Goal: Task Accomplishment & Management: Manage account settings

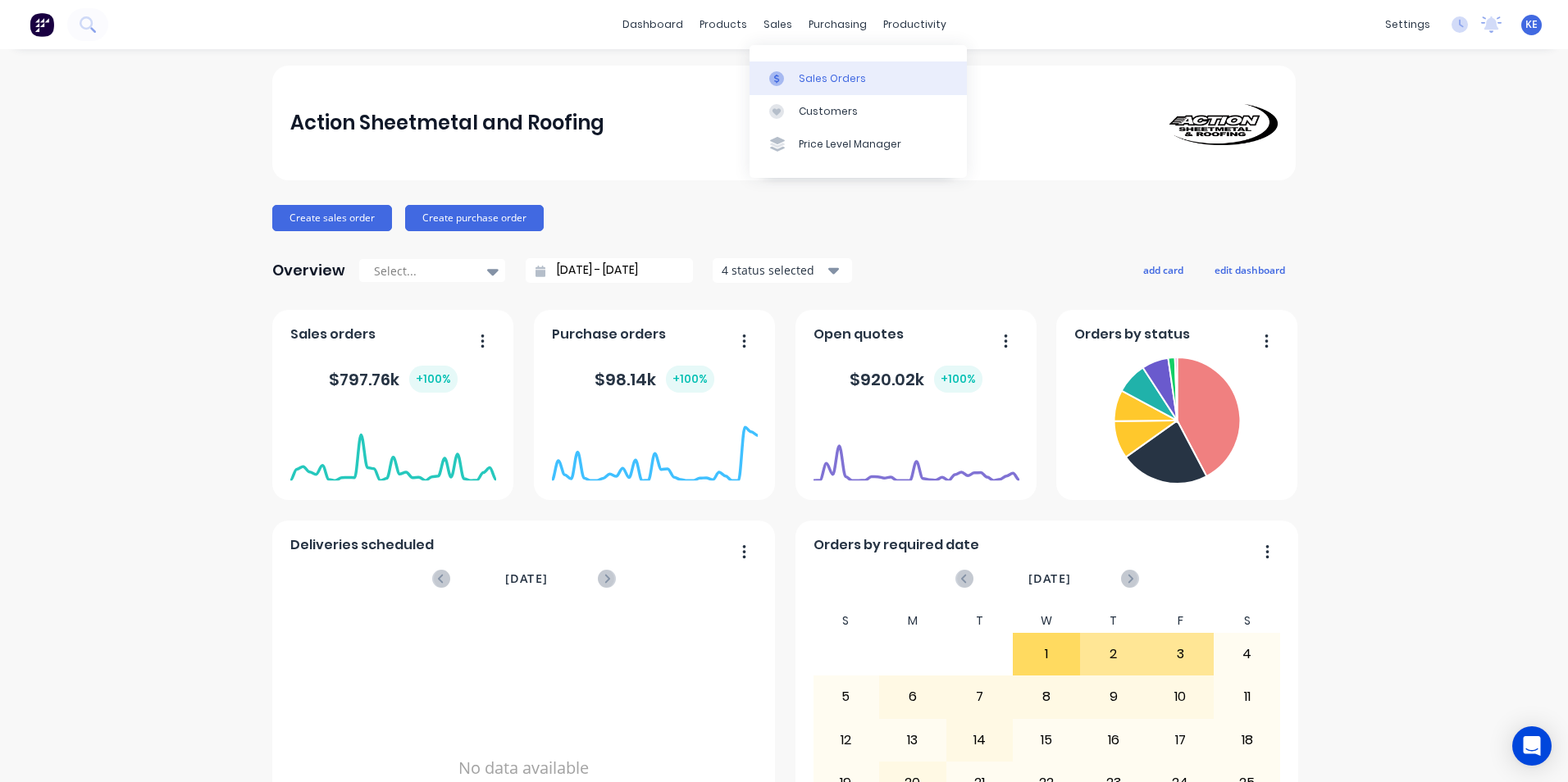
click at [829, 82] on div "Sales Orders" at bounding box center [832, 78] width 67 height 14
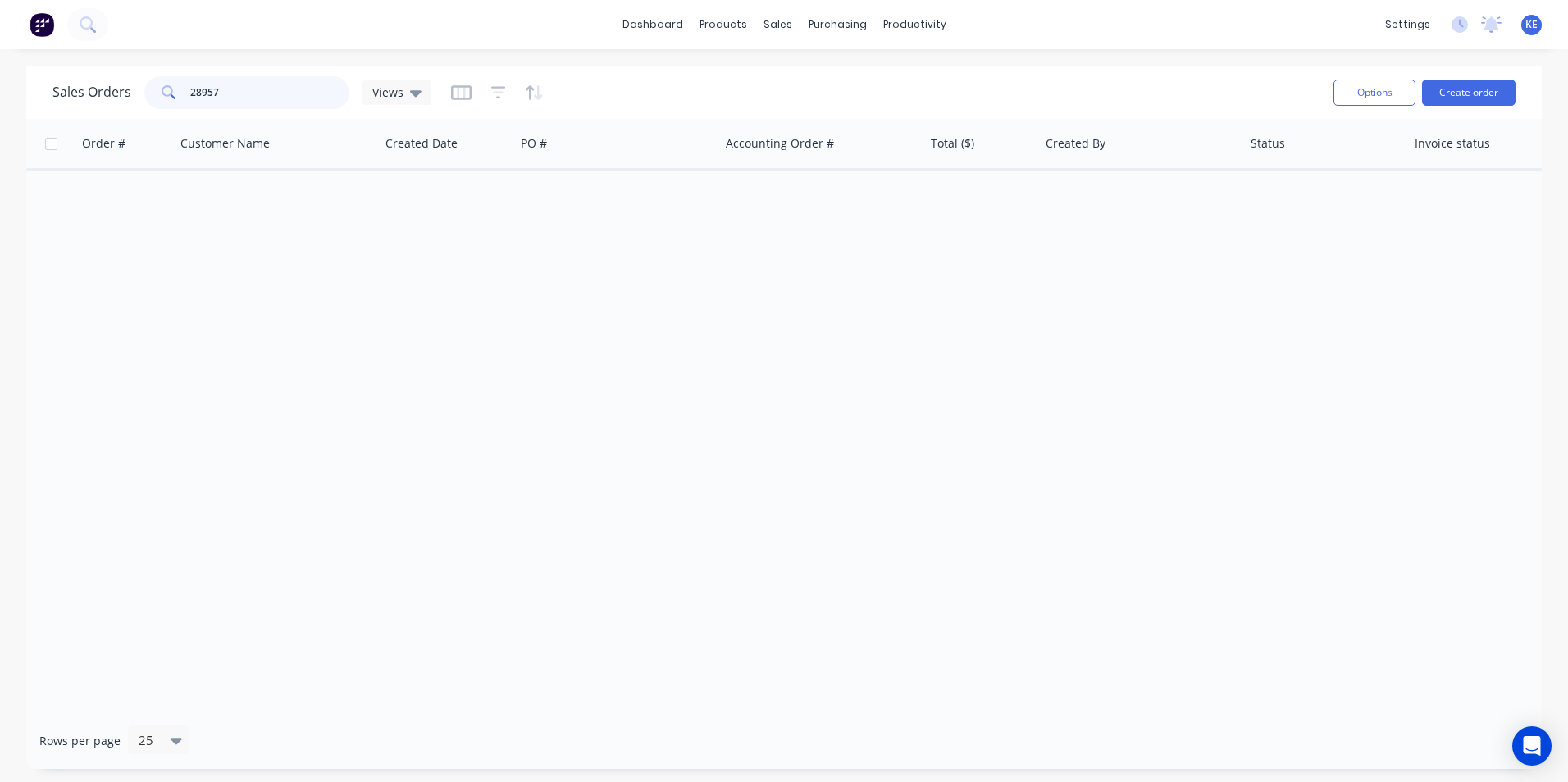
drag, startPoint x: 265, startPoint y: 101, endPoint x: 105, endPoint y: 95, distance: 160.1
click at [105, 95] on div "Sales Orders 28957 Views" at bounding box center [242, 92] width 379 height 33
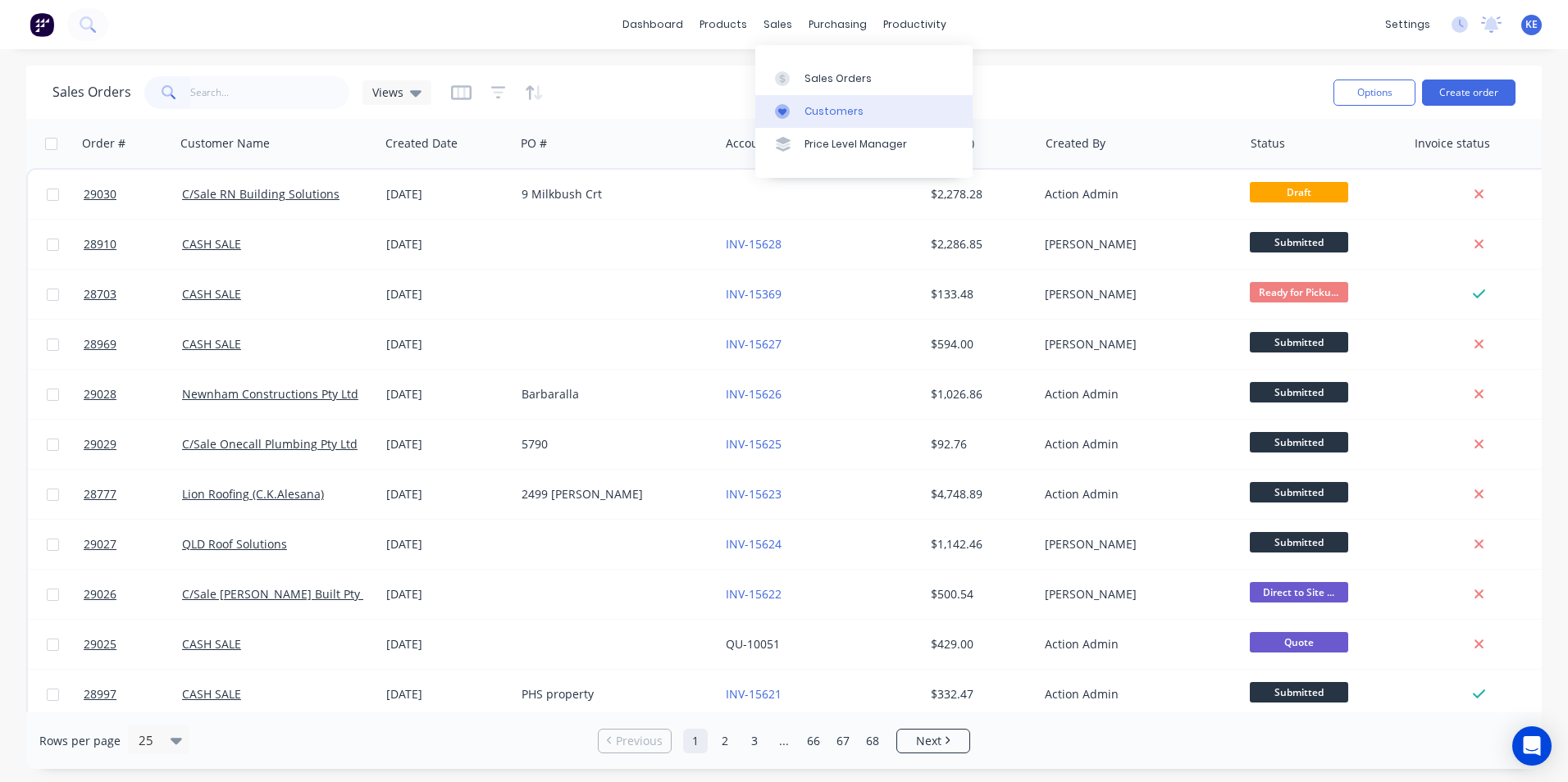
click at [829, 107] on div "Customers" at bounding box center [834, 111] width 59 height 14
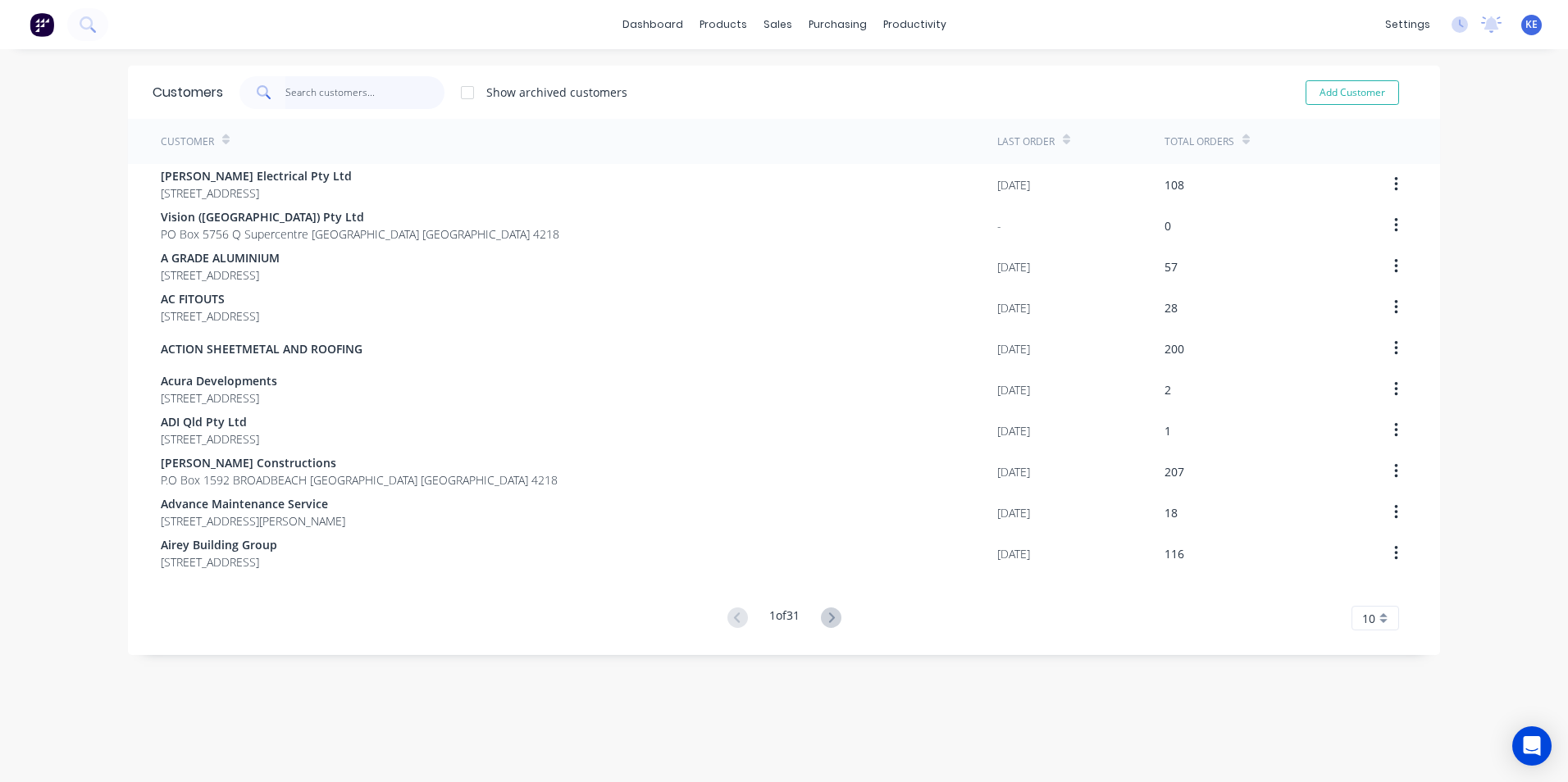
click at [373, 92] on input "text" at bounding box center [366, 92] width 160 height 33
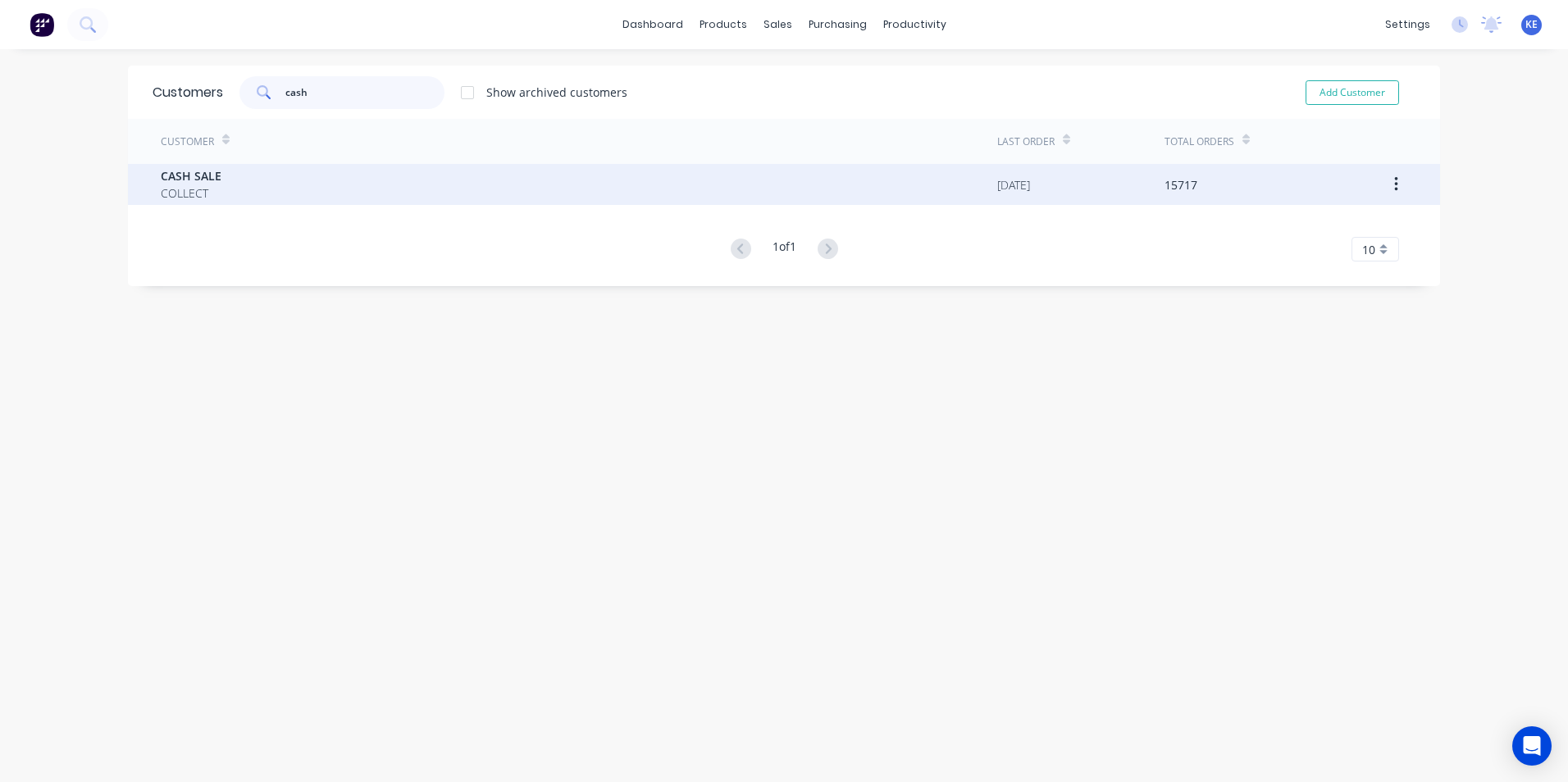
type input "cash"
click at [251, 187] on div "CASH SALE COLLECT" at bounding box center [579, 185] width 837 height 41
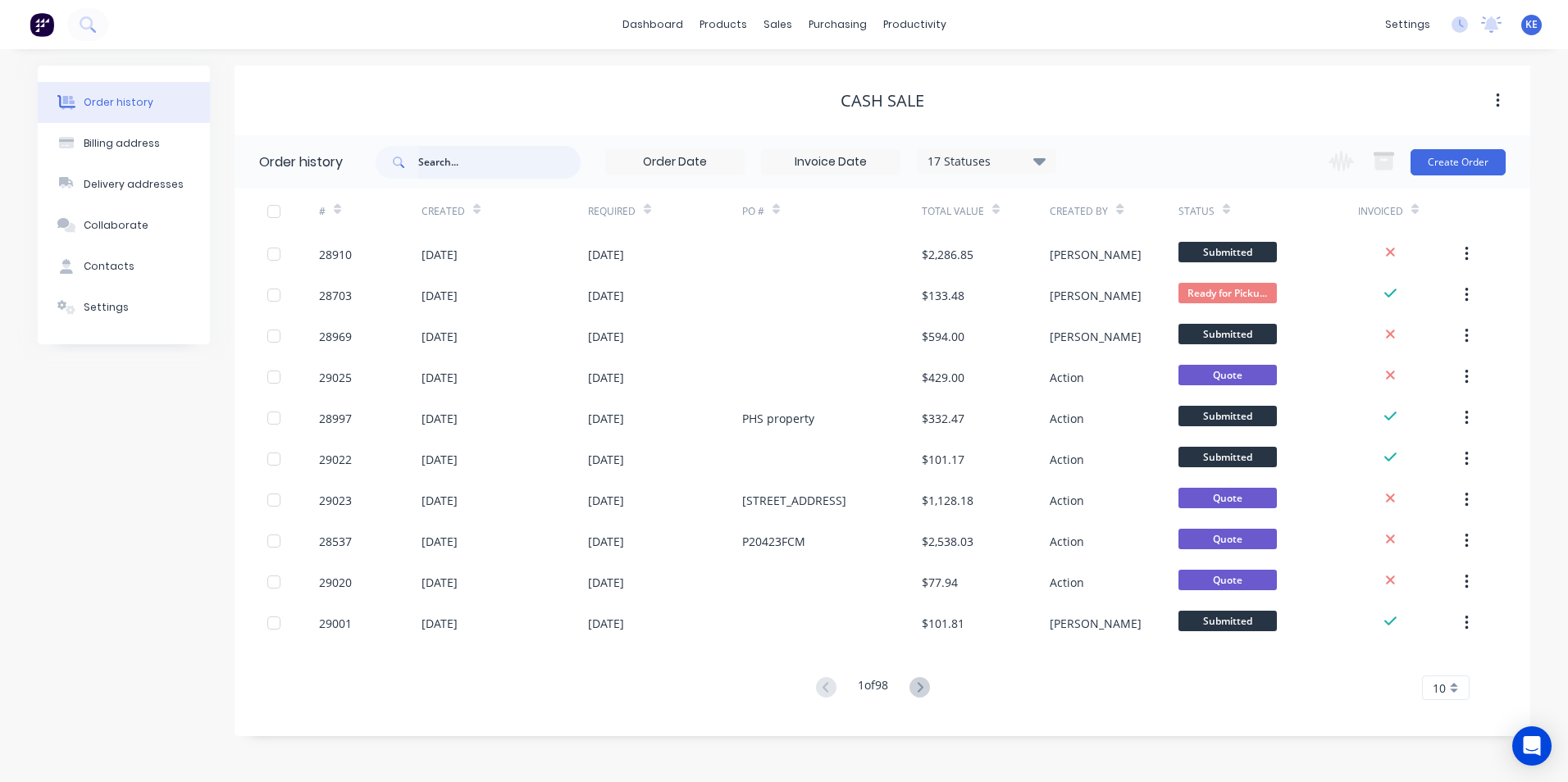
click at [467, 166] on input "text" at bounding box center [499, 163] width 163 height 33
type input "28992"
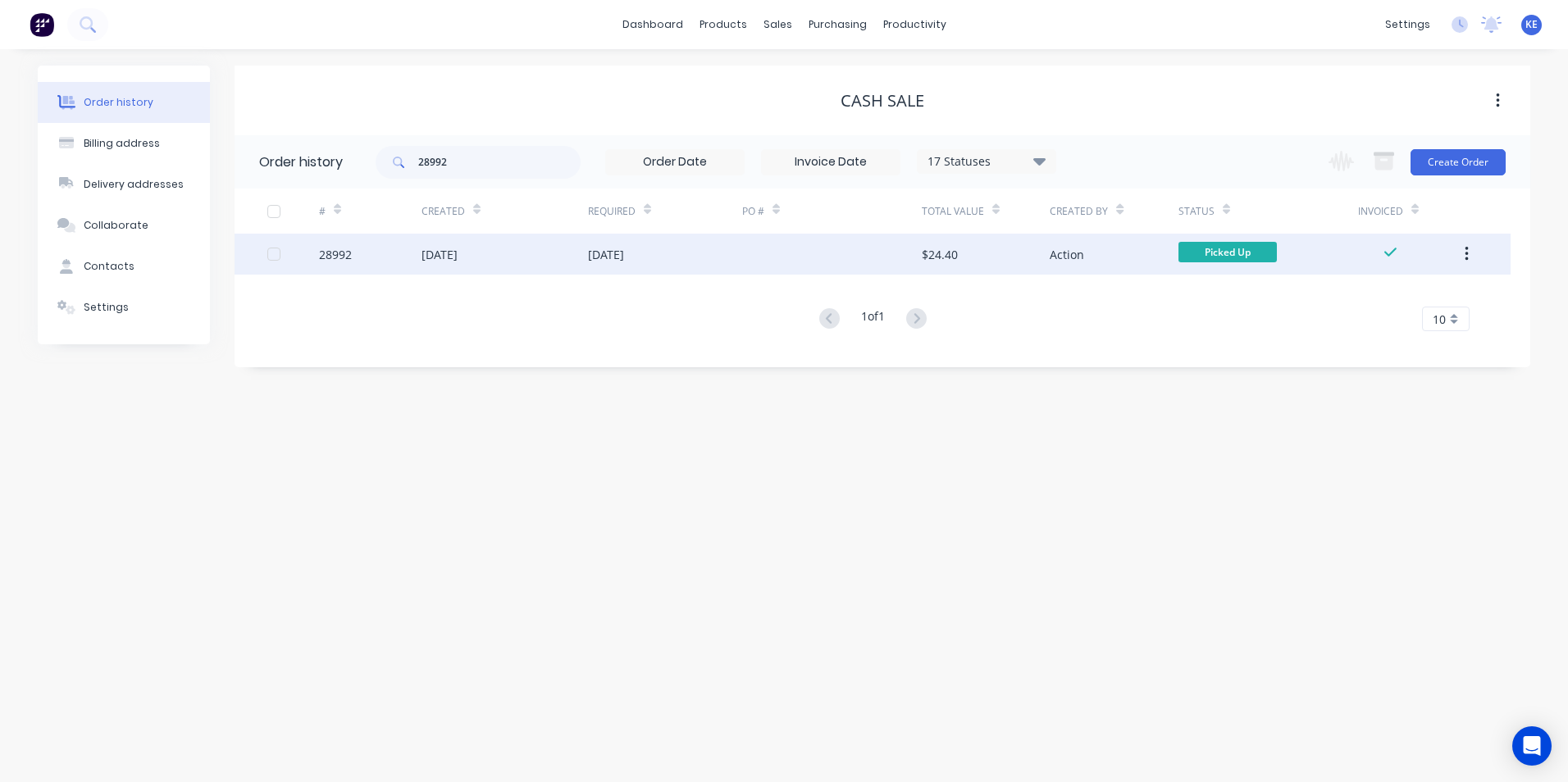
click at [381, 250] on div "28992" at bounding box center [370, 254] width 102 height 41
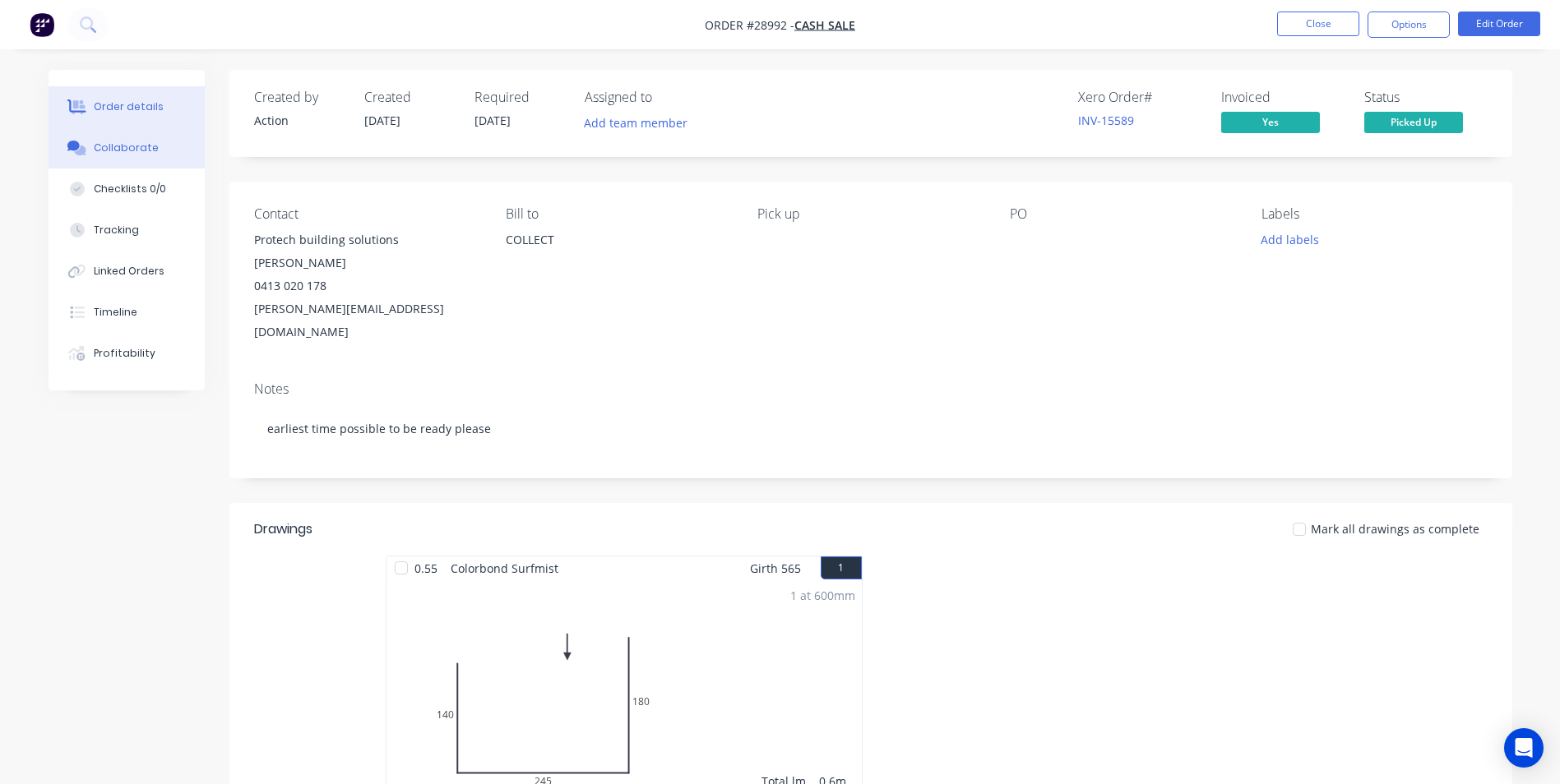
click at [103, 153] on div "Collaborate" at bounding box center [126, 148] width 65 height 14
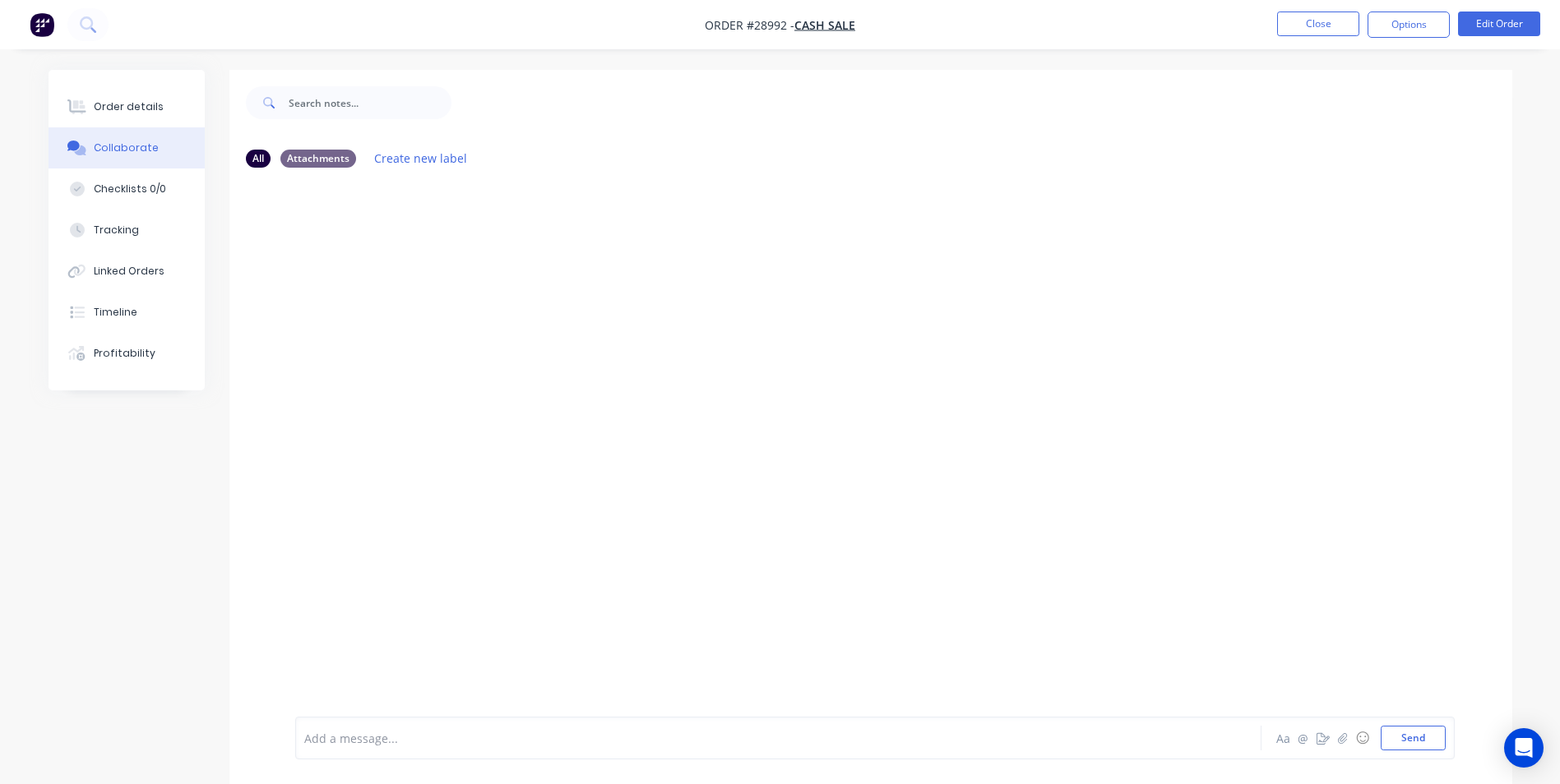
drag, startPoint x: 428, startPoint y: 729, endPoint x: 426, endPoint y: 720, distance: 9.2
click at [427, 722] on div "Add a message... Aa @ ☺ Send" at bounding box center [875, 737] width 1159 height 42
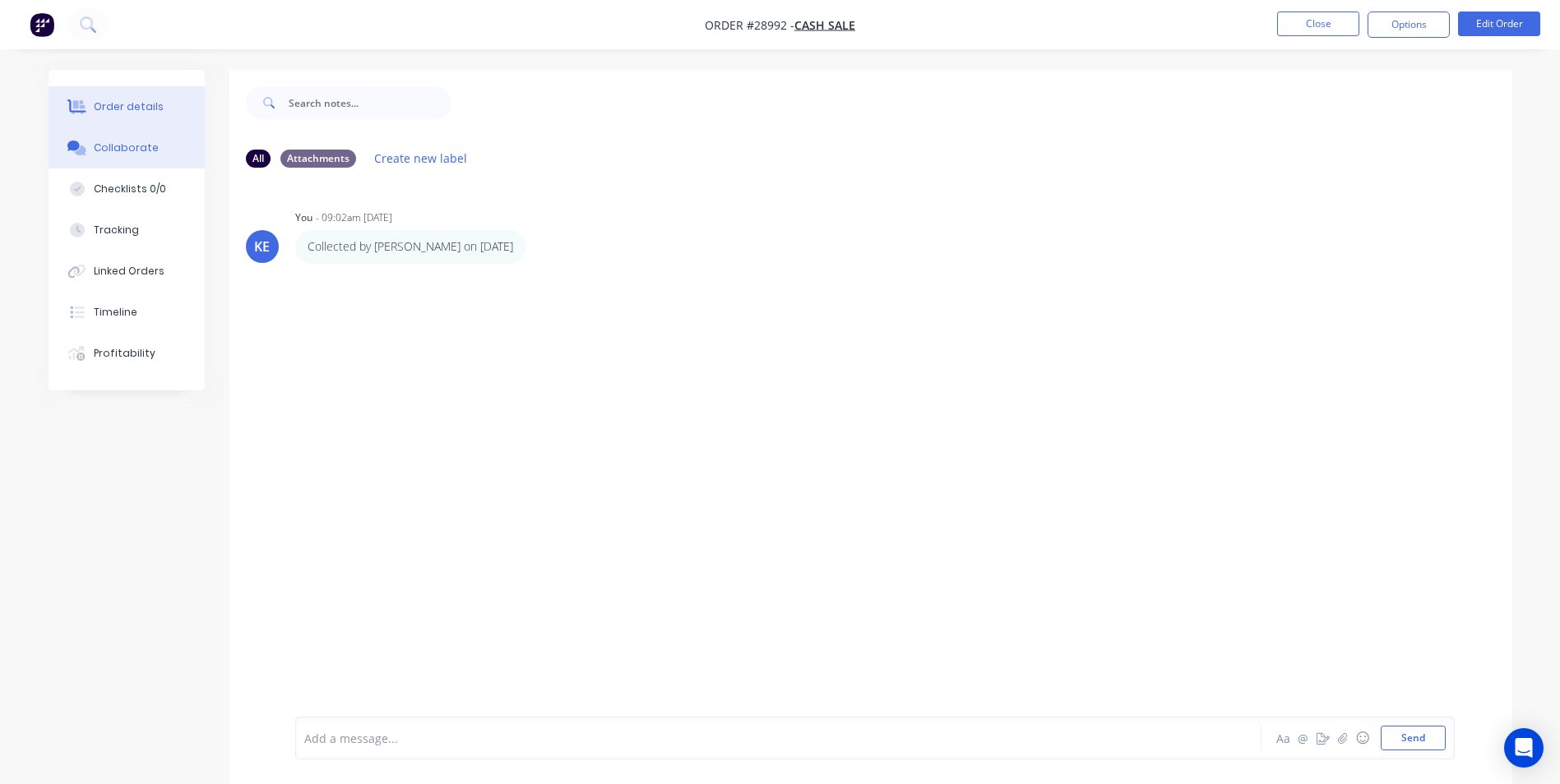
click at [116, 100] on div "Order details" at bounding box center [129, 107] width 70 height 14
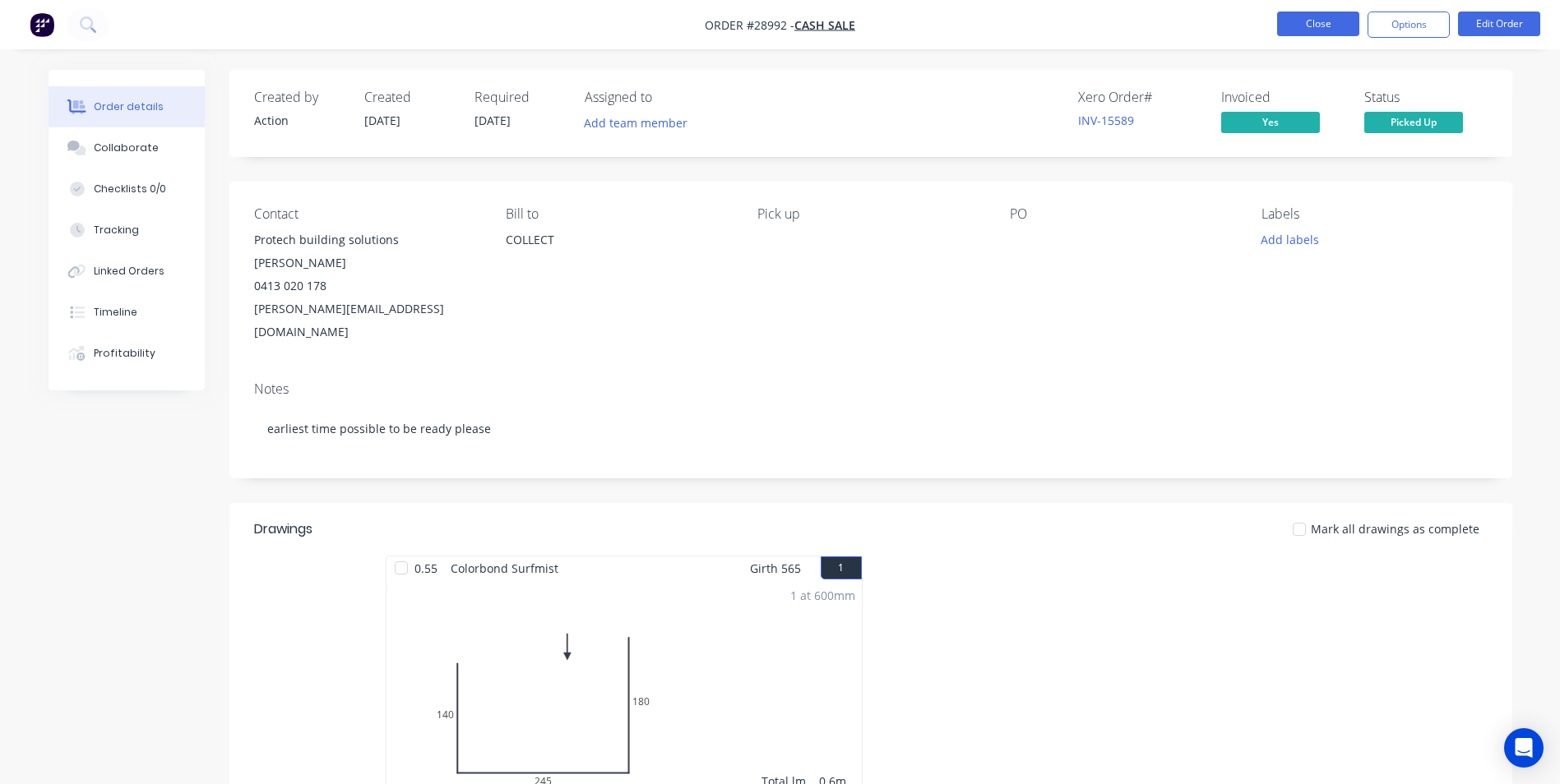
click at [1321, 29] on button "Close" at bounding box center [1317, 23] width 82 height 24
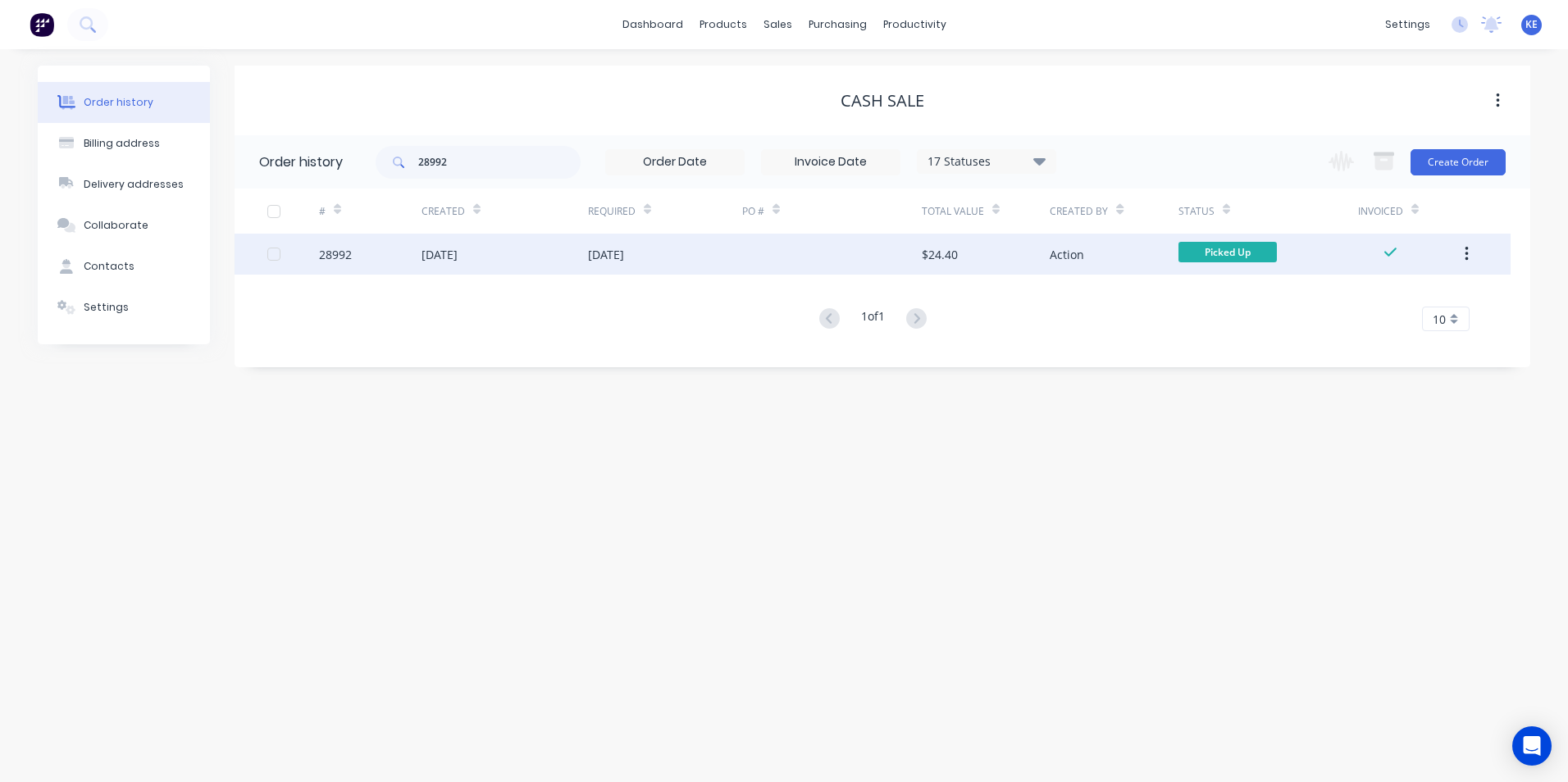
click at [1465, 255] on icon "button" at bounding box center [1467, 254] width 4 height 18
click at [1371, 303] on div "Archive" at bounding box center [1408, 297] width 127 height 23
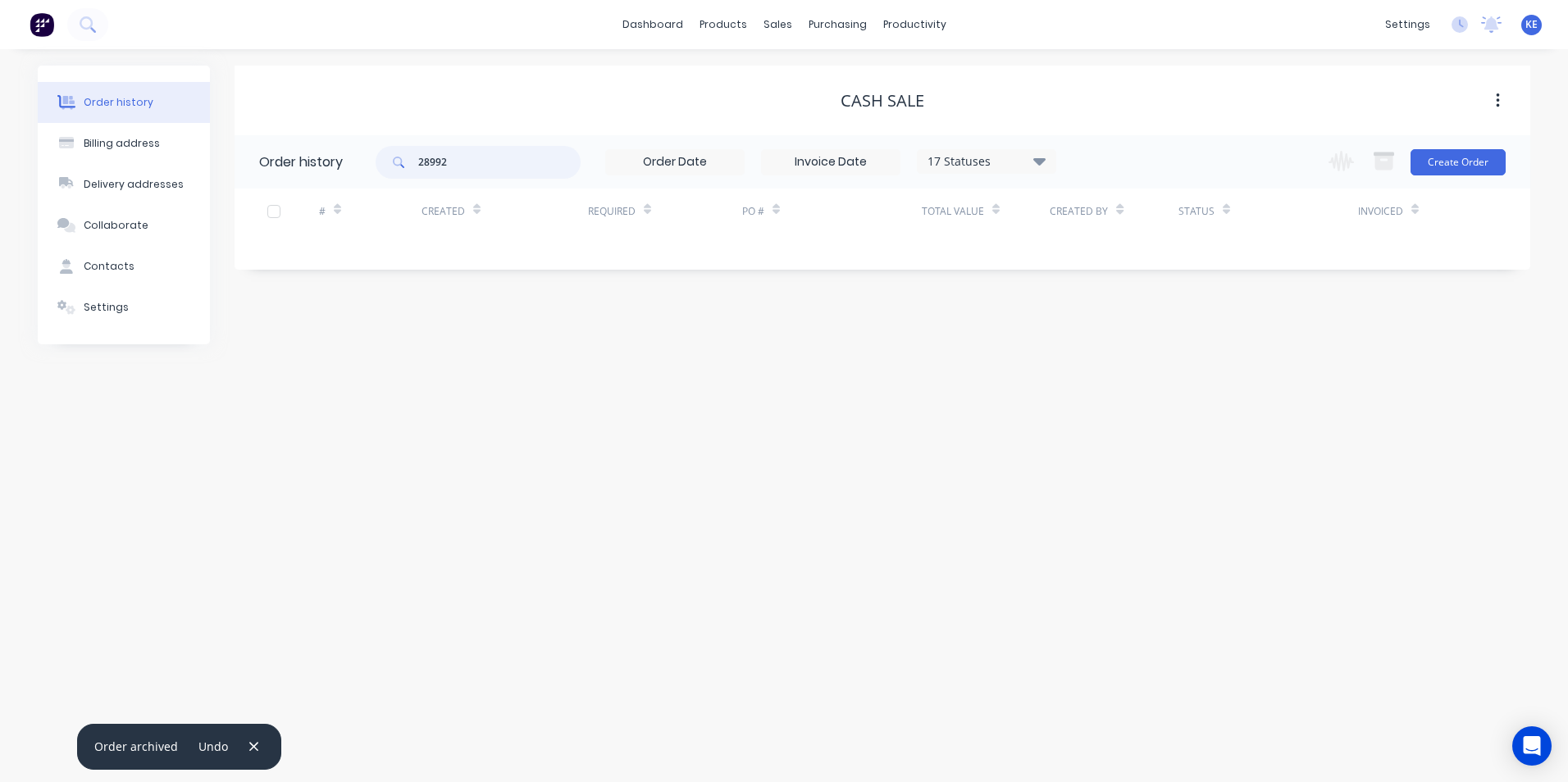
drag, startPoint x: 483, startPoint y: 169, endPoint x: 338, endPoint y: 166, distance: 145.0
click at [338, 166] on header "Order history 28992 17 Statuses Invoice Status Invoiced Not Invoiced Partial Or…" at bounding box center [882, 162] width 1296 height 53
type input "28921"
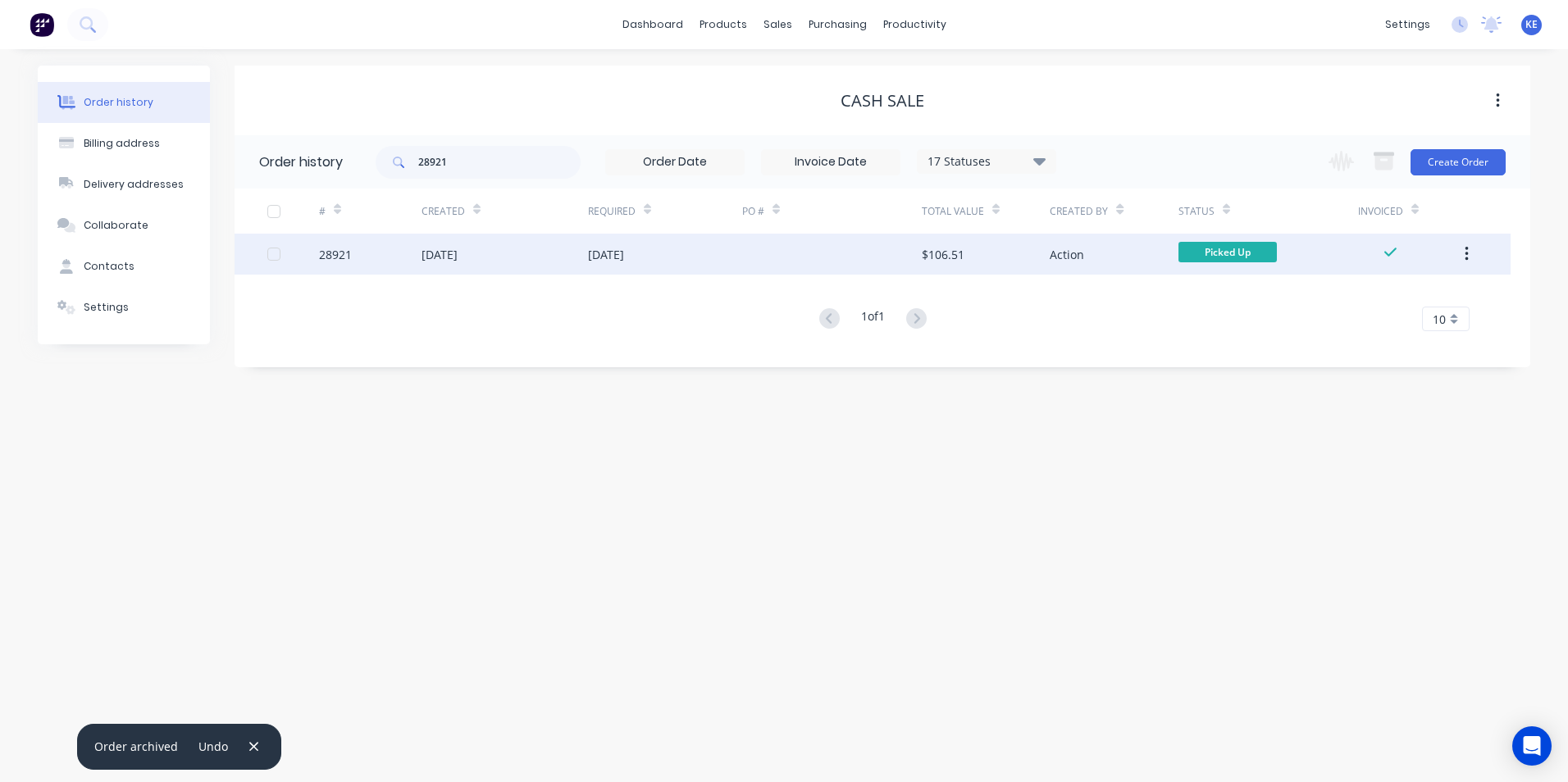
click at [374, 256] on div "28921" at bounding box center [370, 254] width 102 height 41
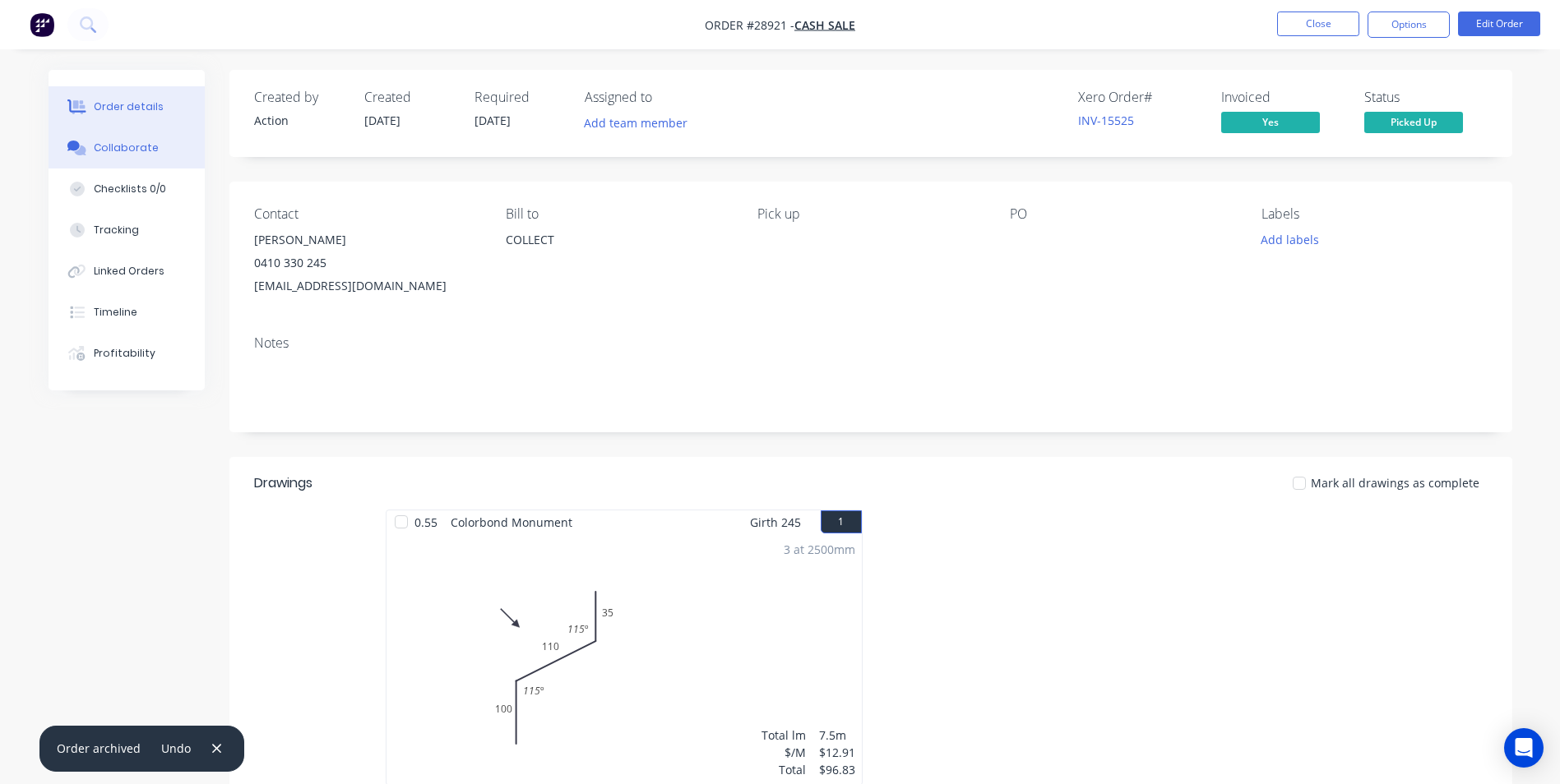
click at [124, 135] on button "Collaborate" at bounding box center [127, 149] width 157 height 41
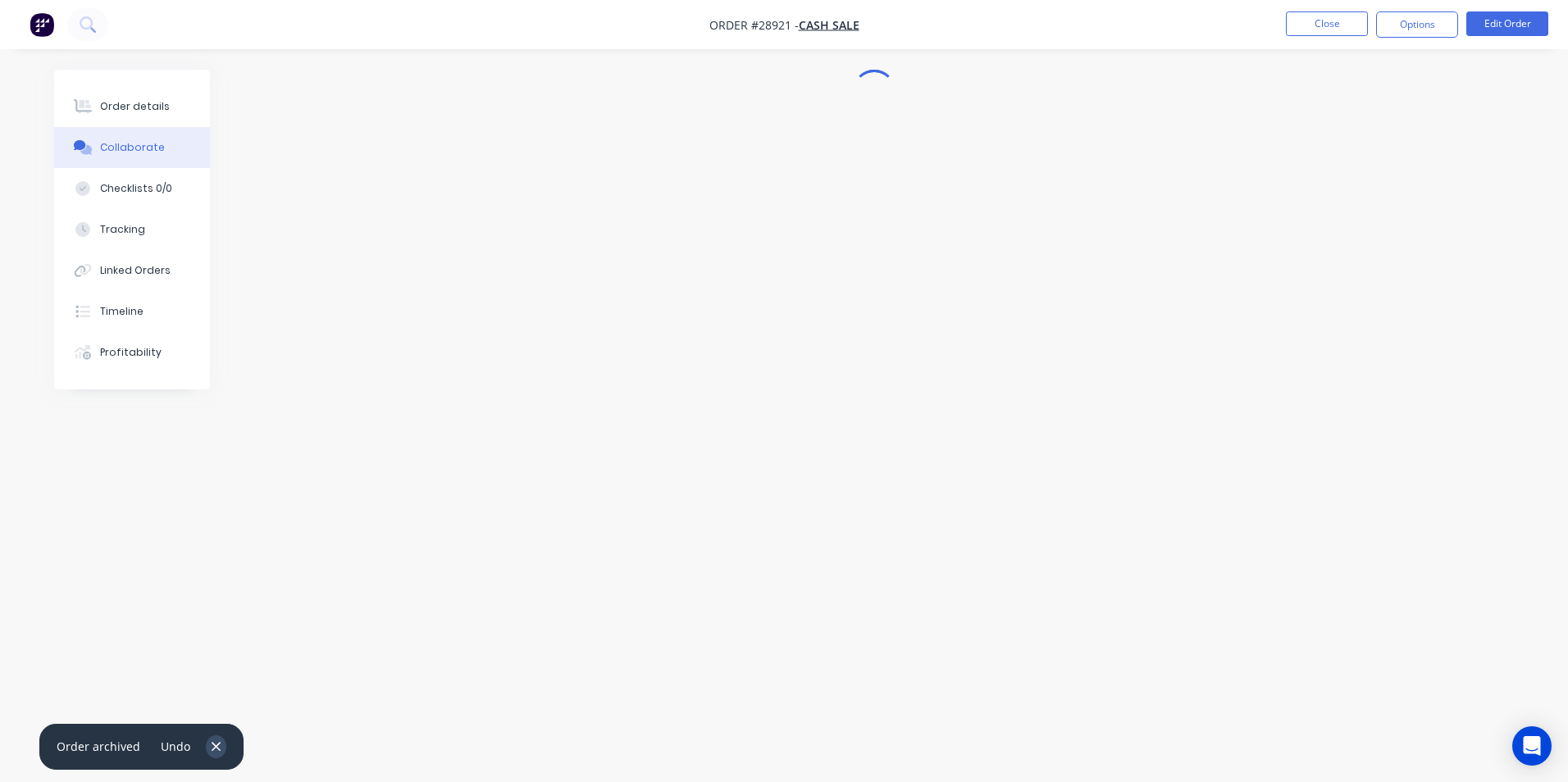
click at [212, 750] on icon "button" at bounding box center [216, 747] width 9 height 9
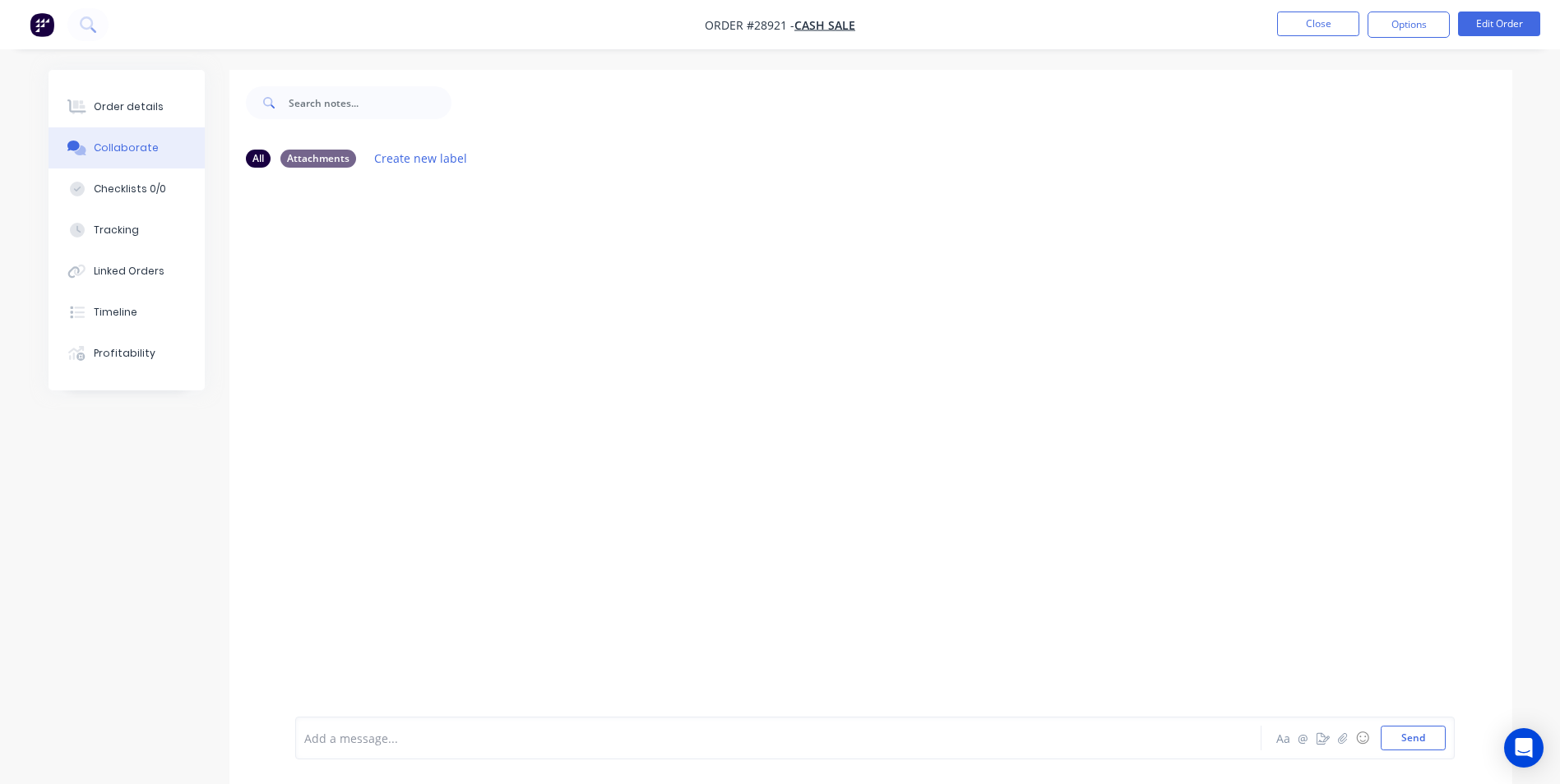
click at [374, 746] on div at bounding box center [733, 738] width 855 height 17
click at [103, 102] on div "Order details" at bounding box center [129, 107] width 70 height 14
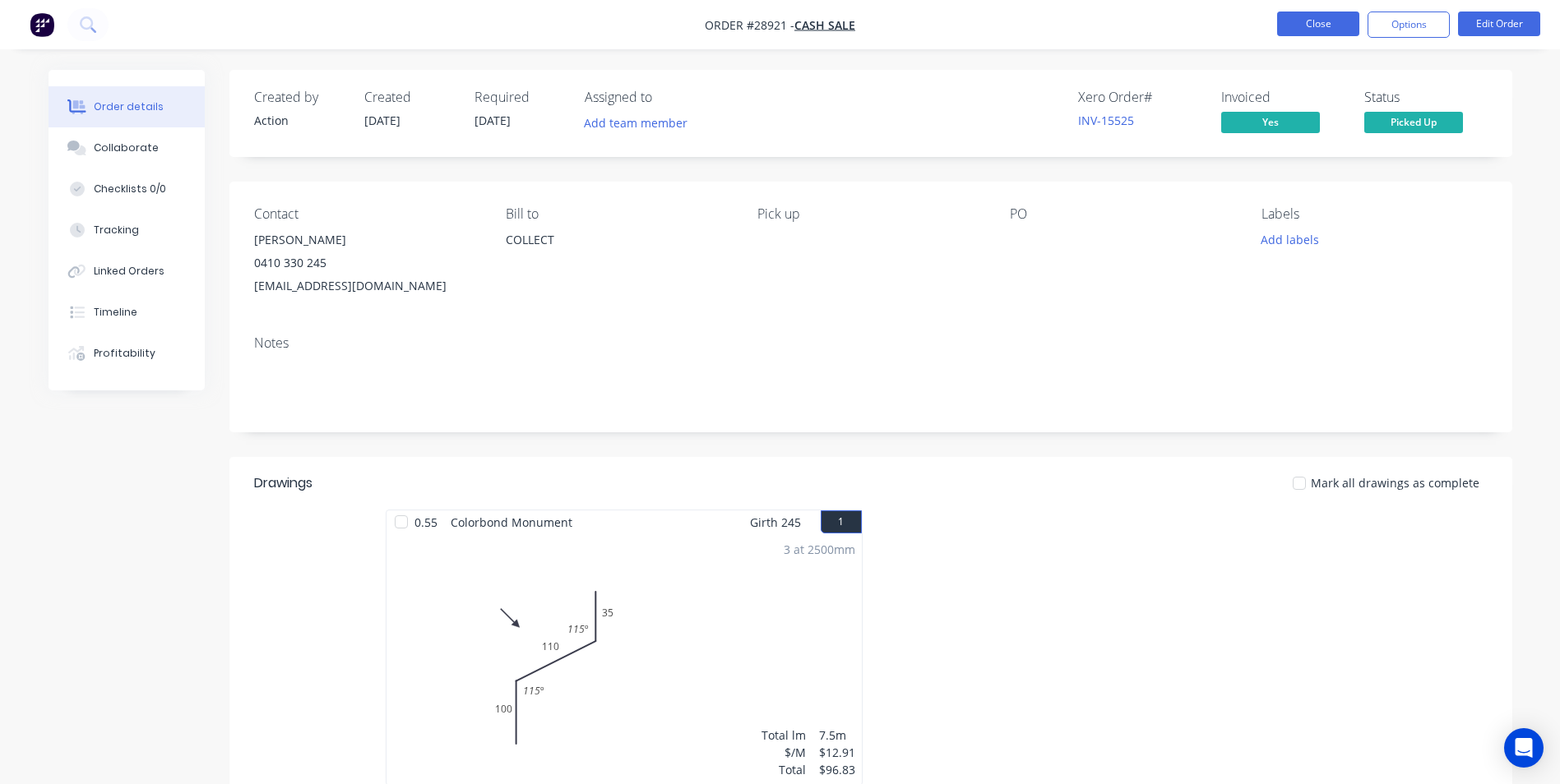
click at [1328, 22] on button "Close" at bounding box center [1317, 23] width 82 height 24
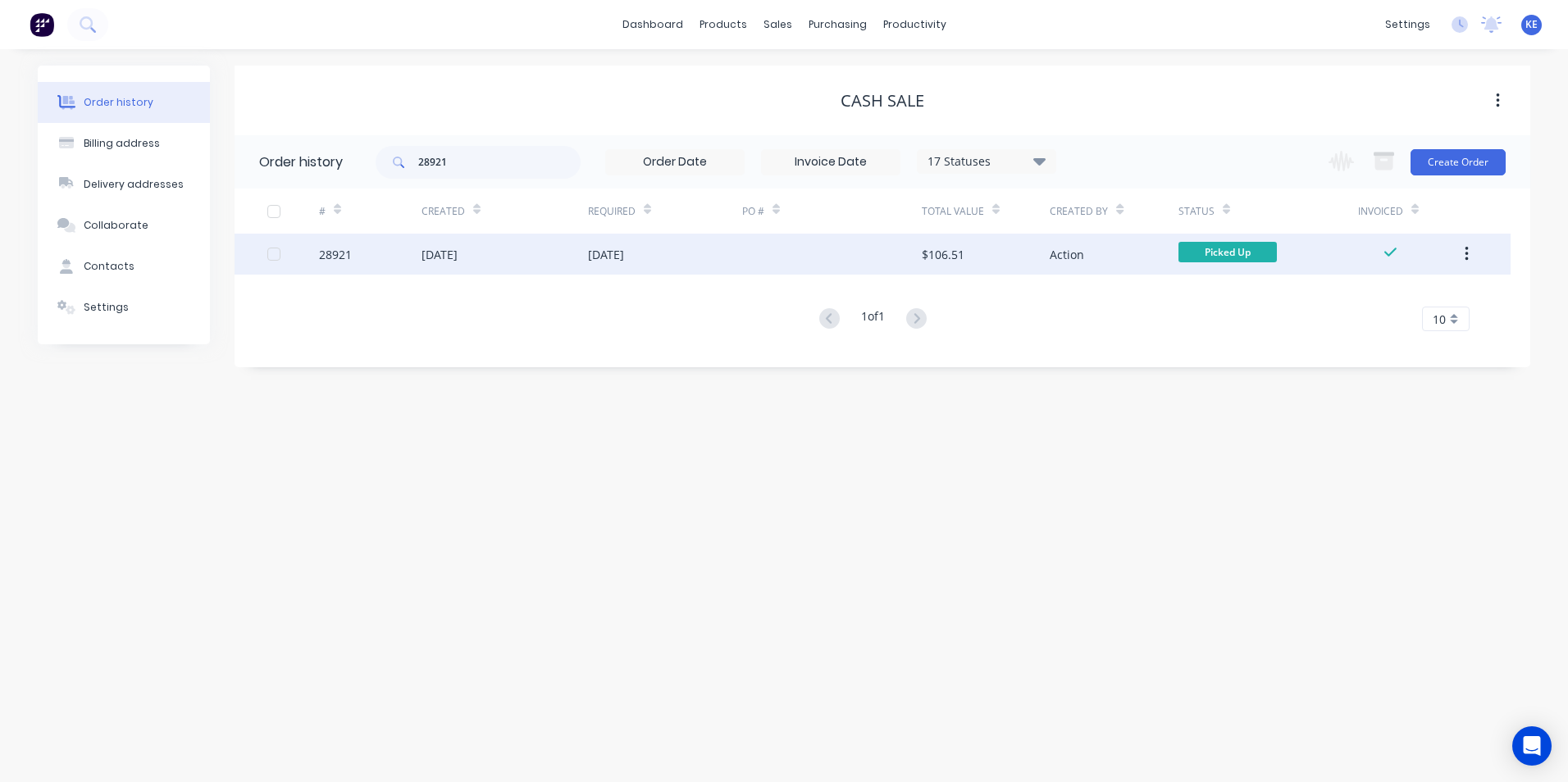
click at [1463, 260] on button "button" at bounding box center [1467, 254] width 39 height 30
click at [1396, 303] on div "Archive" at bounding box center [1408, 297] width 127 height 23
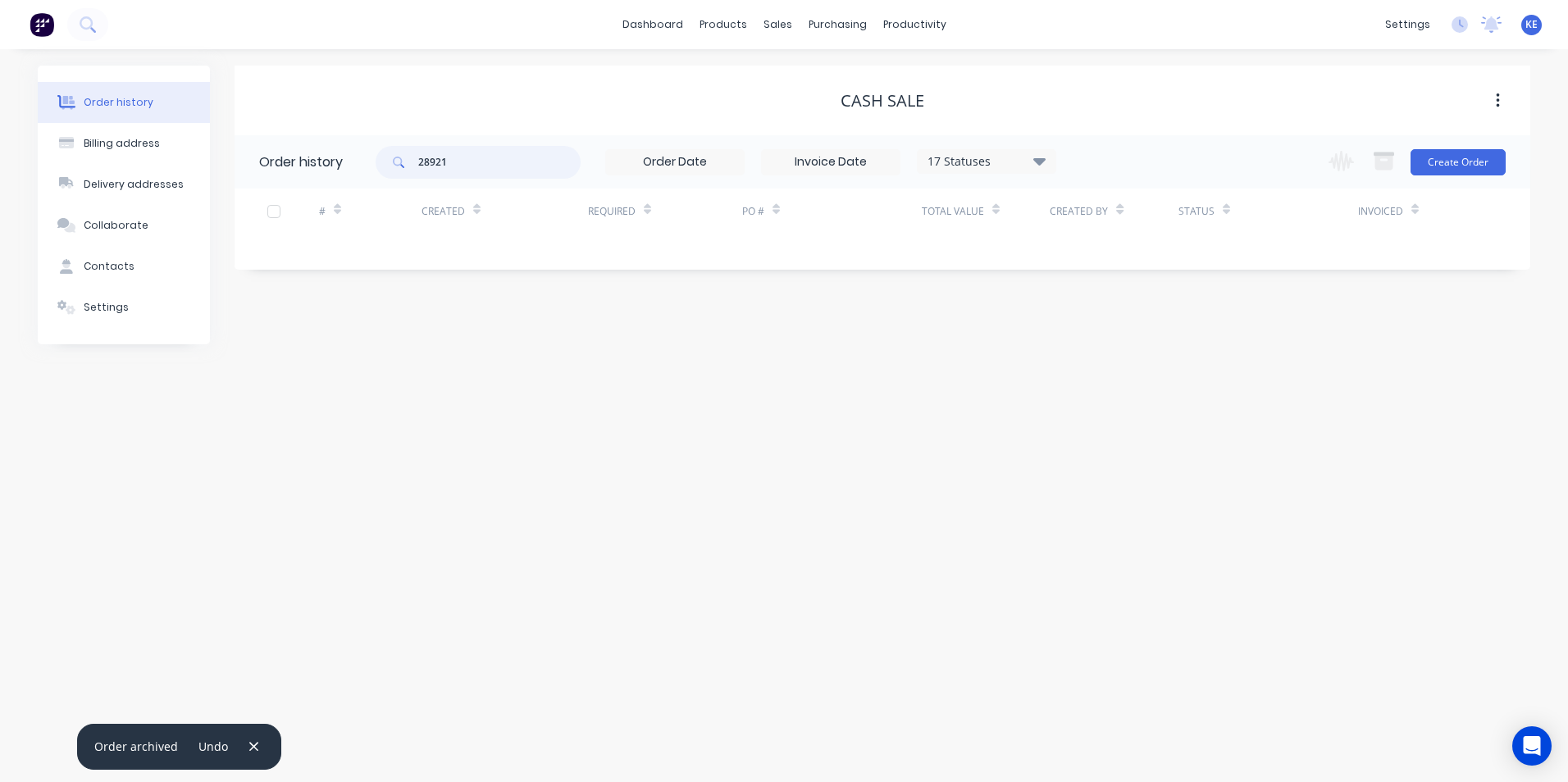
click at [353, 171] on header "Order history 28921 17 Statuses Invoice Status Invoiced Not Invoiced Partial Or…" at bounding box center [882, 162] width 1296 height 53
type input "28888"
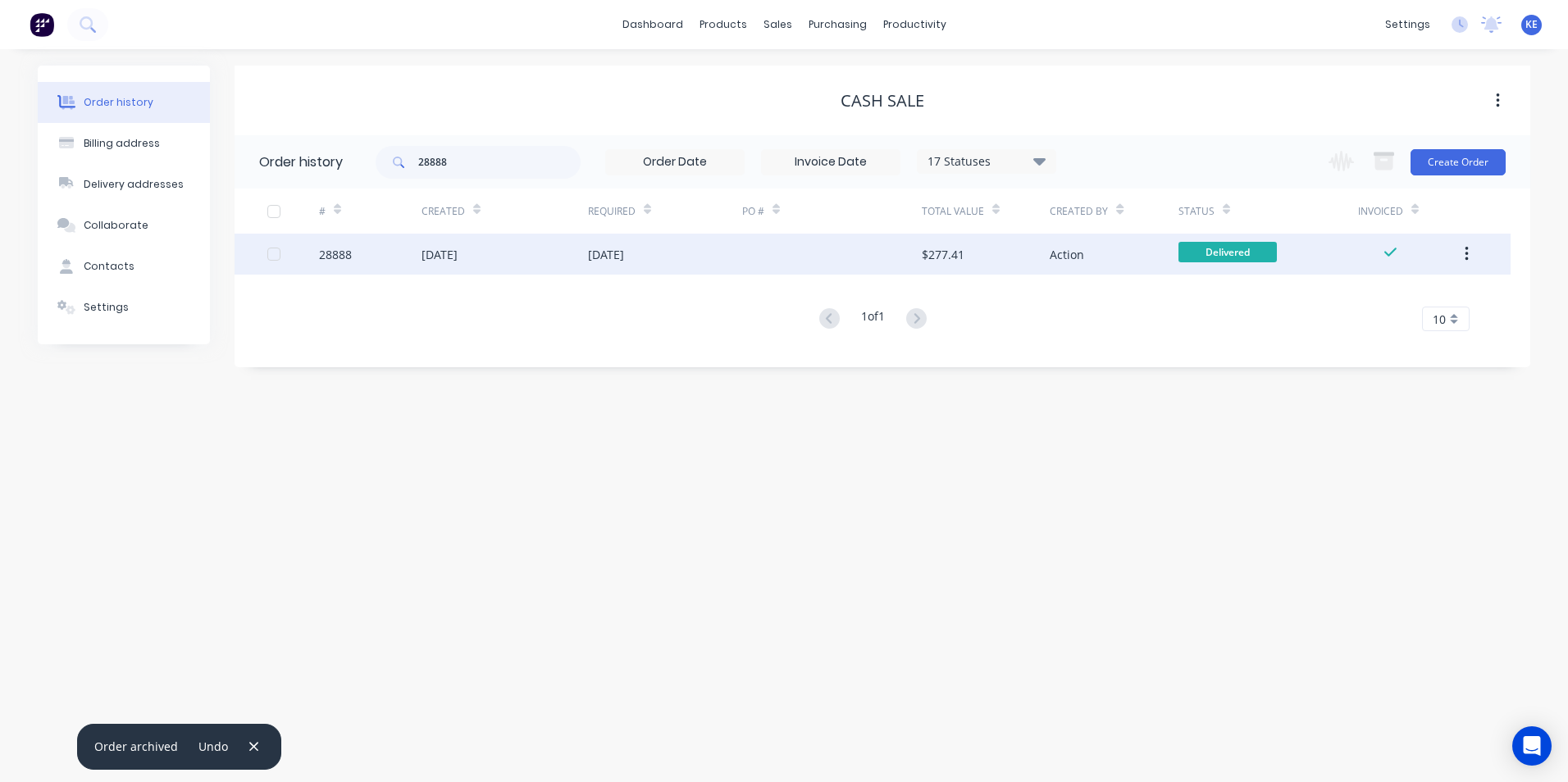
click at [386, 264] on div "28888" at bounding box center [370, 254] width 102 height 41
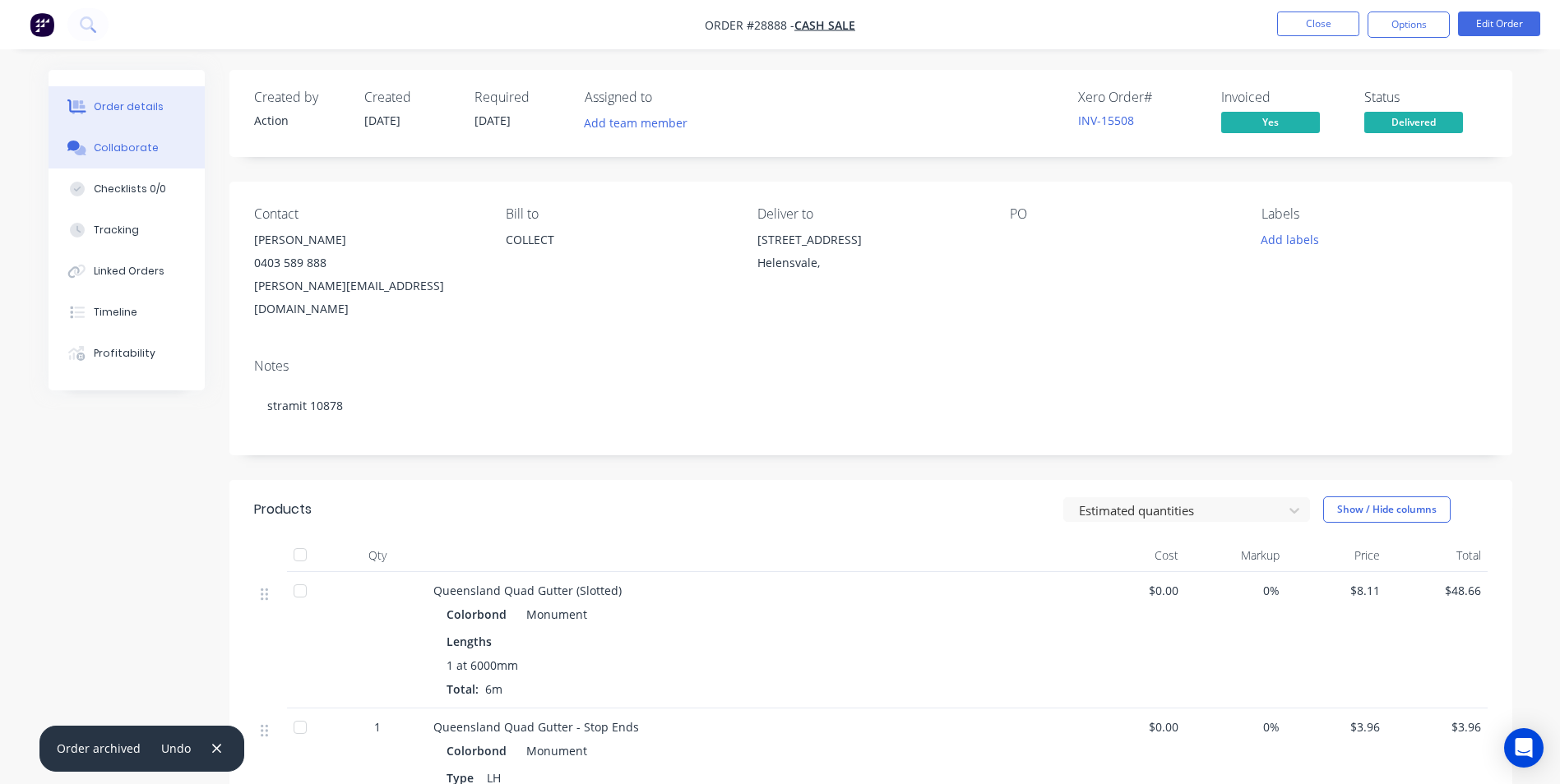
click at [119, 157] on button "Collaborate" at bounding box center [127, 149] width 157 height 41
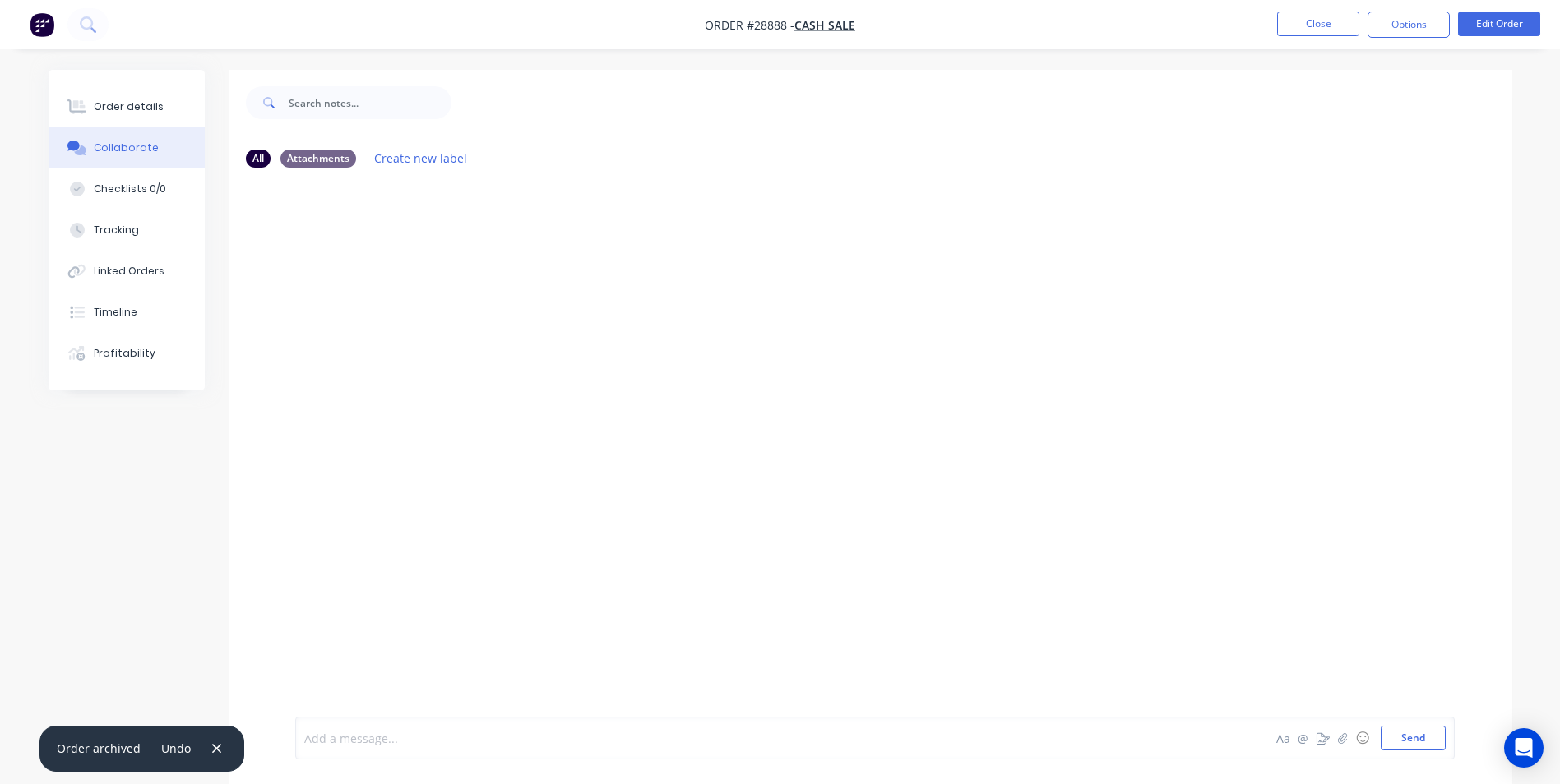
click at [355, 733] on div at bounding box center [733, 738] width 855 height 17
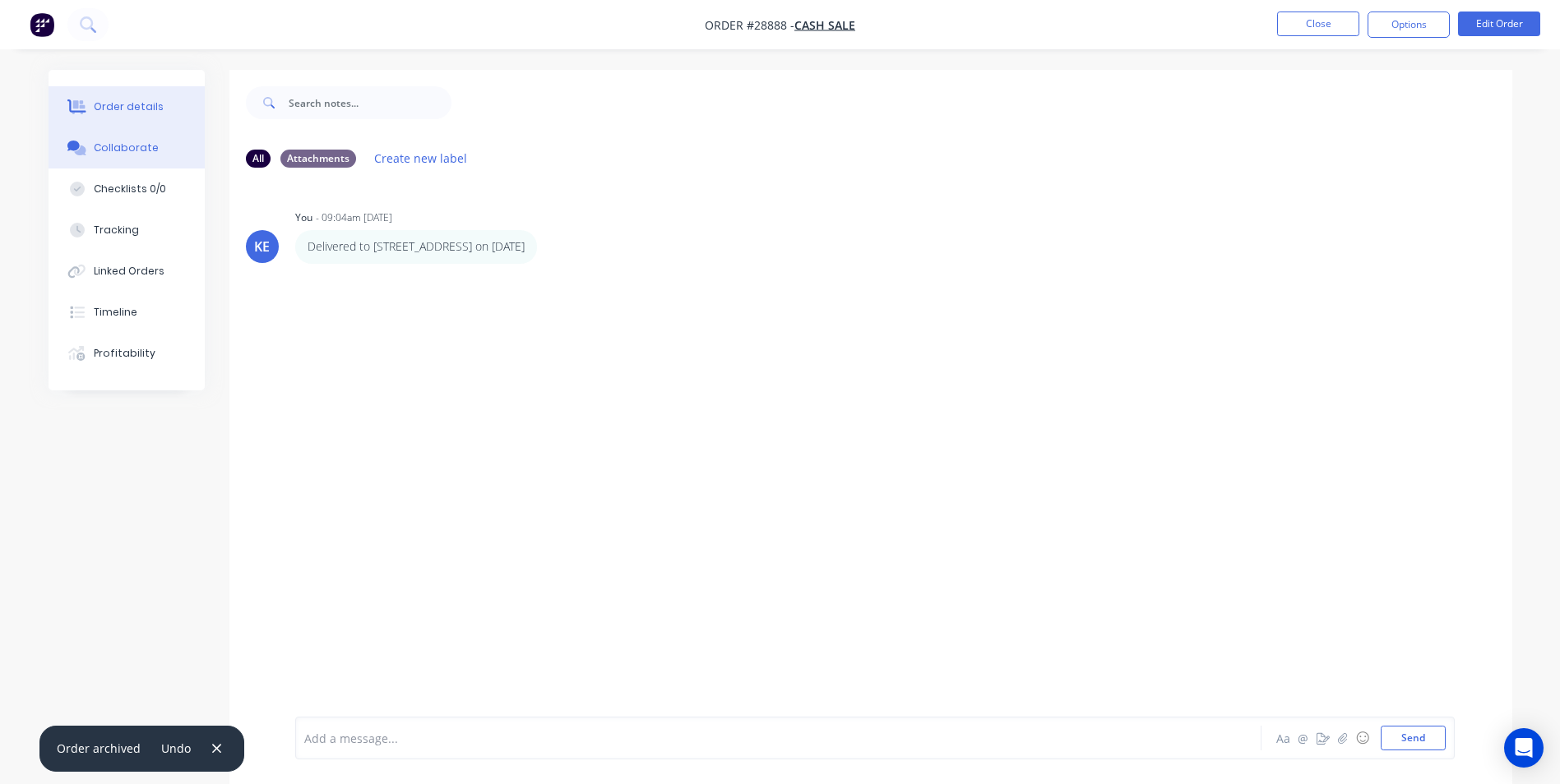
click at [94, 108] on button "Order details" at bounding box center [127, 107] width 157 height 41
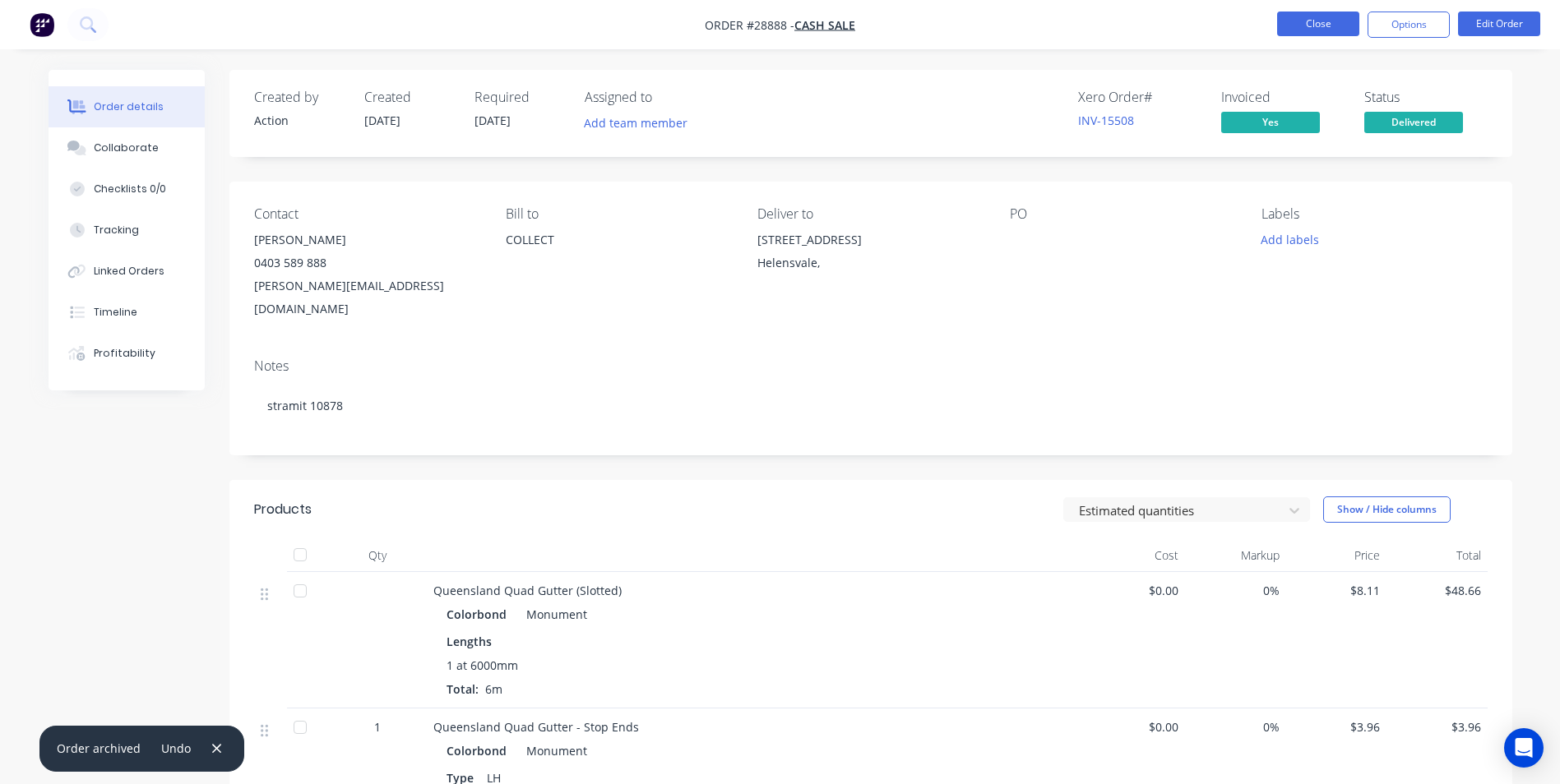
click at [1329, 22] on button "Close" at bounding box center [1317, 23] width 82 height 24
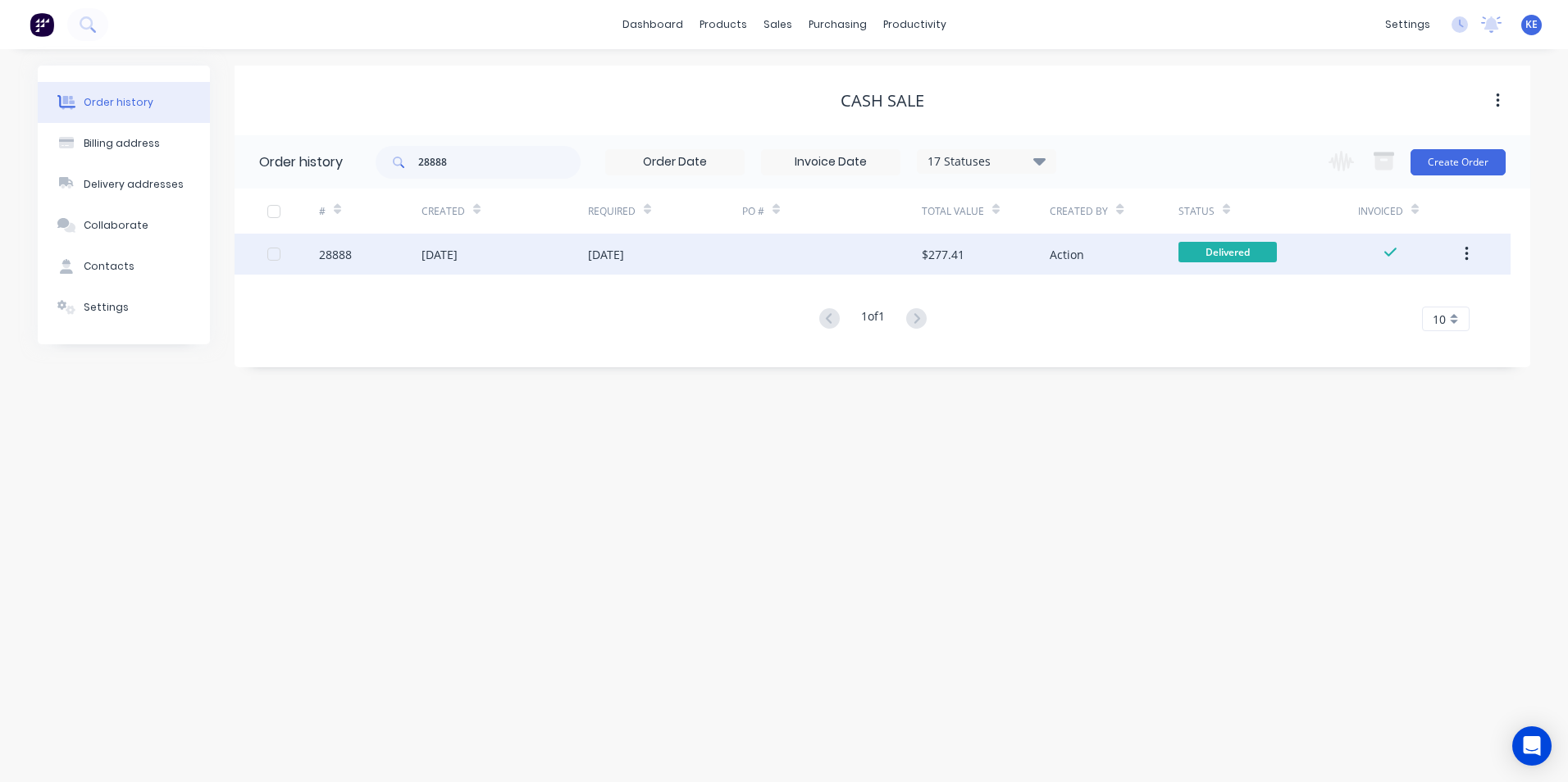
click at [1467, 260] on icon "button" at bounding box center [1467, 254] width 4 height 14
click at [1400, 305] on div "Archive" at bounding box center [1408, 297] width 127 height 23
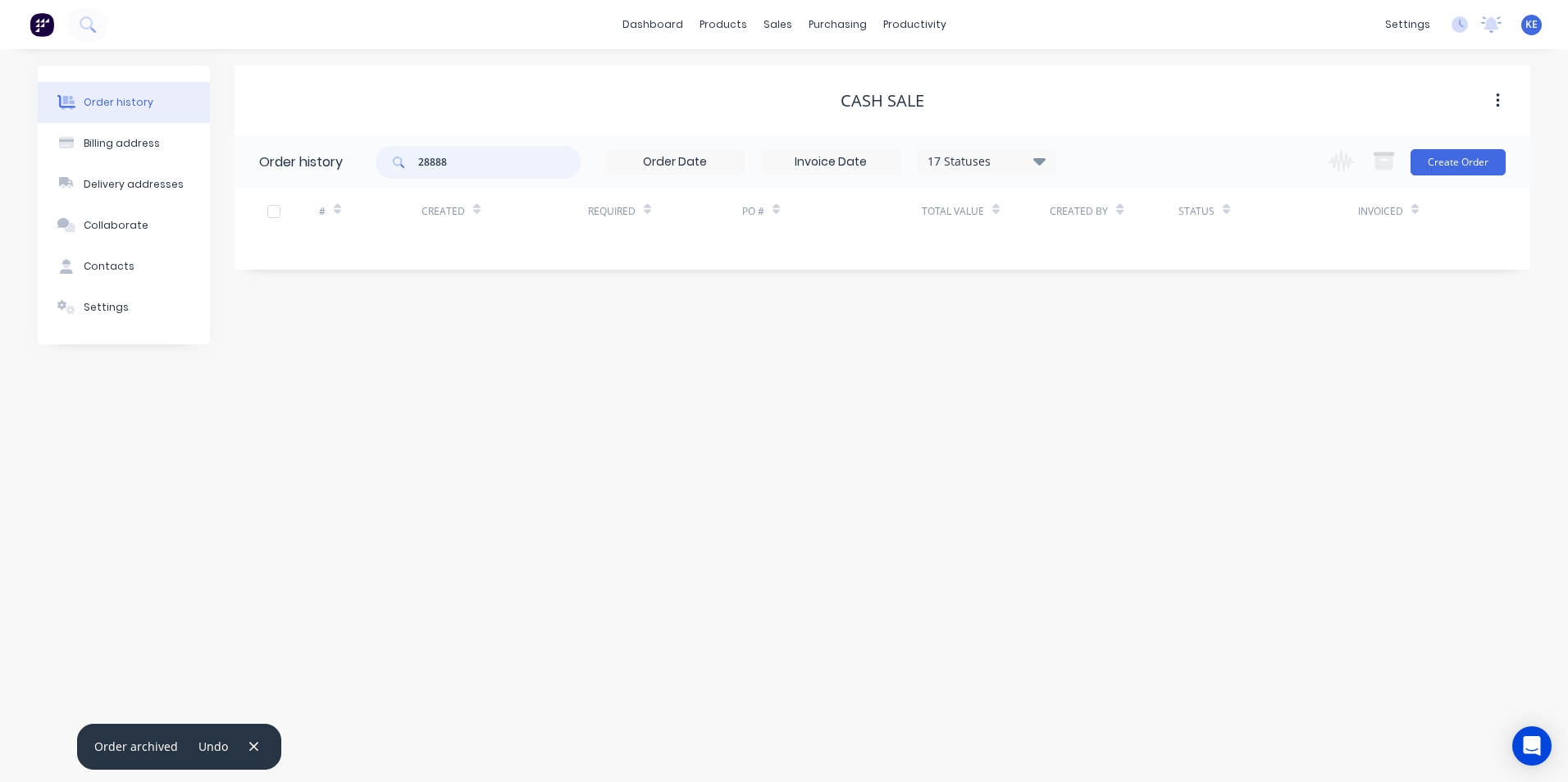
drag, startPoint x: 475, startPoint y: 171, endPoint x: 351, endPoint y: 181, distance: 124.4
click at [351, 181] on header "Order history 28888 17 Statuses Invoice Status Invoiced Not Invoiced Partial Or…" at bounding box center [882, 162] width 1296 height 53
type input "28901"
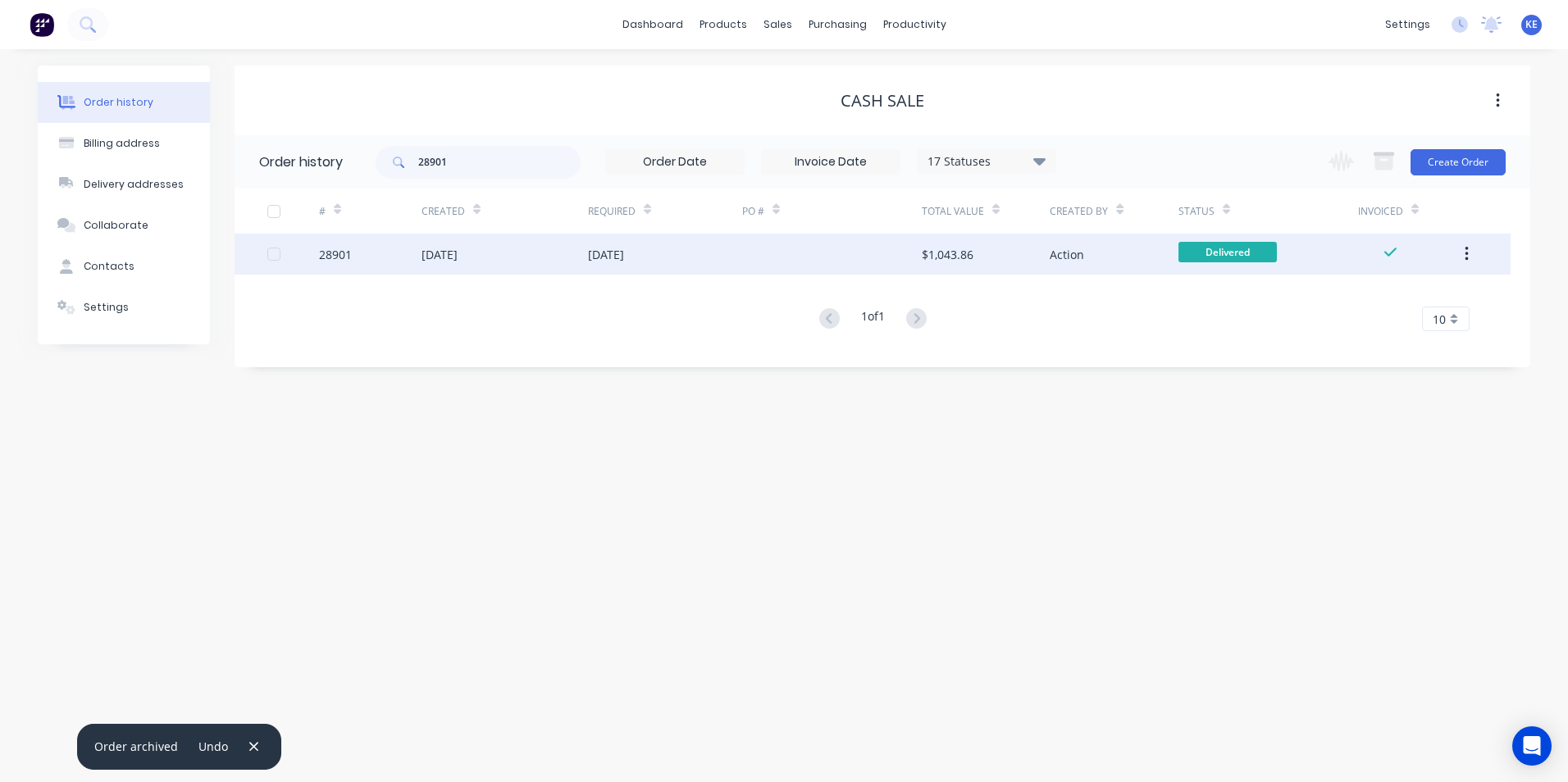
click at [383, 259] on div "28901" at bounding box center [370, 254] width 102 height 41
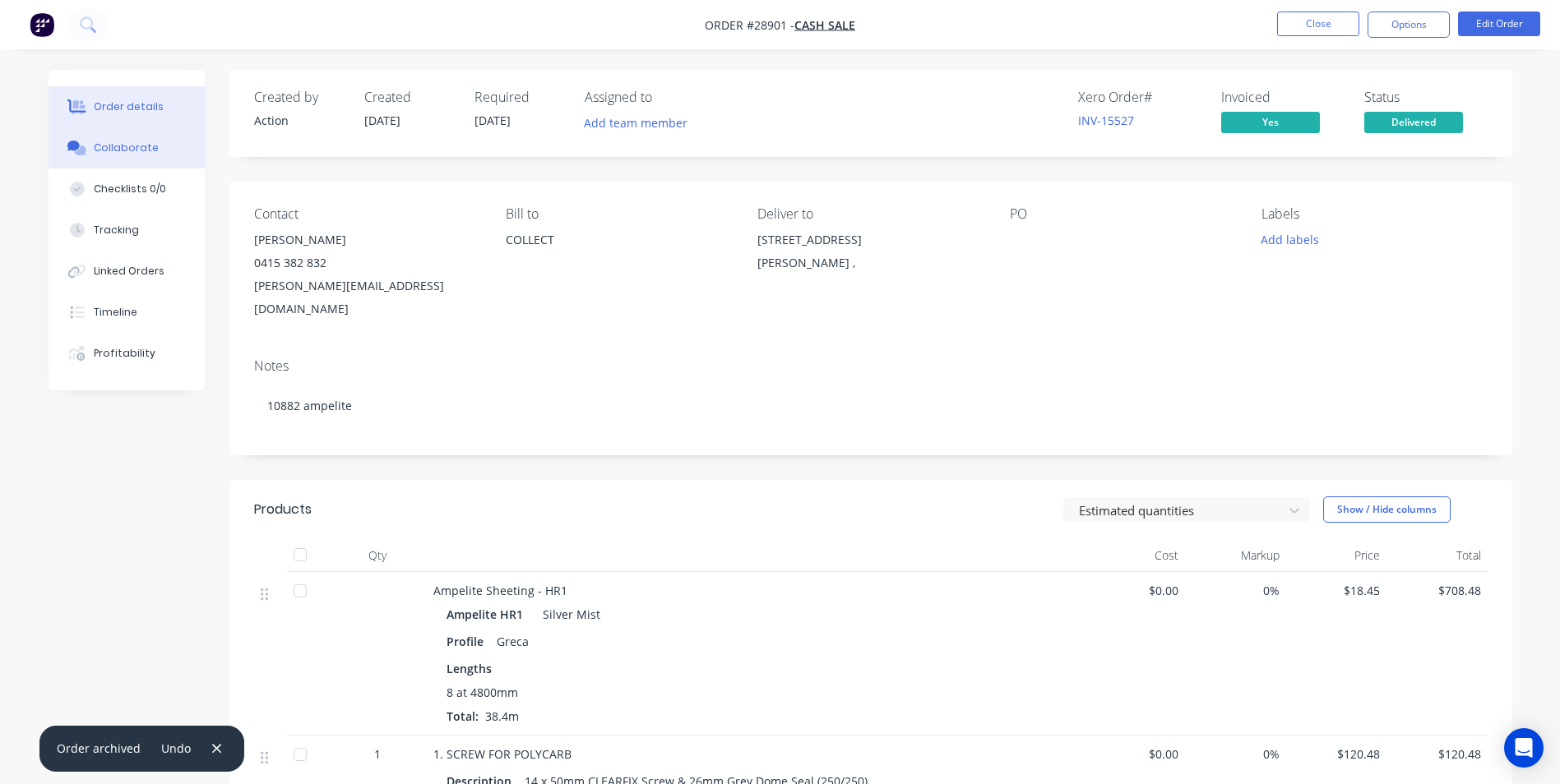
click at [119, 140] on button "Collaborate" at bounding box center [127, 149] width 157 height 41
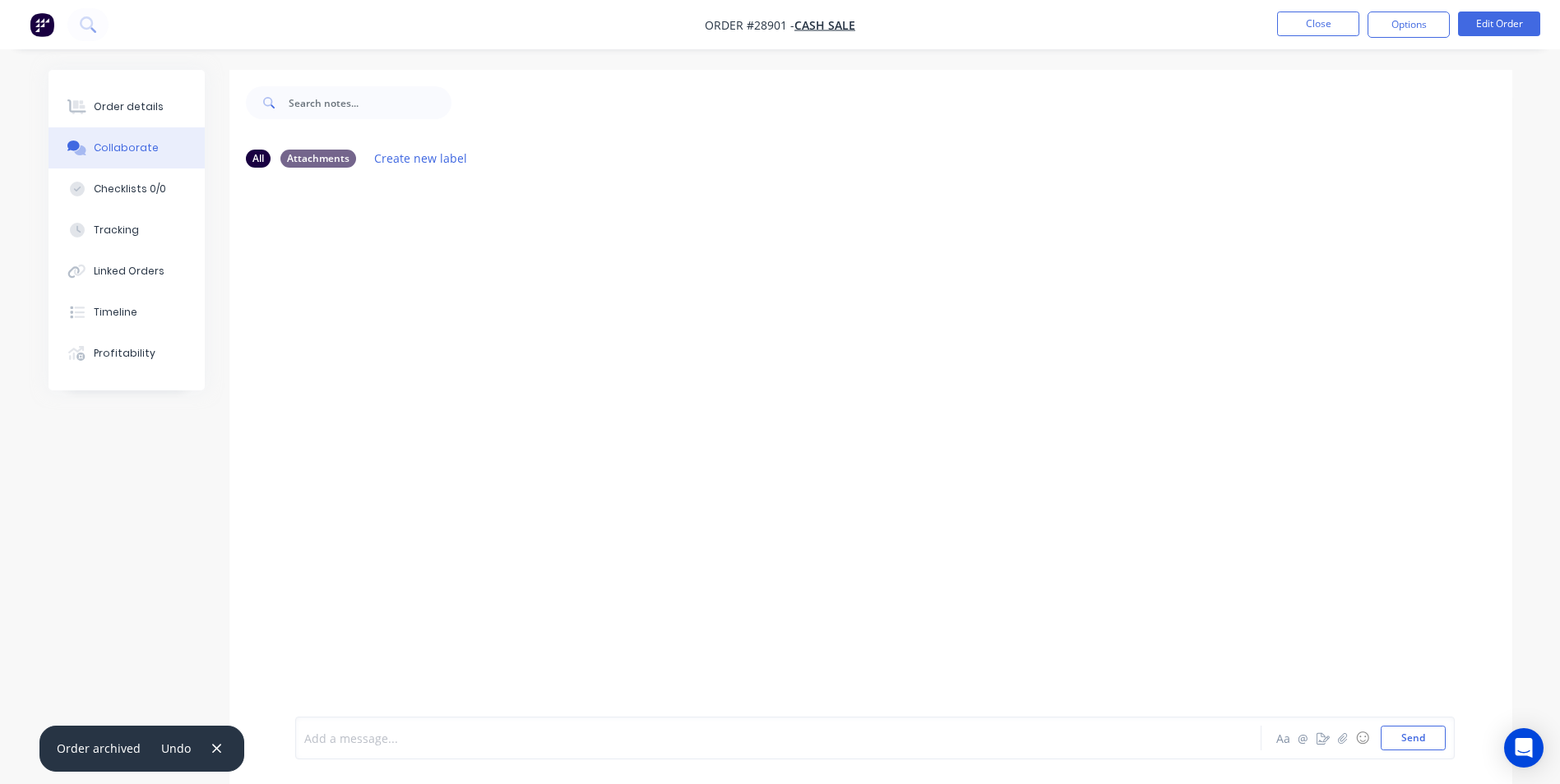
click at [379, 743] on div at bounding box center [733, 738] width 855 height 17
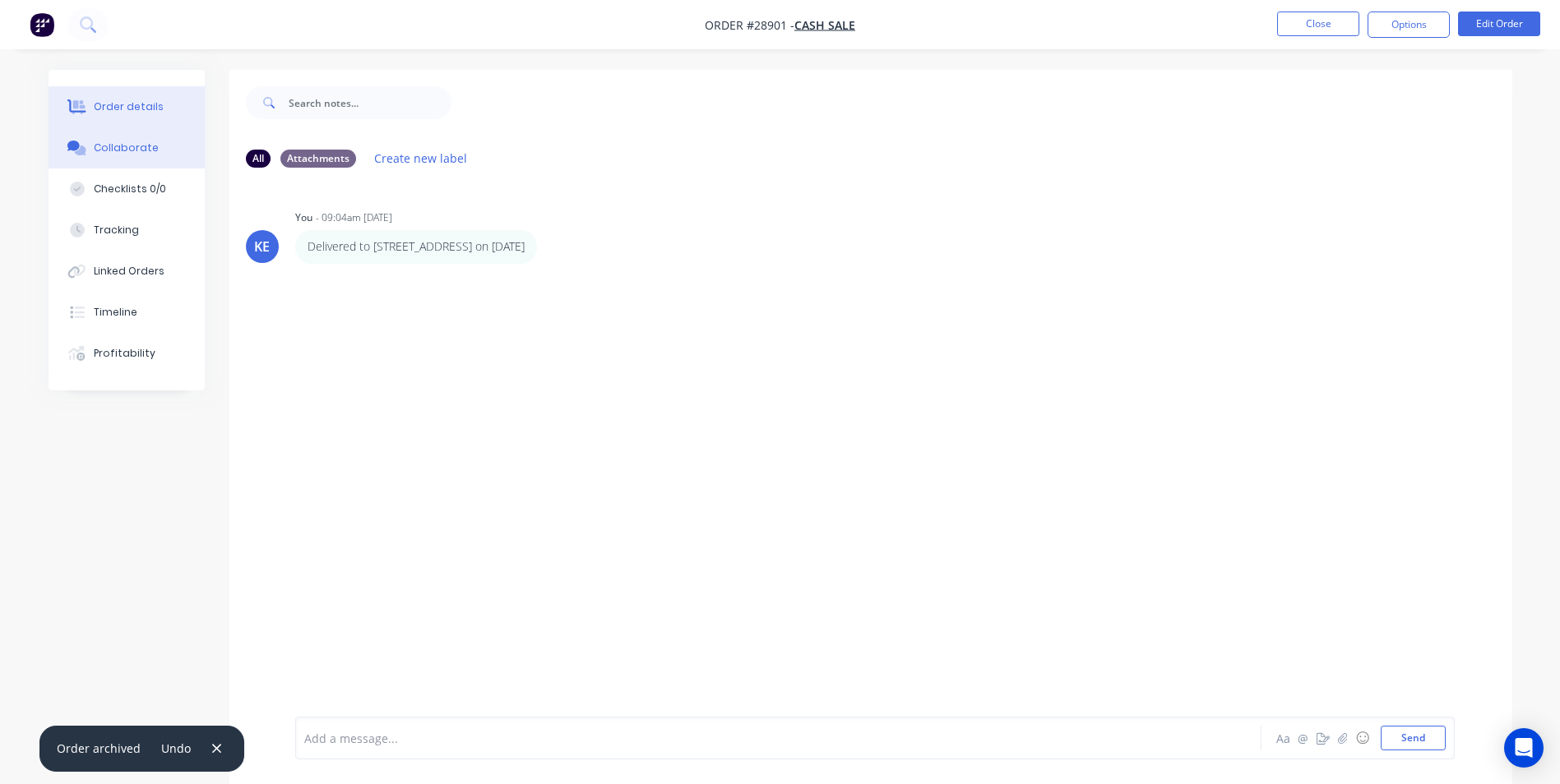
click at [115, 112] on div "Order details" at bounding box center [129, 107] width 70 height 14
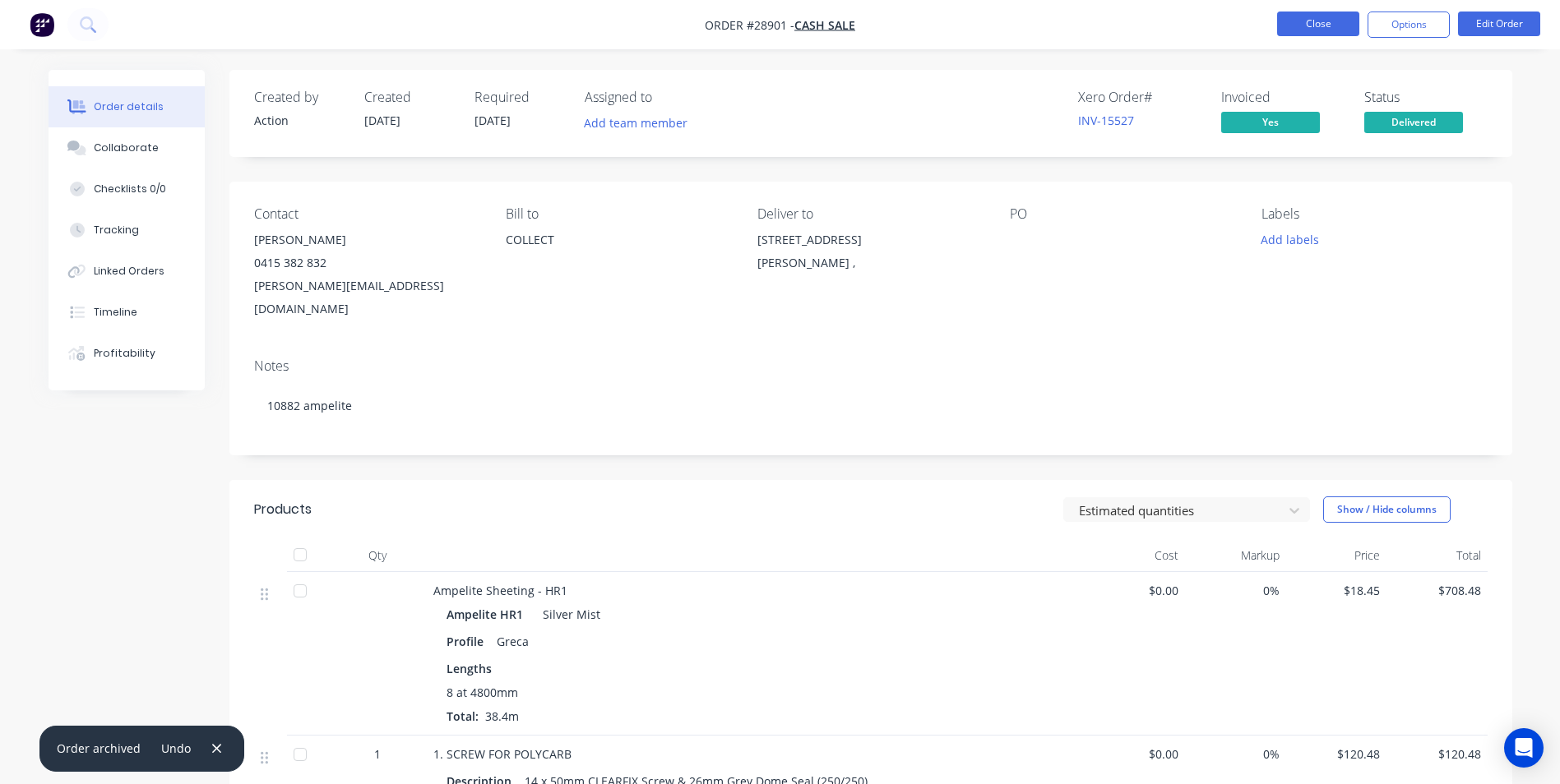
click at [1305, 25] on button "Close" at bounding box center [1317, 23] width 82 height 24
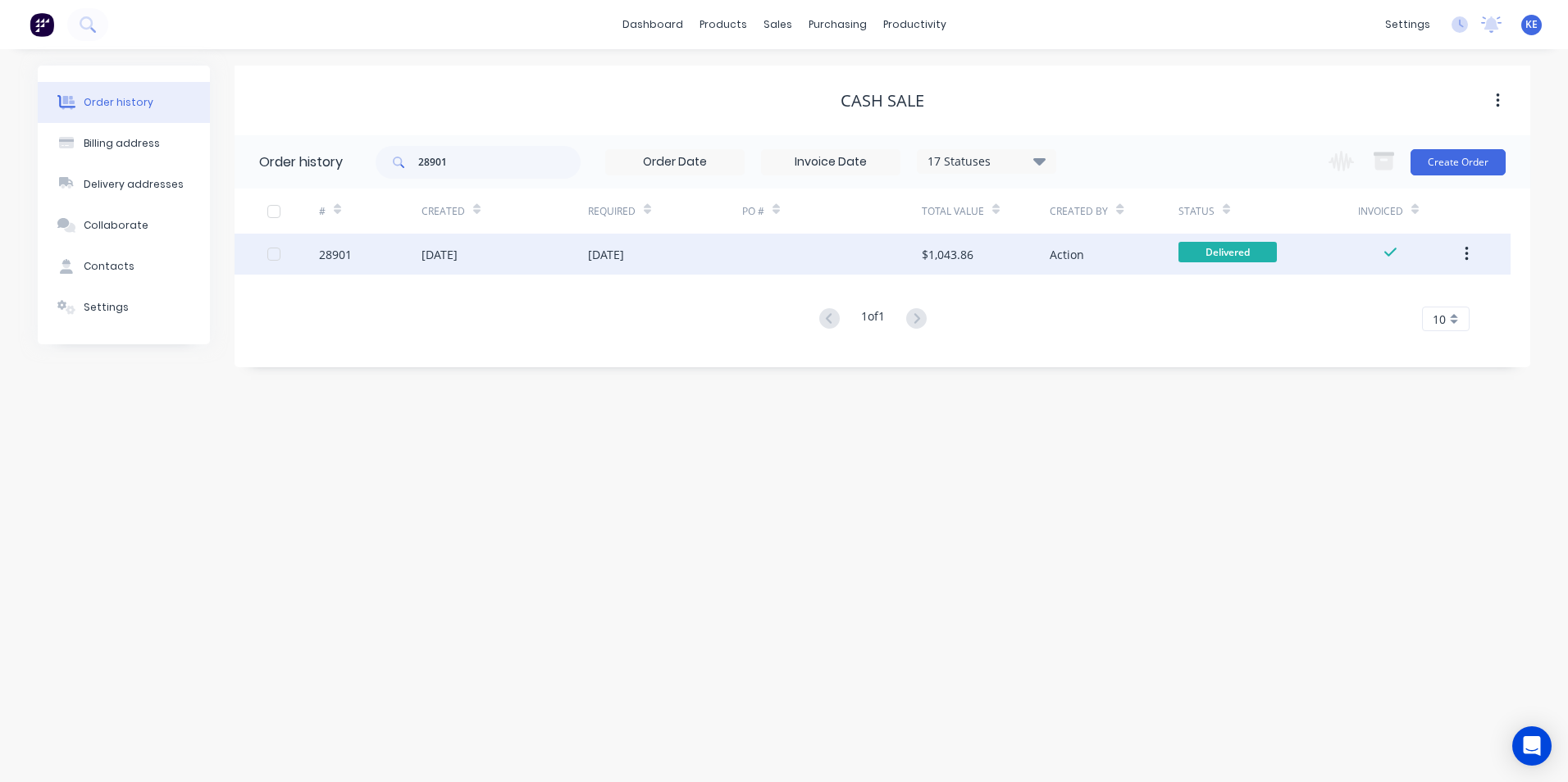
click at [1466, 248] on icon "button" at bounding box center [1467, 254] width 4 height 14
click at [1378, 293] on div "Archive" at bounding box center [1408, 297] width 127 height 23
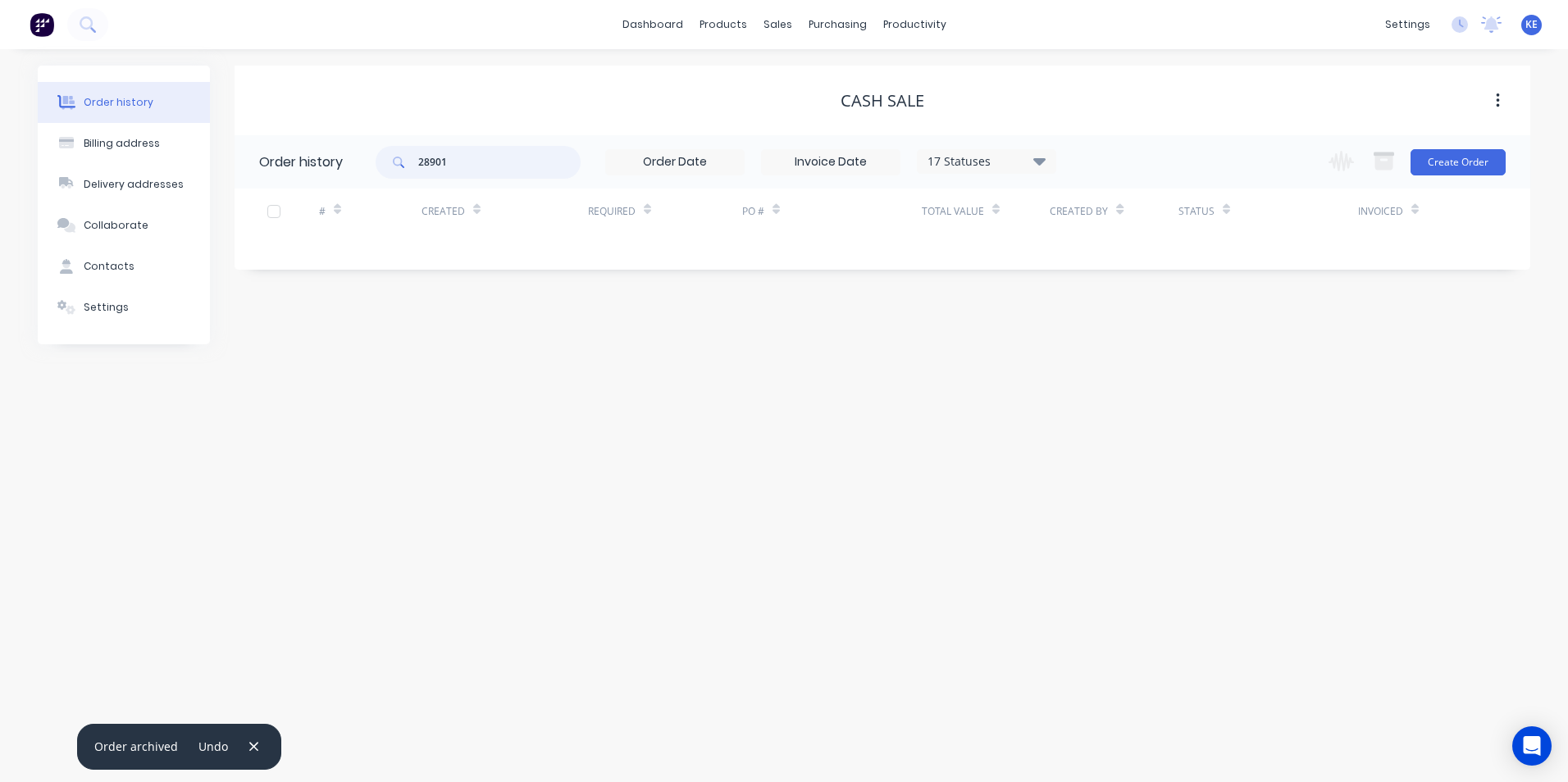
drag, startPoint x: 466, startPoint y: 163, endPoint x: 305, endPoint y: 181, distance: 162.0
click at [305, 181] on header "Order history 28901 17 Statuses Invoice Status Invoiced Not Invoiced Partial Or…" at bounding box center [882, 162] width 1296 height 53
type input "28949"
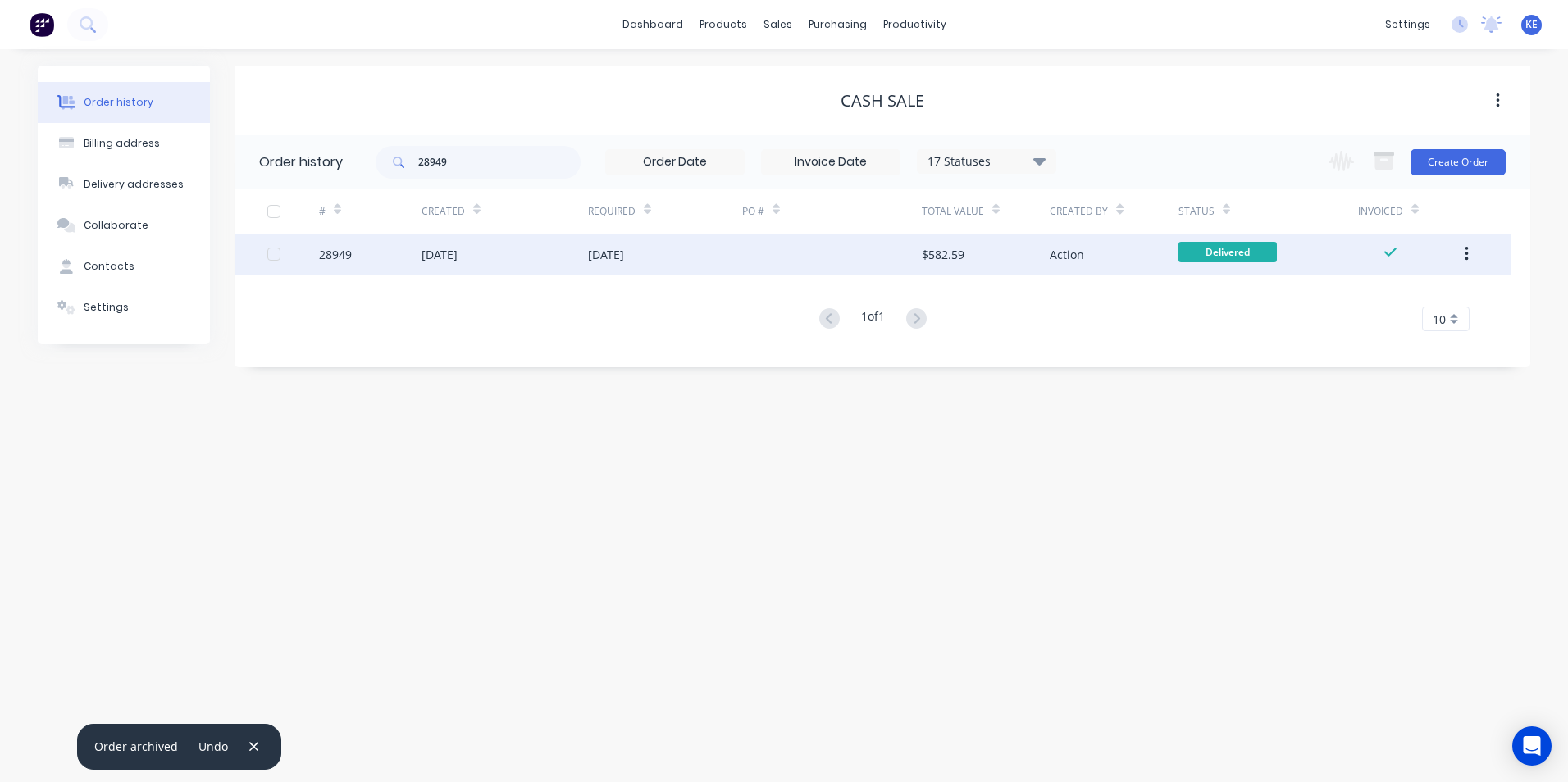
click at [371, 257] on div "28949" at bounding box center [370, 254] width 102 height 41
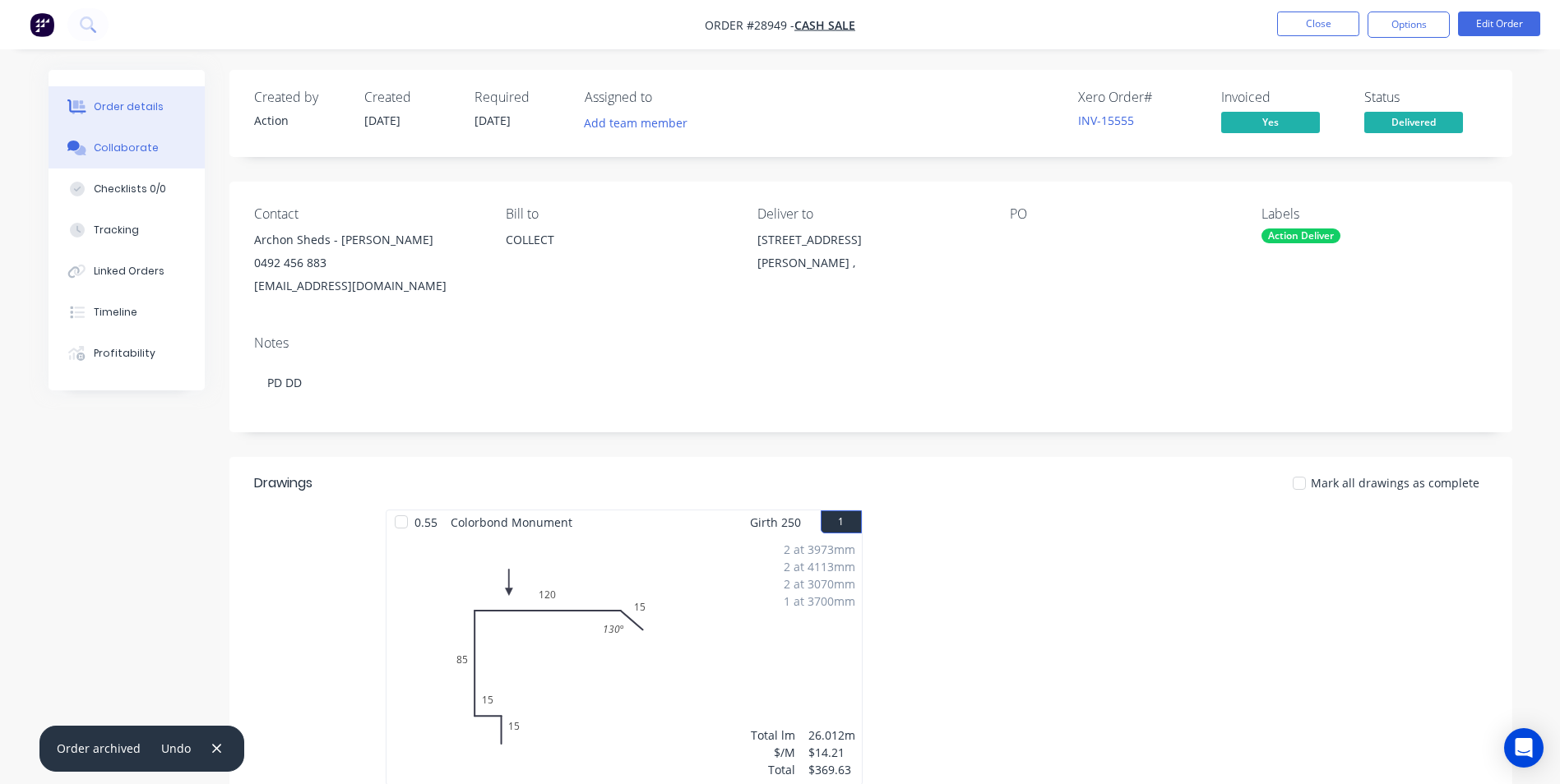
click at [125, 139] on button "Collaborate" at bounding box center [127, 149] width 157 height 41
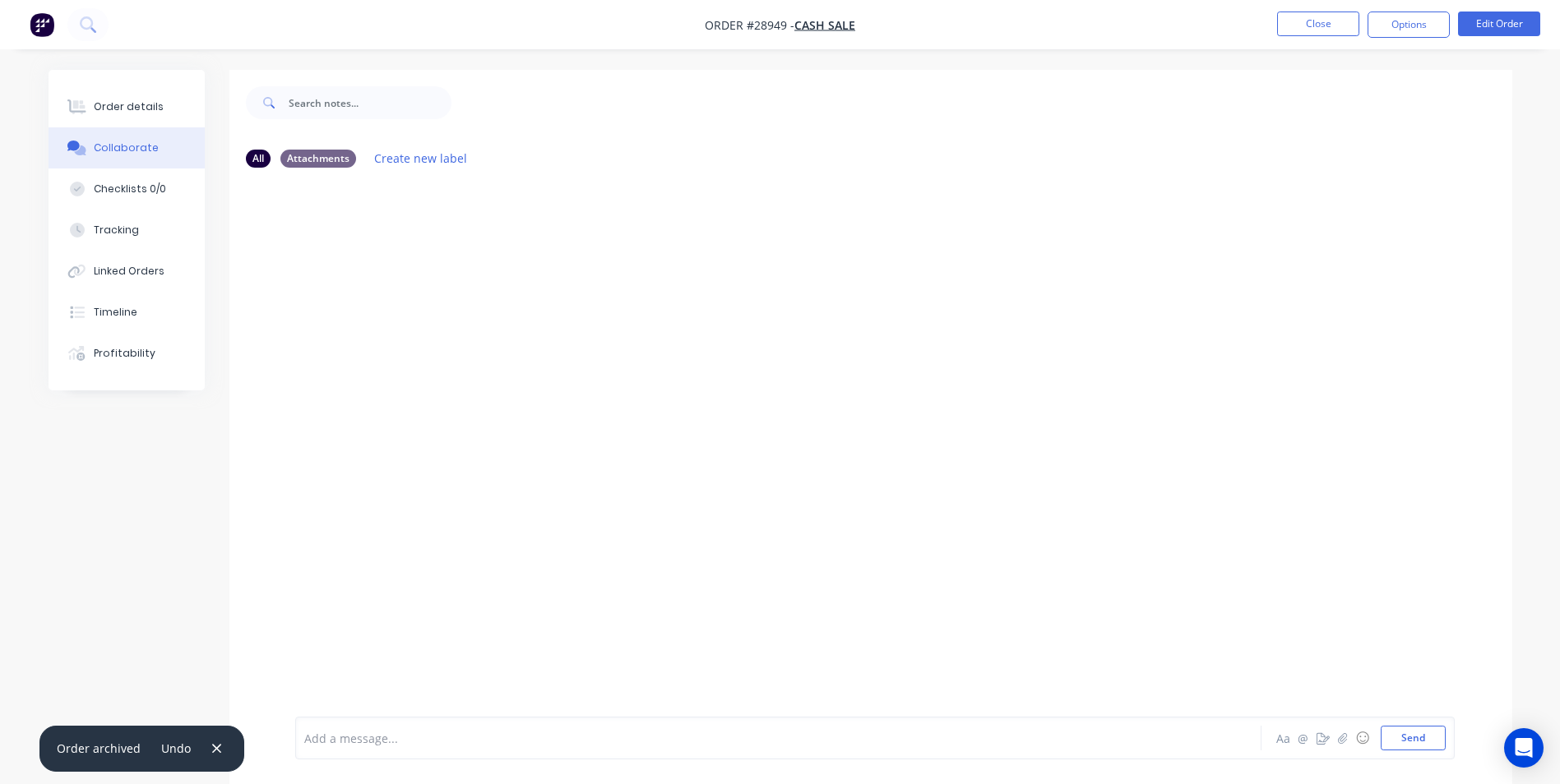
click at [374, 724] on div "Add a message... Aa @ ☺ Send" at bounding box center [875, 737] width 1159 height 42
drag, startPoint x: 351, startPoint y: 742, endPoint x: 356, endPoint y: 731, distance: 12.1
click at [351, 741] on div at bounding box center [733, 738] width 855 height 17
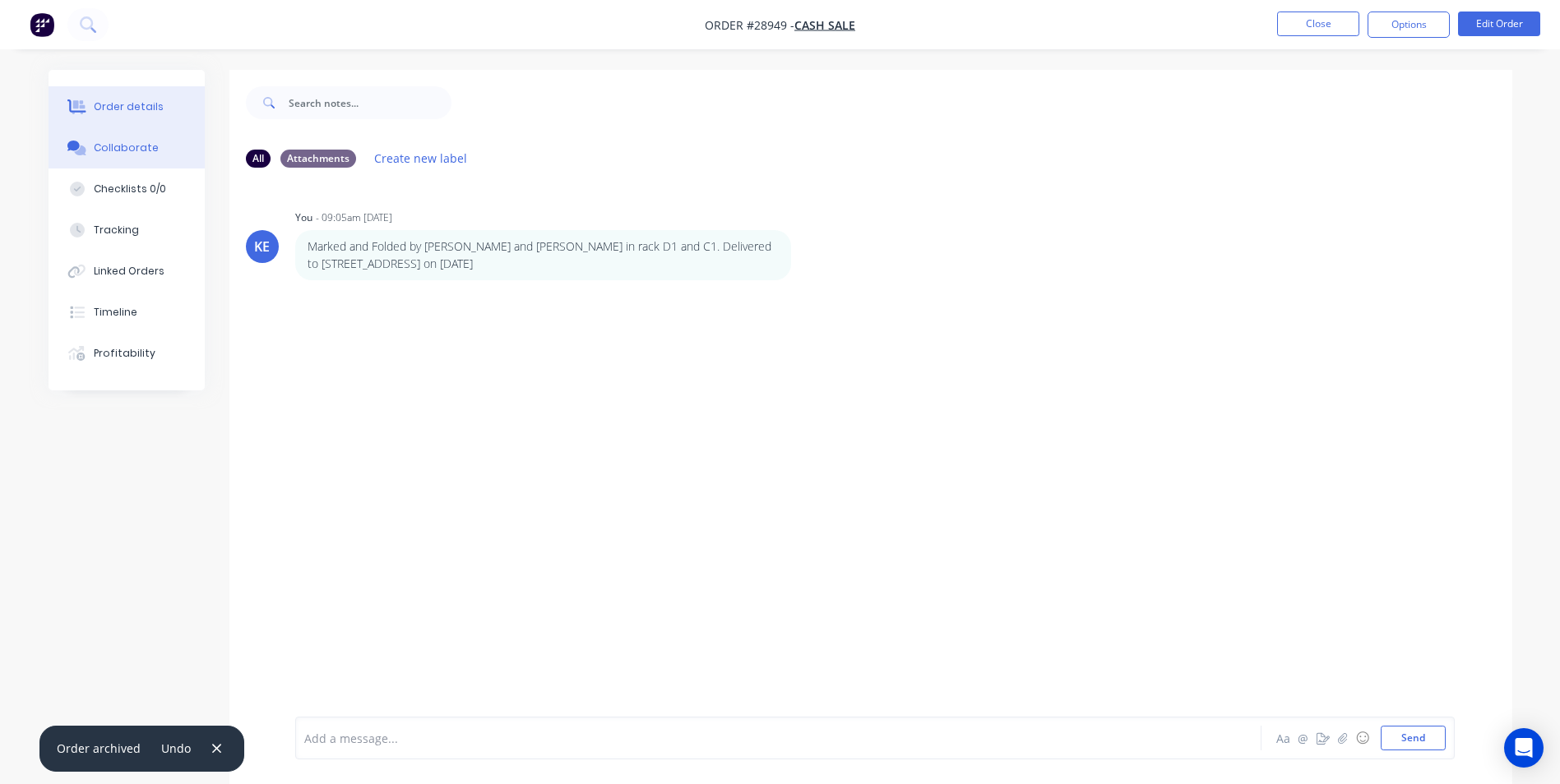
click at [111, 116] on button "Order details" at bounding box center [127, 107] width 157 height 41
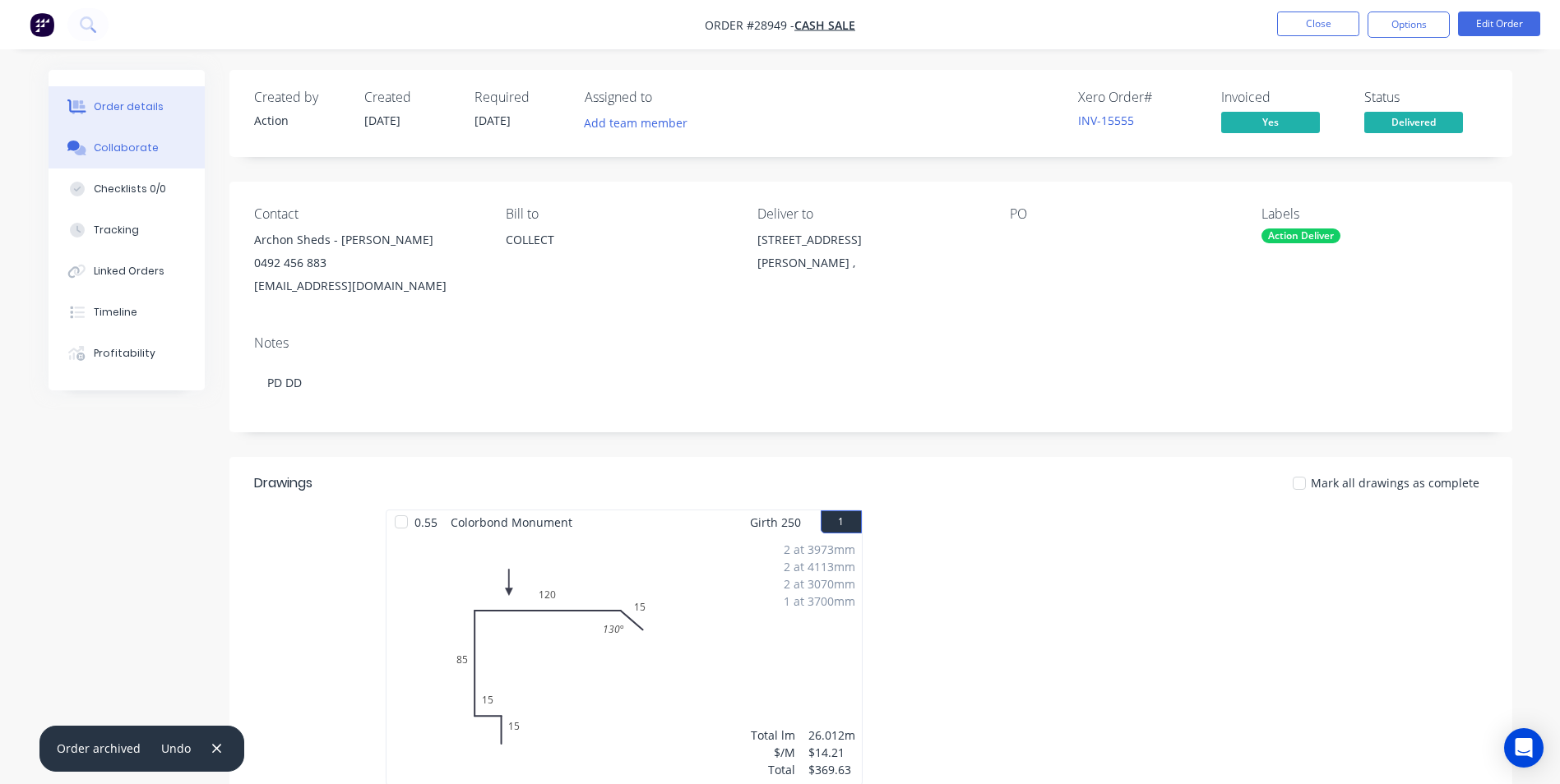
click at [119, 152] on div "Collaborate" at bounding box center [126, 148] width 65 height 14
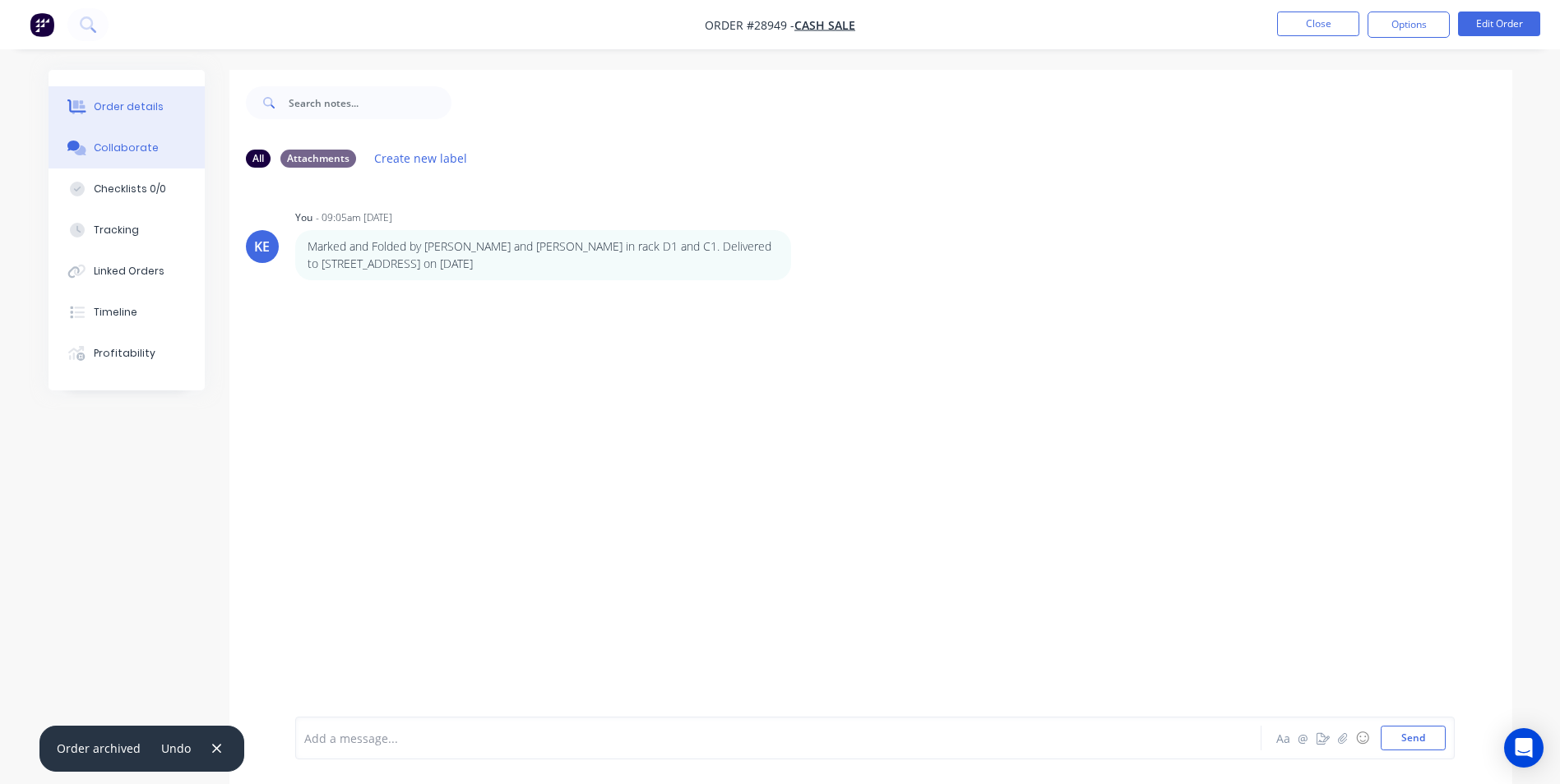
click at [103, 94] on button "Order details" at bounding box center [127, 107] width 157 height 41
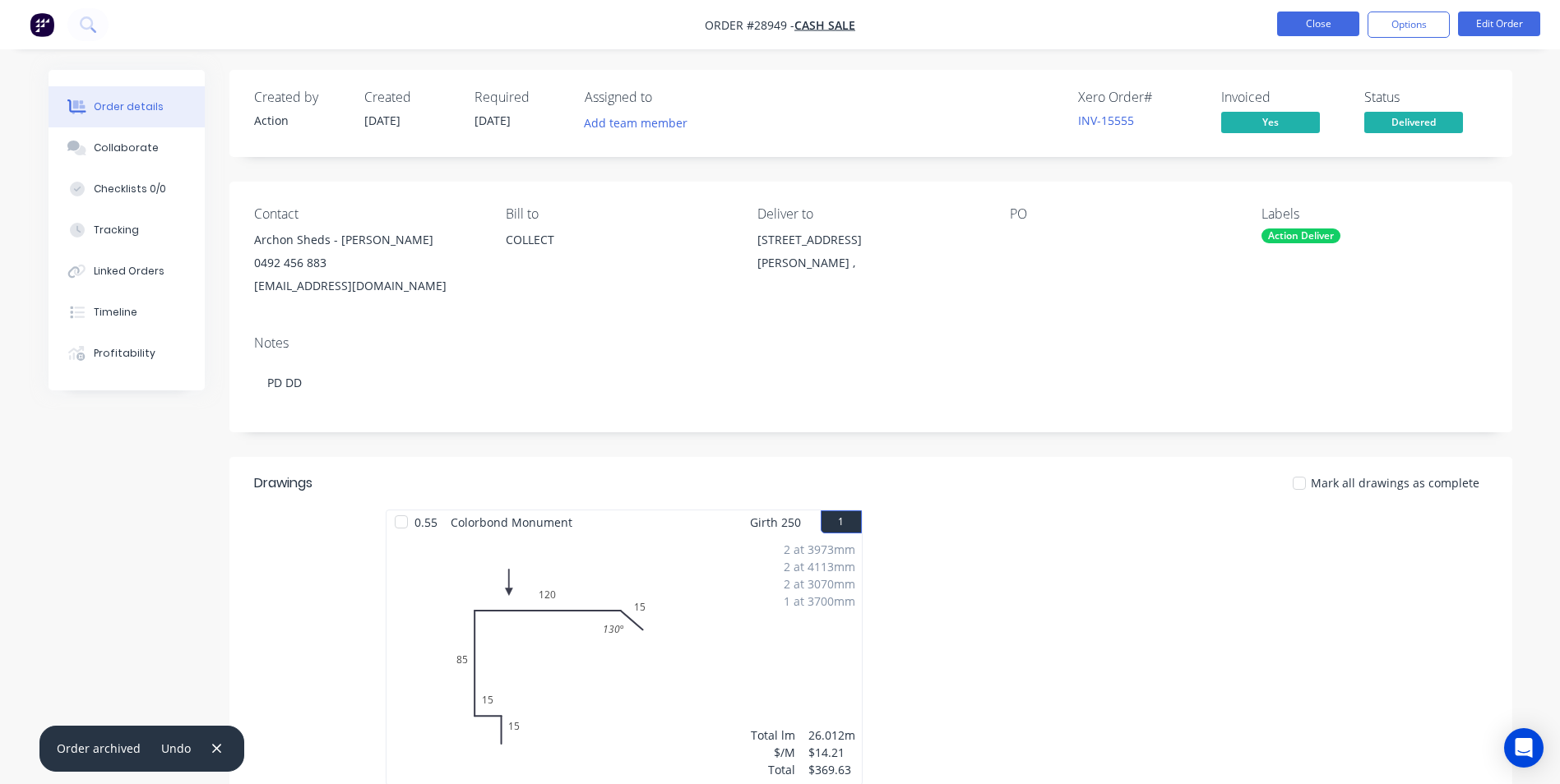
click at [1314, 14] on button "Close" at bounding box center [1317, 23] width 82 height 24
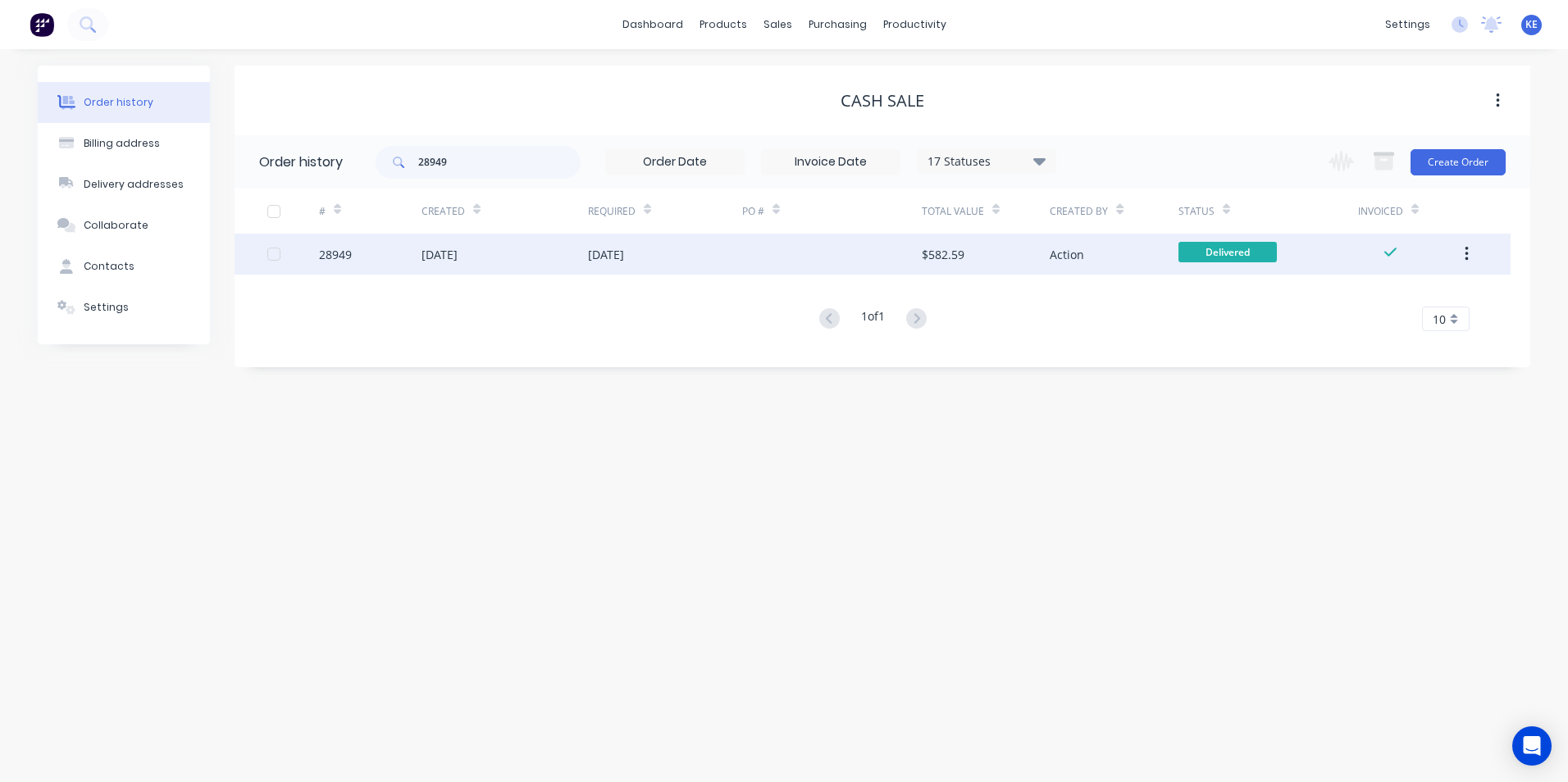
click at [1463, 255] on button "button" at bounding box center [1467, 254] width 39 height 30
click at [1359, 309] on div "Archive" at bounding box center [1408, 297] width 127 height 23
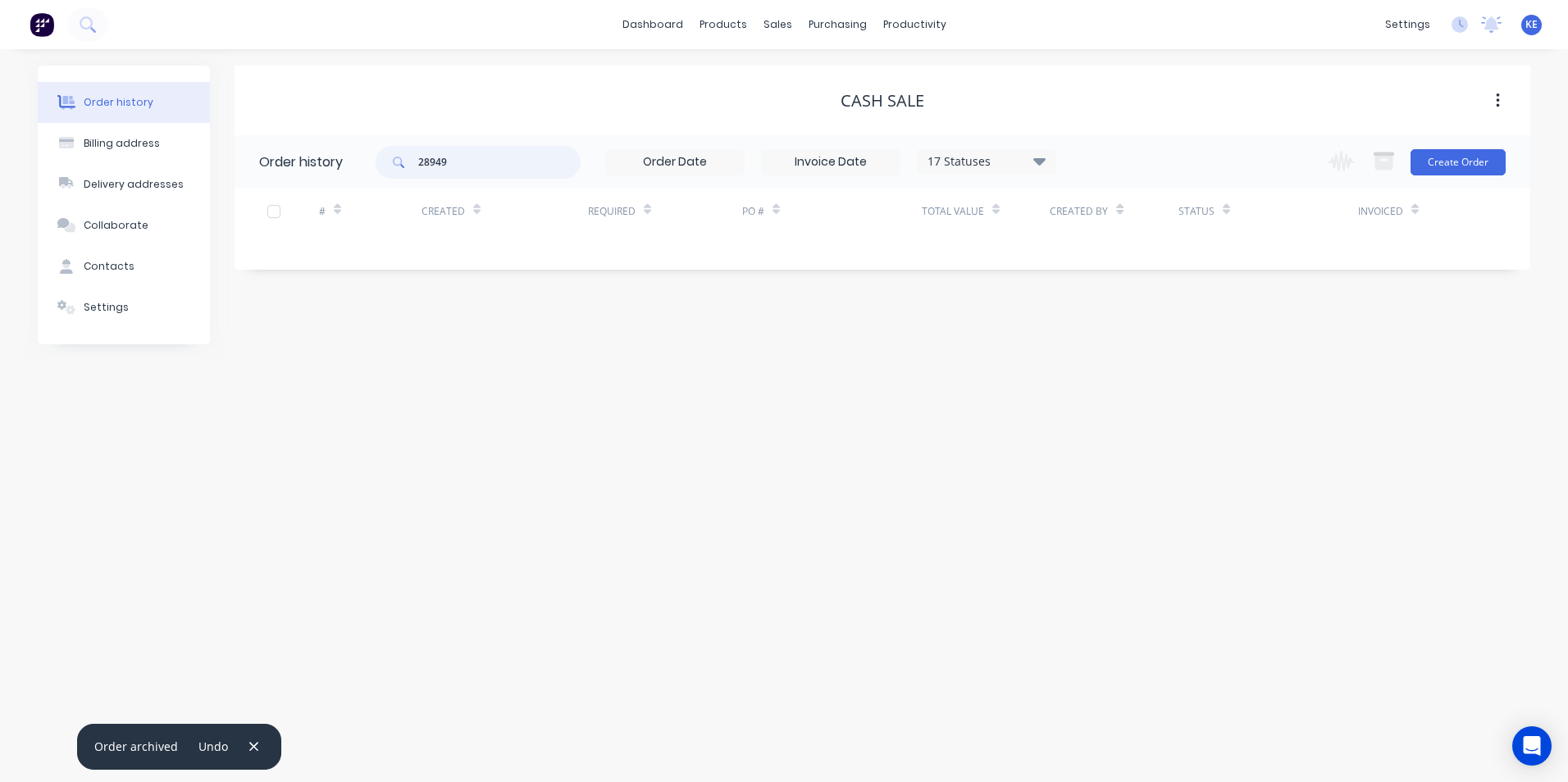
drag, startPoint x: 489, startPoint y: 163, endPoint x: 348, endPoint y: 163, distance: 141.0
click at [348, 163] on header "Order history 28949 17 Statuses Invoice Status Invoiced Not Invoiced Partial Or…" at bounding box center [882, 162] width 1296 height 53
type input "28891"
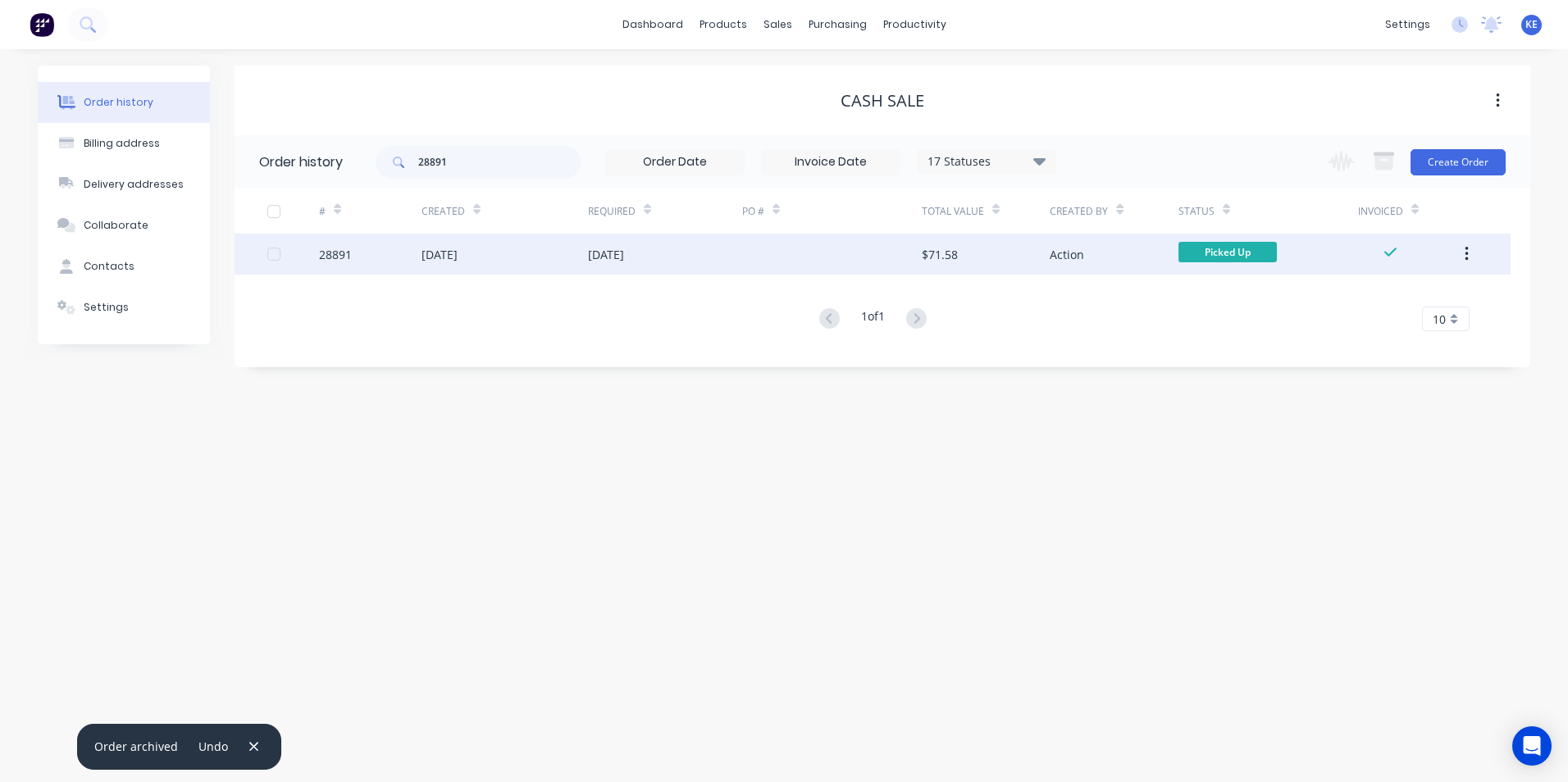
click at [368, 262] on div "28891" at bounding box center [370, 254] width 102 height 41
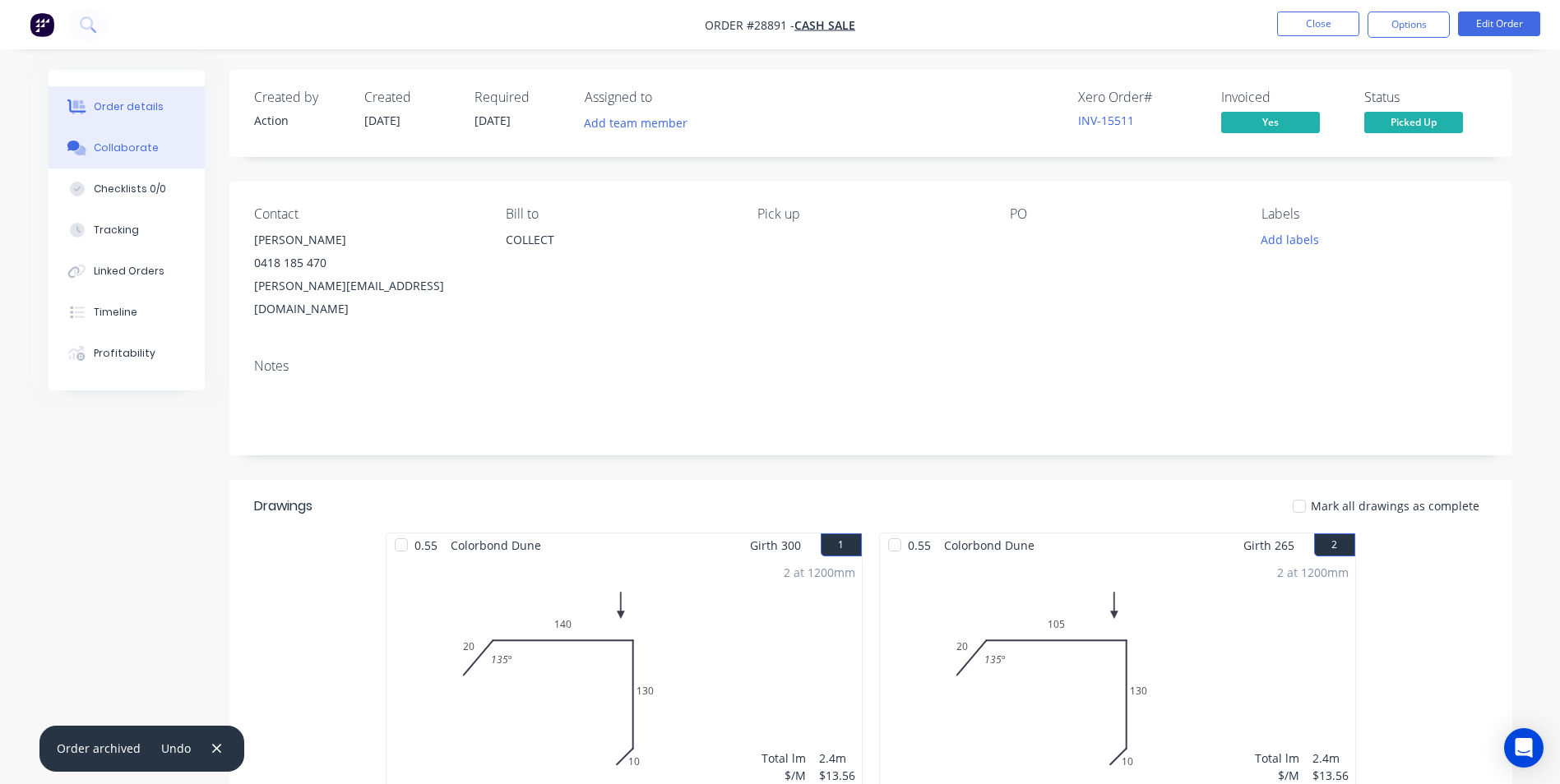
drag, startPoint x: 140, startPoint y: 156, endPoint x: 203, endPoint y: 132, distance: 67.4
click at [140, 153] on button "Collaborate" at bounding box center [127, 149] width 157 height 41
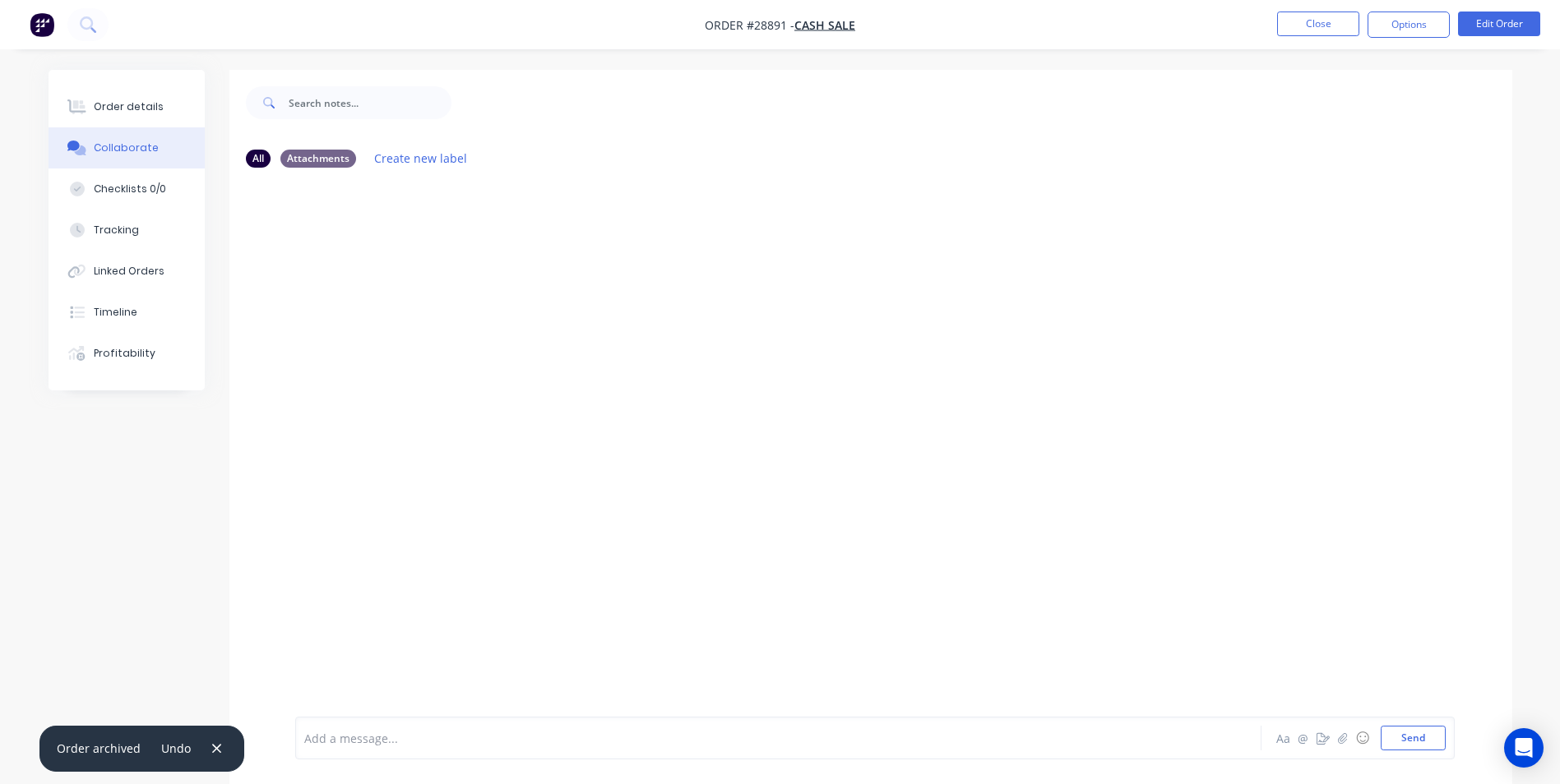
click at [374, 734] on div at bounding box center [733, 738] width 855 height 17
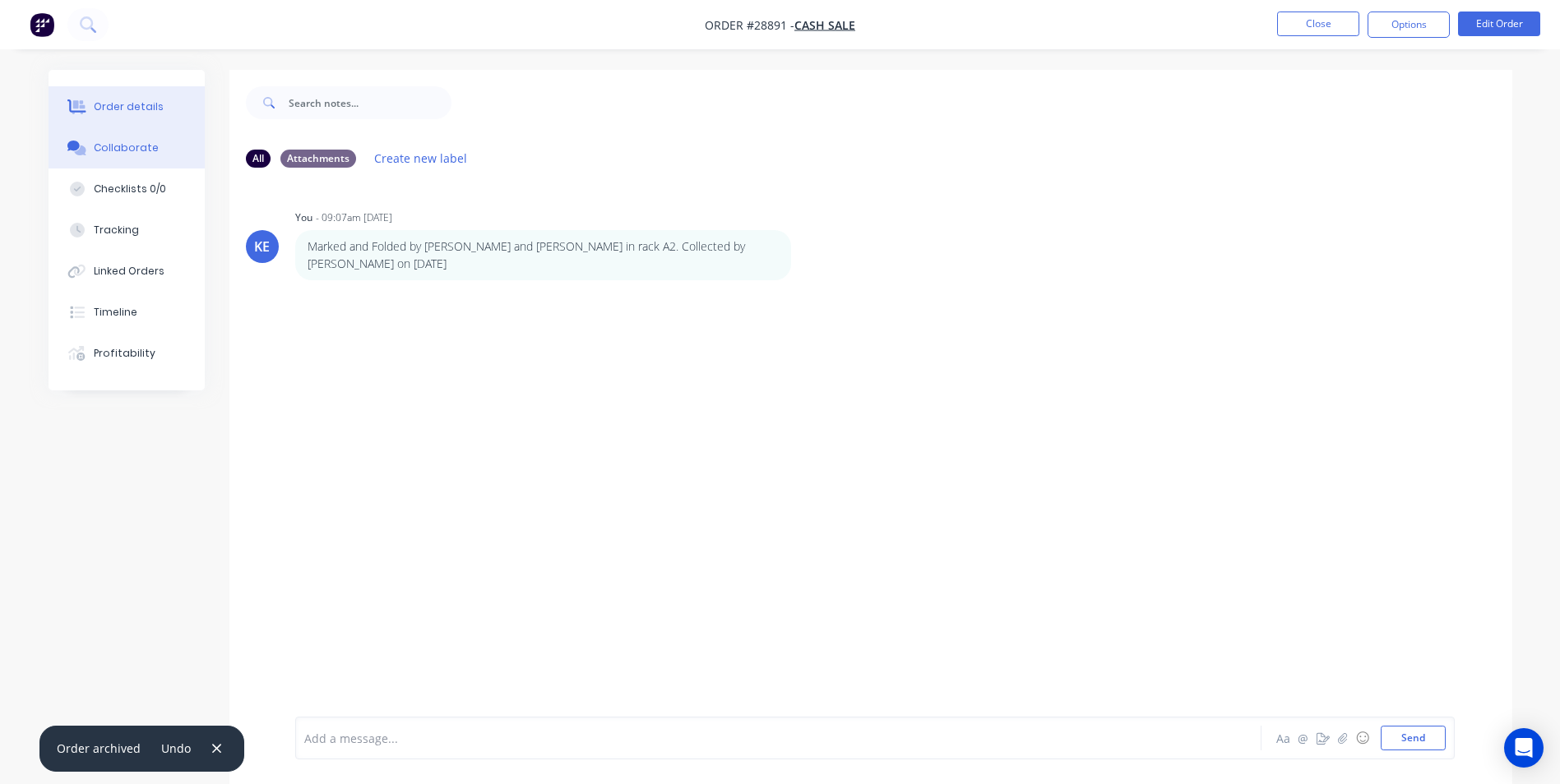
click at [96, 113] on div "Order details" at bounding box center [129, 107] width 70 height 14
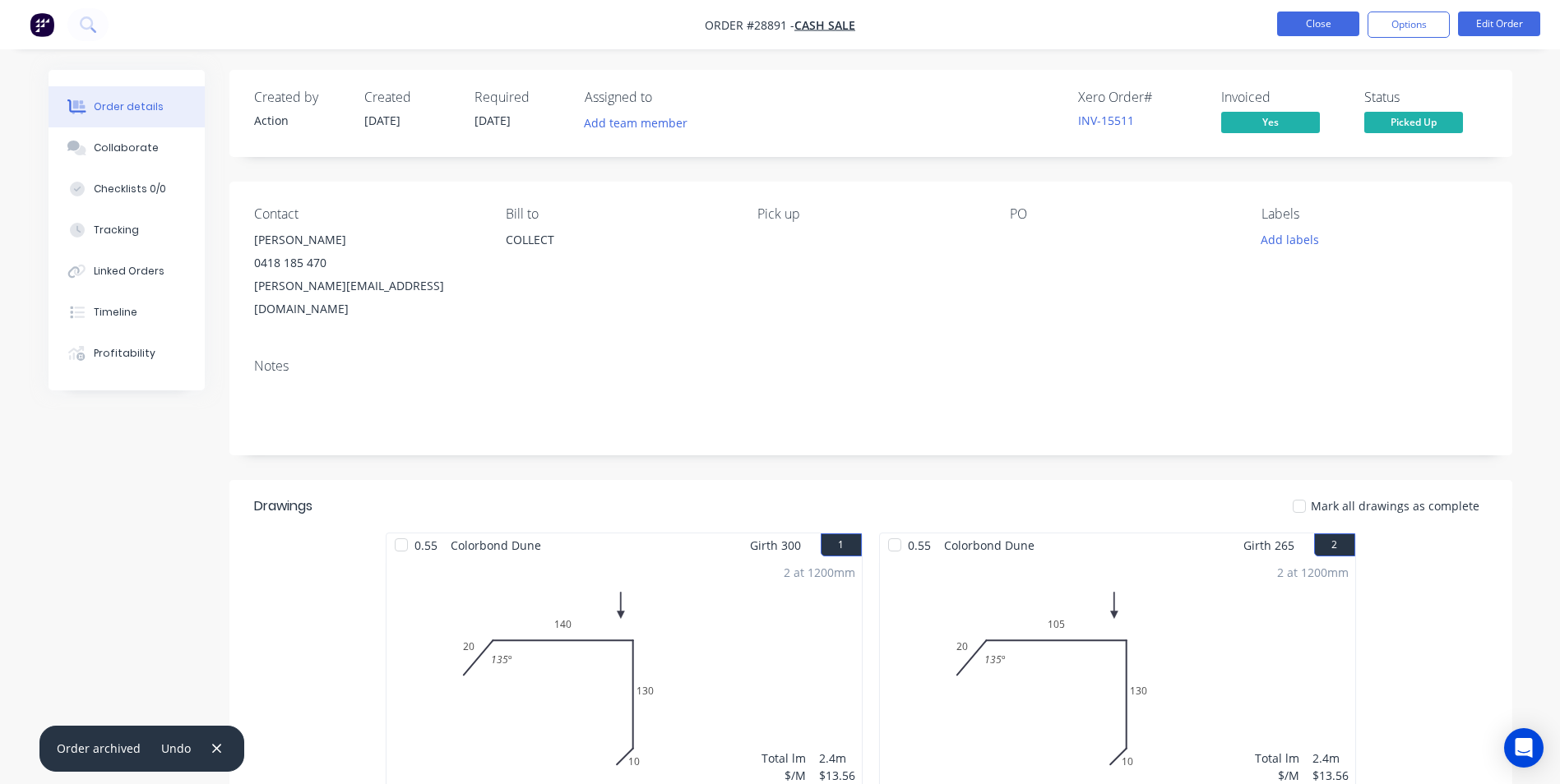
click at [1319, 33] on button "Close" at bounding box center [1317, 23] width 82 height 24
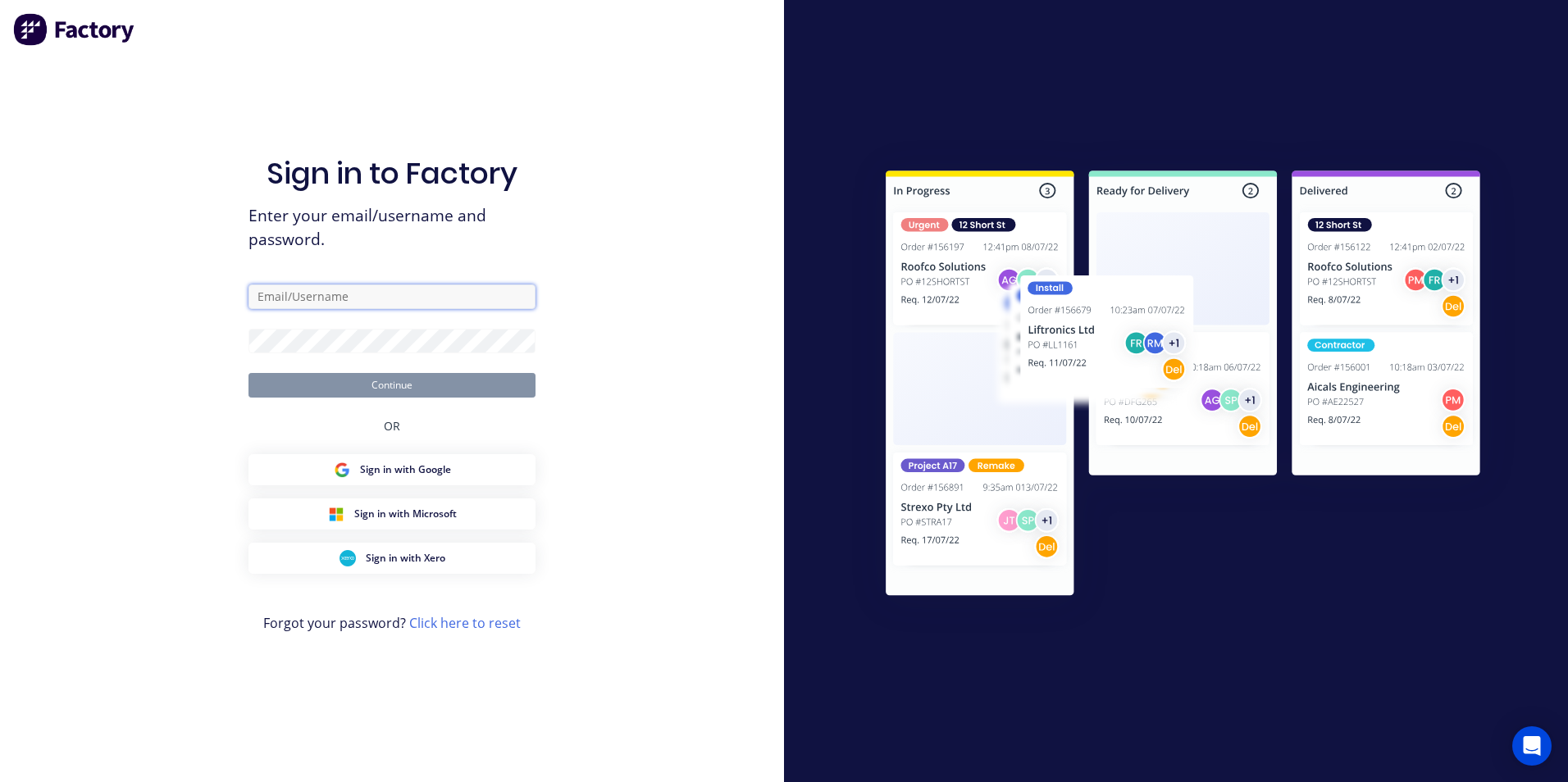
type input "[PERSON_NAME][EMAIL_ADDRESS][PERSON_NAME][DOMAIN_NAME]"
click at [403, 383] on button "Continue" at bounding box center [392, 385] width 287 height 24
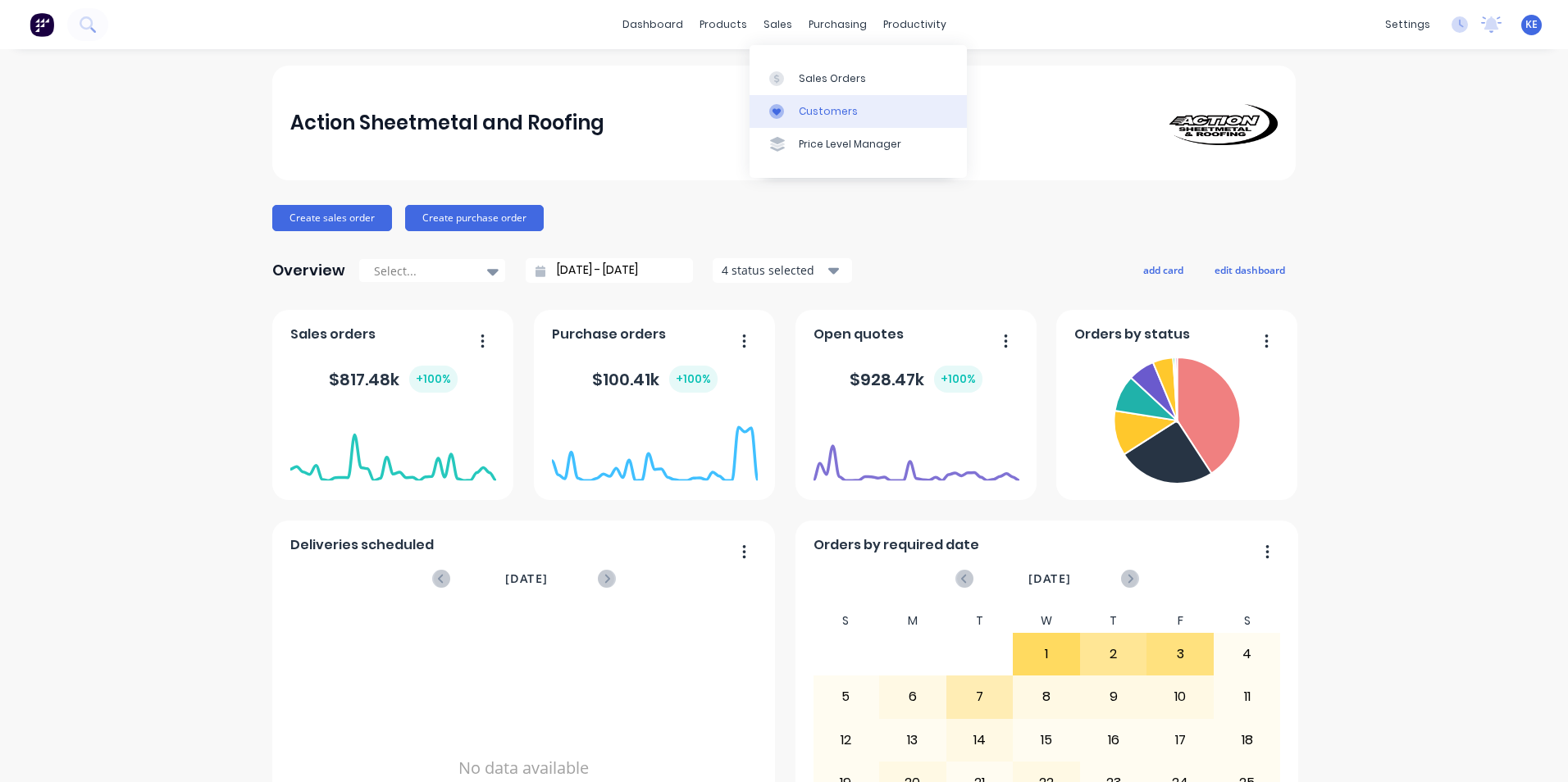
click at [815, 109] on div "Customers" at bounding box center [829, 111] width 59 height 14
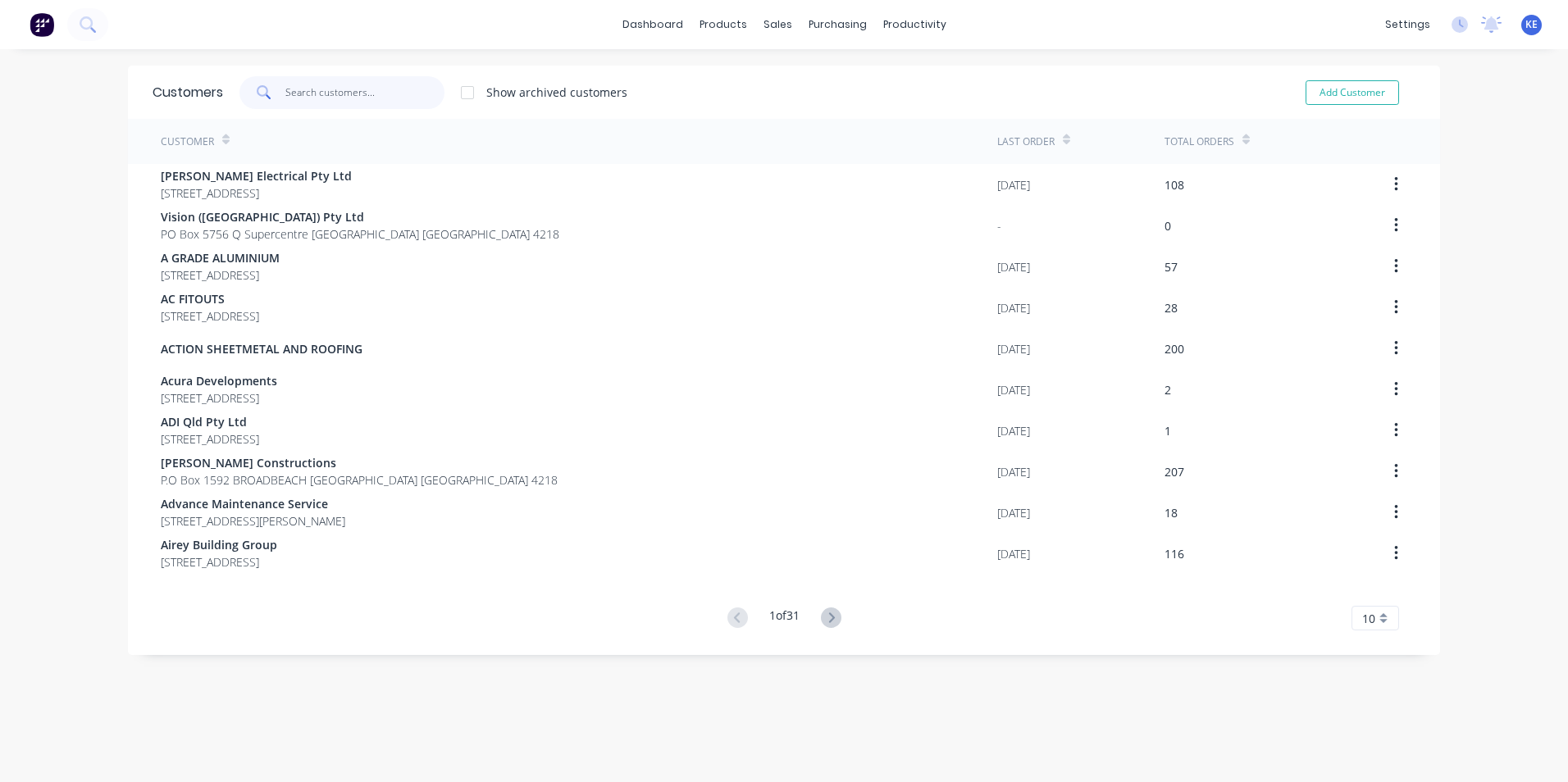
click at [356, 94] on input "text" at bounding box center [366, 92] width 160 height 33
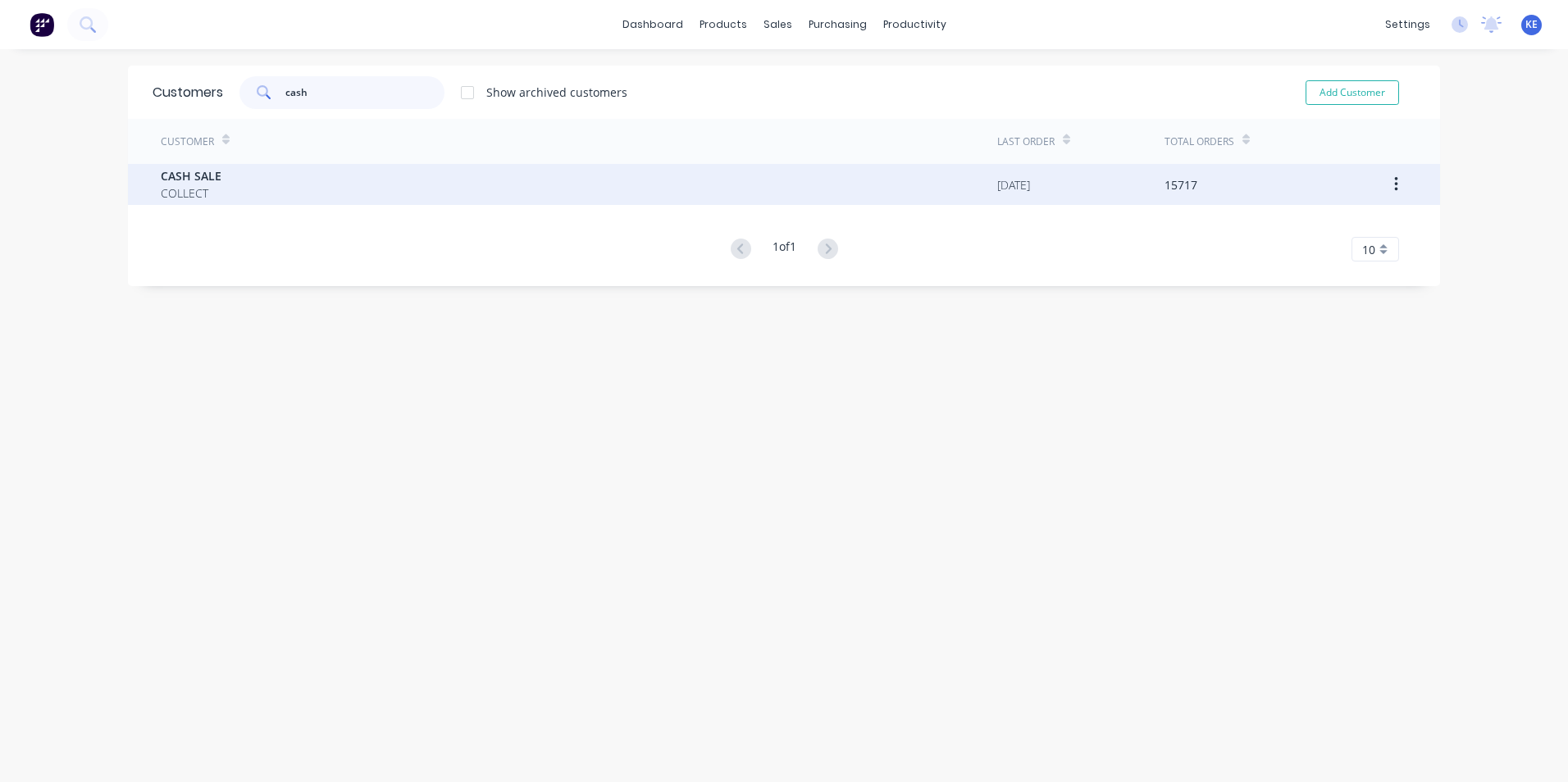
type input "cash"
click at [285, 187] on div "CASH SALE COLLECT" at bounding box center [579, 185] width 837 height 41
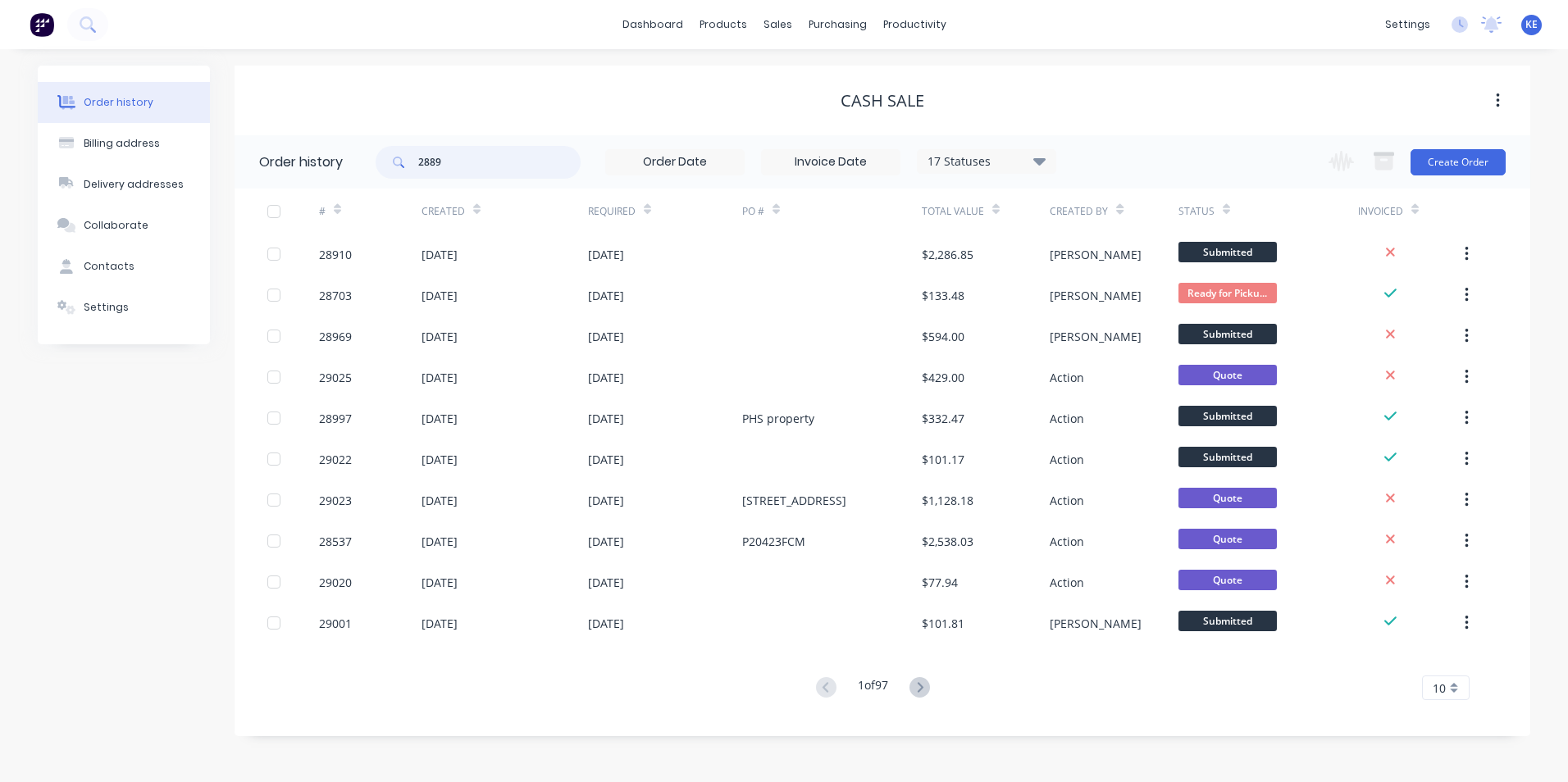
type input "28891"
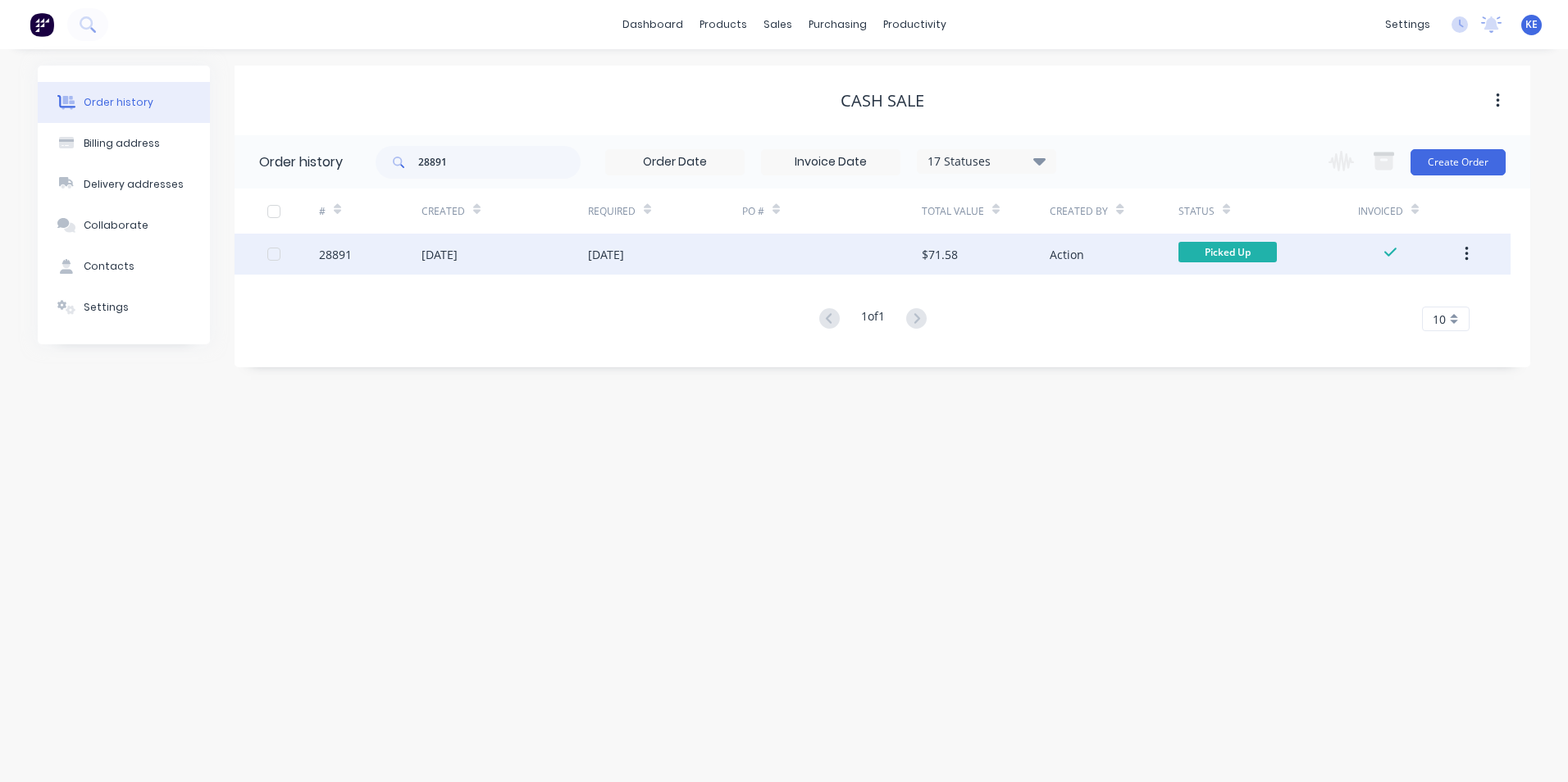
click at [405, 246] on div "28891" at bounding box center [370, 254] width 102 height 41
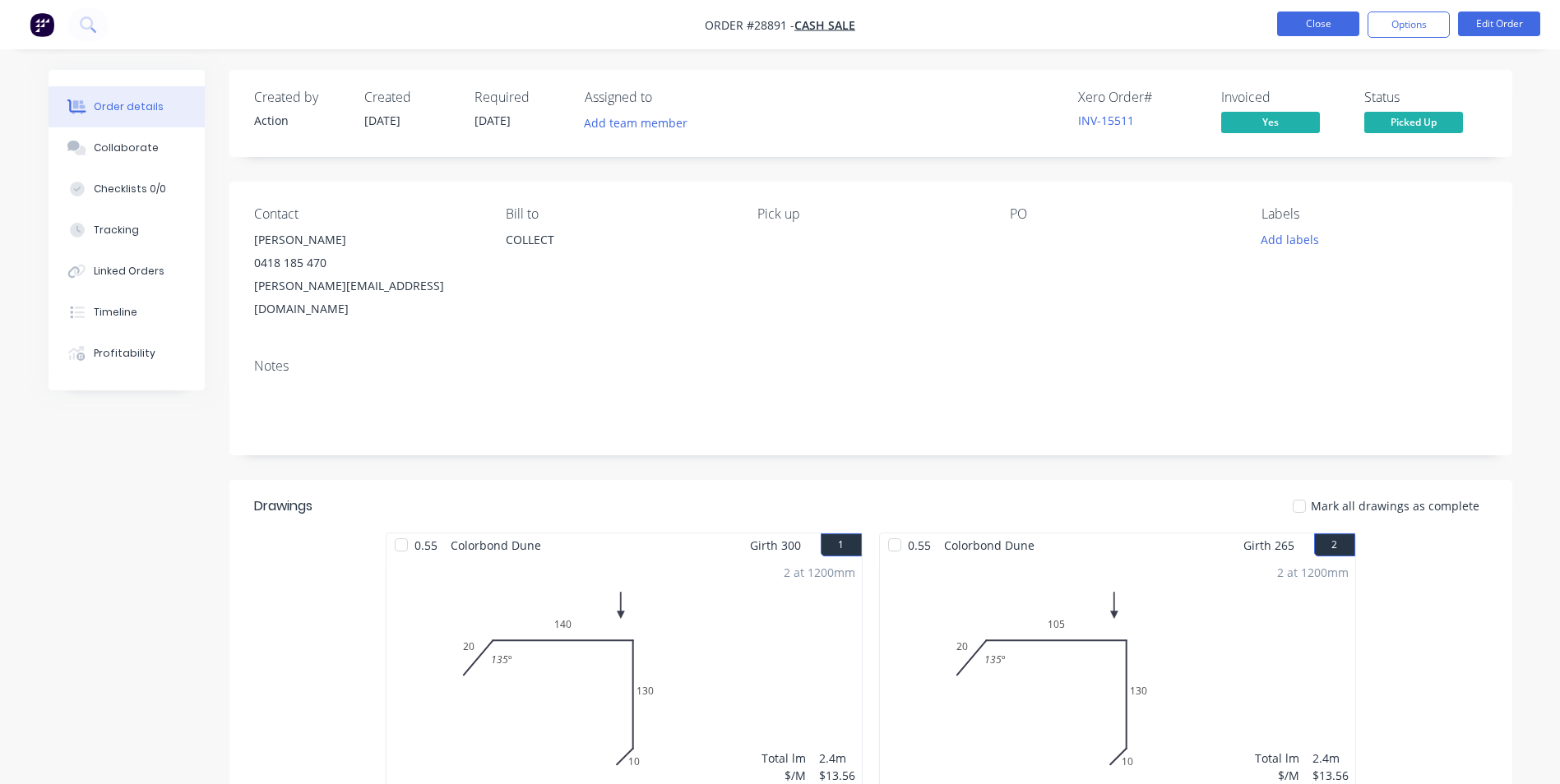
click at [1310, 29] on button "Close" at bounding box center [1317, 23] width 82 height 24
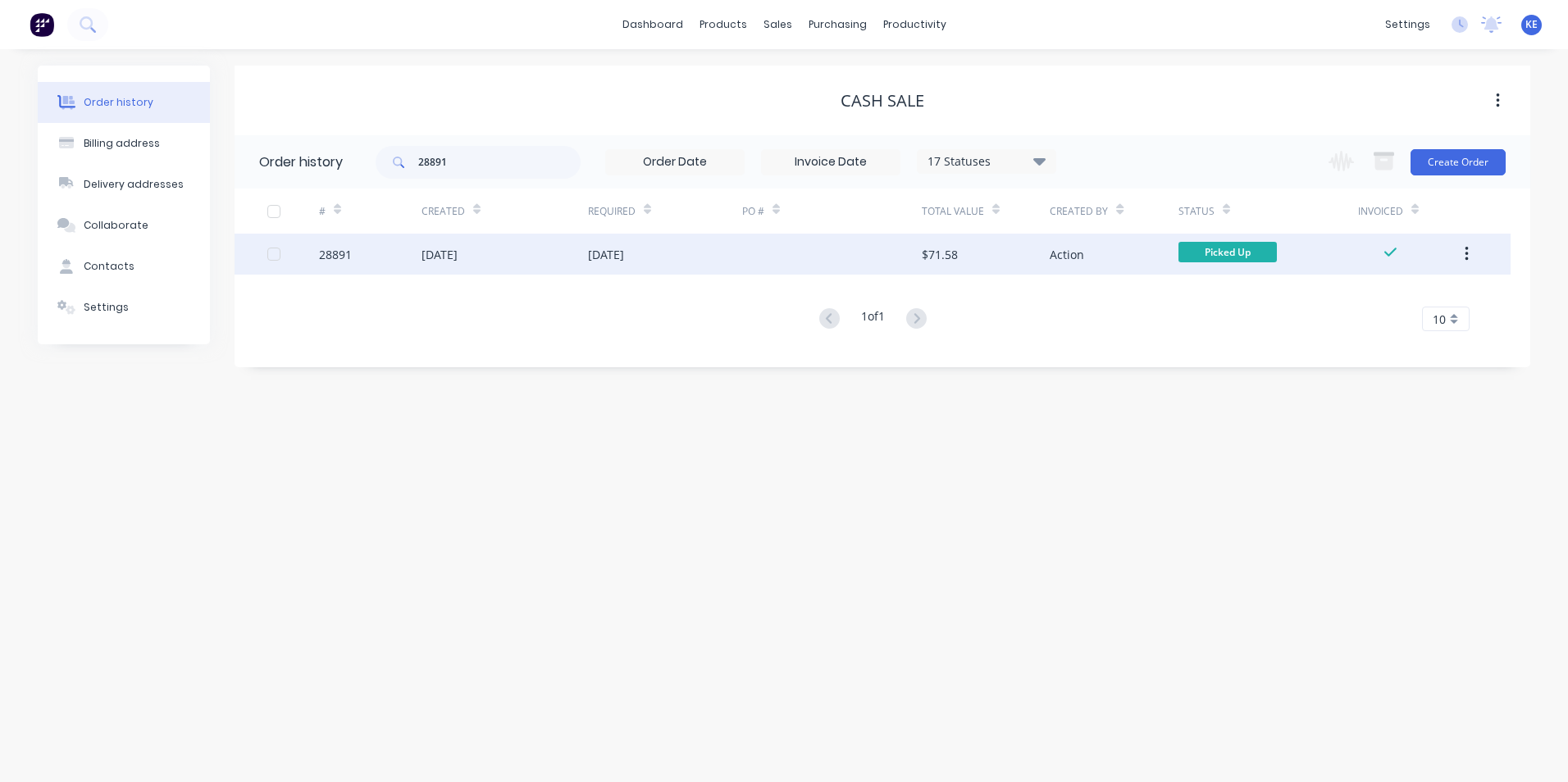
click at [1466, 257] on icon "button" at bounding box center [1467, 254] width 4 height 18
click at [1370, 303] on div "Archive" at bounding box center [1408, 297] width 127 height 23
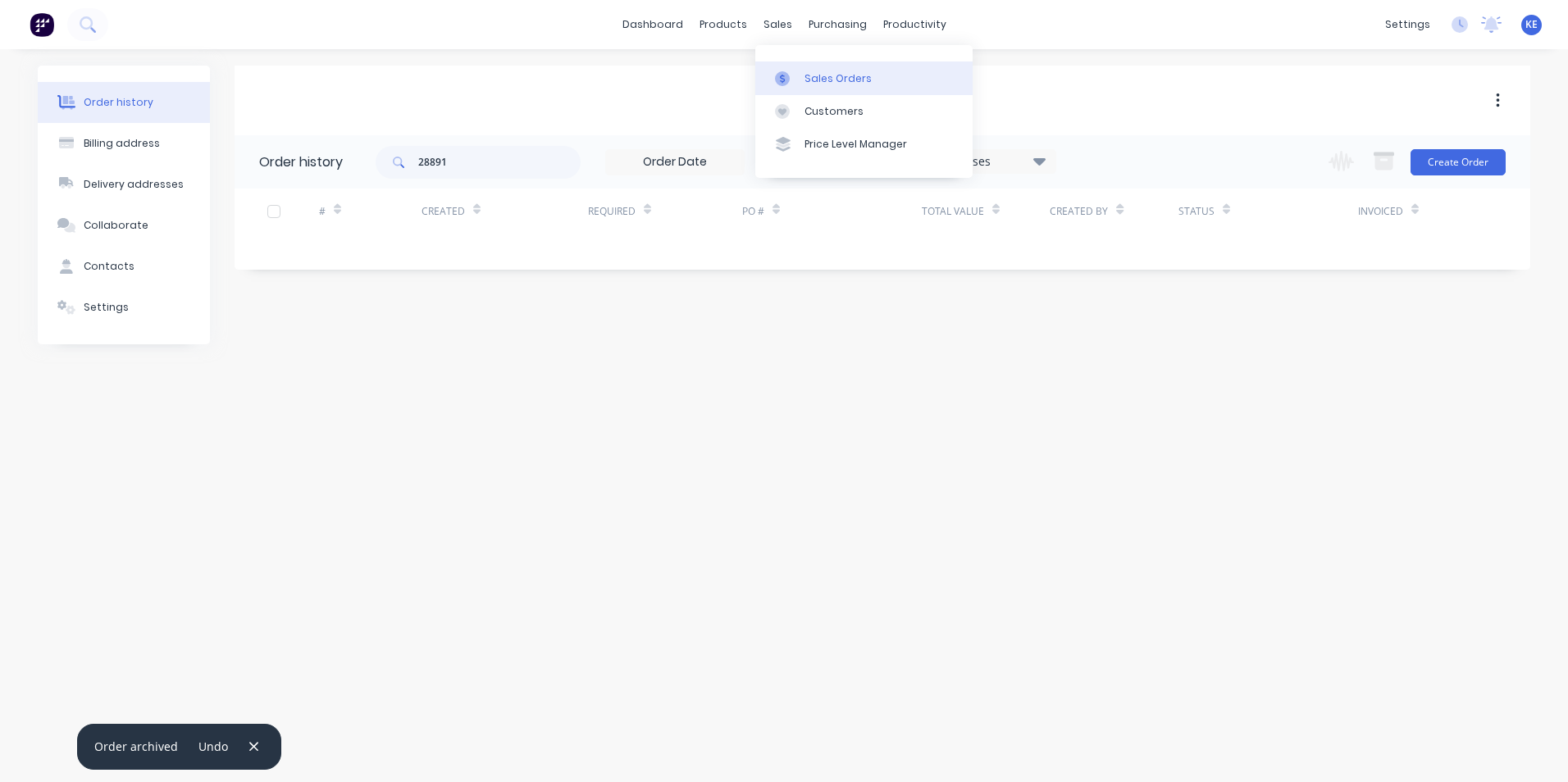
click at [797, 80] on div at bounding box center [787, 78] width 24 height 14
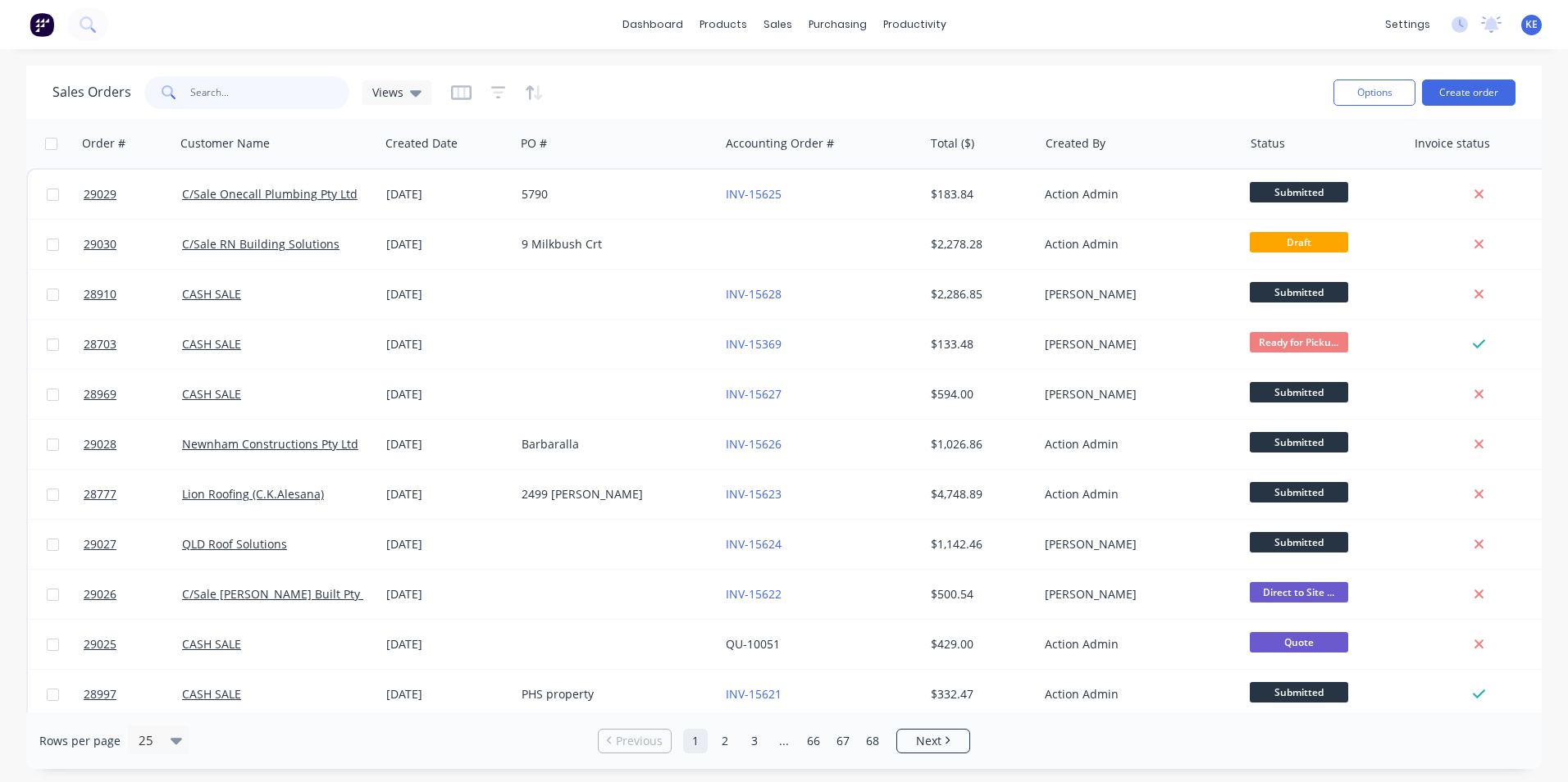
click at [244, 92] on input "text" at bounding box center [270, 92] width 160 height 33
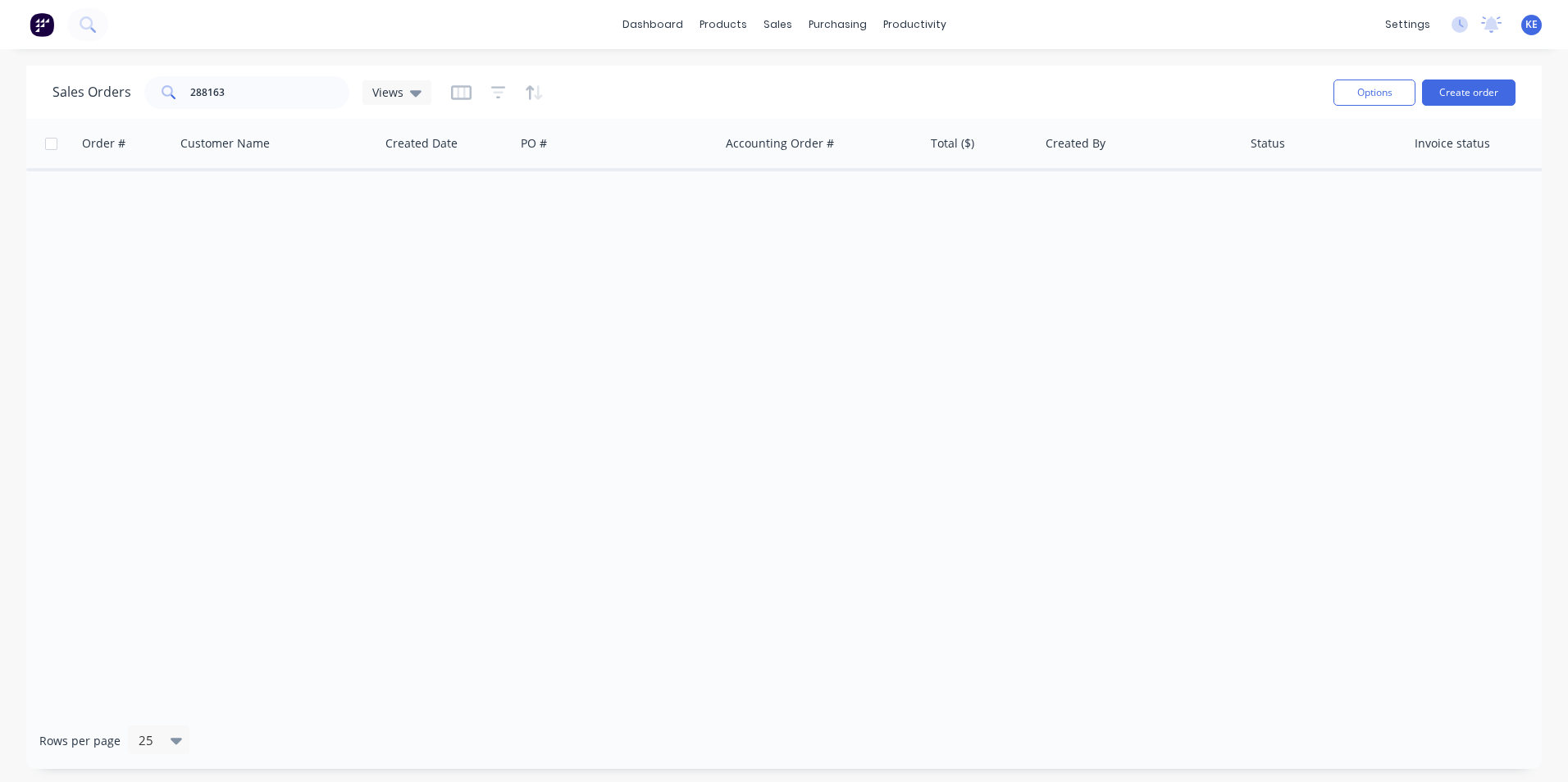
drag, startPoint x: 246, startPoint y: 106, endPoint x: 241, endPoint y: 97, distance: 10.3
click at [241, 97] on div "Sales Orders 288163 Views" at bounding box center [686, 92] width 1268 height 40
click at [241, 95] on input "288163" at bounding box center [270, 92] width 160 height 33
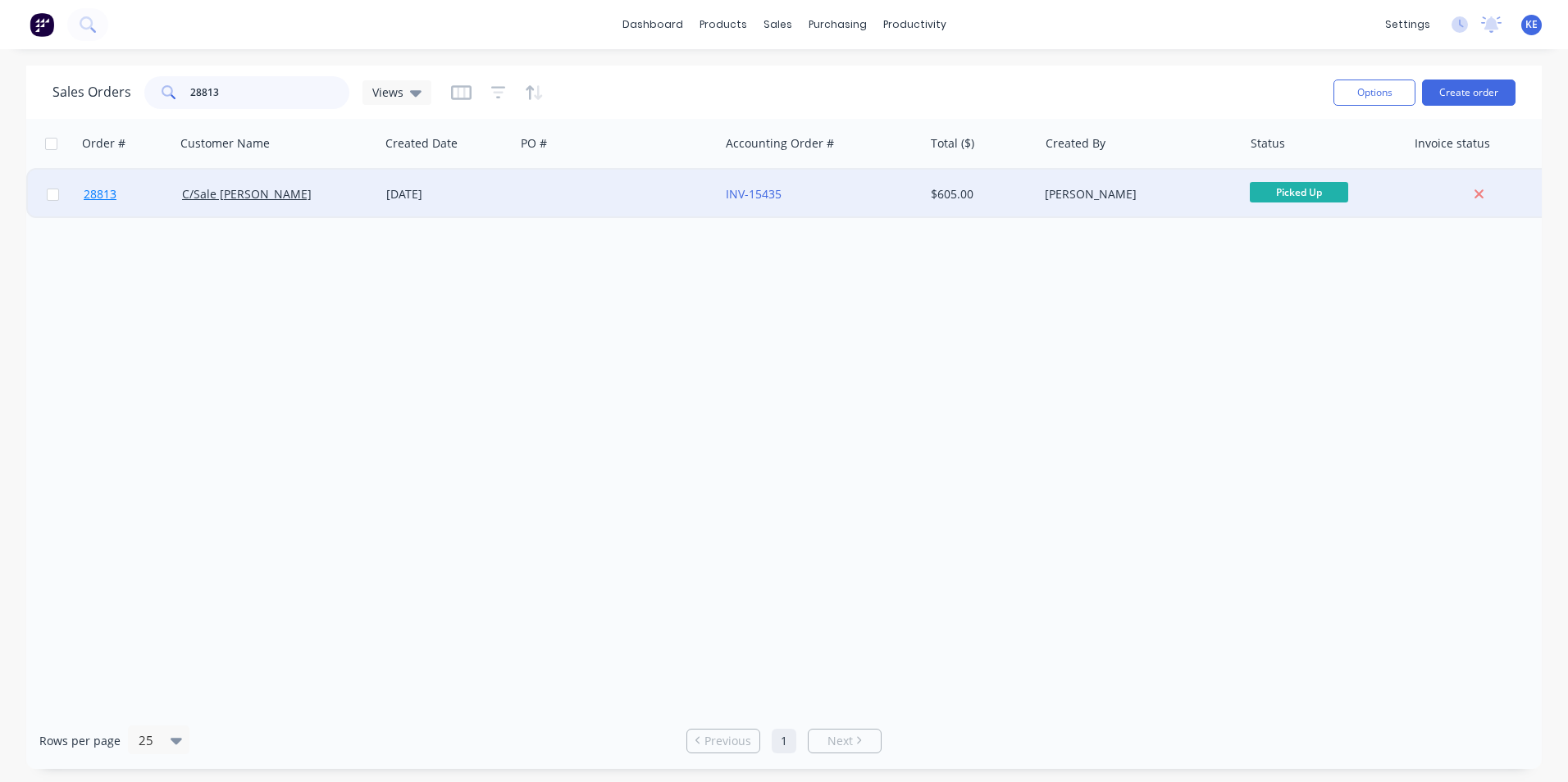
type input "28813"
click at [138, 186] on link "28813" at bounding box center [133, 194] width 99 height 49
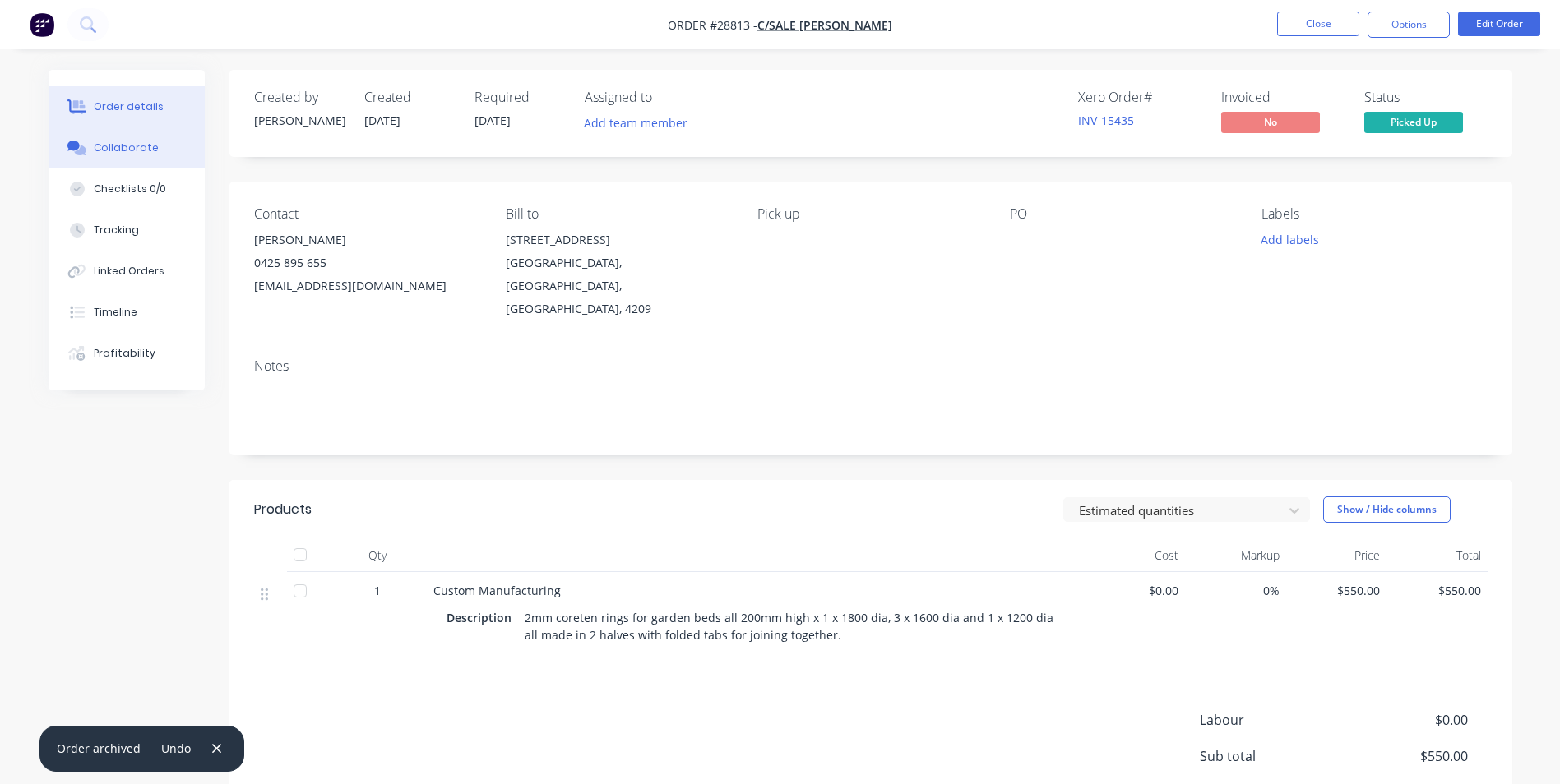
click at [109, 150] on div "Collaborate" at bounding box center [126, 148] width 65 height 14
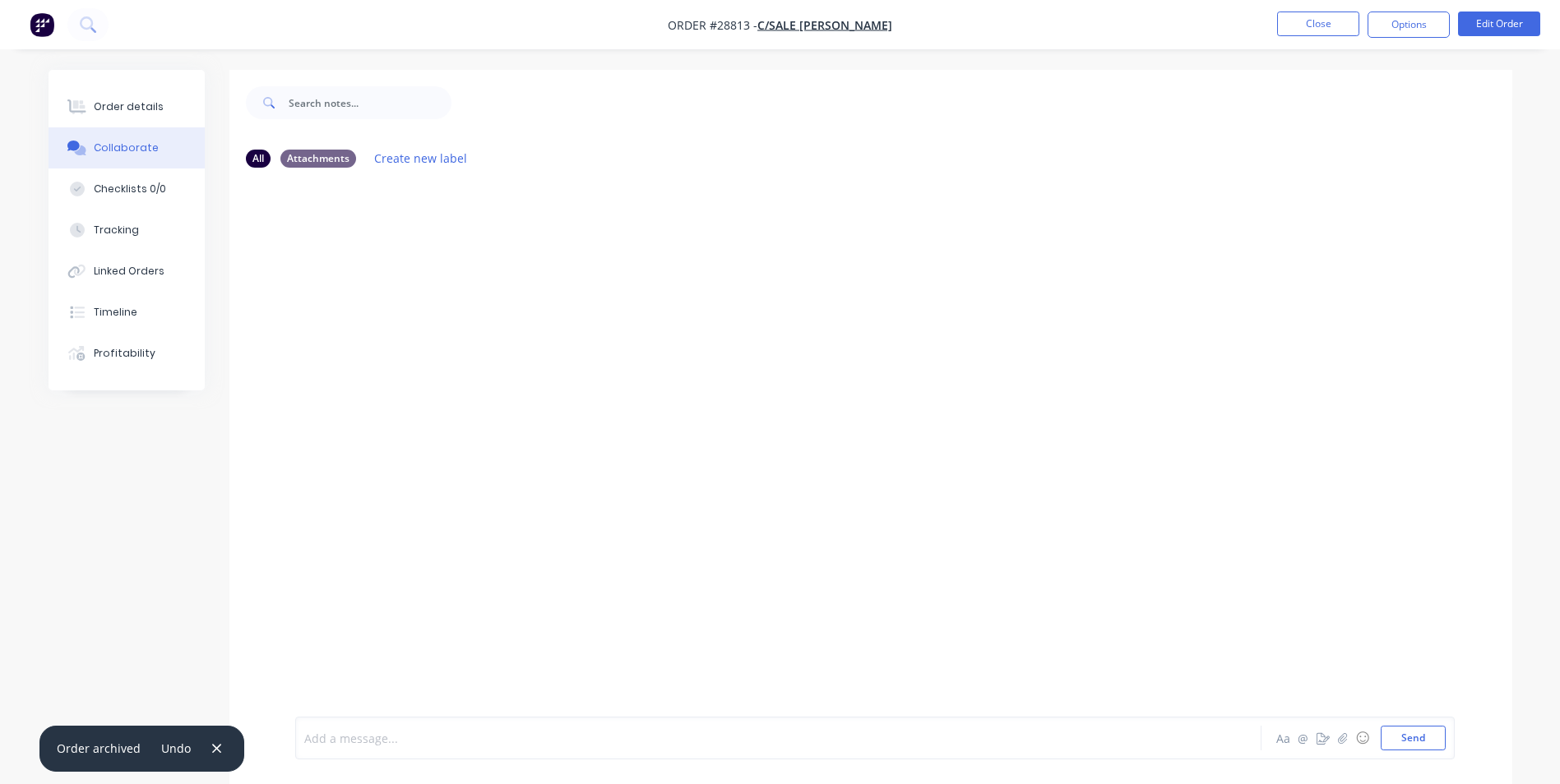
drag, startPoint x: 421, startPoint y: 743, endPoint x: 424, endPoint y: 705, distance: 38.1
click at [421, 742] on div at bounding box center [733, 738] width 855 height 17
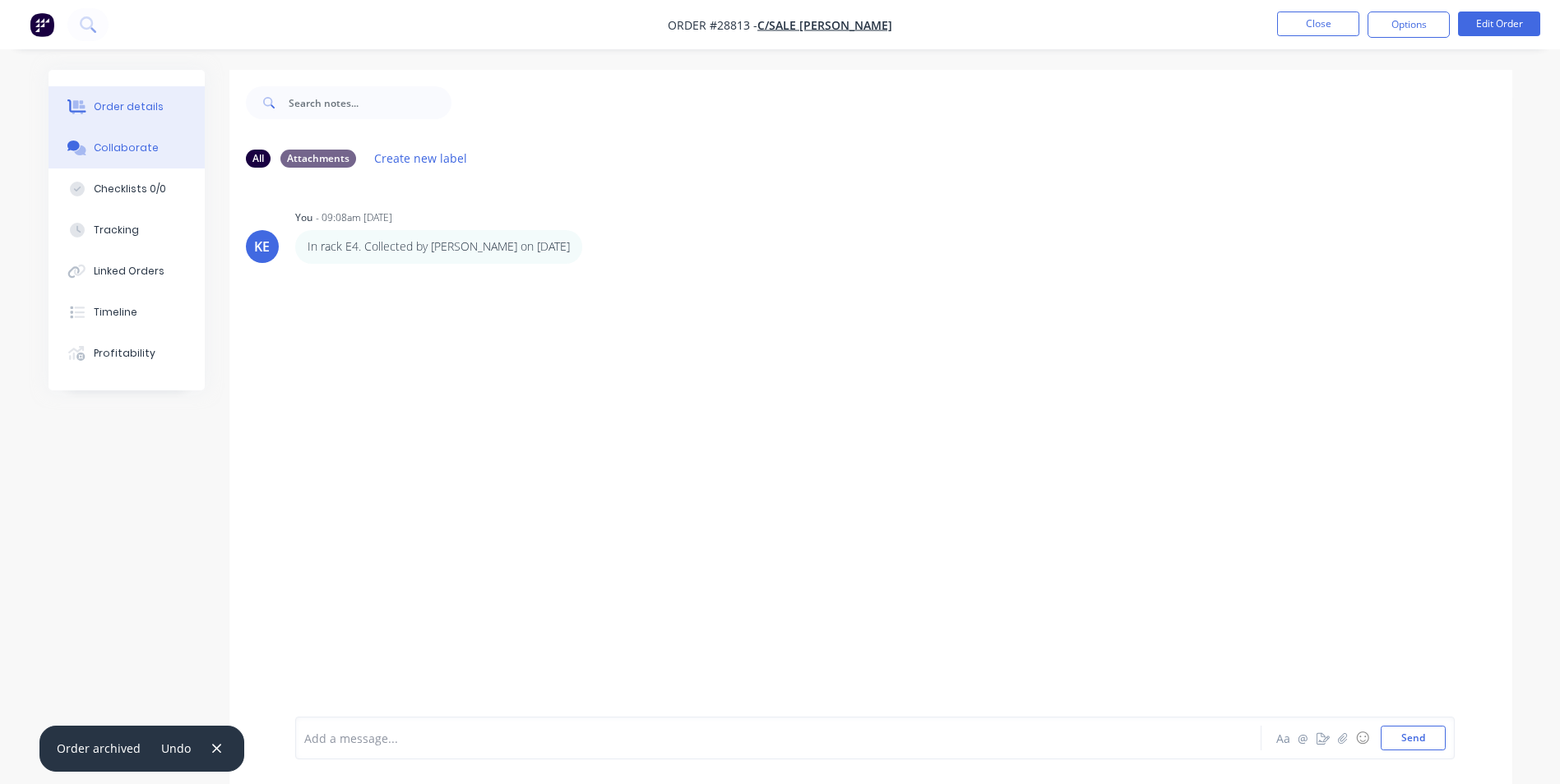
click at [104, 102] on div "Order details" at bounding box center [129, 107] width 70 height 14
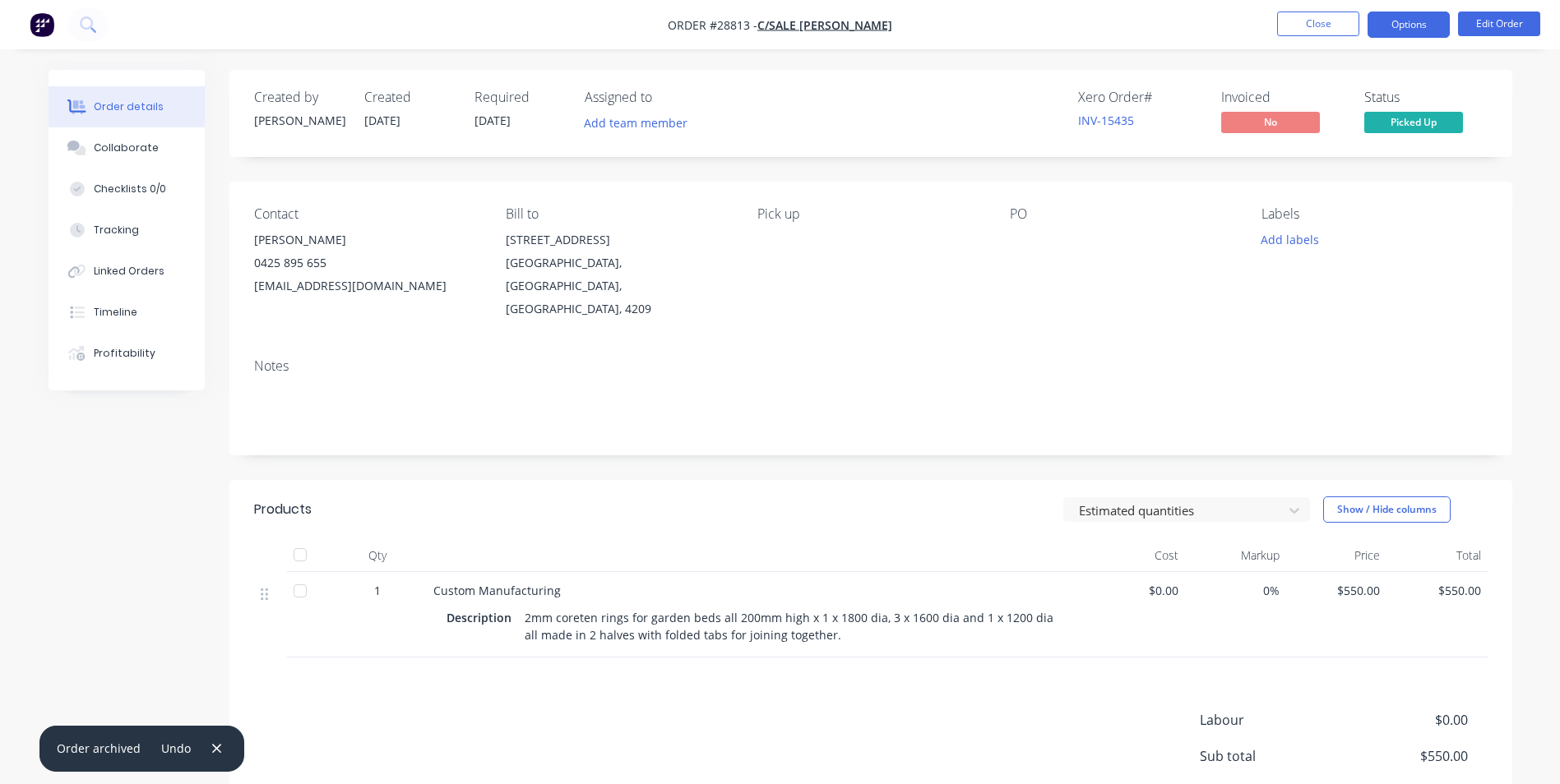
click at [1410, 24] on button "Options" at bounding box center [1408, 24] width 82 height 26
click at [358, 667] on div "Products Estimated quantities Show / Hide columns Qty Cost Markup Price Total 1…" at bounding box center [870, 702] width 1283 height 446
click at [1389, 24] on button "Options" at bounding box center [1408, 24] width 82 height 26
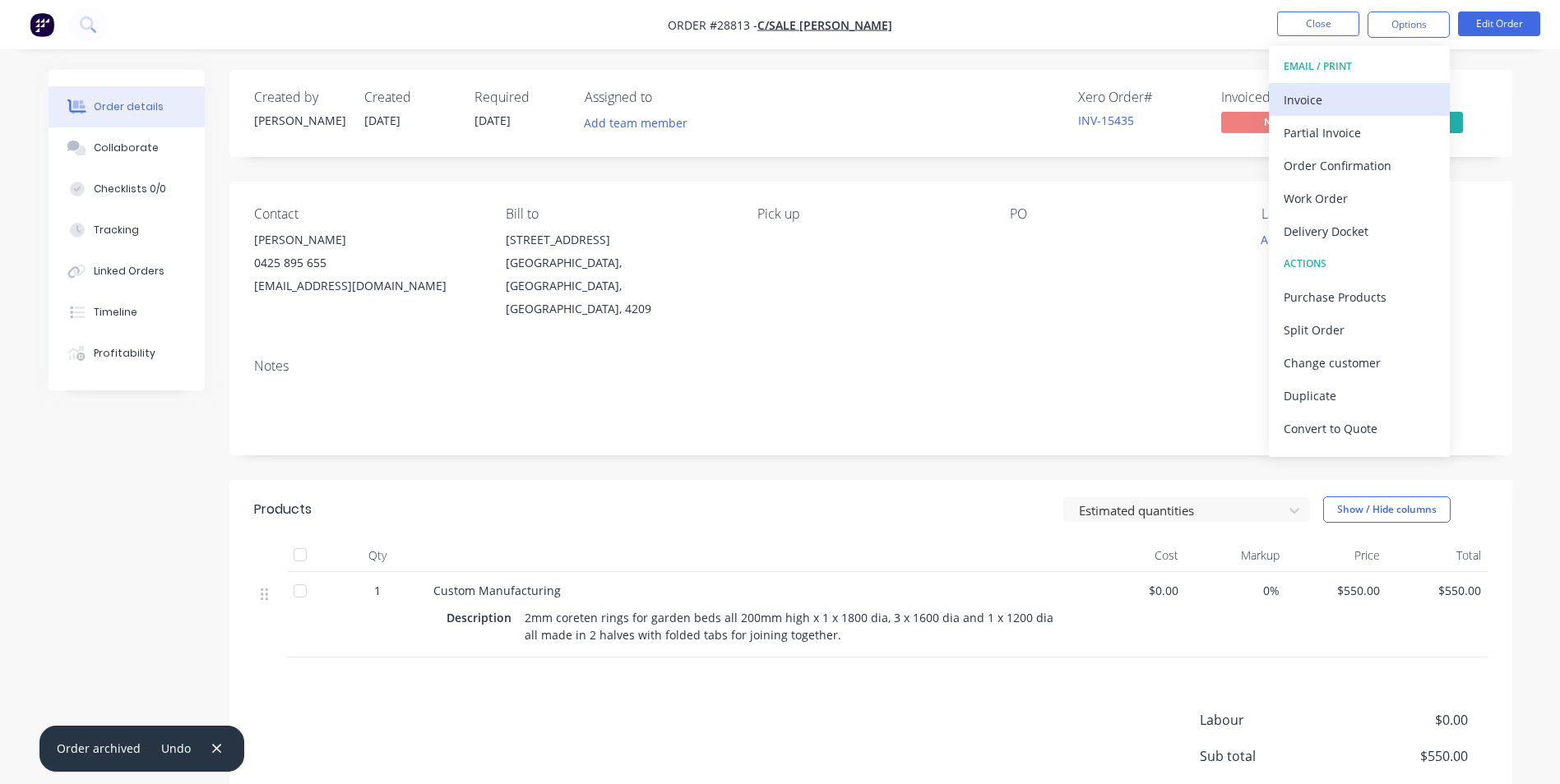
click at [1302, 99] on div "Invoice" at bounding box center [1359, 100] width 151 height 23
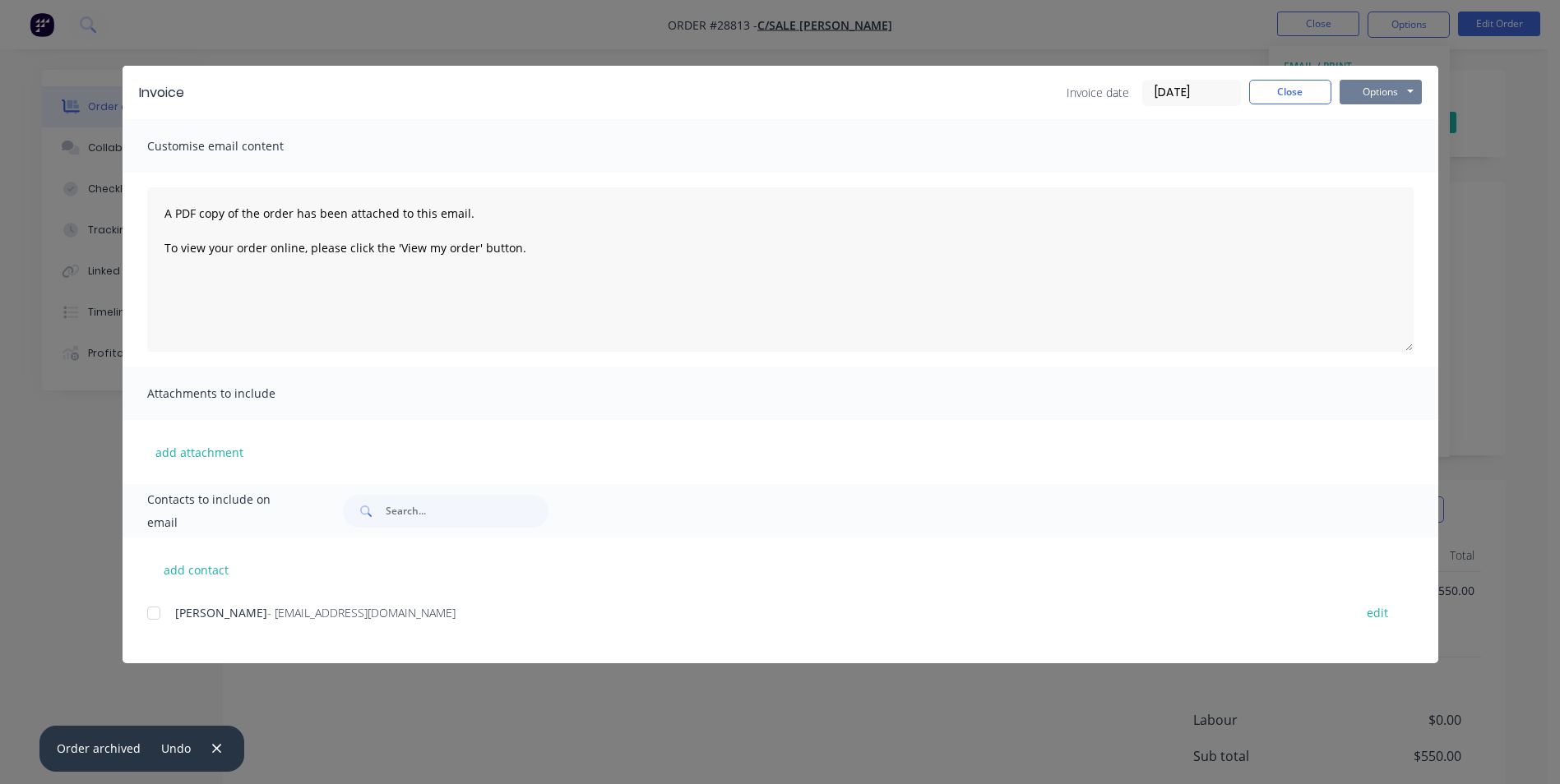
click at [1375, 87] on button "Options" at bounding box center [1380, 92] width 82 height 24
click at [1367, 147] on button "Print" at bounding box center [1392, 149] width 105 height 27
click at [1300, 89] on button "Close" at bounding box center [1289, 92] width 82 height 24
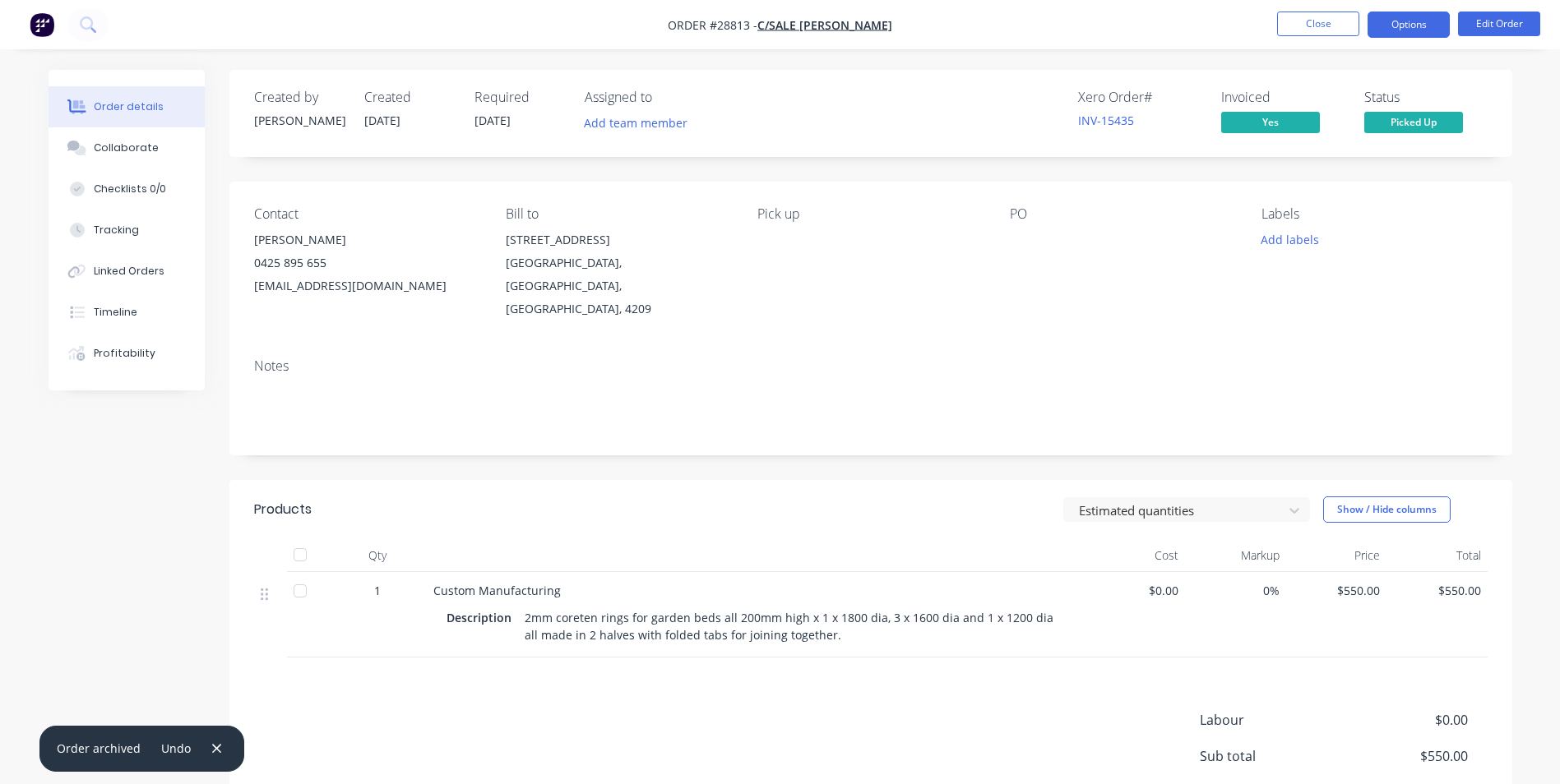
click at [1411, 21] on button "Options" at bounding box center [1408, 24] width 82 height 26
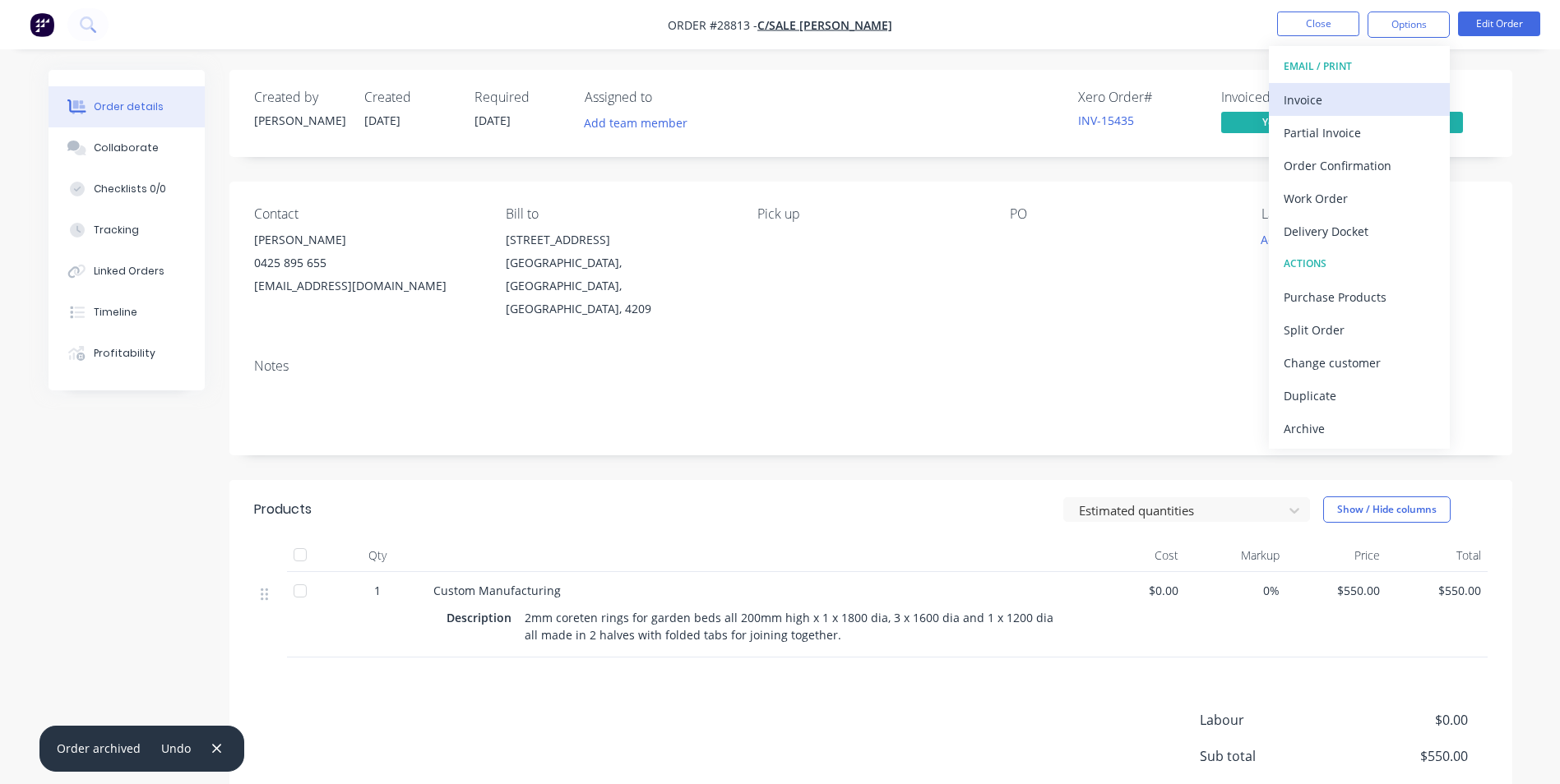
click at [1371, 86] on button "Invoice" at bounding box center [1358, 99] width 181 height 33
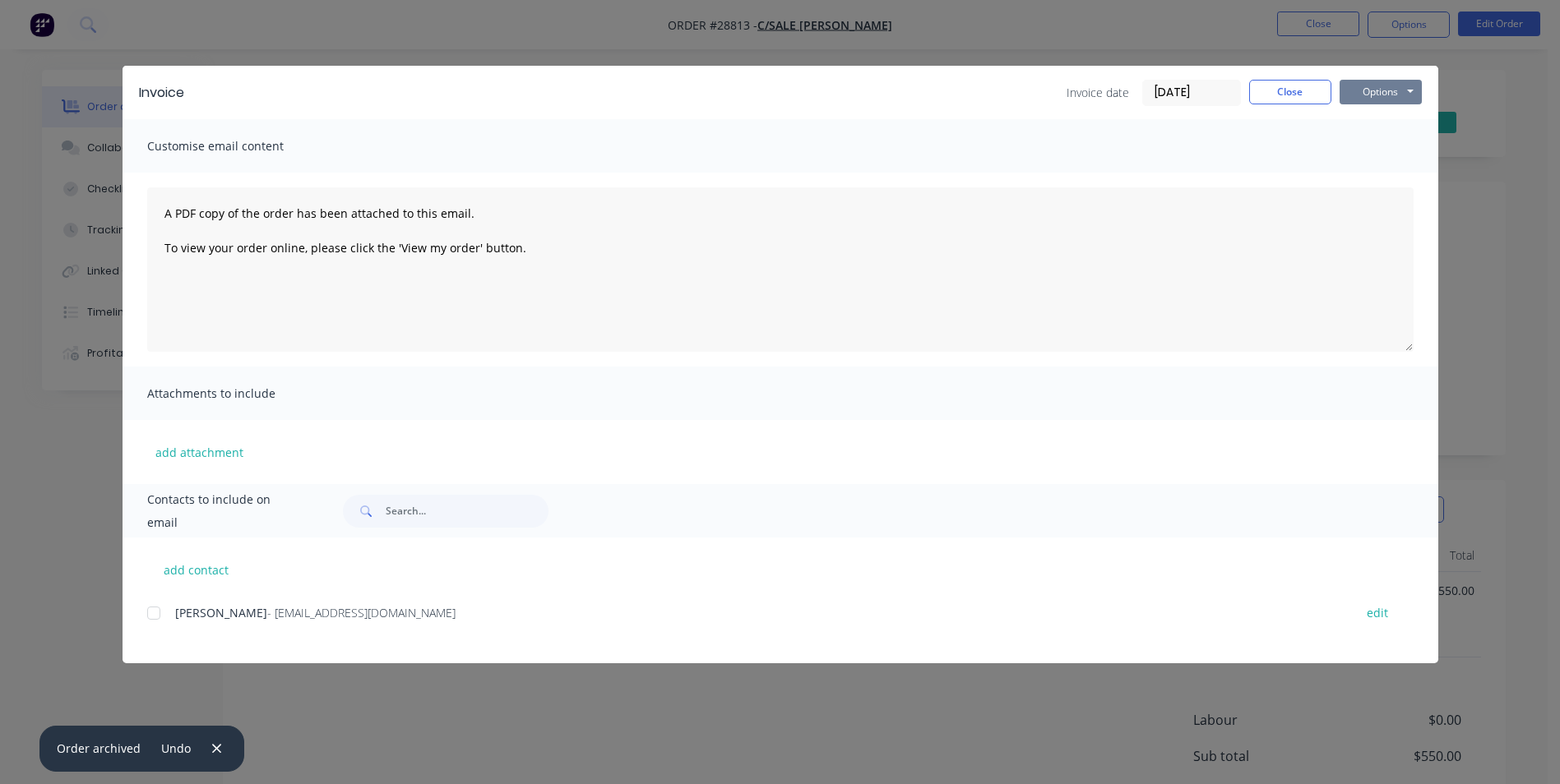
click at [1371, 89] on button "Options" at bounding box center [1380, 92] width 82 height 24
click at [1376, 149] on button "Print" at bounding box center [1392, 149] width 105 height 27
click at [1291, 87] on button "Close" at bounding box center [1289, 92] width 82 height 24
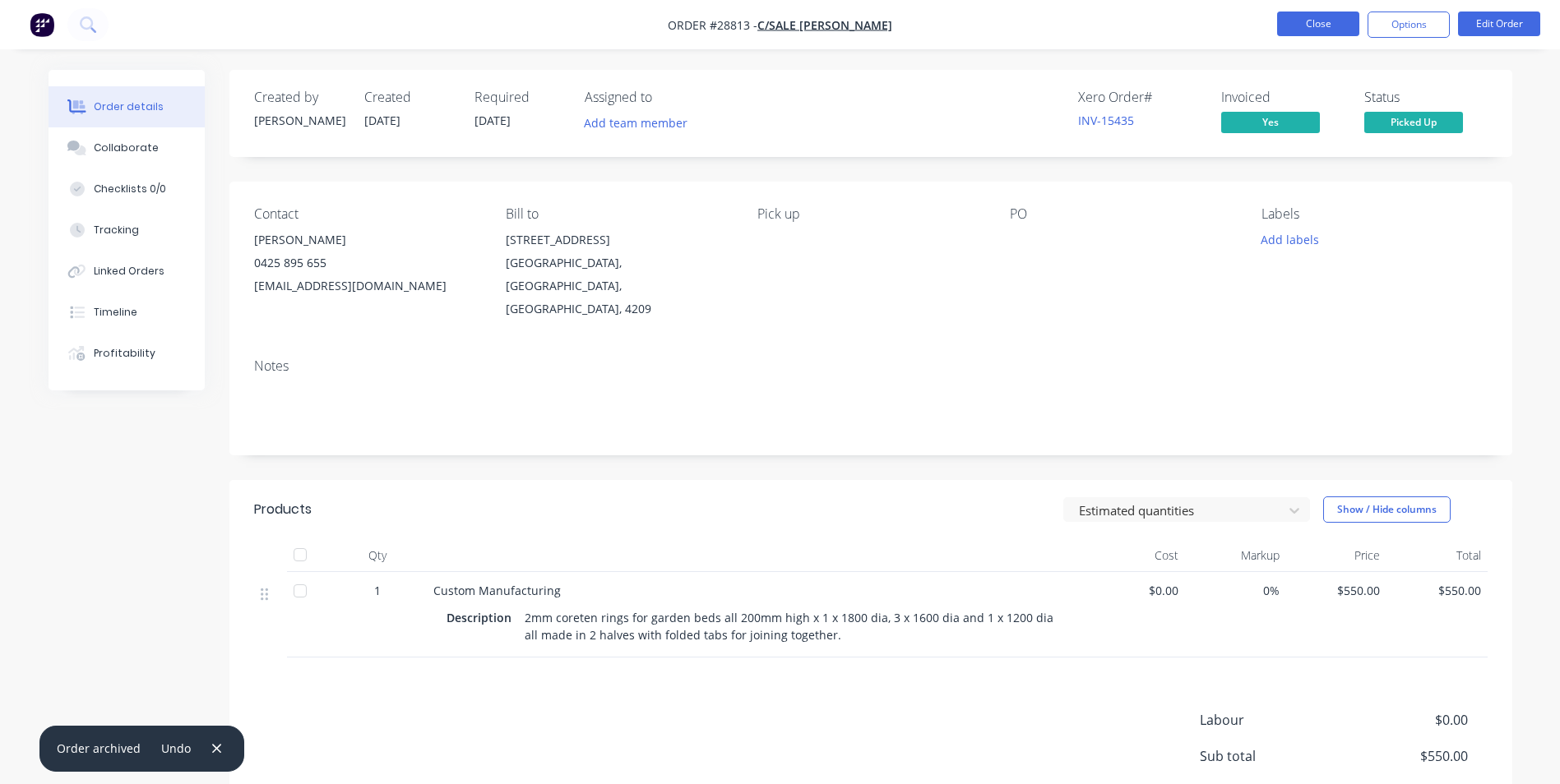
click at [1330, 23] on button "Close" at bounding box center [1317, 23] width 82 height 24
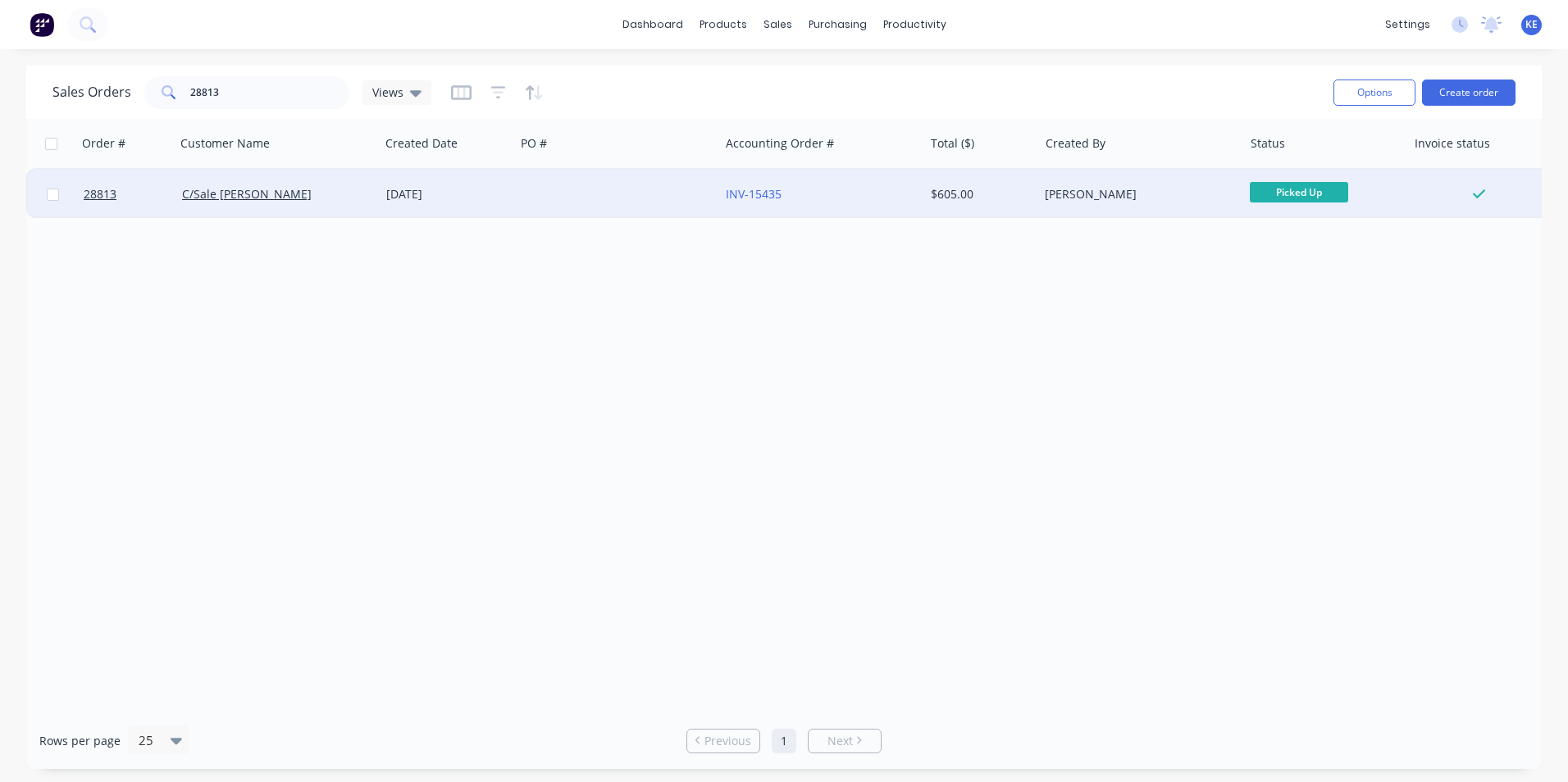
click at [55, 190] on input "checkbox" at bounding box center [53, 195] width 13 height 13
checkbox input "true"
click at [1375, 90] on button "Options" at bounding box center [1374, 92] width 82 height 26
click at [1323, 154] on button "Archive" at bounding box center [1326, 167] width 181 height 33
checkbox input "false"
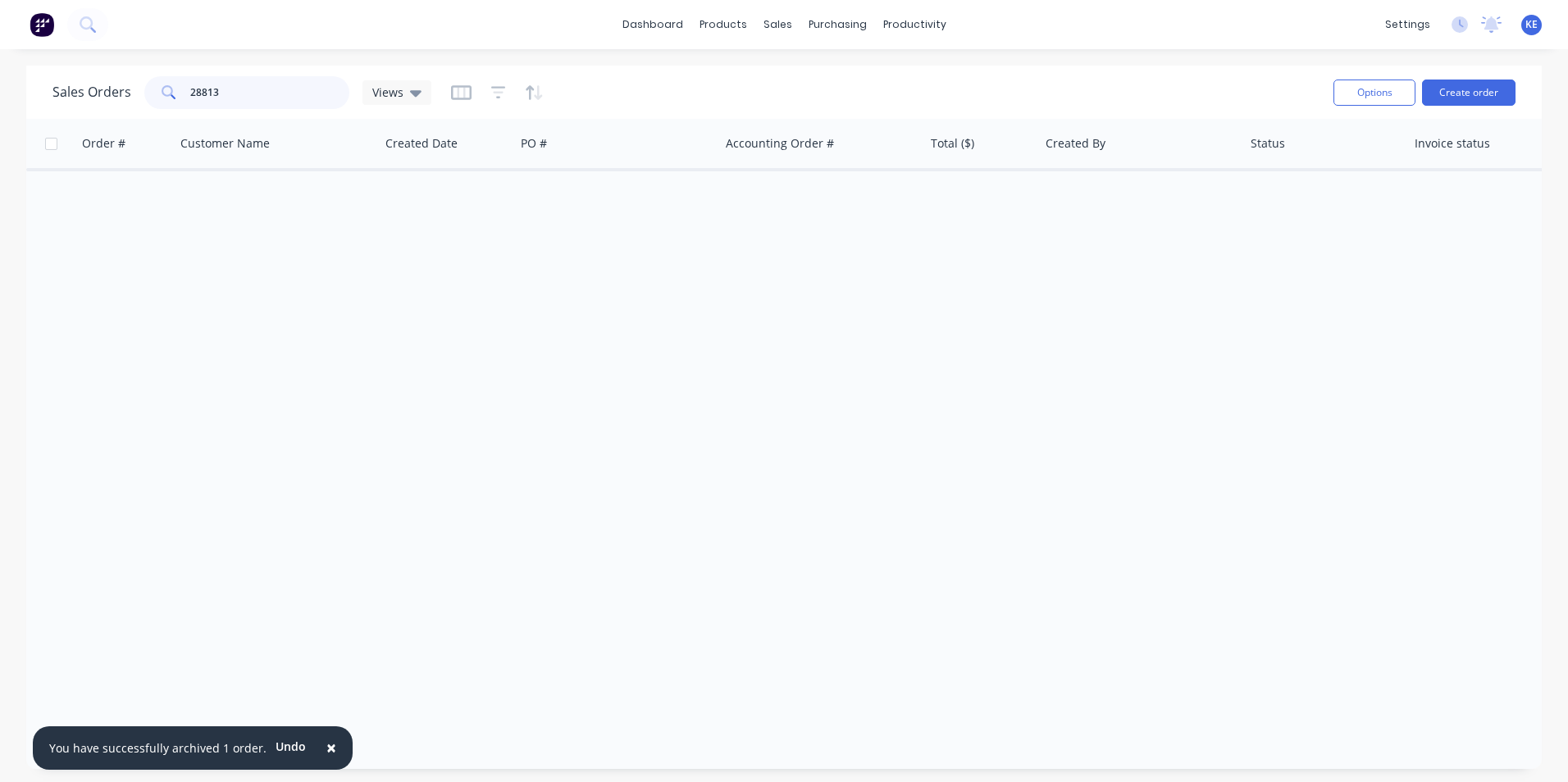
drag, startPoint x: 225, startPoint y: 99, endPoint x: 148, endPoint y: 93, distance: 77.2
click at [148, 93] on div "28813" at bounding box center [247, 92] width 205 height 33
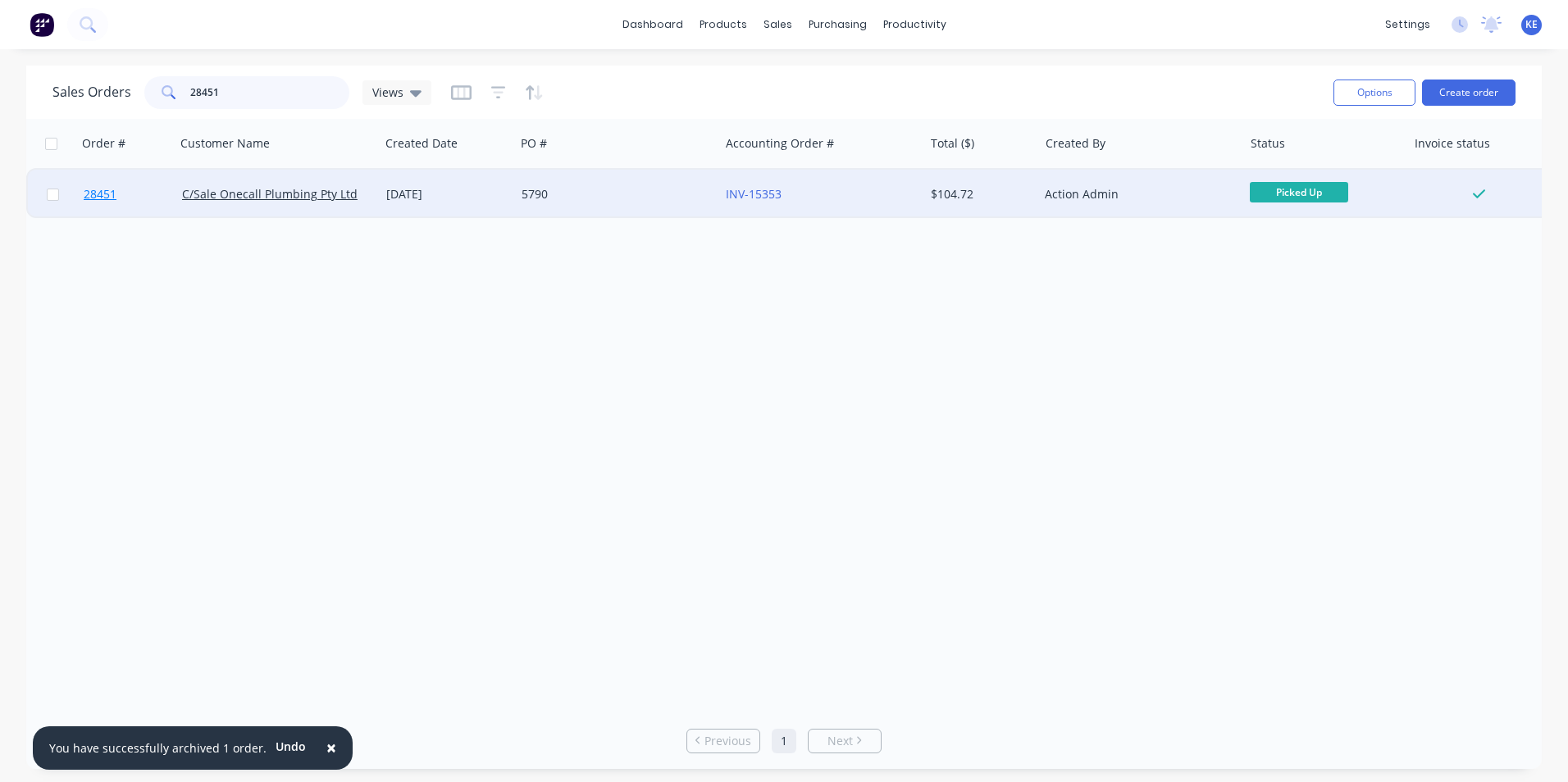
type input "28451"
click at [120, 193] on link "28451" at bounding box center [133, 194] width 99 height 49
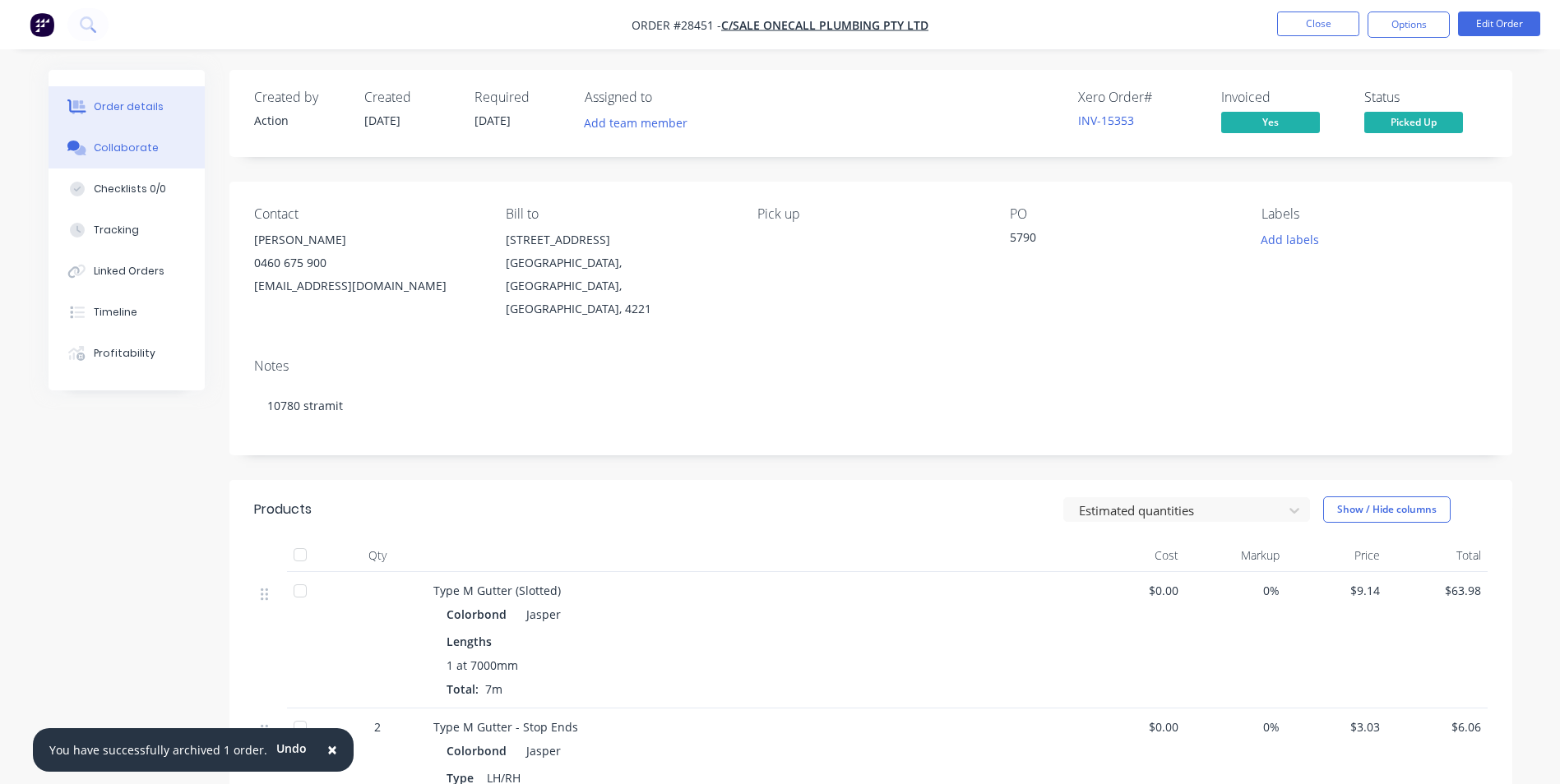
click at [116, 142] on div "Collaborate" at bounding box center [126, 148] width 65 height 14
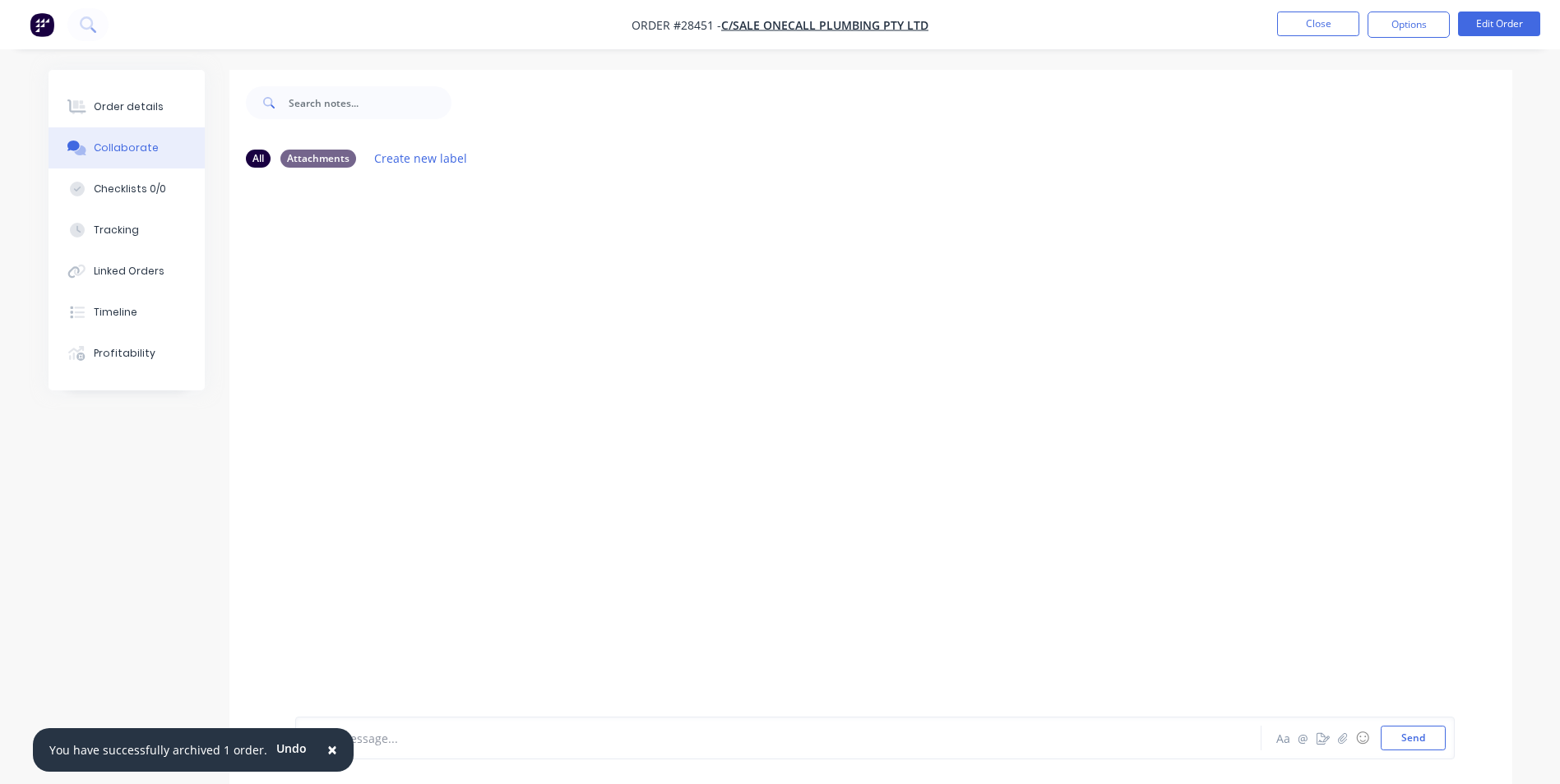
click at [328, 752] on span "×" at bounding box center [332, 750] width 10 height 23
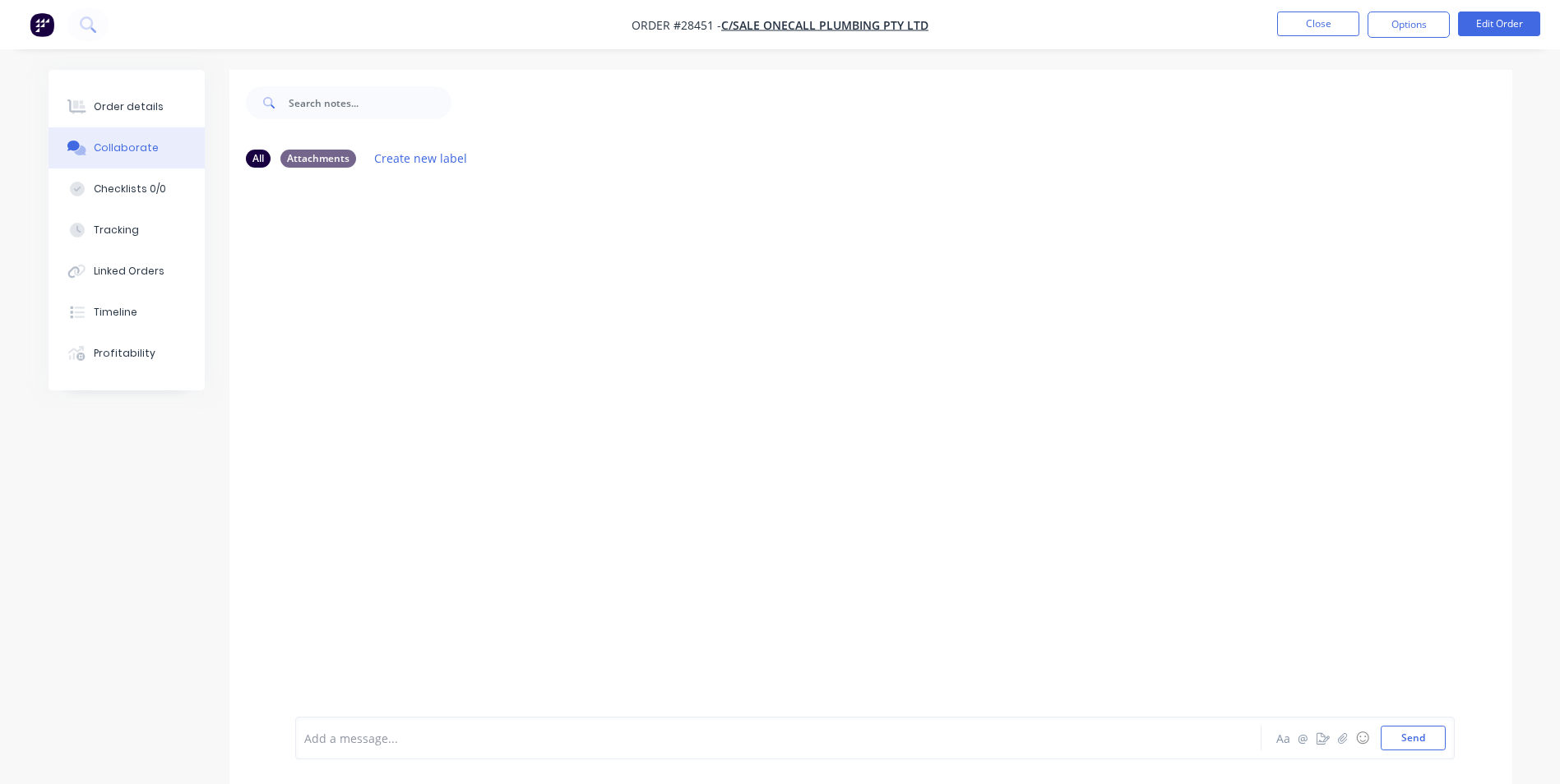
drag, startPoint x: 345, startPoint y: 745, endPoint x: 345, endPoint y: 655, distance: 90.0
click at [345, 737] on div at bounding box center [733, 738] width 855 height 17
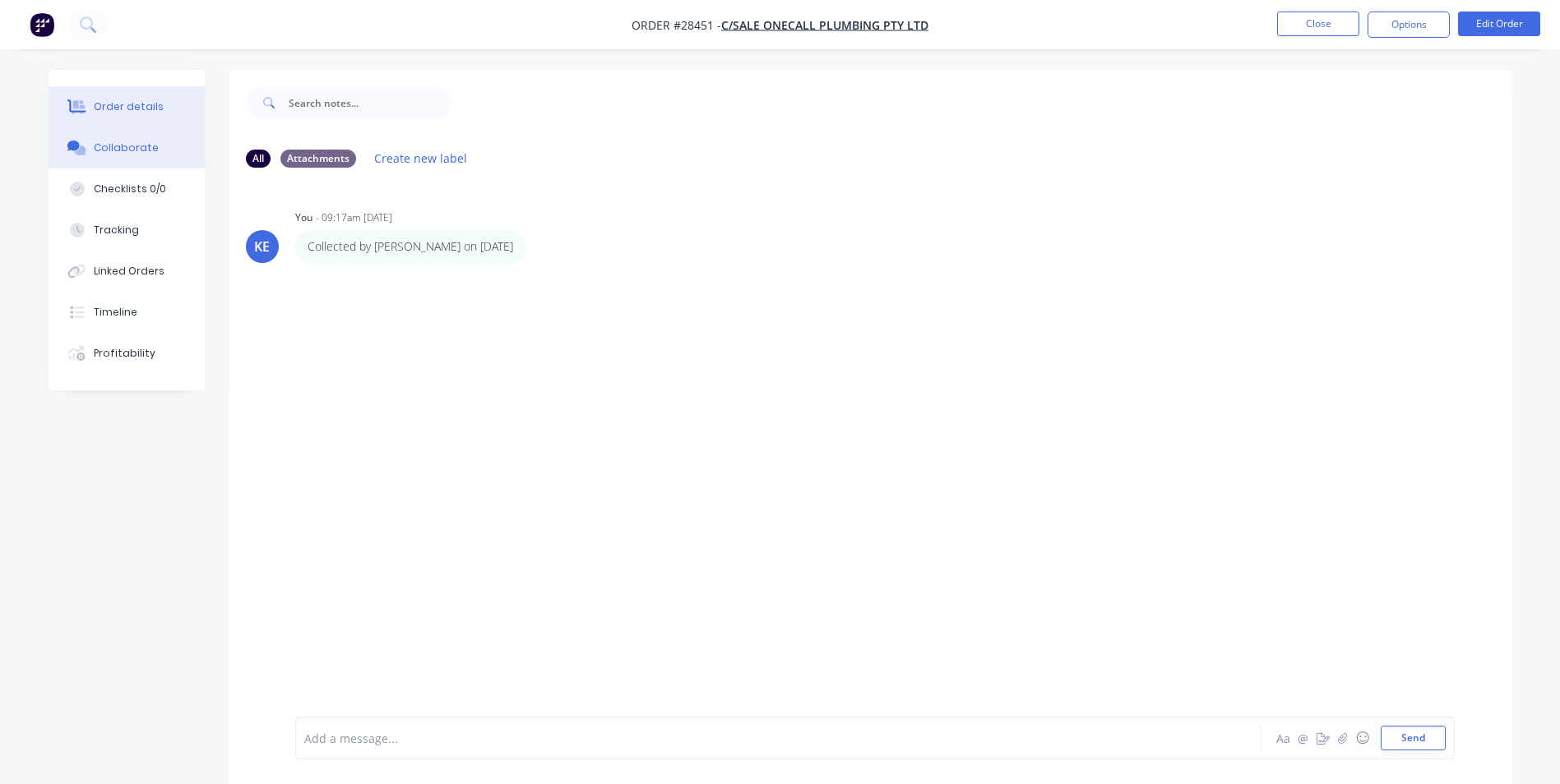
click at [132, 104] on div "Order details" at bounding box center [129, 107] width 70 height 14
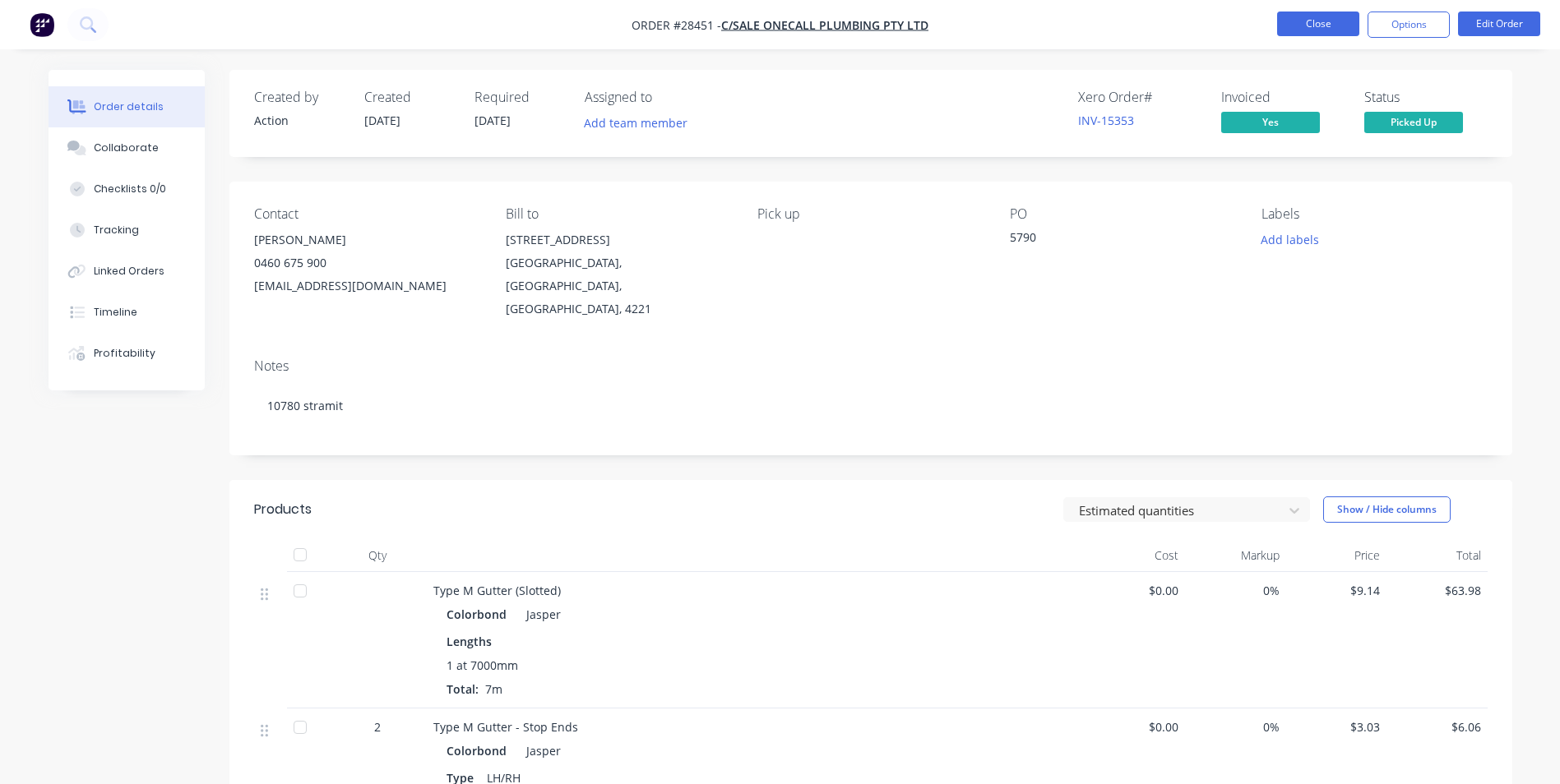
click at [1308, 26] on button "Close" at bounding box center [1317, 23] width 82 height 24
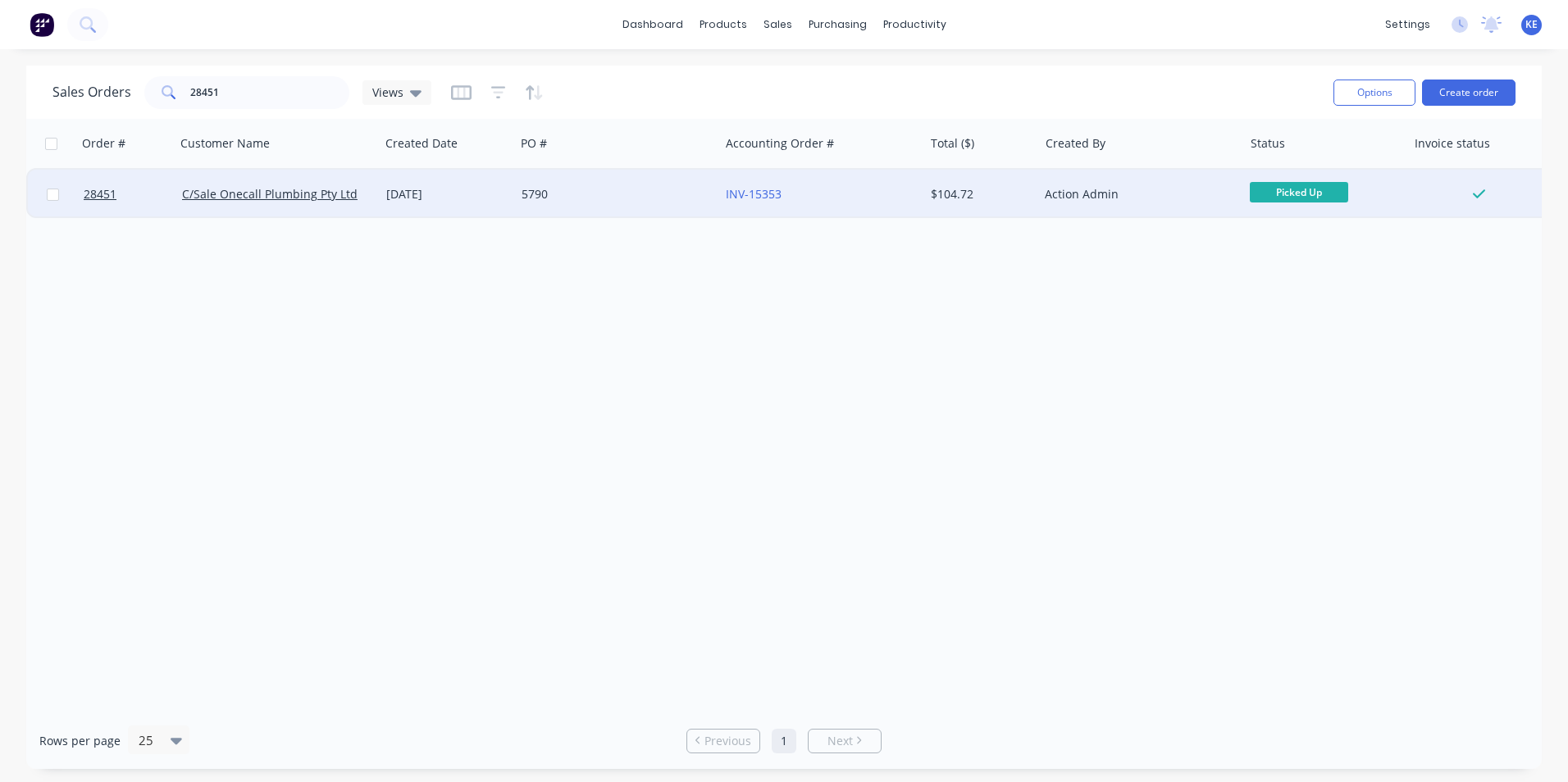
click at [52, 195] on input "checkbox" at bounding box center [53, 195] width 13 height 13
checkbox input "true"
click at [1381, 88] on button "Options" at bounding box center [1374, 92] width 82 height 26
click at [1258, 165] on div "Archive" at bounding box center [1326, 167] width 151 height 23
checkbox input "false"
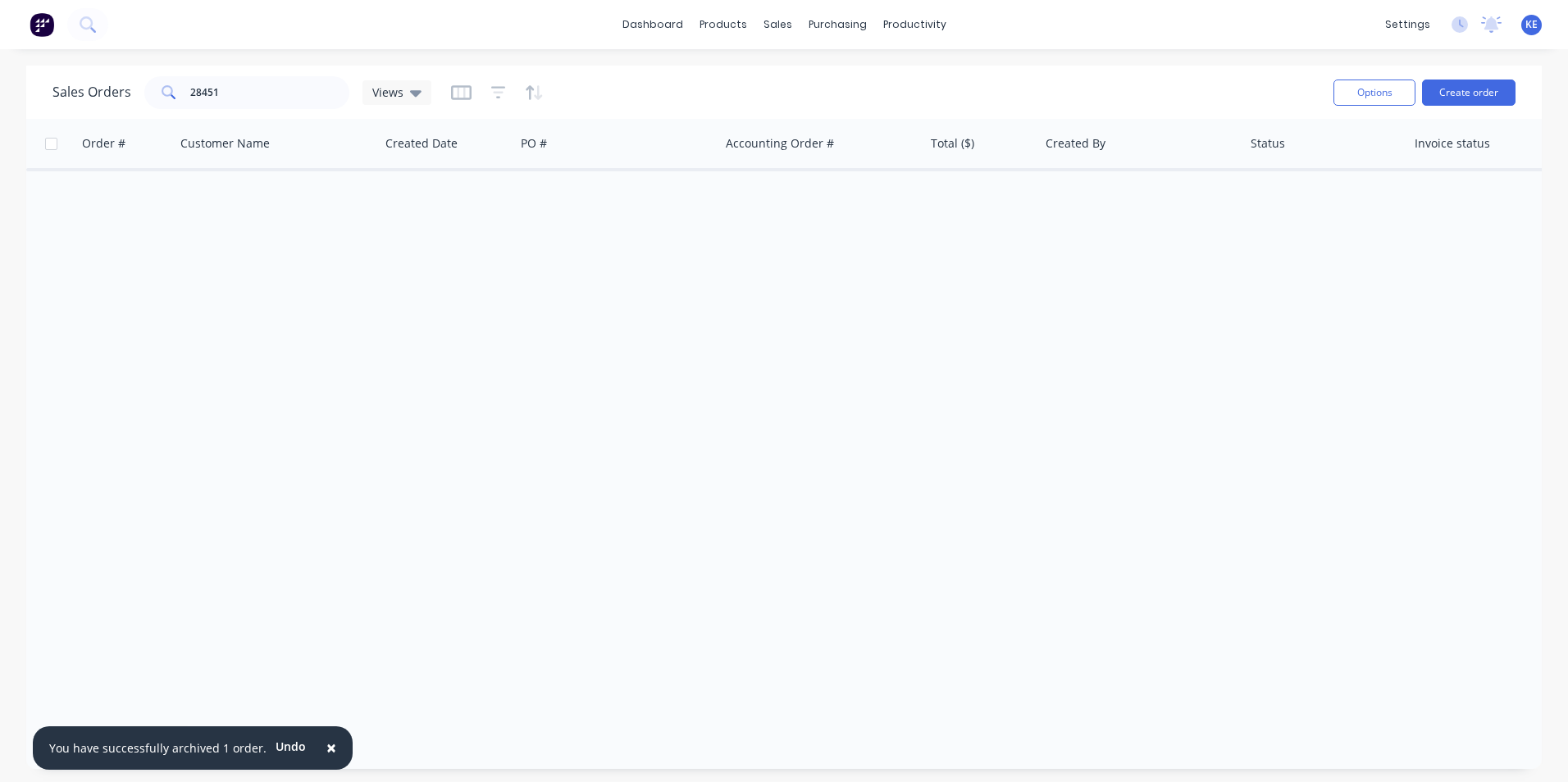
click at [327, 748] on span "×" at bounding box center [331, 748] width 10 height 23
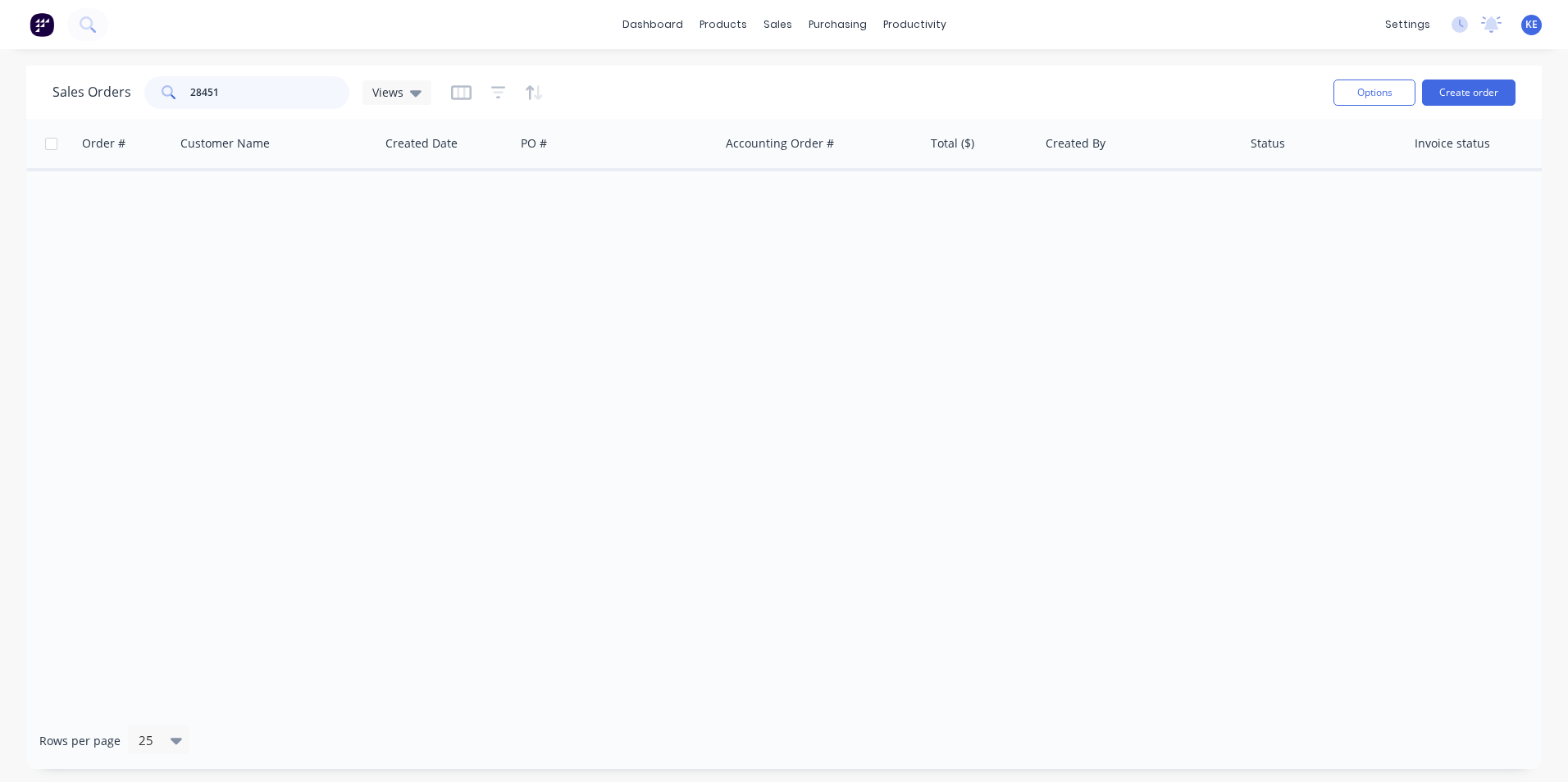
drag, startPoint x: 227, startPoint y: 100, endPoint x: 76, endPoint y: 102, distance: 151.0
click at [76, 102] on div "Sales Orders 28451 Views" at bounding box center [242, 92] width 379 height 33
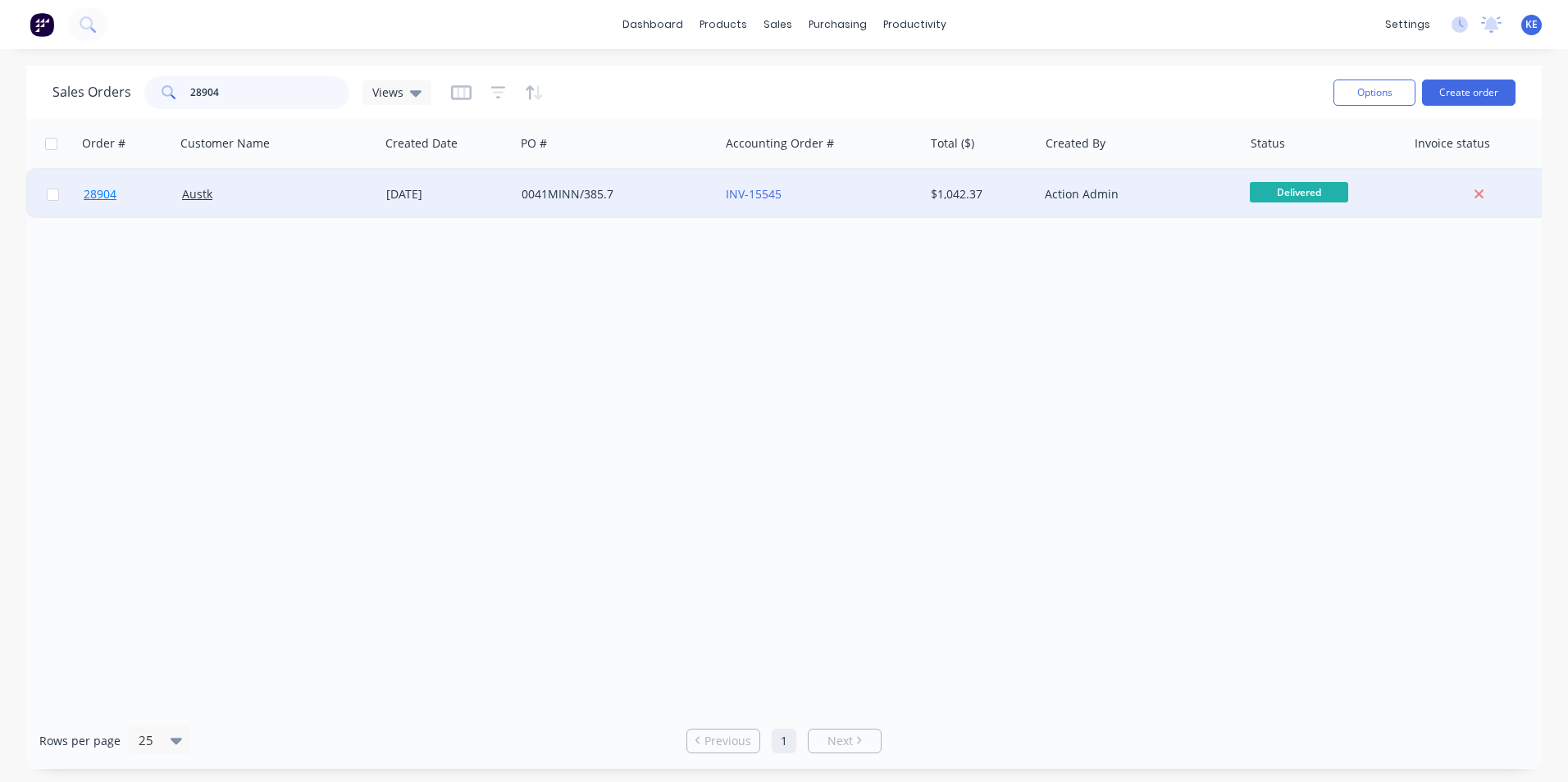
type input "28904"
click at [145, 200] on link "28904" at bounding box center [133, 194] width 99 height 49
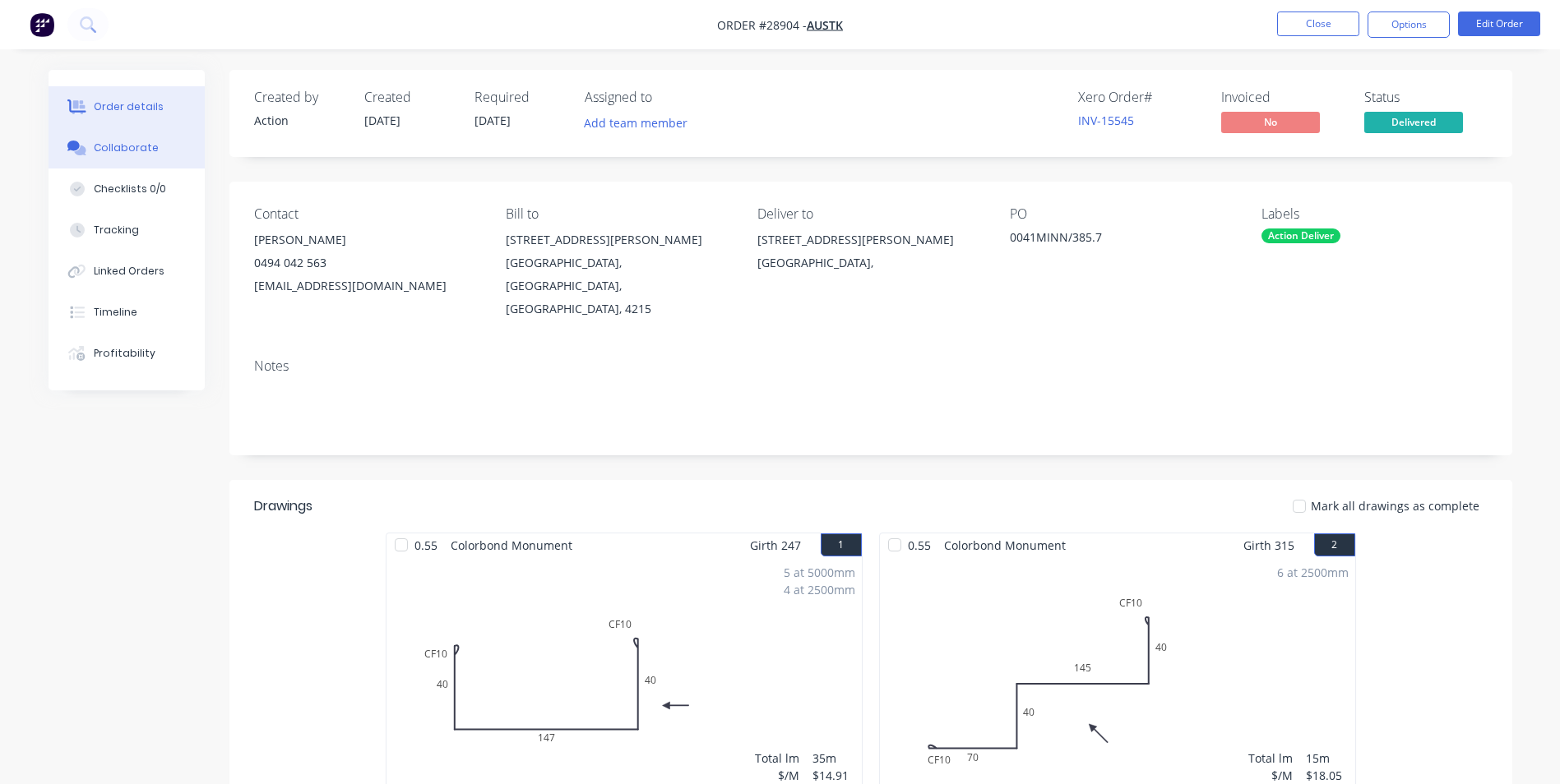
click at [135, 156] on button "Collaborate" at bounding box center [127, 149] width 157 height 41
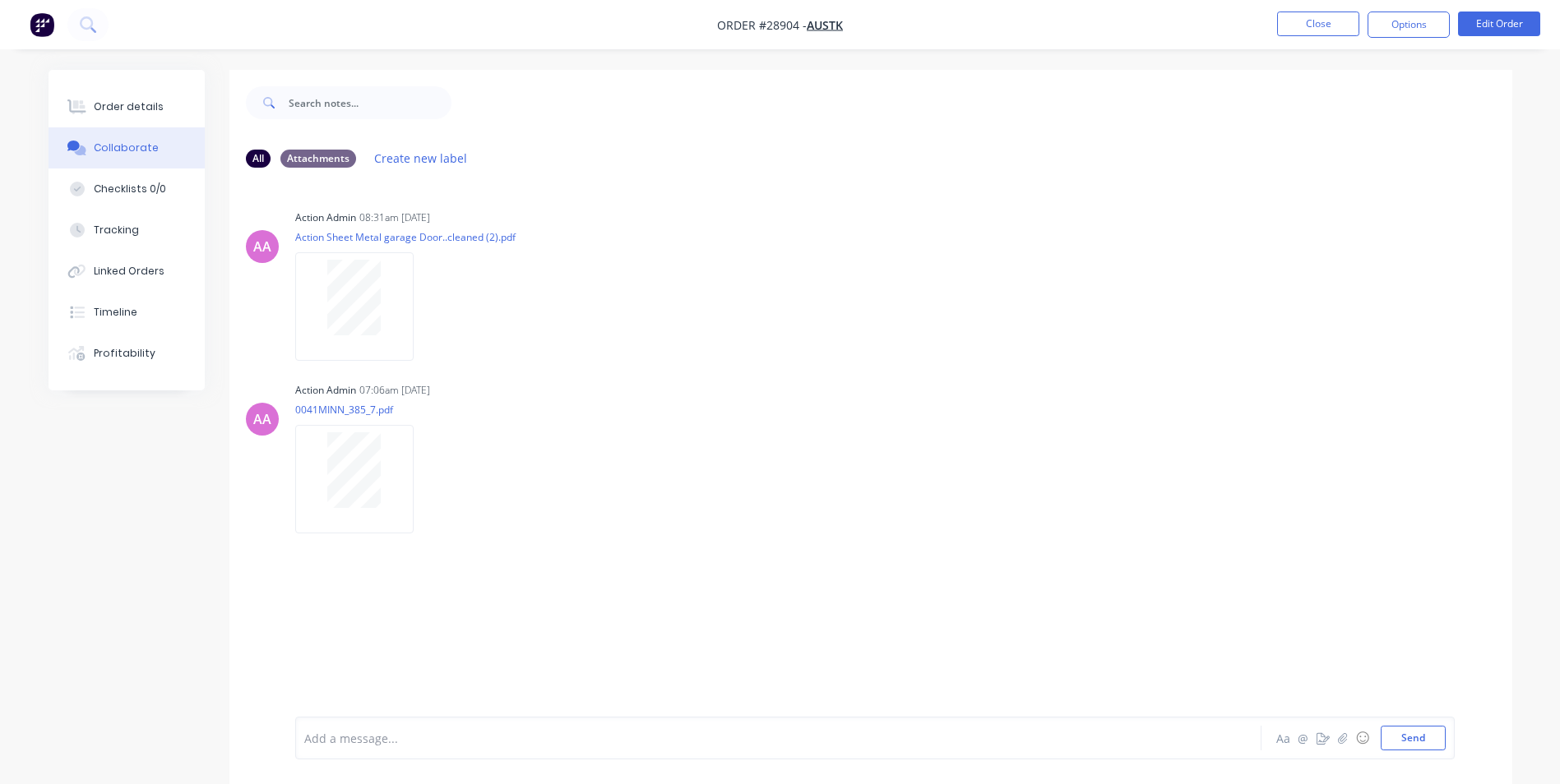
click at [422, 740] on div at bounding box center [733, 738] width 855 height 17
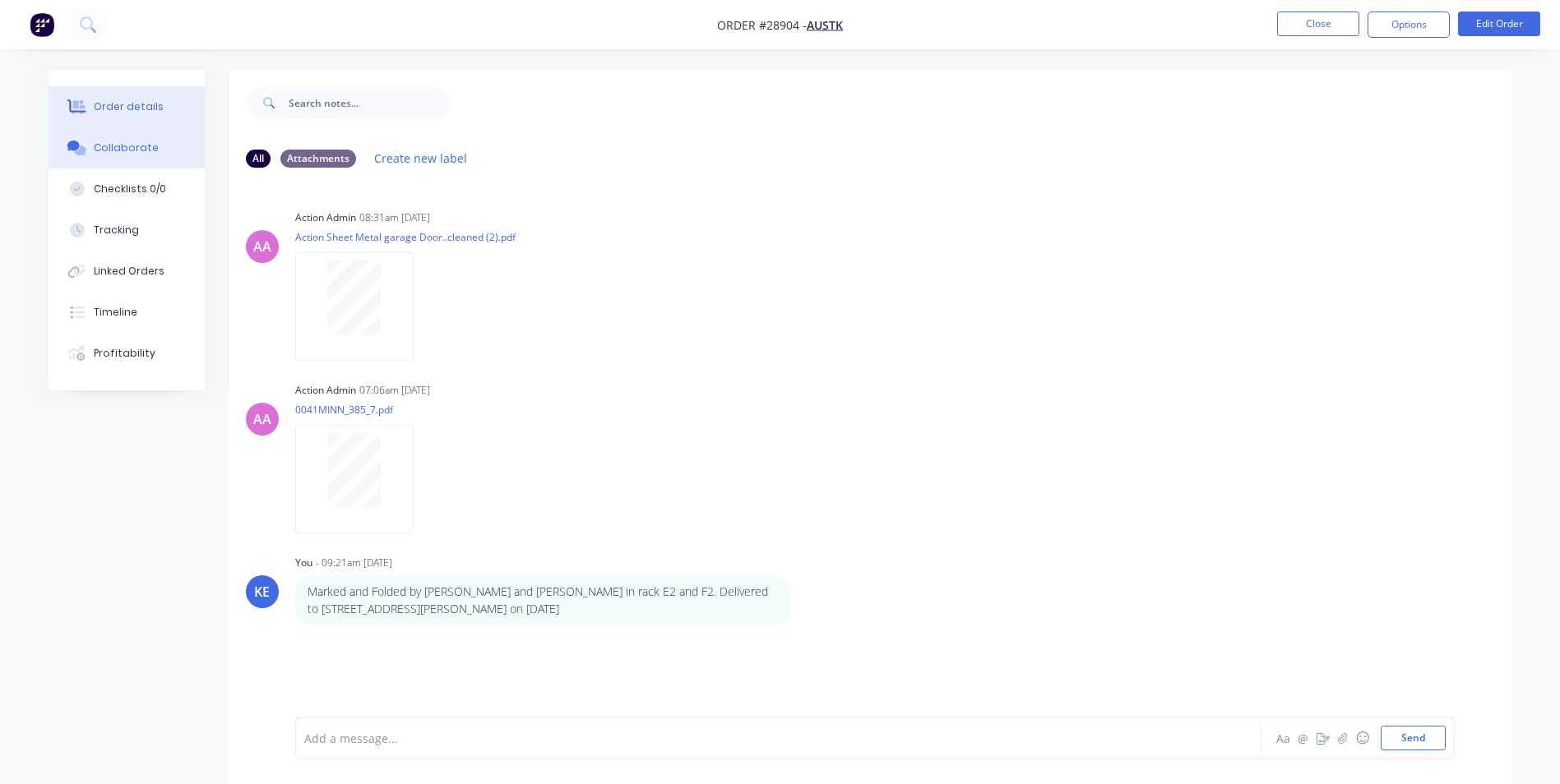
click at [100, 109] on div "Order details" at bounding box center [129, 107] width 70 height 14
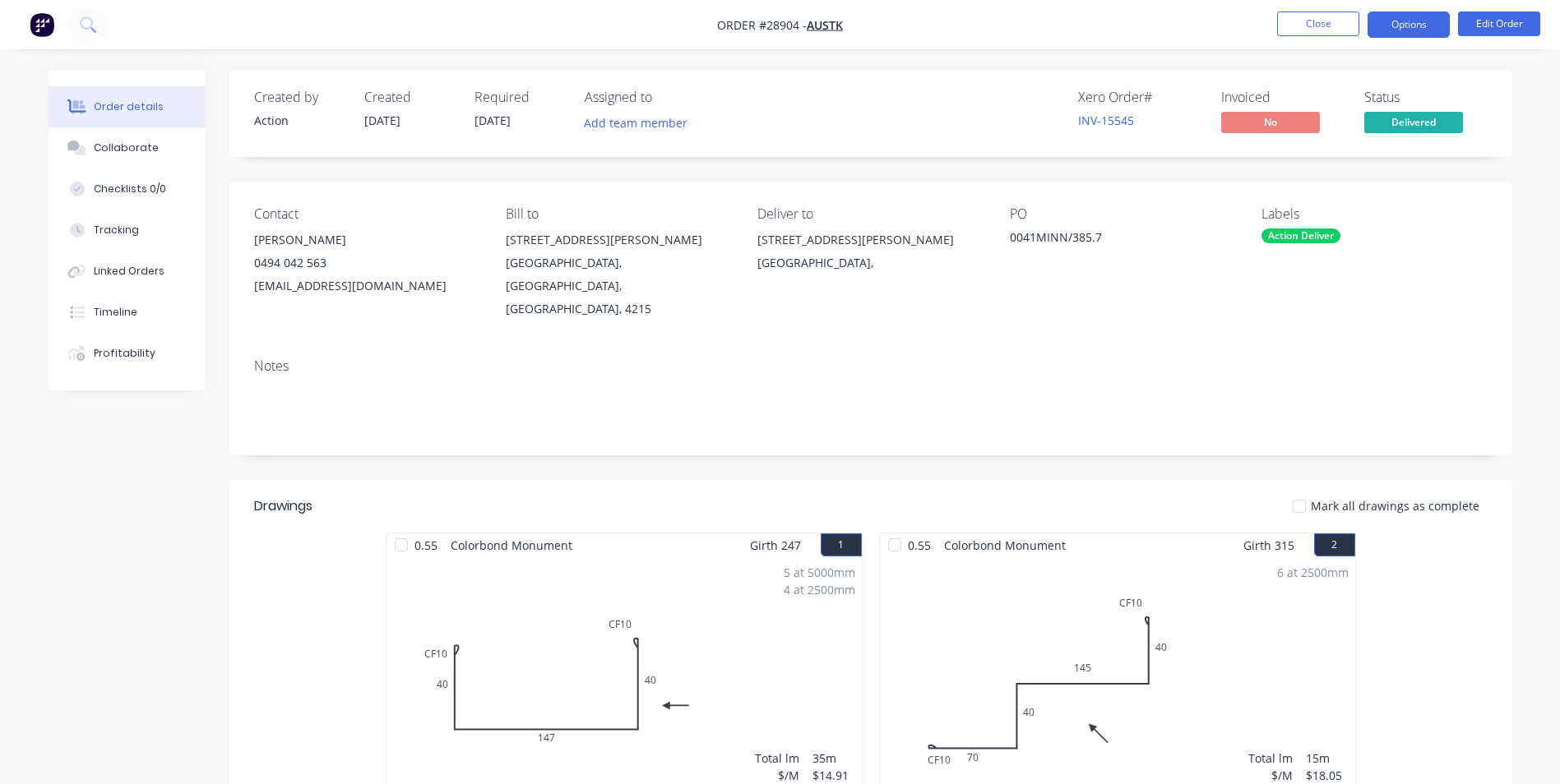
click at [1406, 25] on button "Options" at bounding box center [1408, 24] width 82 height 26
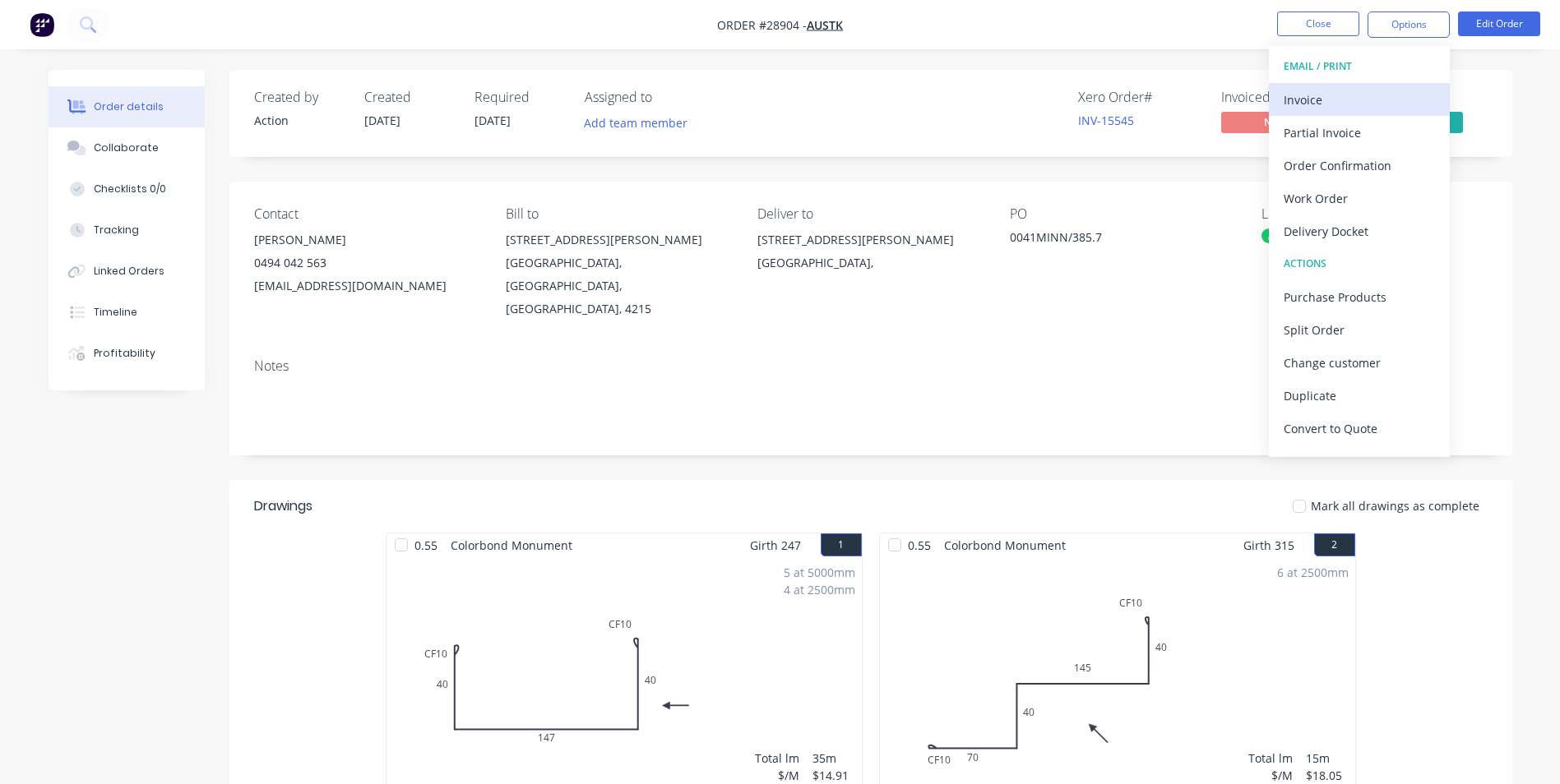
click at [1335, 95] on div "Invoice" at bounding box center [1359, 100] width 151 height 23
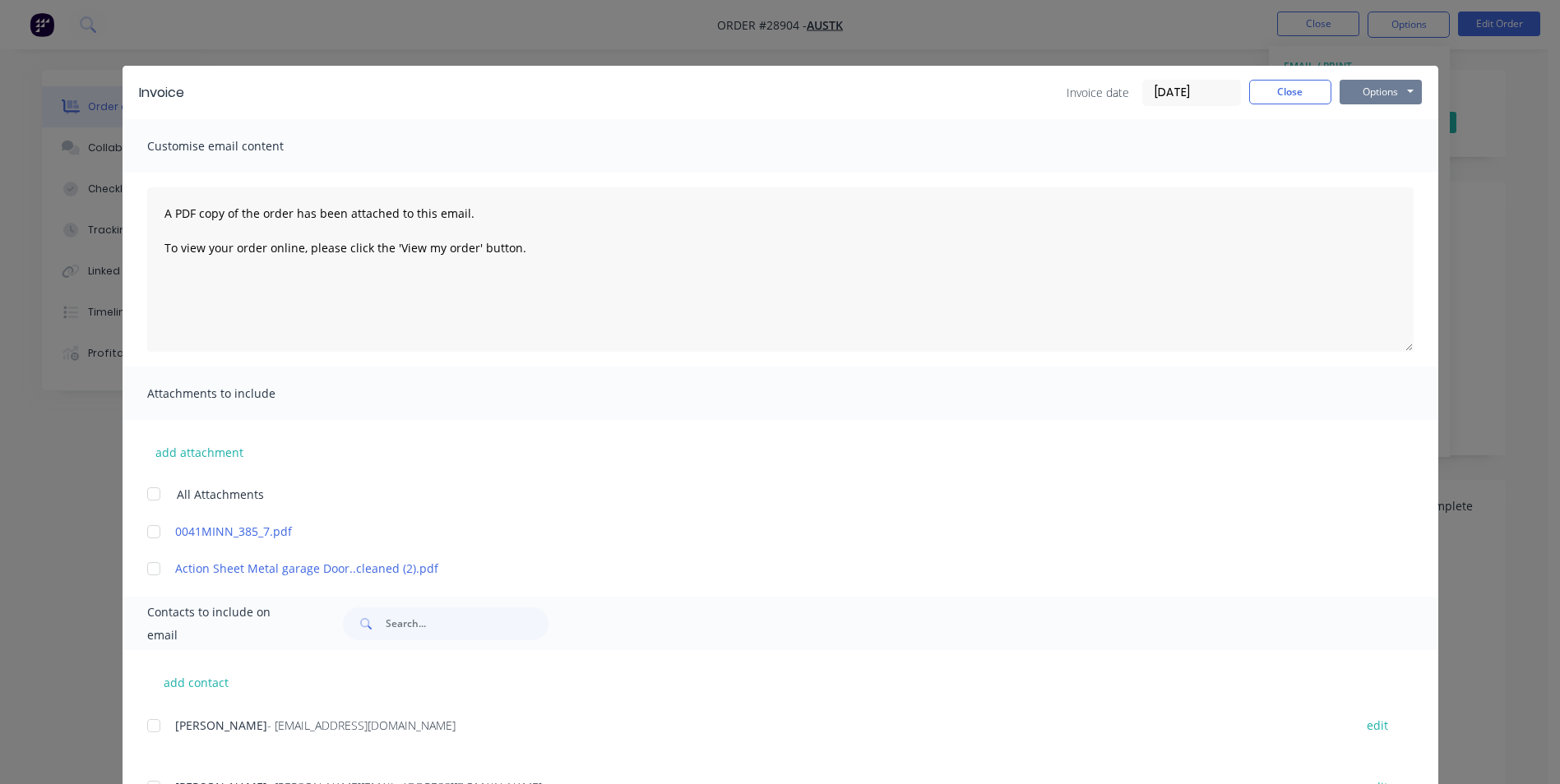
click at [1390, 94] on button "Options" at bounding box center [1380, 92] width 82 height 24
click at [1385, 146] on button "Print" at bounding box center [1392, 149] width 105 height 27
click at [1260, 89] on button "Close" at bounding box center [1289, 92] width 82 height 24
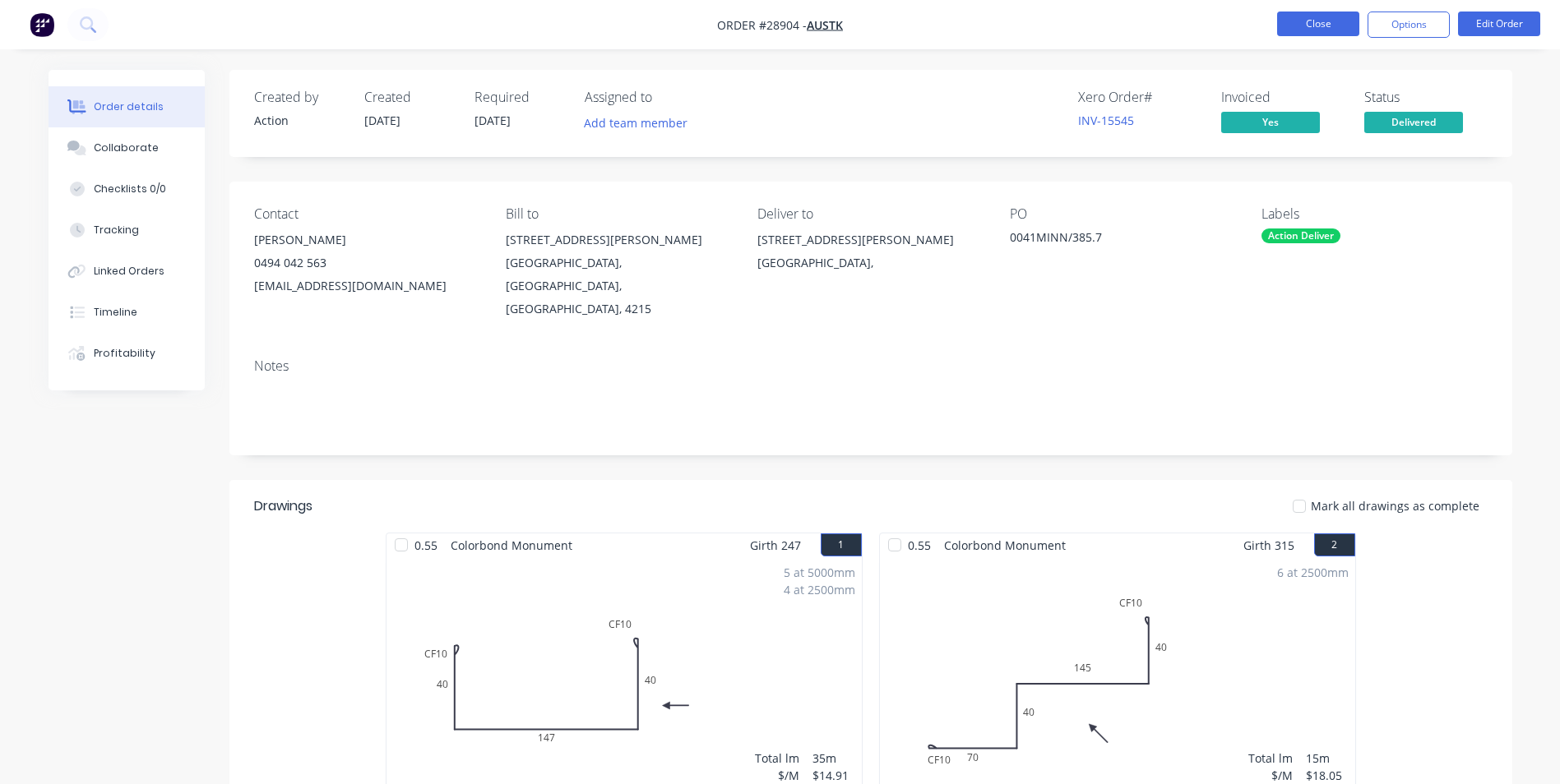
click at [1330, 31] on button "Close" at bounding box center [1317, 23] width 82 height 24
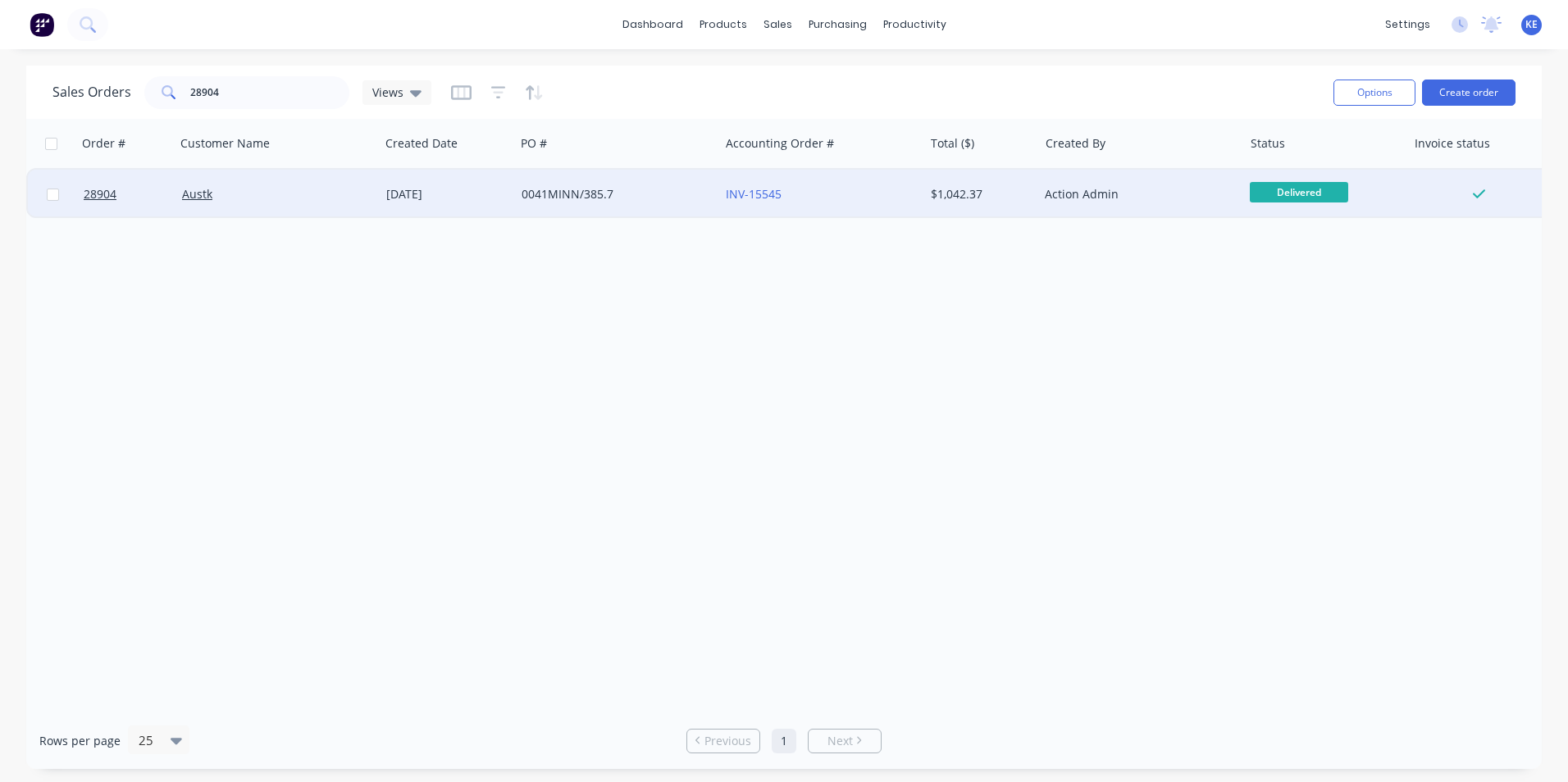
click at [52, 200] on input "checkbox" at bounding box center [53, 195] width 13 height 13
checkbox input "true"
click at [1355, 97] on button "Options" at bounding box center [1374, 92] width 82 height 26
click at [1283, 171] on div "Archive" at bounding box center [1326, 167] width 151 height 23
checkbox input "false"
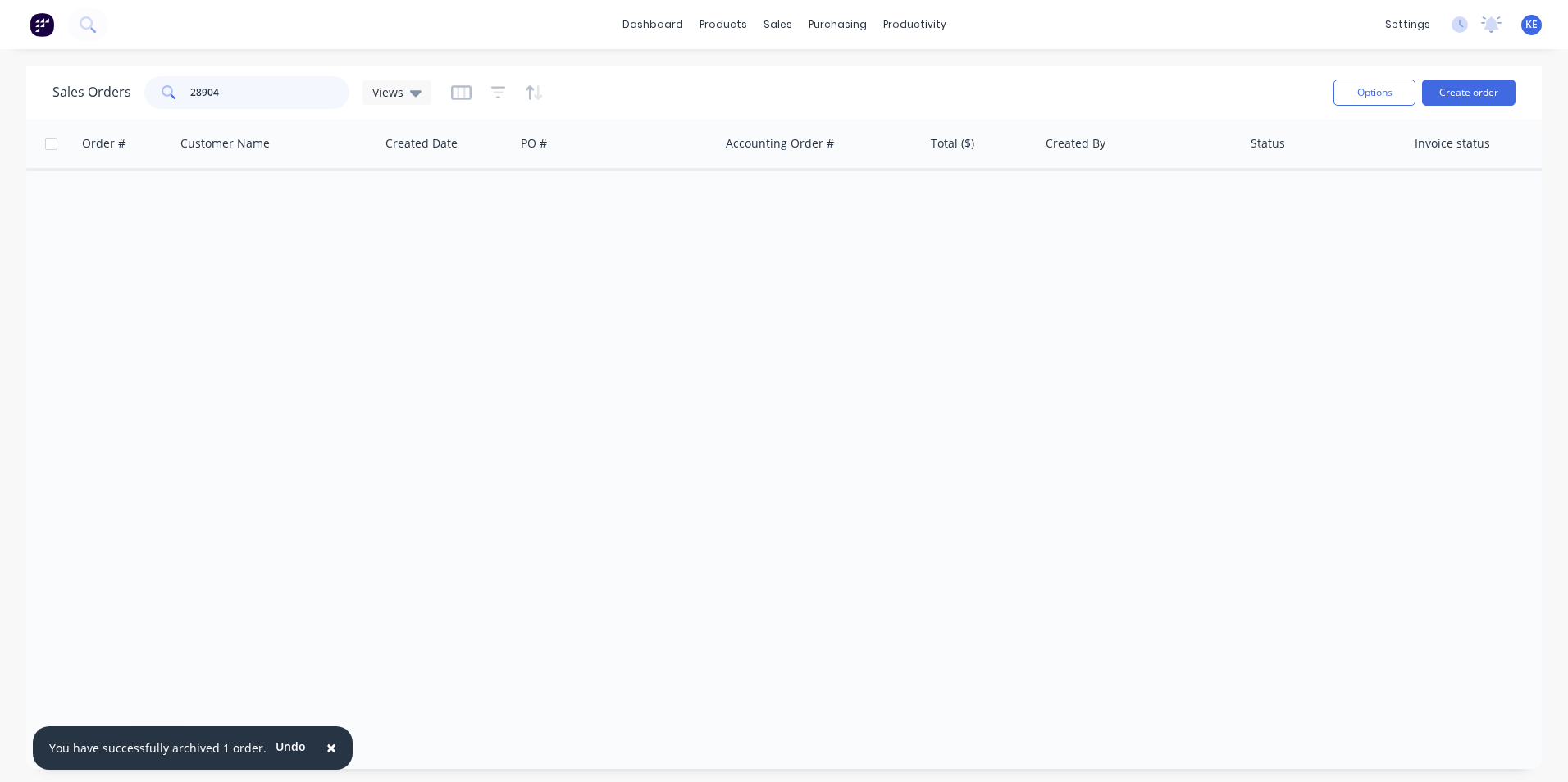
drag, startPoint x: 249, startPoint y: 84, endPoint x: 114, endPoint y: 104, distance: 136.5
click at [114, 104] on div "Sales Orders 28904 Views" at bounding box center [242, 92] width 379 height 33
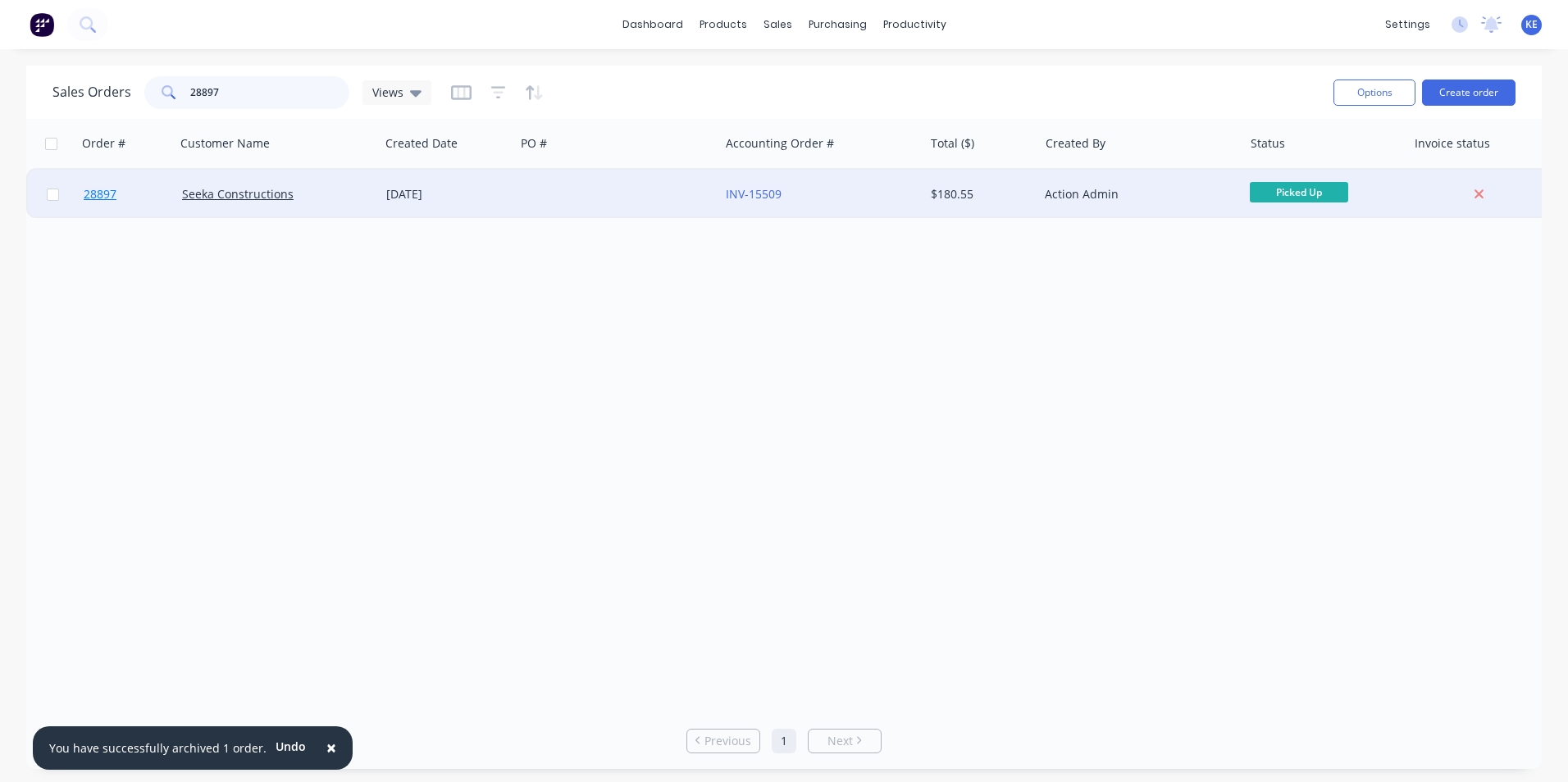
type input "28897"
click at [157, 198] on link "28897" at bounding box center [133, 194] width 99 height 49
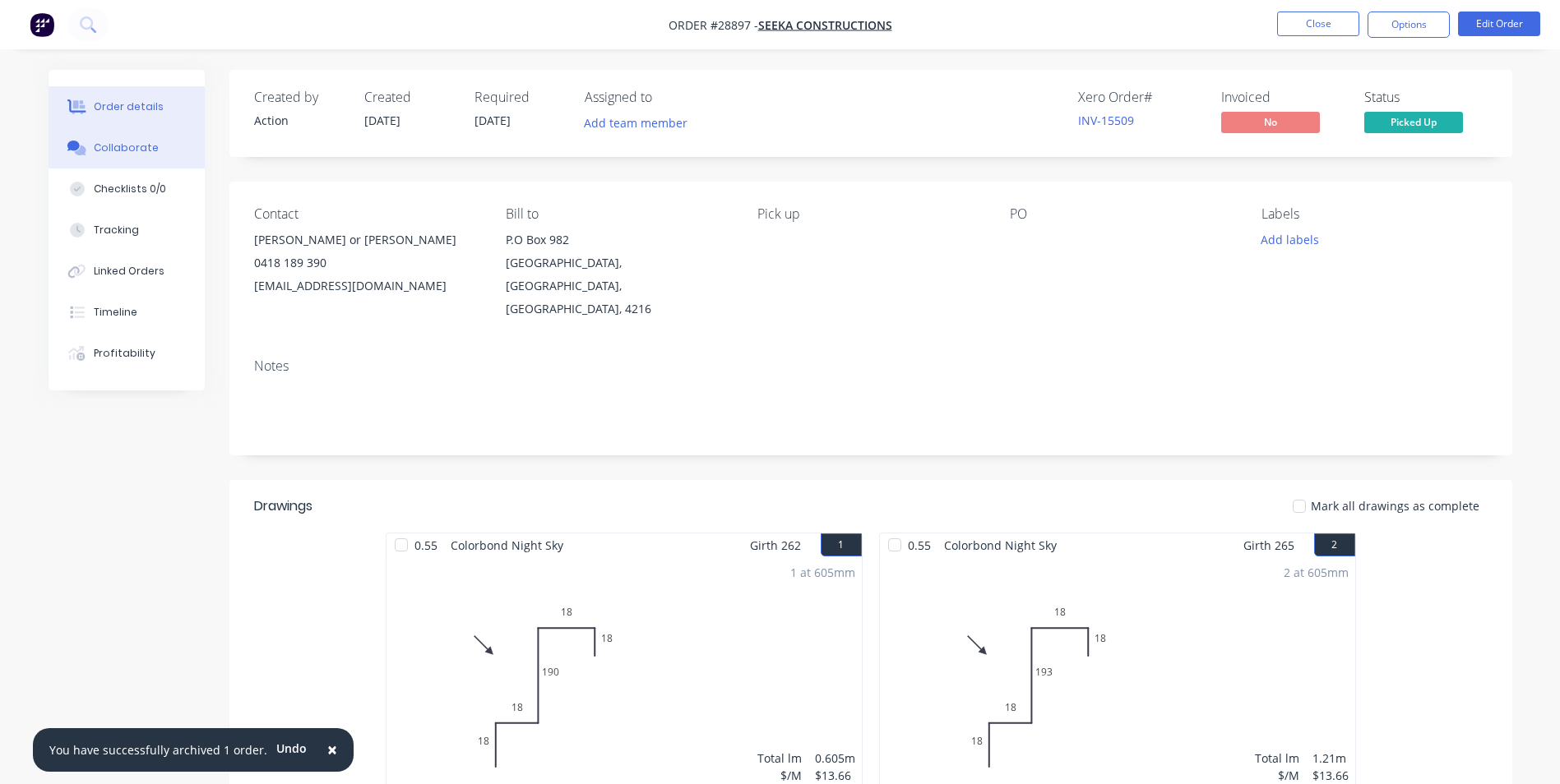
click at [140, 148] on div "Collaborate" at bounding box center [126, 148] width 65 height 14
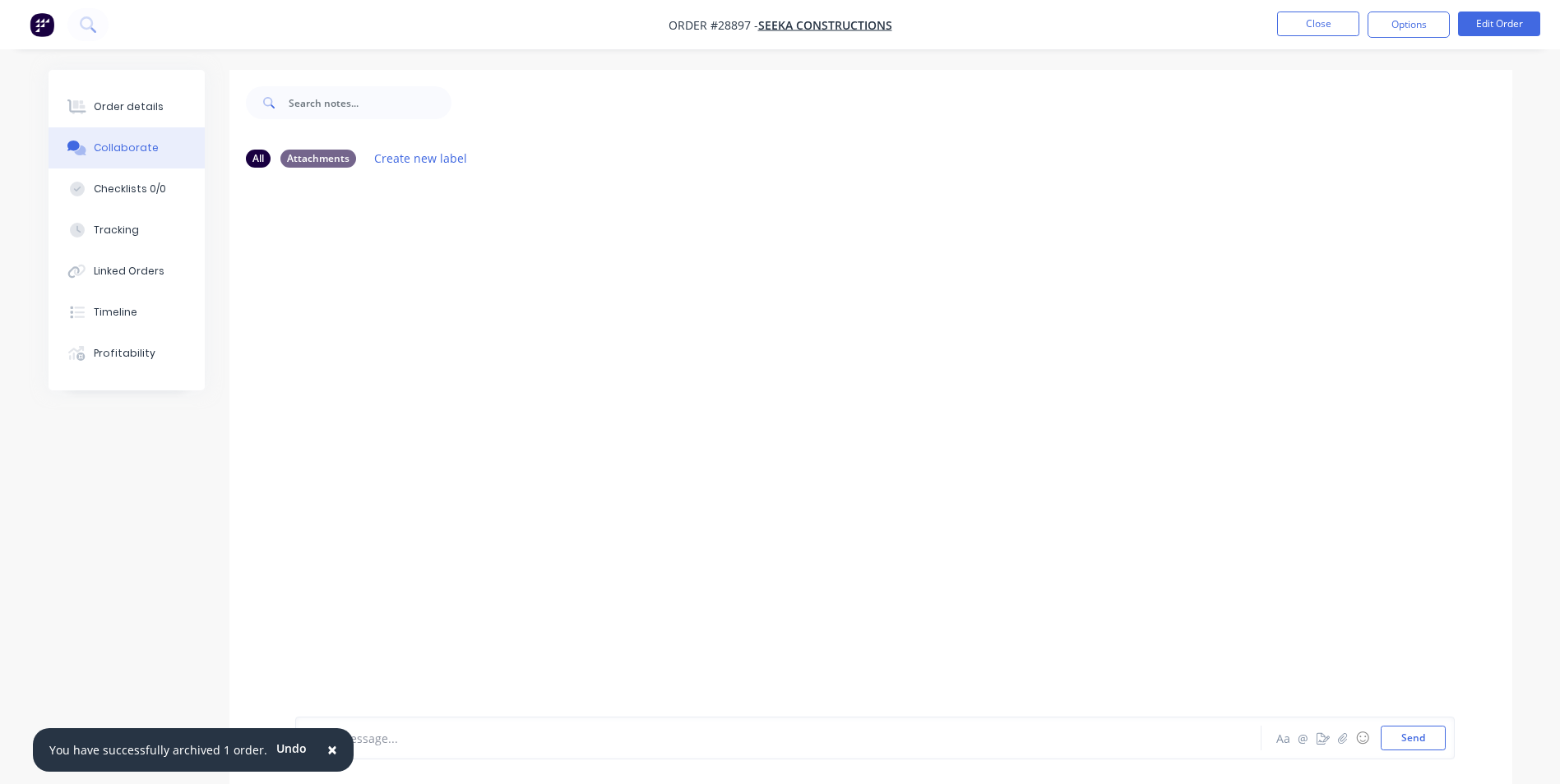
click at [328, 754] on span "×" at bounding box center [332, 750] width 10 height 23
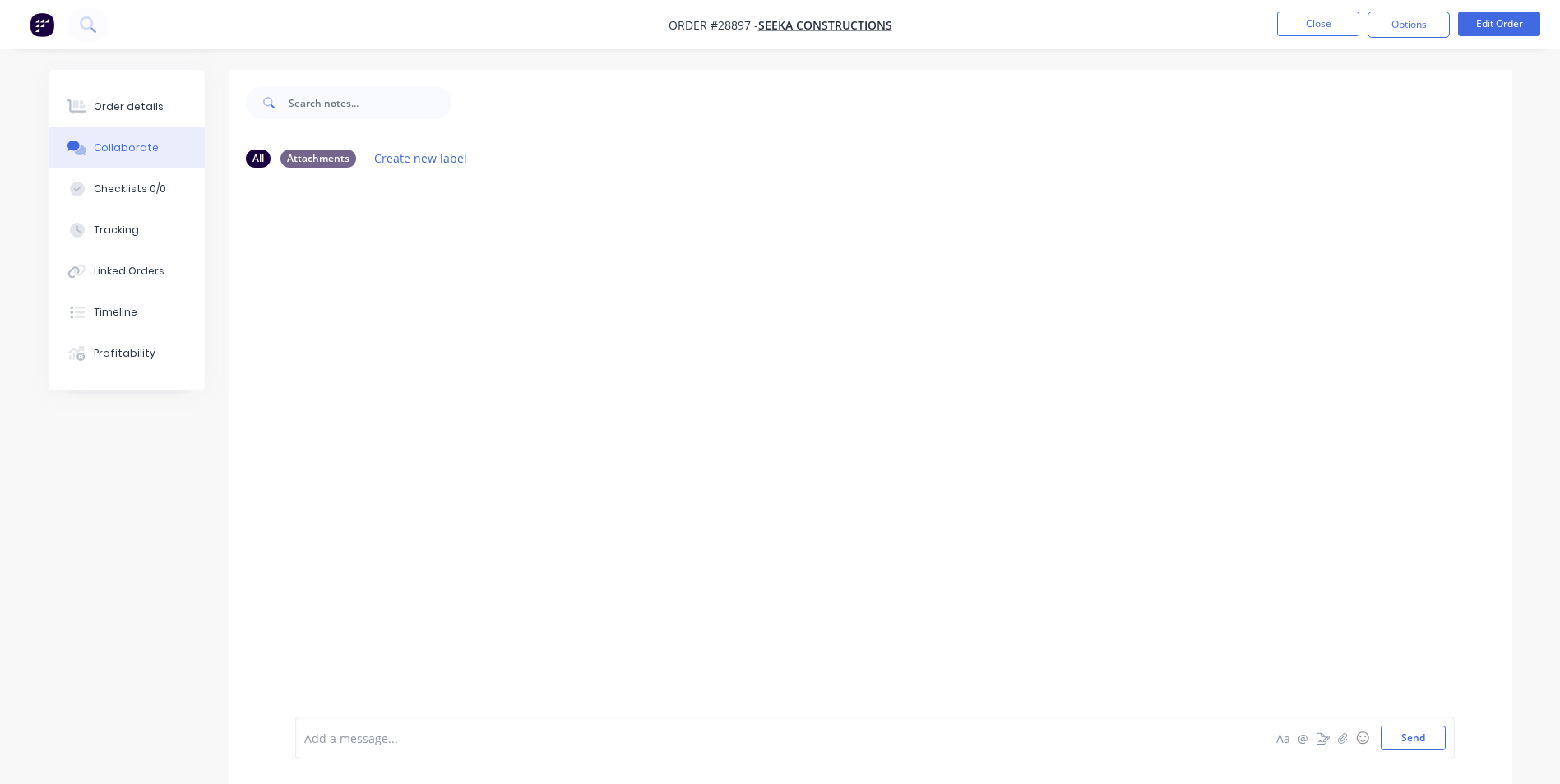
drag, startPoint x: 352, startPoint y: 747, endPoint x: 404, endPoint y: 640, distance: 119.0
click at [361, 729] on div "Add a message..." at bounding box center [732, 738] width 856 height 24
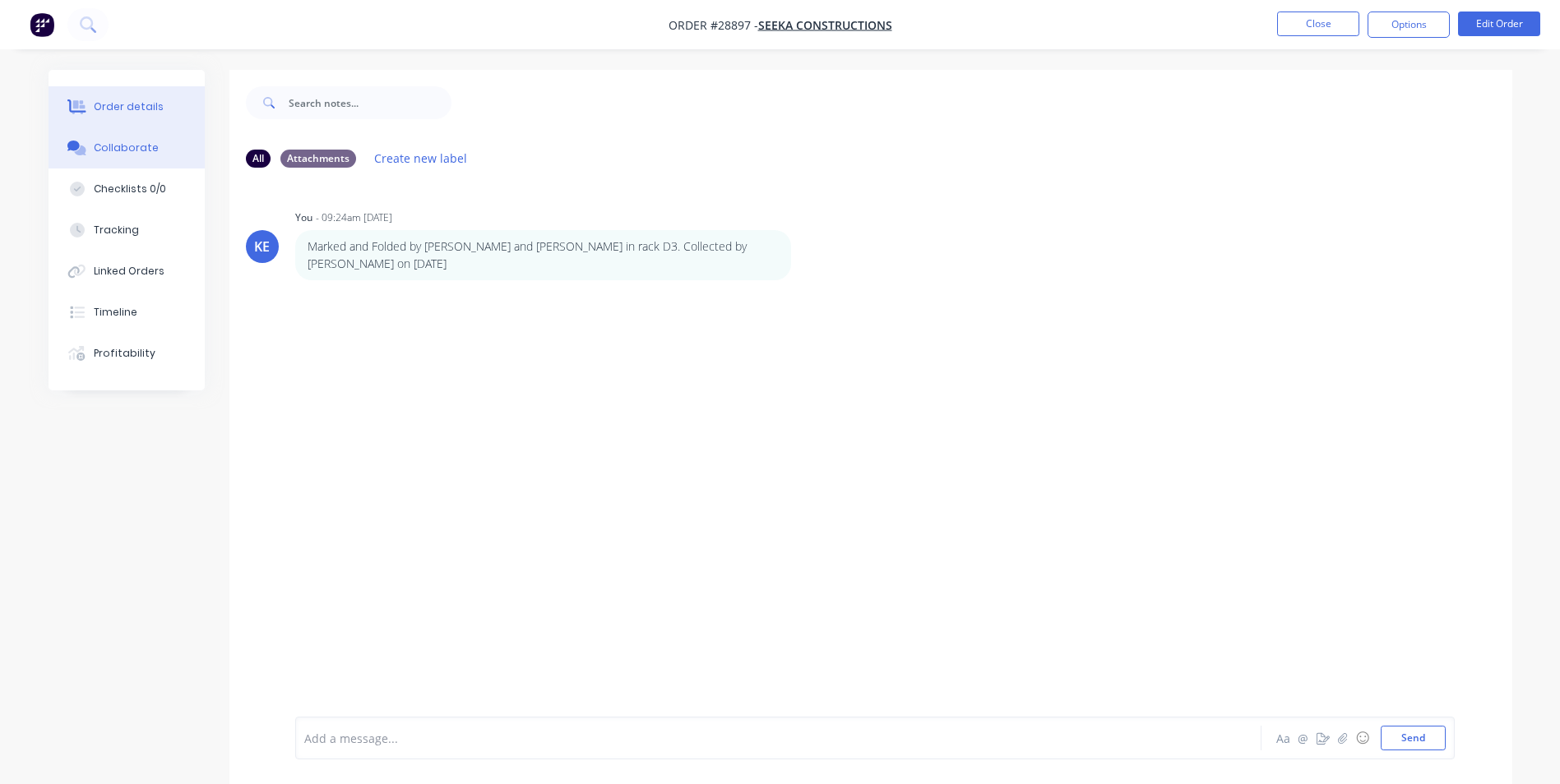
click at [102, 93] on button "Order details" at bounding box center [127, 107] width 157 height 41
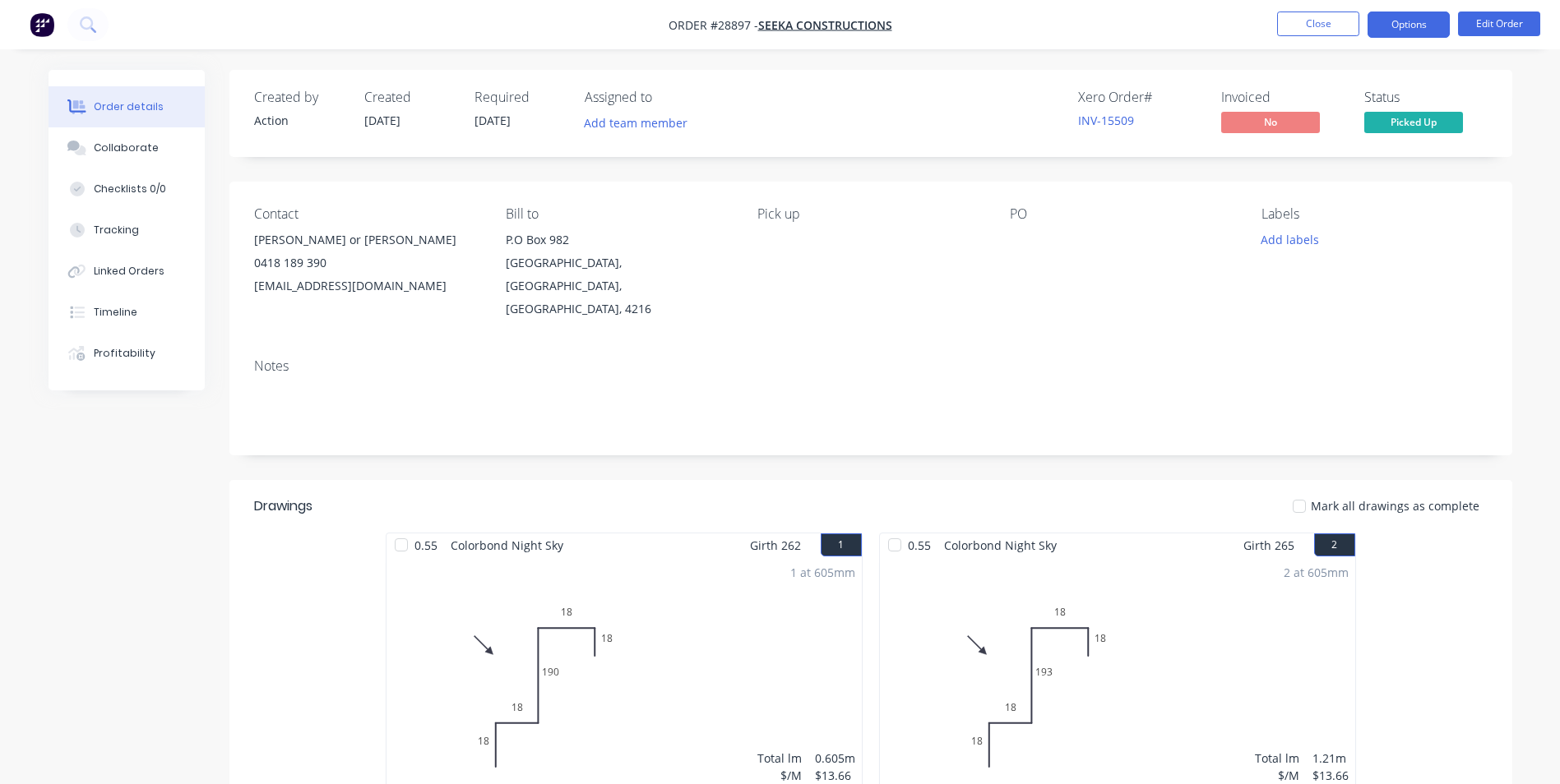
click at [1407, 27] on button "Options" at bounding box center [1408, 24] width 82 height 26
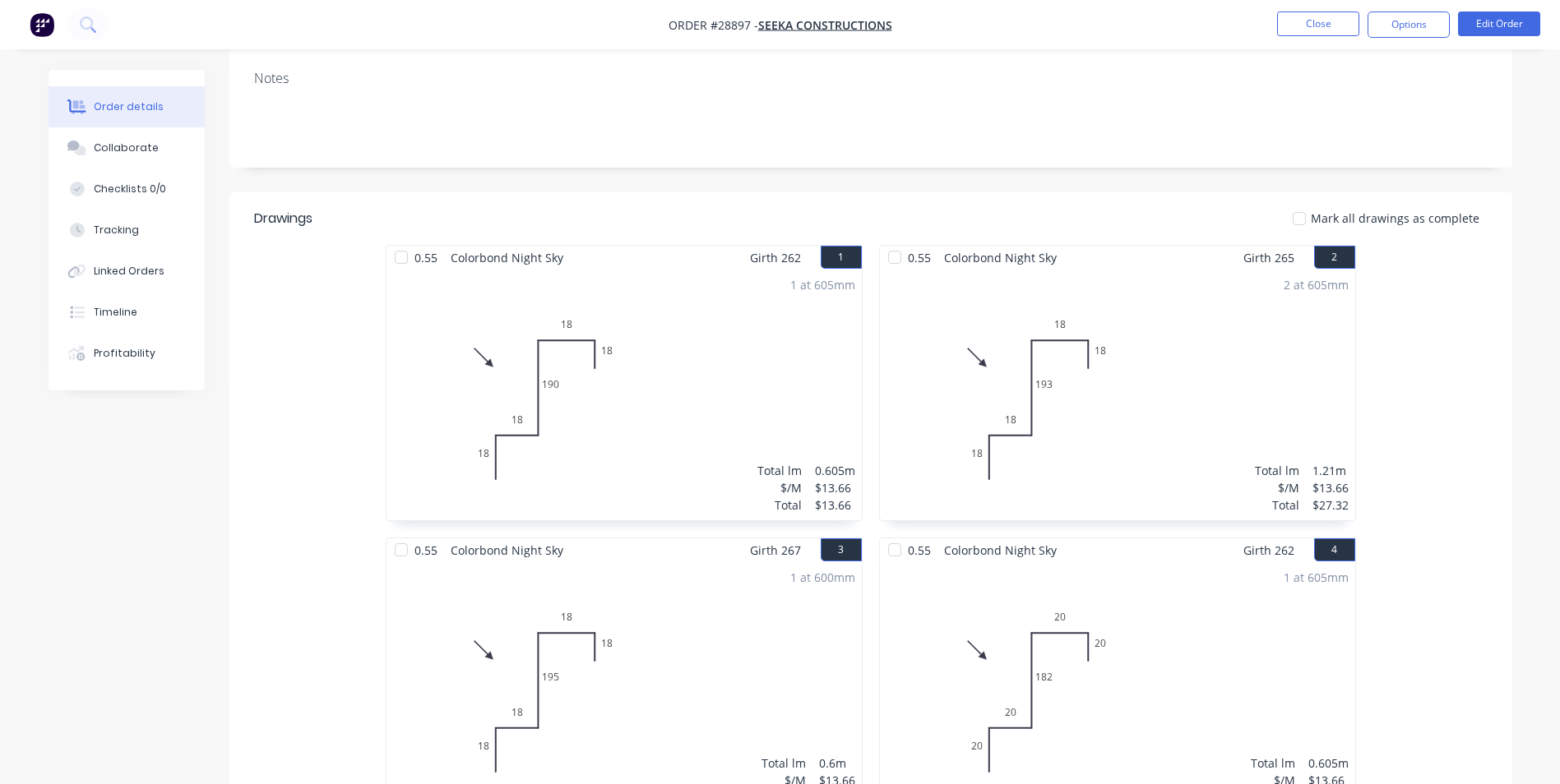
scroll to position [38, 0]
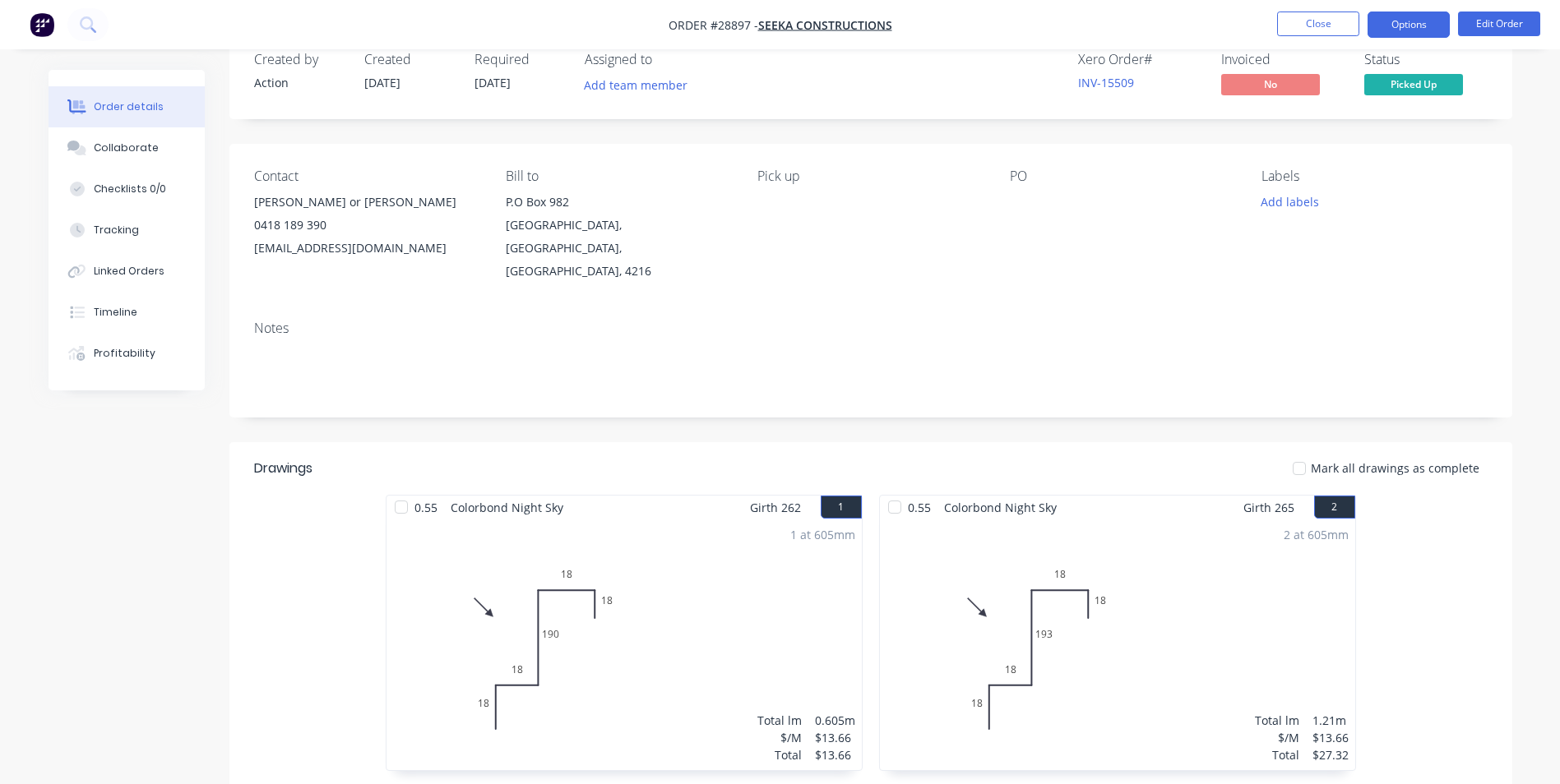
click at [1409, 32] on button "Options" at bounding box center [1408, 24] width 82 height 26
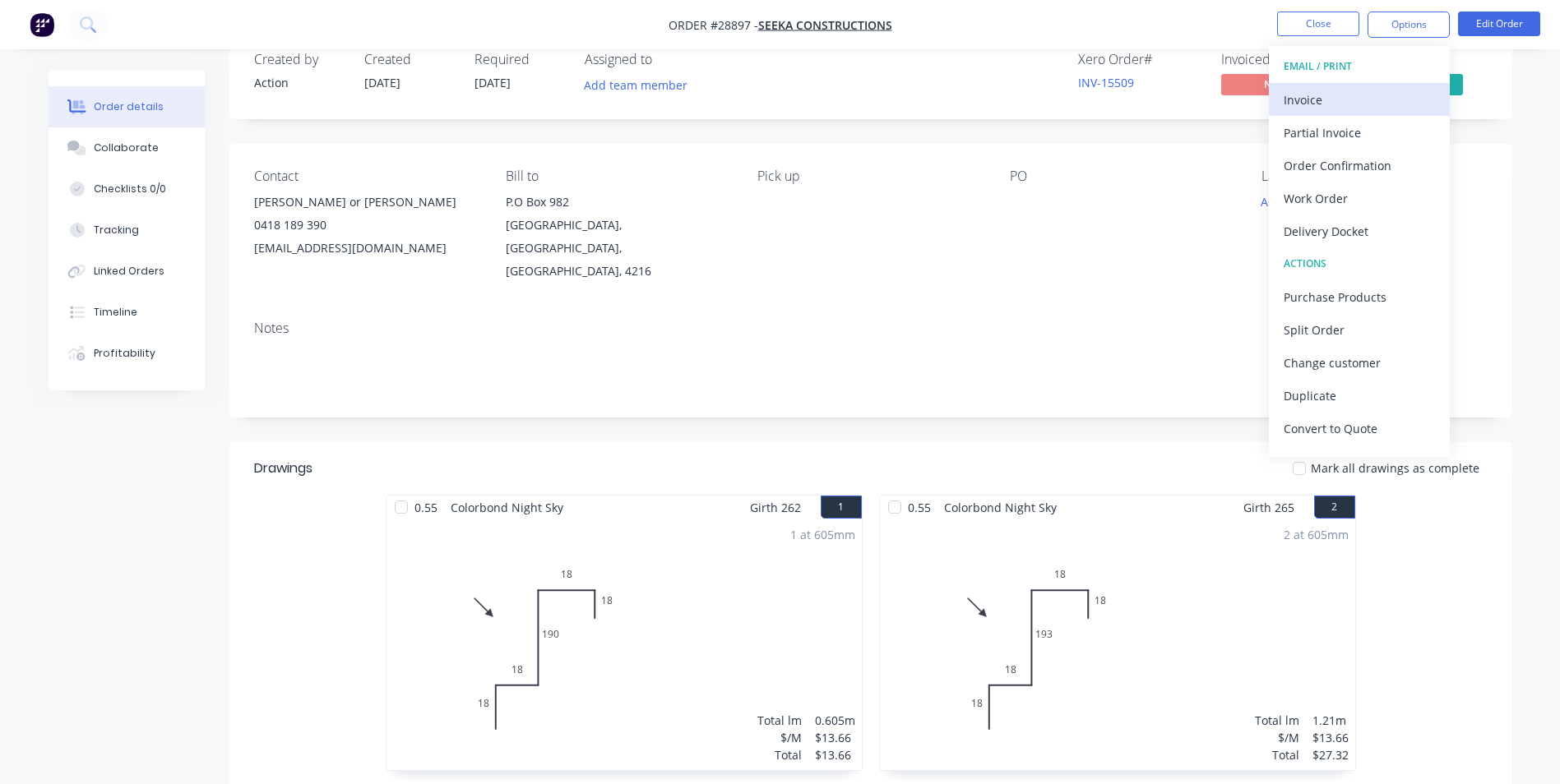
click at [1323, 96] on div "Invoice" at bounding box center [1359, 100] width 151 height 23
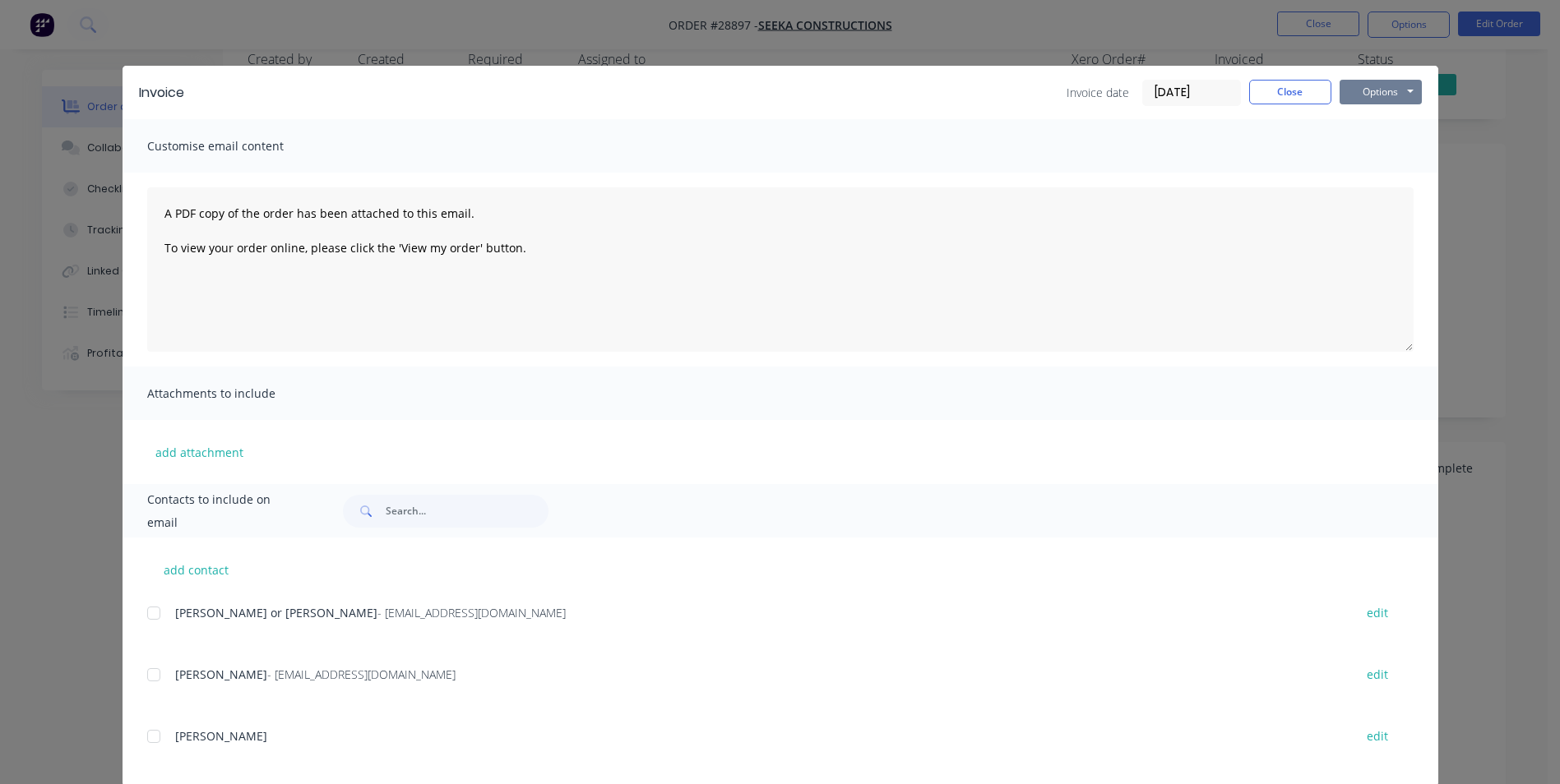
click at [1368, 86] on button "Options" at bounding box center [1380, 92] width 82 height 24
click at [1381, 150] on button "Print" at bounding box center [1392, 149] width 105 height 27
drag, startPoint x: 1295, startPoint y: 87, endPoint x: 1304, endPoint y: 72, distance: 17.5
click at [1301, 74] on div "Invoice Invoice date [DATE] Close Options Preview Print Email" at bounding box center [780, 92] width 1315 height 53
click at [1269, 88] on button "Close" at bounding box center [1289, 92] width 82 height 24
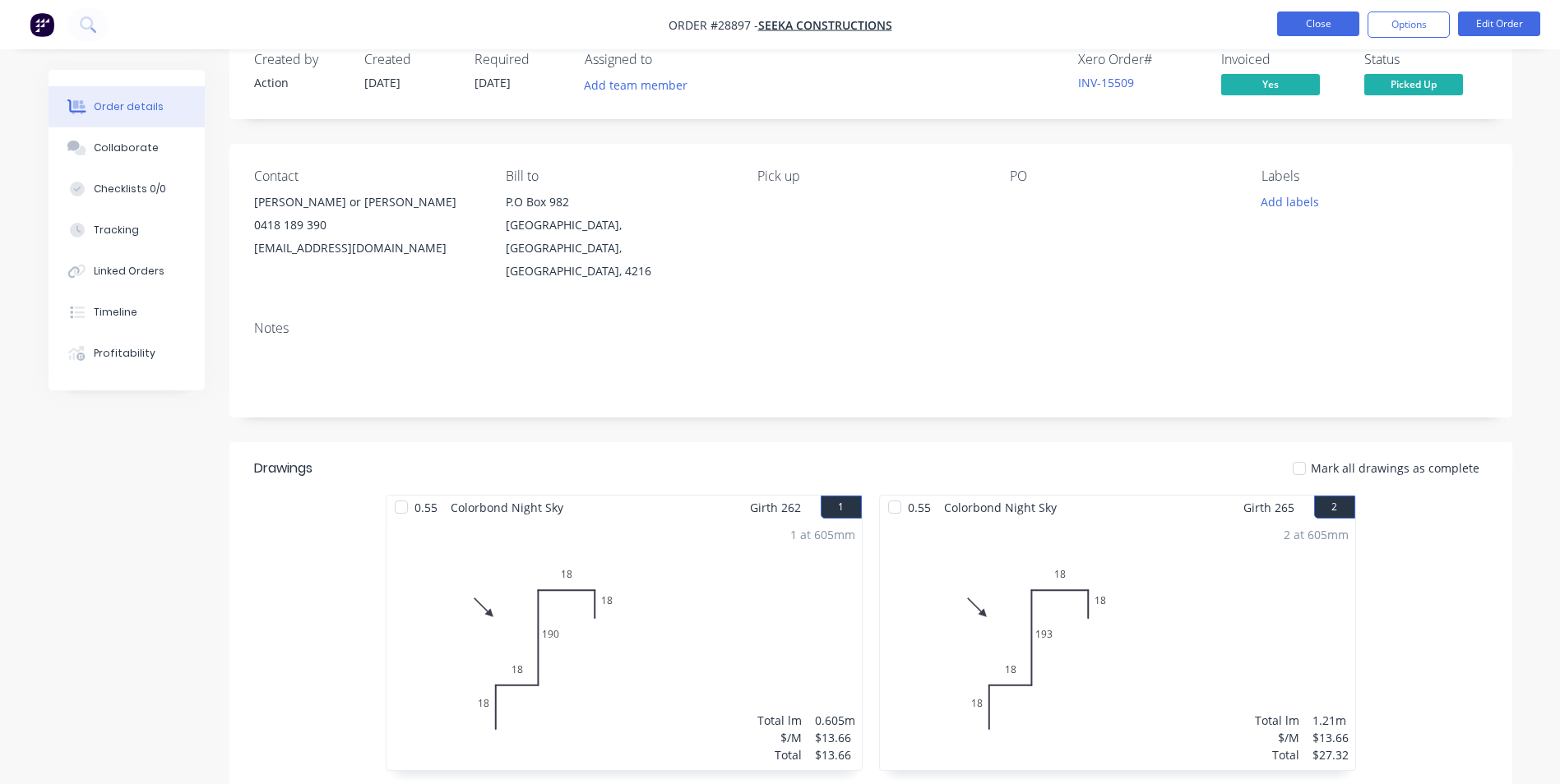
click at [1319, 23] on button "Close" at bounding box center [1317, 23] width 82 height 24
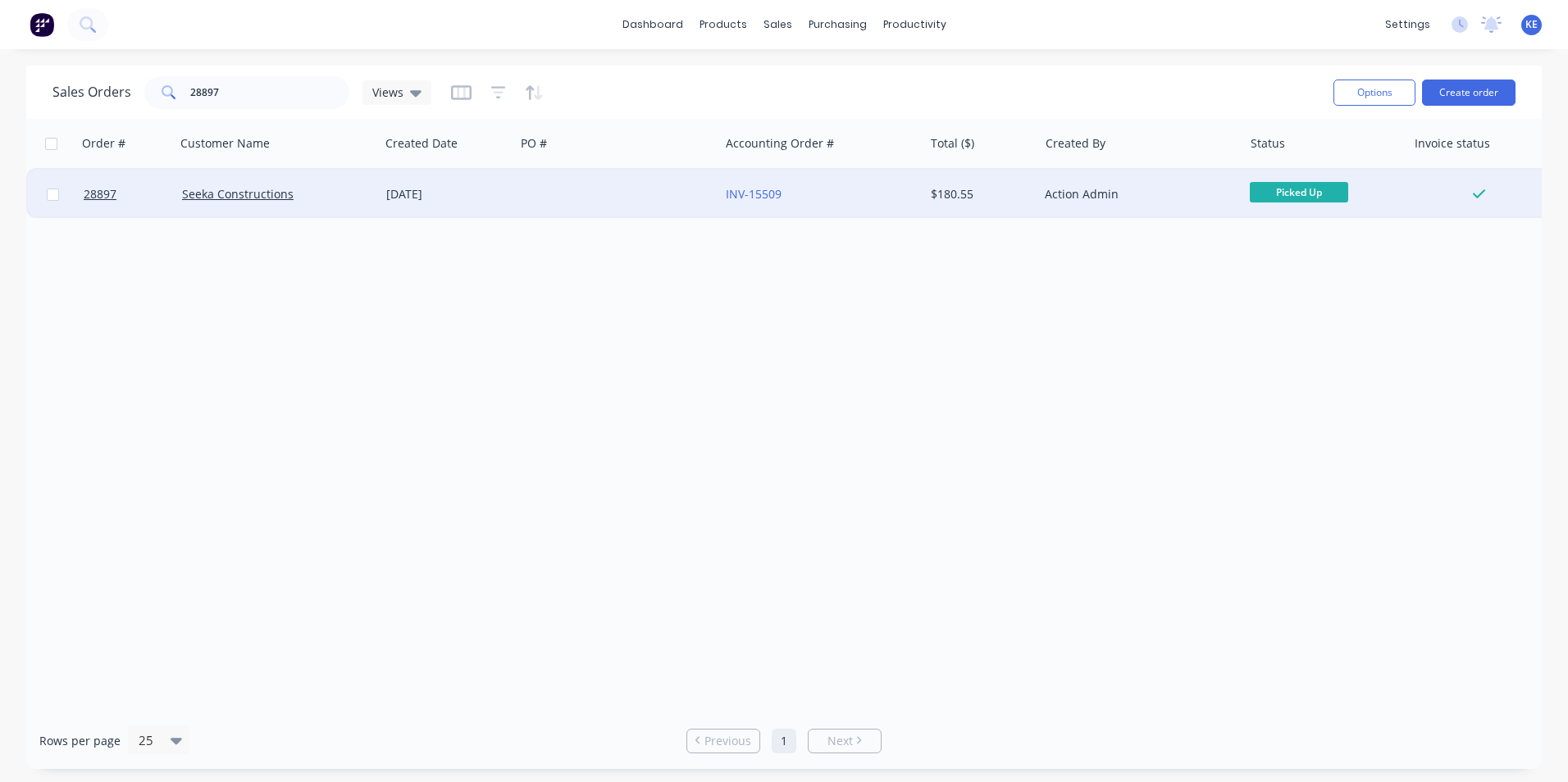
click at [52, 196] on input "checkbox" at bounding box center [53, 195] width 13 height 13
checkbox input "true"
click at [1369, 96] on button "Options" at bounding box center [1374, 92] width 82 height 26
click at [1297, 157] on div "Archive" at bounding box center [1326, 167] width 151 height 23
checkbox input "false"
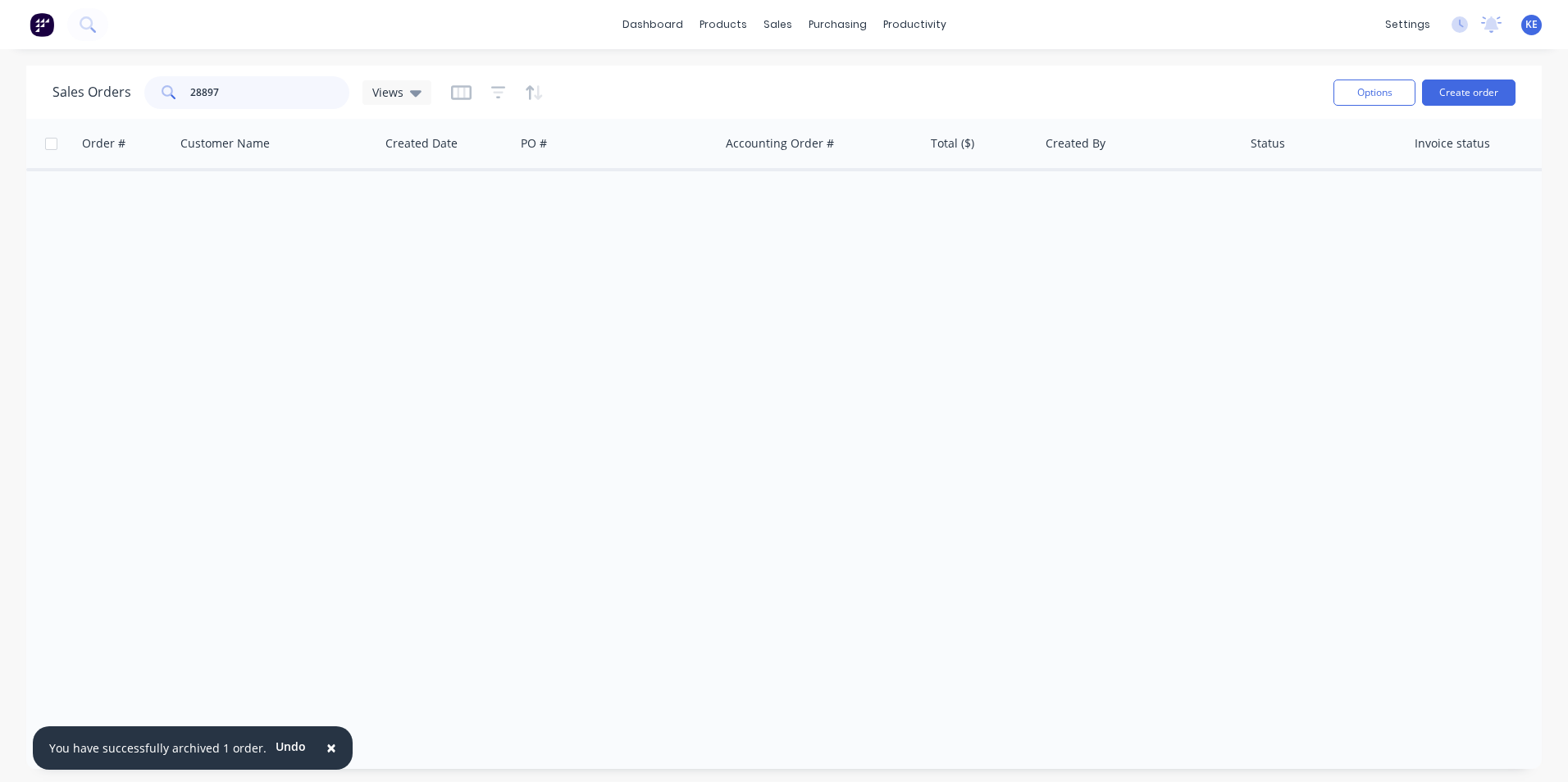
drag, startPoint x: 242, startPoint y: 90, endPoint x: 56, endPoint y: 91, distance: 186.0
click at [56, 91] on div "Sales Orders 28897 Views" at bounding box center [242, 92] width 379 height 33
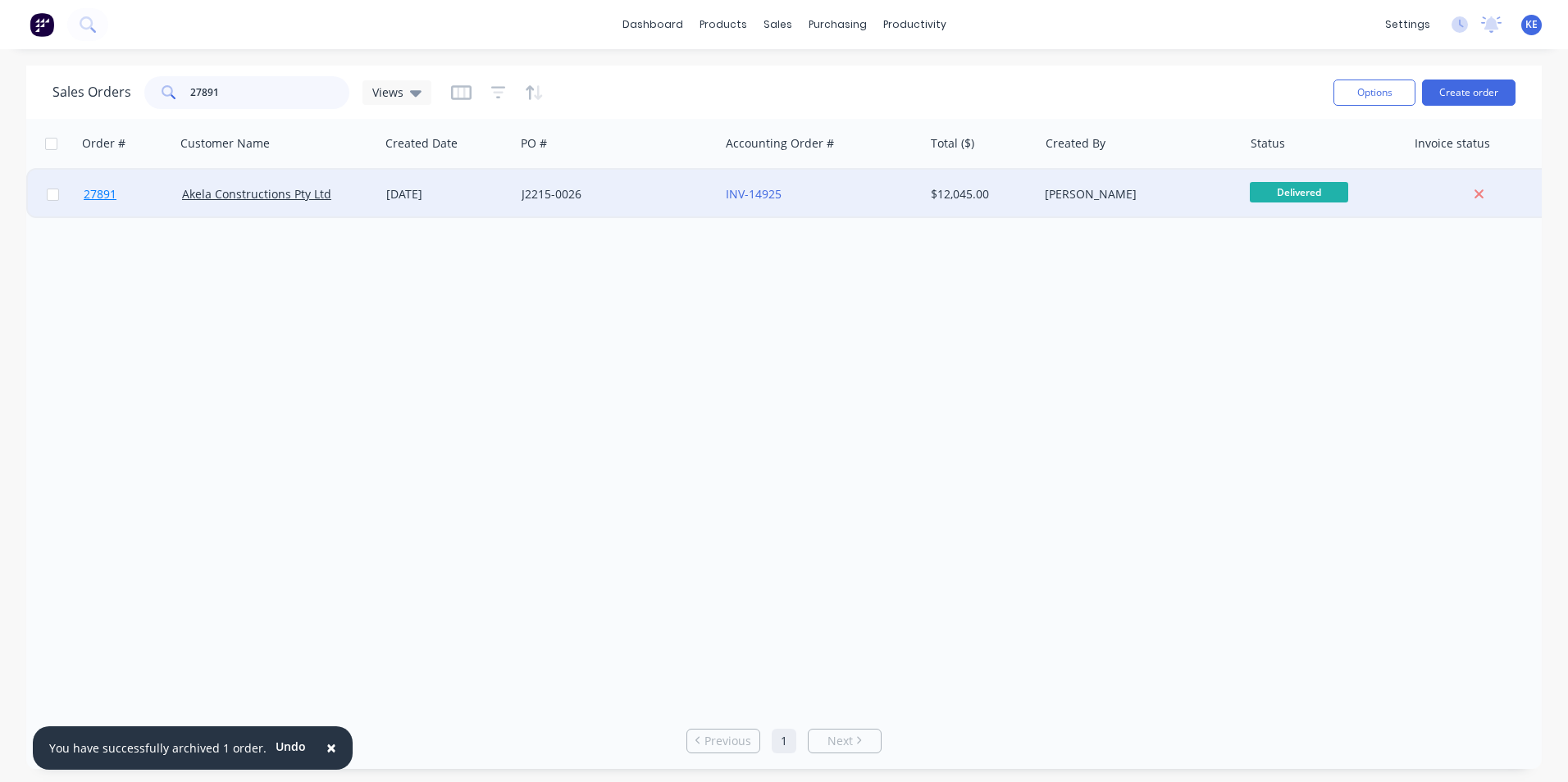
type input "27891"
click at [144, 191] on link "27891" at bounding box center [133, 194] width 99 height 49
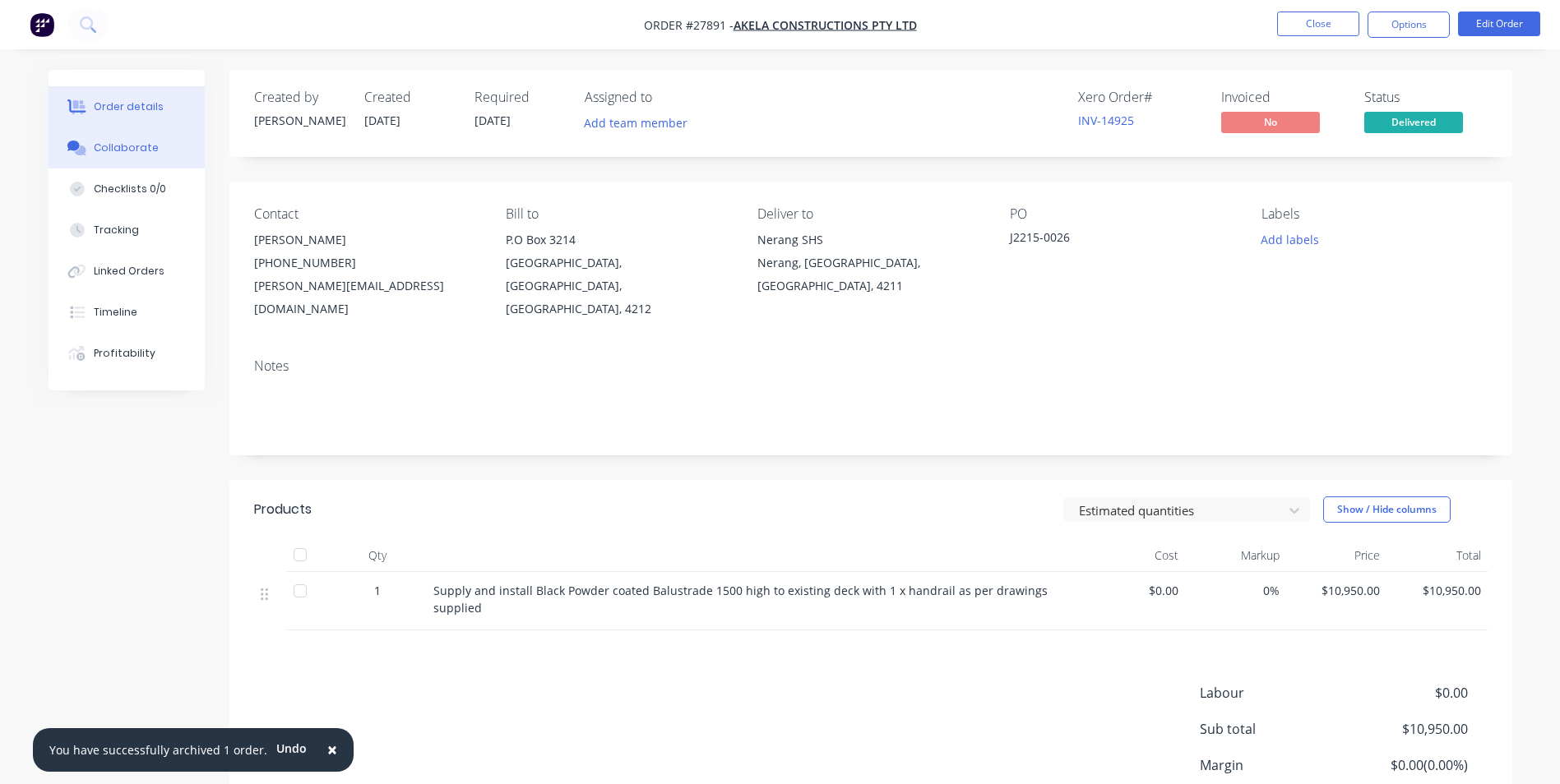
click at [131, 155] on div "Collaborate" at bounding box center [126, 148] width 65 height 14
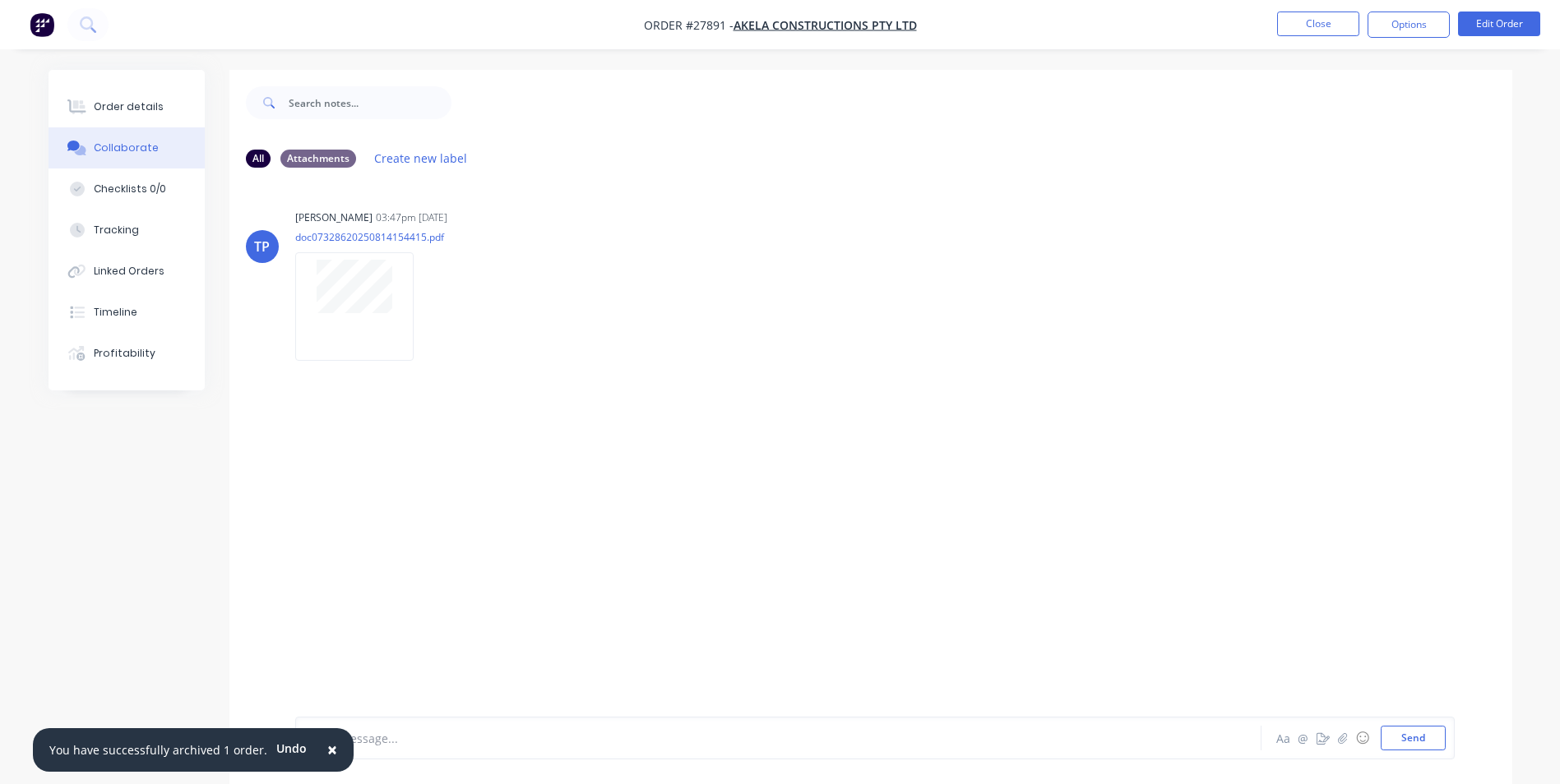
click at [328, 747] on span "×" at bounding box center [332, 750] width 10 height 23
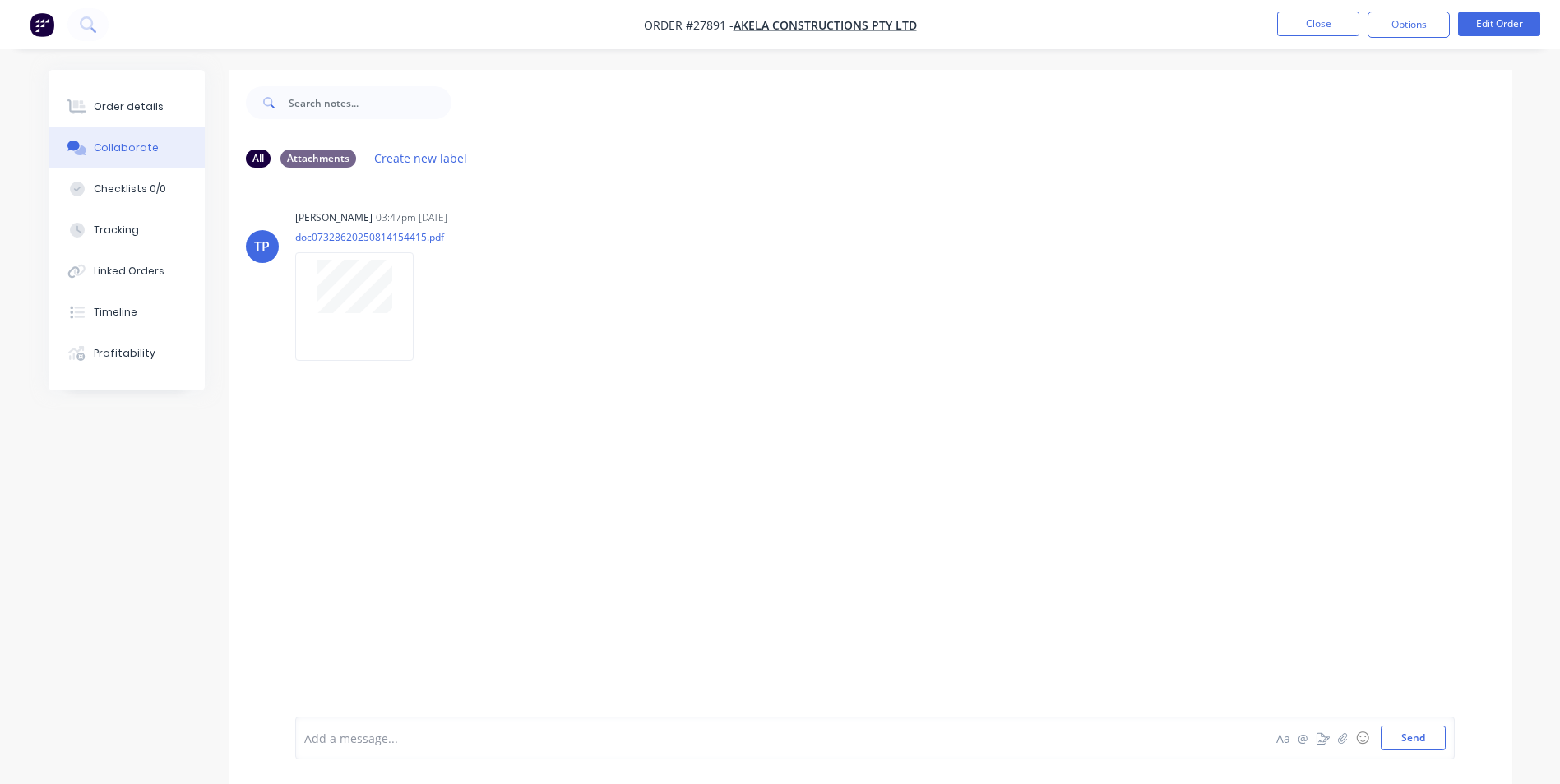
click at [381, 736] on div at bounding box center [733, 738] width 855 height 17
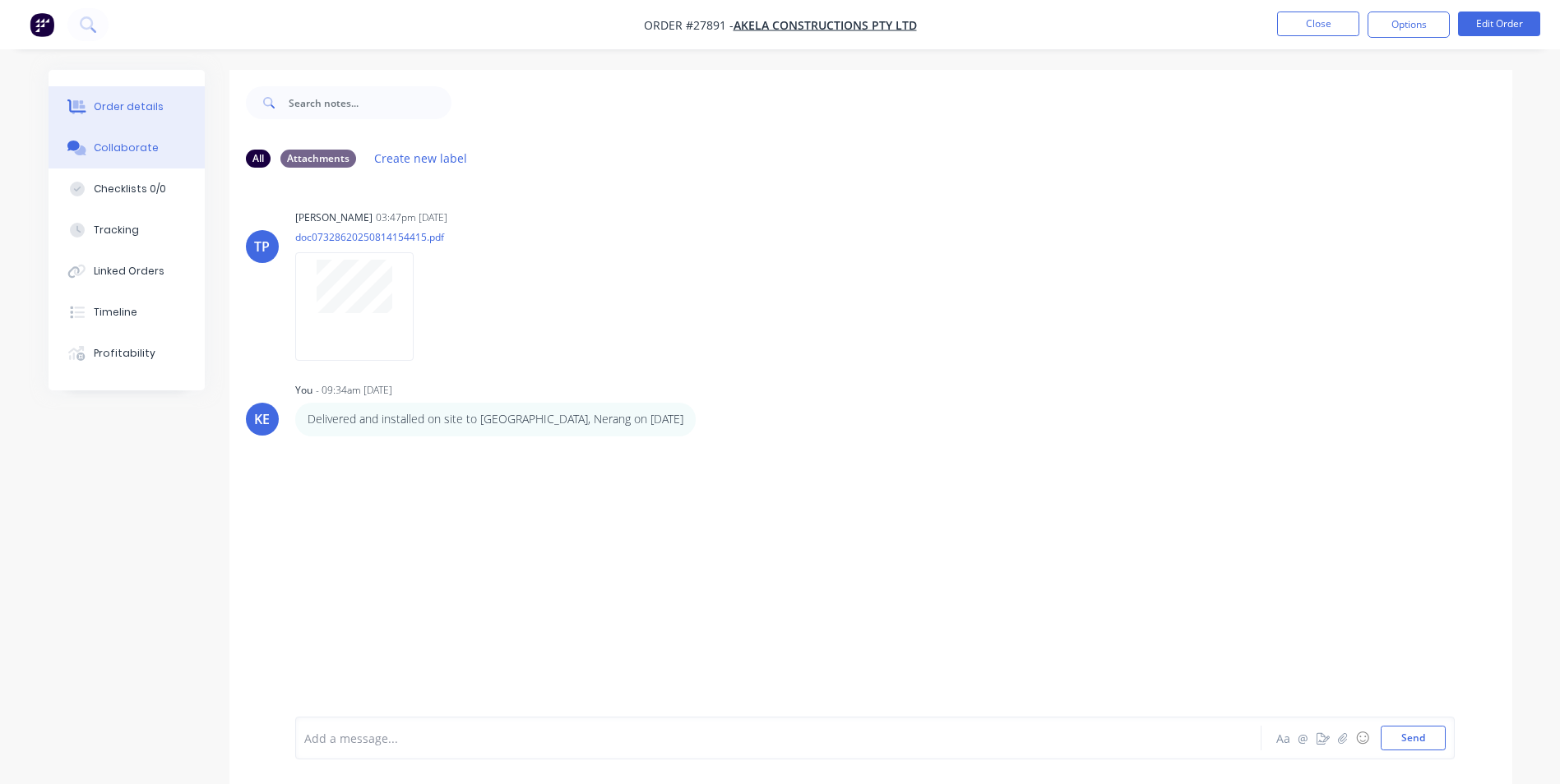
click at [100, 109] on div "Order details" at bounding box center [129, 107] width 70 height 14
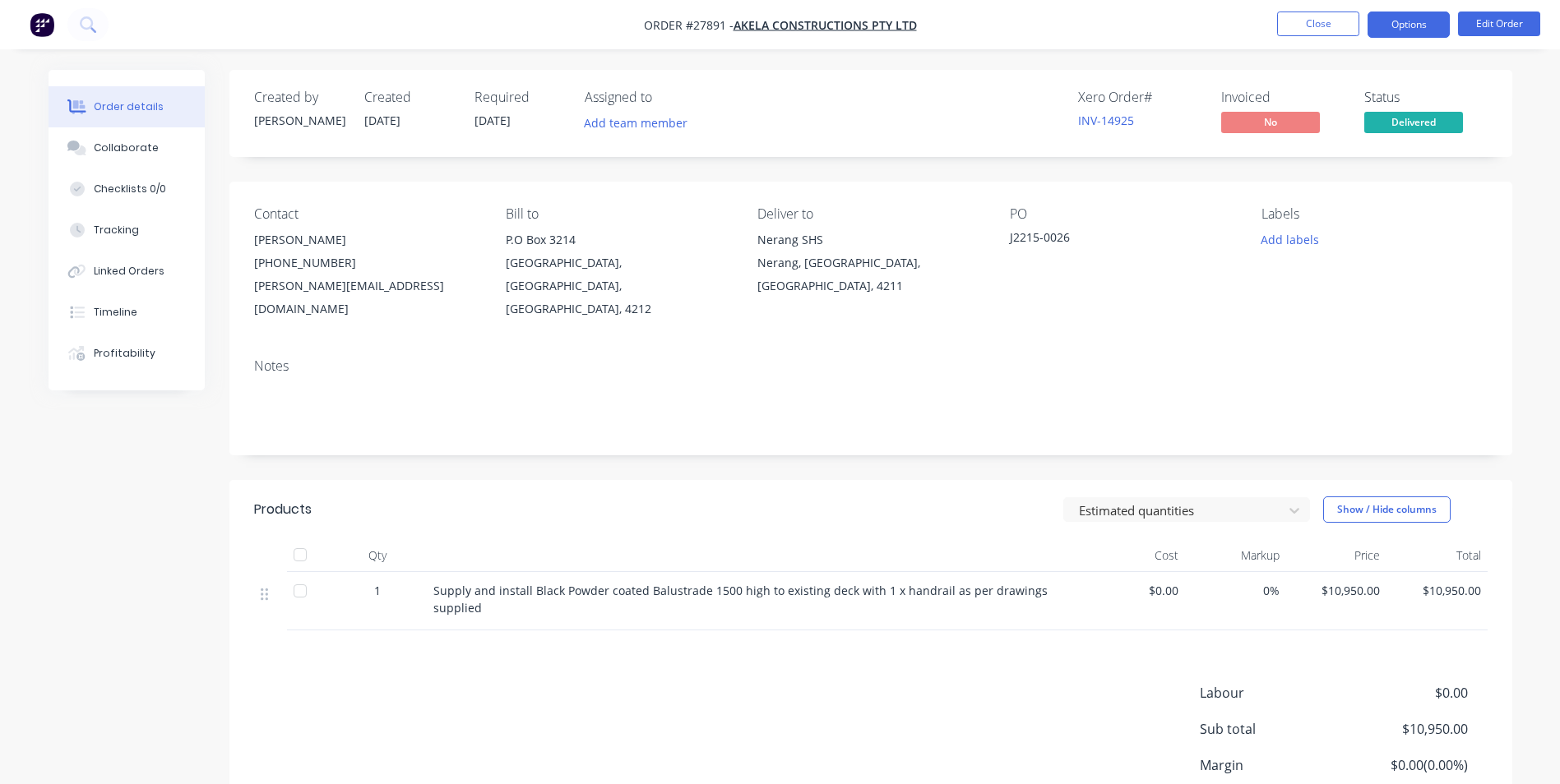
click at [1406, 20] on button "Options" at bounding box center [1408, 24] width 82 height 26
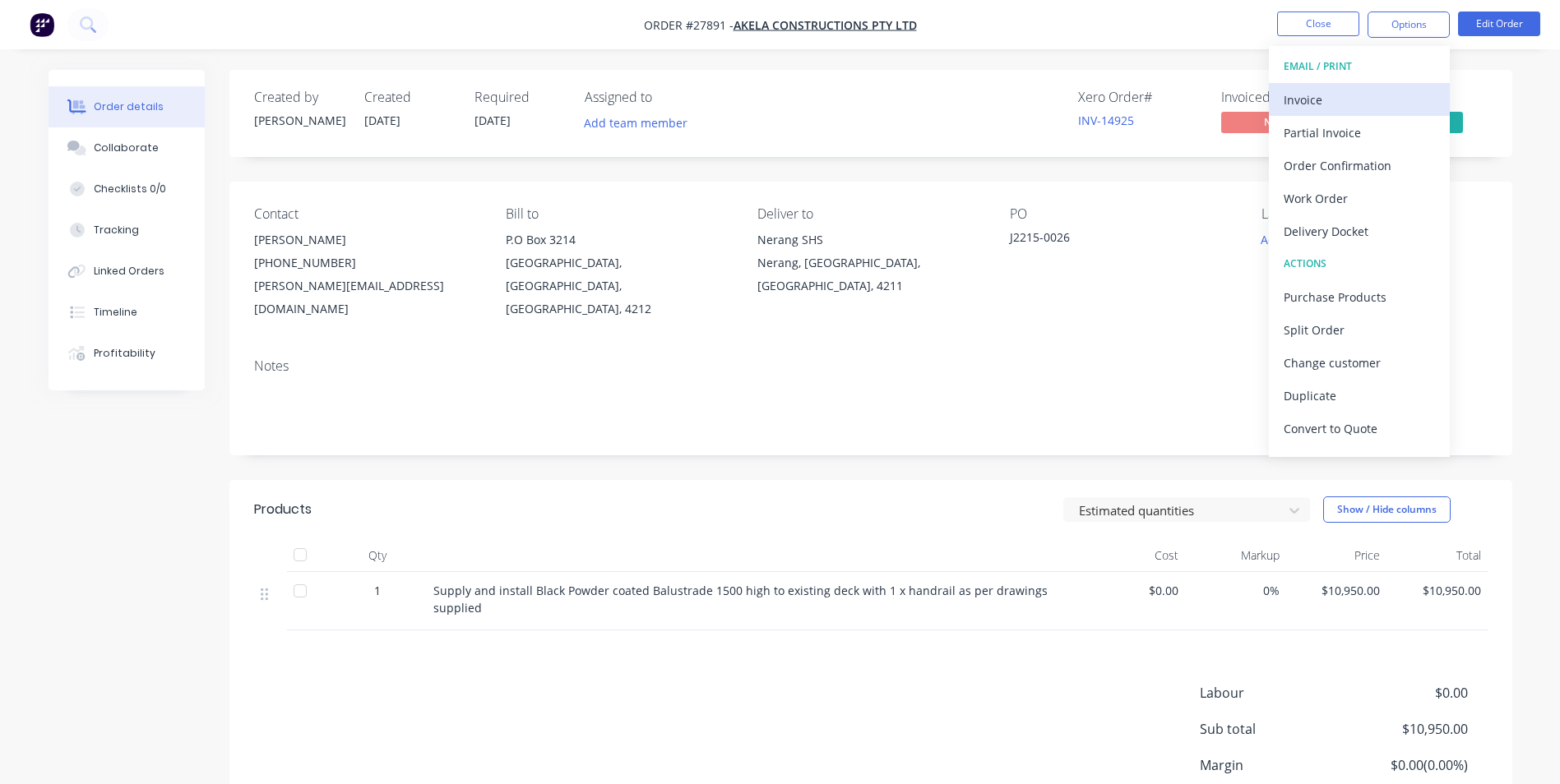
click at [1321, 102] on div "Invoice" at bounding box center [1359, 100] width 151 height 23
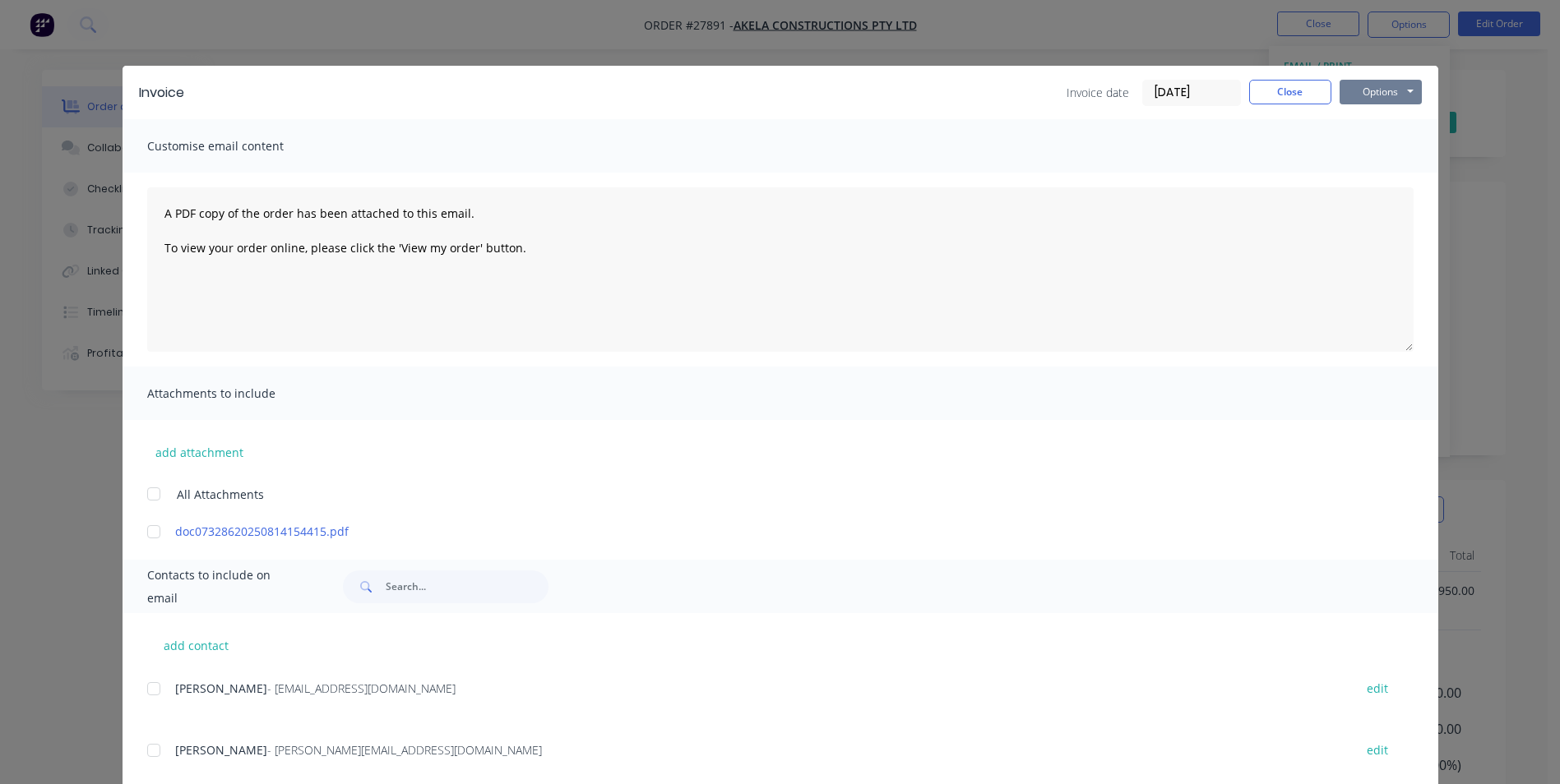
click at [1372, 96] on button "Options" at bounding box center [1380, 92] width 82 height 24
click at [1361, 155] on button "Print" at bounding box center [1392, 149] width 105 height 27
click at [1363, 86] on button "Options" at bounding box center [1380, 92] width 82 height 24
click at [1359, 149] on button "Print" at bounding box center [1392, 149] width 105 height 27
click at [1285, 93] on button "Close" at bounding box center [1289, 92] width 82 height 24
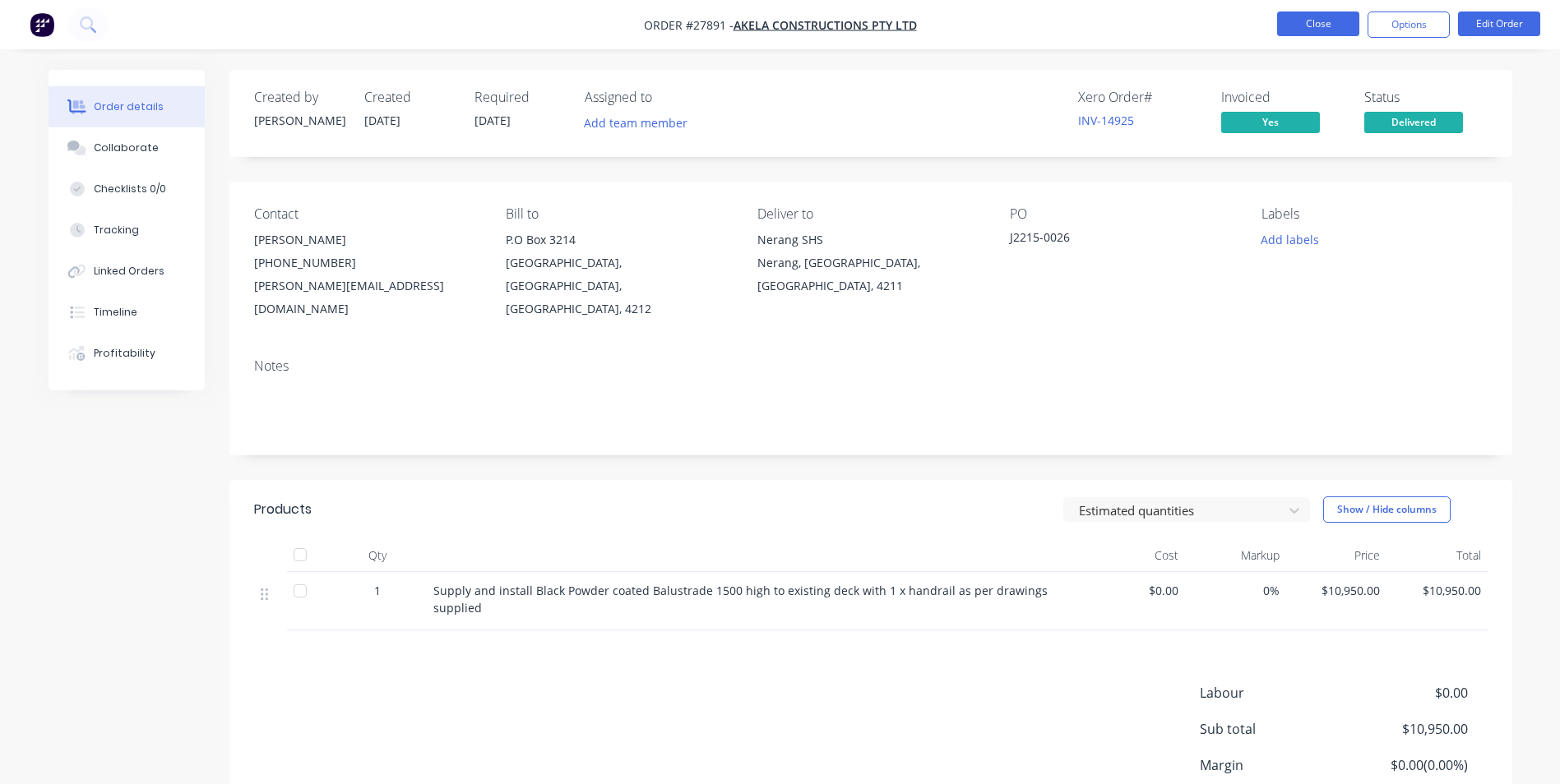
click at [1318, 27] on button "Close" at bounding box center [1317, 23] width 82 height 24
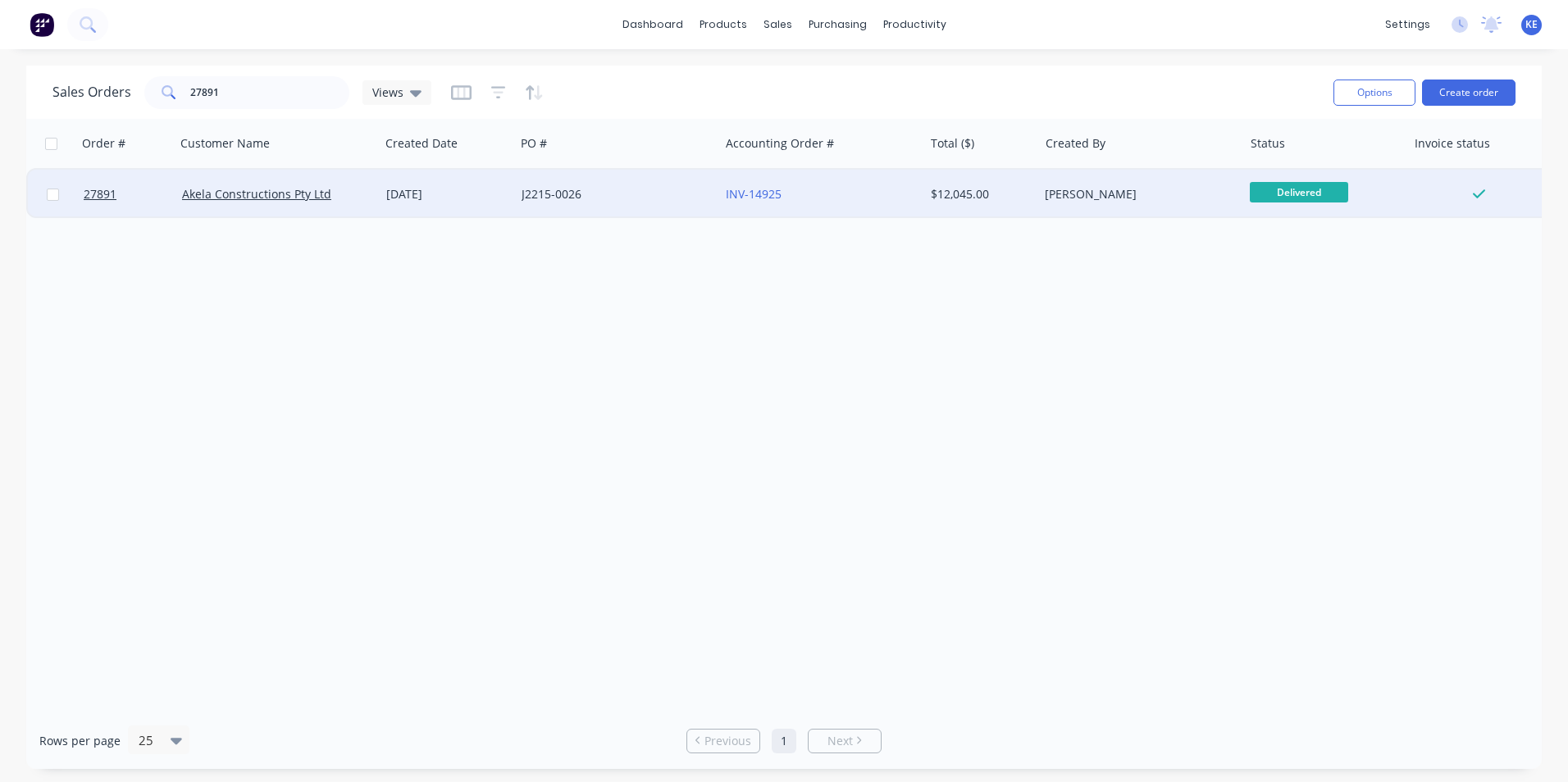
click at [52, 201] on div at bounding box center [52, 194] width 49 height 49
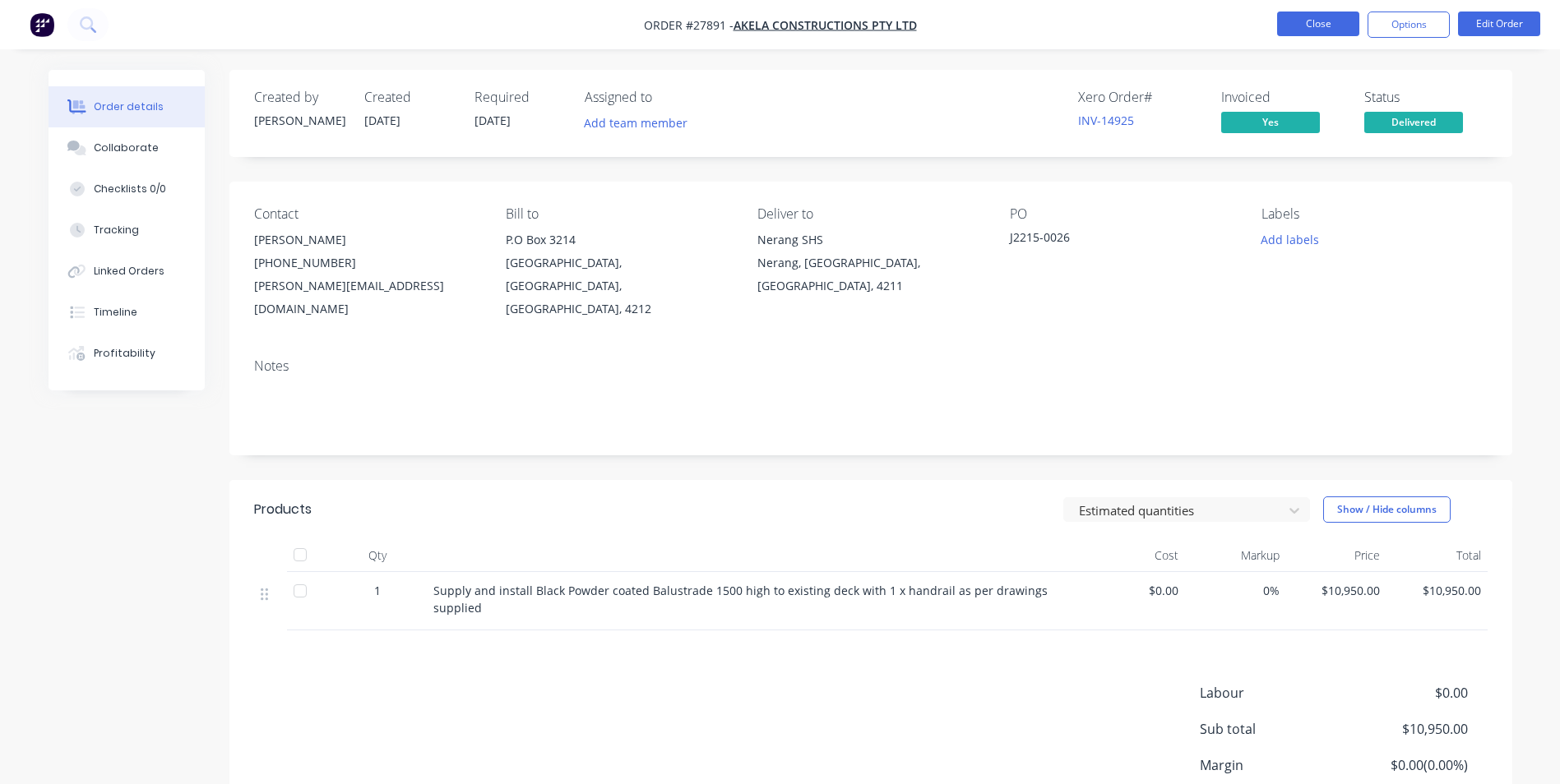
click at [1298, 28] on button "Close" at bounding box center [1317, 23] width 82 height 24
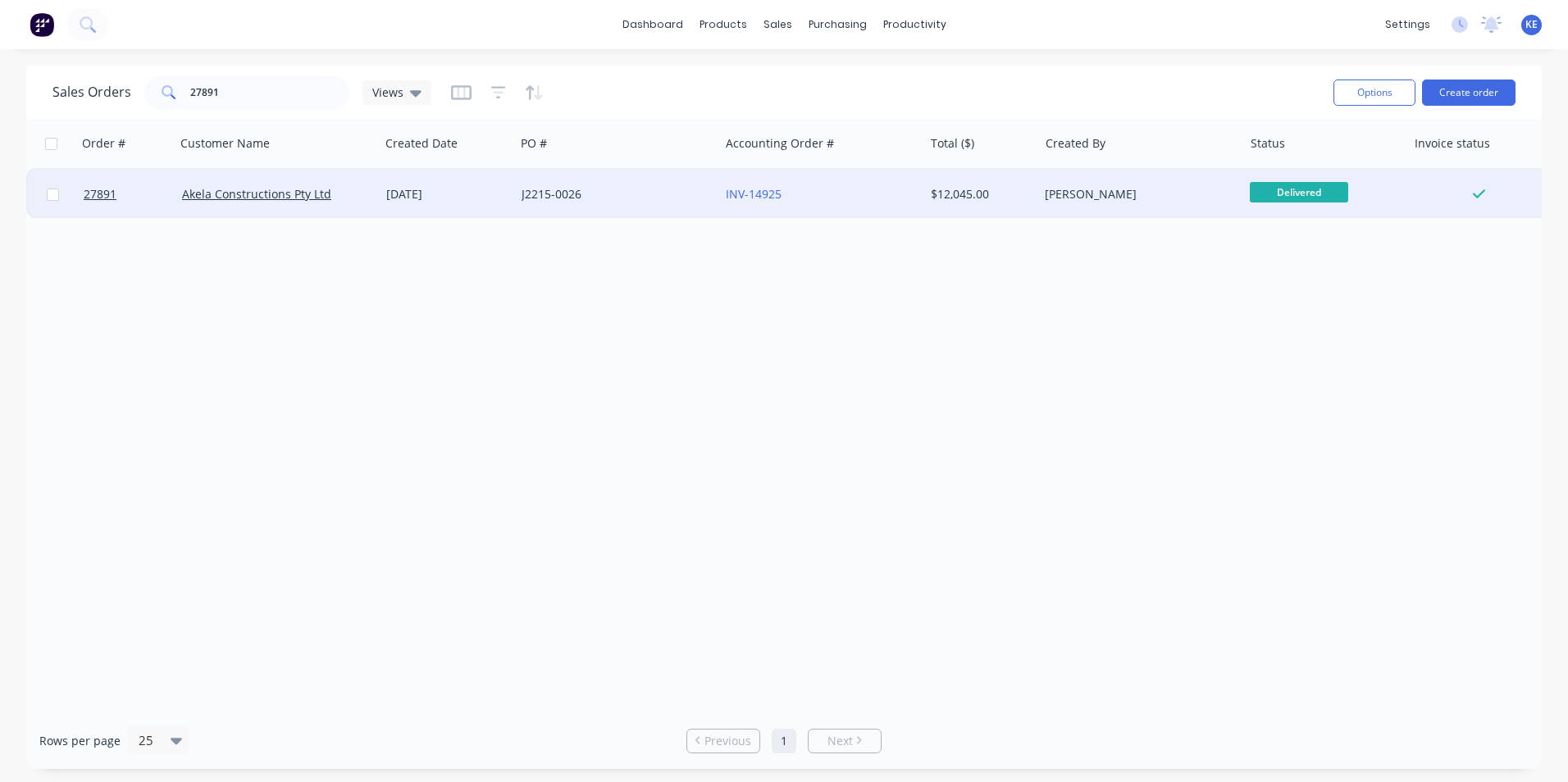
click at [51, 197] on input "checkbox" at bounding box center [53, 195] width 13 height 13
checkbox input "true"
click at [1362, 103] on button "Options" at bounding box center [1374, 92] width 82 height 26
click at [1287, 166] on div "Archive" at bounding box center [1326, 167] width 151 height 23
checkbox input "false"
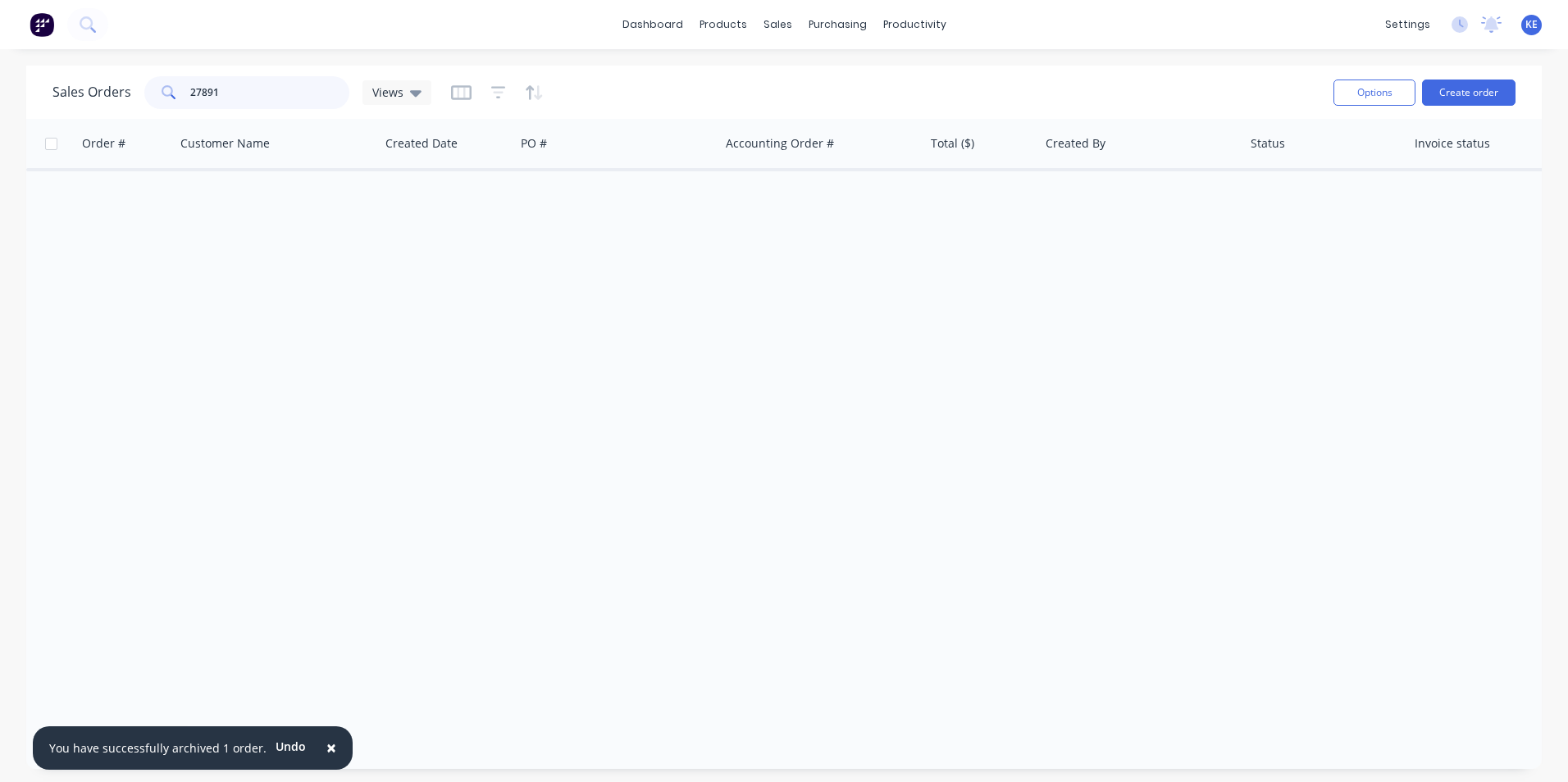
drag, startPoint x: 245, startPoint y: 90, endPoint x: 64, endPoint y: 92, distance: 181.0
click at [64, 92] on div "Sales Orders 27891 Views" at bounding box center [242, 92] width 379 height 33
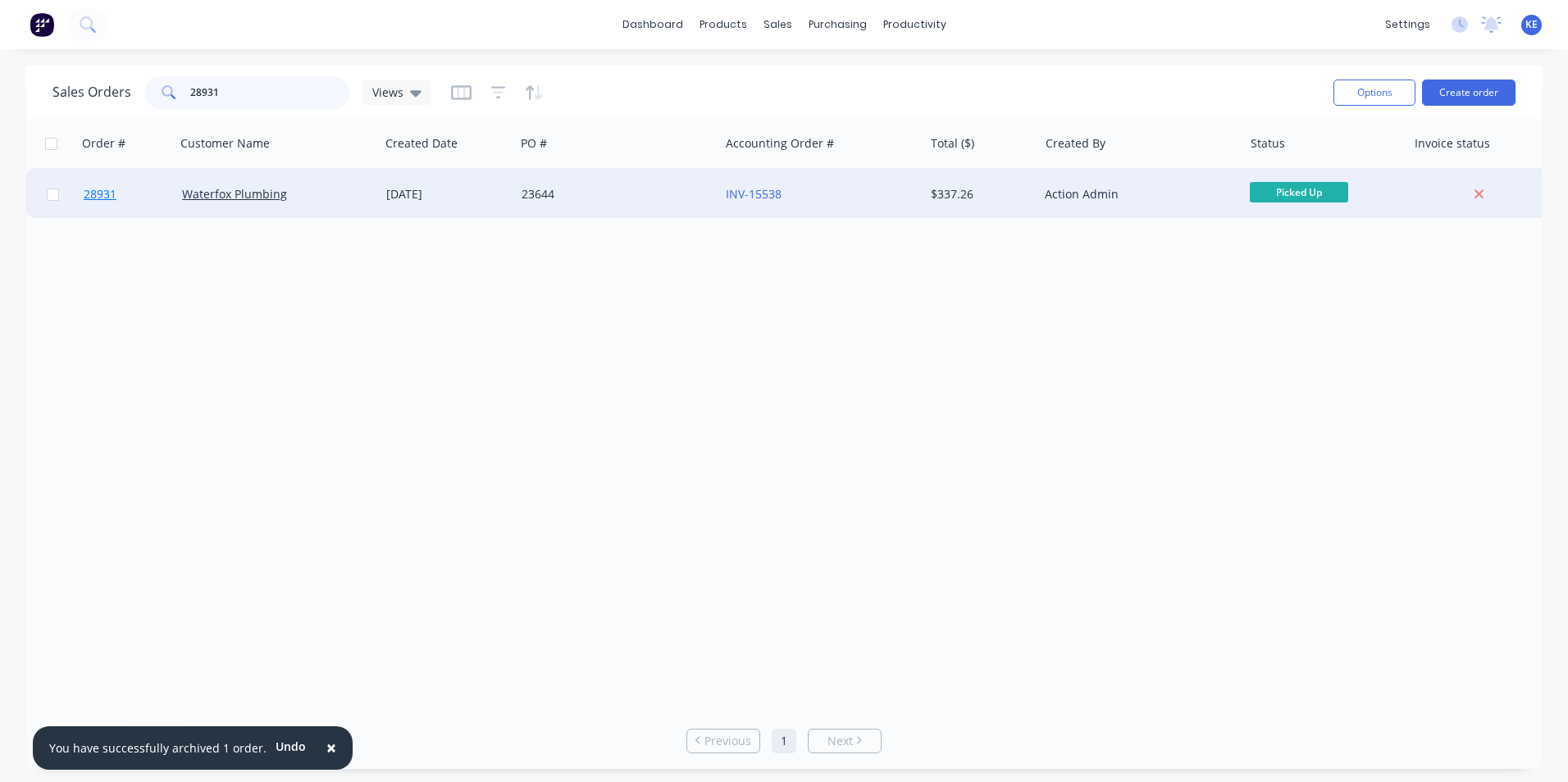
type input "28931"
click at [137, 201] on link "28931" at bounding box center [133, 194] width 99 height 49
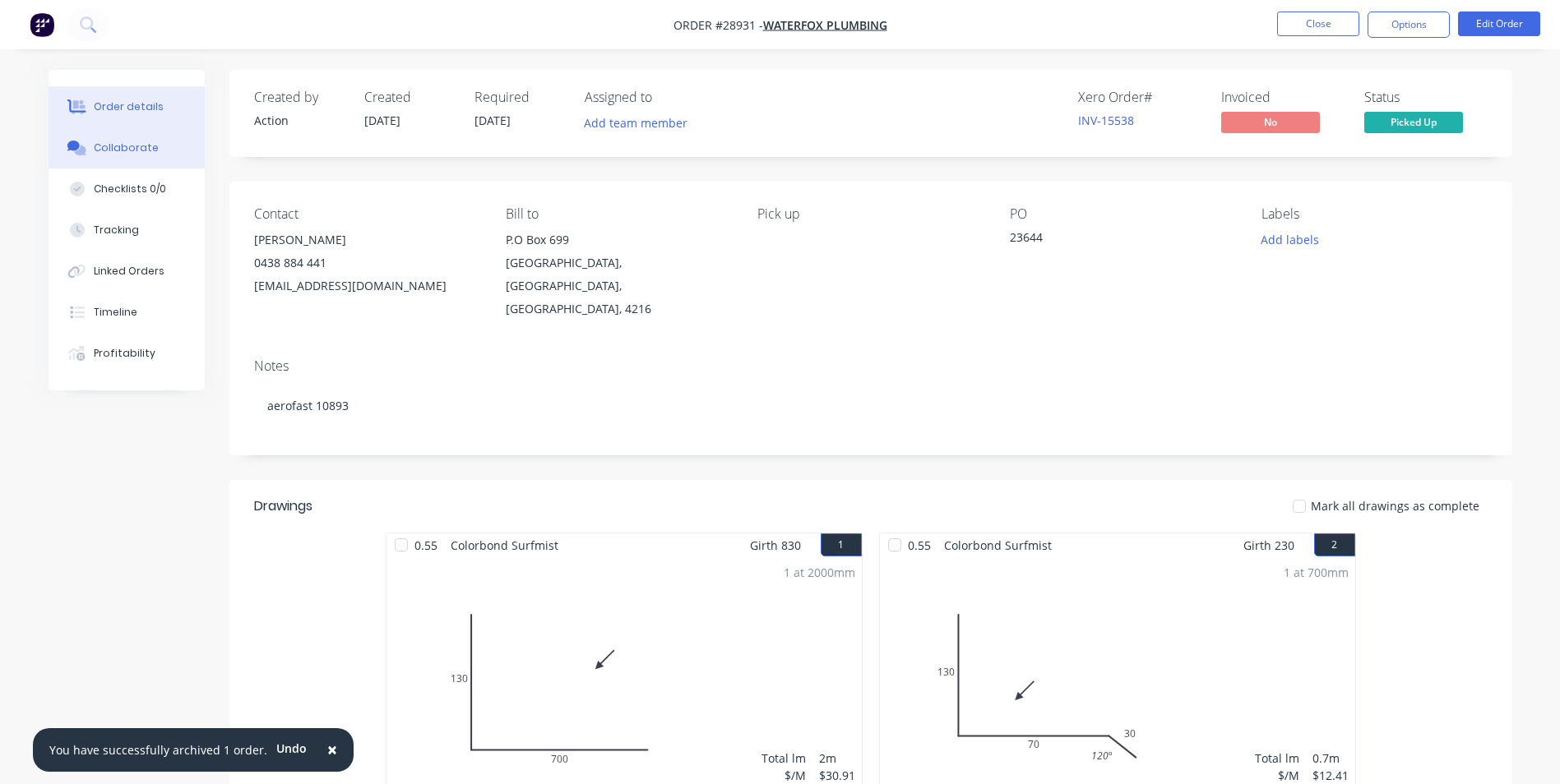
click at [145, 149] on div "Collaborate" at bounding box center [126, 148] width 65 height 14
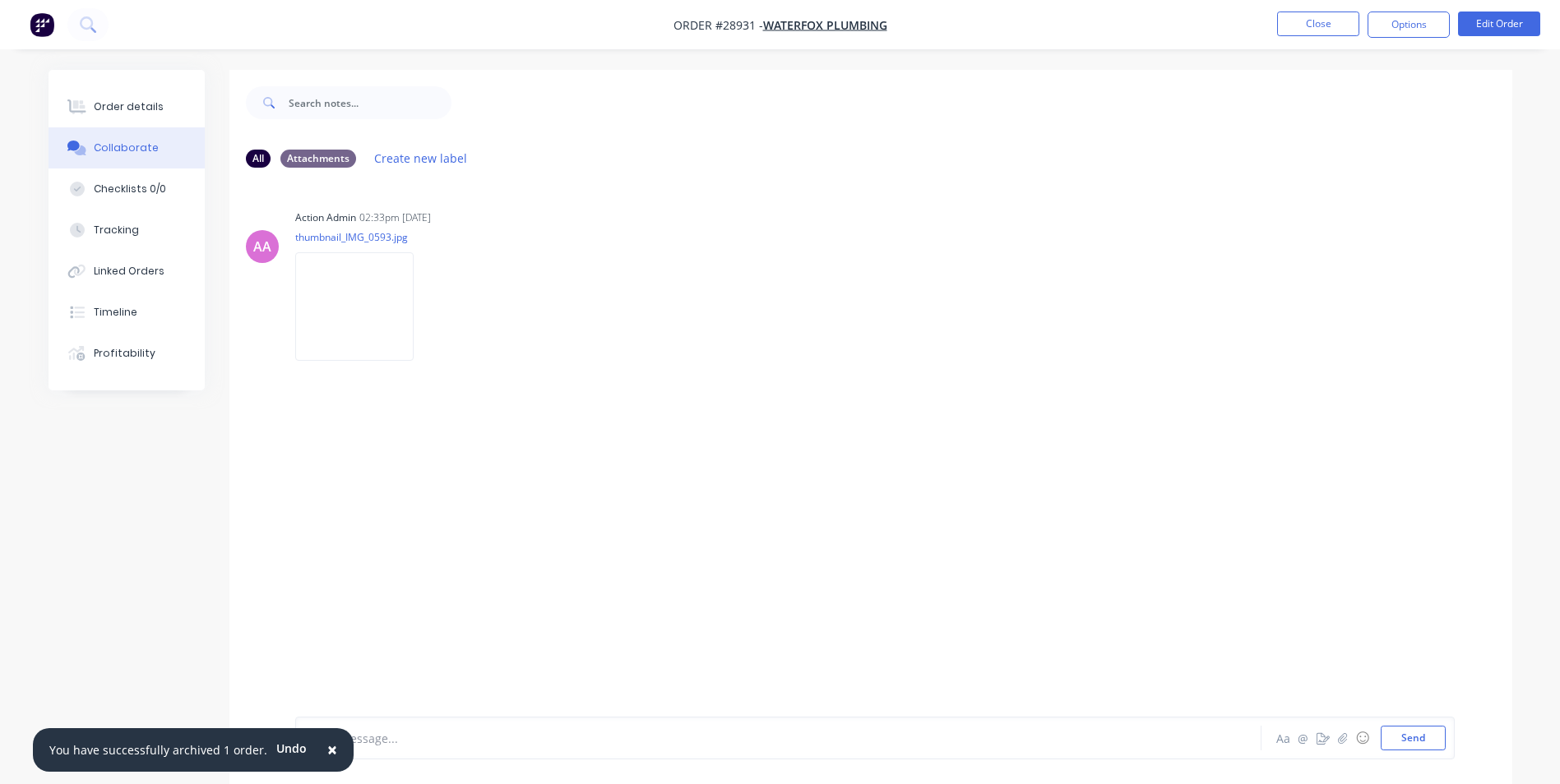
click at [328, 747] on span "×" at bounding box center [332, 750] width 10 height 23
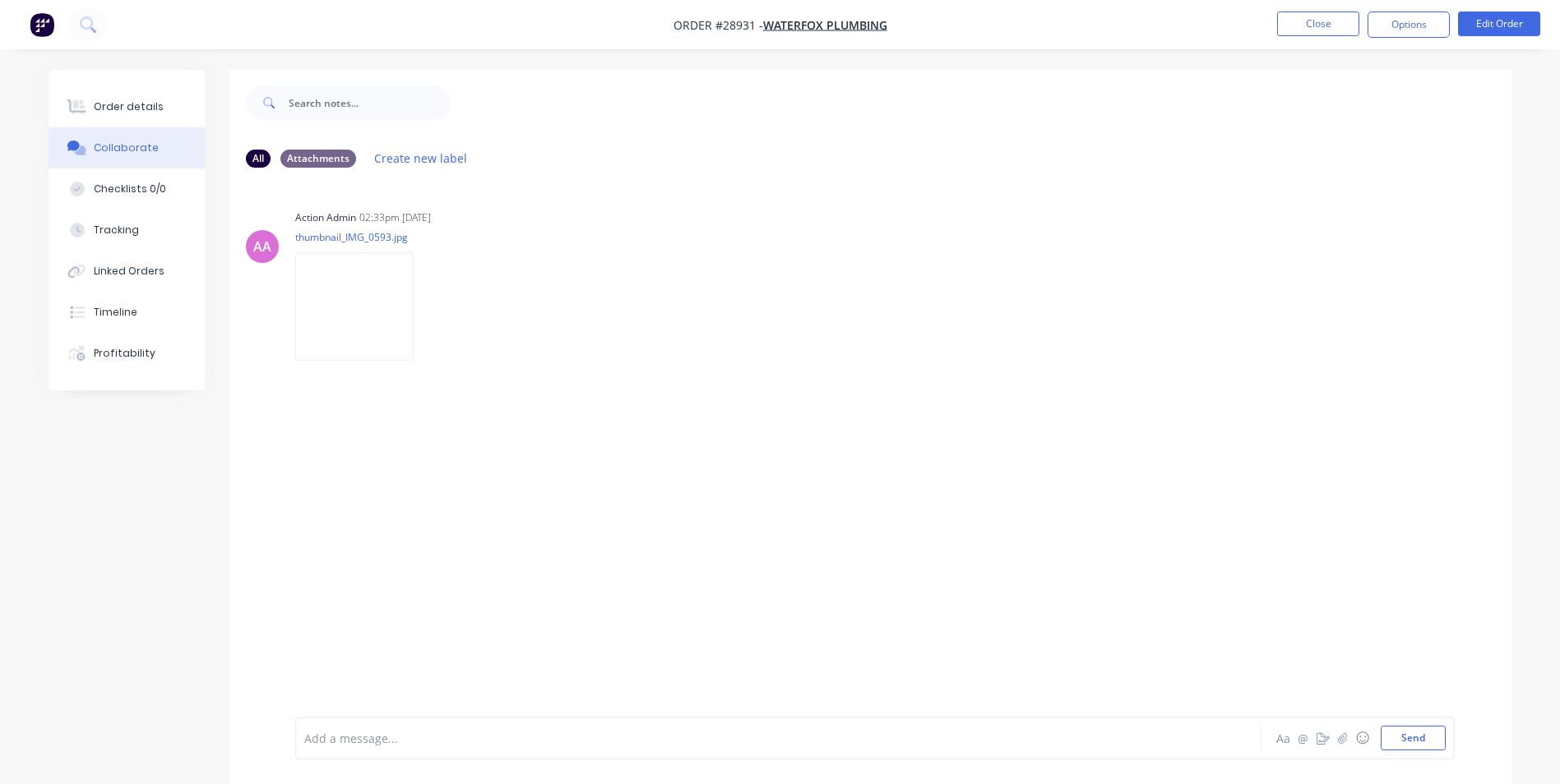
drag, startPoint x: 343, startPoint y: 751, endPoint x: 419, endPoint y: 622, distance: 149.7
click at [347, 743] on div "Add a message... Aa @ ☺ Send" at bounding box center [875, 737] width 1159 height 42
click at [355, 739] on div at bounding box center [733, 738] width 855 height 17
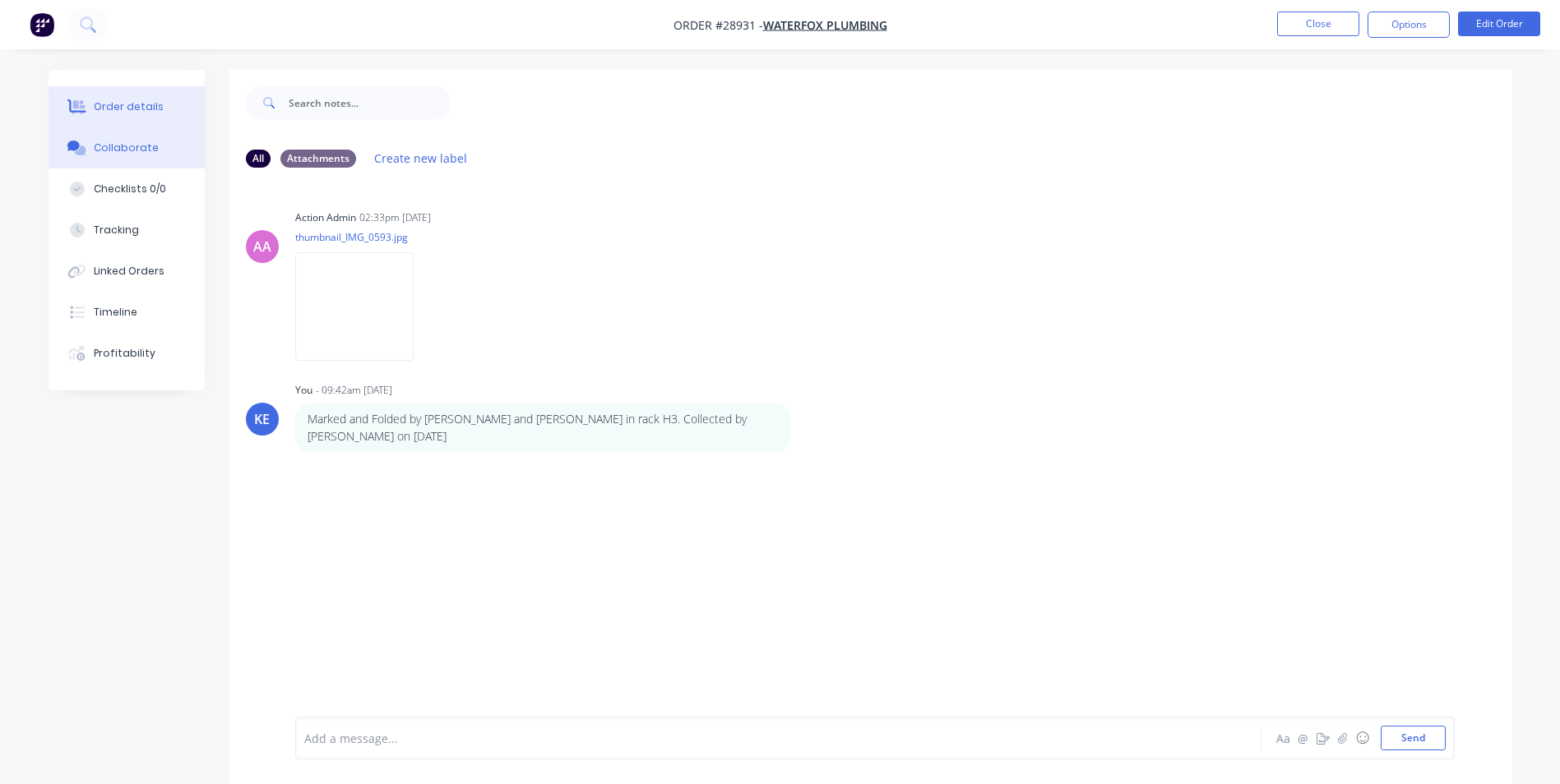
click at [114, 104] on div "Order details" at bounding box center [129, 107] width 70 height 14
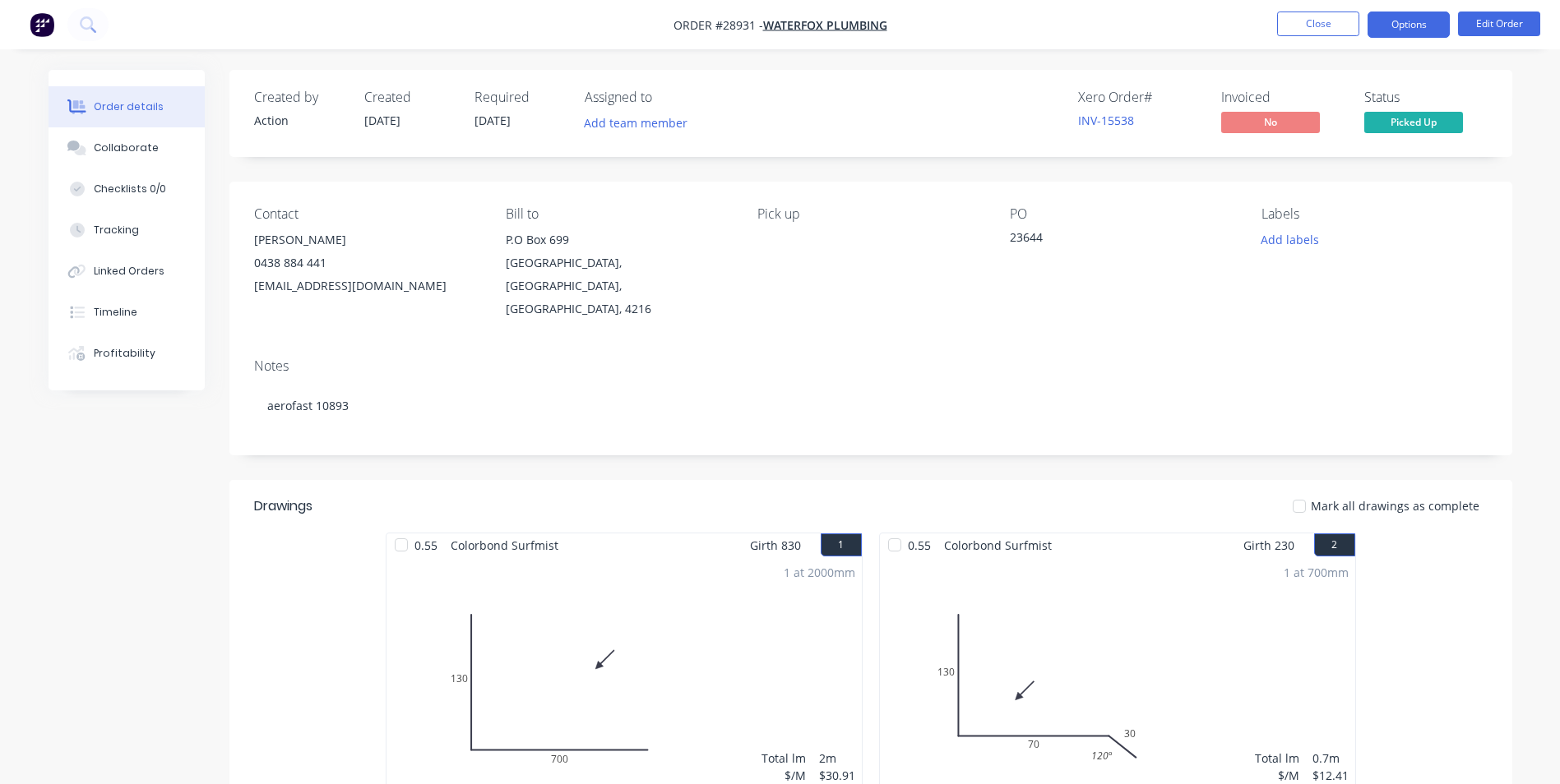
click at [1408, 29] on button "Options" at bounding box center [1408, 24] width 82 height 26
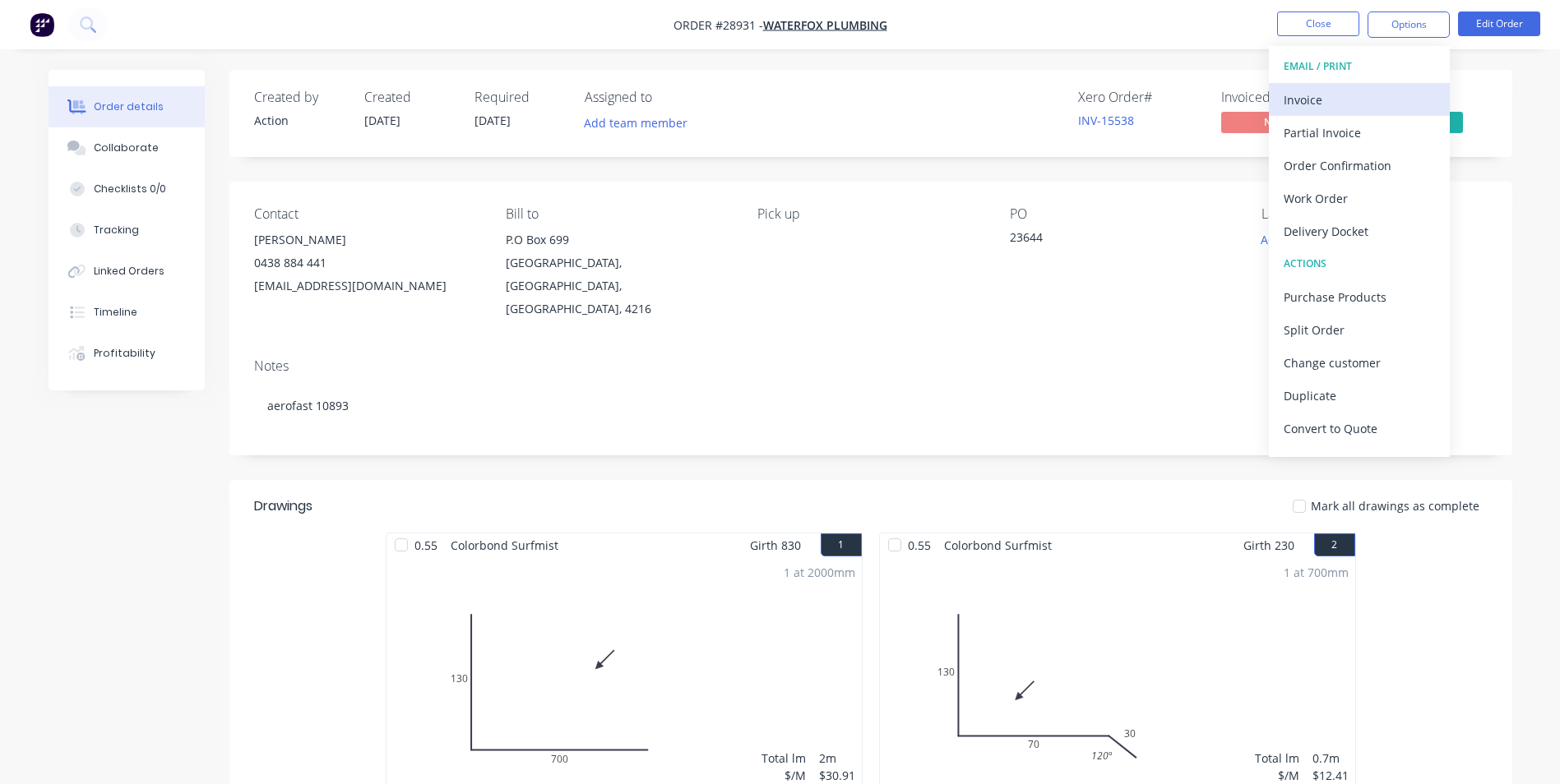
click at [1308, 96] on div "Invoice" at bounding box center [1359, 100] width 151 height 23
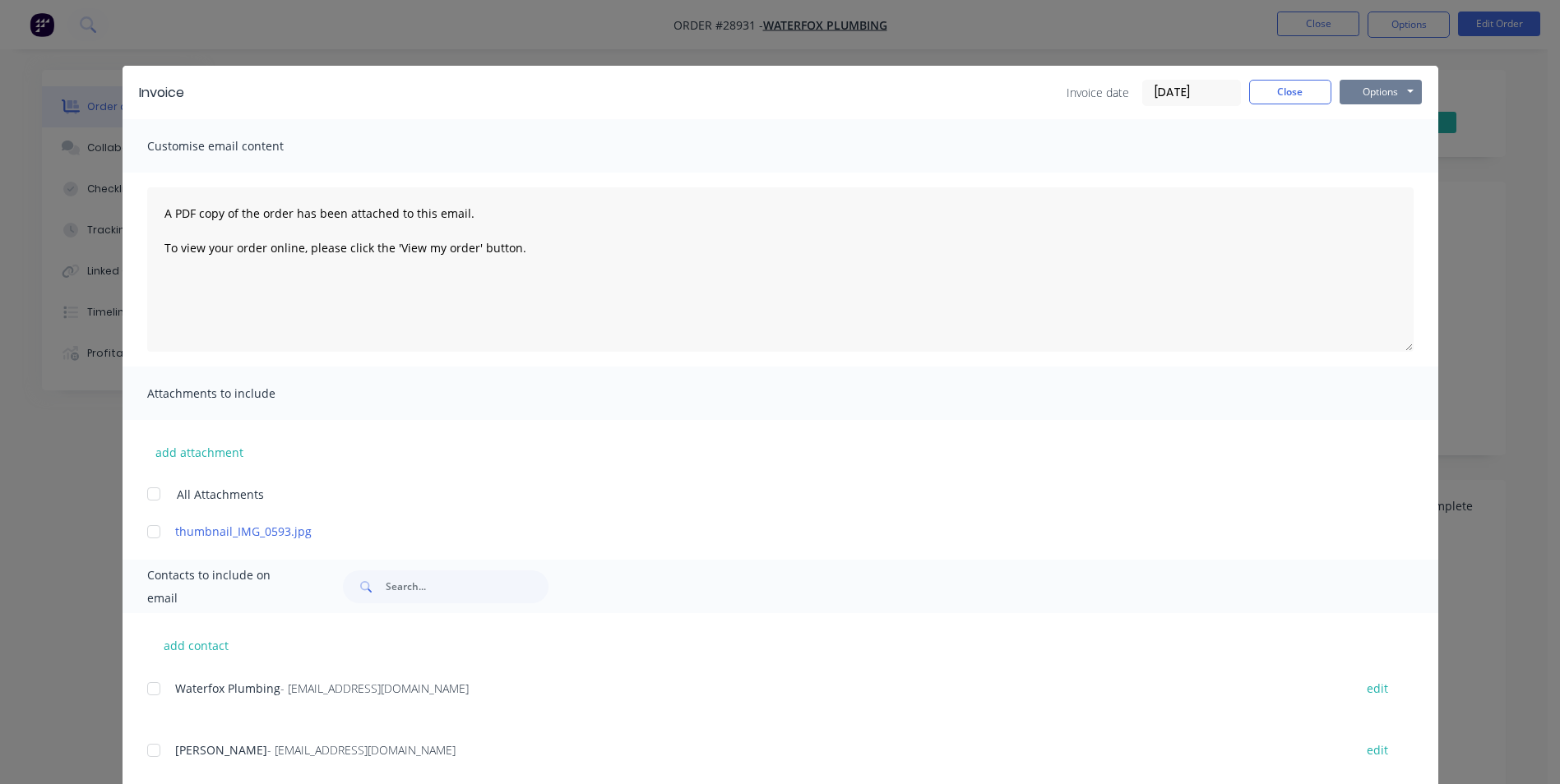
click at [1381, 82] on button "Options" at bounding box center [1380, 92] width 82 height 24
click at [1371, 145] on button "Print" at bounding box center [1392, 149] width 105 height 27
click at [1282, 95] on button "Close" at bounding box center [1289, 92] width 82 height 24
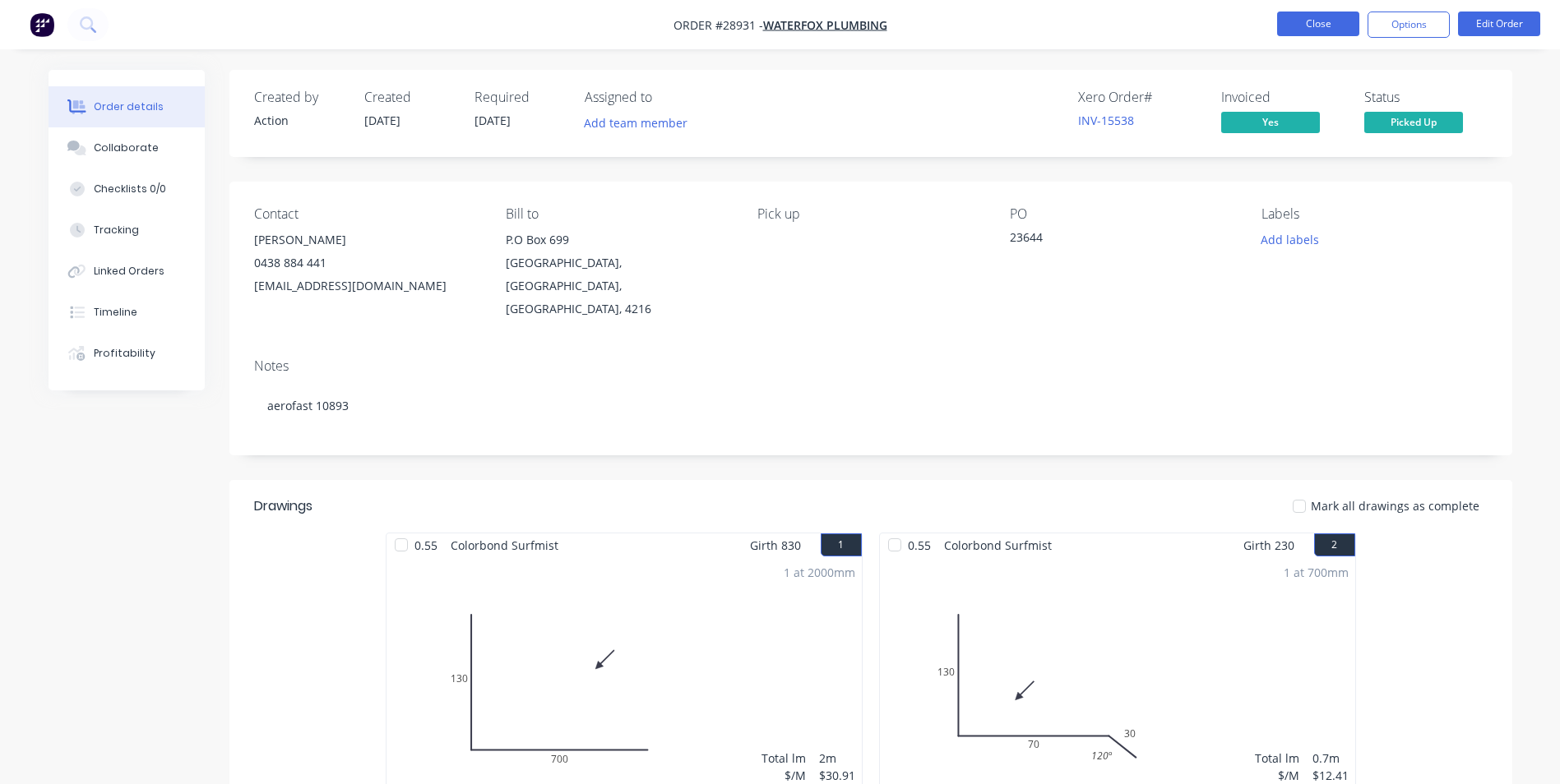
click at [1289, 26] on button "Close" at bounding box center [1317, 23] width 82 height 24
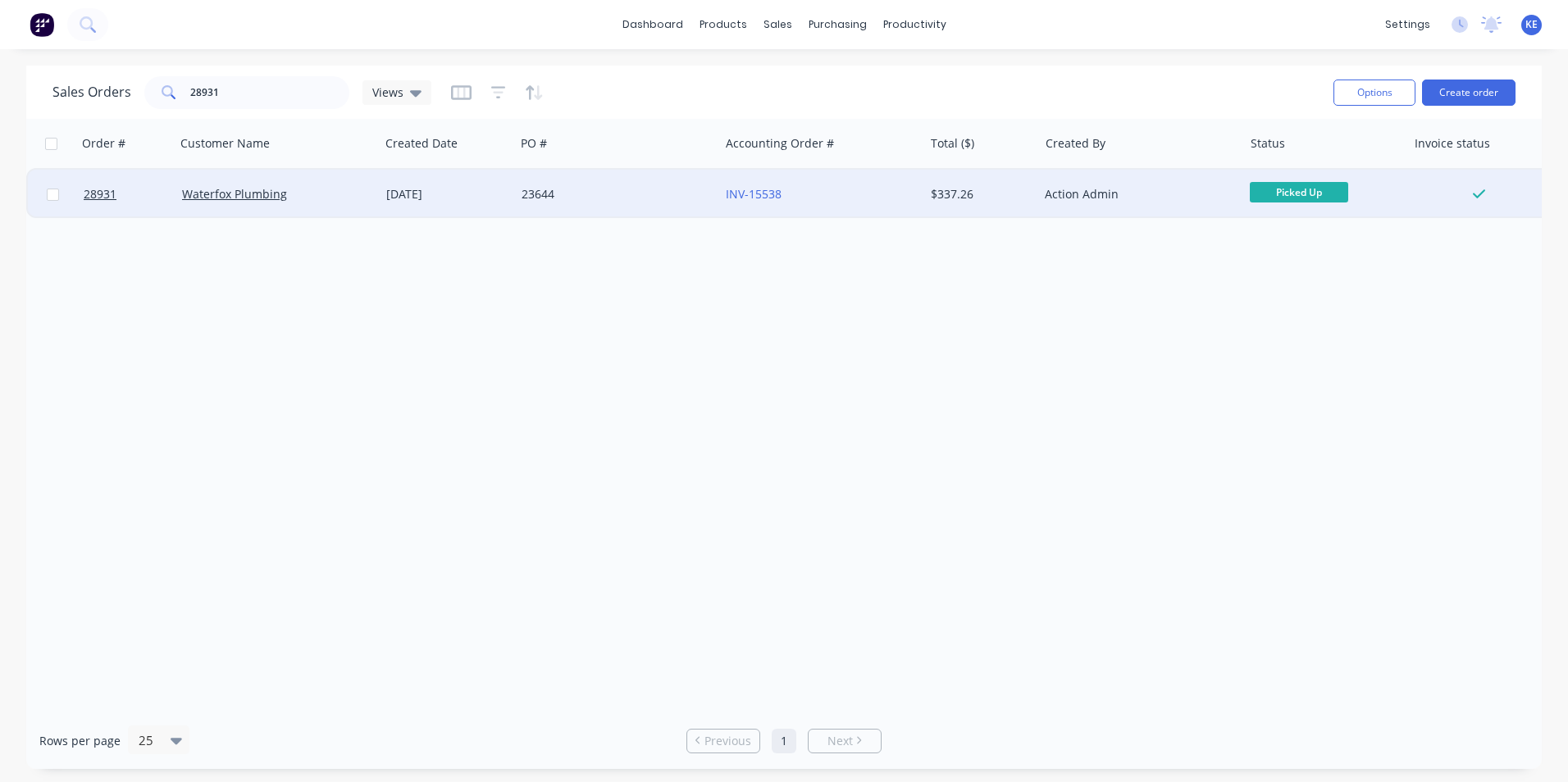
click at [51, 201] on div at bounding box center [52, 194] width 49 height 49
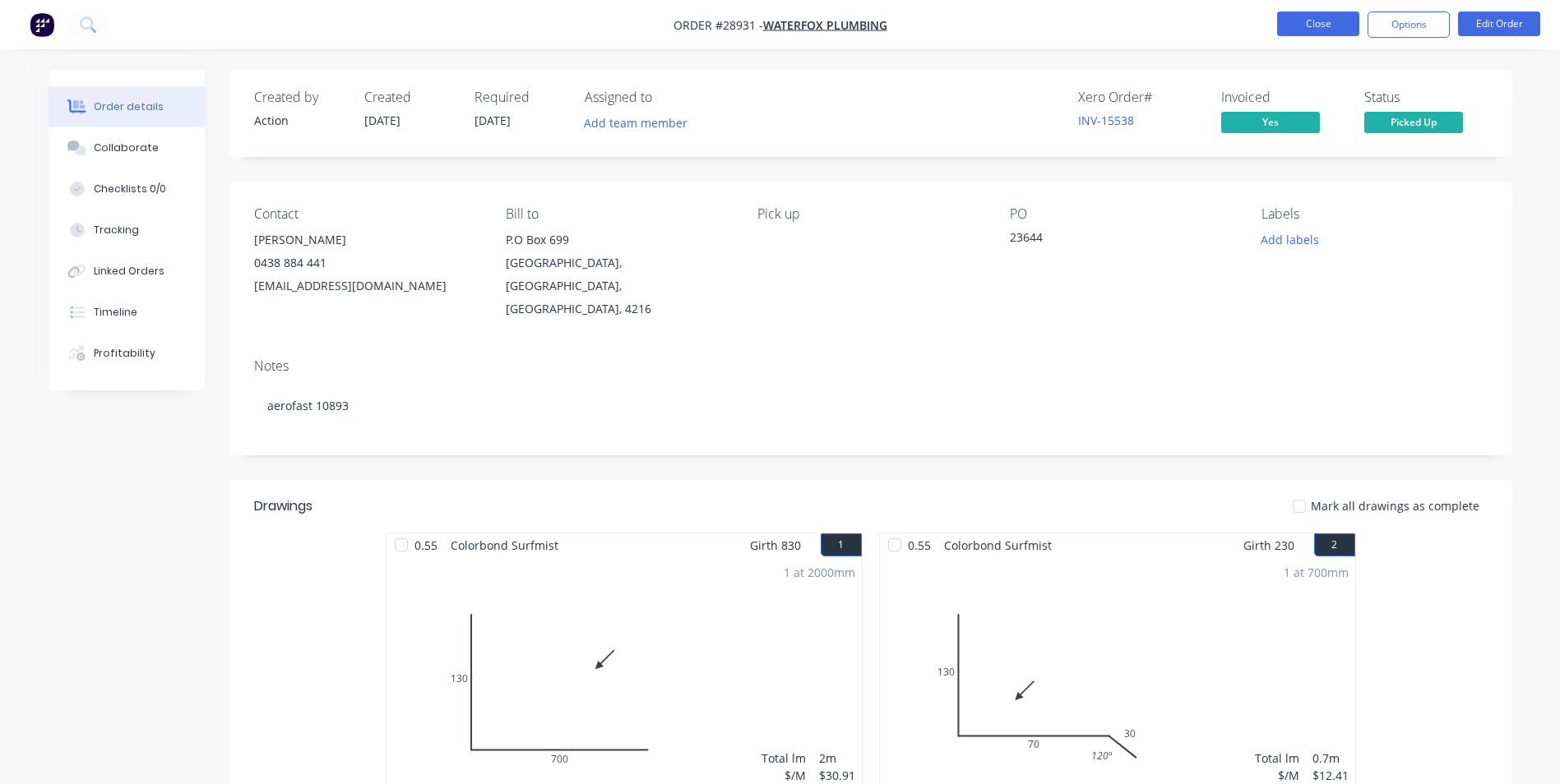
click at [1319, 29] on button "Close" at bounding box center [1317, 23] width 82 height 24
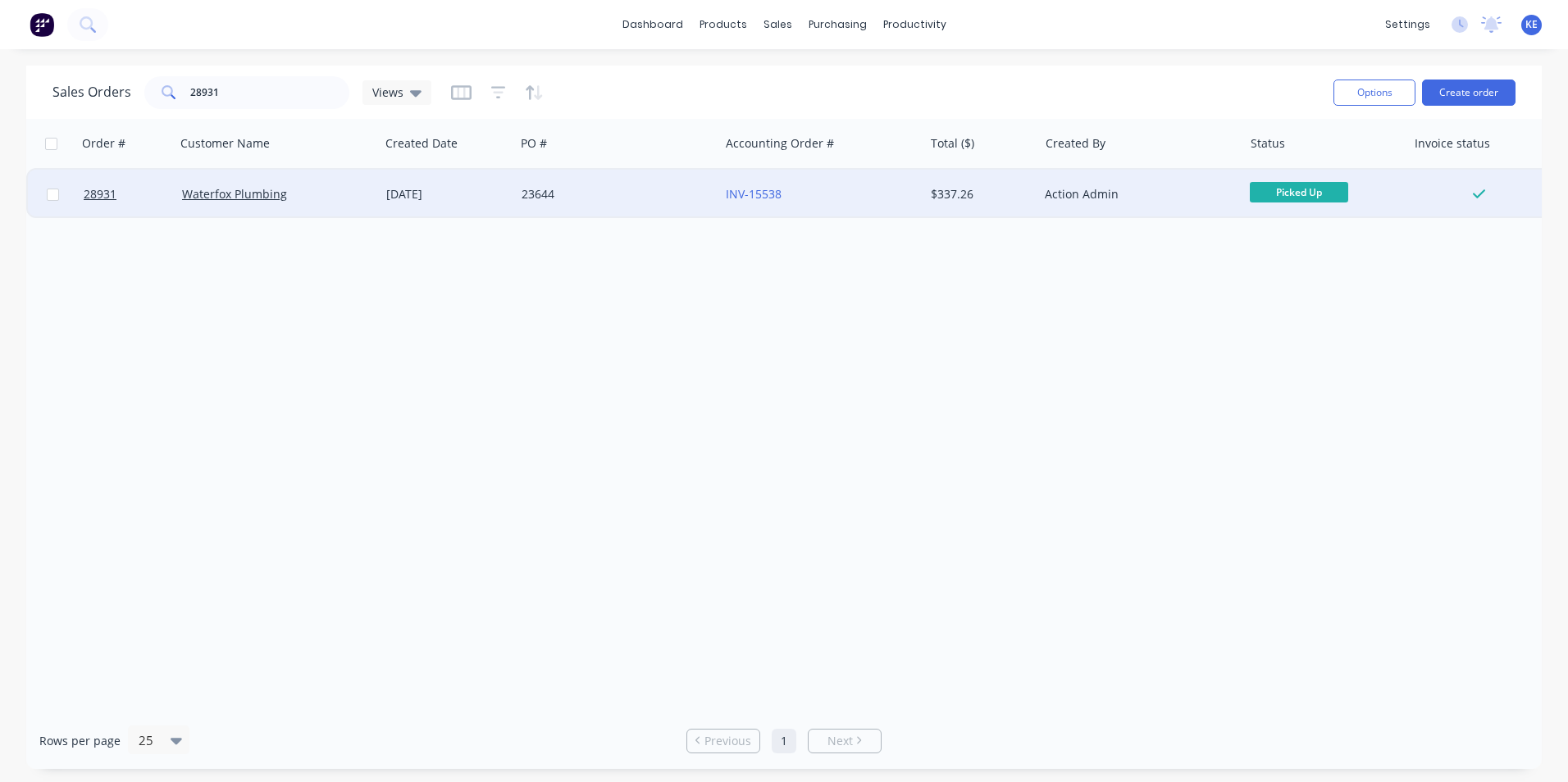
click at [51, 196] on input "checkbox" at bounding box center [53, 195] width 13 height 13
checkbox input "true"
click at [1356, 90] on button "Options" at bounding box center [1374, 92] width 82 height 26
click at [1288, 174] on div "Archive" at bounding box center [1326, 167] width 151 height 23
checkbox input "false"
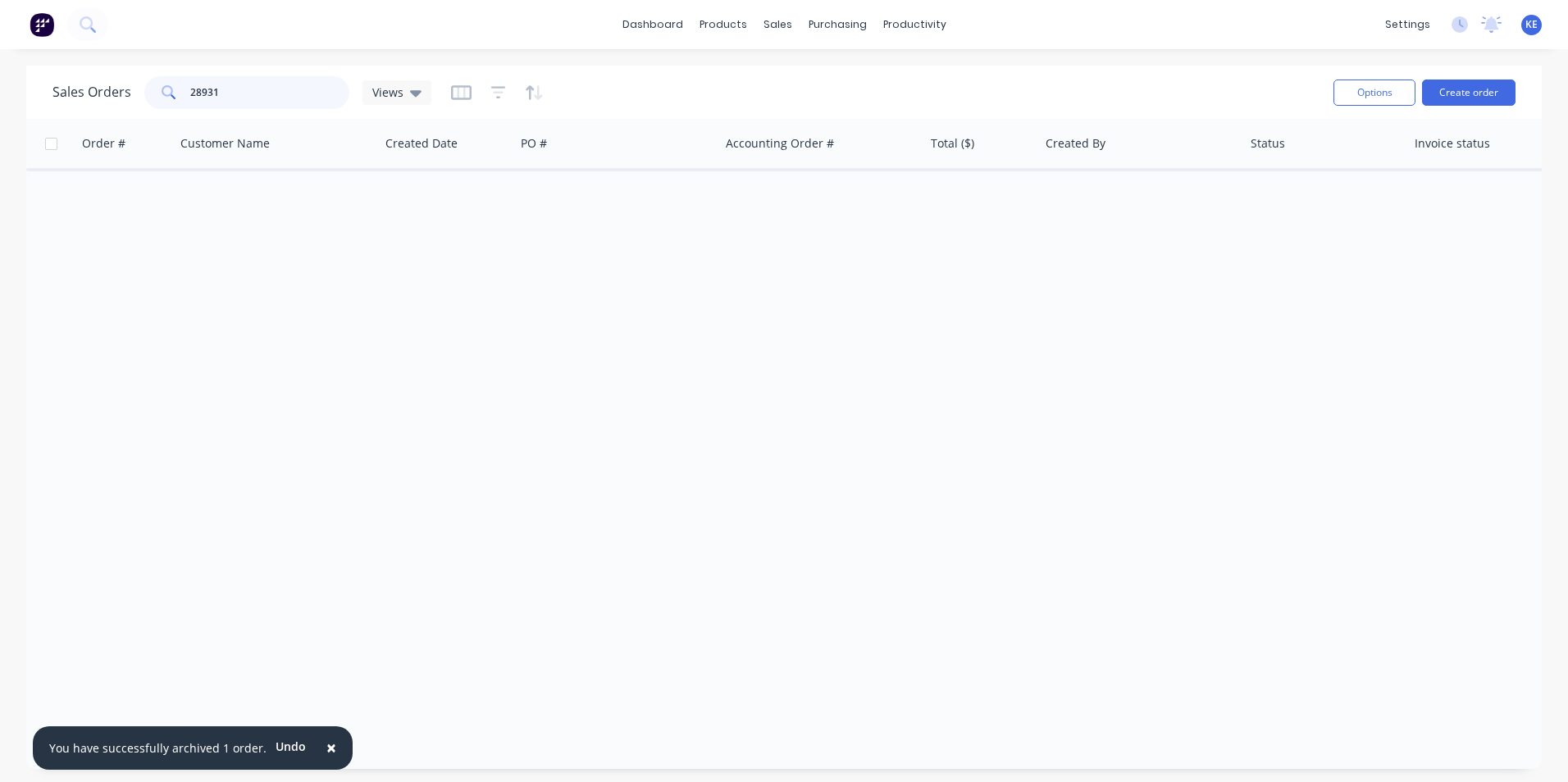
drag, startPoint x: 242, startPoint y: 92, endPoint x: 125, endPoint y: 93, distance: 117.0
click at [125, 93] on div "Sales Orders 28931 Views" at bounding box center [242, 92] width 379 height 33
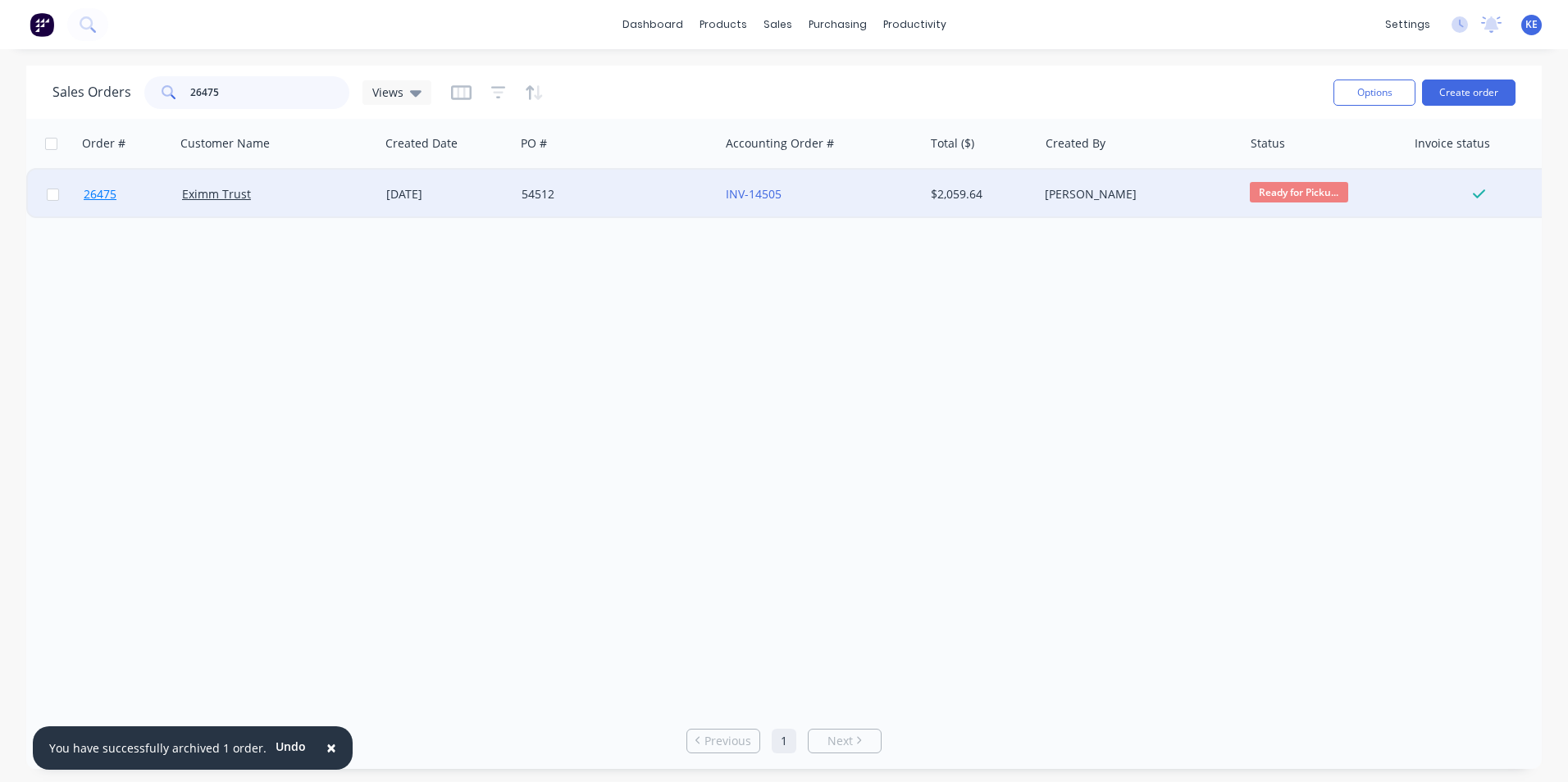
type input "26475"
click at [137, 195] on link "26475" at bounding box center [133, 194] width 99 height 49
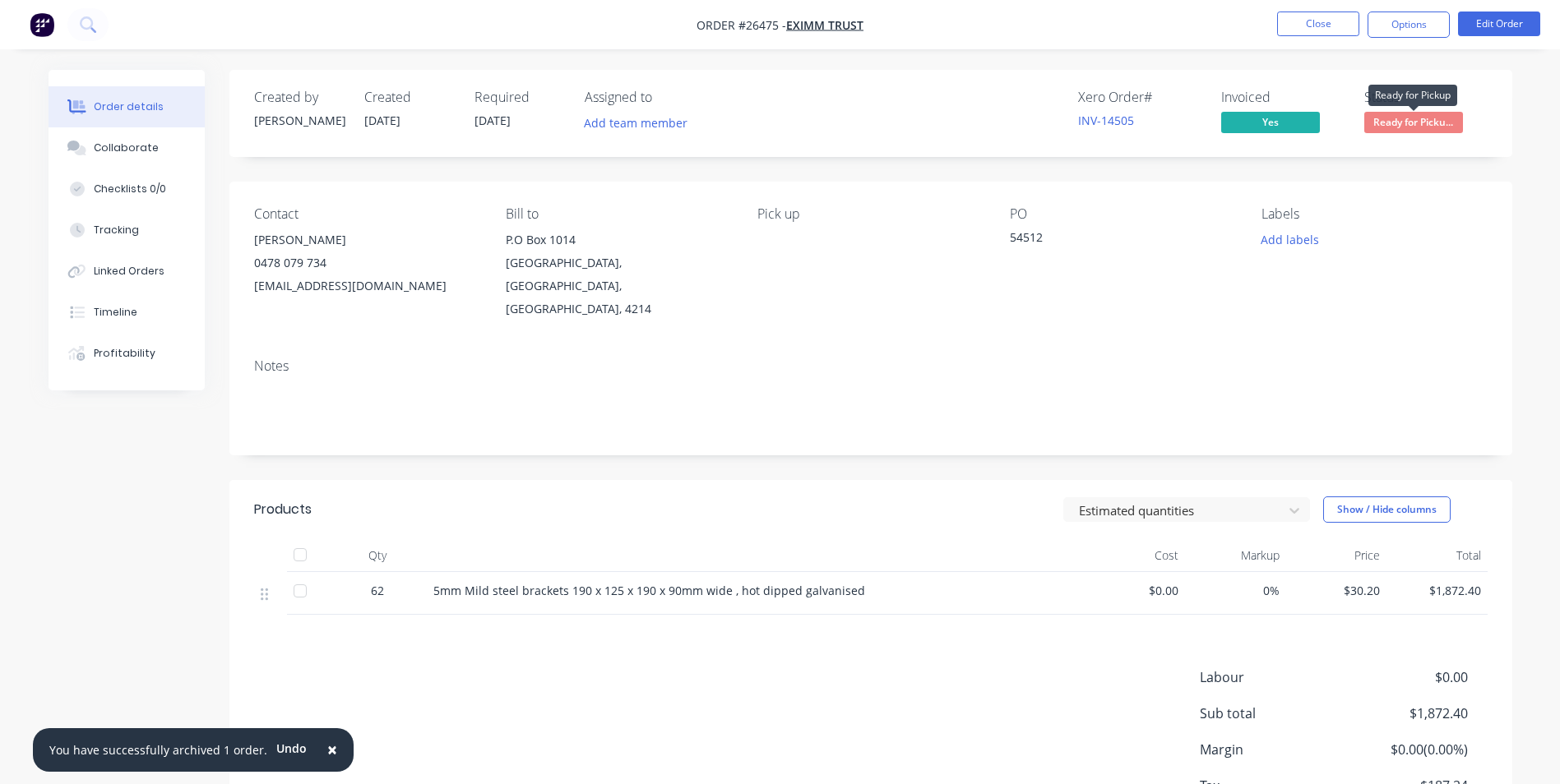
click at [1385, 118] on span "Ready for Picku..." at bounding box center [1413, 122] width 99 height 21
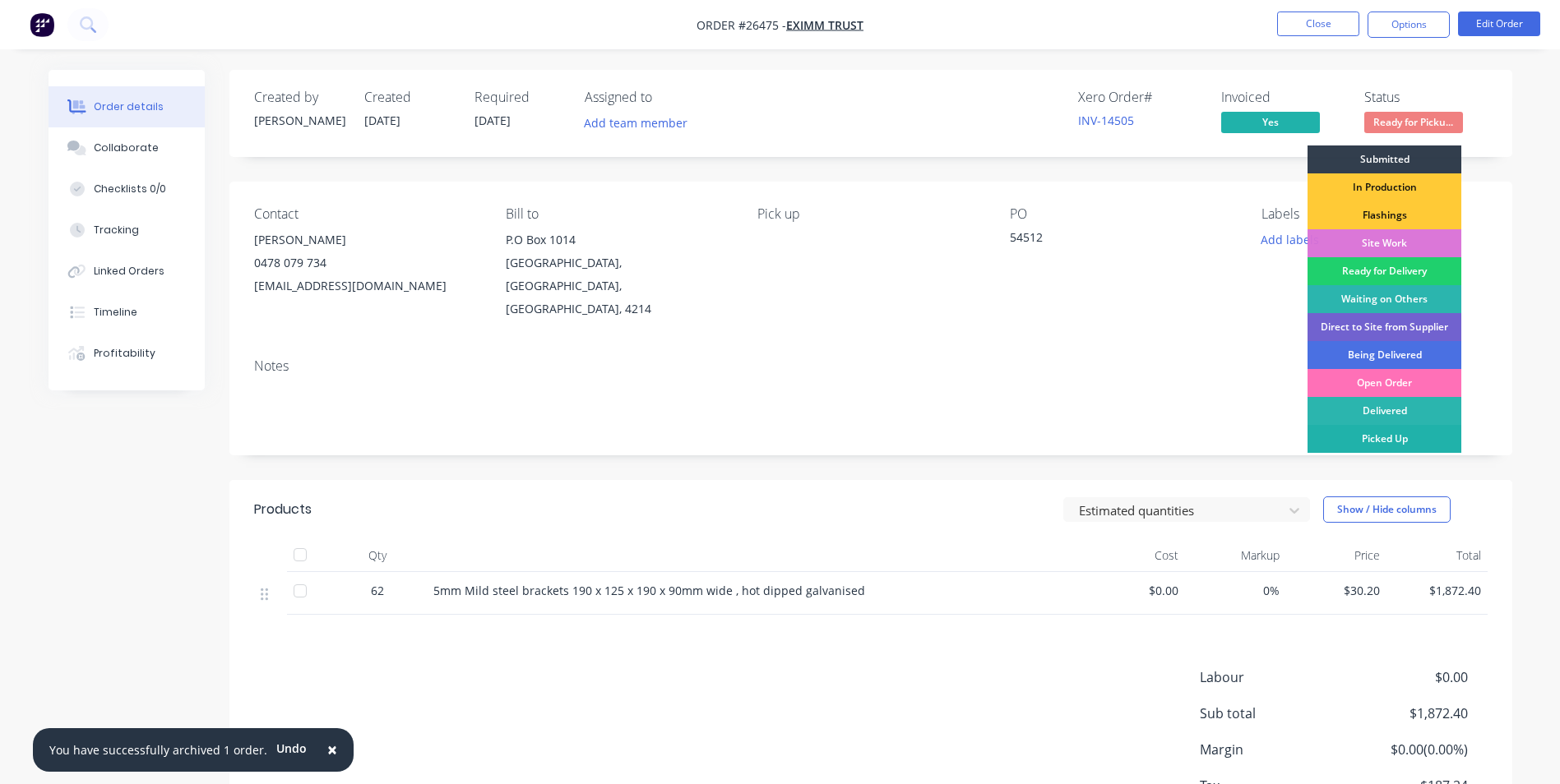
click at [1377, 437] on div "Picked Up" at bounding box center [1384, 438] width 154 height 28
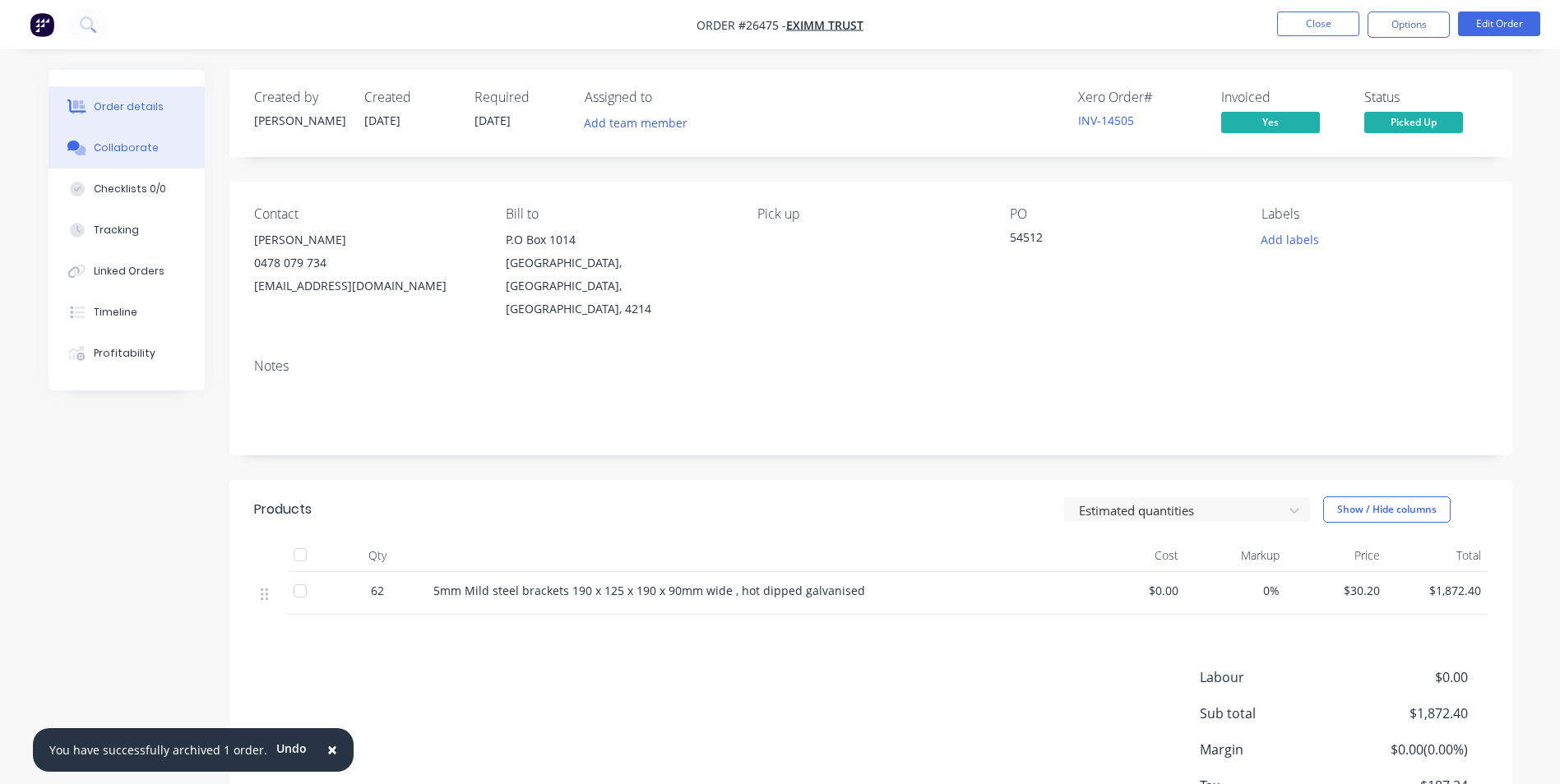
click at [87, 151] on div at bounding box center [77, 148] width 24 height 14
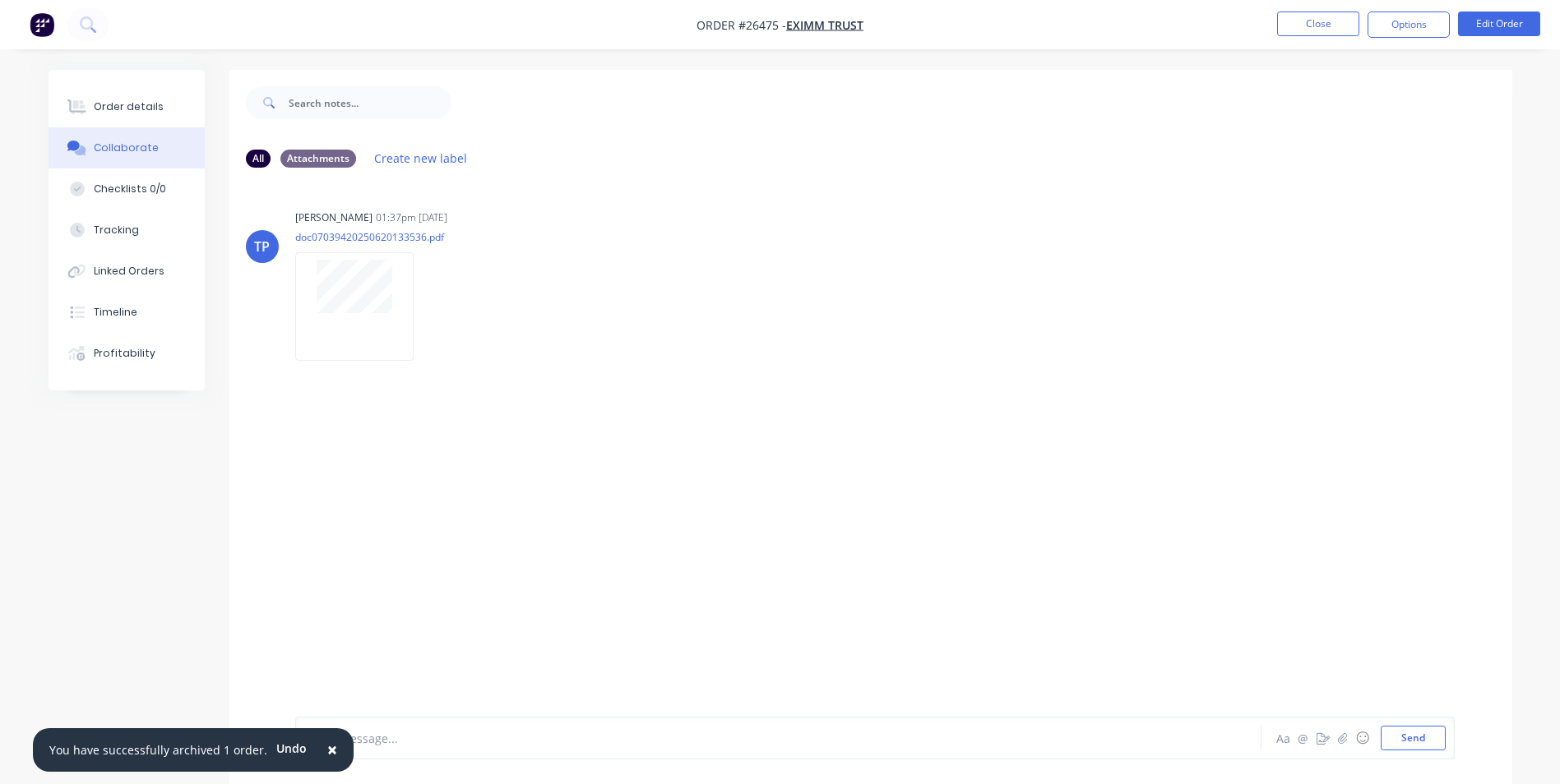
drag, startPoint x: 318, startPoint y: 749, endPoint x: 329, endPoint y: 742, distance: 13.0
click at [328, 746] on span "×" at bounding box center [332, 750] width 10 height 23
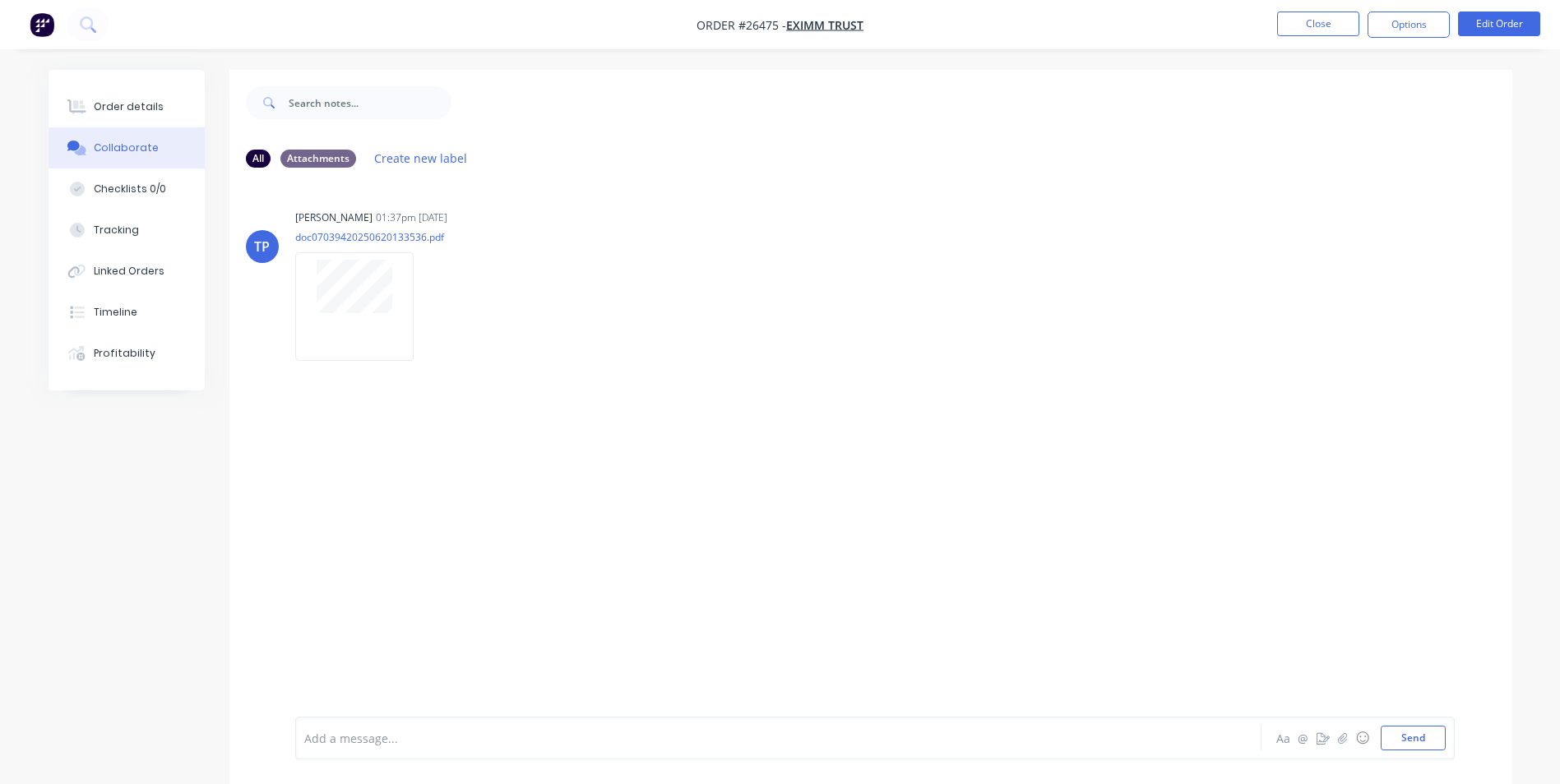
drag, startPoint x: 368, startPoint y: 744, endPoint x: 413, endPoint y: 700, distance: 62.9
click at [371, 739] on div at bounding box center [733, 738] width 855 height 17
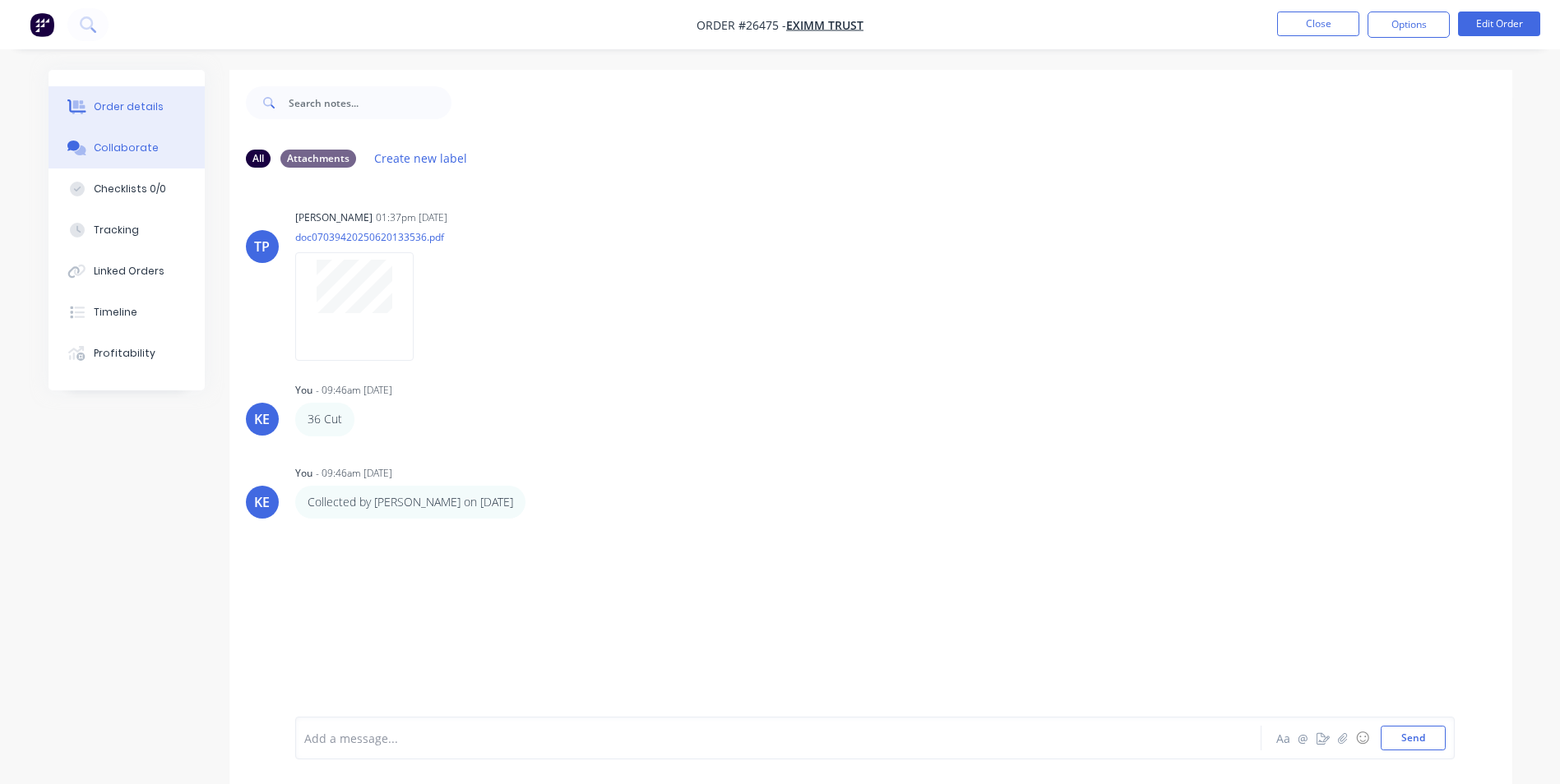
click at [130, 101] on div "Order details" at bounding box center [129, 107] width 70 height 14
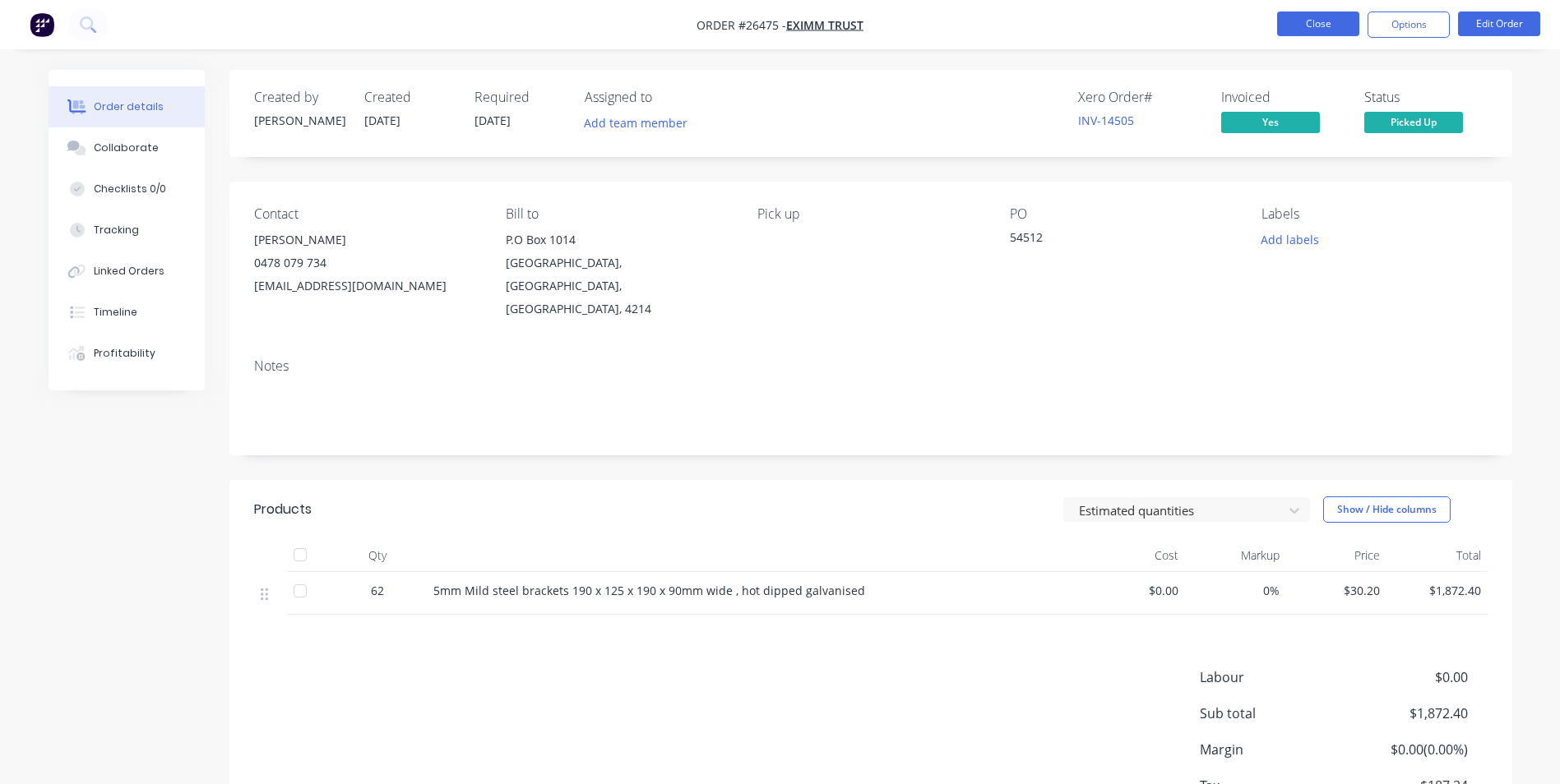
click at [1321, 17] on button "Close" at bounding box center [1317, 23] width 82 height 24
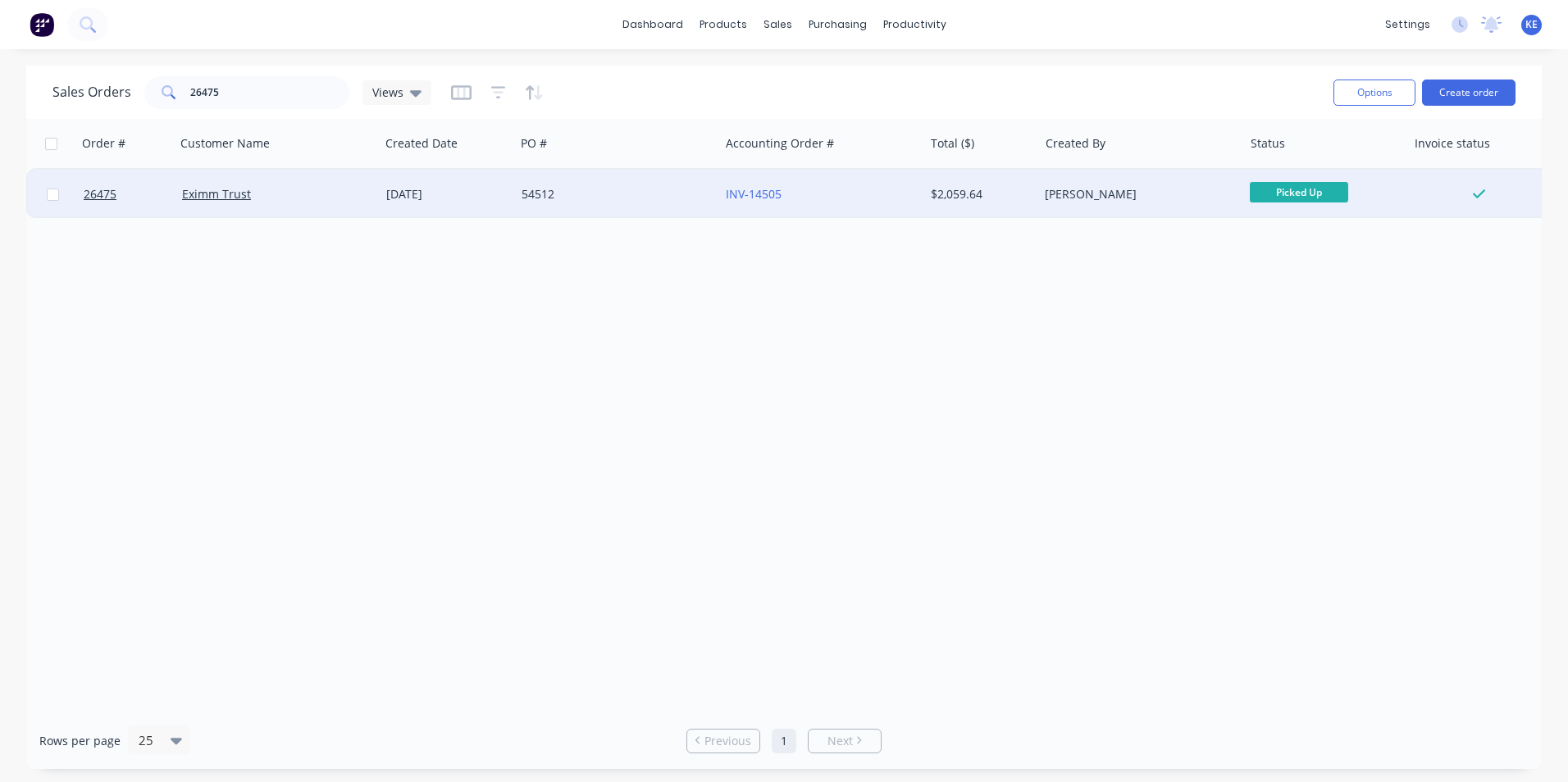
click at [51, 196] on input "checkbox" at bounding box center [53, 195] width 13 height 13
checkbox input "true"
click at [1382, 95] on button "Options" at bounding box center [1374, 92] width 82 height 26
click at [1288, 159] on div "Archive" at bounding box center [1326, 167] width 151 height 23
checkbox input "false"
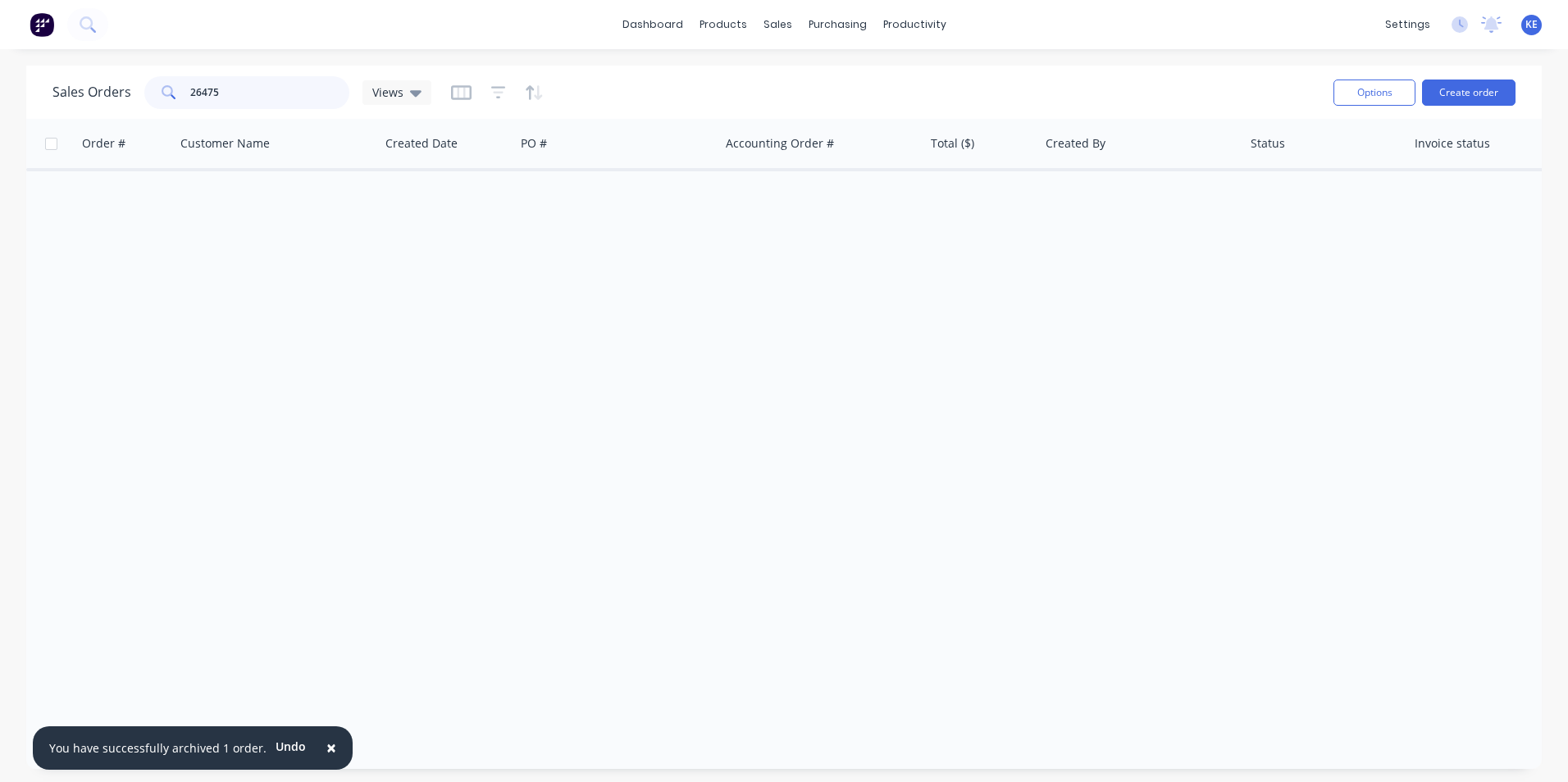
drag, startPoint x: 235, startPoint y: 86, endPoint x: 162, endPoint y: 4, distance: 109.8
click at [159, 102] on div "26475" at bounding box center [247, 92] width 205 height 33
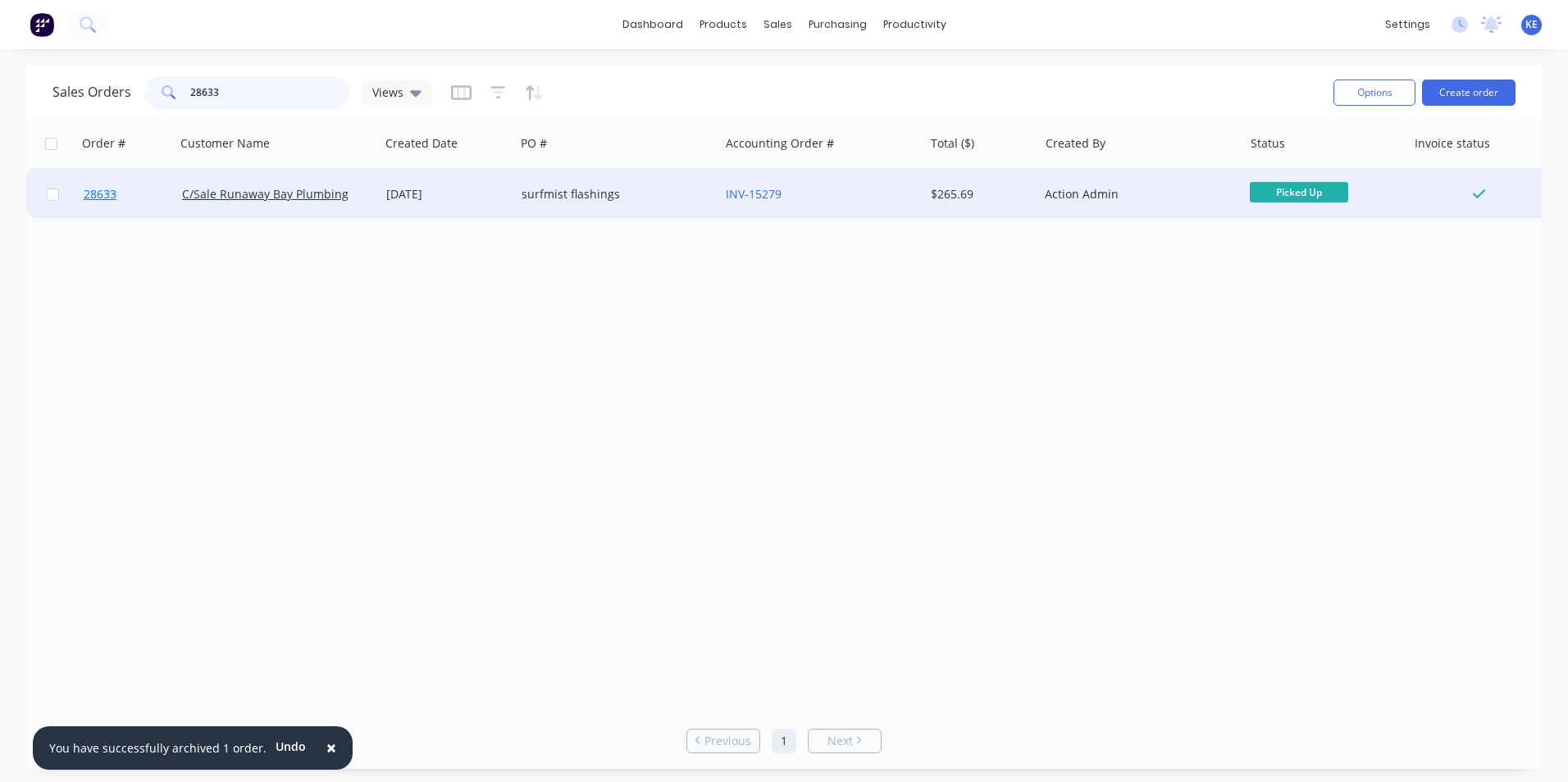
type input "28633"
click at [138, 202] on link "28633" at bounding box center [133, 194] width 99 height 49
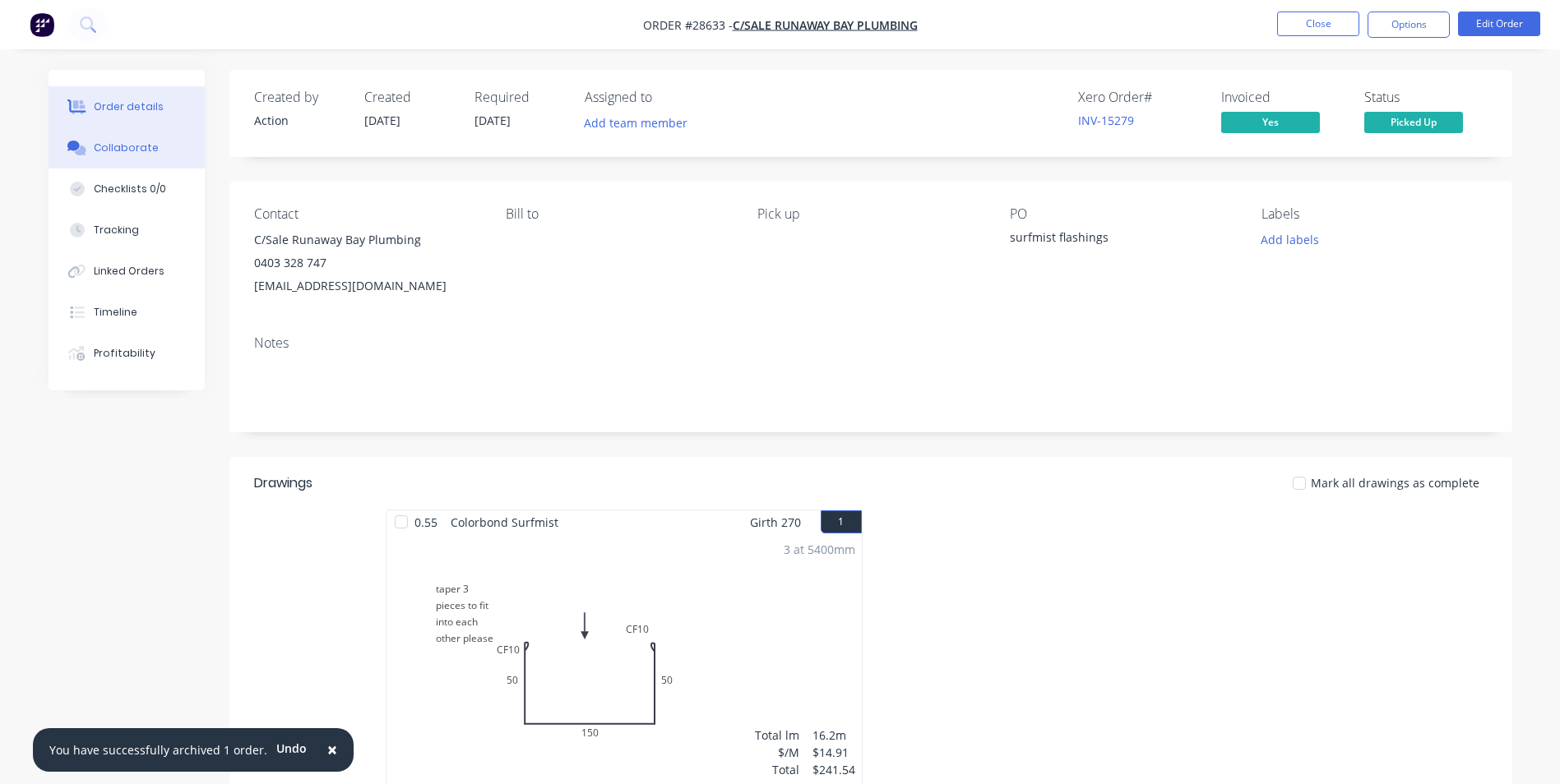
click at [123, 147] on div "Collaborate" at bounding box center [126, 148] width 65 height 14
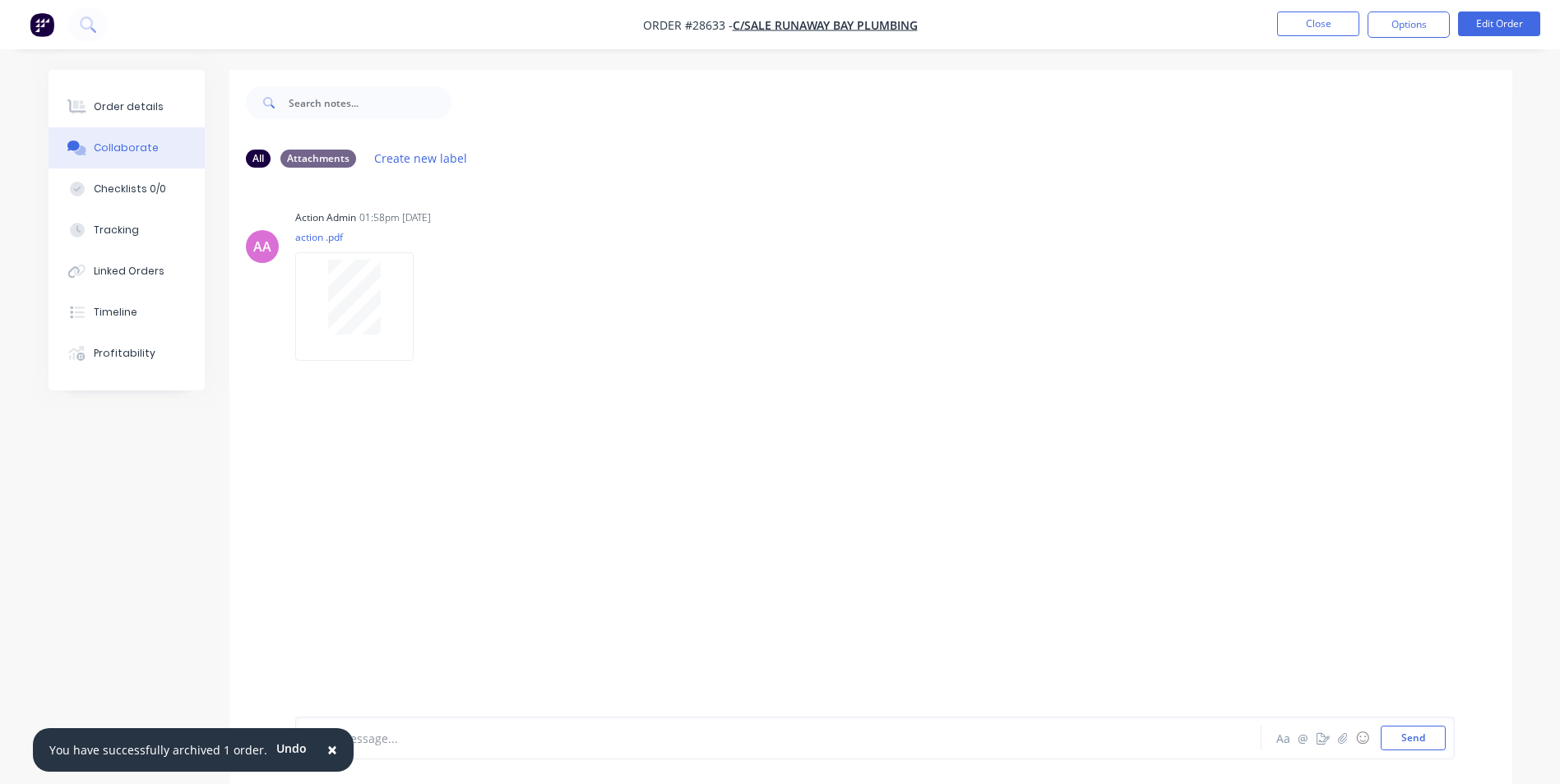
click at [328, 750] on span "×" at bounding box center [332, 750] width 10 height 23
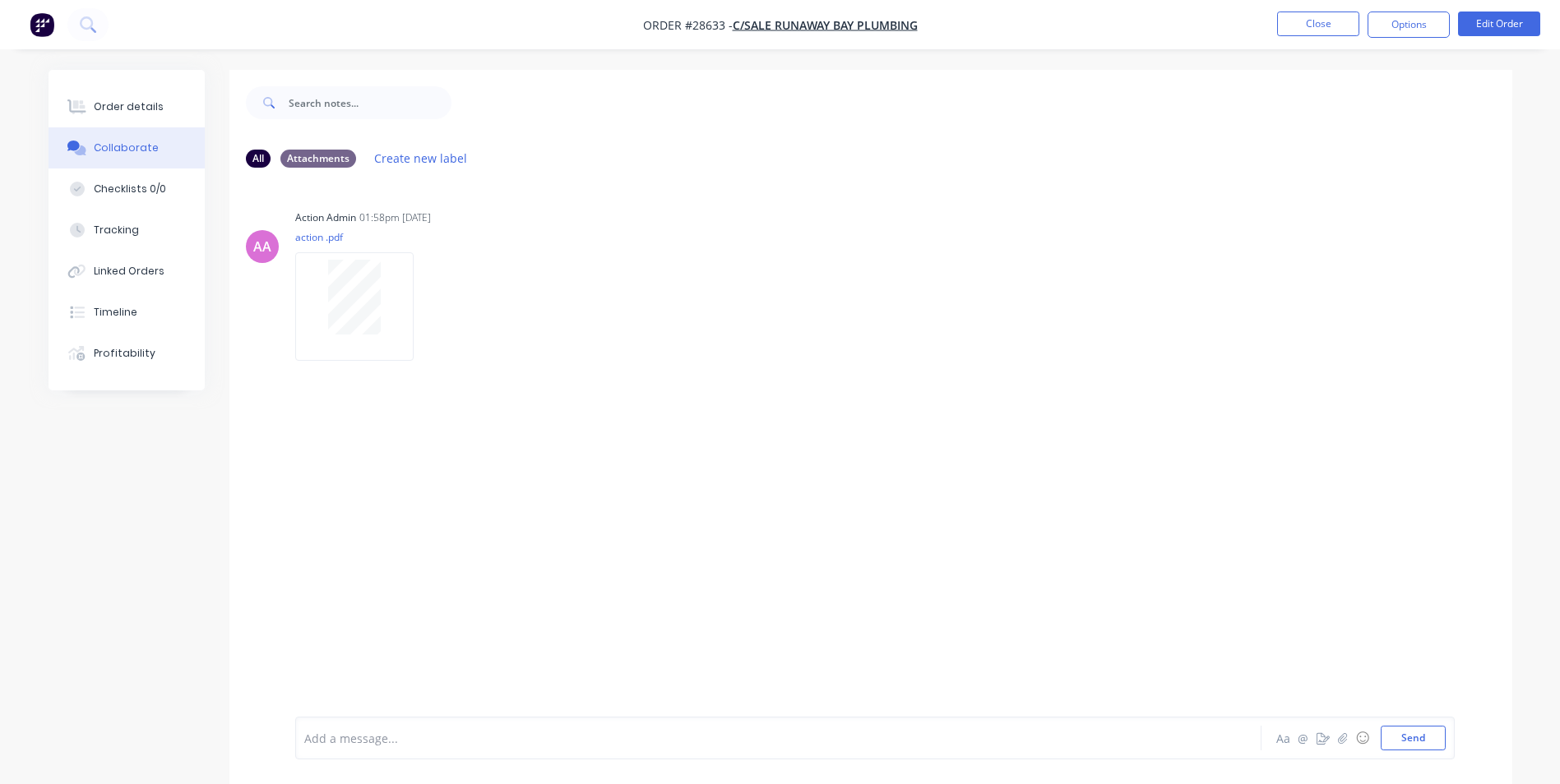
drag, startPoint x: 392, startPoint y: 744, endPoint x: 414, endPoint y: 706, distance: 43.9
click at [395, 741] on div at bounding box center [733, 738] width 855 height 17
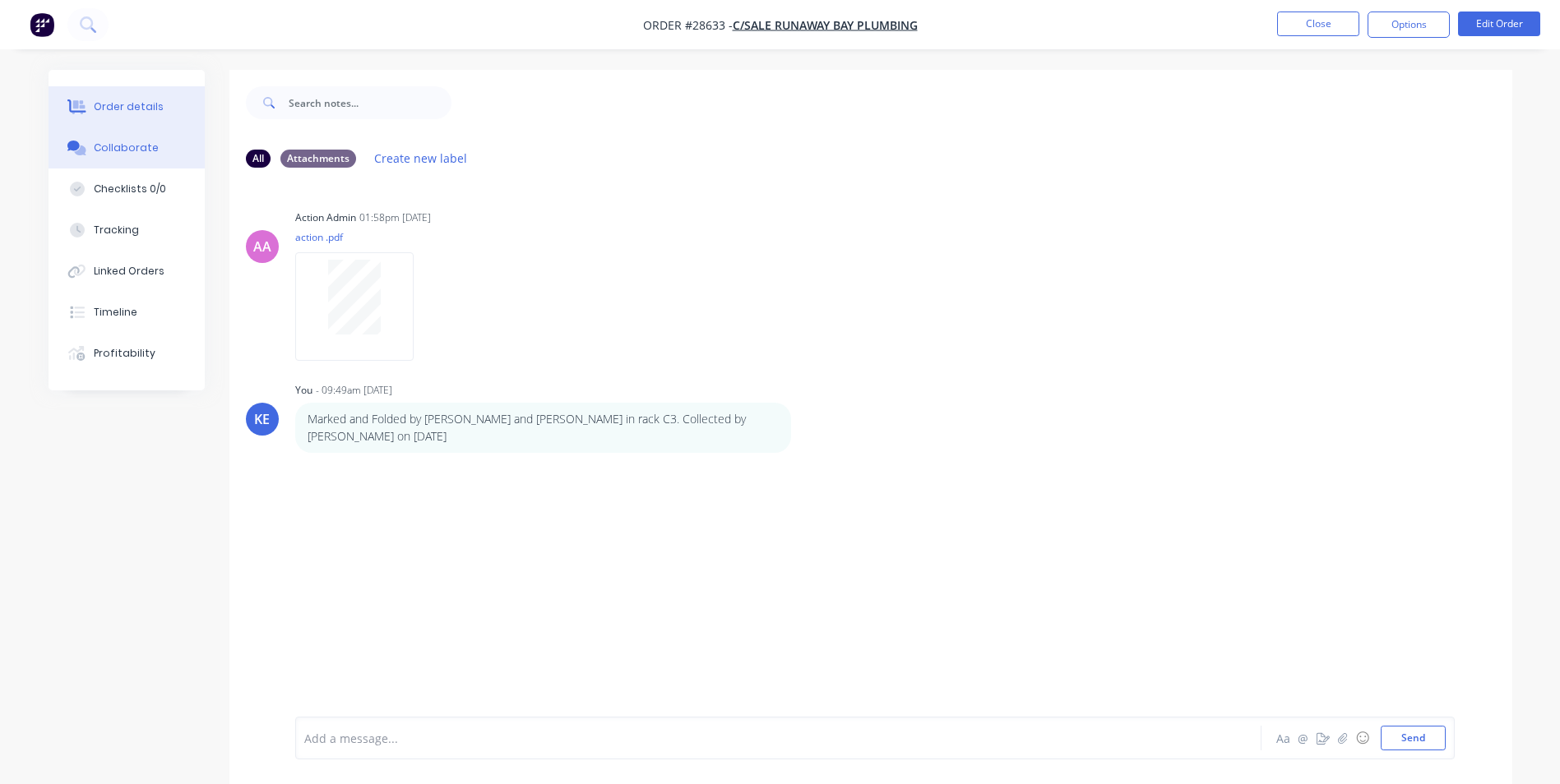
click at [140, 103] on div "Order details" at bounding box center [129, 107] width 70 height 14
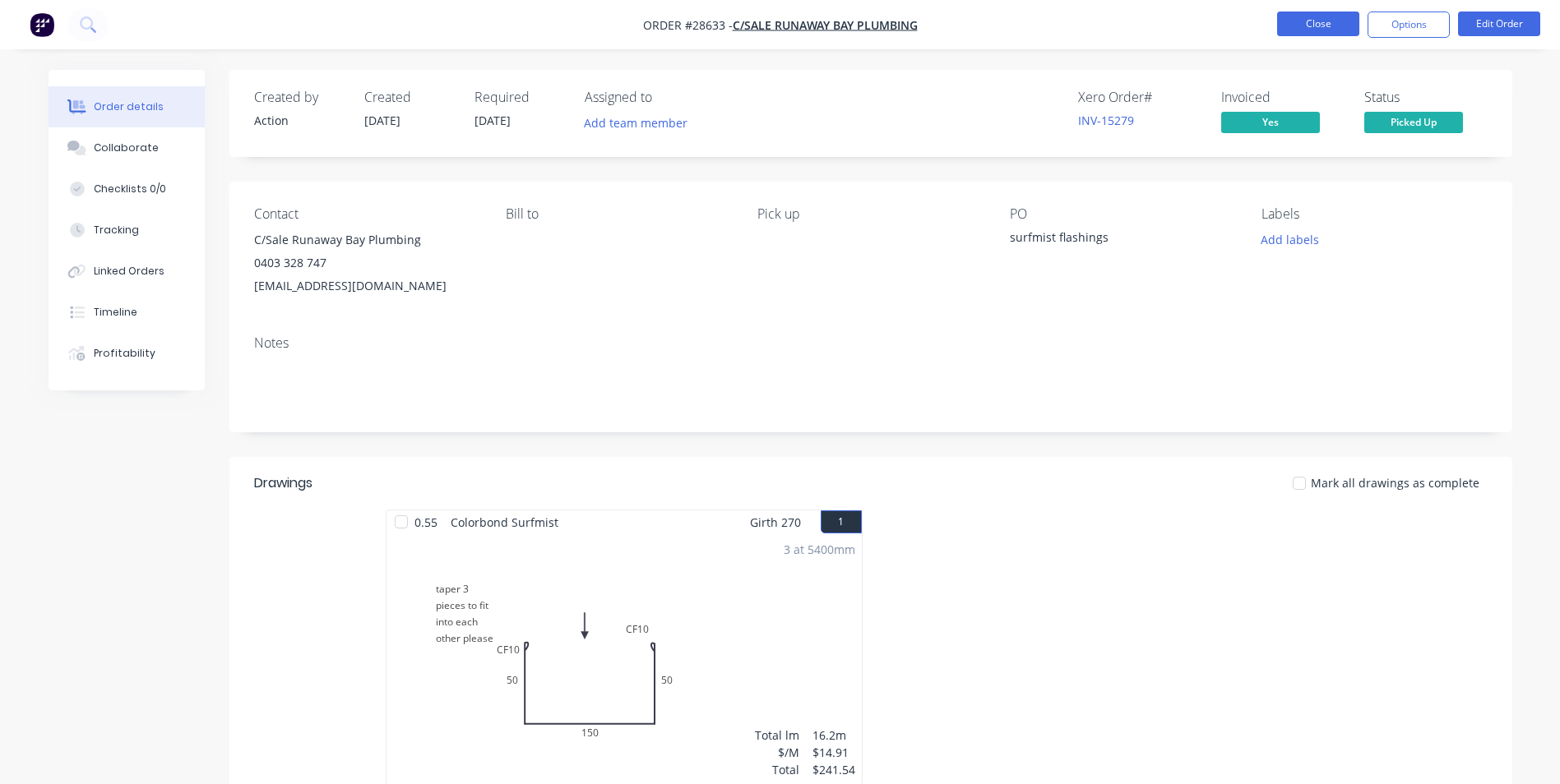
click at [1321, 25] on button "Close" at bounding box center [1317, 23] width 82 height 24
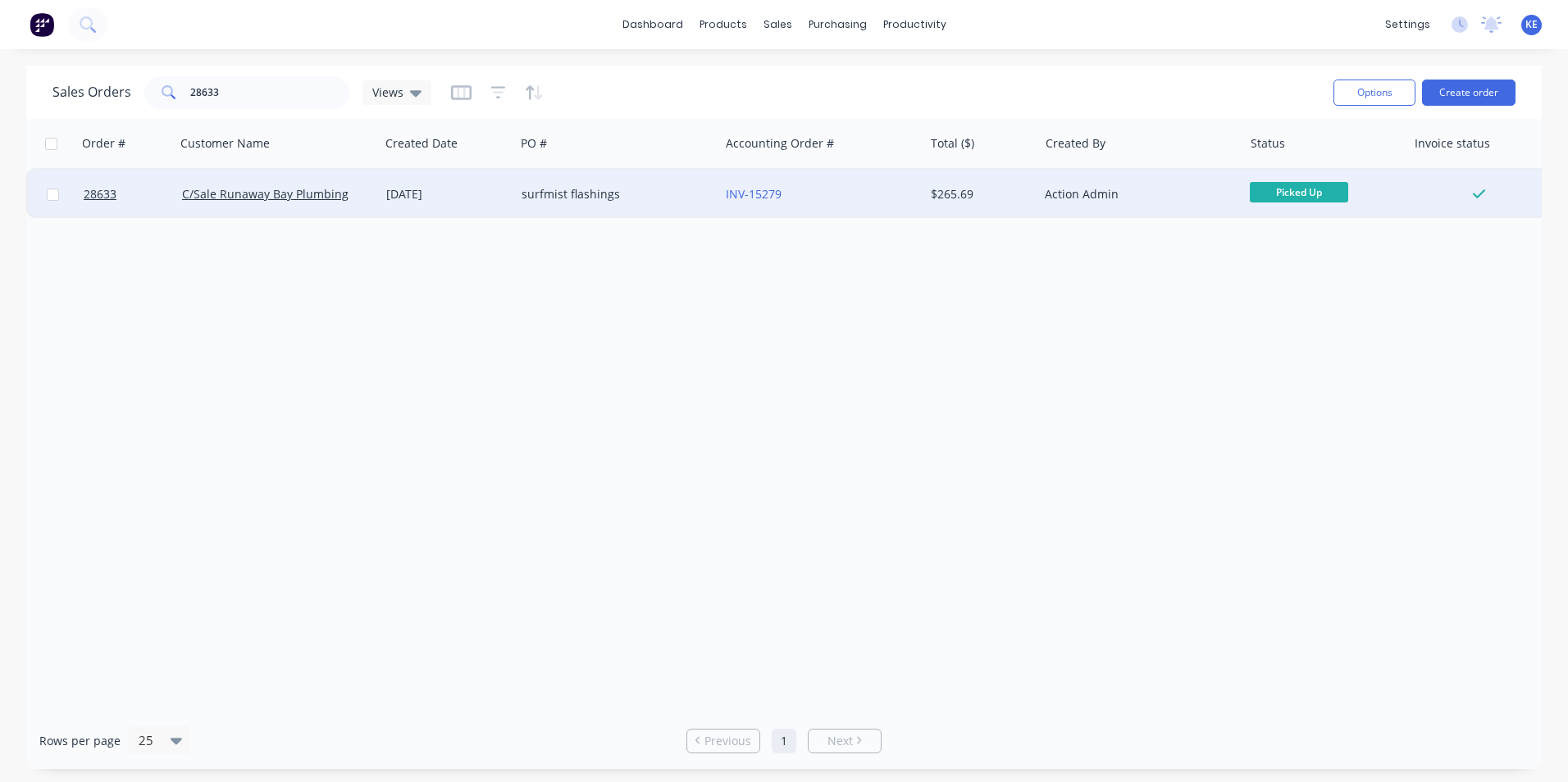
click at [55, 194] on input "checkbox" at bounding box center [53, 195] width 13 height 13
checkbox input "true"
click at [1383, 97] on button "Options" at bounding box center [1374, 92] width 82 height 26
click at [1315, 171] on div "Archive" at bounding box center [1326, 167] width 151 height 23
checkbox input "false"
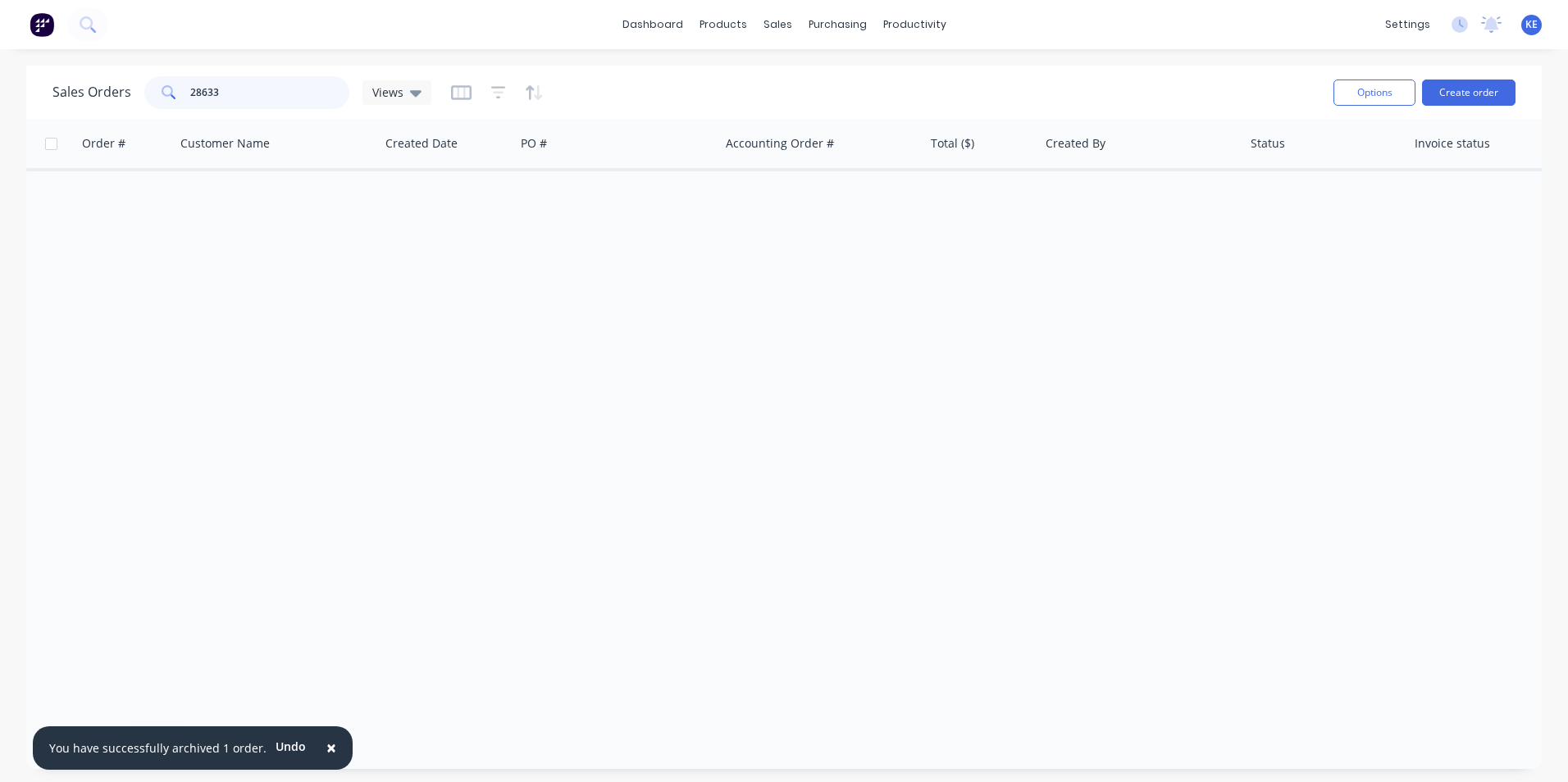
click at [81, 90] on div "Sales Orders 28633 Views" at bounding box center [242, 92] width 379 height 33
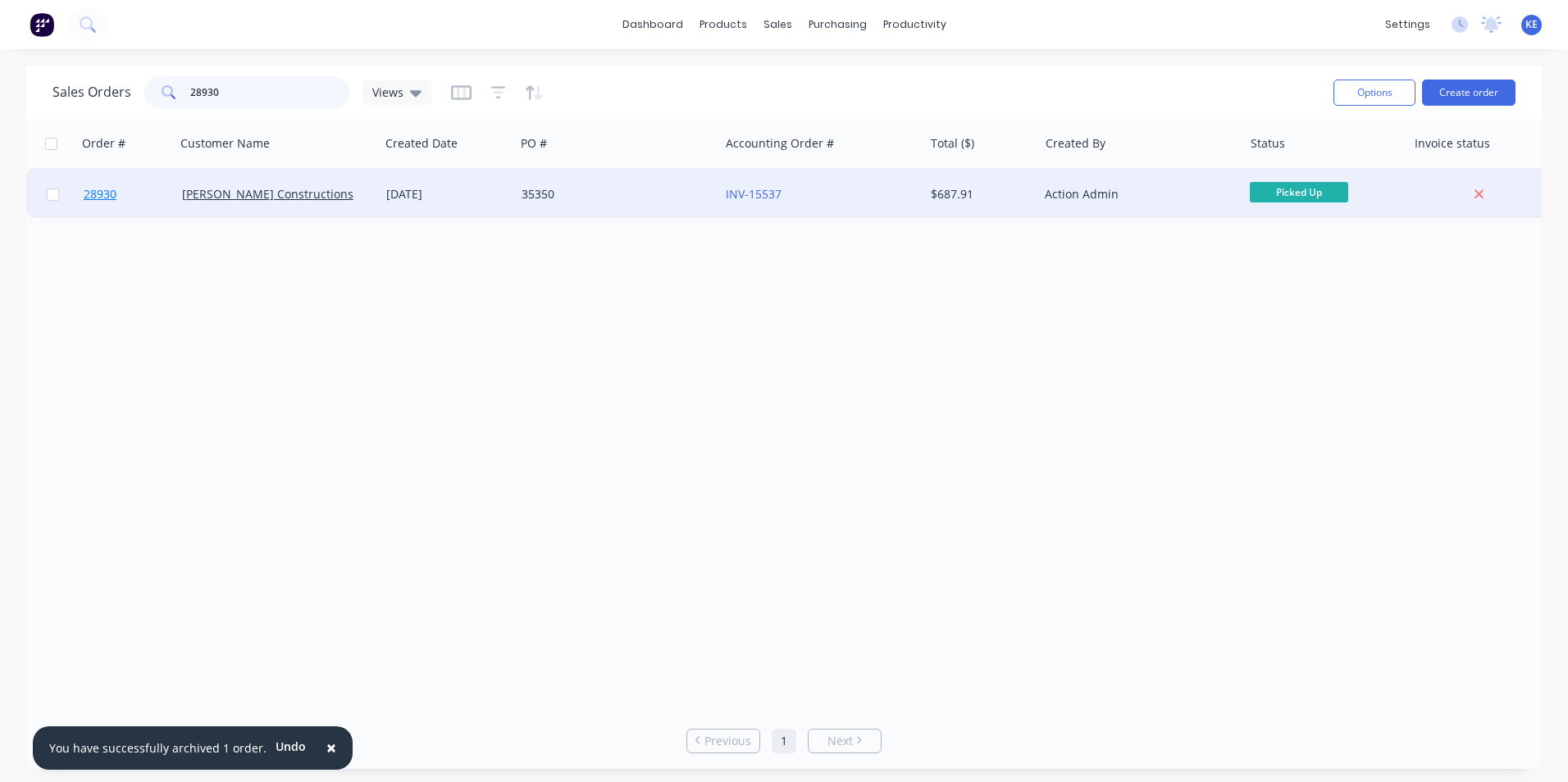
type input "28930"
click at [141, 194] on link "28930" at bounding box center [133, 194] width 99 height 49
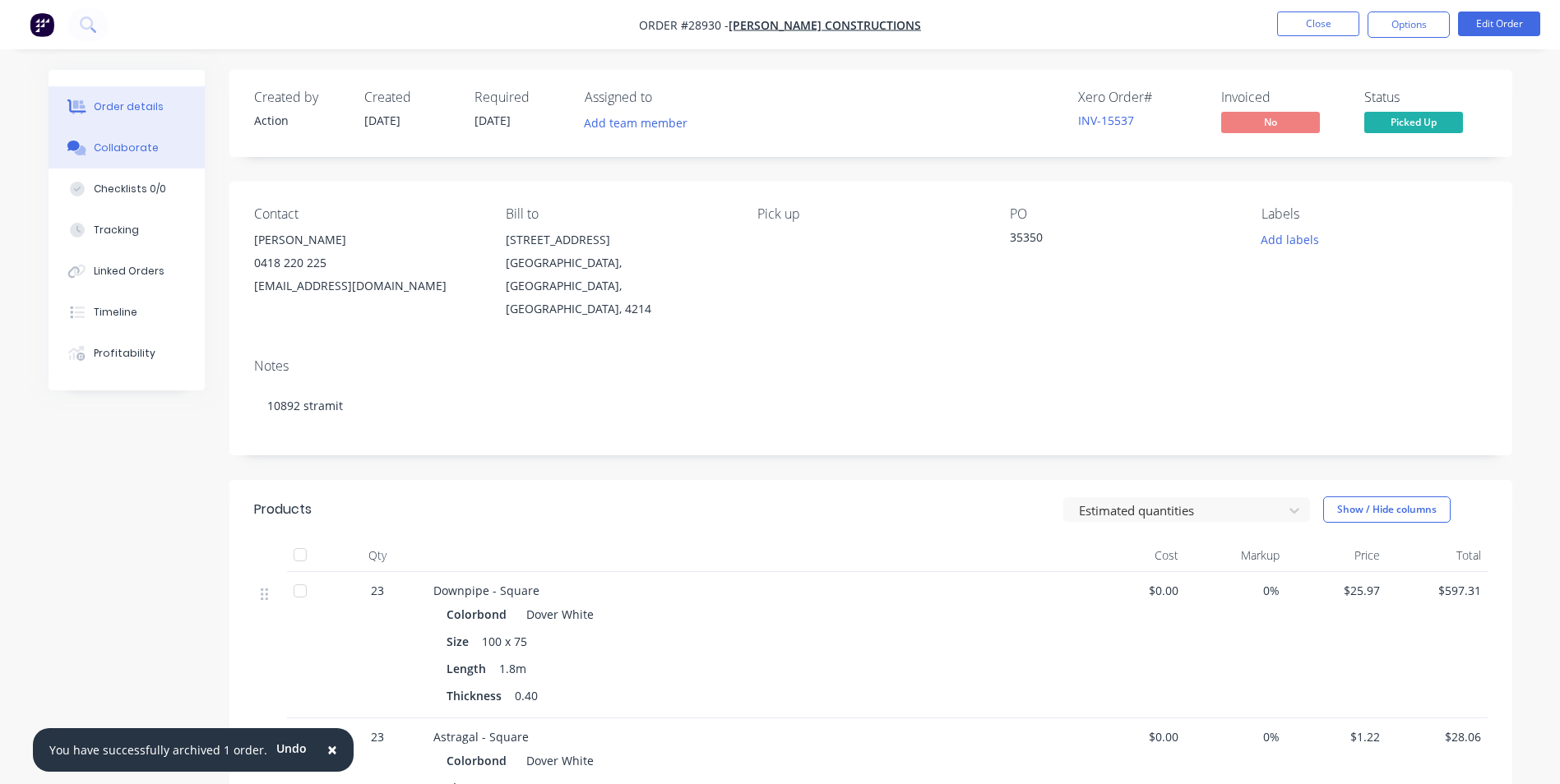
click at [139, 150] on div "Collaborate" at bounding box center [126, 148] width 65 height 14
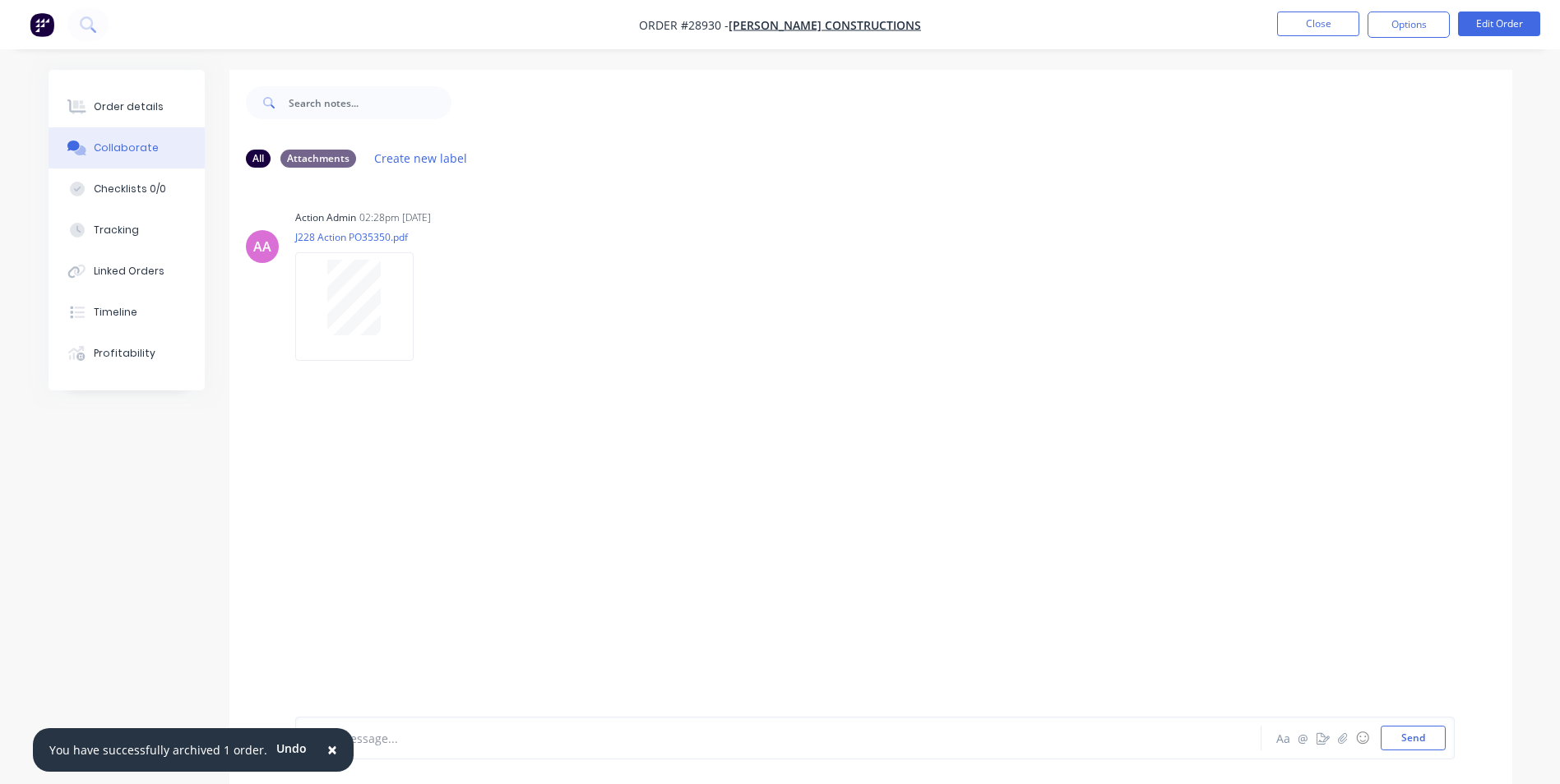
drag, startPoint x: 321, startPoint y: 751, endPoint x: 339, endPoint y: 745, distance: 19.0
click at [328, 750] on span "×" at bounding box center [332, 750] width 10 height 23
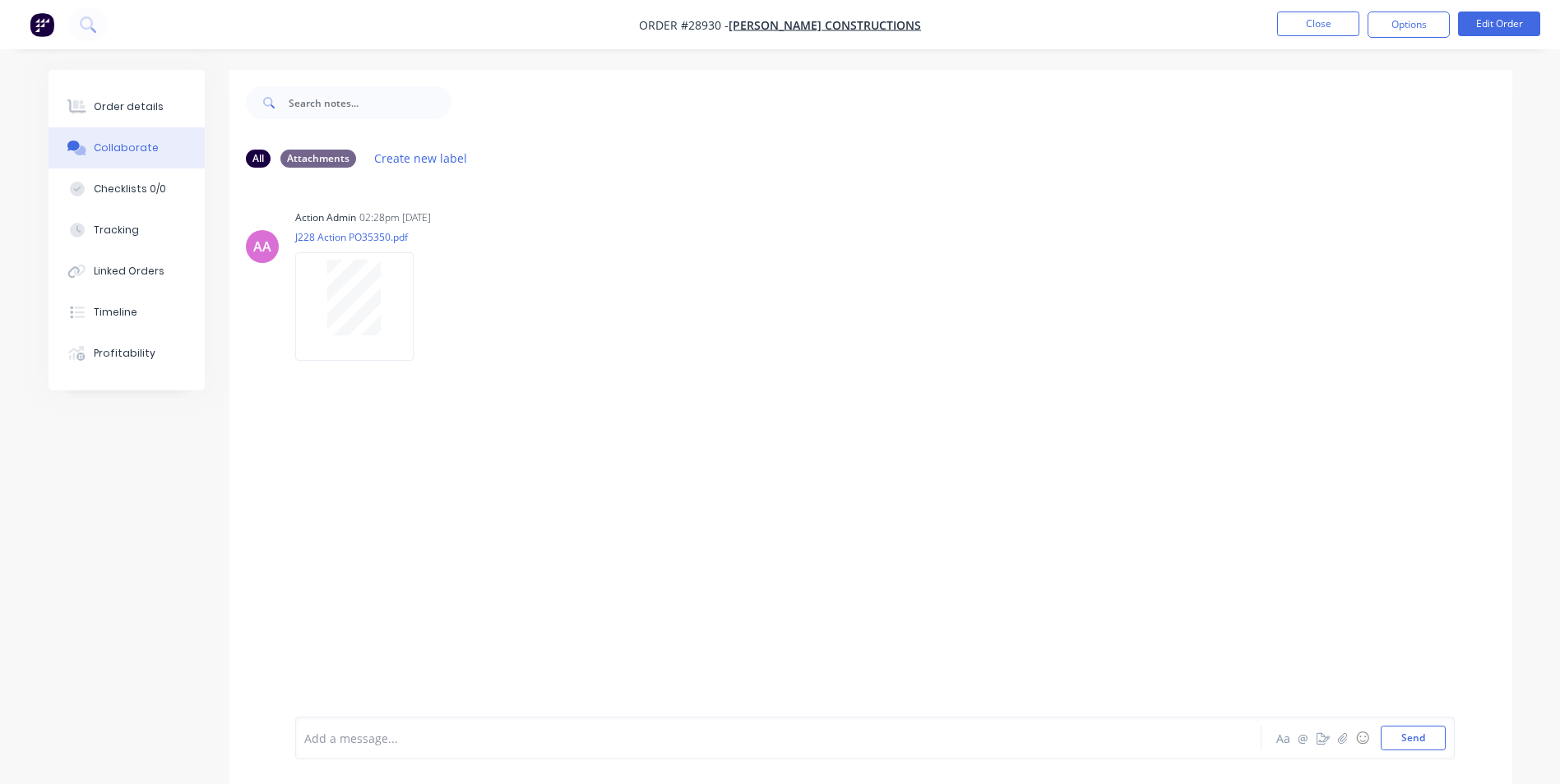
drag, startPoint x: 353, startPoint y: 738, endPoint x: 370, endPoint y: 706, distance: 36.2
click at [353, 734] on div at bounding box center [733, 738] width 855 height 17
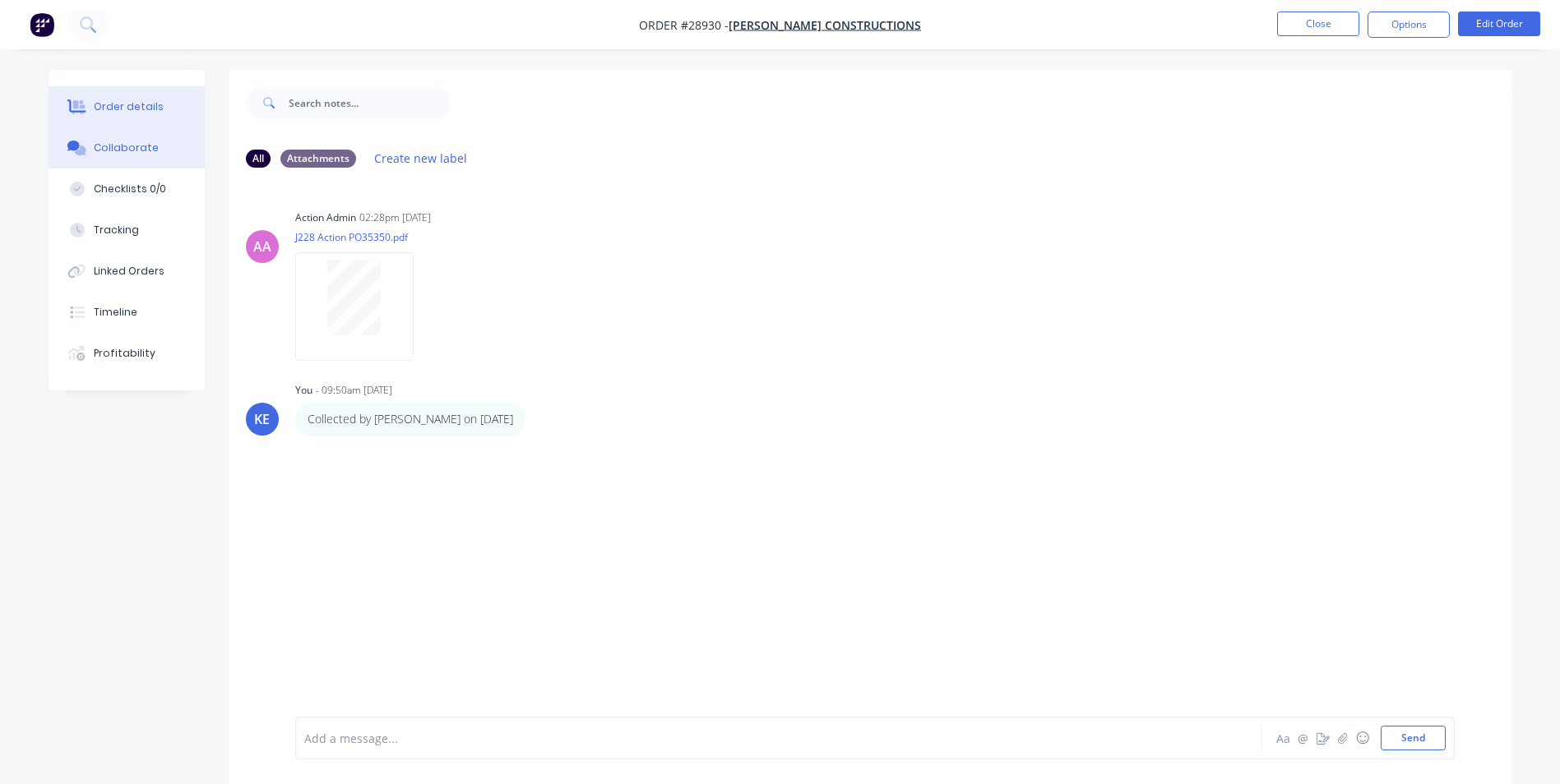
click at [131, 108] on div "Order details" at bounding box center [129, 107] width 70 height 14
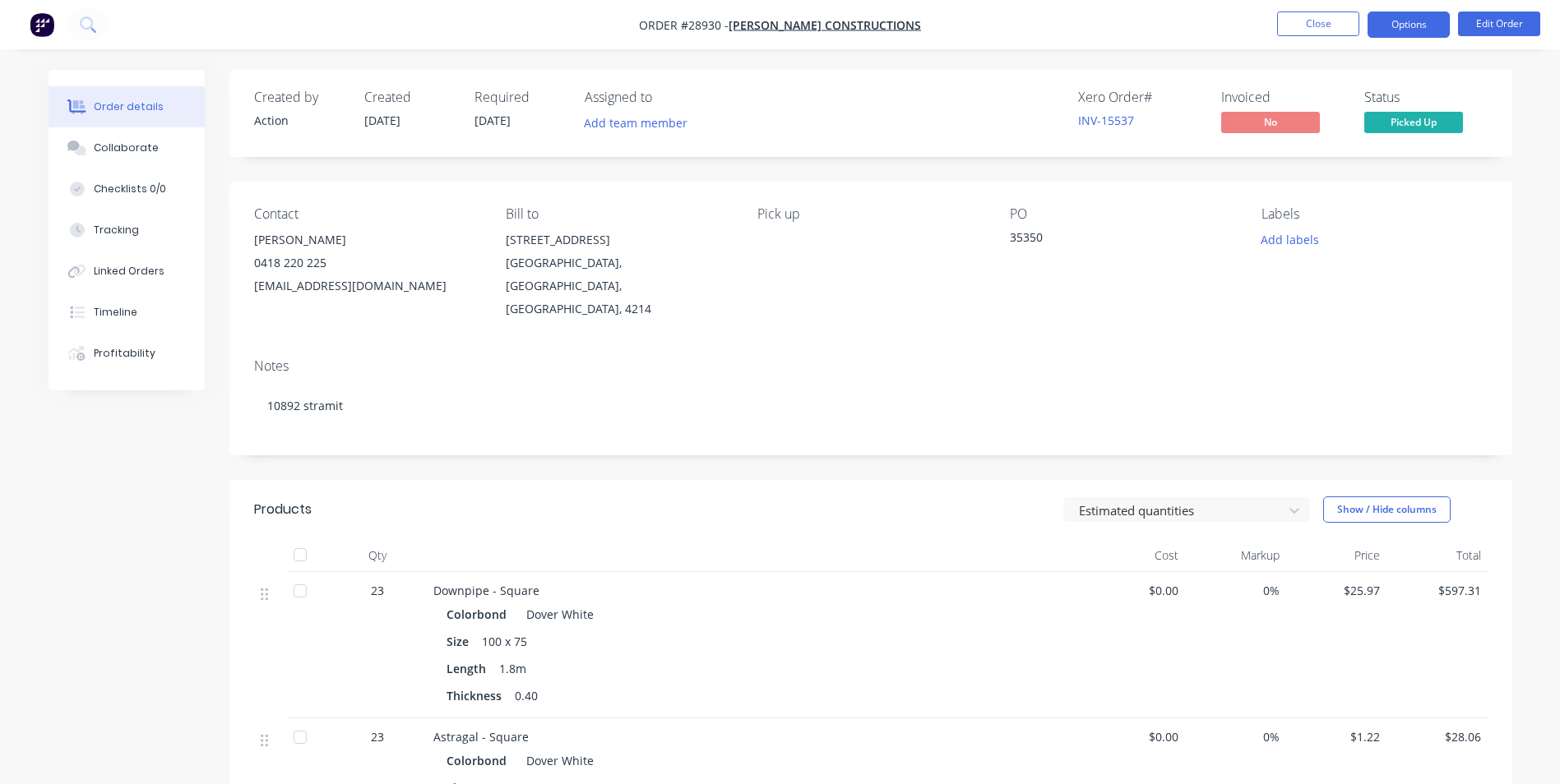
click at [1411, 23] on button "Options" at bounding box center [1408, 24] width 82 height 26
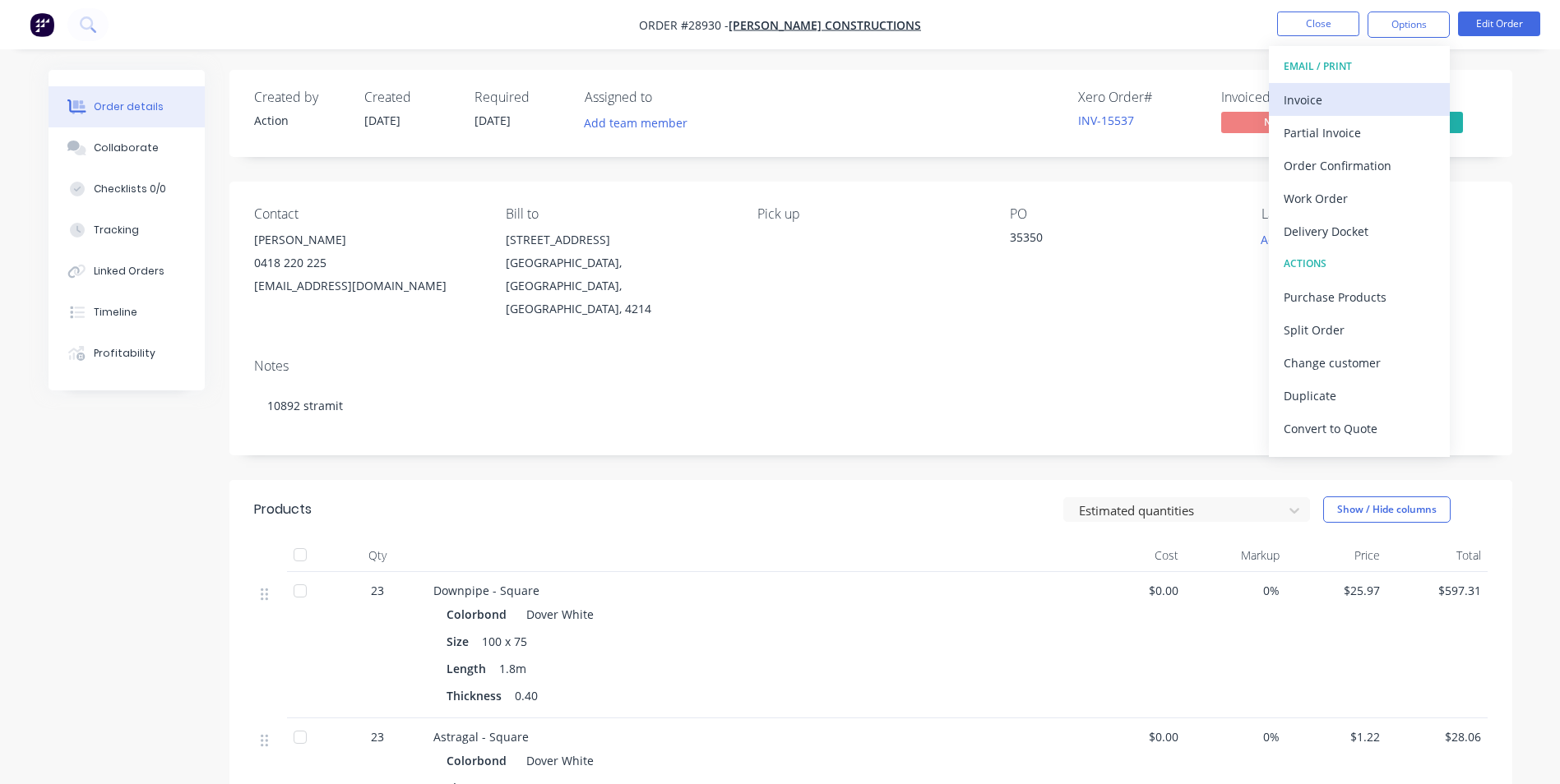
click at [1352, 93] on div "Invoice" at bounding box center [1359, 100] width 151 height 23
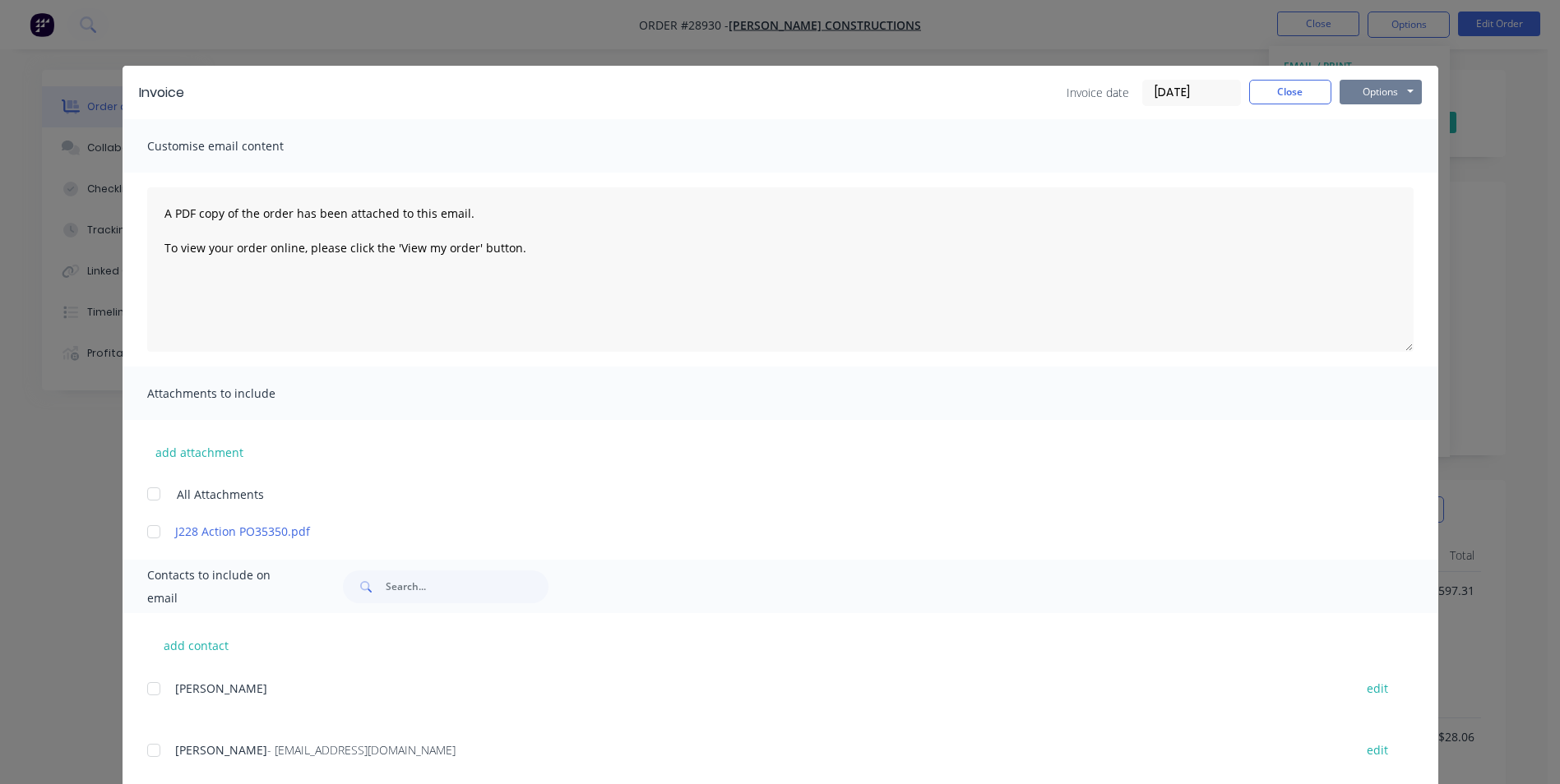
click at [1364, 93] on button "Options" at bounding box center [1380, 92] width 82 height 24
click at [1356, 149] on button "Print" at bounding box center [1392, 149] width 105 height 27
drag, startPoint x: 1281, startPoint y: 89, endPoint x: 1256, endPoint y: 100, distance: 27.3
click at [1281, 90] on button "Close" at bounding box center [1289, 92] width 82 height 24
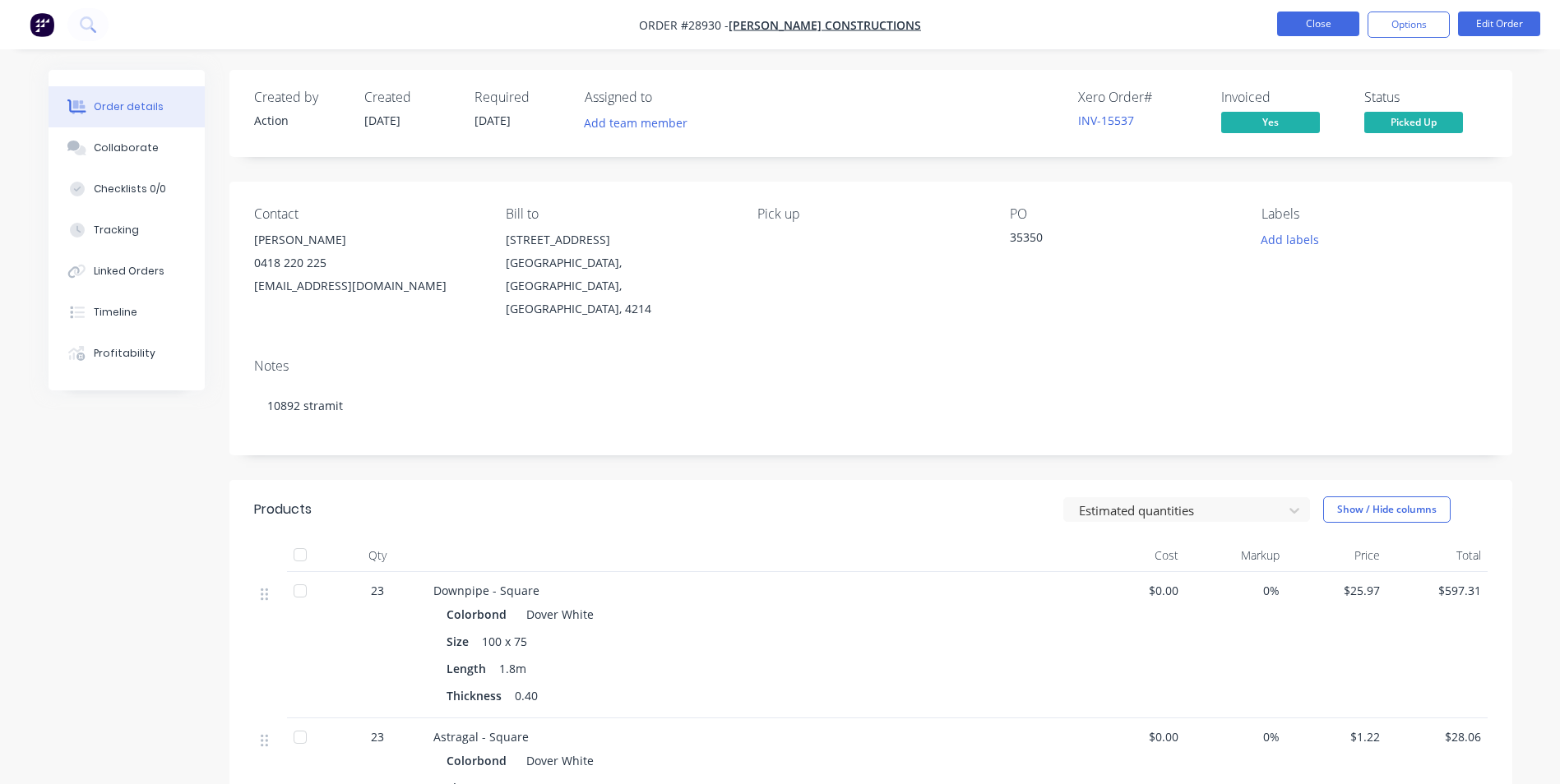
click at [1289, 33] on button "Close" at bounding box center [1317, 23] width 82 height 24
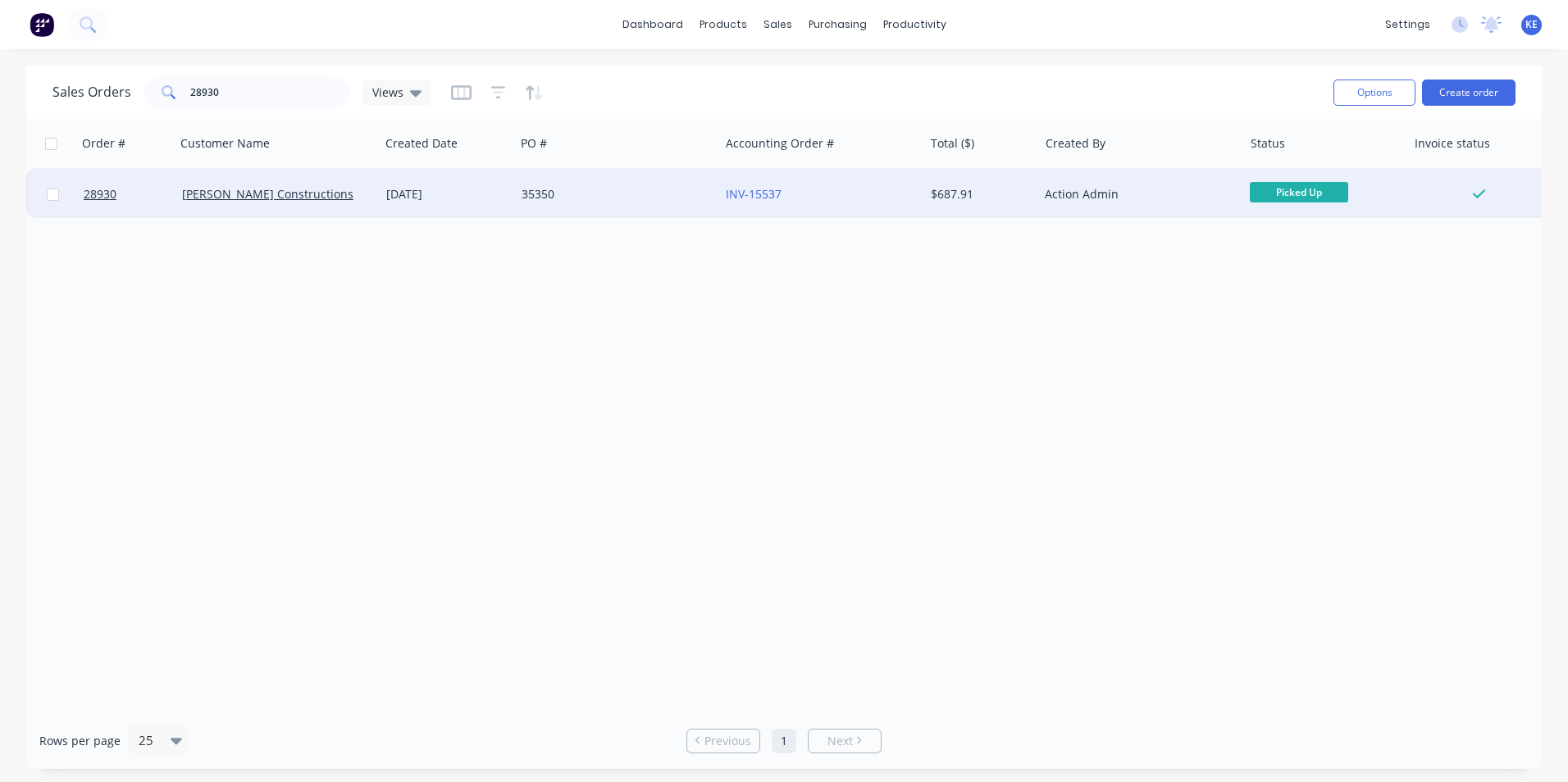
click at [54, 198] on input "checkbox" at bounding box center [53, 195] width 13 height 13
checkbox input "true"
click at [1373, 101] on button "Options" at bounding box center [1374, 92] width 82 height 26
click at [1313, 158] on div "Archive" at bounding box center [1326, 167] width 151 height 23
checkbox input "false"
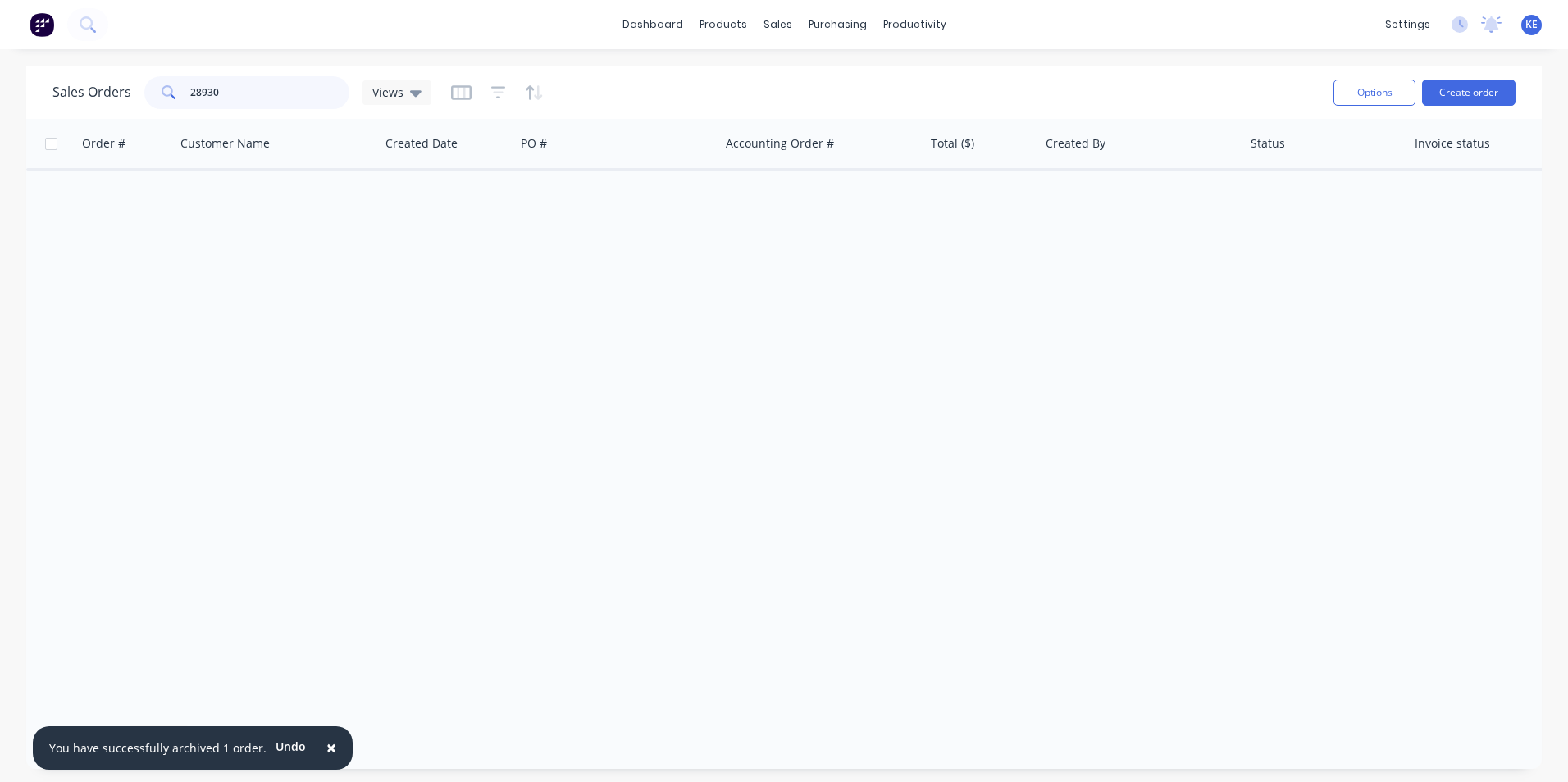
drag, startPoint x: 239, startPoint y: 87, endPoint x: 125, endPoint y: 92, distance: 114.1
click at [125, 92] on div "Sales Orders 28930 Views" at bounding box center [242, 92] width 379 height 33
type input "="
click at [548, 351] on div at bounding box center [784, 415] width 1516 height 593
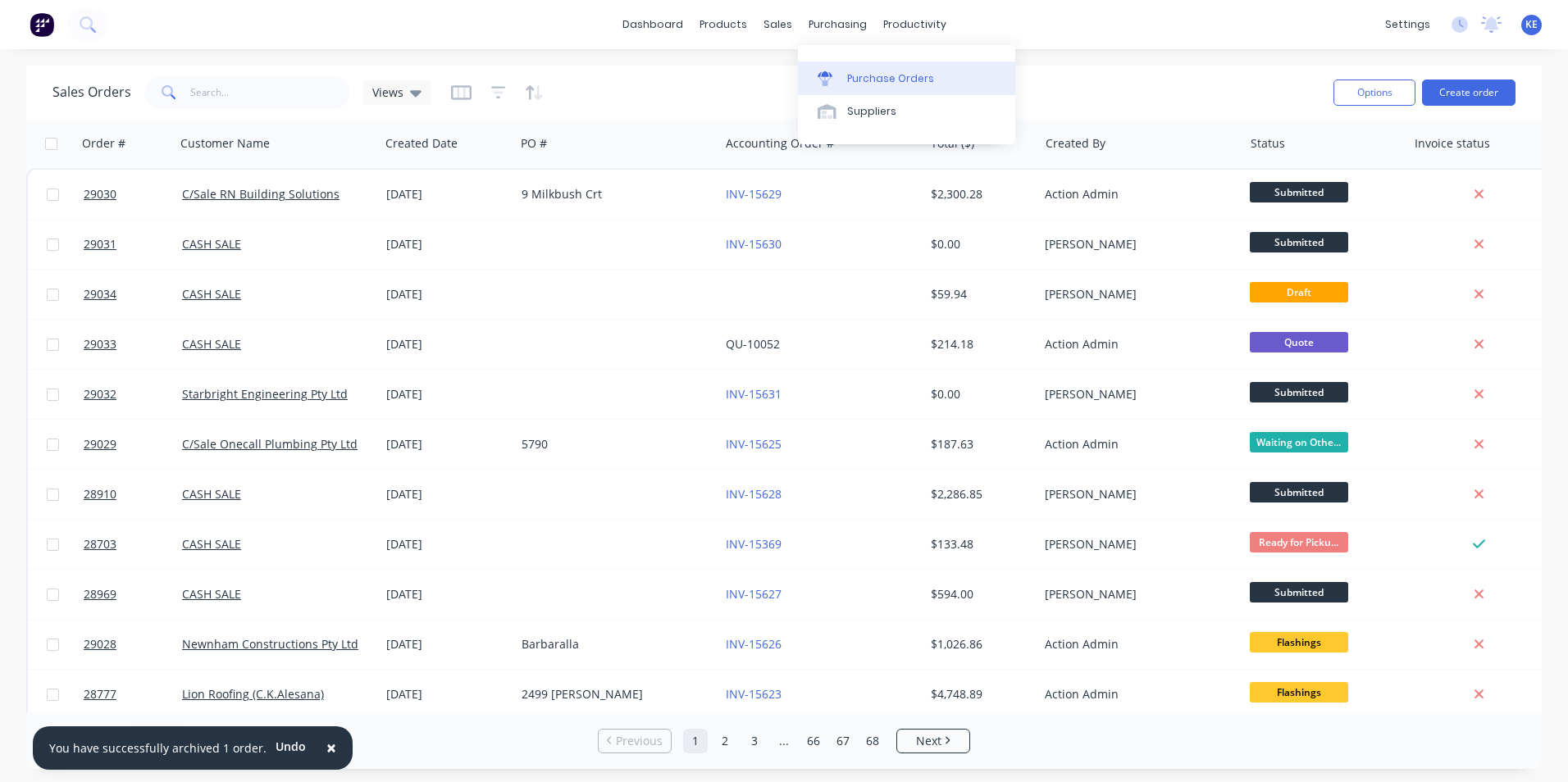
click at [868, 75] on div "Purchase Orders" at bounding box center [891, 78] width 87 height 14
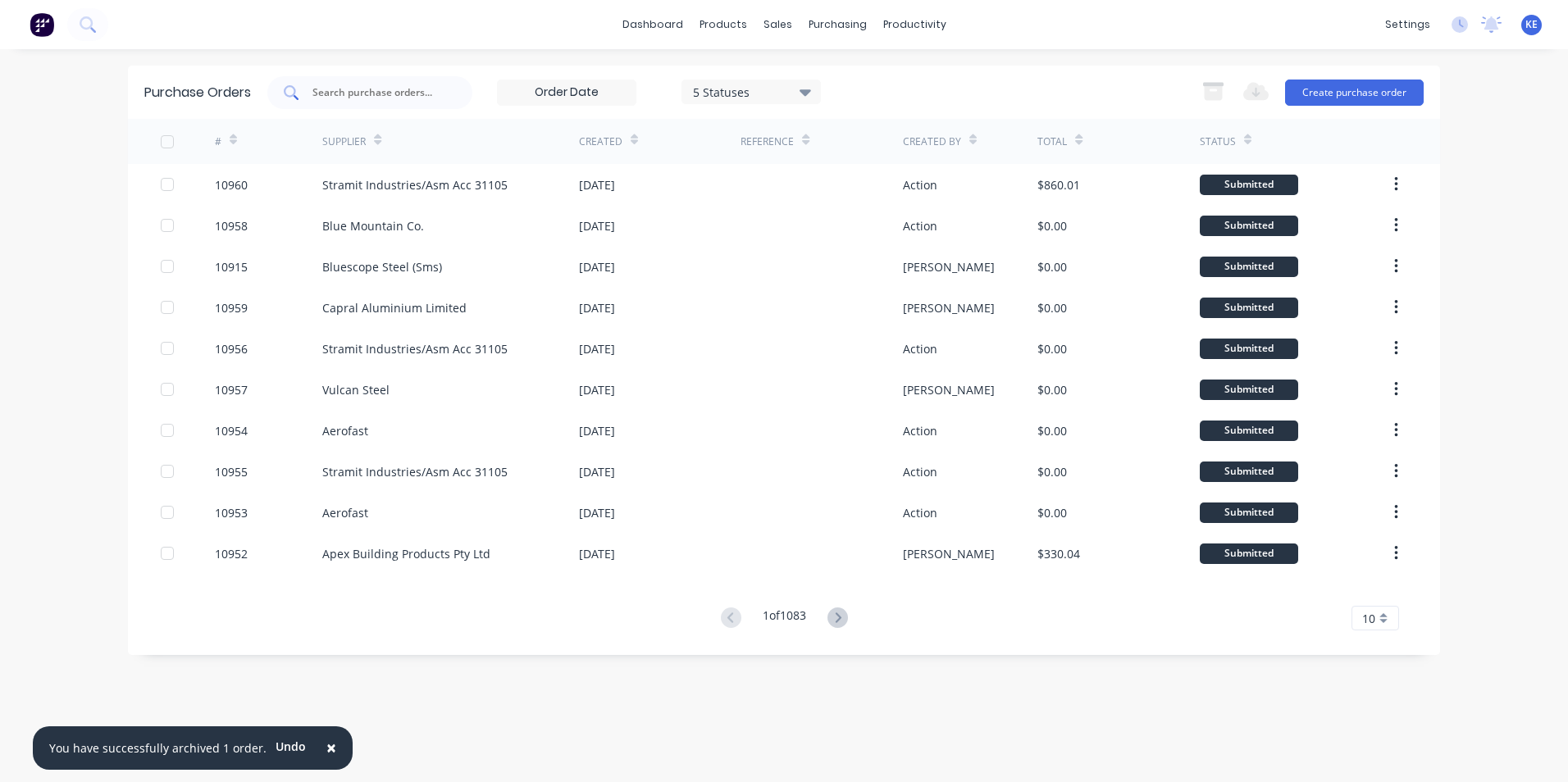
click at [372, 98] on input "text" at bounding box center [379, 92] width 137 height 16
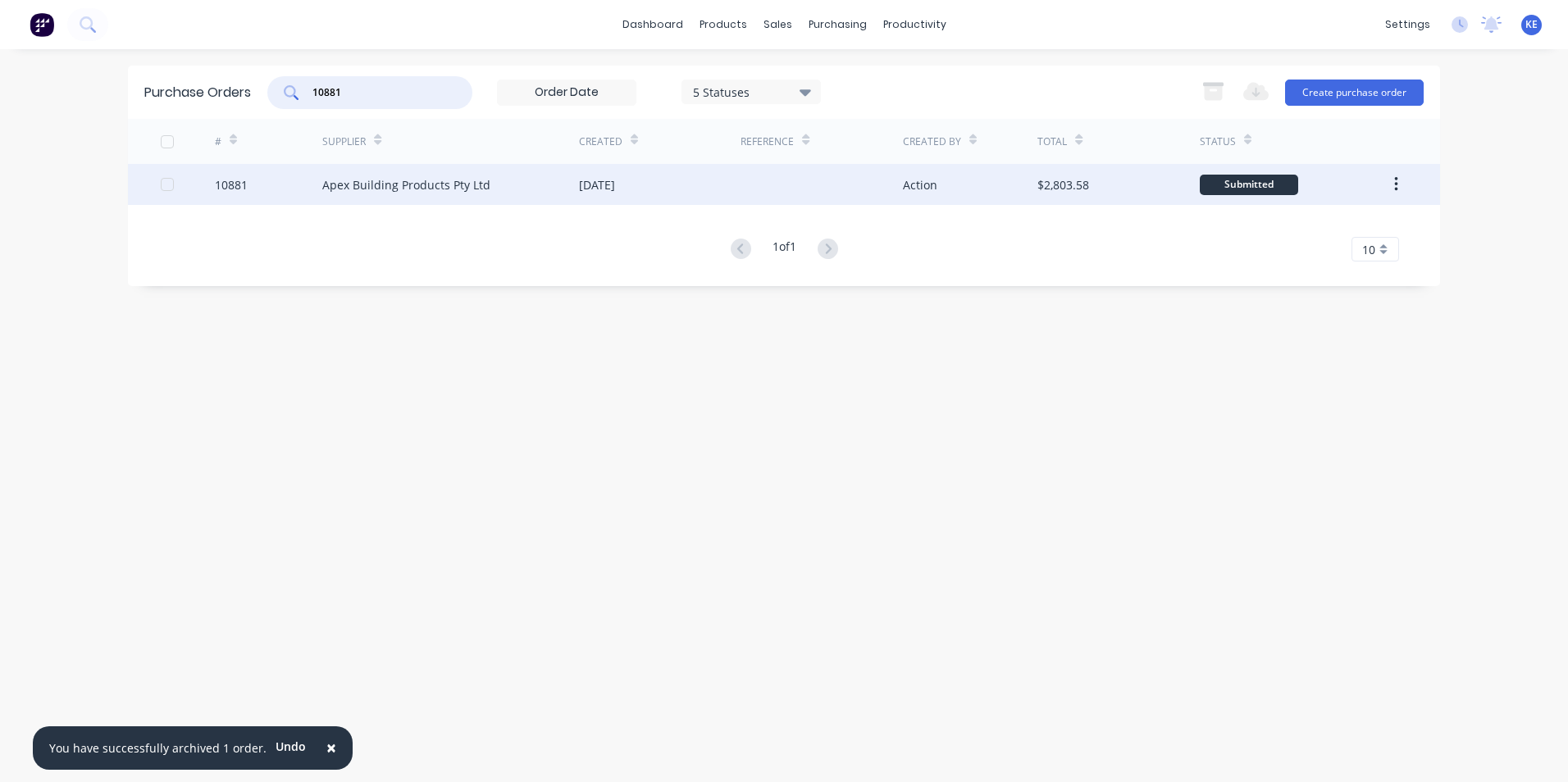
type input "10881"
click at [277, 186] on div "10881" at bounding box center [269, 185] width 109 height 41
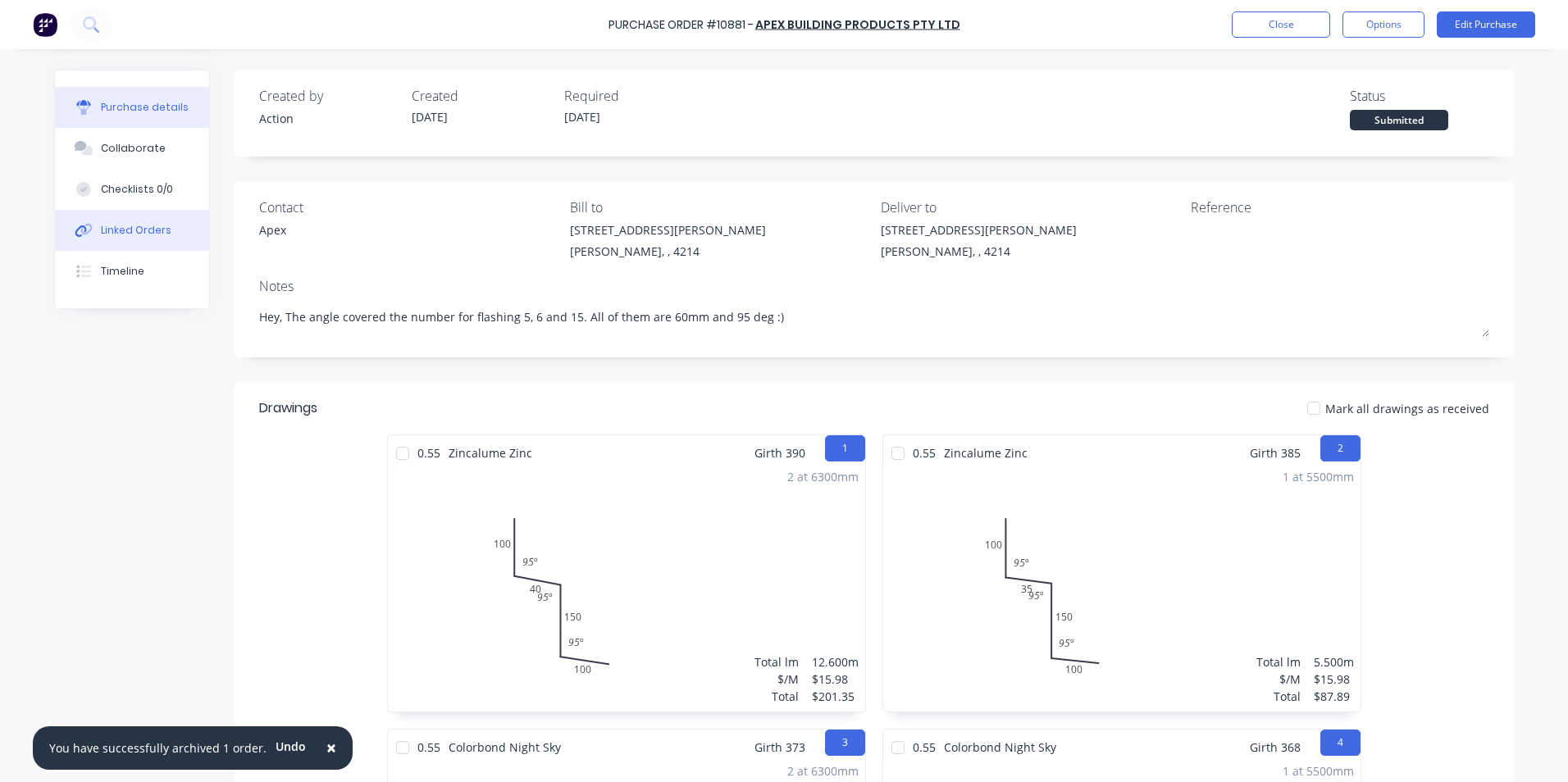
click at [116, 228] on div "Linked Orders" at bounding box center [136, 230] width 71 height 14
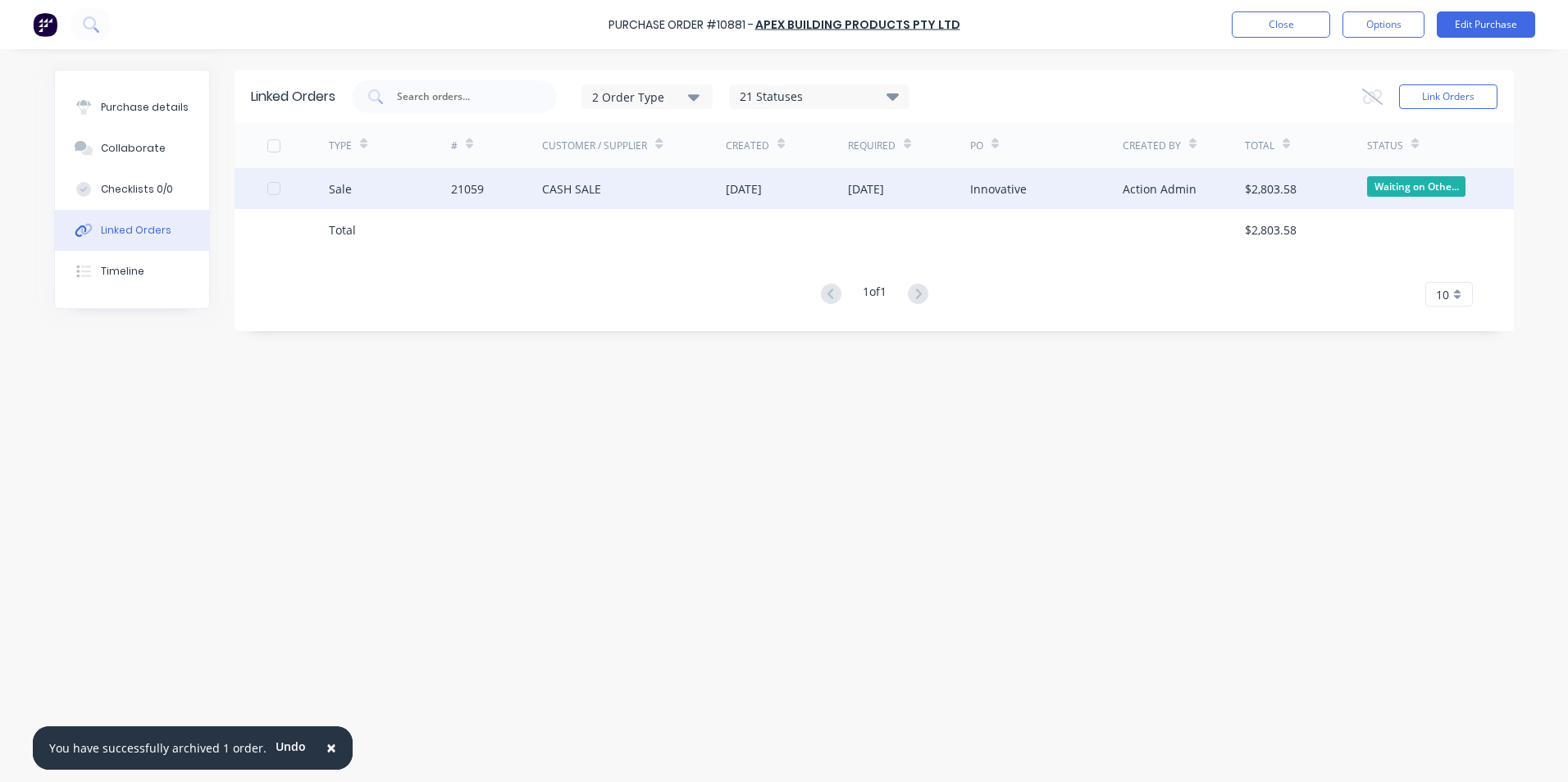
click at [416, 175] on div "Sale" at bounding box center [390, 189] width 122 height 41
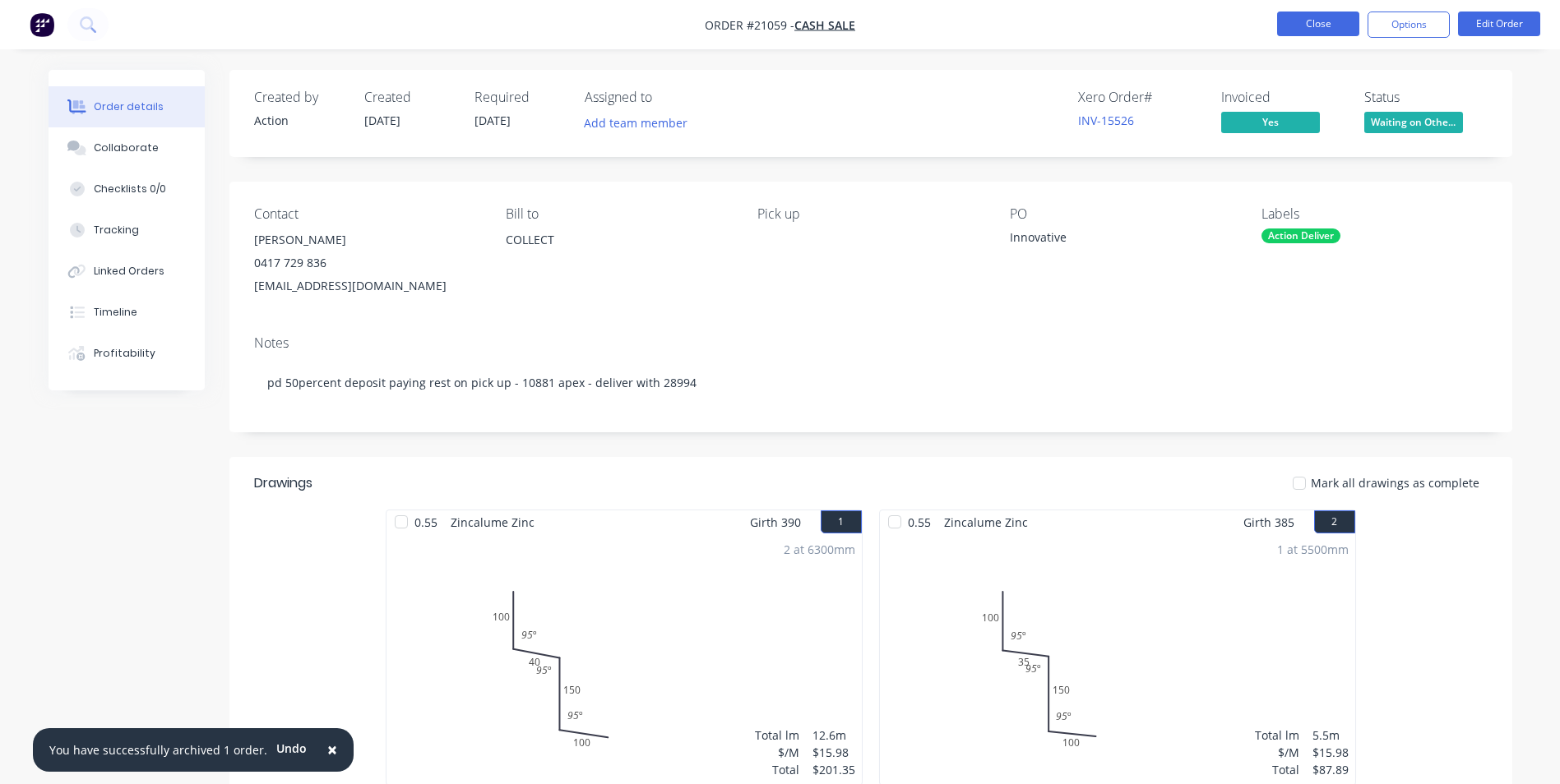
click at [1305, 25] on button "Close" at bounding box center [1317, 23] width 82 height 24
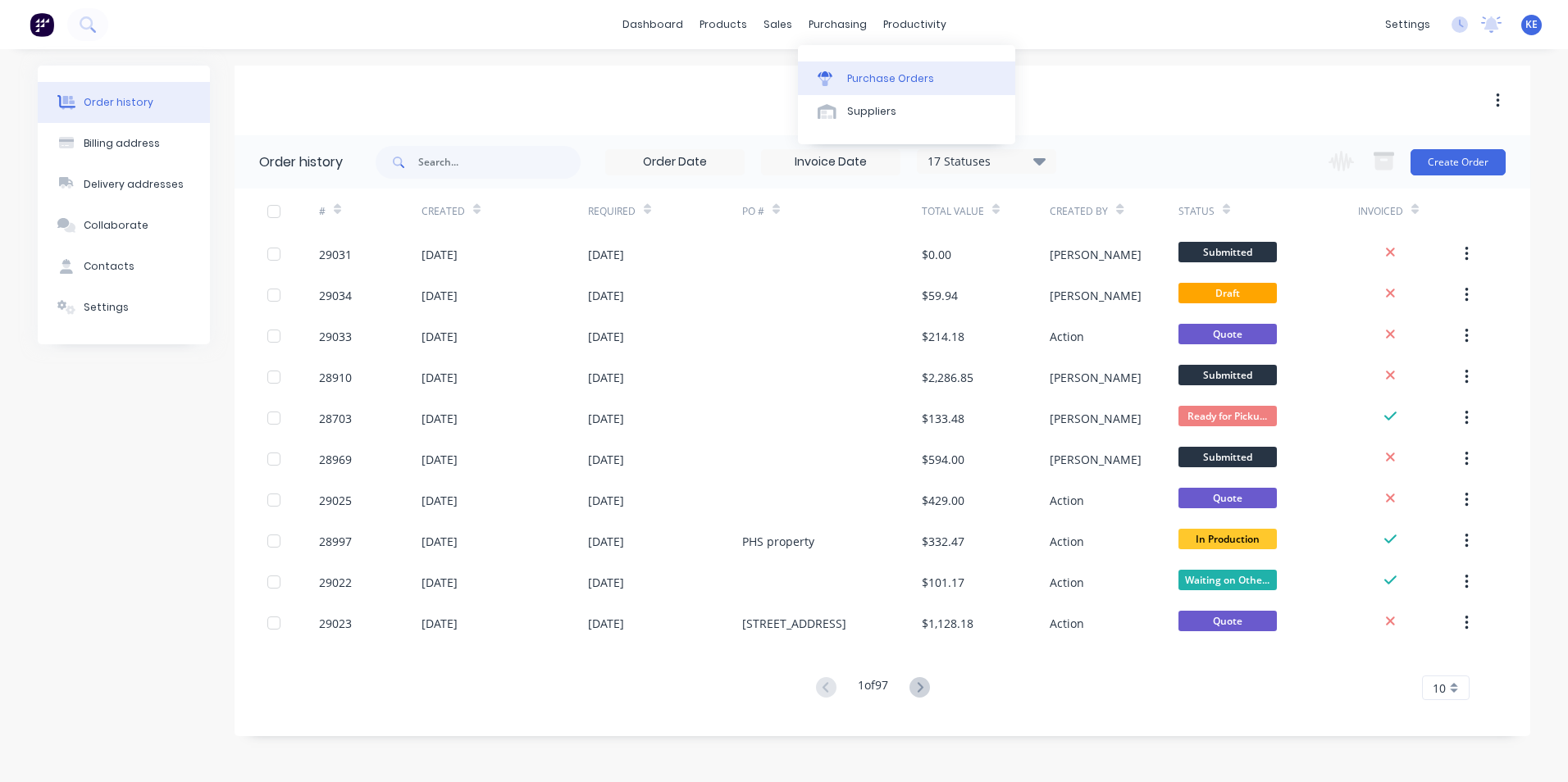
click at [868, 83] on div "Purchase Orders" at bounding box center [891, 78] width 87 height 14
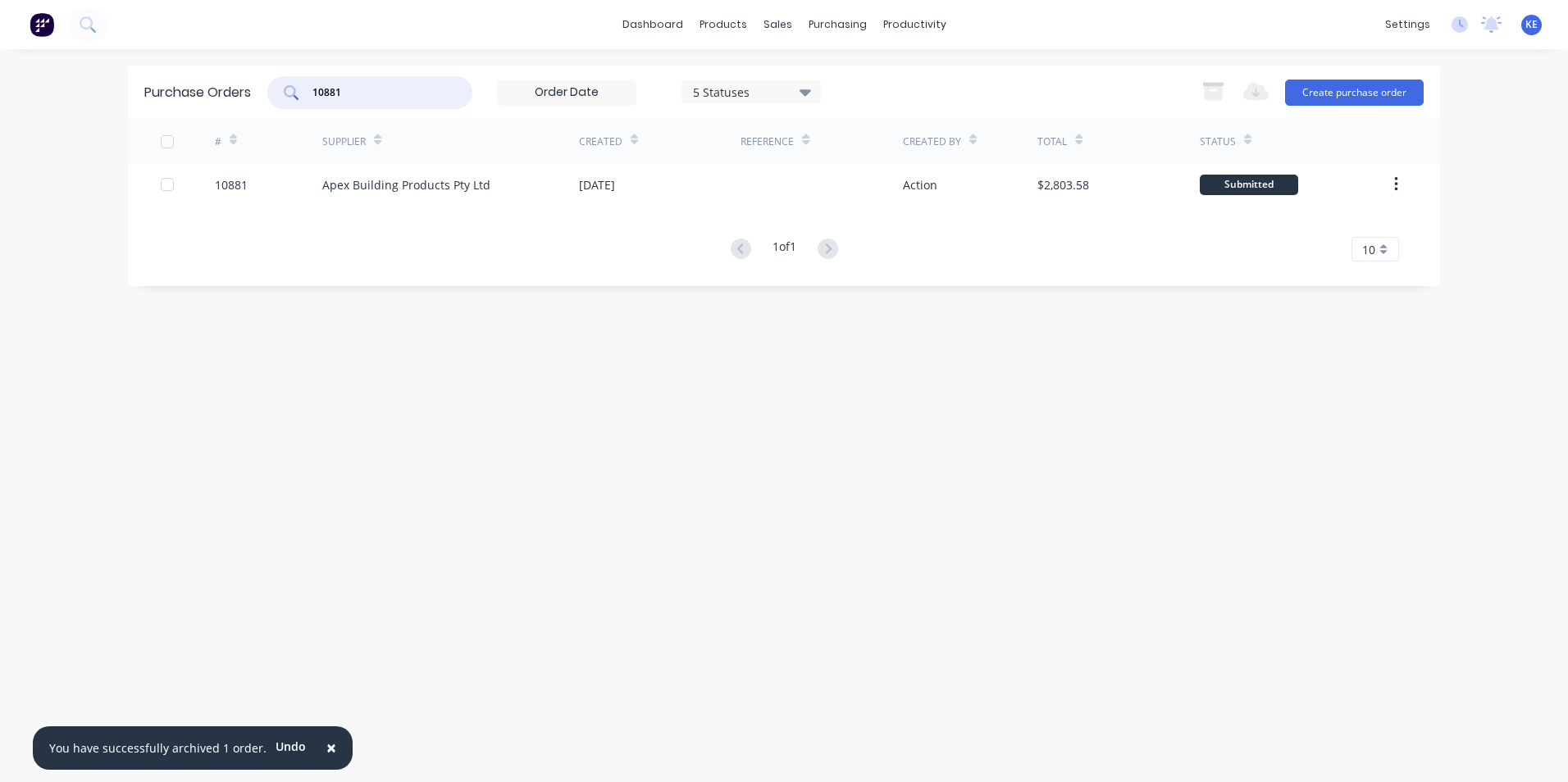
drag, startPoint x: 359, startPoint y: 90, endPoint x: 233, endPoint y: 90, distance: 126.0
click at [233, 90] on div "Purchase Orders 10881 5 Statuses 5 Statuses Export to Excel (XLSX) Create purch…" at bounding box center [783, 92] width 1312 height 53
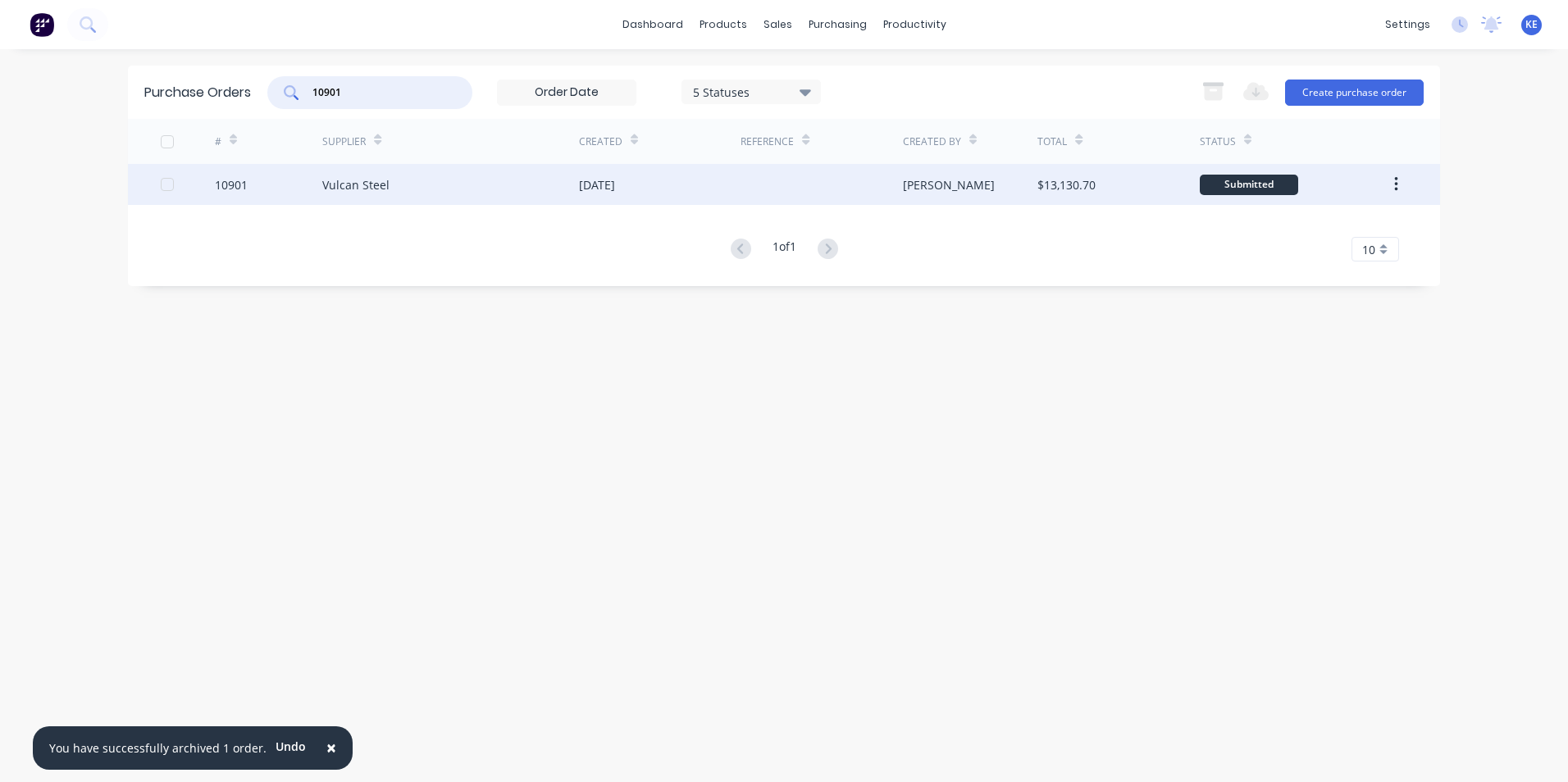
type input "10901"
click at [280, 174] on div "10901" at bounding box center [269, 185] width 109 height 41
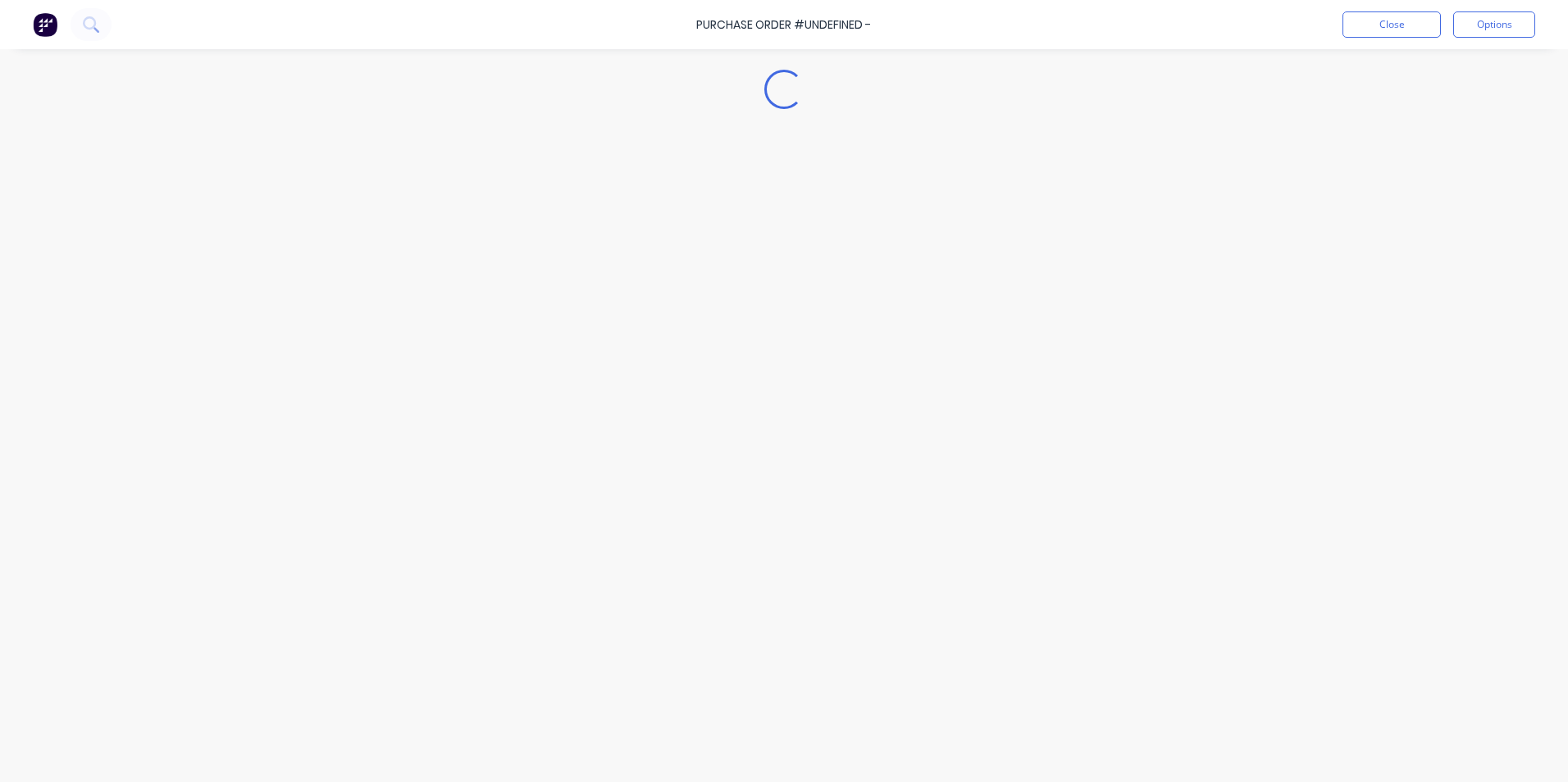
type textarea "x"
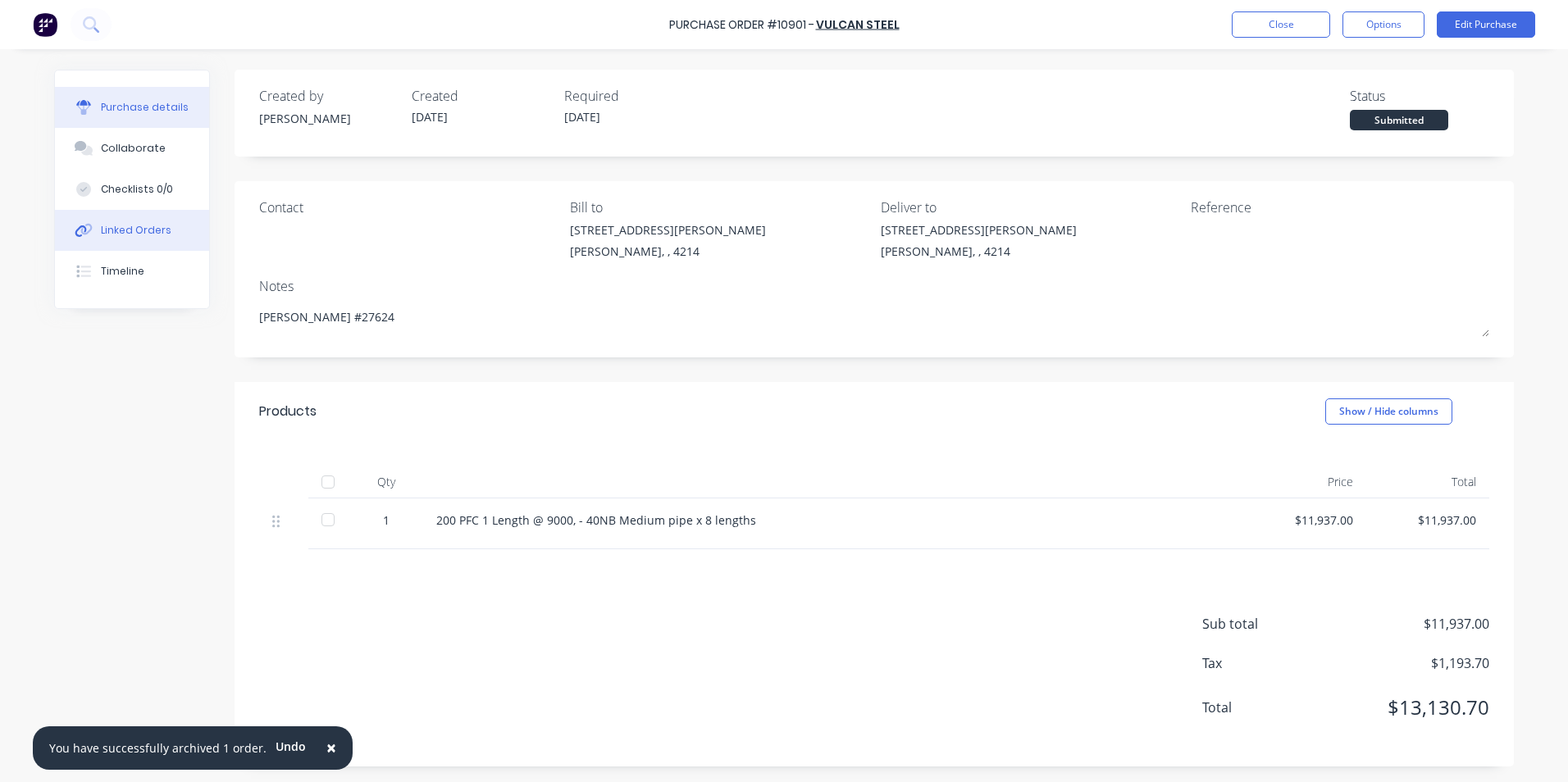
click at [103, 222] on button "Linked Orders" at bounding box center [132, 231] width 154 height 41
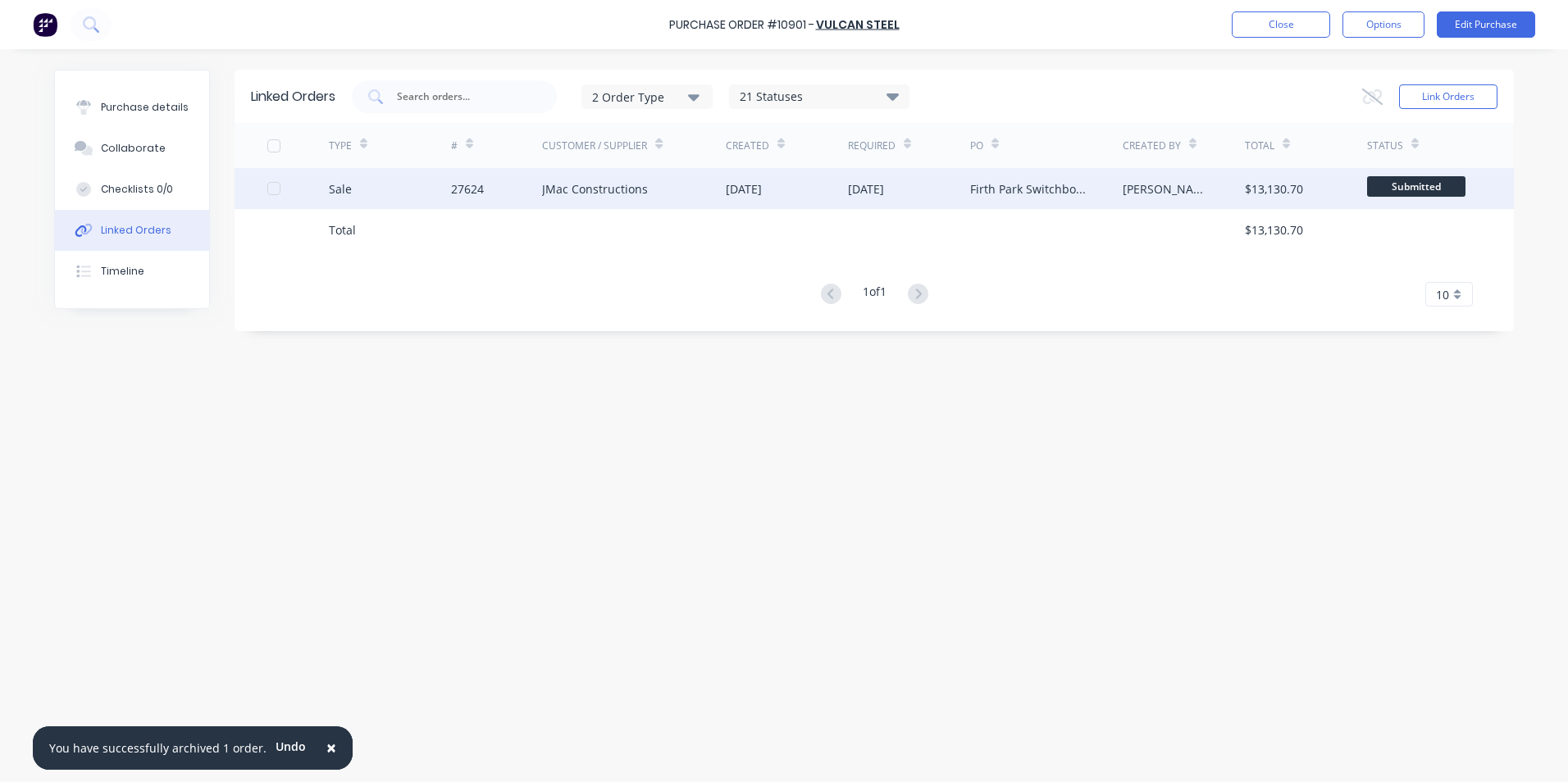
click at [384, 192] on div "Sale" at bounding box center [390, 189] width 122 height 41
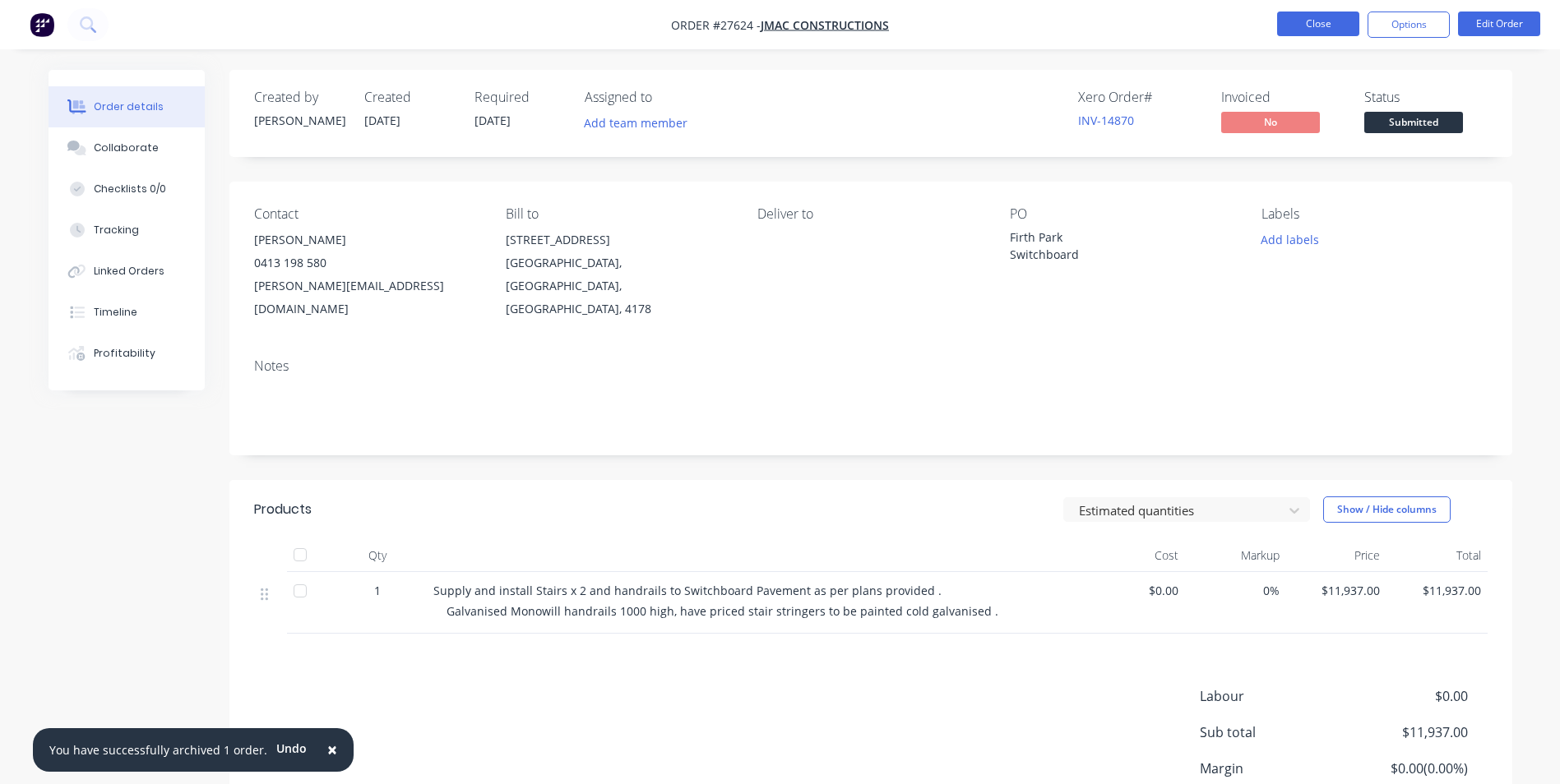
click at [1305, 26] on button "Close" at bounding box center [1317, 23] width 82 height 24
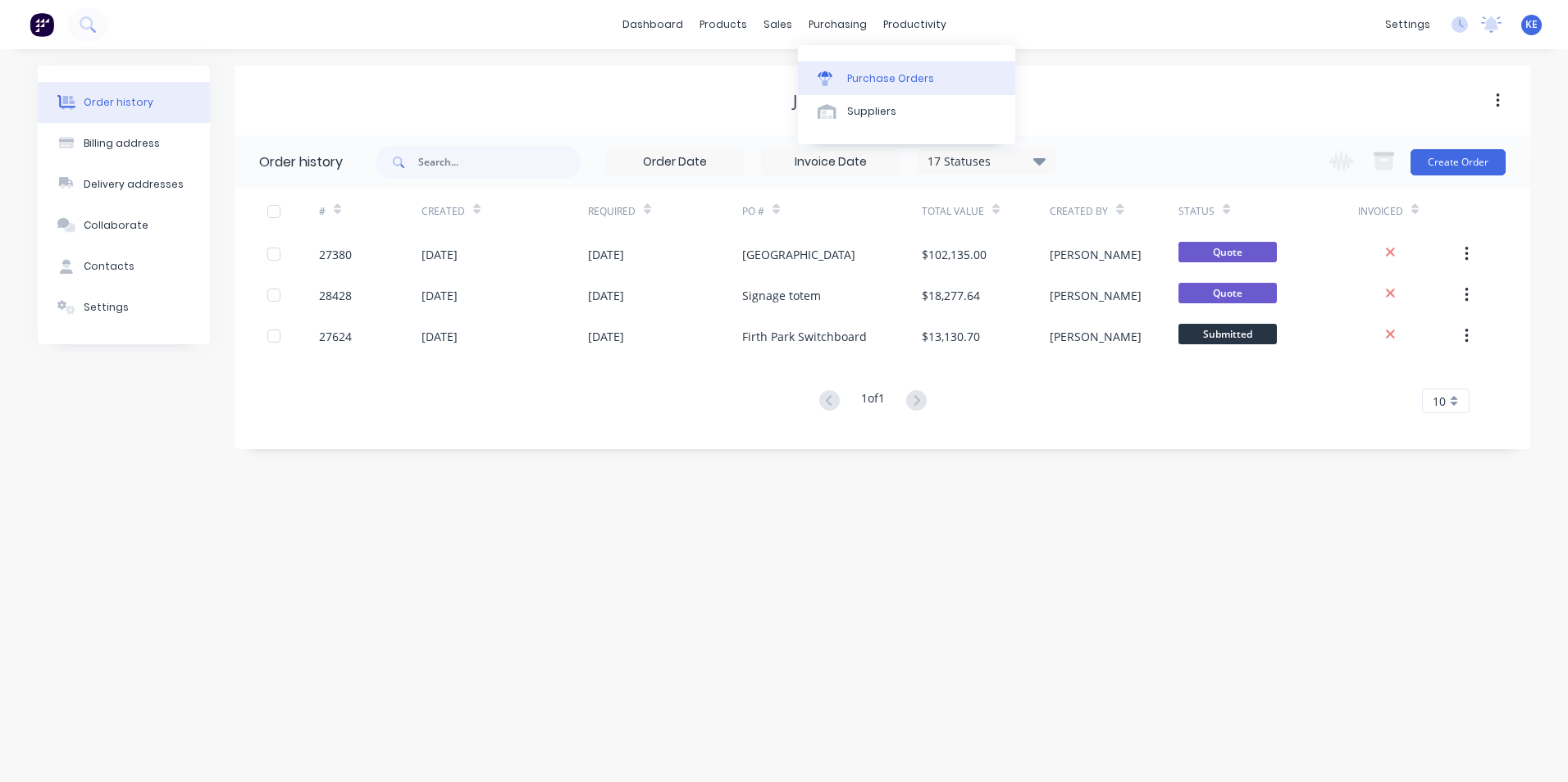
click at [869, 81] on div "Purchase Orders" at bounding box center [891, 78] width 87 height 14
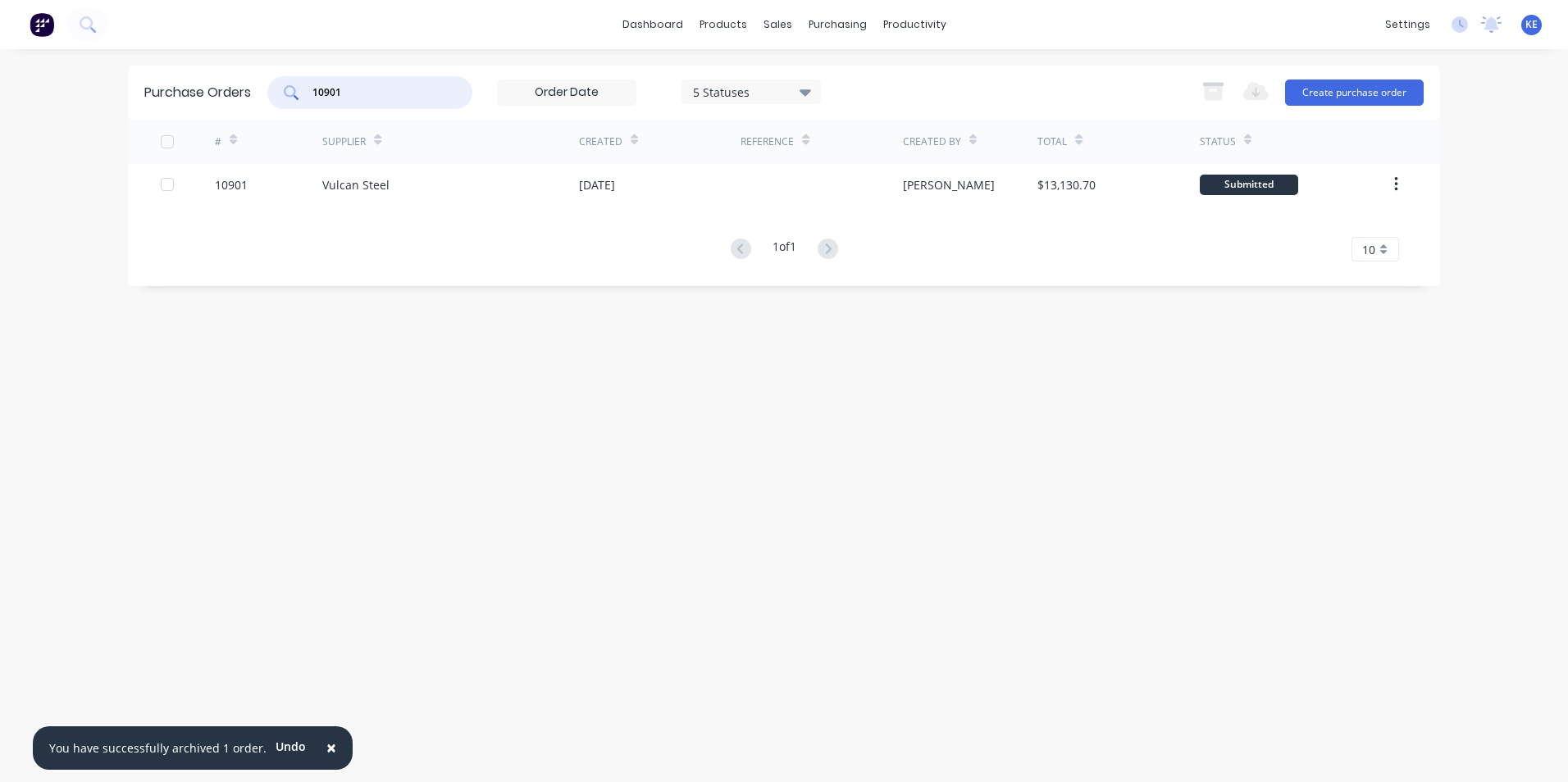
drag, startPoint x: 363, startPoint y: 92, endPoint x: 223, endPoint y: 93, distance: 140.0
click at [223, 93] on div "Purchase Orders 10901 5 Statuses 5 Statuses Export to Excel (XLSX) Create purch…" at bounding box center [783, 92] width 1312 height 53
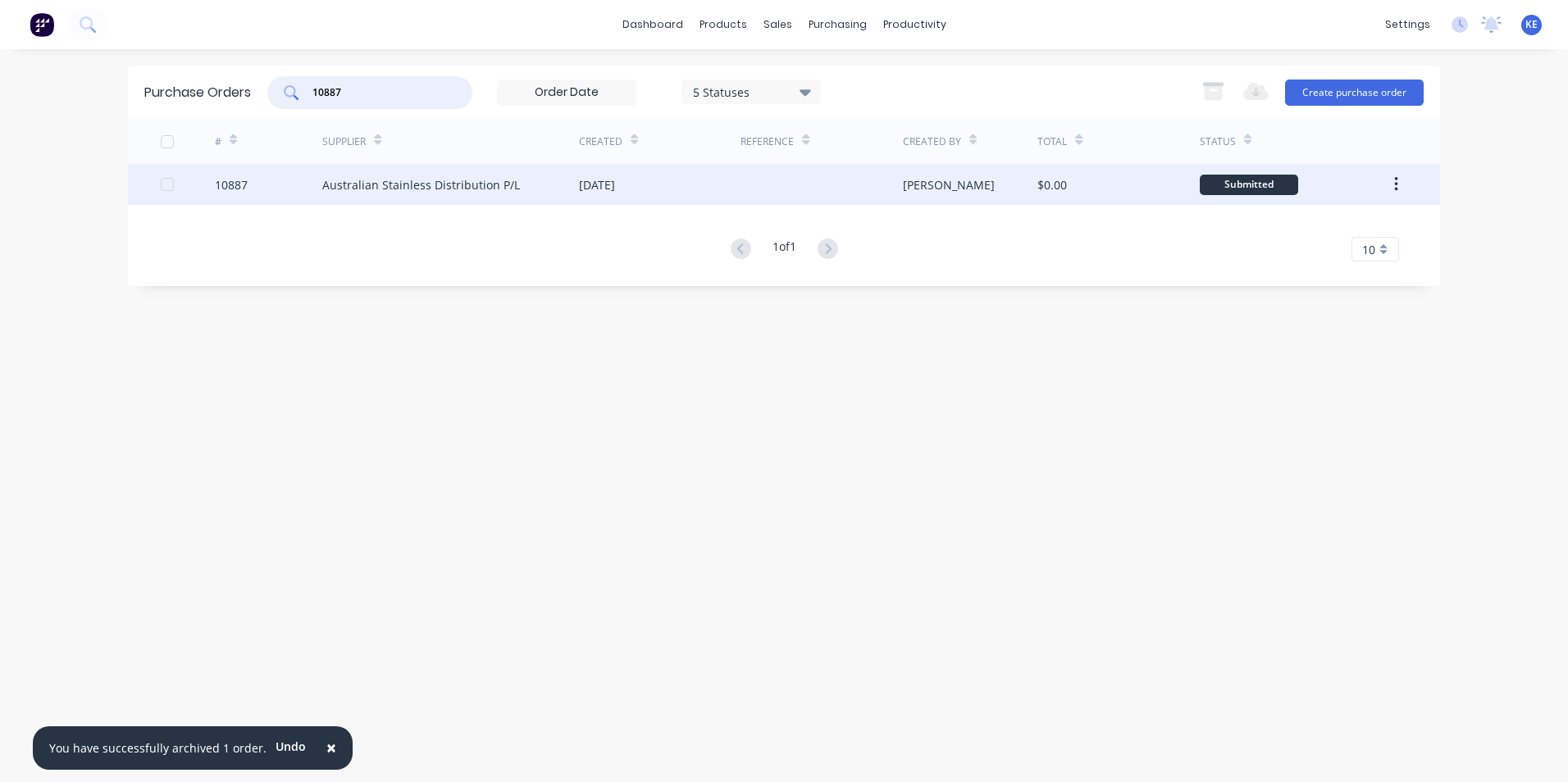
type input "10887"
click at [264, 184] on div "10887" at bounding box center [269, 185] width 109 height 41
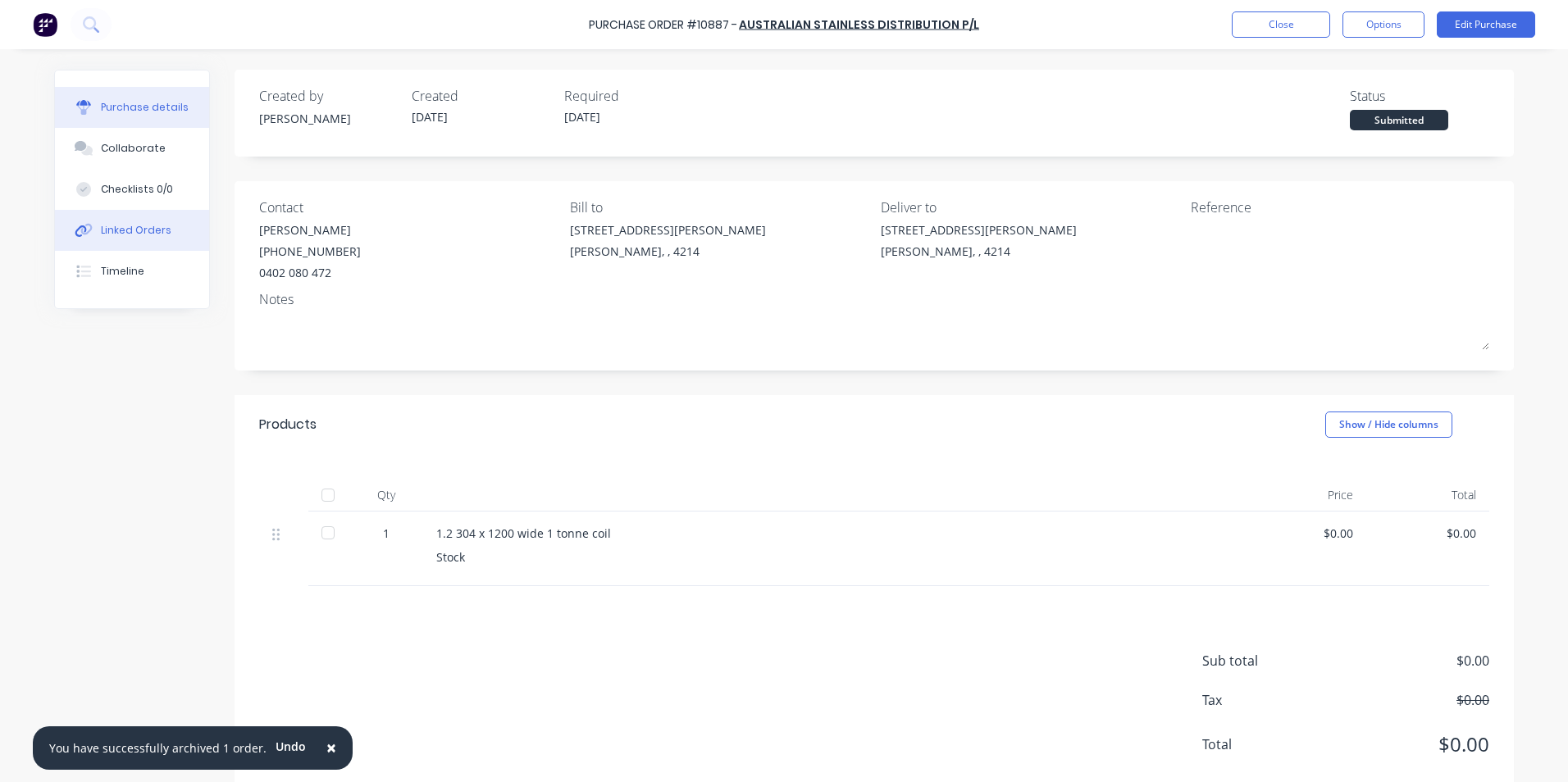
click at [105, 229] on div "Linked Orders" at bounding box center [136, 230] width 71 height 14
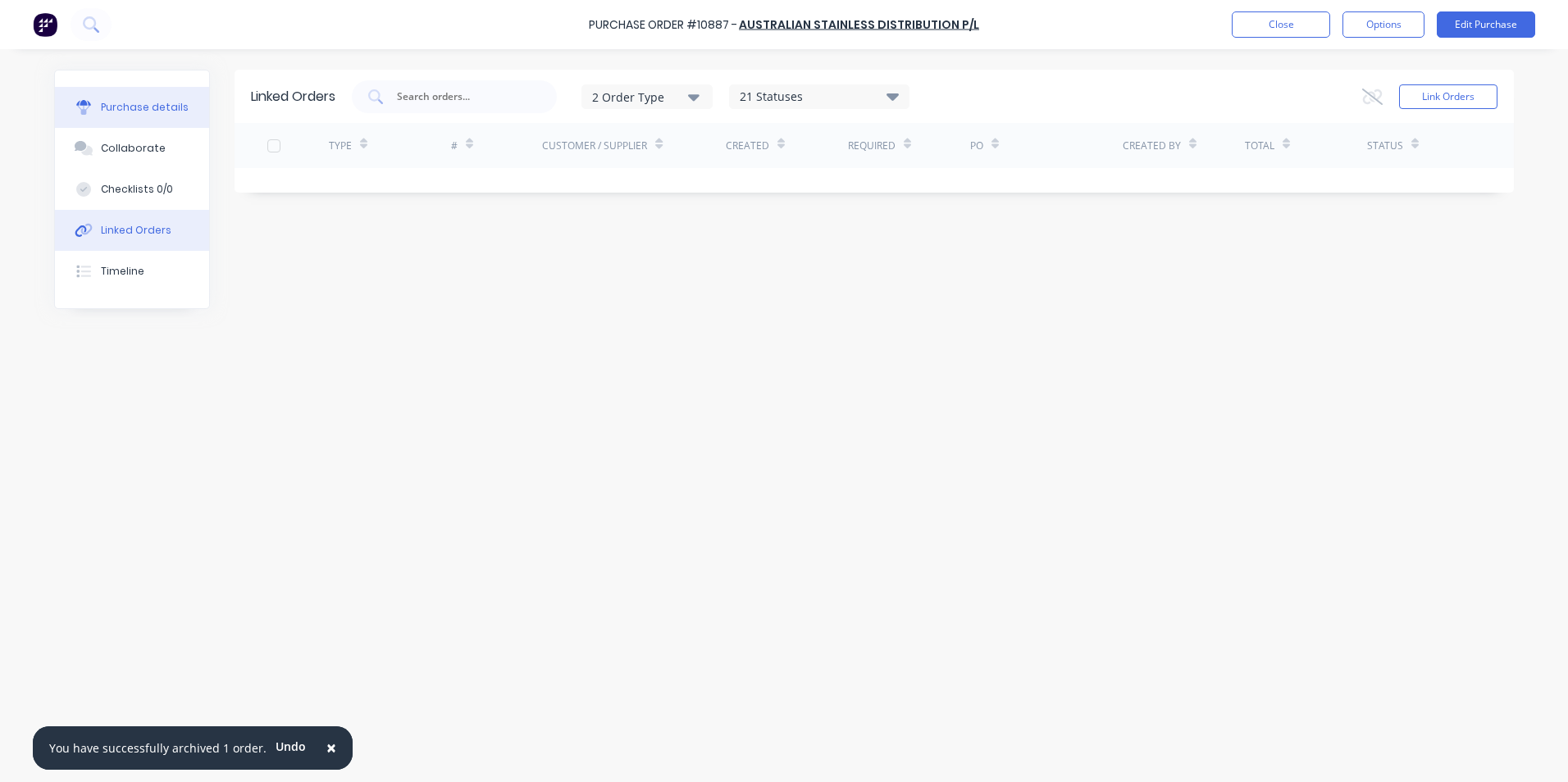
drag, startPoint x: 118, startPoint y: 109, endPoint x: 188, endPoint y: 120, distance: 70.9
click at [118, 109] on div "Purchase details" at bounding box center [145, 107] width 88 height 14
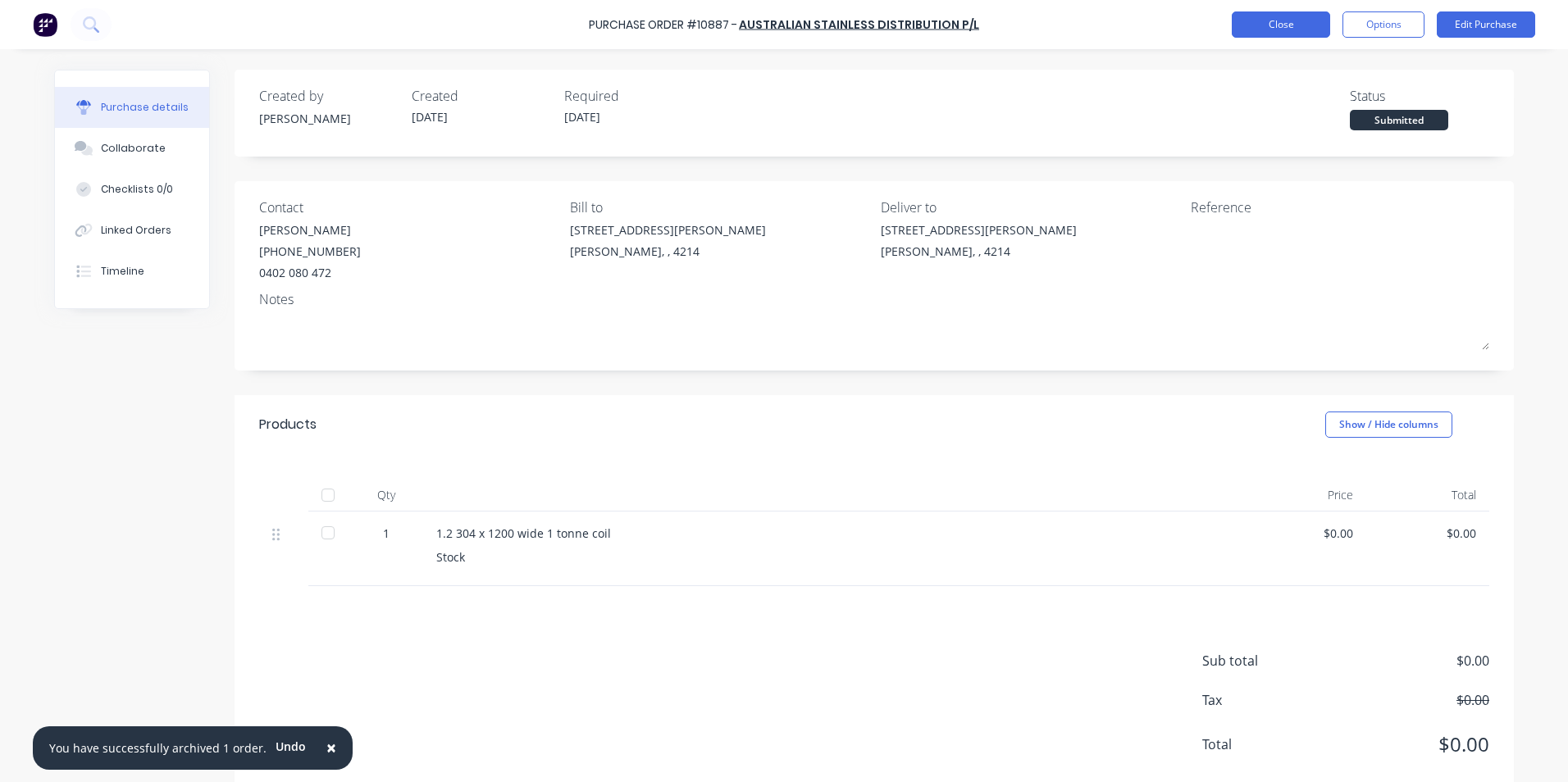
click at [1281, 31] on button "Close" at bounding box center [1282, 24] width 99 height 26
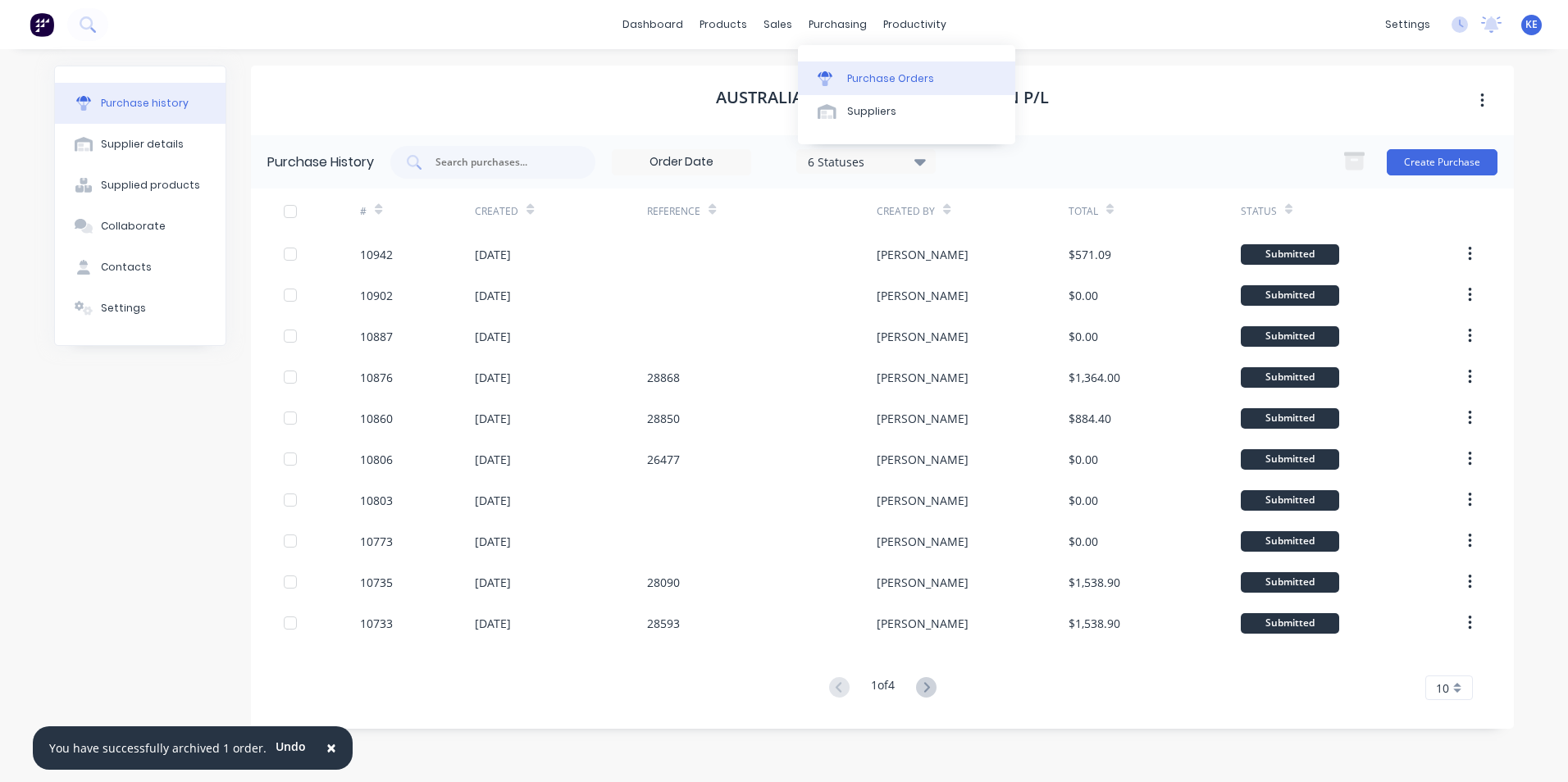
click at [880, 70] on link "Purchase Orders" at bounding box center [907, 78] width 217 height 33
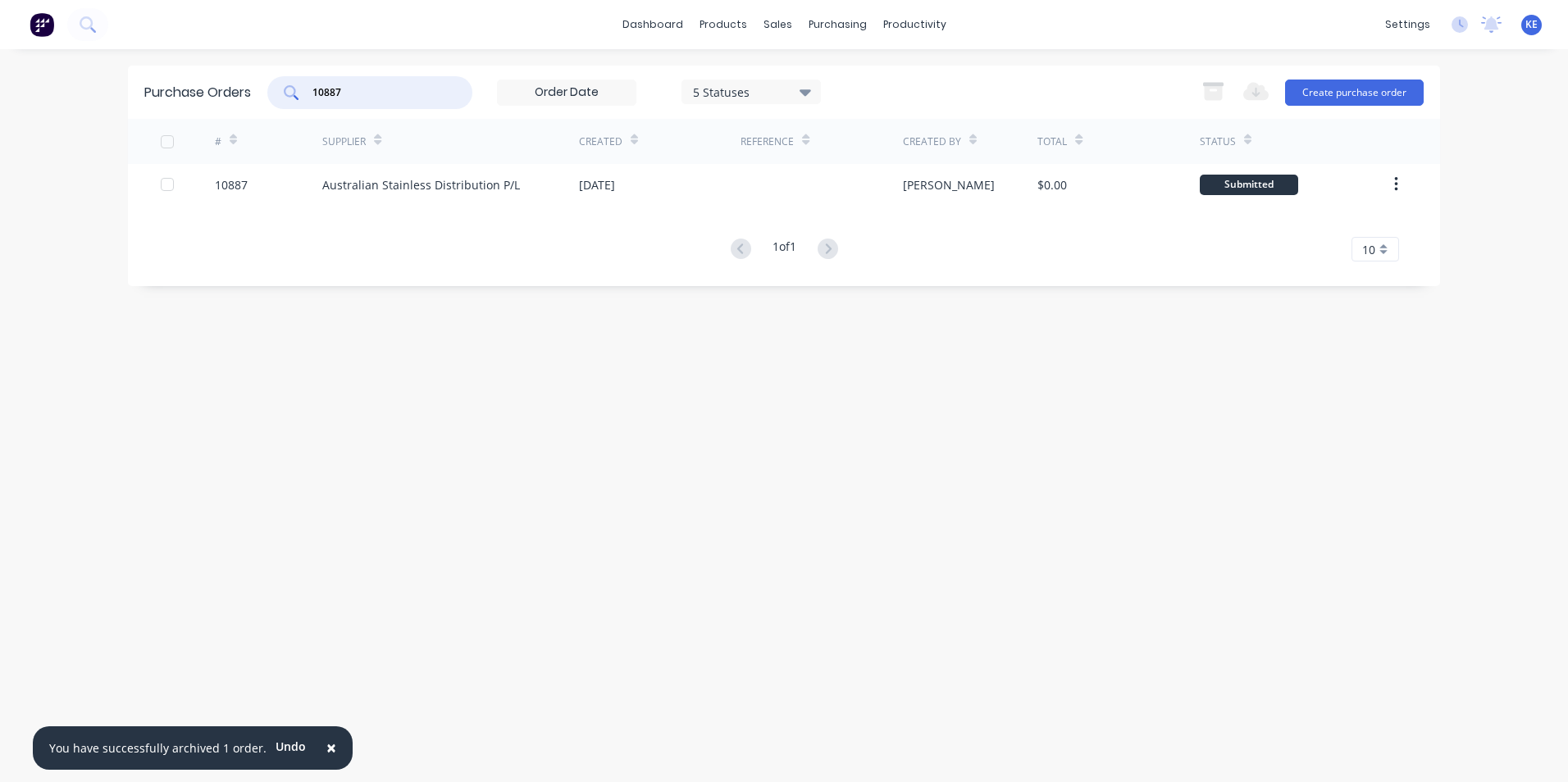
drag, startPoint x: 400, startPoint y: 84, endPoint x: 232, endPoint y: 99, distance: 168.7
click at [232, 99] on div "Purchase Orders 10887 5 Statuses 5 Statuses Export to Excel (XLSX) Create purch…" at bounding box center [783, 92] width 1312 height 53
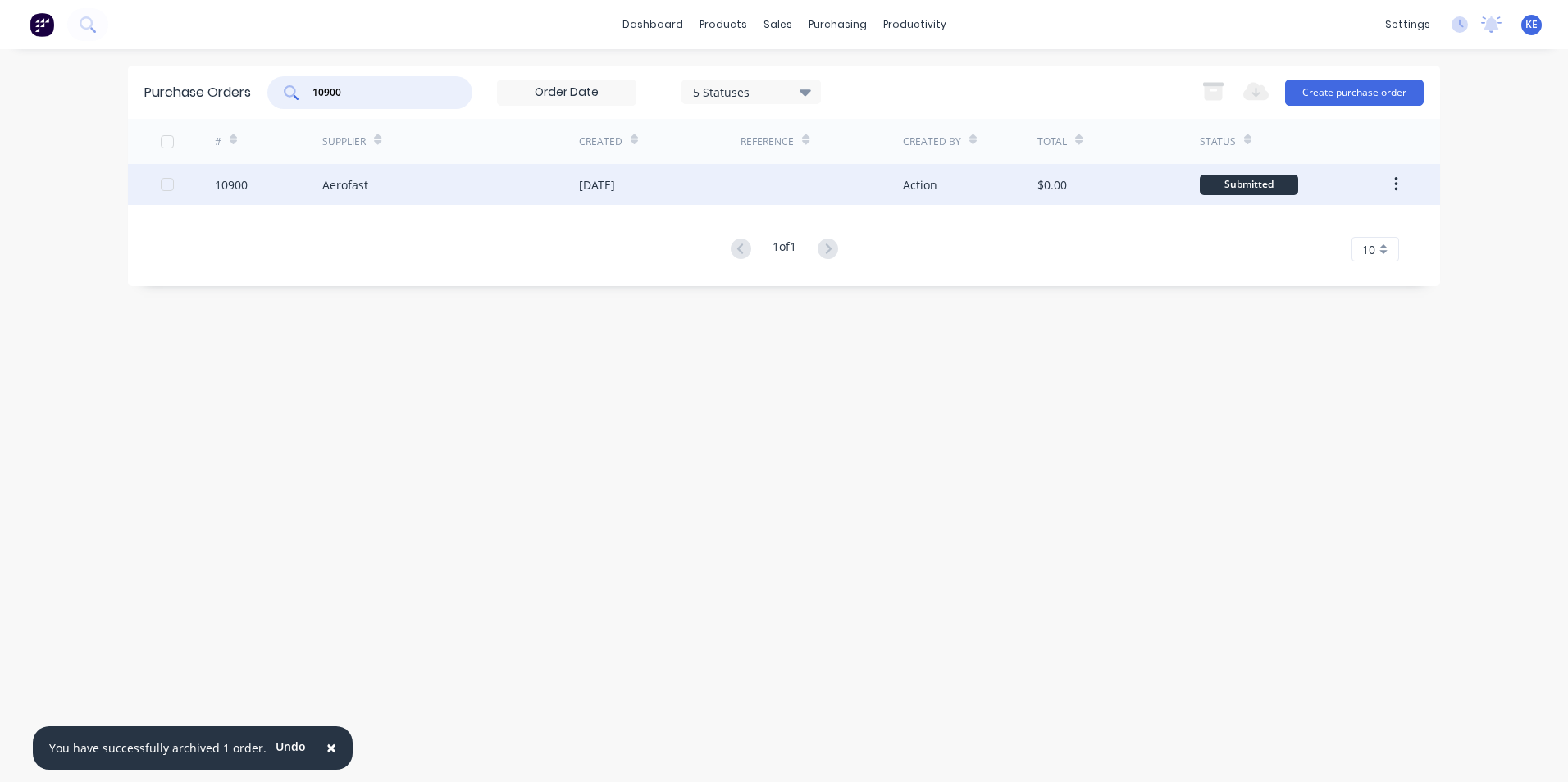
type input "10900"
click at [269, 180] on div "10900" at bounding box center [269, 185] width 109 height 41
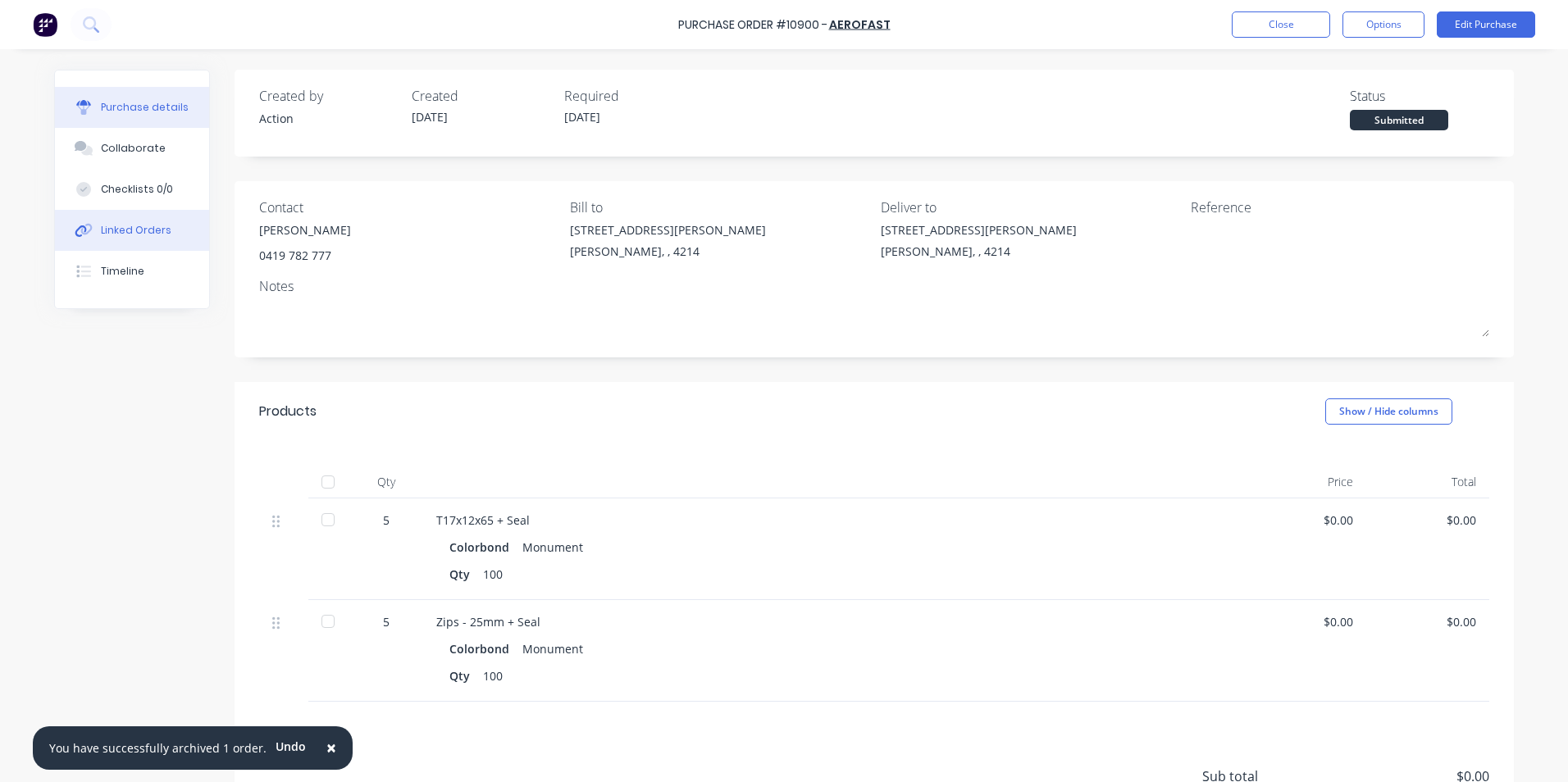
click at [124, 227] on div "Linked Orders" at bounding box center [136, 230] width 71 height 14
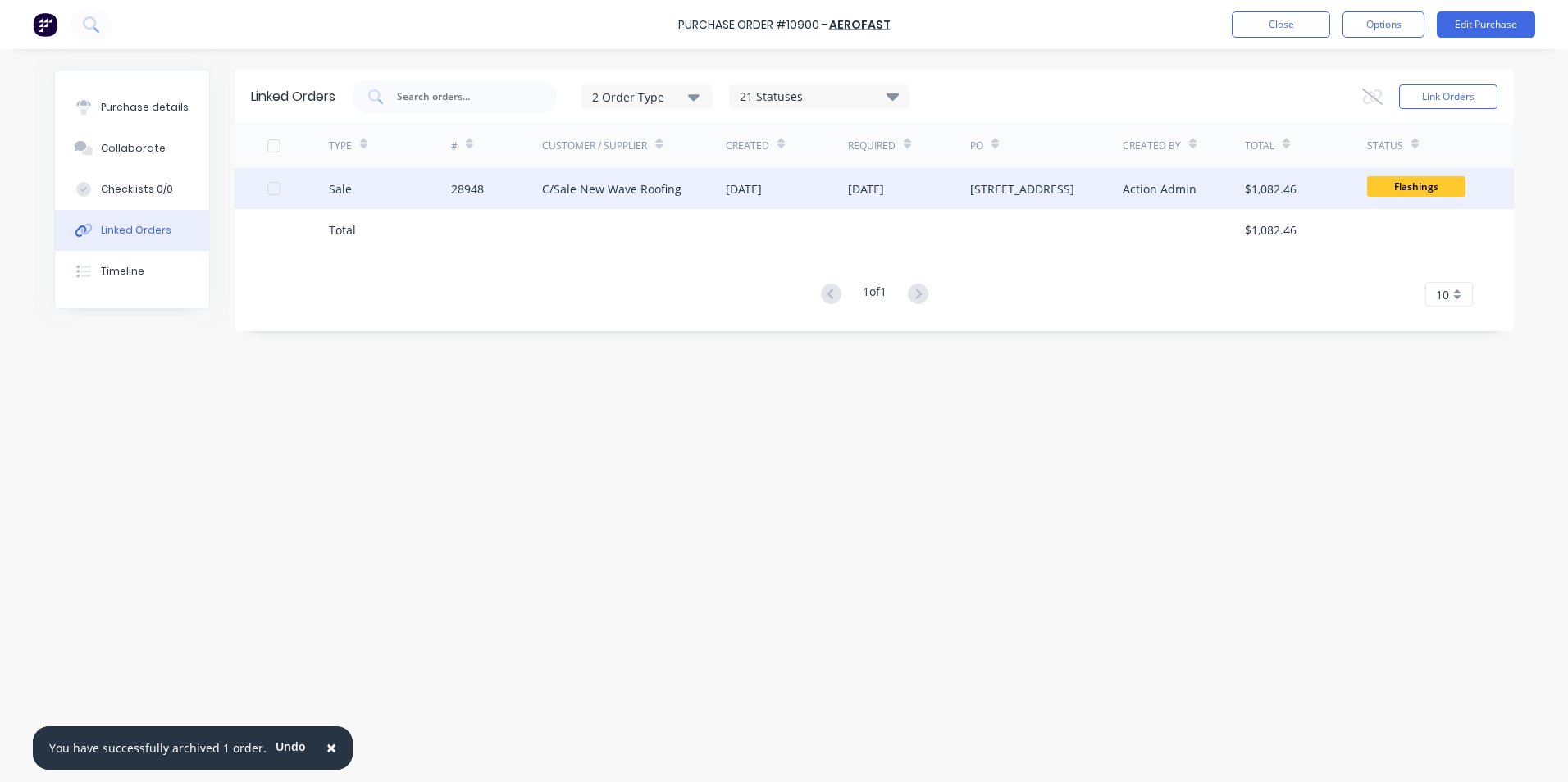
click at [392, 198] on div "Sale" at bounding box center [390, 189] width 122 height 41
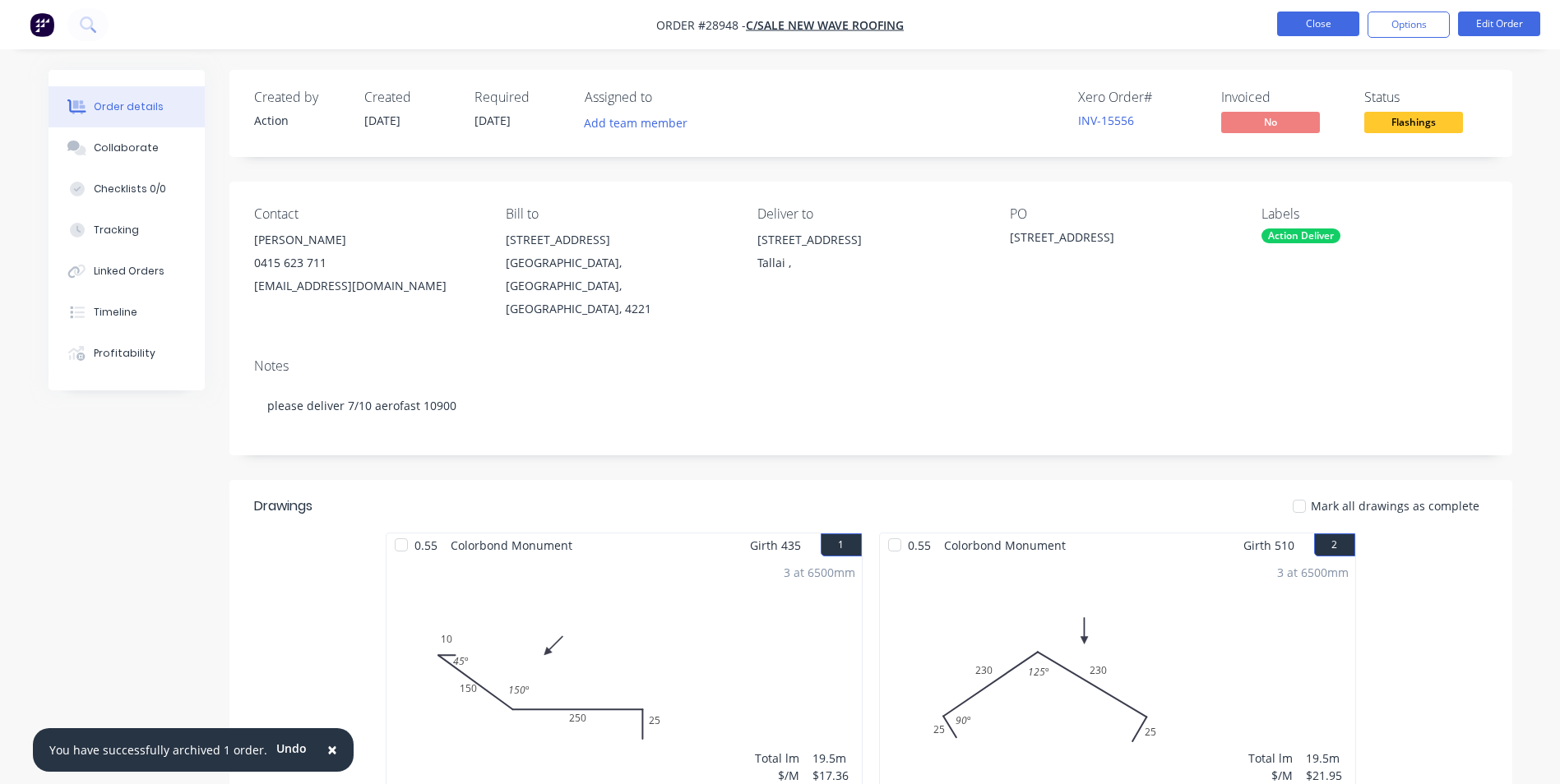
click at [1316, 27] on button "Close" at bounding box center [1317, 23] width 82 height 24
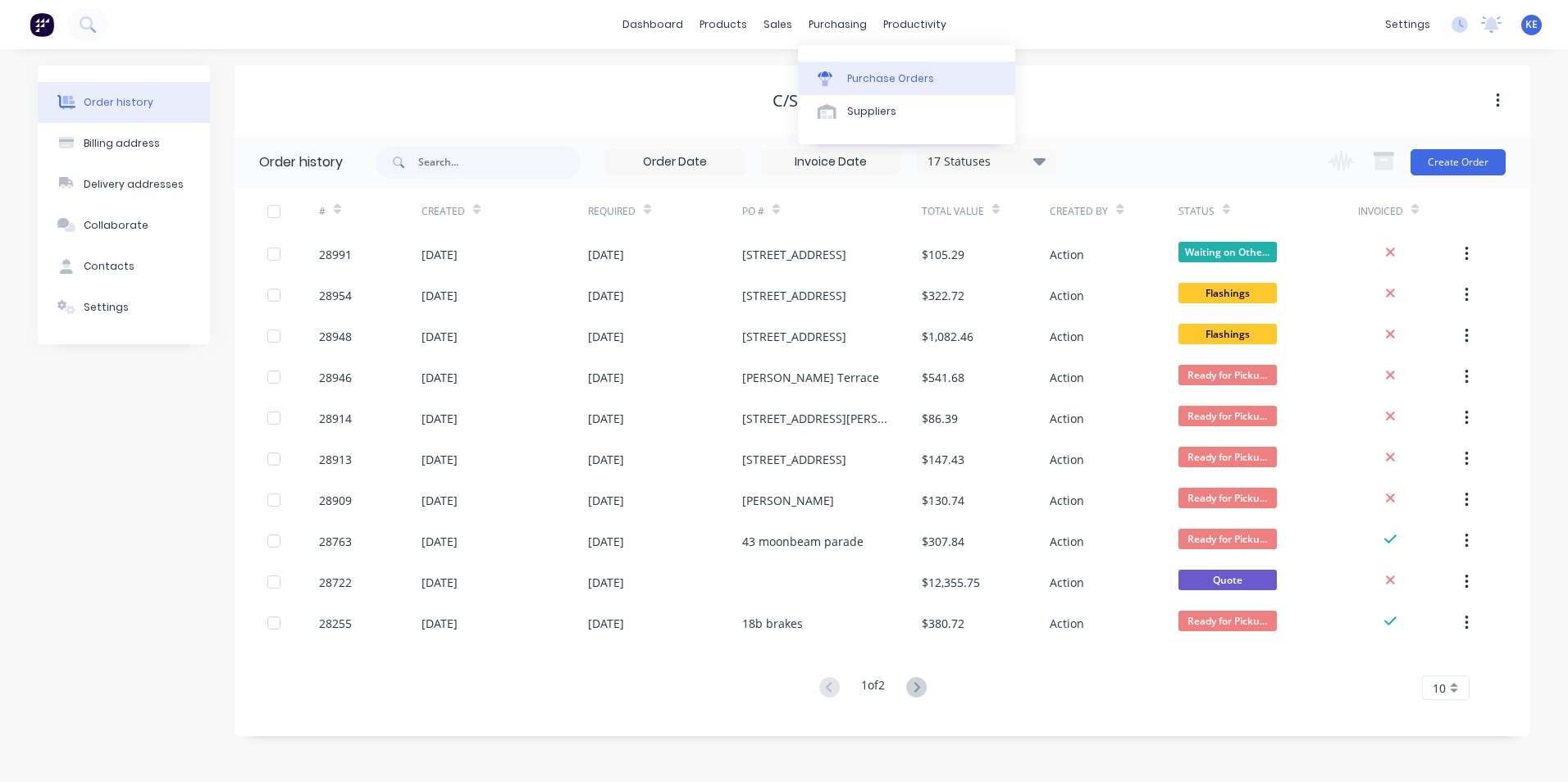
click at [872, 81] on div "Purchase Orders" at bounding box center [891, 78] width 87 height 14
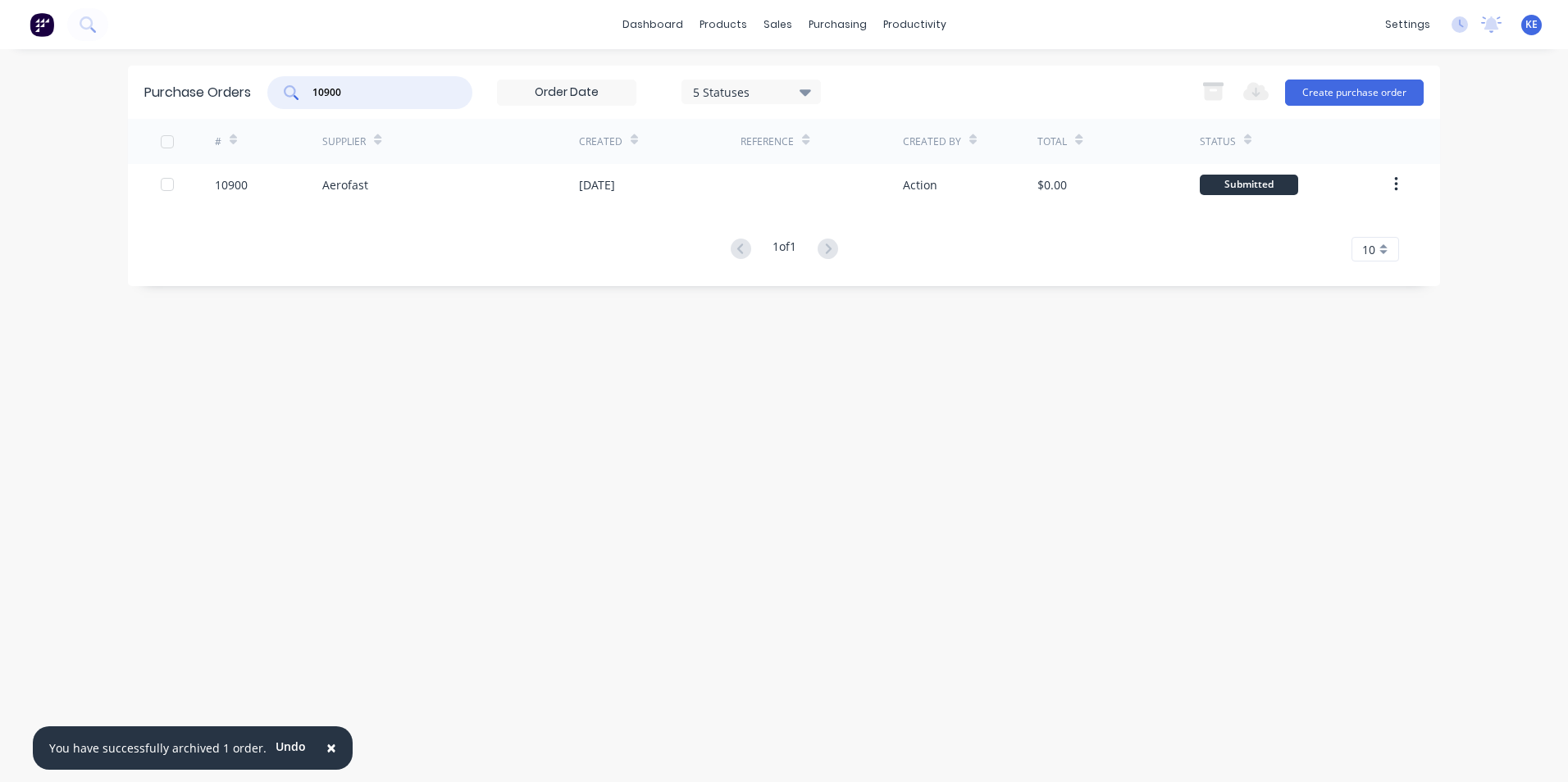
drag, startPoint x: 363, startPoint y: 92, endPoint x: 214, endPoint y: 106, distance: 149.7
click at [214, 106] on div "Purchase Orders 10900 5 Statuses 5 Statuses Export to Excel (XLSX) Create purch…" at bounding box center [783, 92] width 1312 height 53
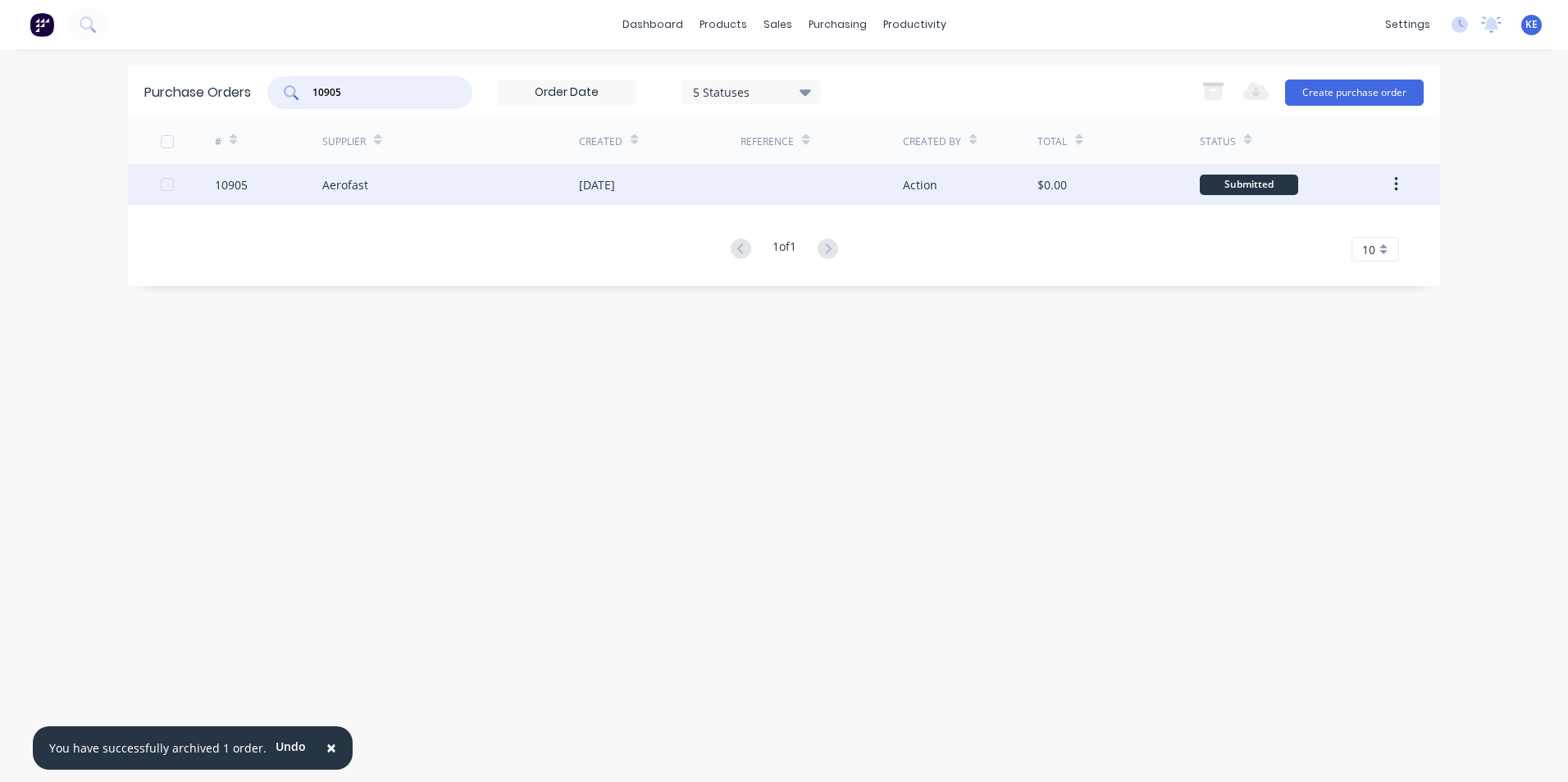
type input "10905"
click at [276, 192] on div "10905" at bounding box center [269, 185] width 109 height 41
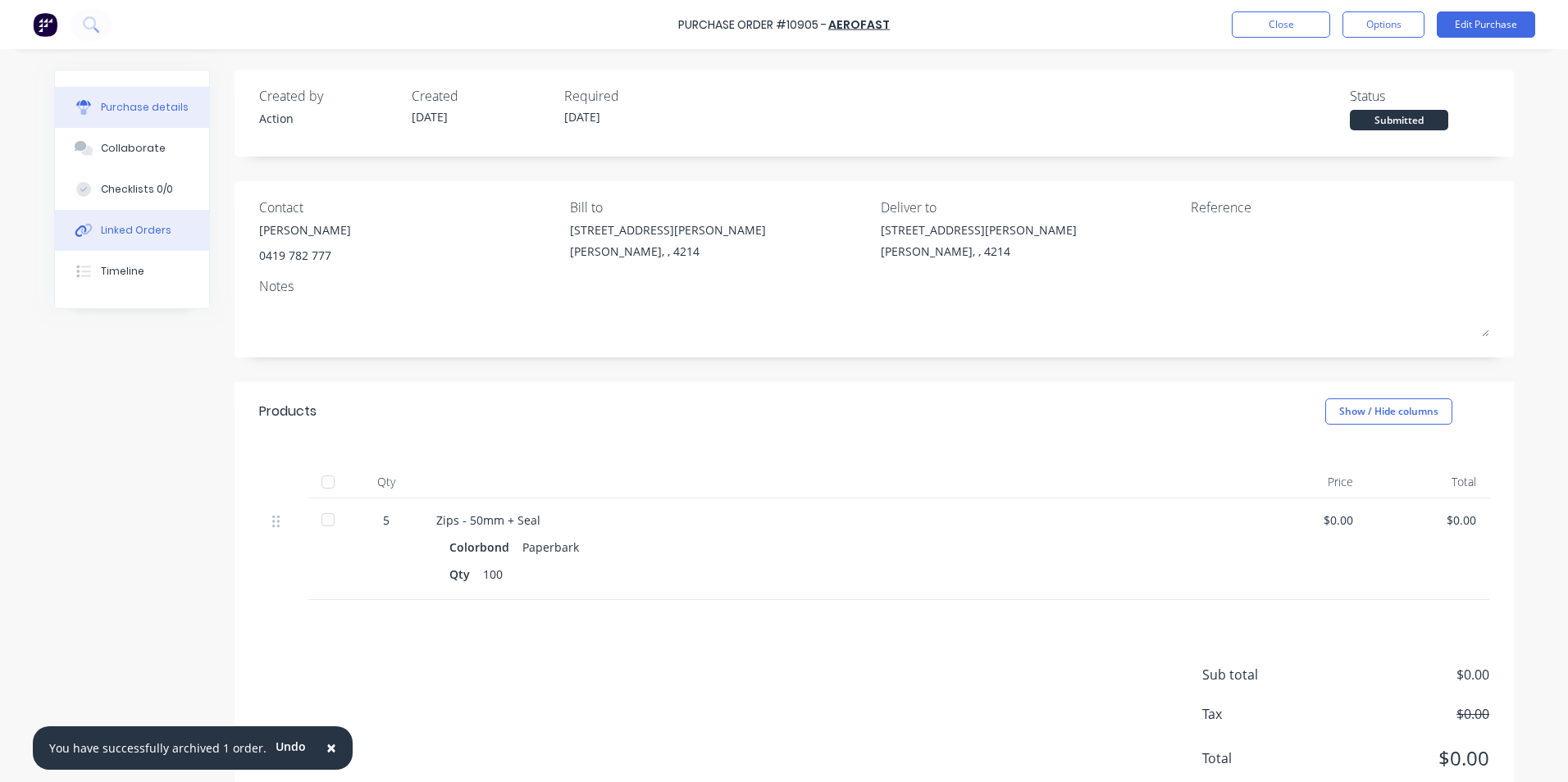
click at [128, 232] on div "Linked Orders" at bounding box center [136, 230] width 71 height 14
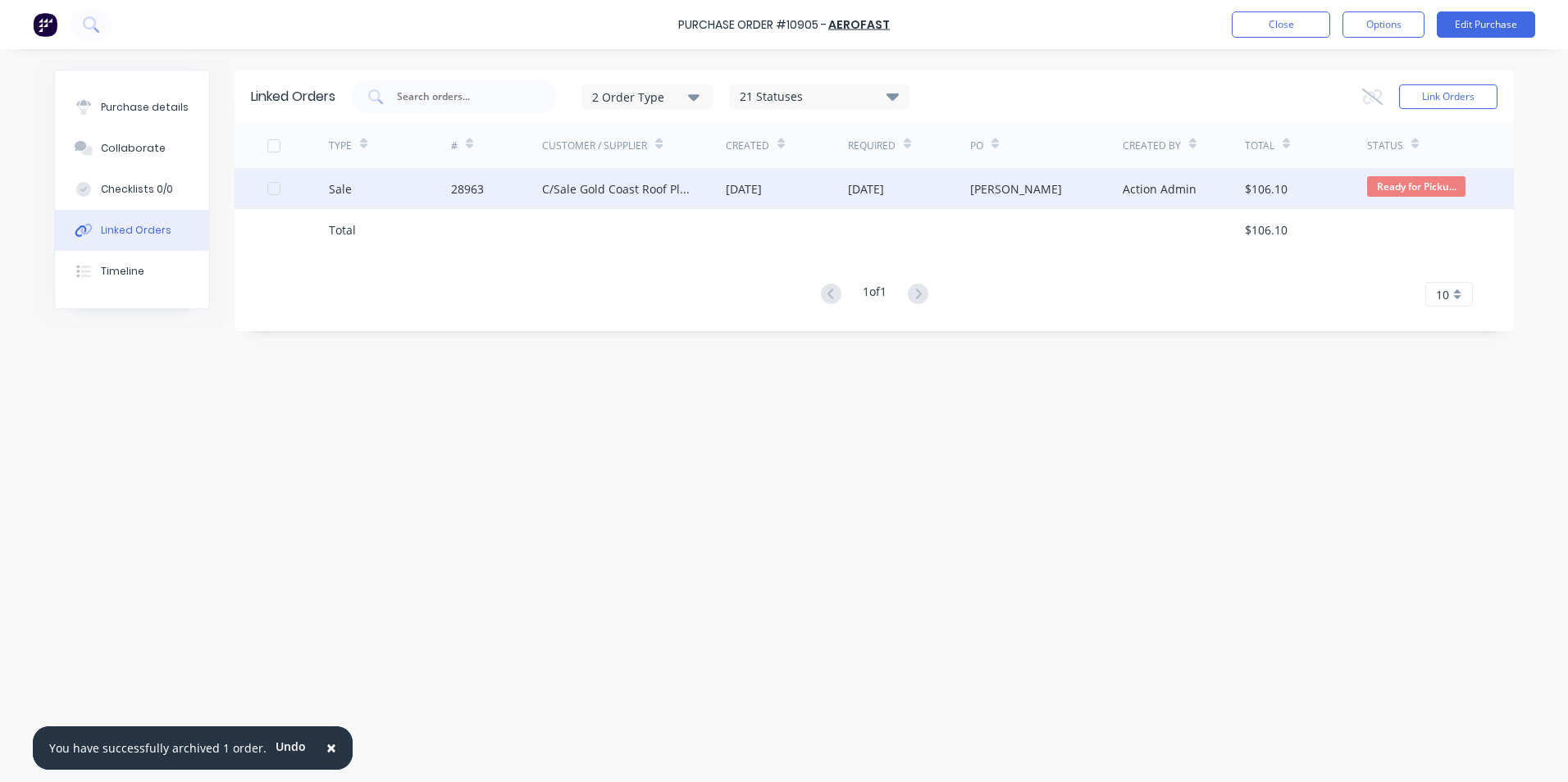
click at [358, 199] on div "Sale" at bounding box center [390, 189] width 122 height 41
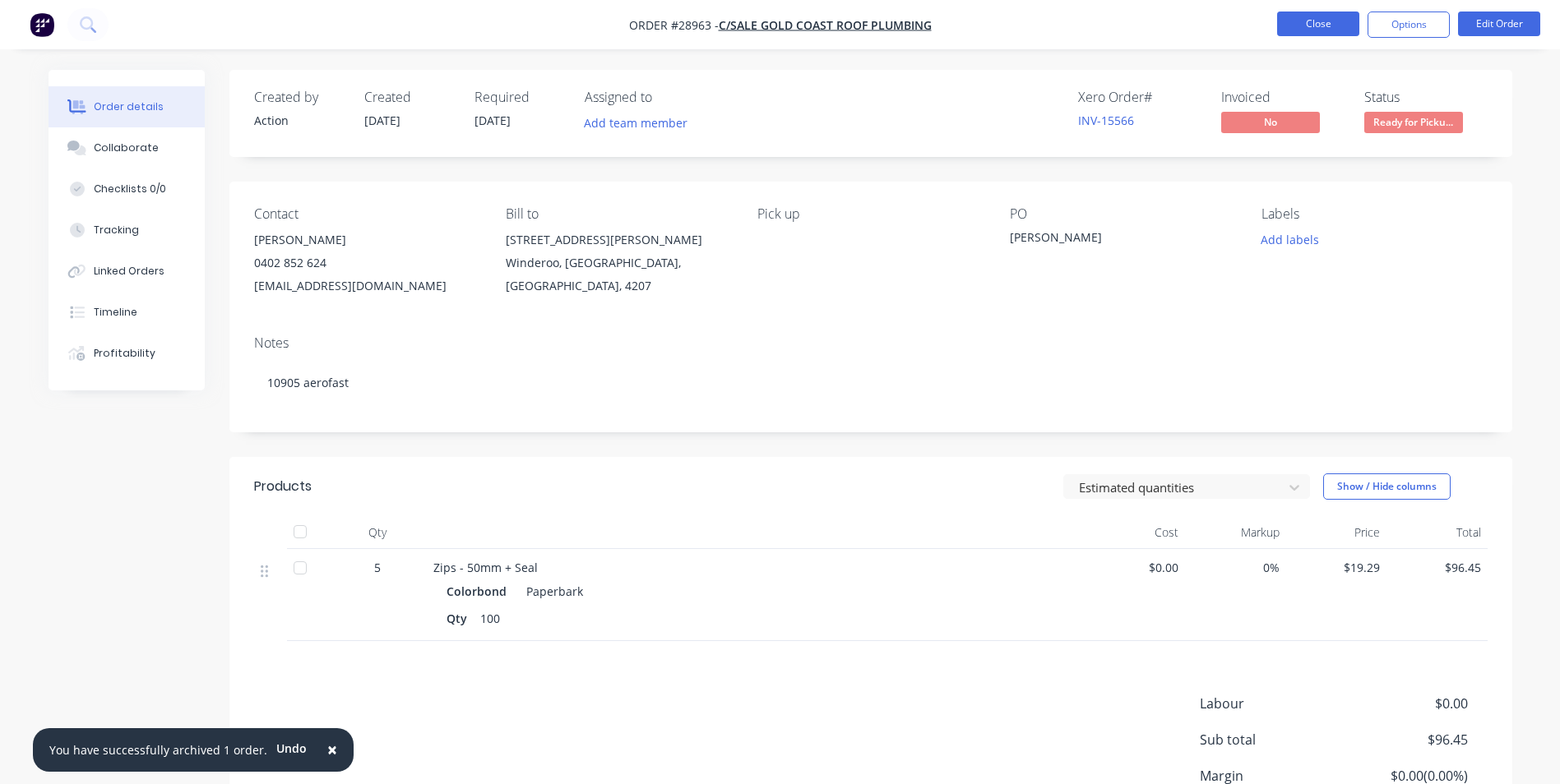
click at [1305, 32] on button "Close" at bounding box center [1317, 23] width 82 height 24
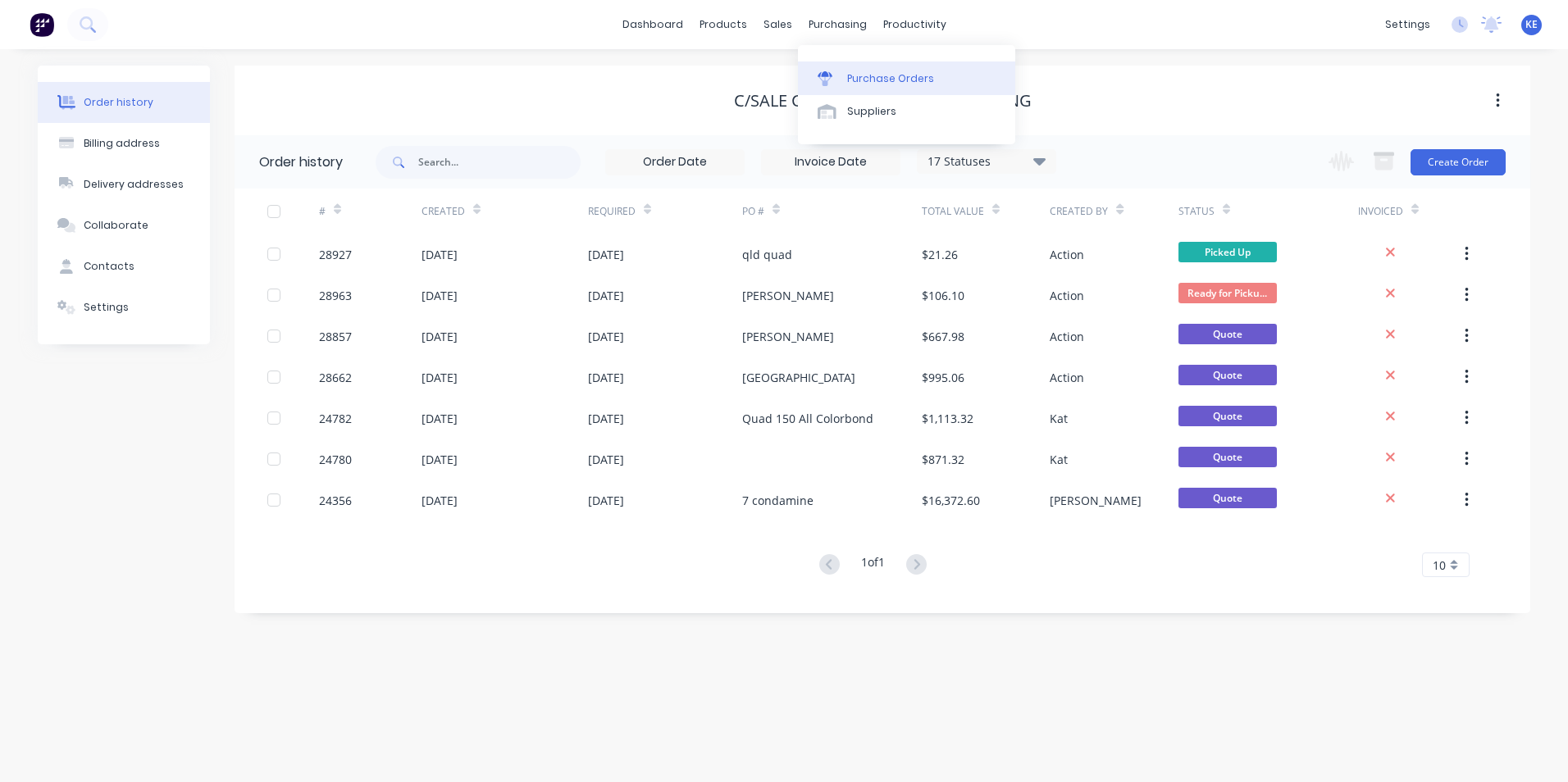
click at [833, 75] on div at bounding box center [830, 78] width 24 height 14
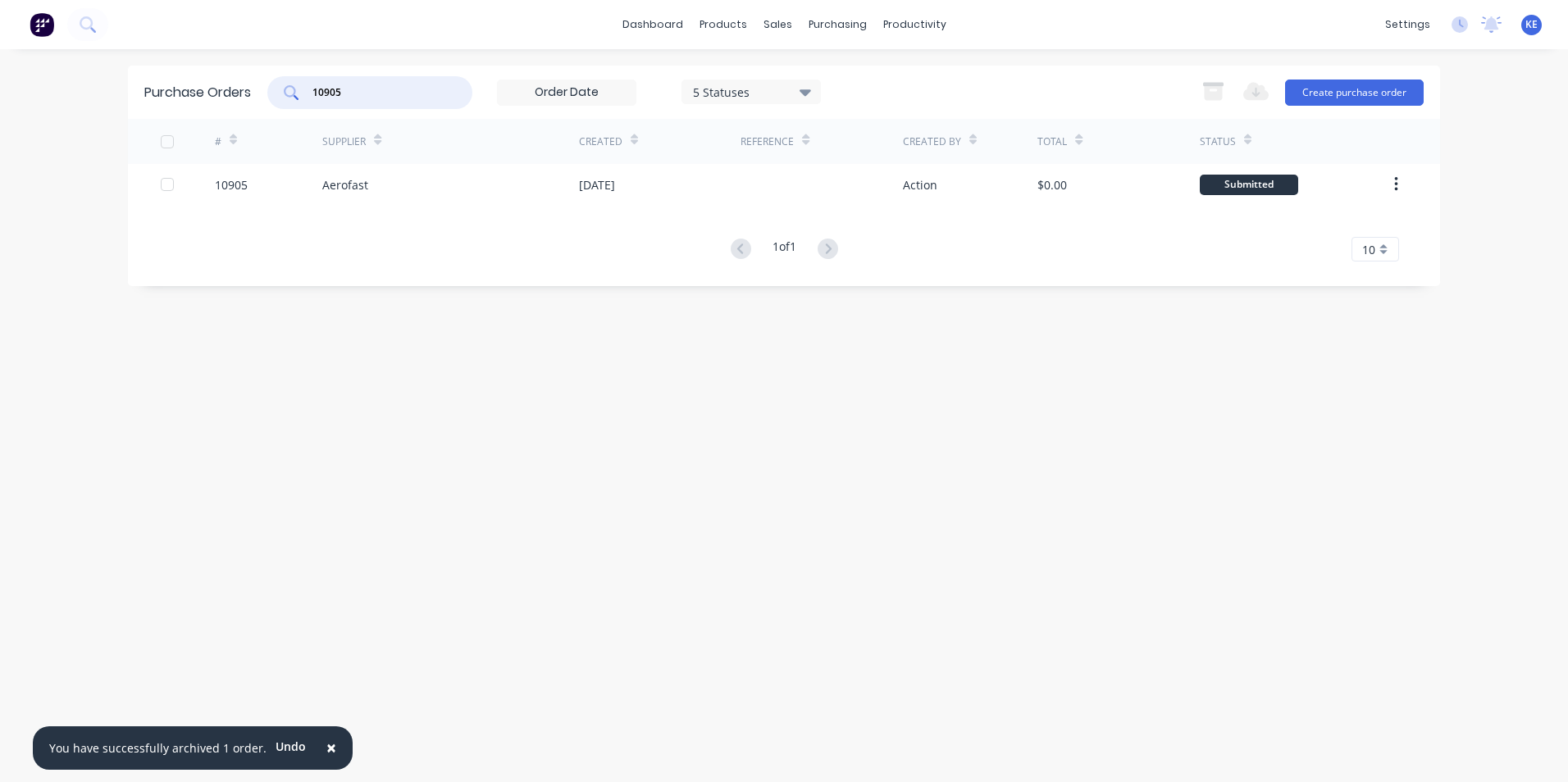
drag, startPoint x: 383, startPoint y: 96, endPoint x: 266, endPoint y: 84, distance: 117.6
click at [264, 96] on div "Purchase Orders 10905 5 Statuses 5 Statuses Export to Excel (XLSX) Create purch…" at bounding box center [783, 92] width 1312 height 53
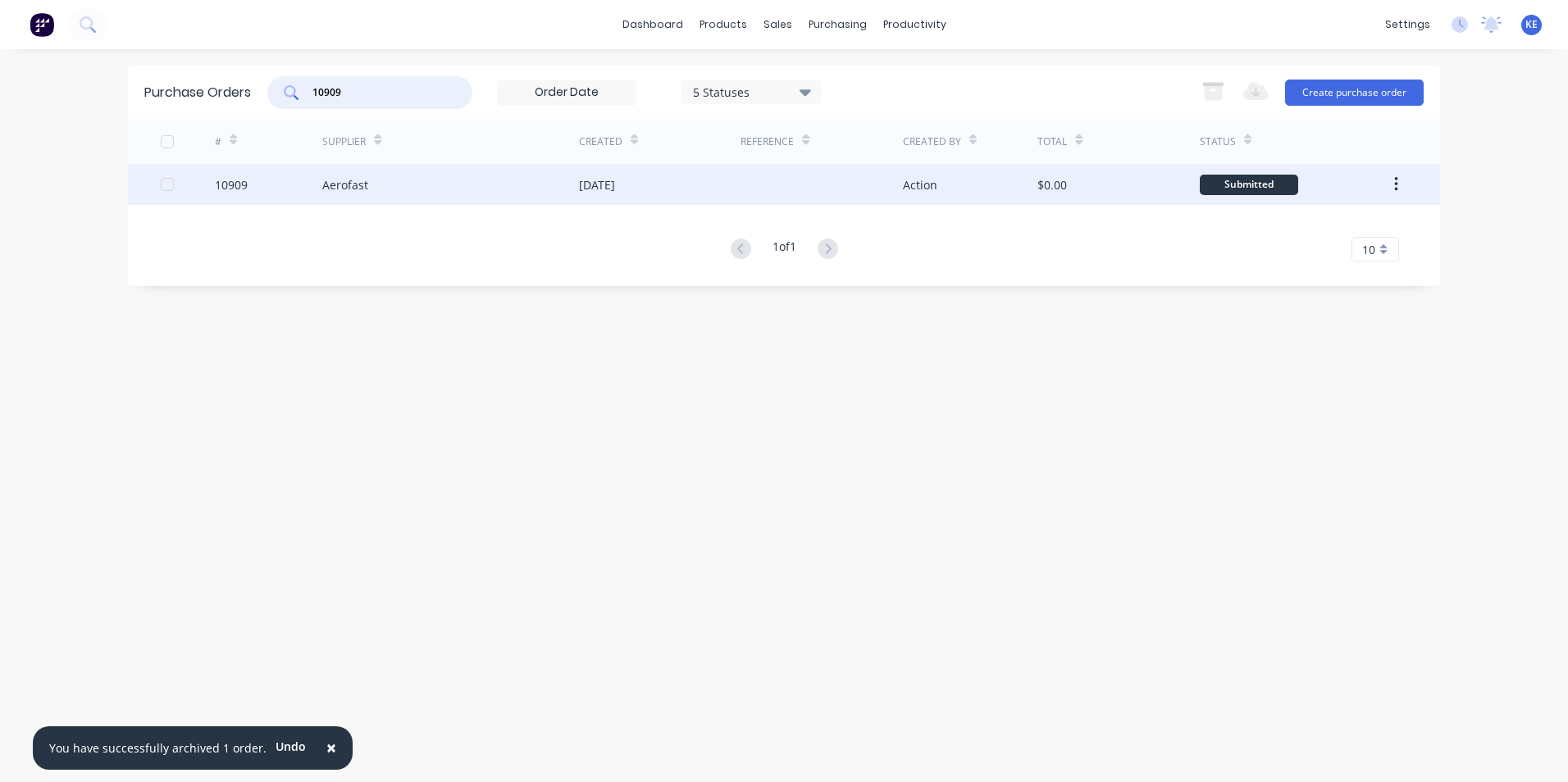
type input "10909"
click at [260, 193] on div "10909" at bounding box center [269, 185] width 109 height 41
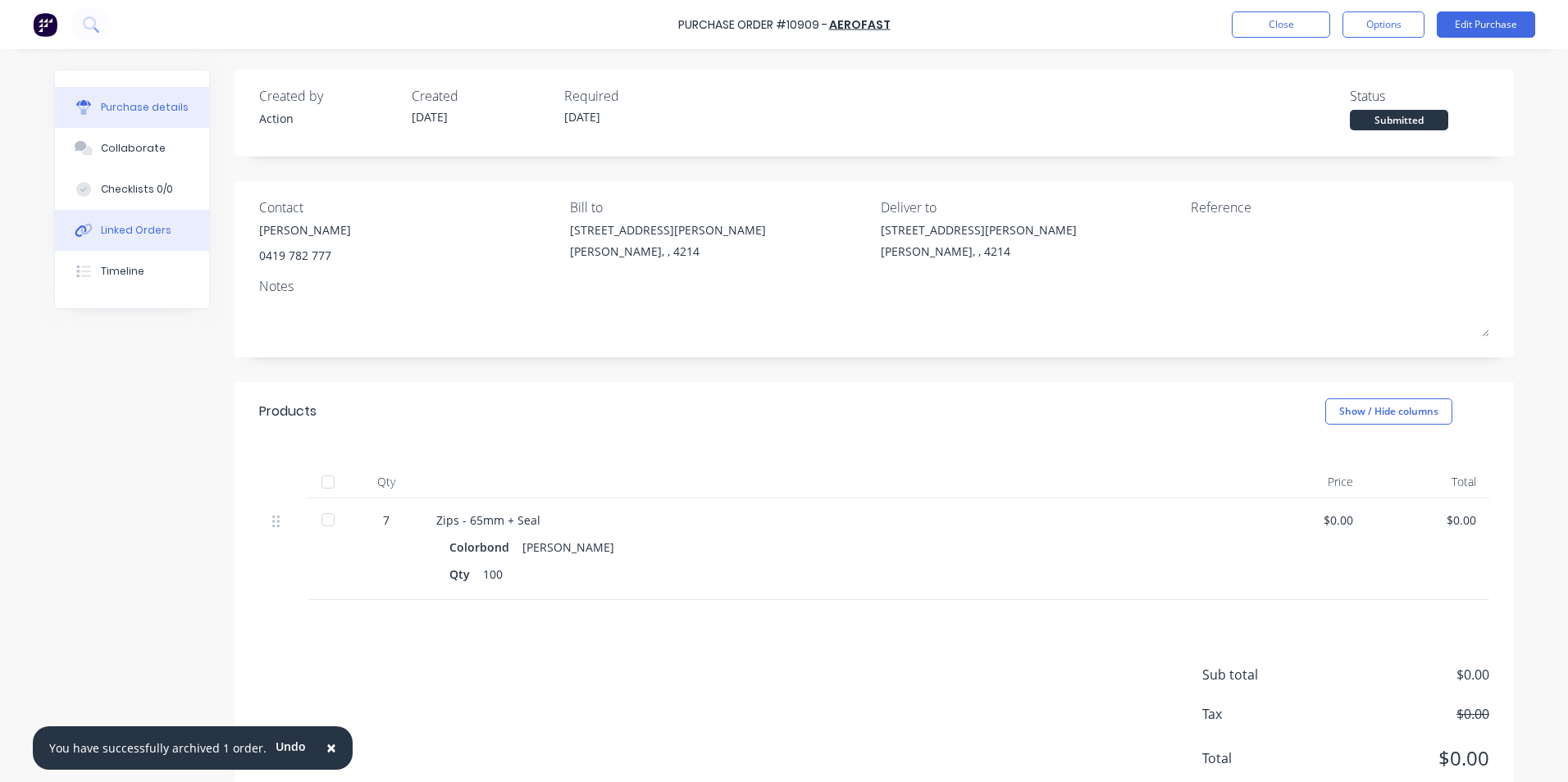
click at [130, 224] on div "Linked Orders" at bounding box center [136, 230] width 71 height 14
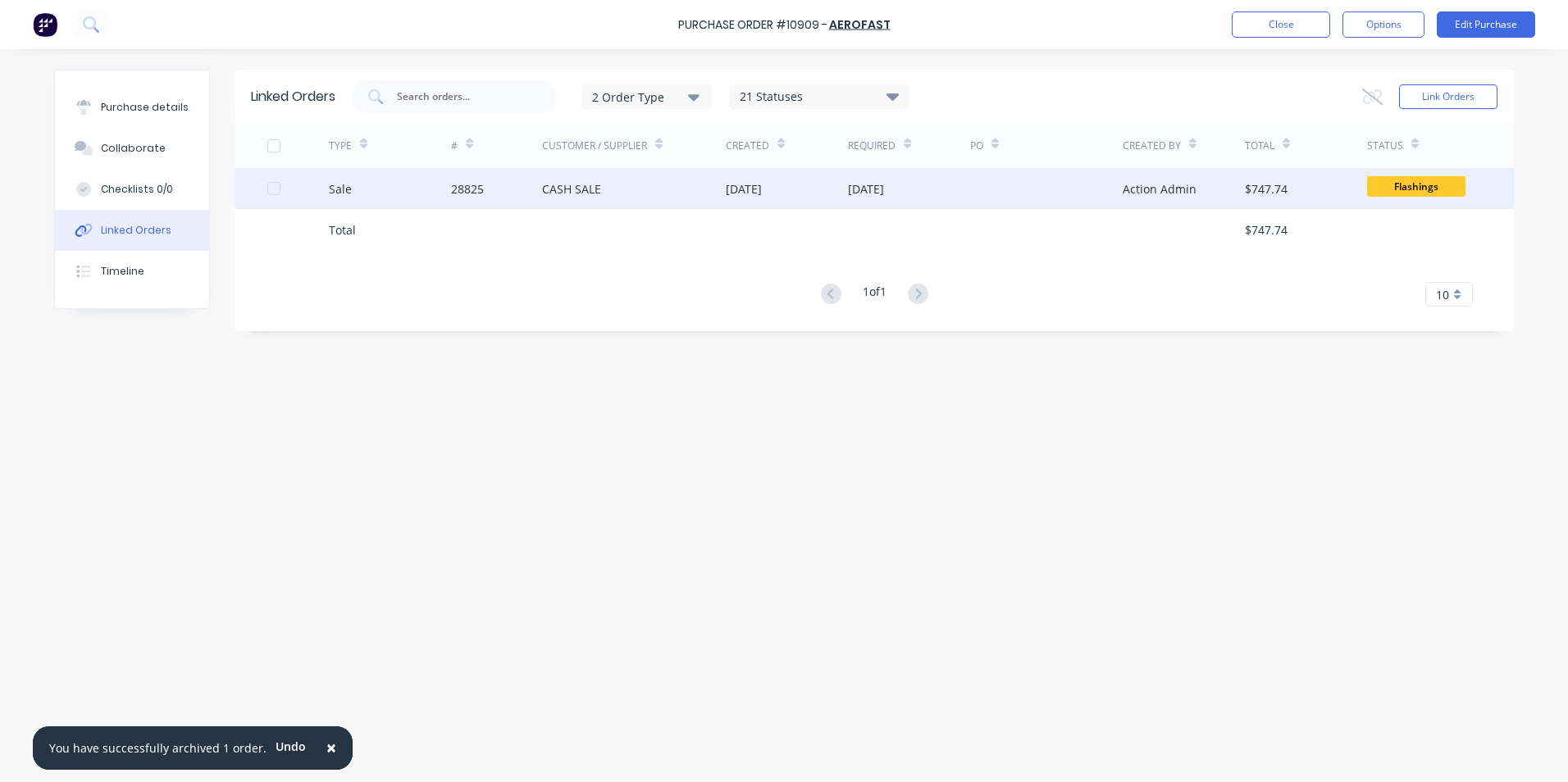
click at [420, 198] on div "Sale" at bounding box center [390, 189] width 122 height 41
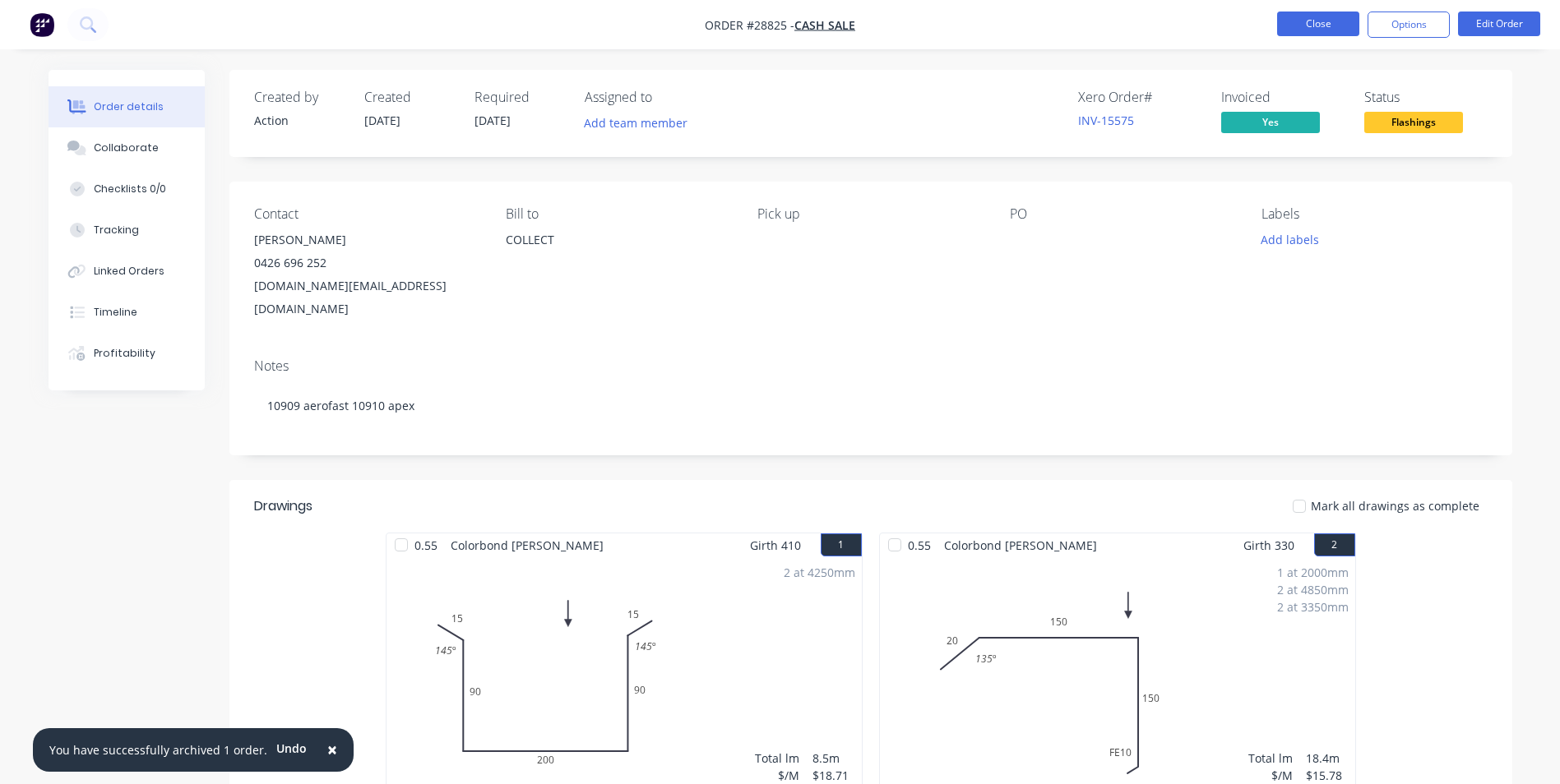
click at [1305, 23] on button "Close" at bounding box center [1317, 23] width 82 height 24
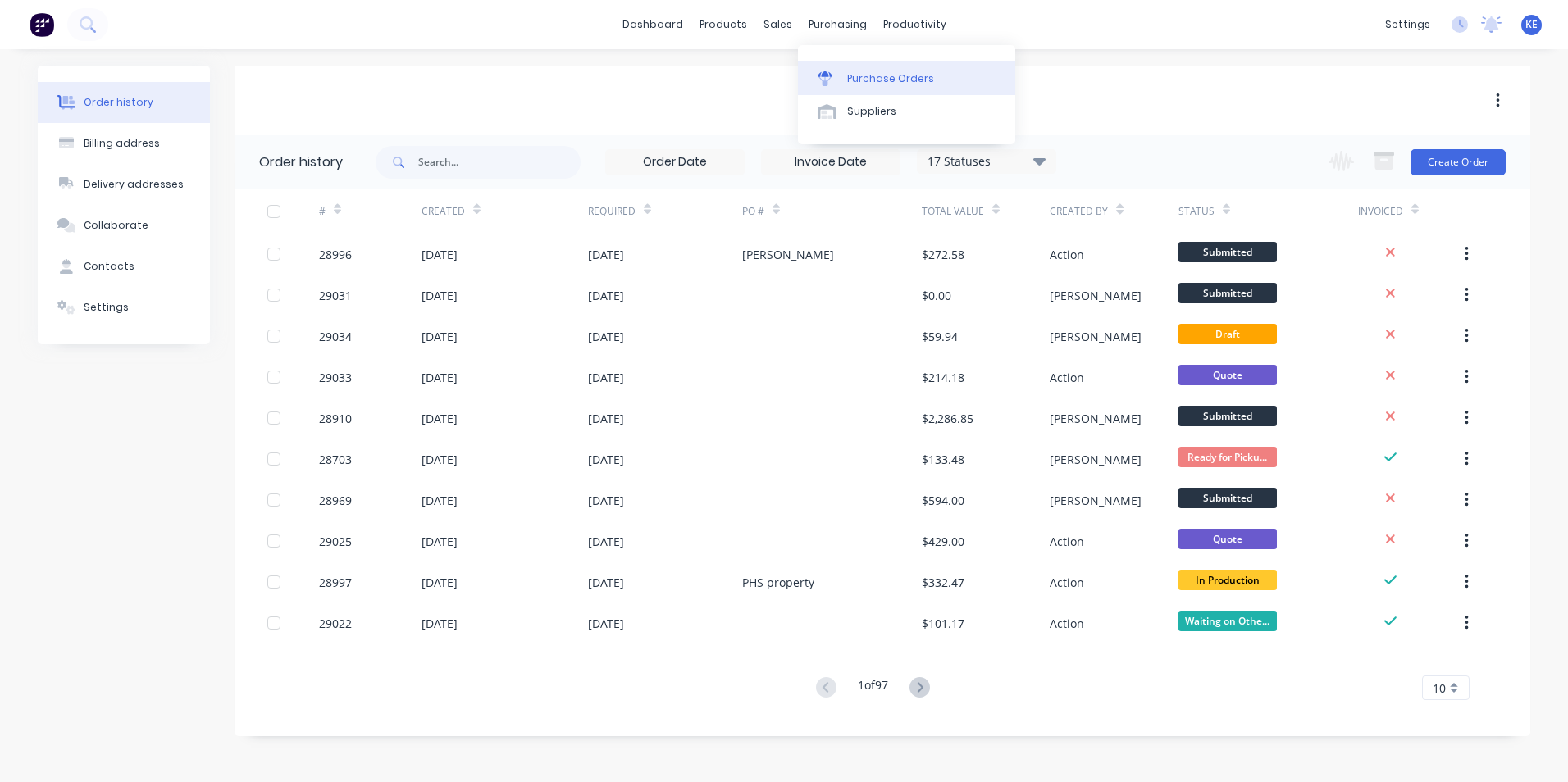
click at [866, 90] on link "Purchase Orders" at bounding box center [907, 78] width 217 height 33
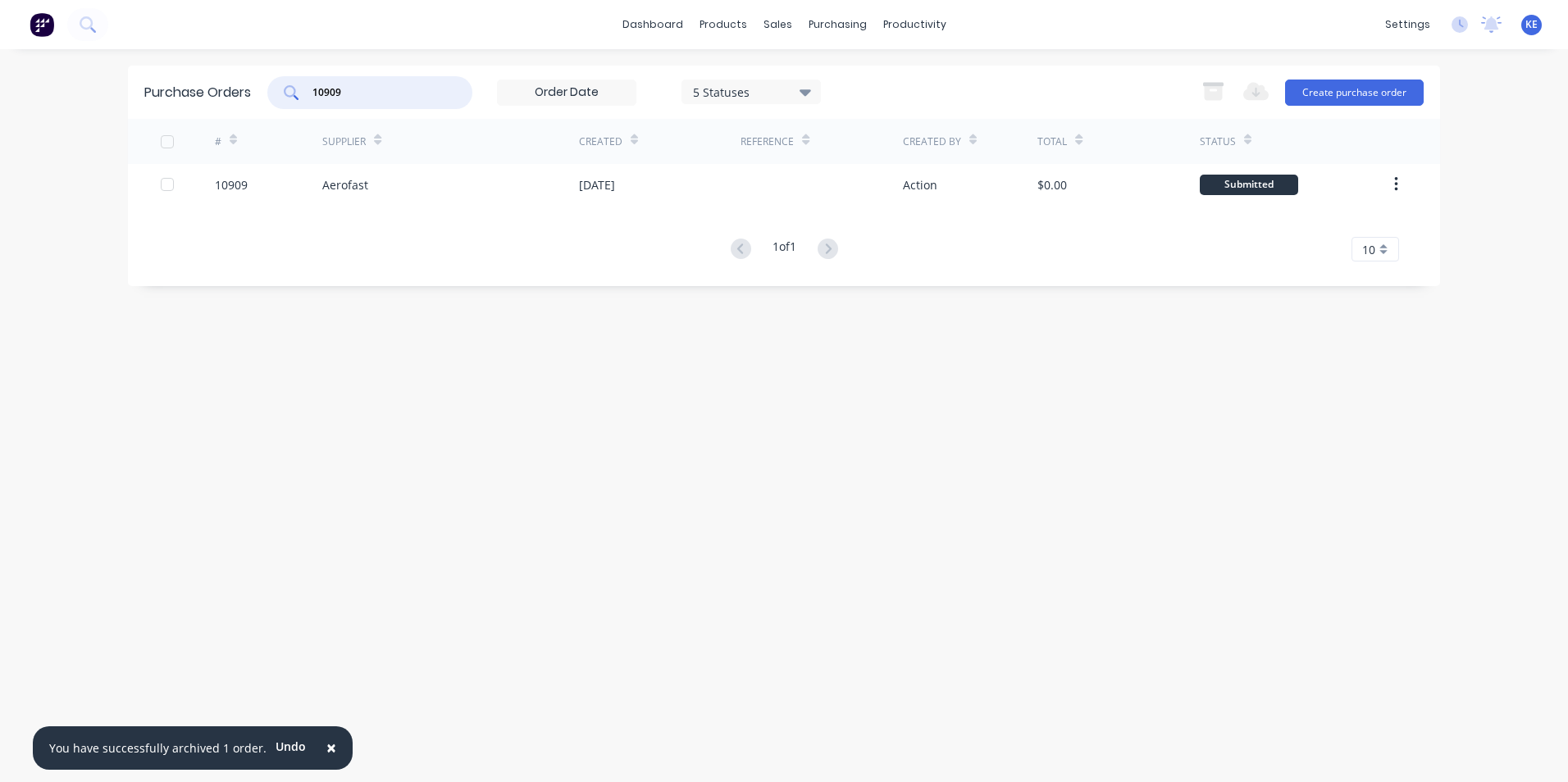
drag, startPoint x: 373, startPoint y: 97, endPoint x: 175, endPoint y: 83, distance: 198.5
click at [175, 83] on div "Purchase Orders 10909 5 Statuses 5 Statuses Export to Excel (XLSX) Create purch…" at bounding box center [783, 92] width 1312 height 53
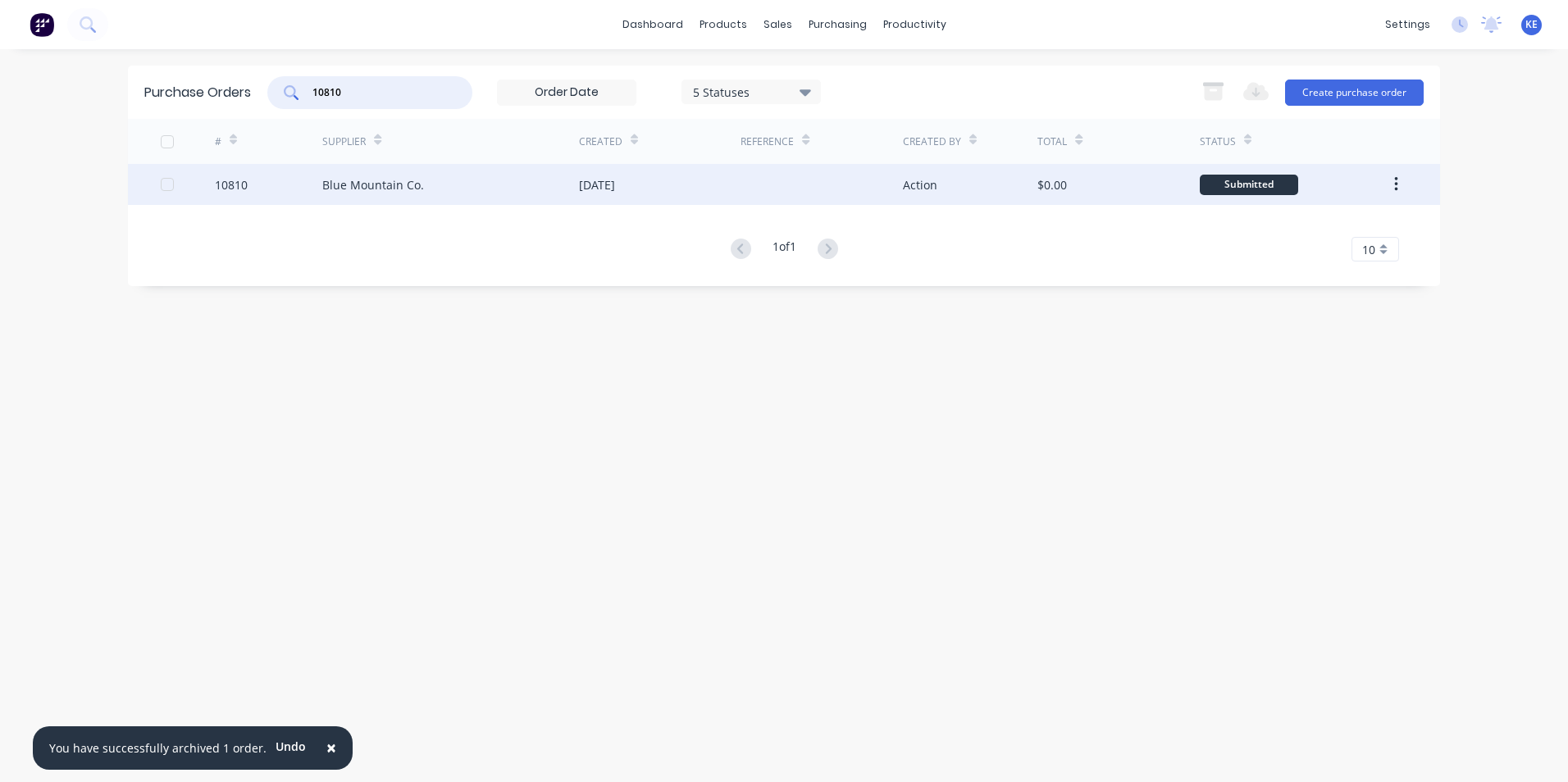
type input "10810"
click at [268, 192] on div "10810" at bounding box center [269, 185] width 109 height 41
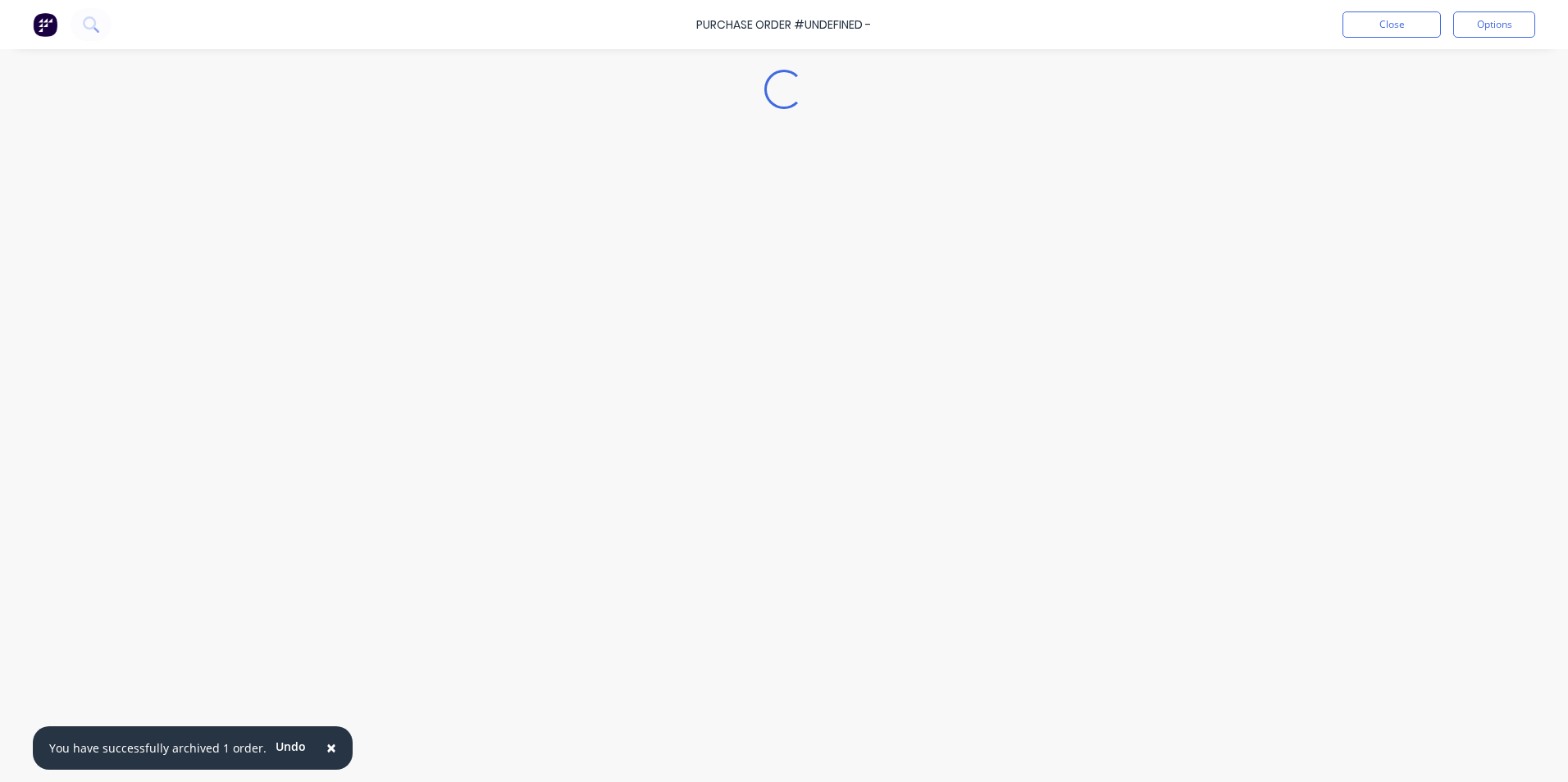
type textarea "x"
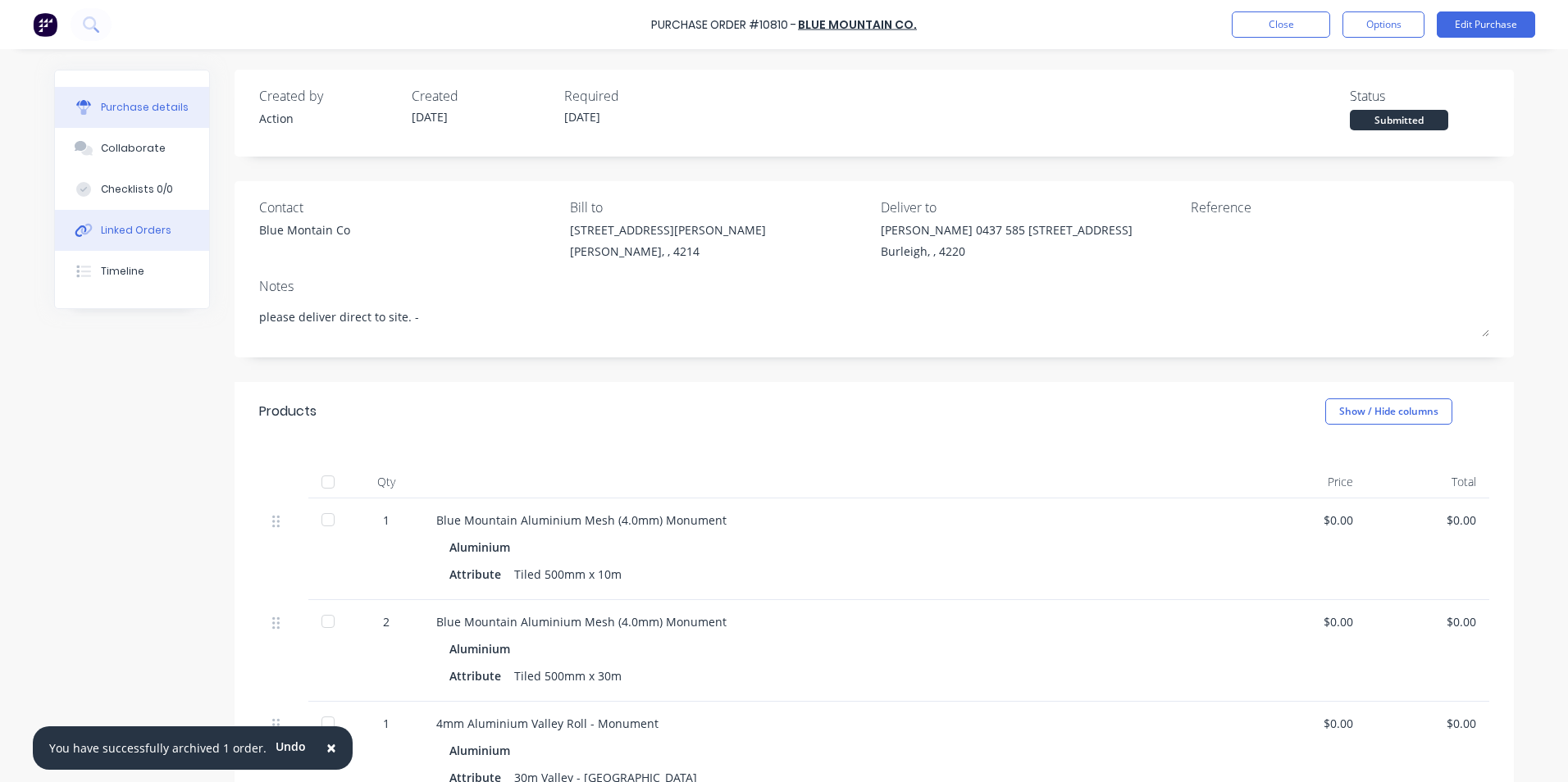
click at [107, 238] on button "Linked Orders" at bounding box center [132, 231] width 154 height 41
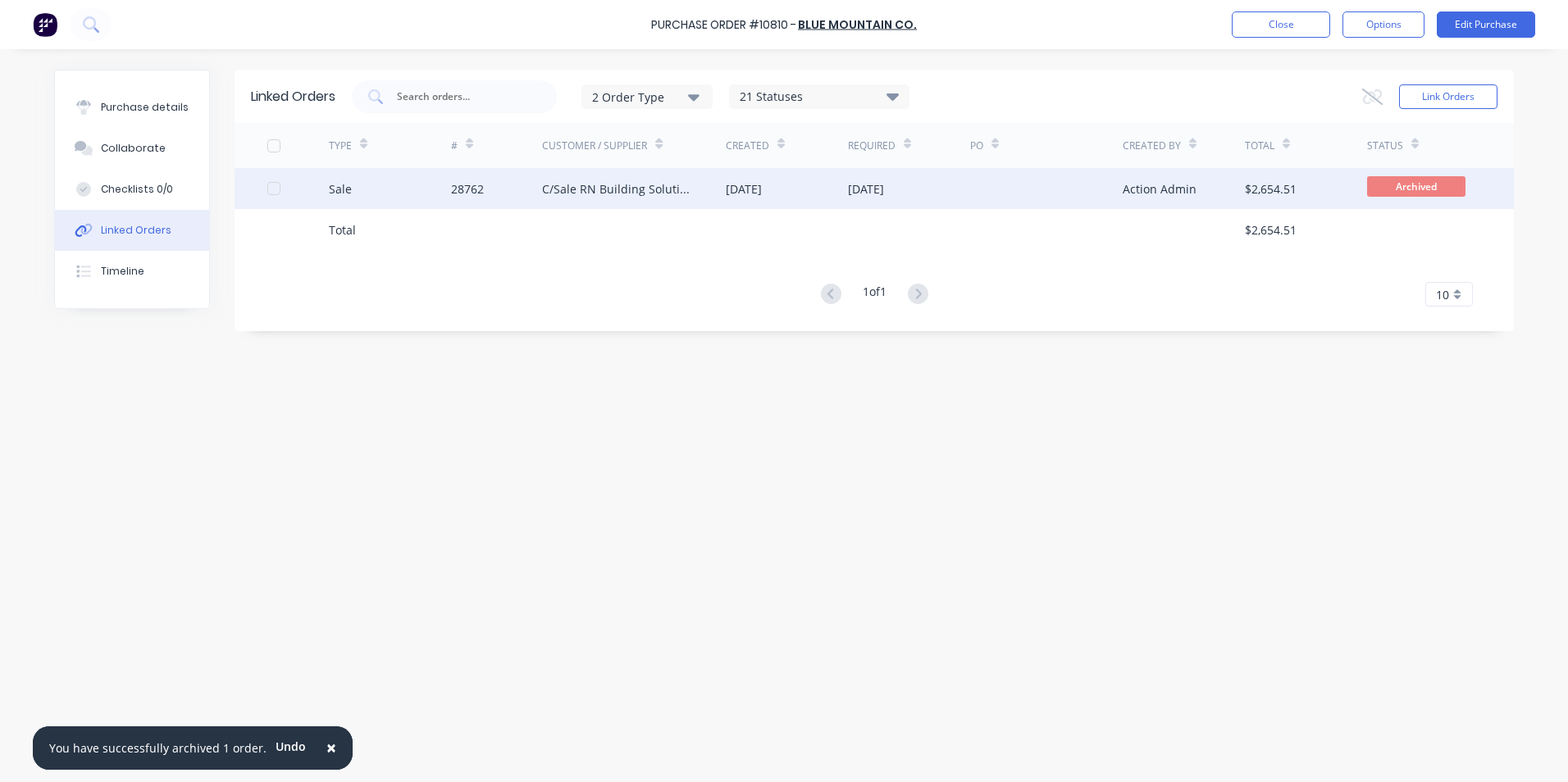
click at [392, 189] on div "Sale" at bounding box center [390, 189] width 122 height 41
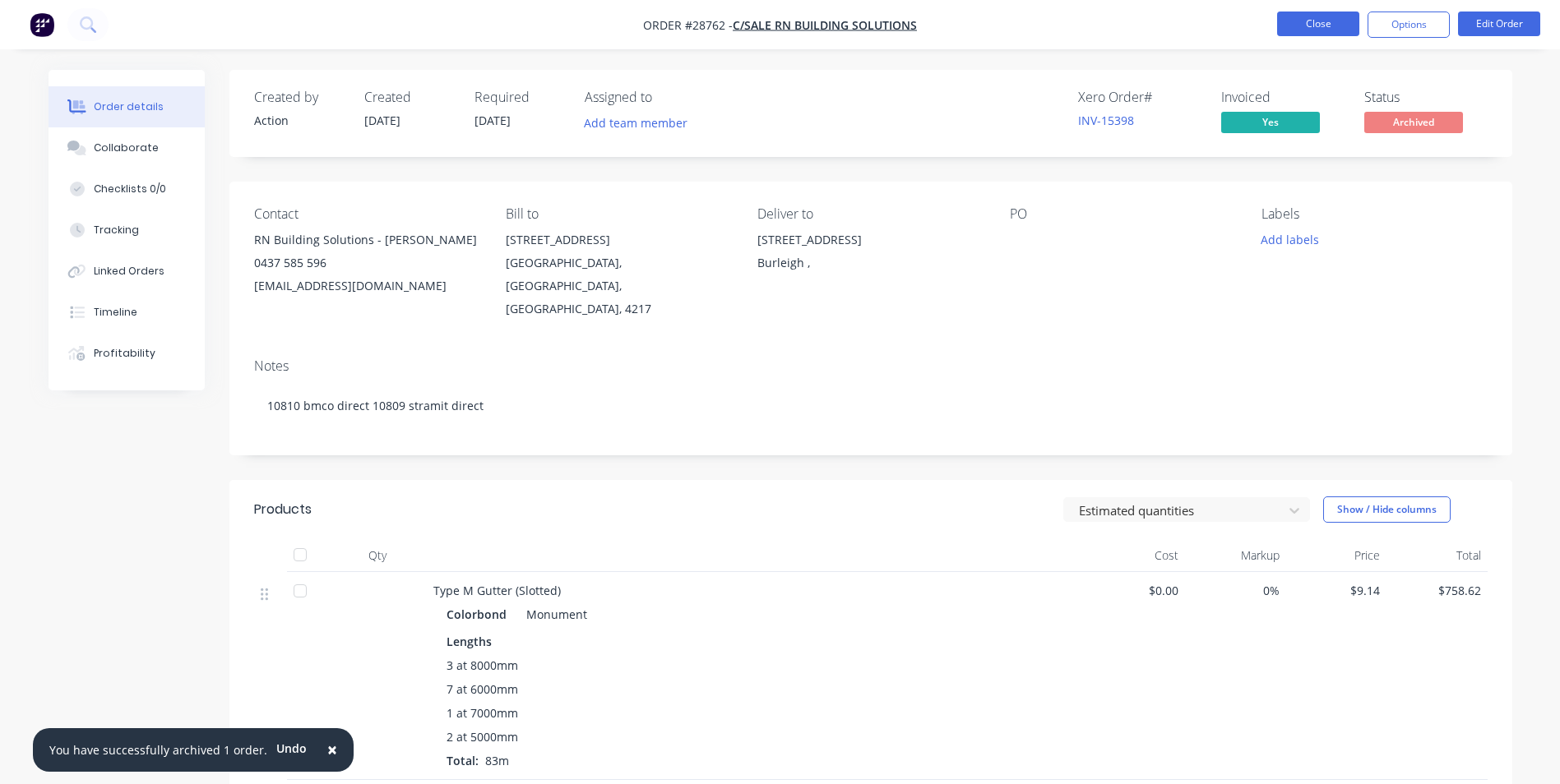
click at [1312, 19] on button "Close" at bounding box center [1317, 23] width 82 height 24
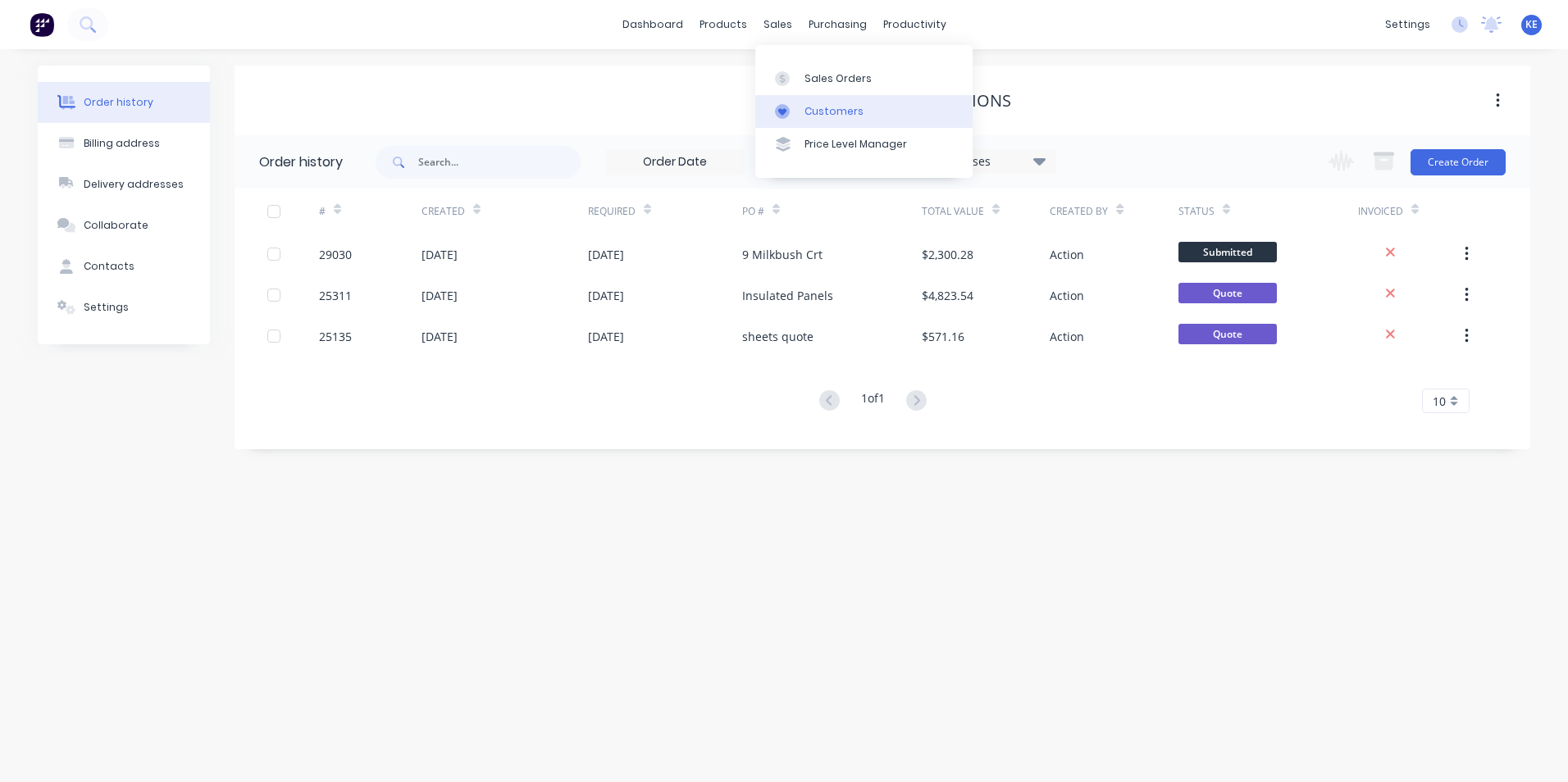
click at [814, 100] on link "Customers" at bounding box center [864, 111] width 217 height 33
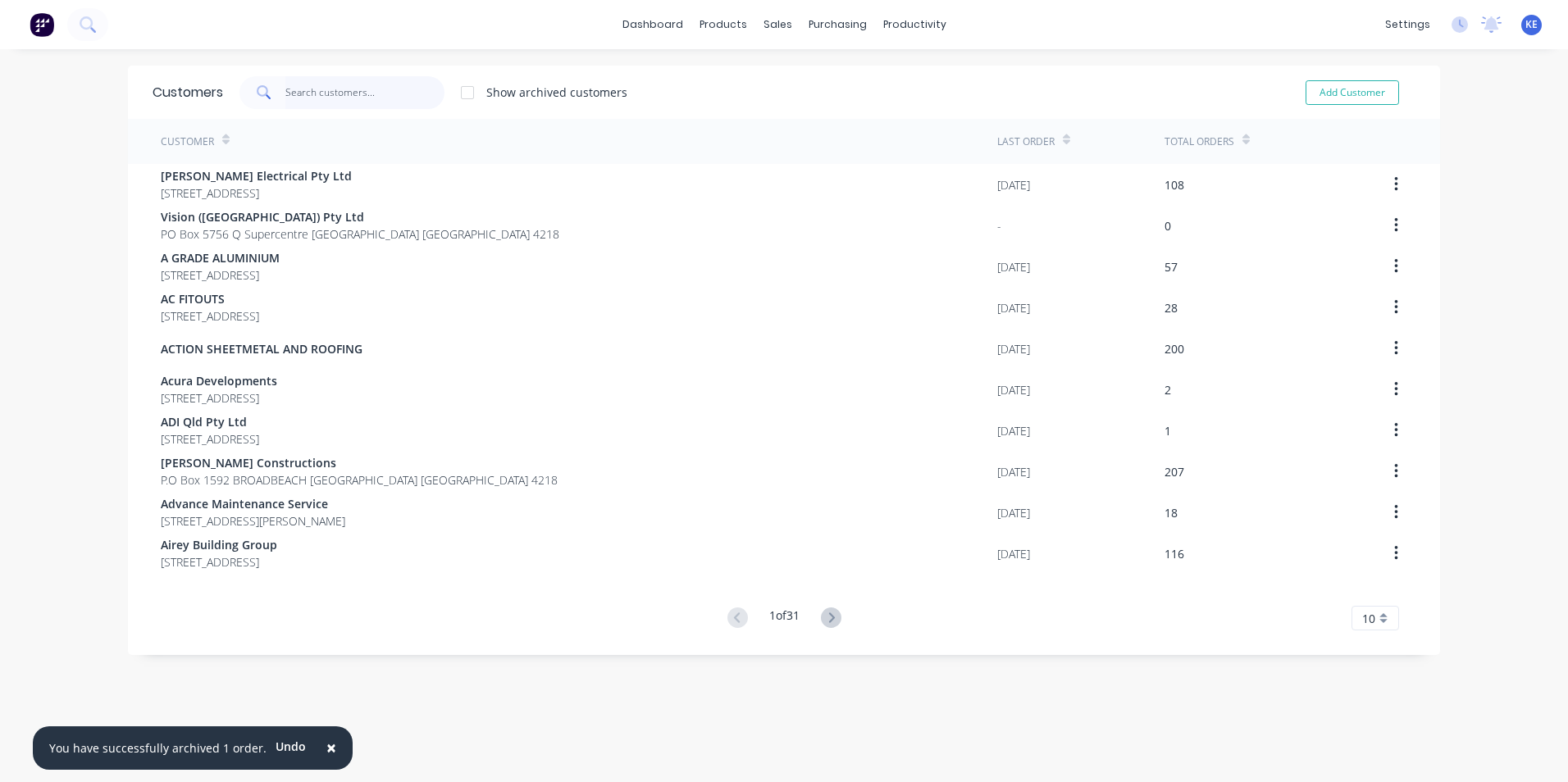
click at [374, 100] on input "text" at bounding box center [366, 92] width 160 height 33
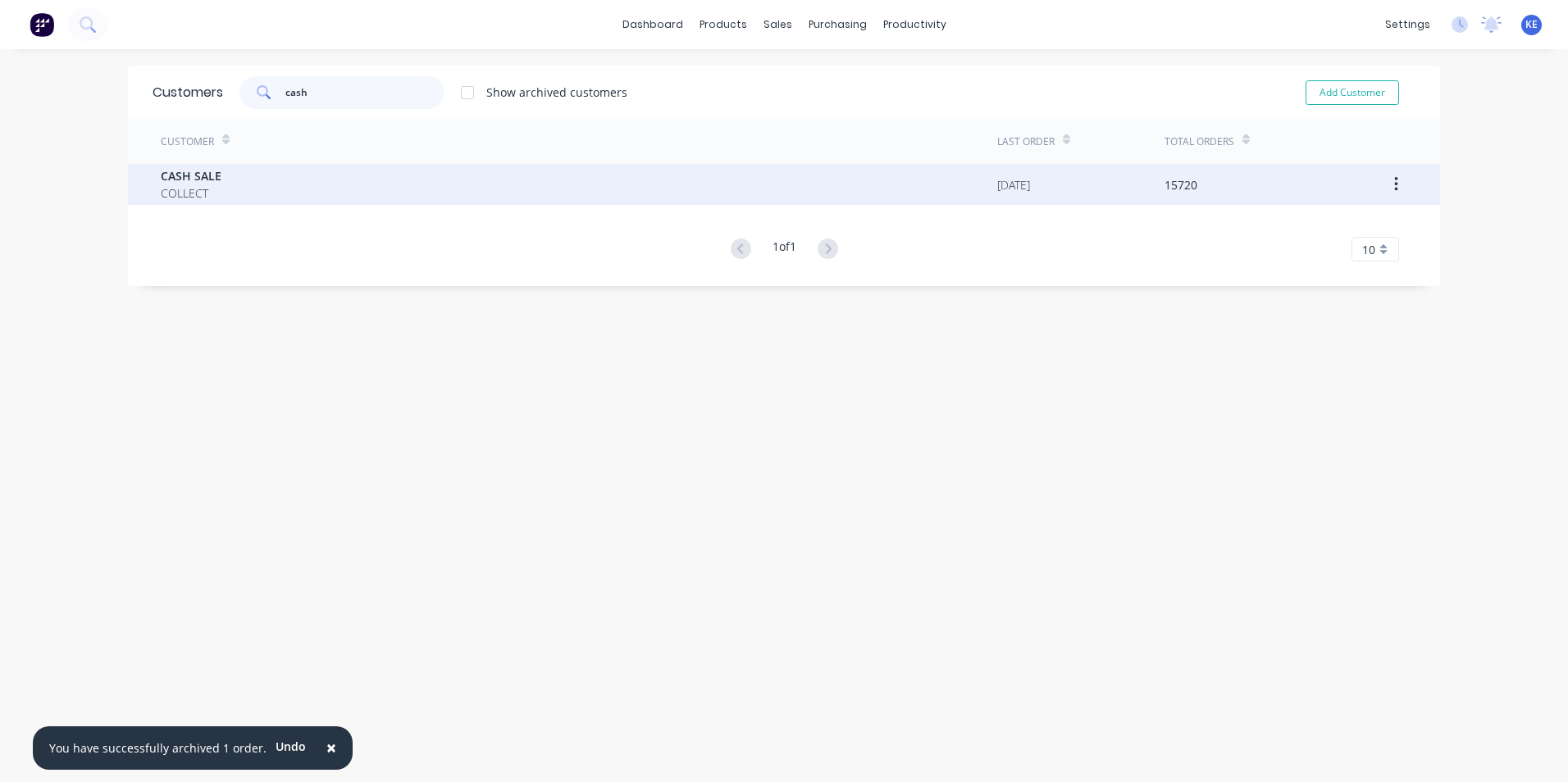
type input "cash"
click at [314, 185] on div "CASH SALE COLLECT" at bounding box center [579, 185] width 837 height 41
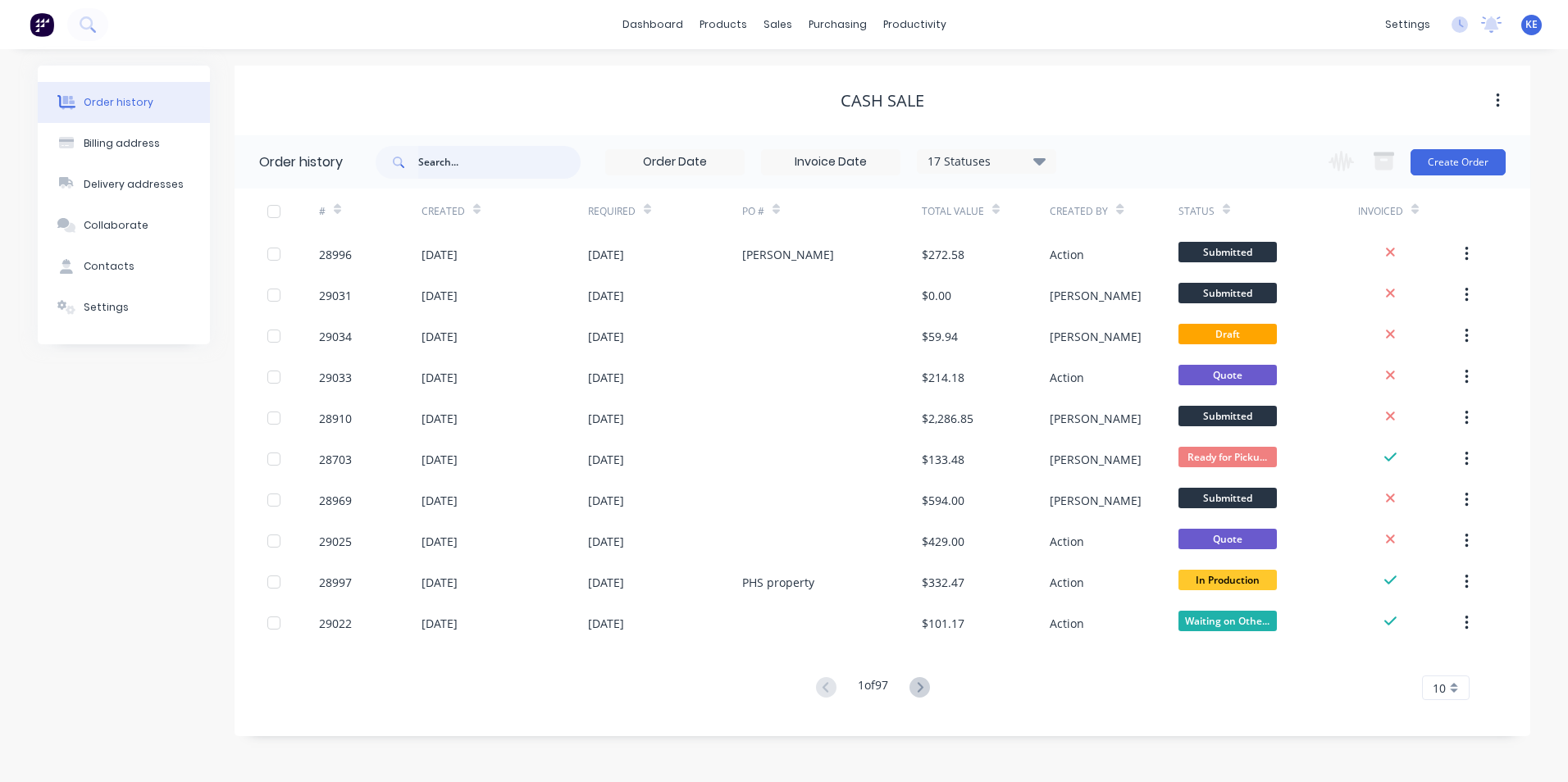
click at [456, 159] on input "text" at bounding box center [499, 163] width 163 height 33
type input "28996"
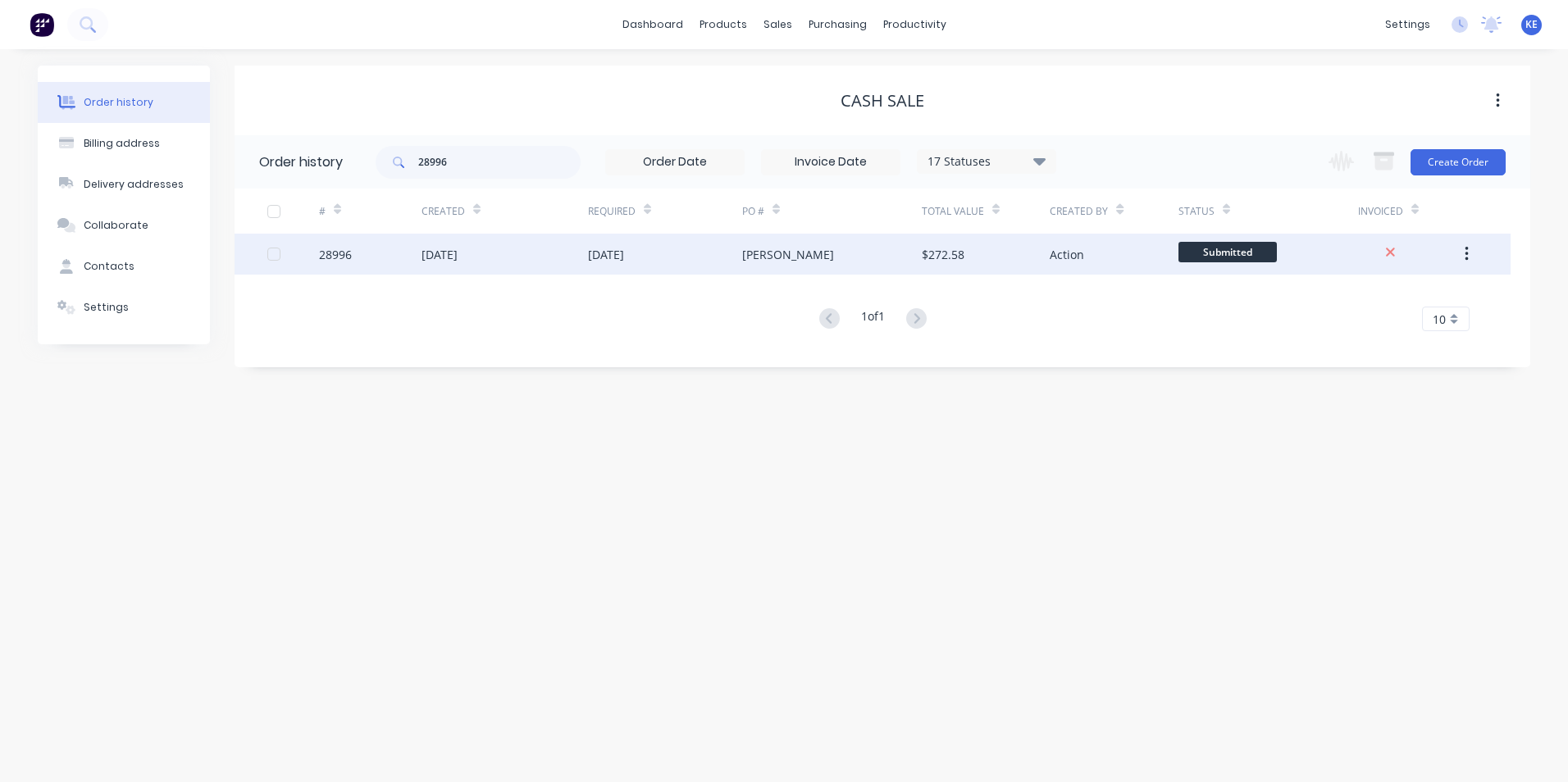
click at [370, 252] on div "28996" at bounding box center [370, 254] width 102 height 41
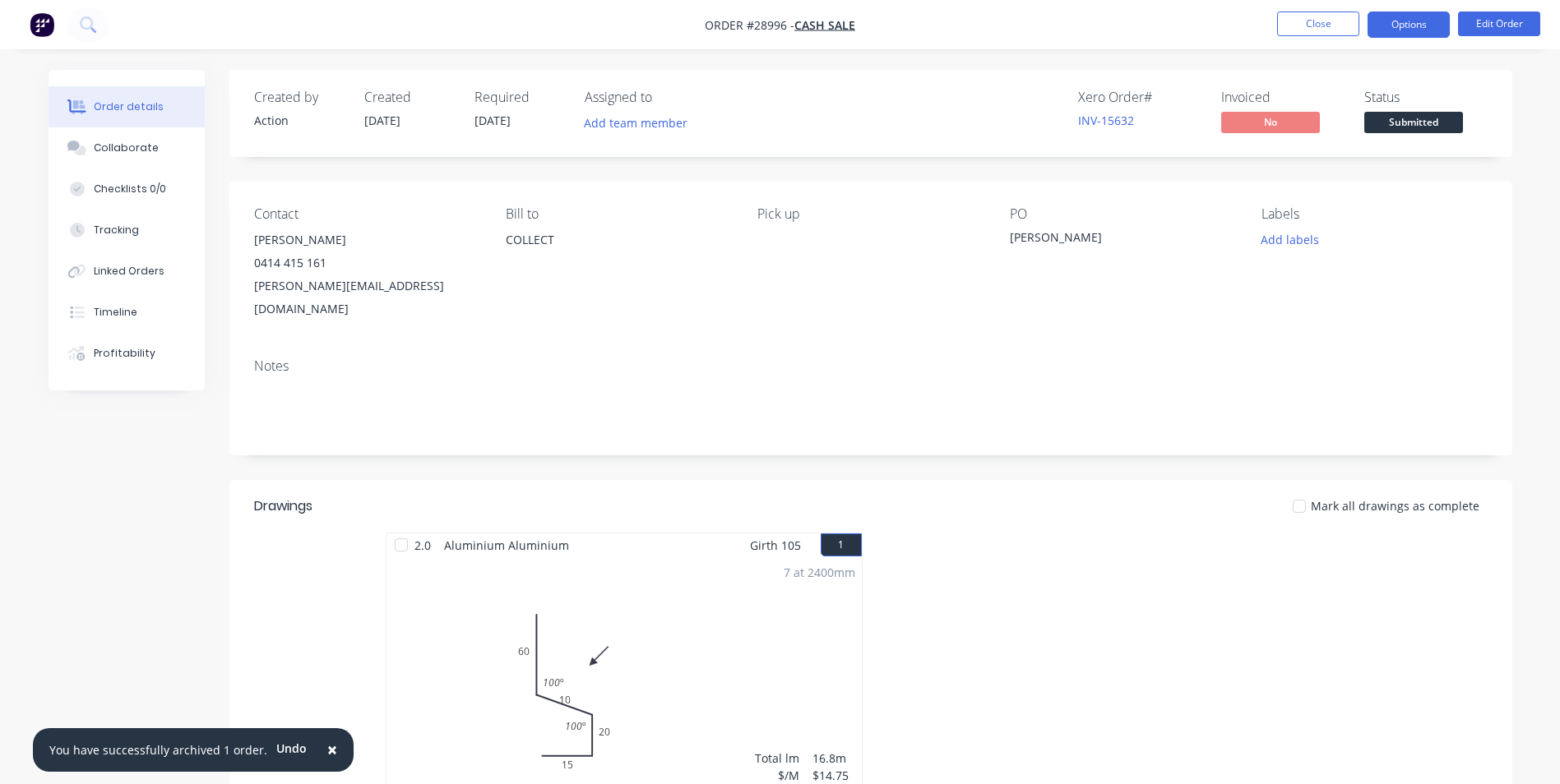
click at [1398, 23] on button "Options" at bounding box center [1408, 24] width 82 height 26
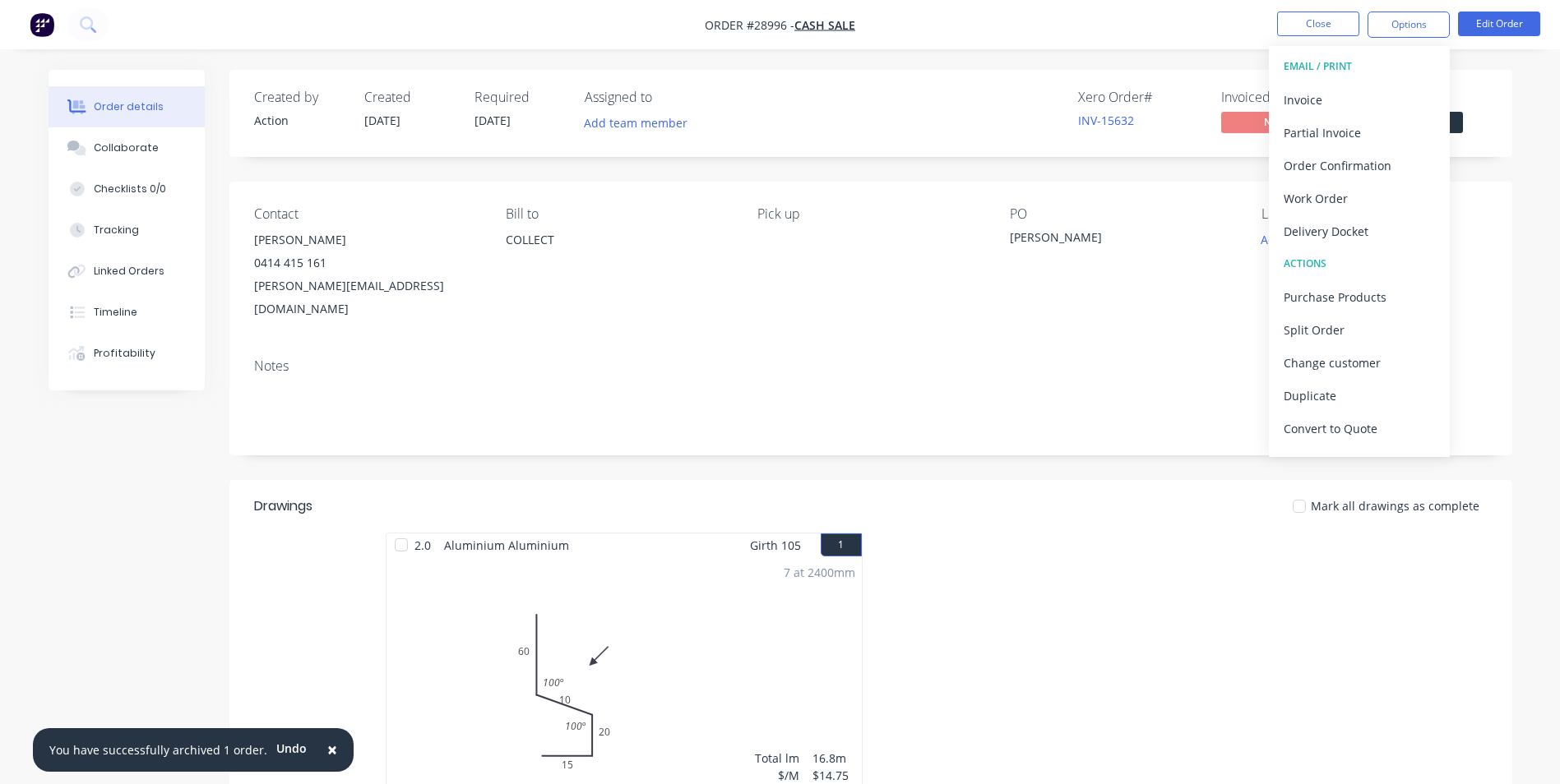
drag, startPoint x: 1221, startPoint y: 612, endPoint x: 1178, endPoint y: 608, distance: 43.2
click at [1221, 608] on div at bounding box center [1117, 679] width 493 height 293
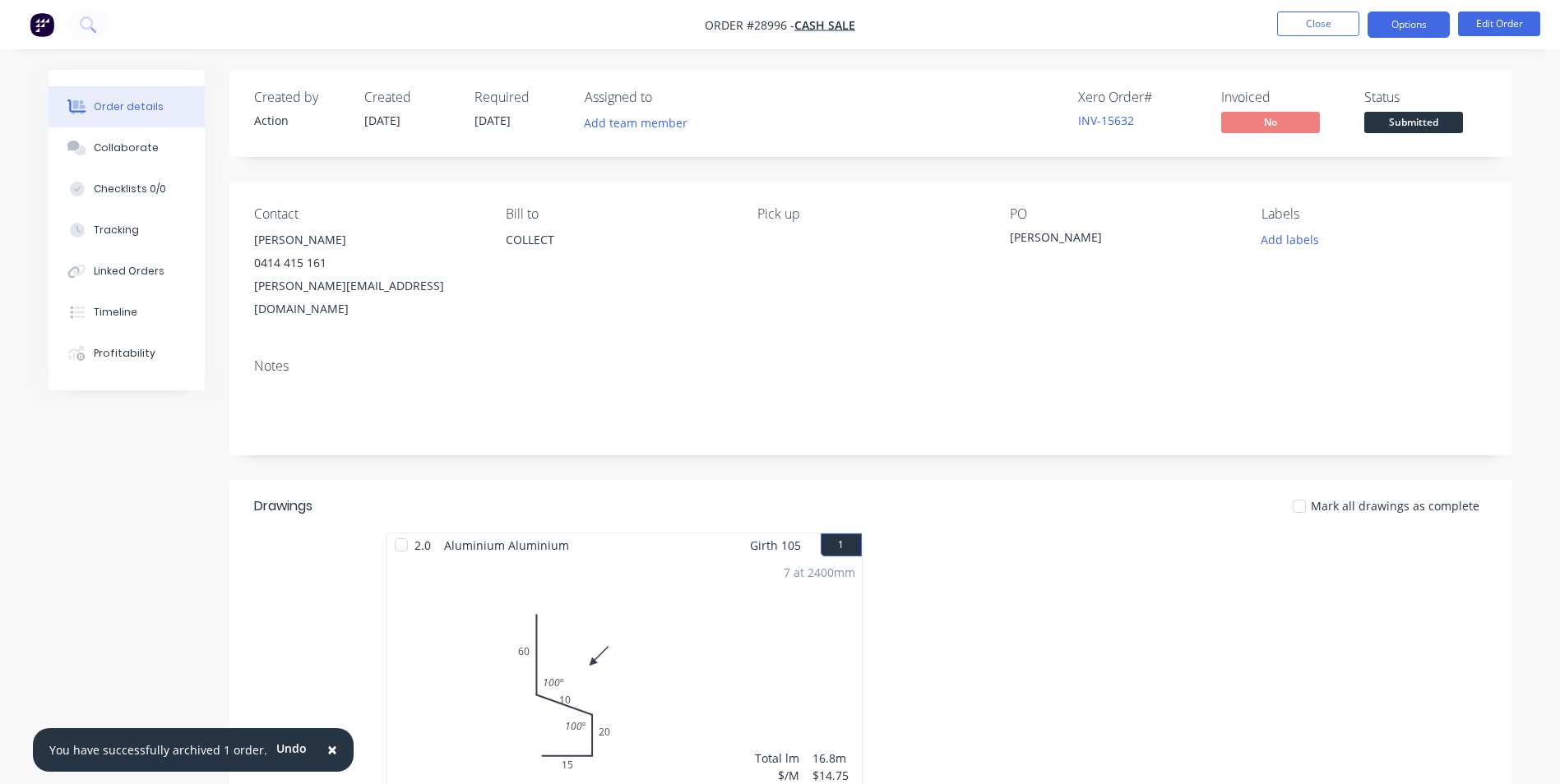
click at [1399, 26] on button "Options" at bounding box center [1408, 24] width 82 height 26
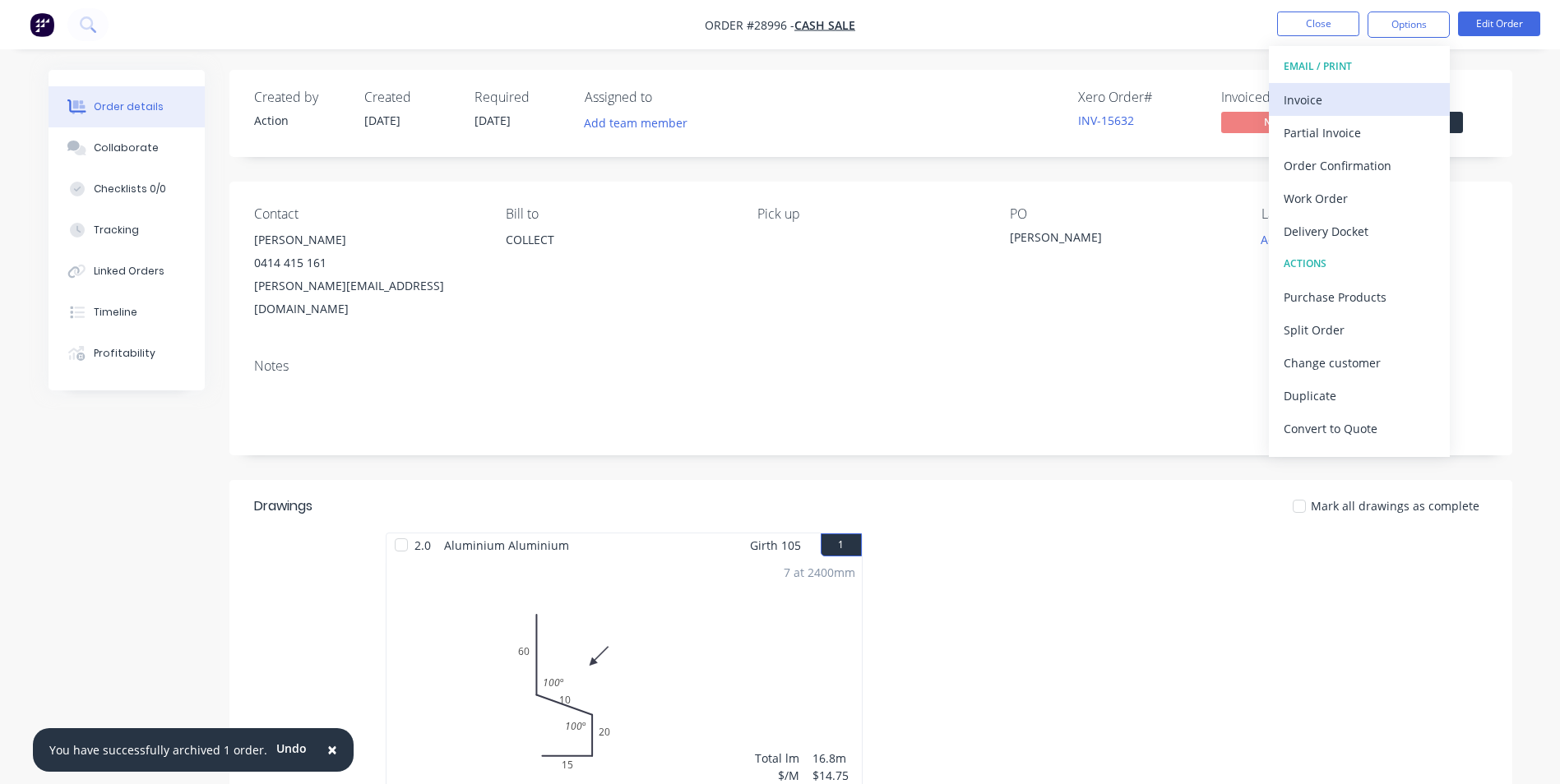
click at [1314, 107] on div "Invoice" at bounding box center [1359, 100] width 151 height 23
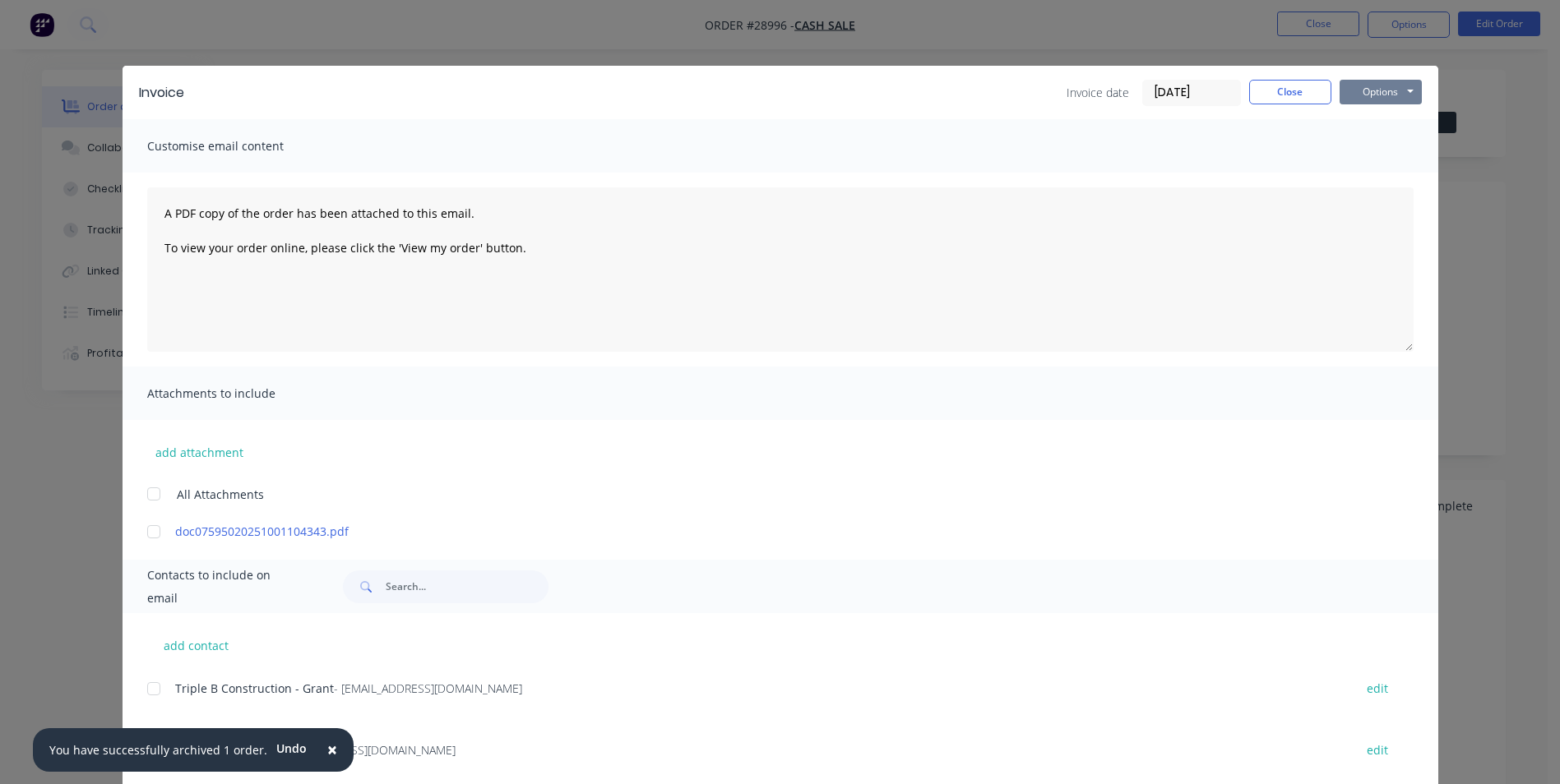
click at [1369, 92] on button "Options" at bounding box center [1380, 92] width 82 height 24
click at [1355, 157] on button "Print" at bounding box center [1392, 149] width 105 height 27
click at [1276, 91] on button "Close" at bounding box center [1289, 92] width 82 height 24
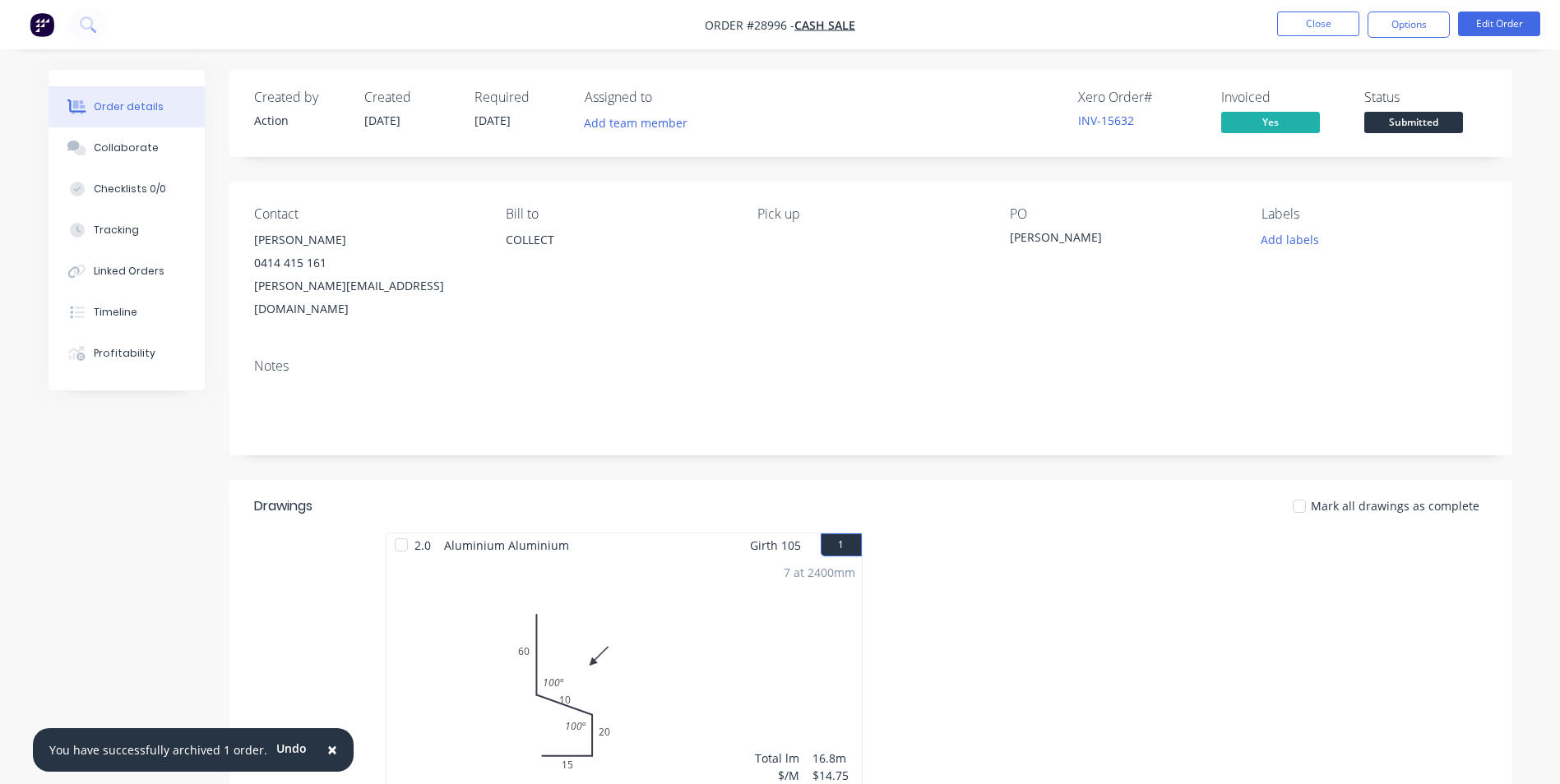
drag, startPoint x: 257, startPoint y: 239, endPoint x: 337, endPoint y: 241, distance: 80.0
click at [337, 241] on div "[PERSON_NAME]" at bounding box center [366, 240] width 225 height 23
copy div "[PERSON_NAME]"
drag, startPoint x: 596, startPoint y: 318, endPoint x: 342, endPoint y: 299, distance: 254.7
click at [592, 311] on div "Contact [PERSON_NAME] 0414 415 161 [PERSON_NAME][EMAIL_ADDRESS][DOMAIN_NAME] [P…" at bounding box center [870, 264] width 1283 height 164
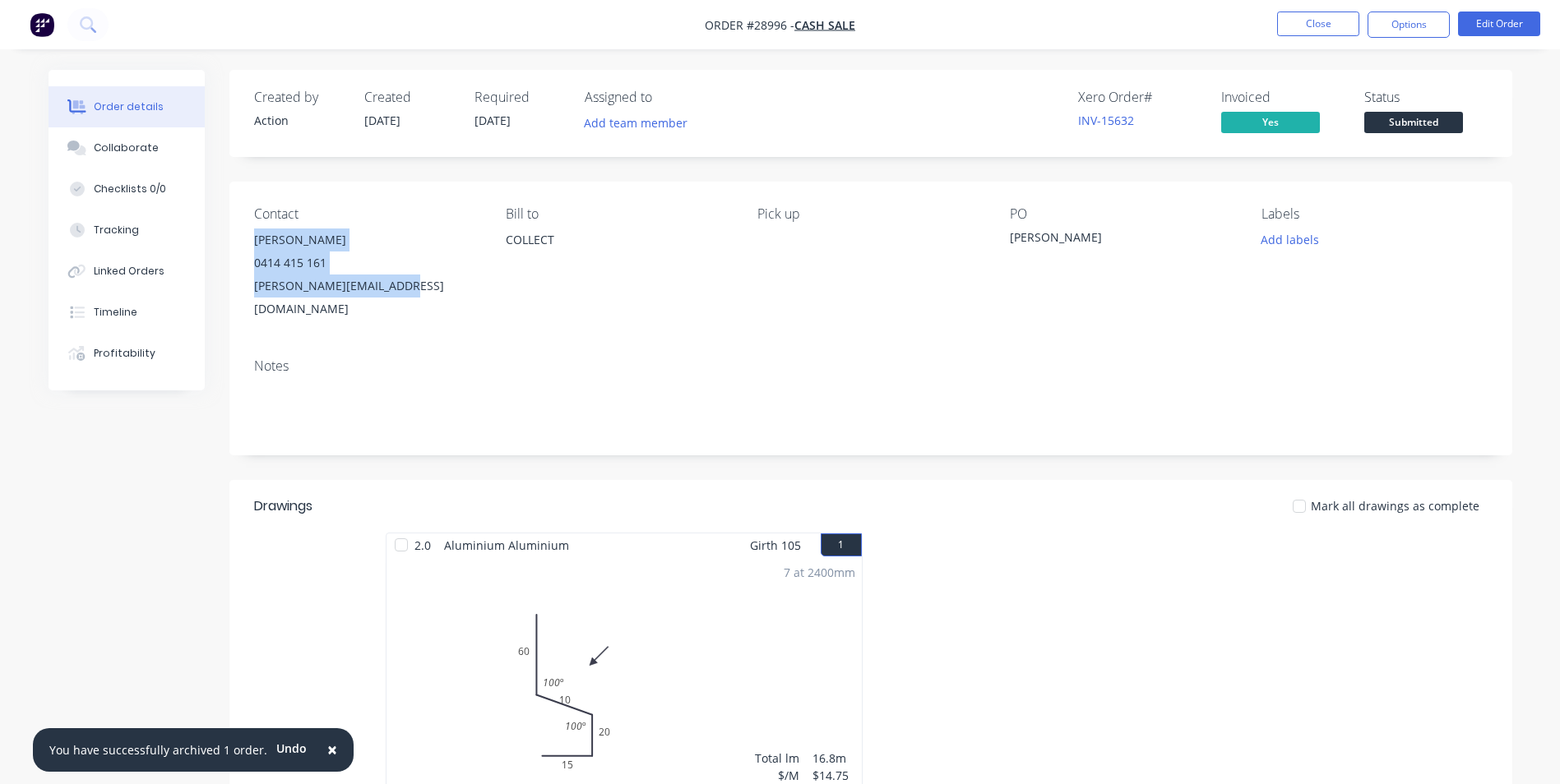
drag, startPoint x: 252, startPoint y: 242, endPoint x: 422, endPoint y: 279, distance: 174.0
click at [422, 279] on div "Contact [PERSON_NAME] 0414 415 161 [PERSON_NAME][EMAIL_ADDRESS][DOMAIN_NAME] [P…" at bounding box center [870, 264] width 1283 height 164
copy div "[PERSON_NAME] 0414 415 161 [PERSON_NAME][EMAIL_ADDRESS][DOMAIN_NAME]"
click at [1311, 25] on button "Close" at bounding box center [1317, 23] width 82 height 24
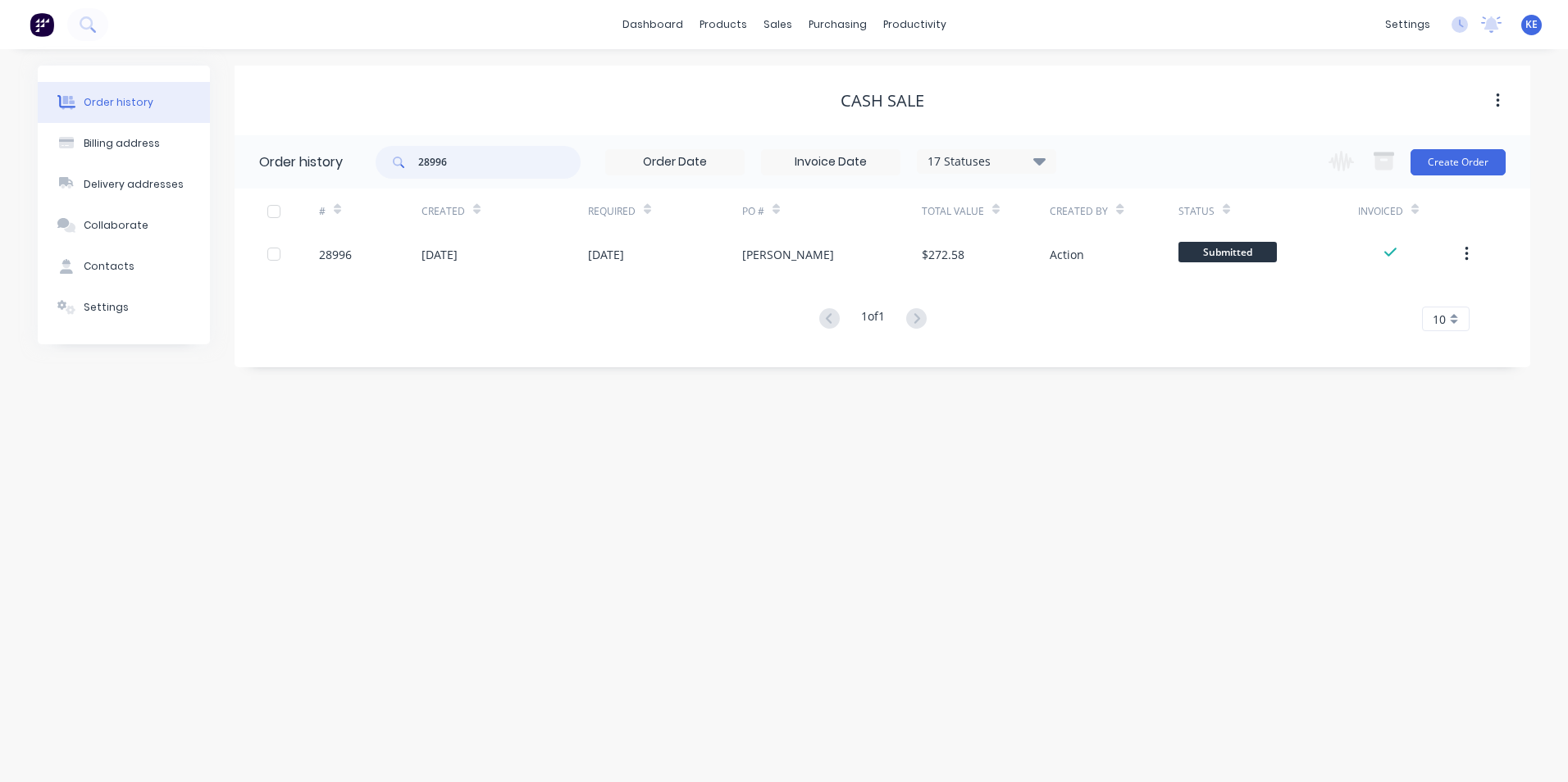
drag, startPoint x: 471, startPoint y: 167, endPoint x: 350, endPoint y: 179, distance: 121.6
click at [350, 179] on header "Order history 28996 17 Statuses Invoice Status Invoiced Not Invoiced Partial Or…" at bounding box center [882, 162] width 1296 height 53
type input "28703"
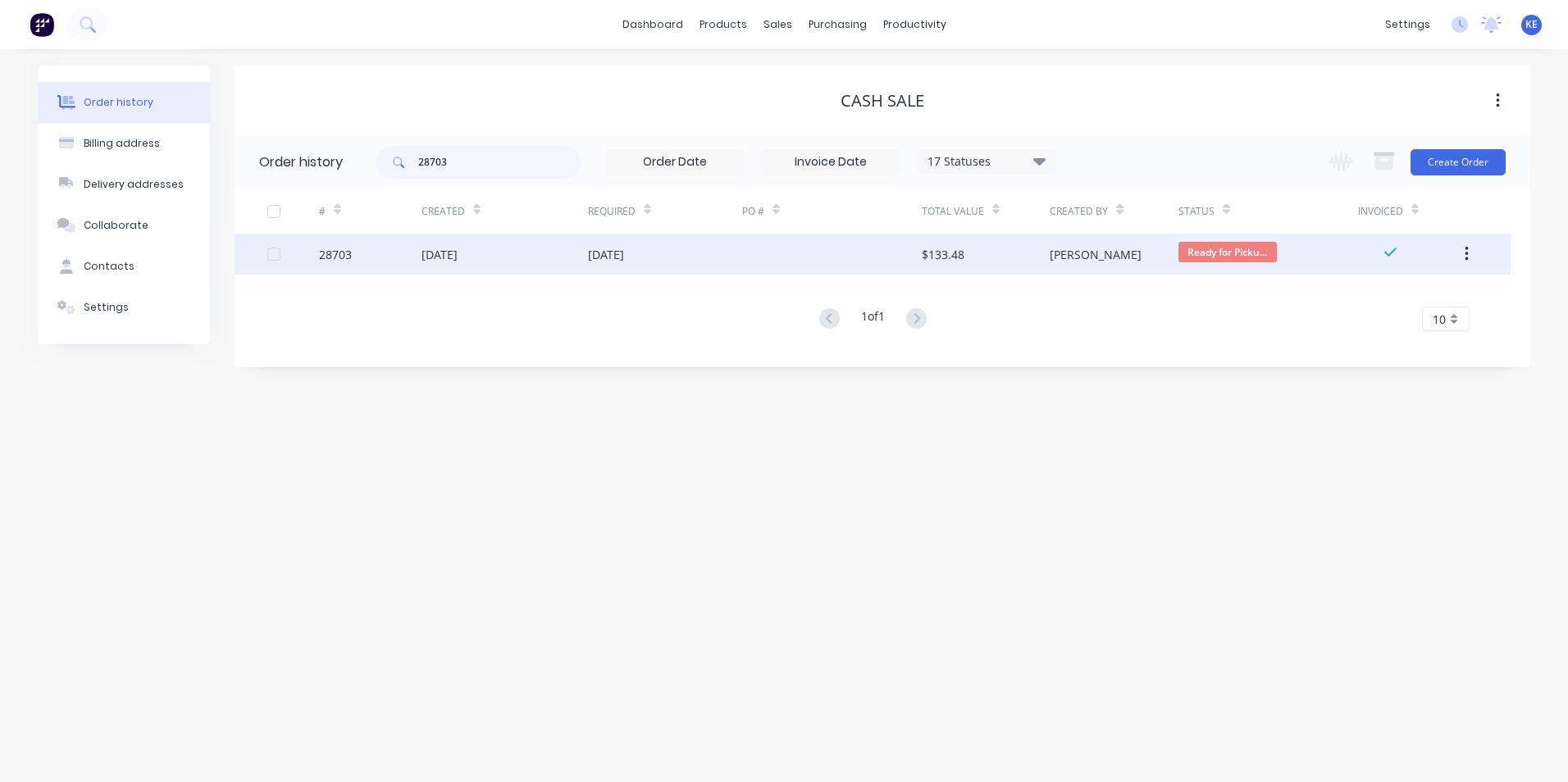
drag, startPoint x: 389, startPoint y: 250, endPoint x: 402, endPoint y: 242, distance: 15.3
click at [402, 242] on div "28703" at bounding box center [370, 254] width 102 height 41
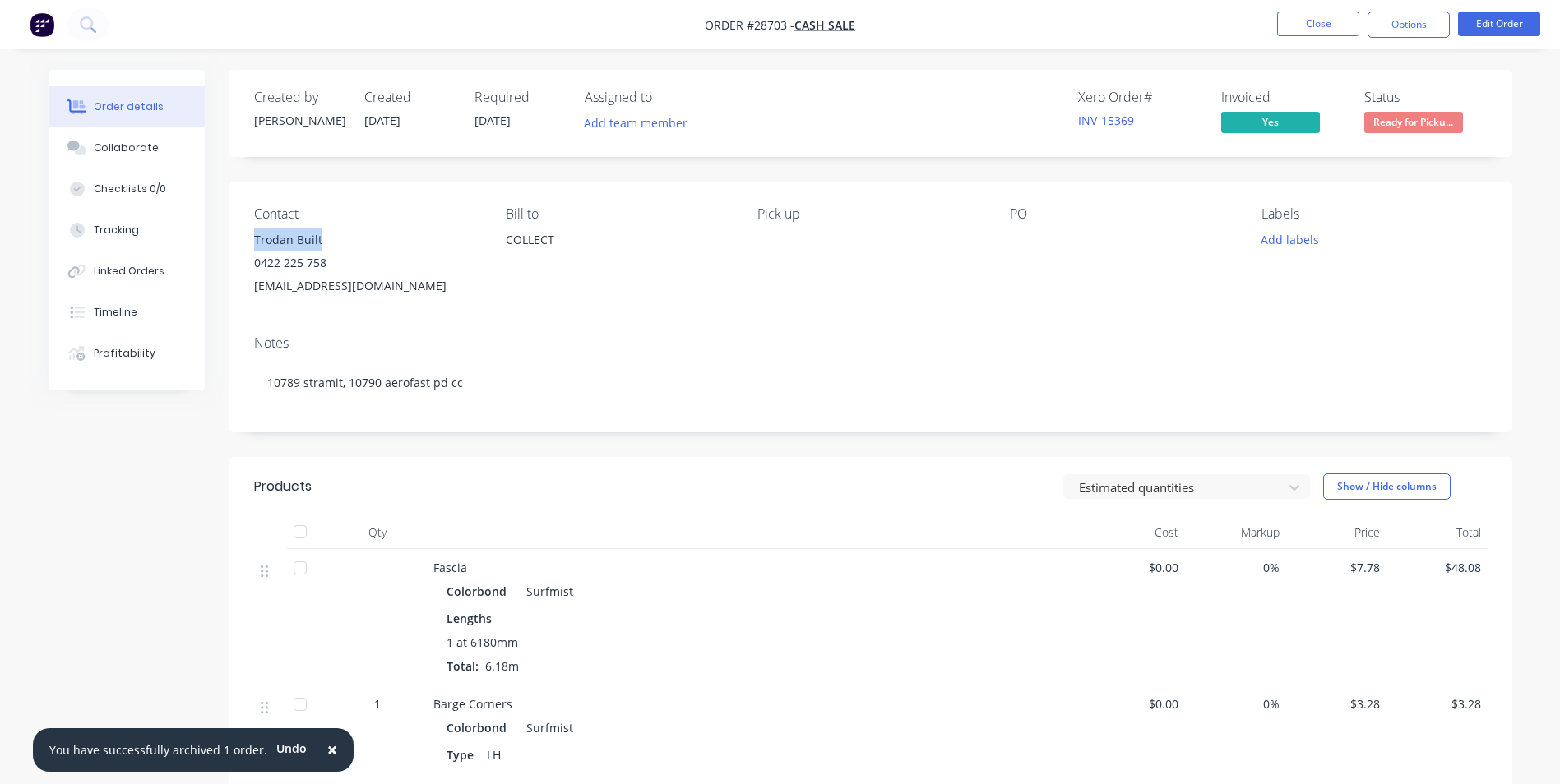
drag, startPoint x: 252, startPoint y: 241, endPoint x: 320, endPoint y: 242, distance: 68.0
click at [320, 242] on div "Contact Trodan Built [PHONE_NUMBER] [EMAIL_ADDRESS][DOMAIN_NAME] [PERSON_NAME] …" at bounding box center [870, 252] width 1283 height 140
copy div "Trodan Built"
click at [491, 291] on div "Contact Trodan Built [PHONE_NUMBER] [EMAIL_ADDRESS][DOMAIN_NAME] [PERSON_NAME] …" at bounding box center [870, 252] width 1283 height 140
drag, startPoint x: 249, startPoint y: 234, endPoint x: 424, endPoint y: 281, distance: 181.2
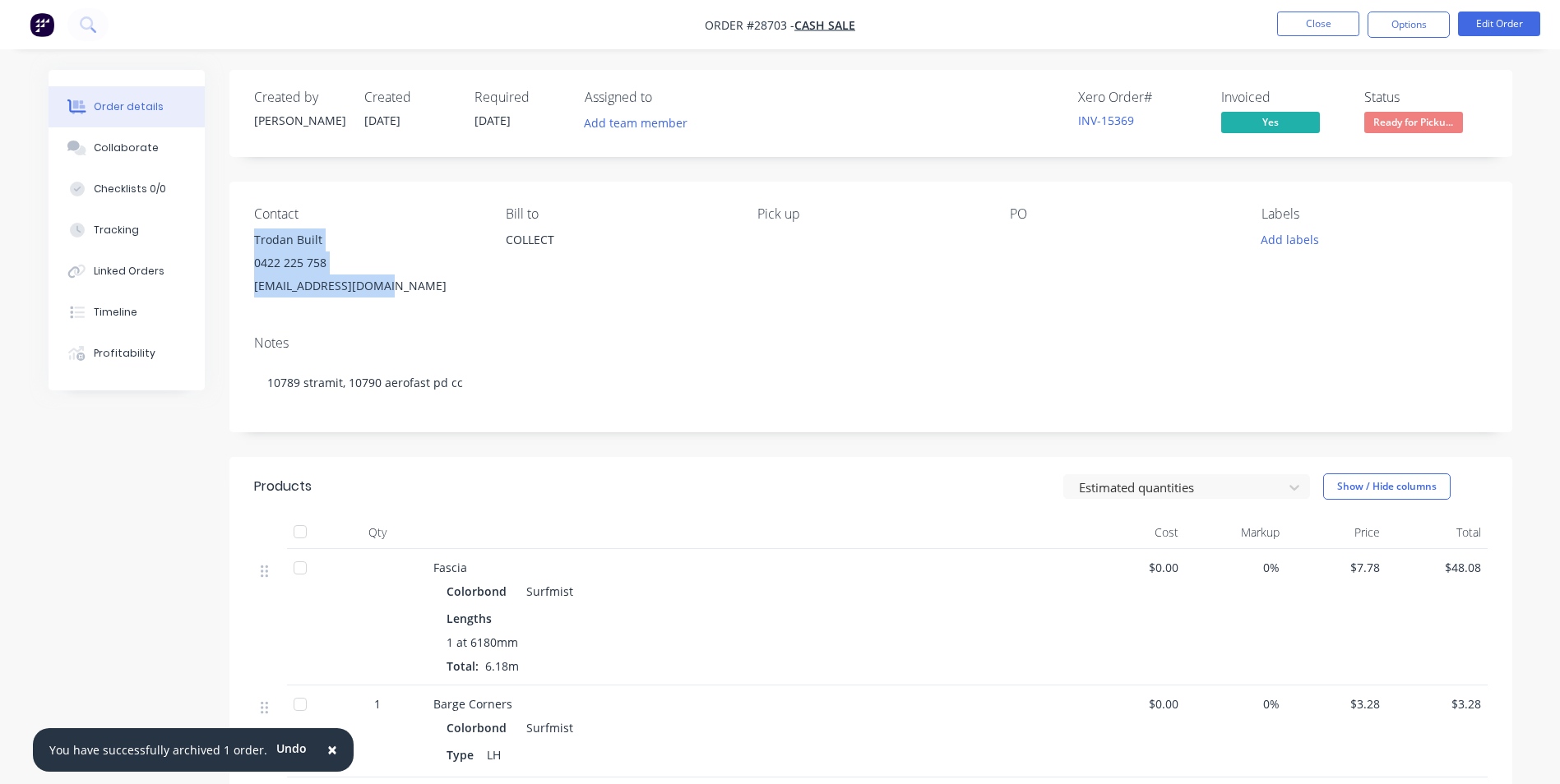
click at [424, 281] on div "Contact Trodan Built [PHONE_NUMBER] [EMAIL_ADDRESS][DOMAIN_NAME] [PERSON_NAME] …" at bounding box center [870, 252] width 1283 height 140
copy div "Trodan Built 0422 225 758 [EMAIL_ADDRESS][DOMAIN_NAME]"
click at [1334, 23] on button "Close" at bounding box center [1317, 23] width 82 height 24
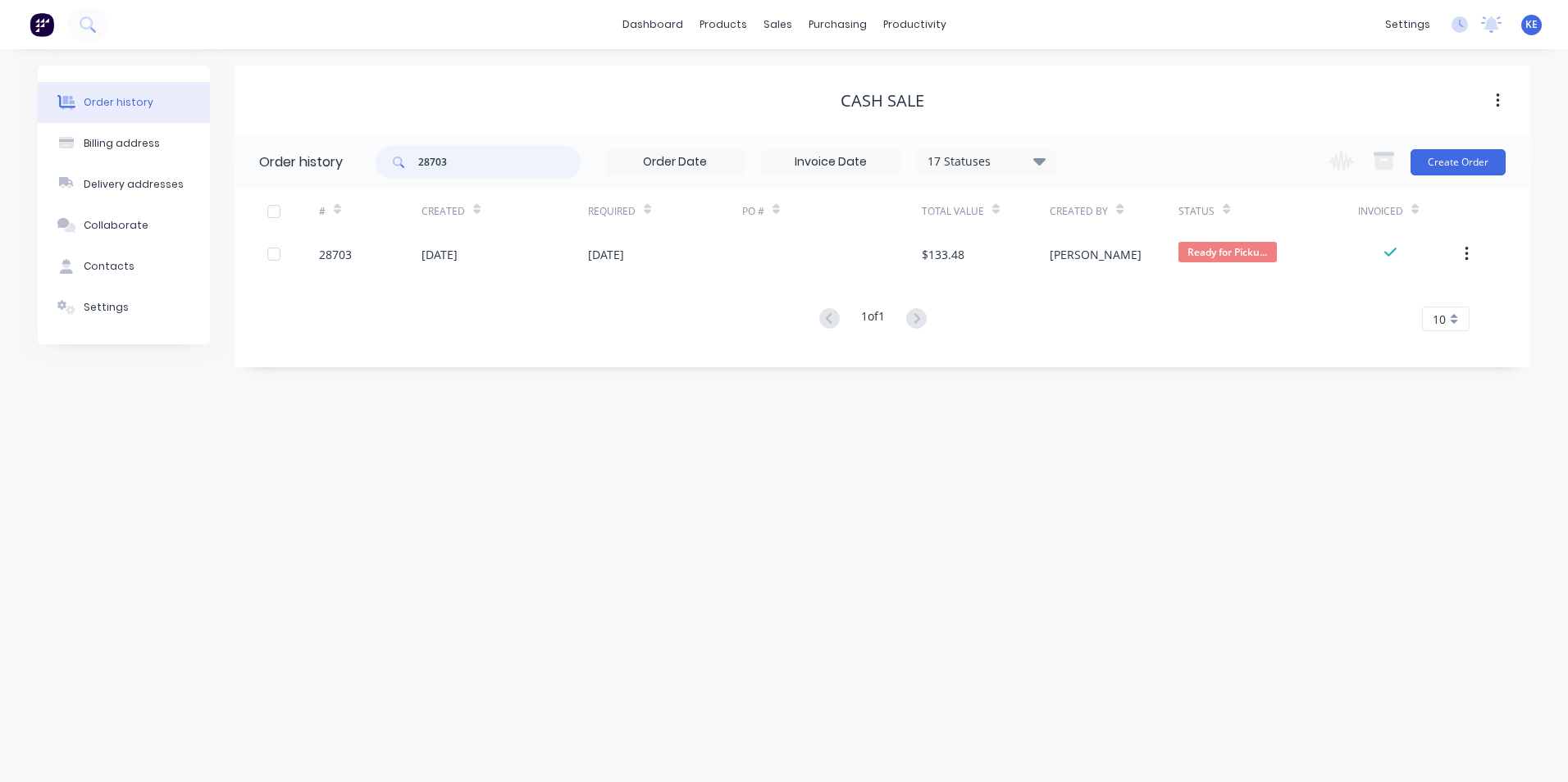
drag, startPoint x: 481, startPoint y: 158, endPoint x: 361, endPoint y: 160, distance: 120.0
click at [361, 160] on header "Order history 28703 17 Statuses Invoice Status Invoiced Not Invoiced Partial Or…" at bounding box center [882, 162] width 1296 height 53
type input "28350"
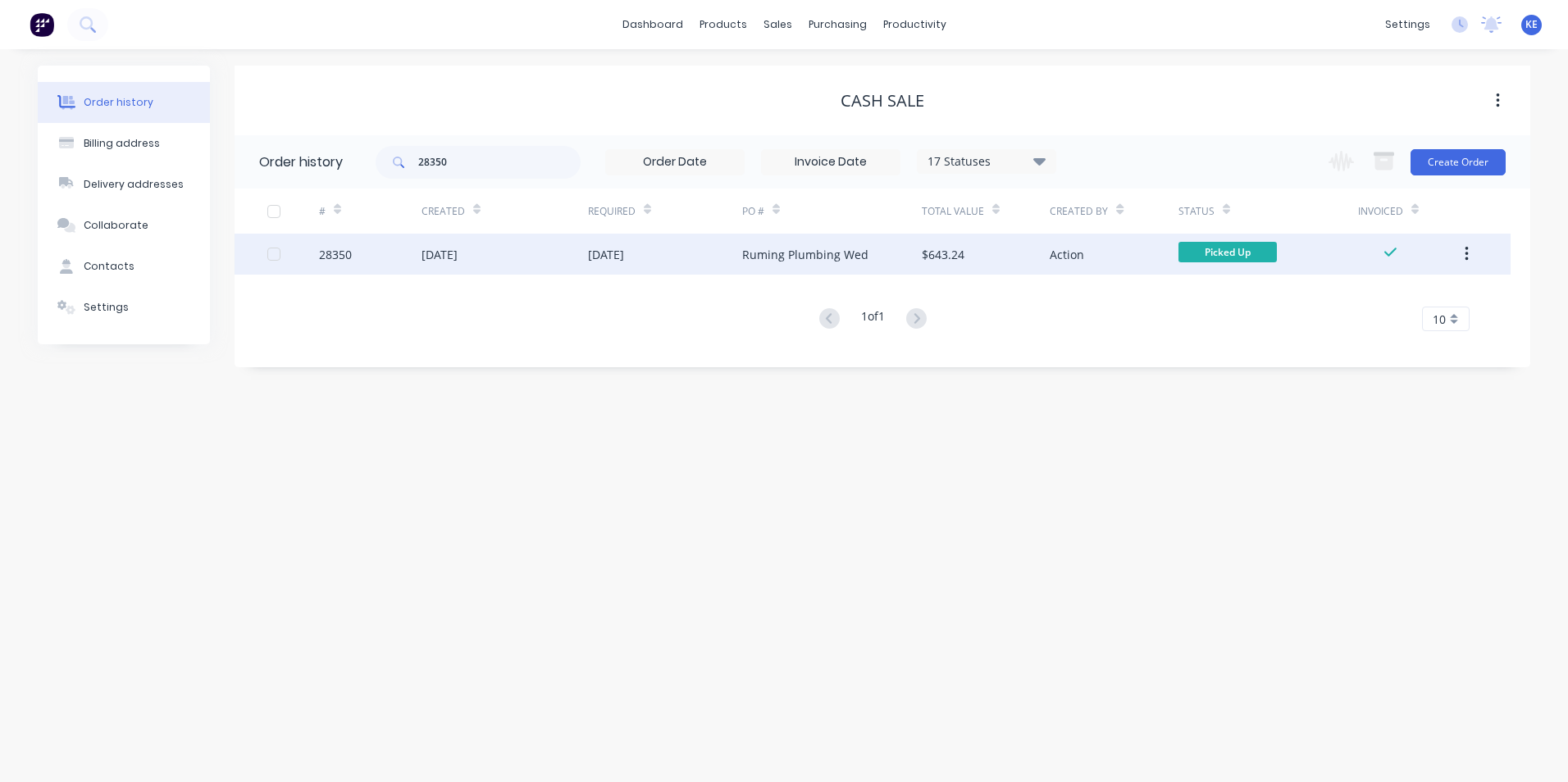
click at [374, 254] on div "28350" at bounding box center [370, 254] width 102 height 41
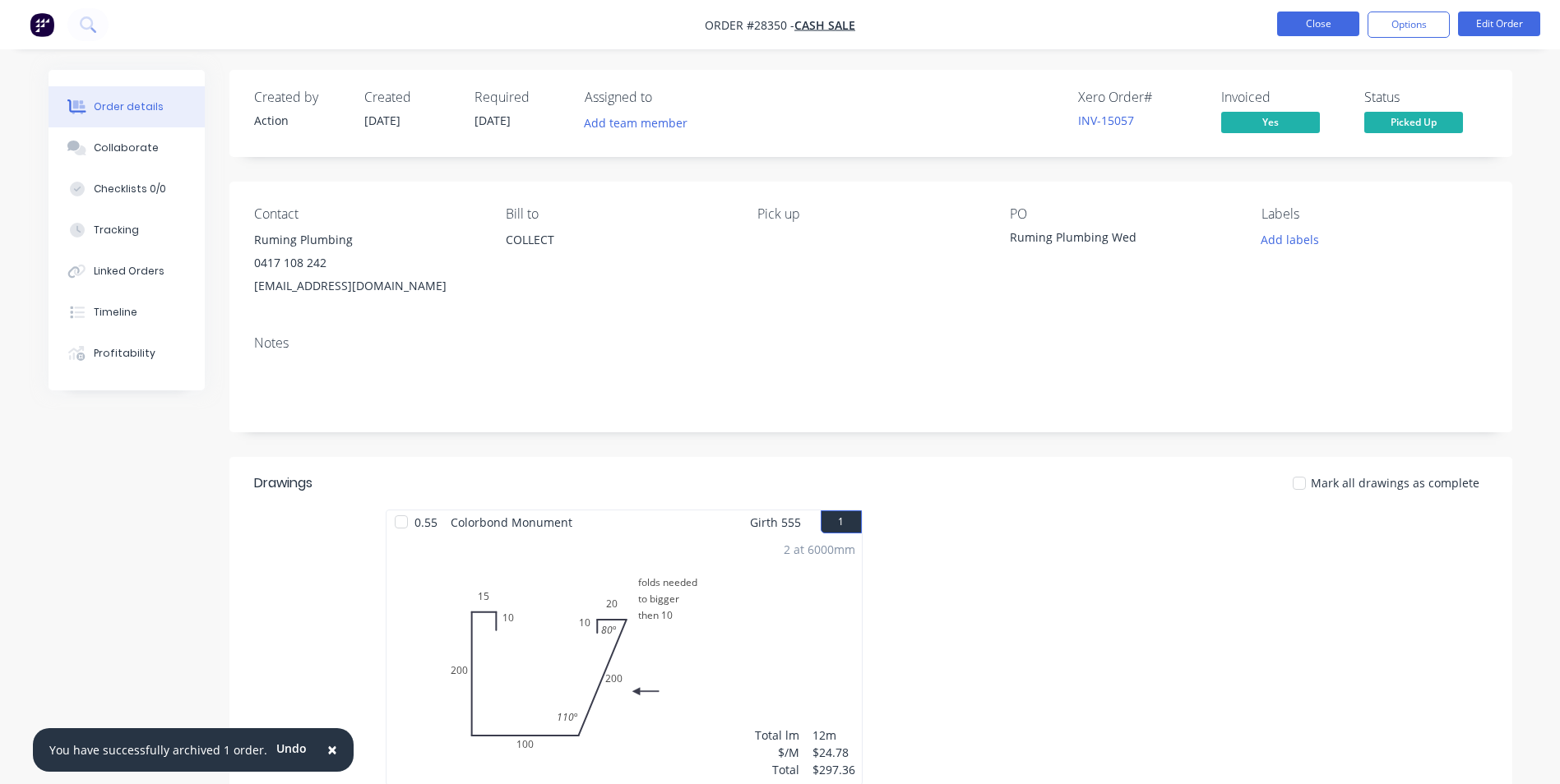
click at [1309, 23] on button "Close" at bounding box center [1317, 23] width 82 height 24
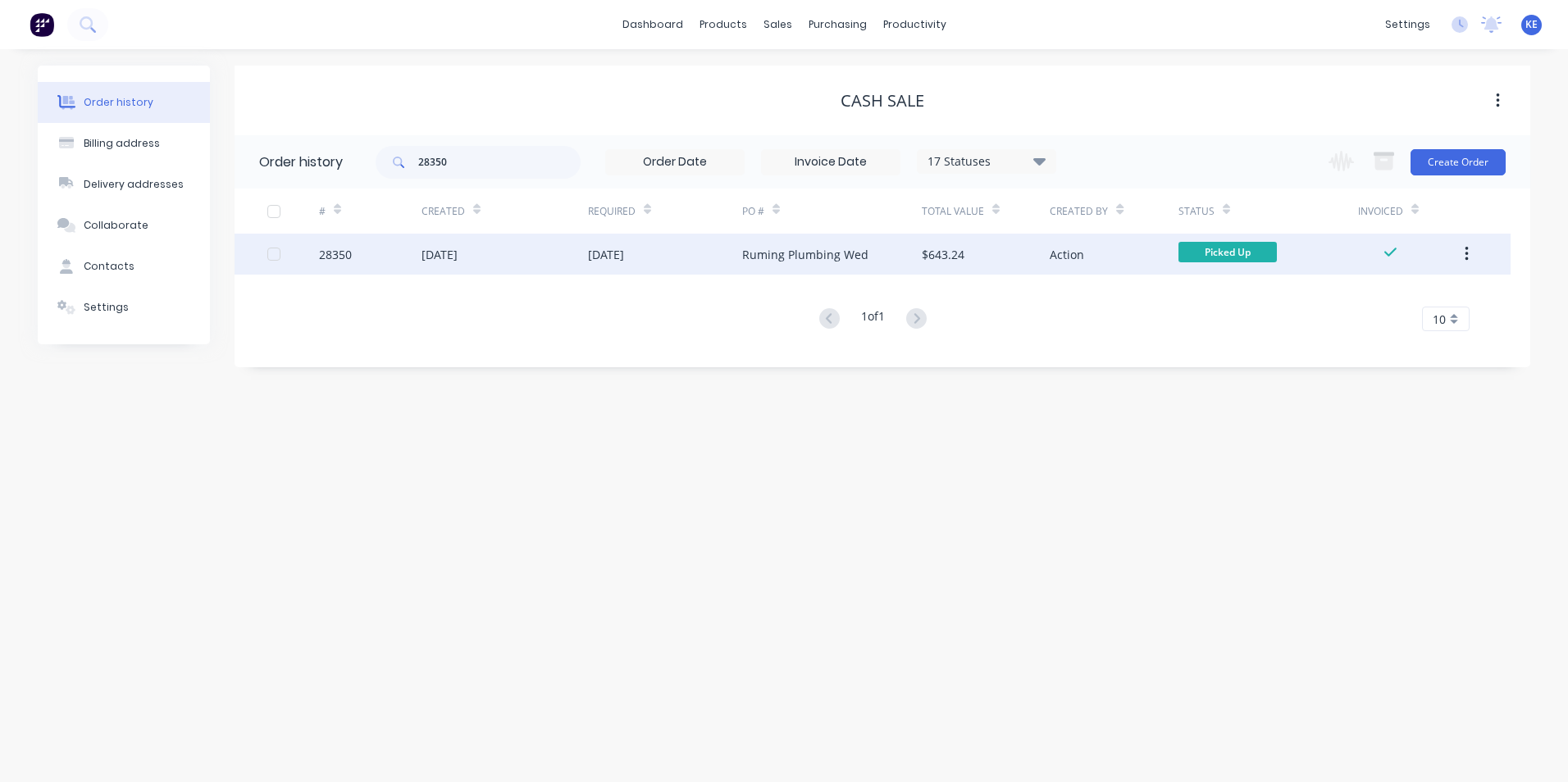
click at [1467, 250] on icon "button" at bounding box center [1467, 254] width 4 height 14
click at [1396, 293] on div "Archive" at bounding box center [1408, 297] width 127 height 23
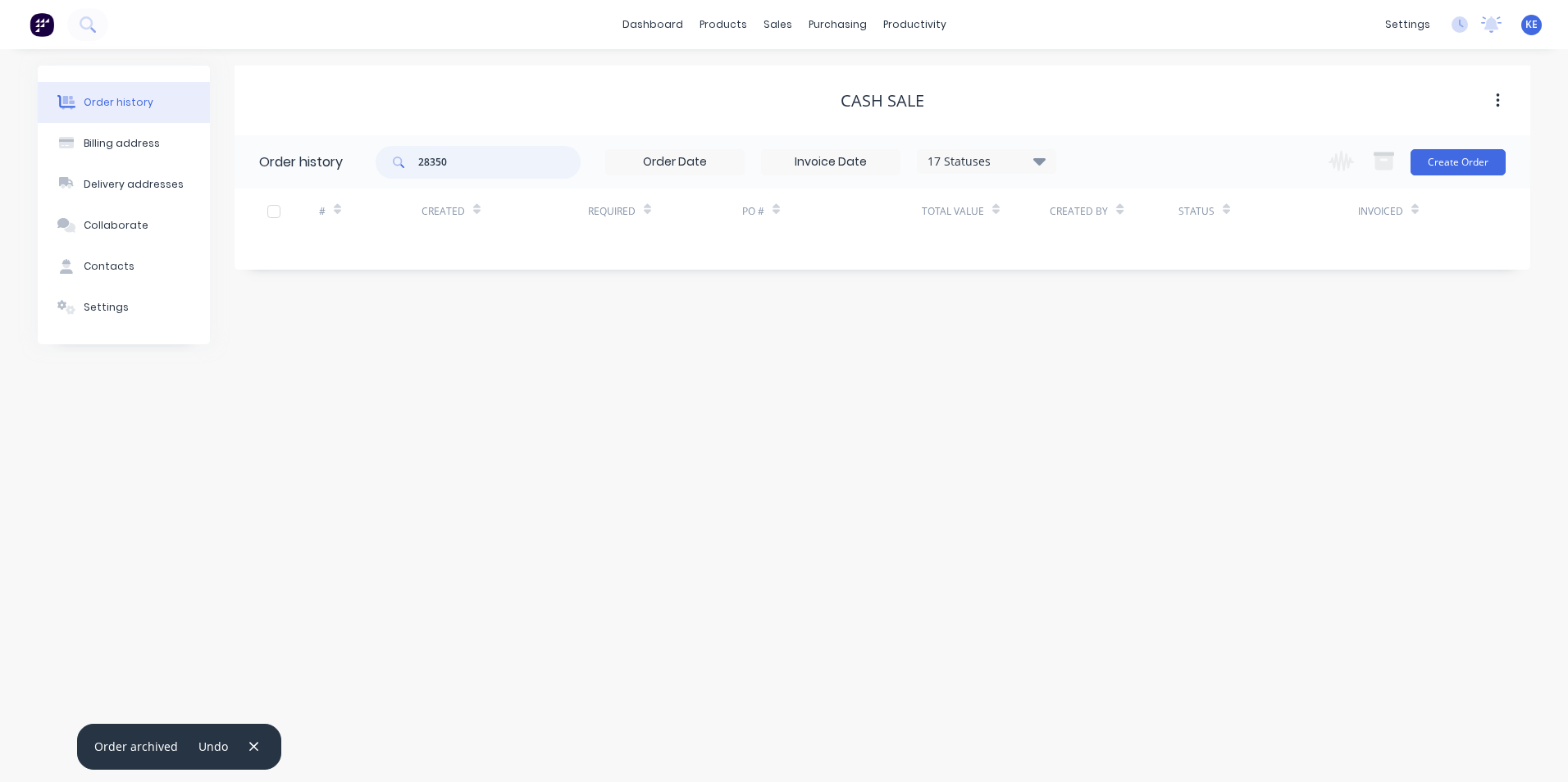
drag, startPoint x: 479, startPoint y: 166, endPoint x: 274, endPoint y: 183, distance: 205.7
click at [274, 183] on header "Order history 28350 17 Statuses Invoice Status Invoiced Not Invoiced Partial Or…" at bounding box center [882, 162] width 1296 height 53
type input "28934"
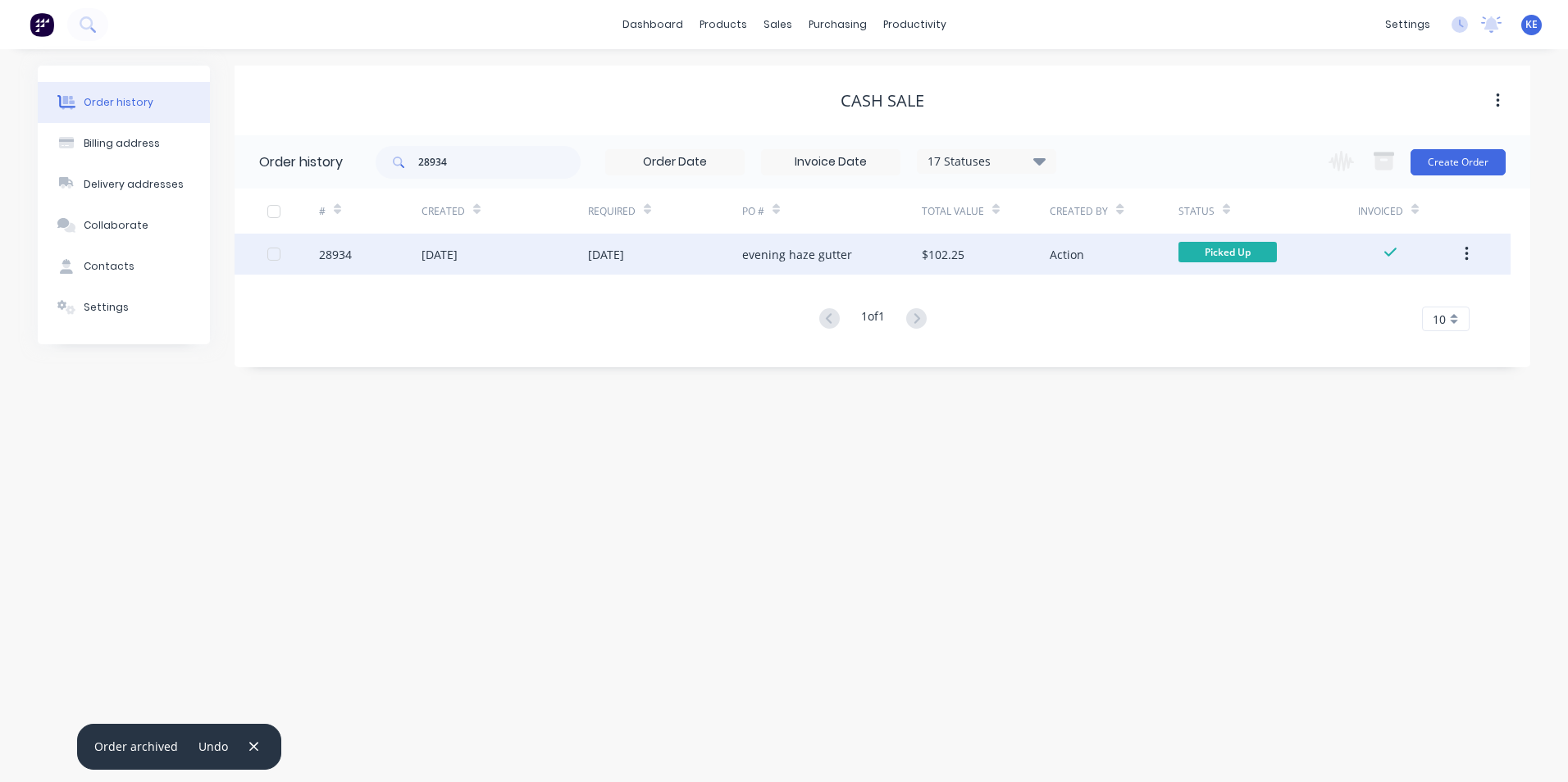
click at [384, 253] on div "28934" at bounding box center [370, 254] width 102 height 41
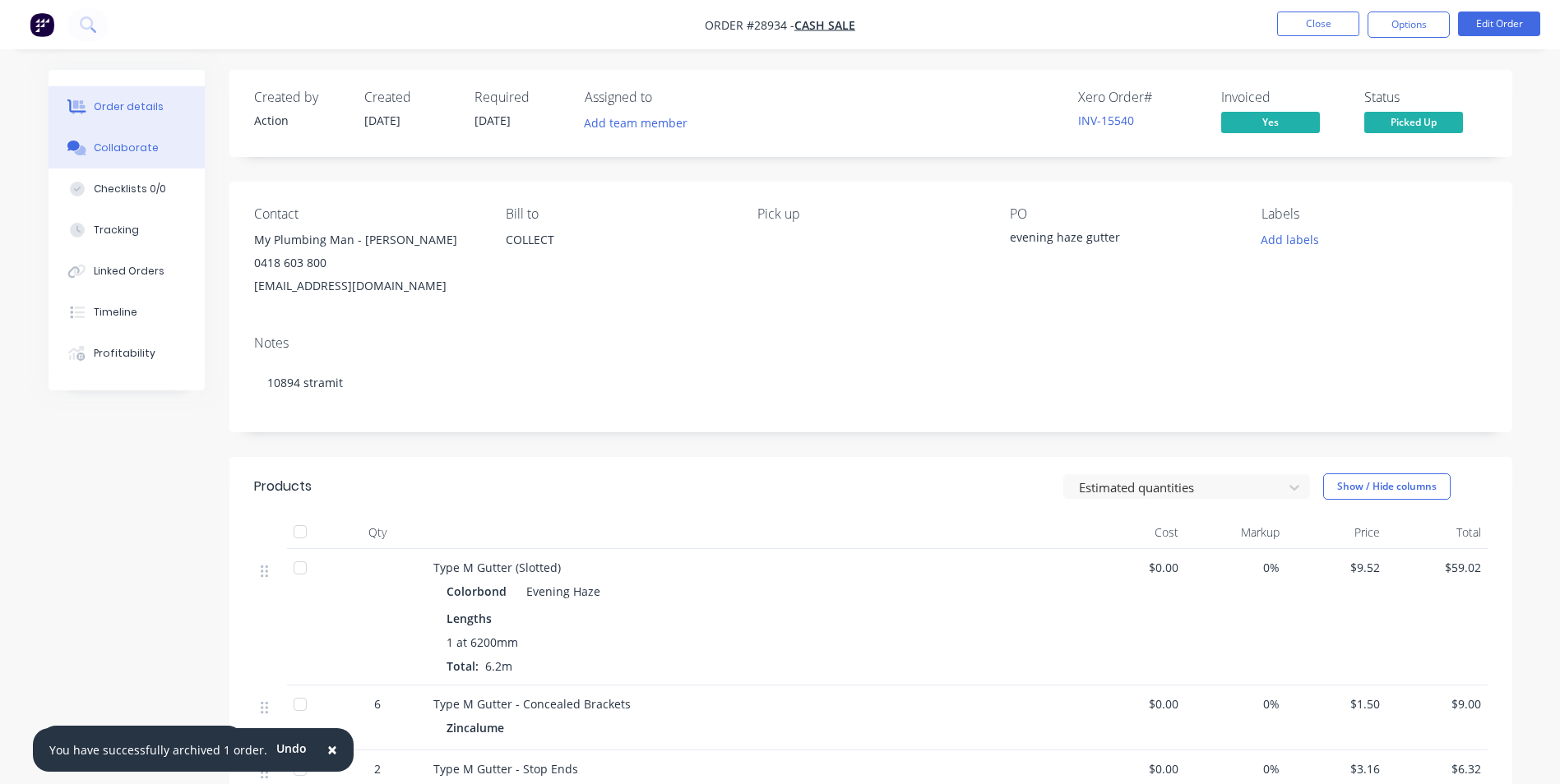
click at [109, 132] on button "Collaborate" at bounding box center [127, 149] width 157 height 41
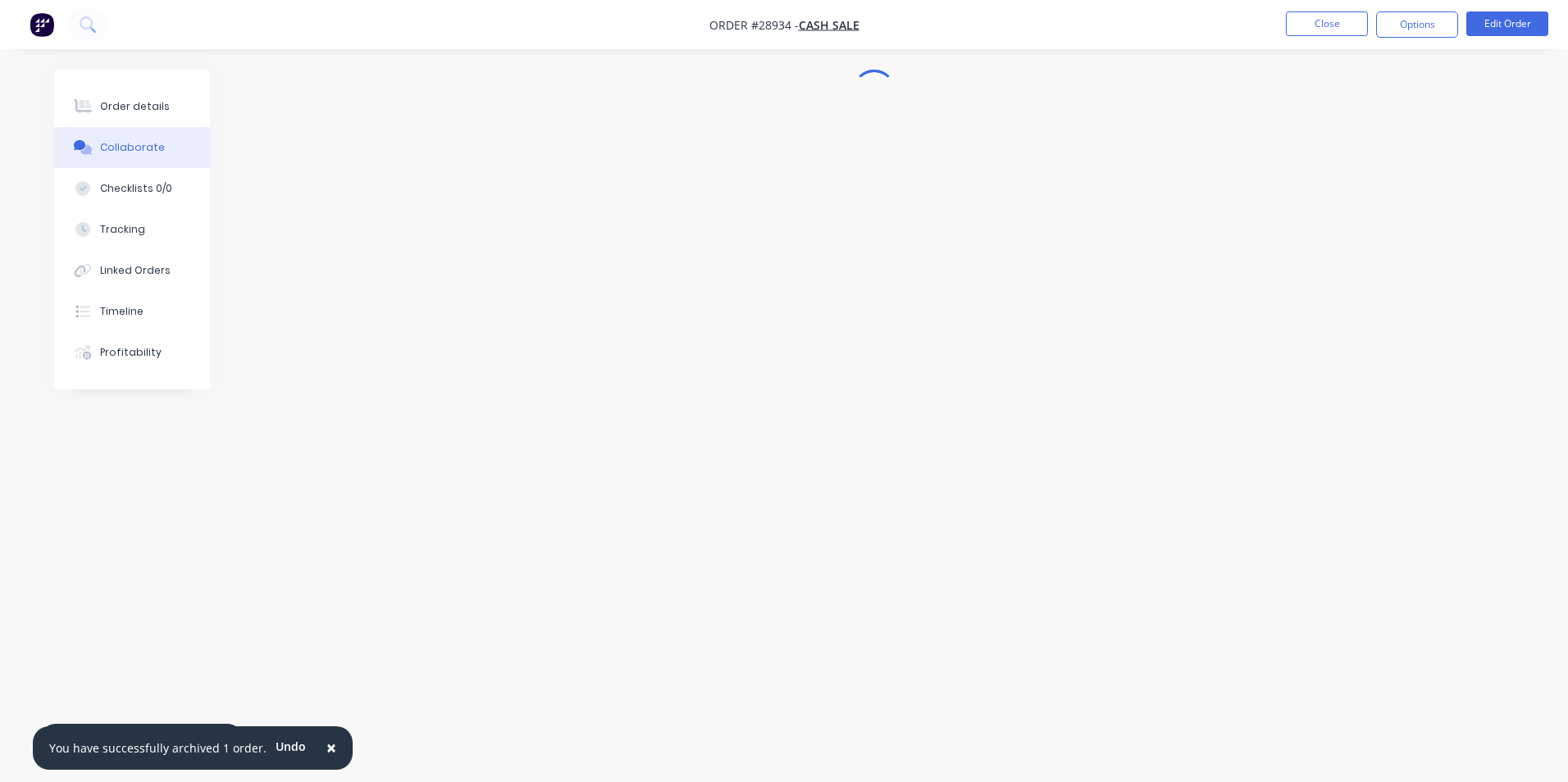
click at [327, 749] on span "×" at bounding box center [331, 748] width 10 height 23
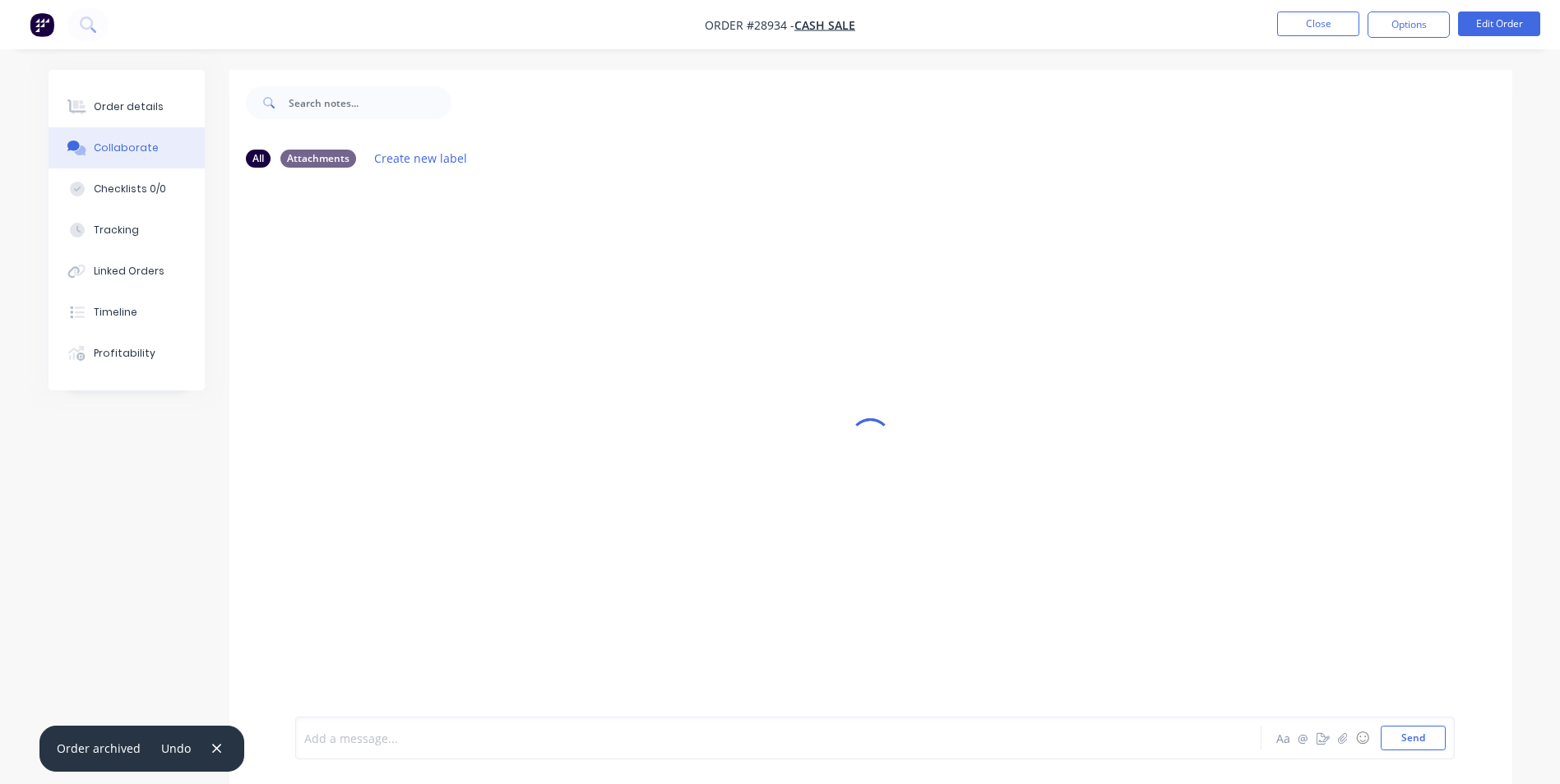
click at [423, 746] on div at bounding box center [733, 738] width 855 height 17
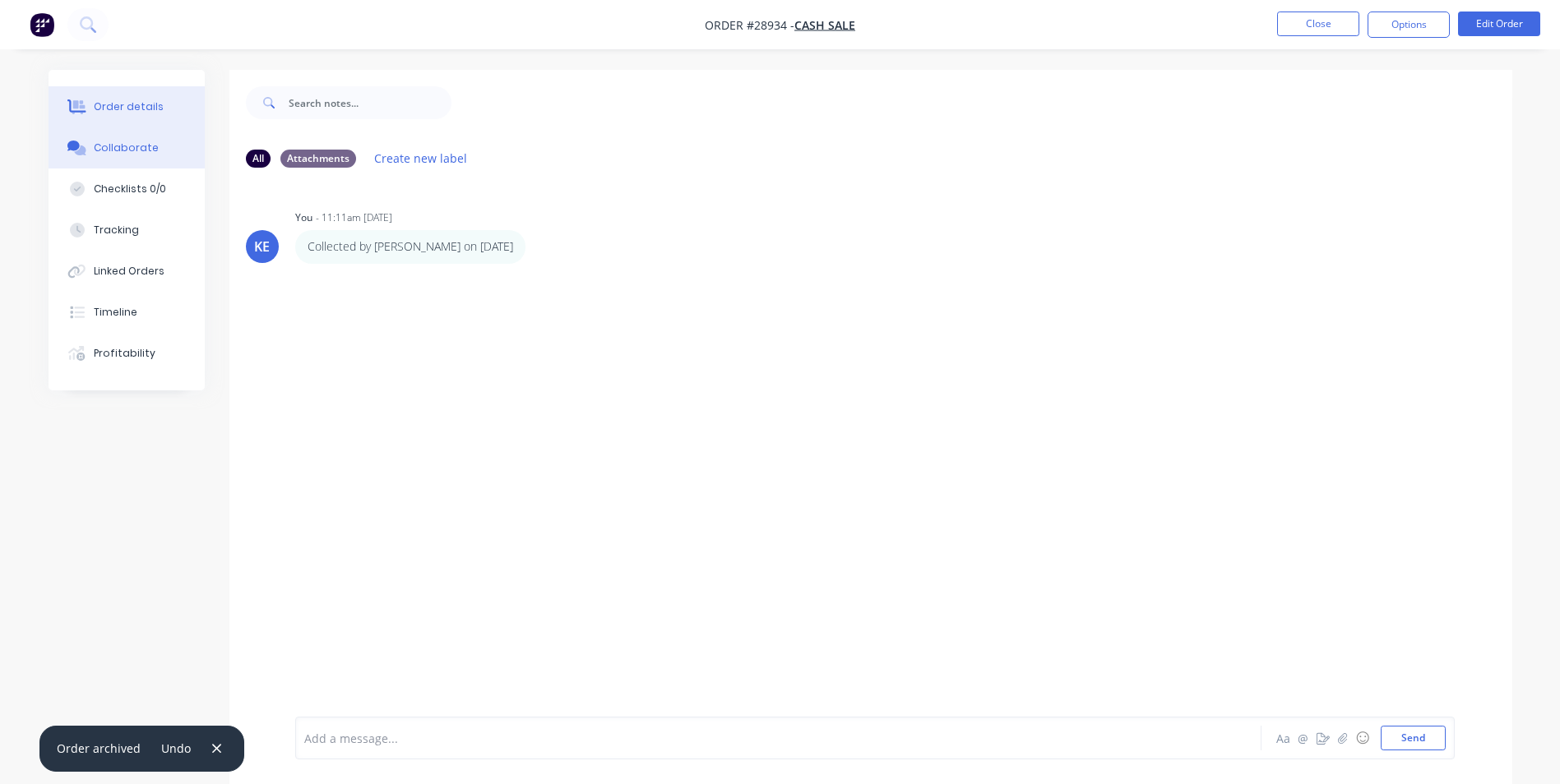
click at [140, 99] on button "Order details" at bounding box center [127, 107] width 157 height 41
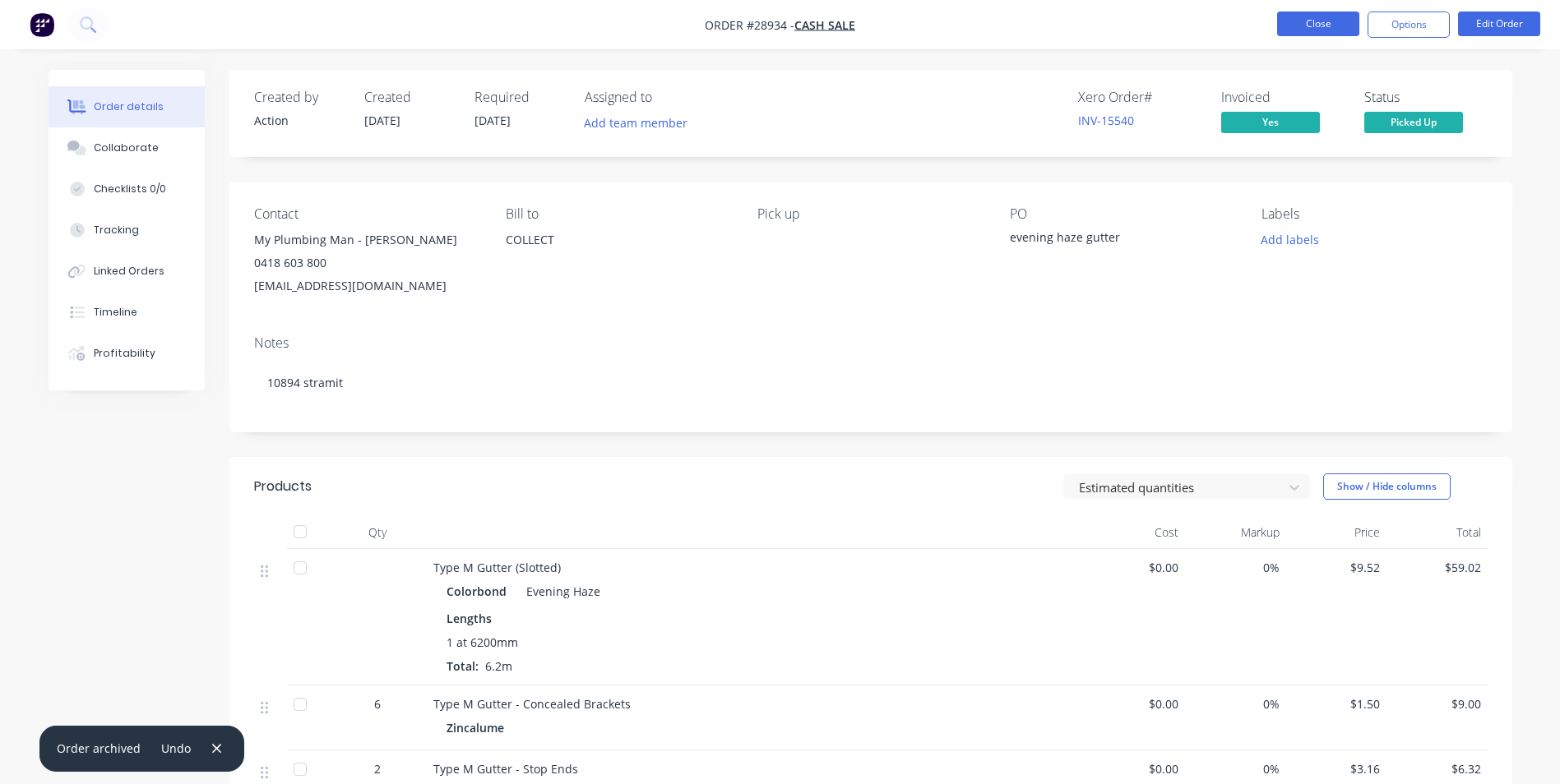
click at [1315, 23] on button "Close" at bounding box center [1317, 23] width 82 height 24
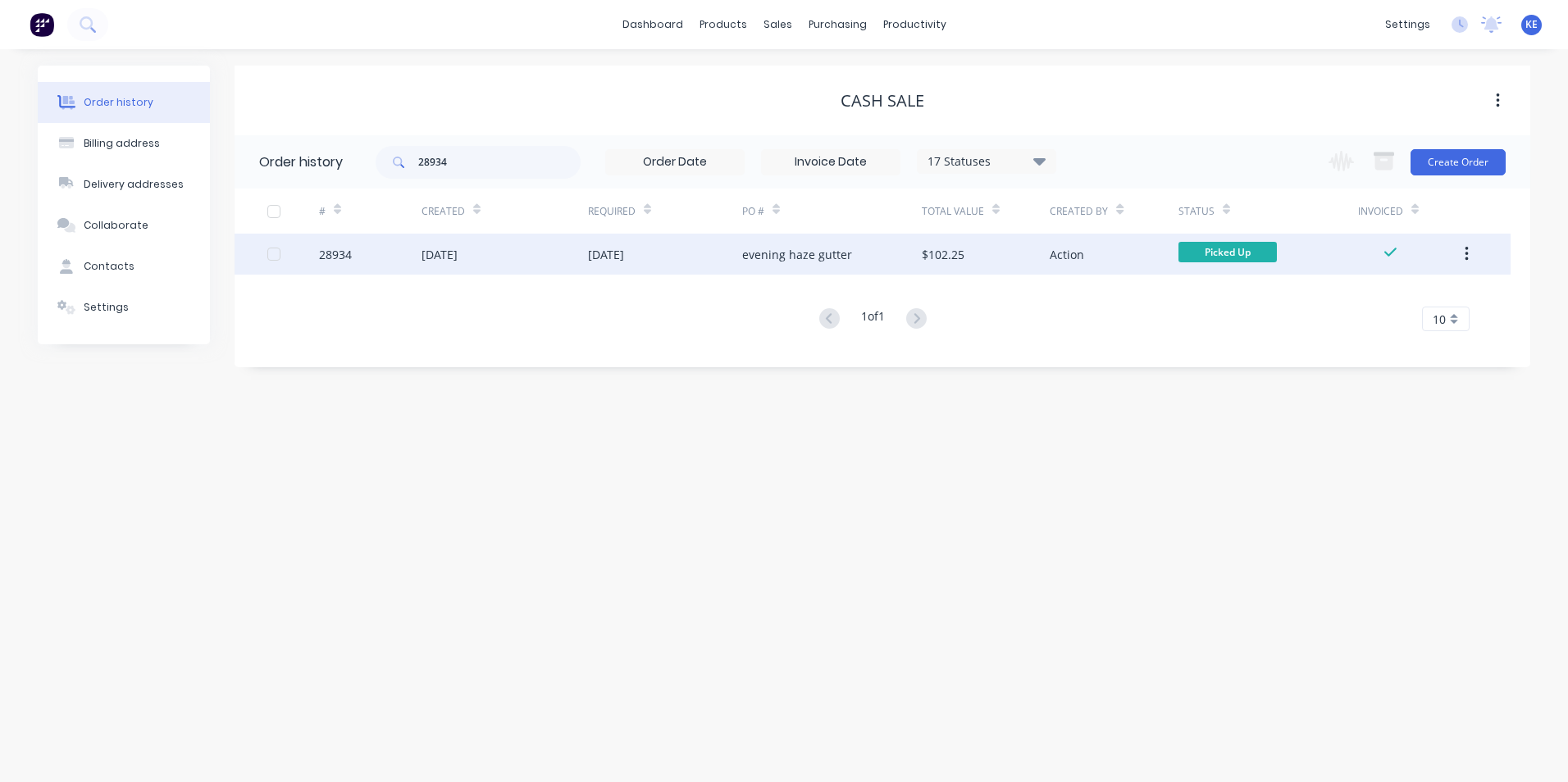
click at [1465, 257] on icon "button" at bounding box center [1467, 254] width 4 height 18
click at [1364, 298] on div "Archive" at bounding box center [1408, 297] width 127 height 23
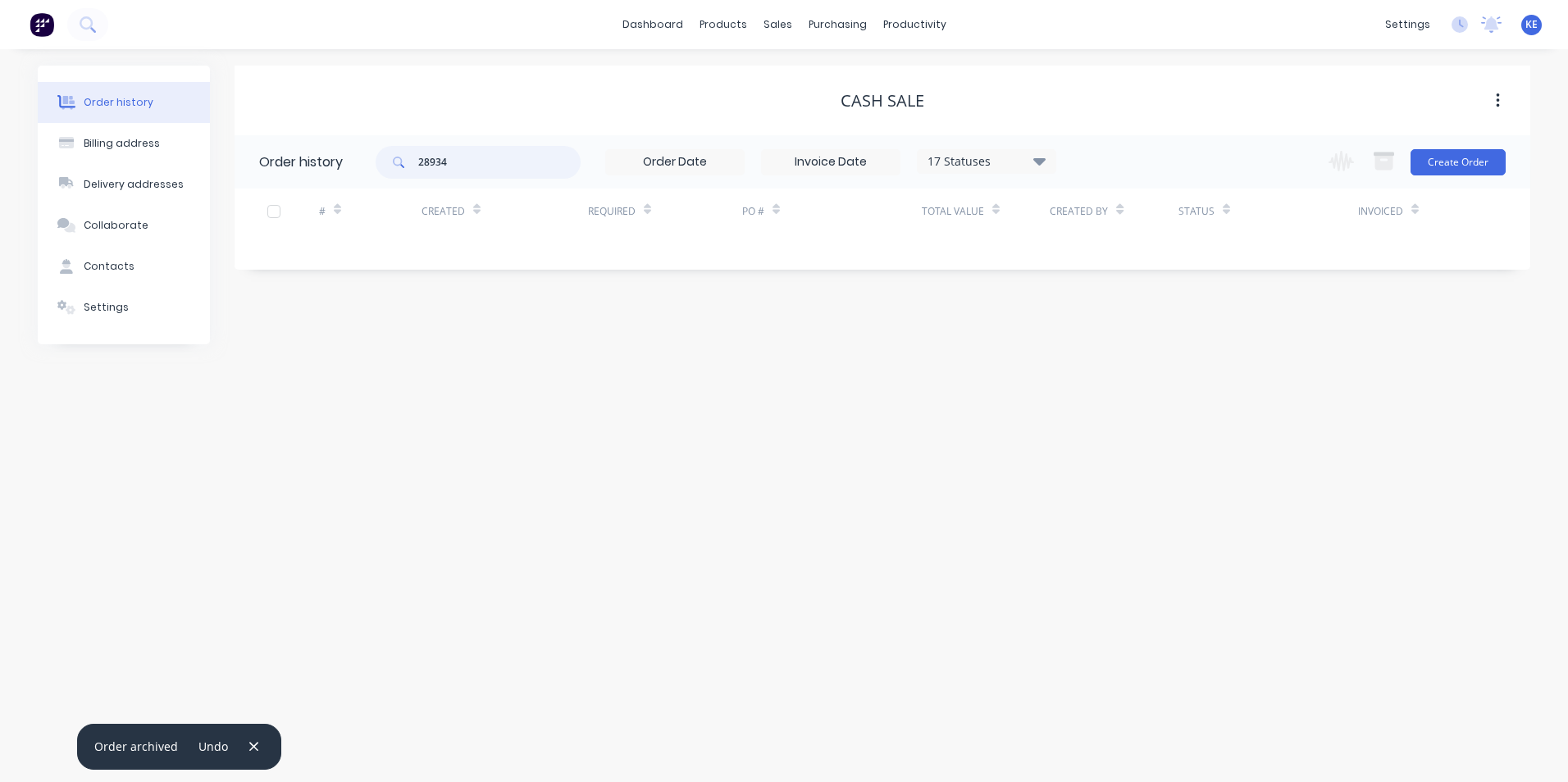
drag, startPoint x: 478, startPoint y: 165, endPoint x: 262, endPoint y: 185, distance: 216.9
click at [262, 185] on header "Order history 28934 17 Statuses Invoice Status Invoiced Not Invoiced Partial Or…" at bounding box center [882, 162] width 1296 height 53
click at [347, 404] on div "Order history Billing address Delivery addresses Collaborate Contacts Settings …" at bounding box center [784, 416] width 1568 height 734
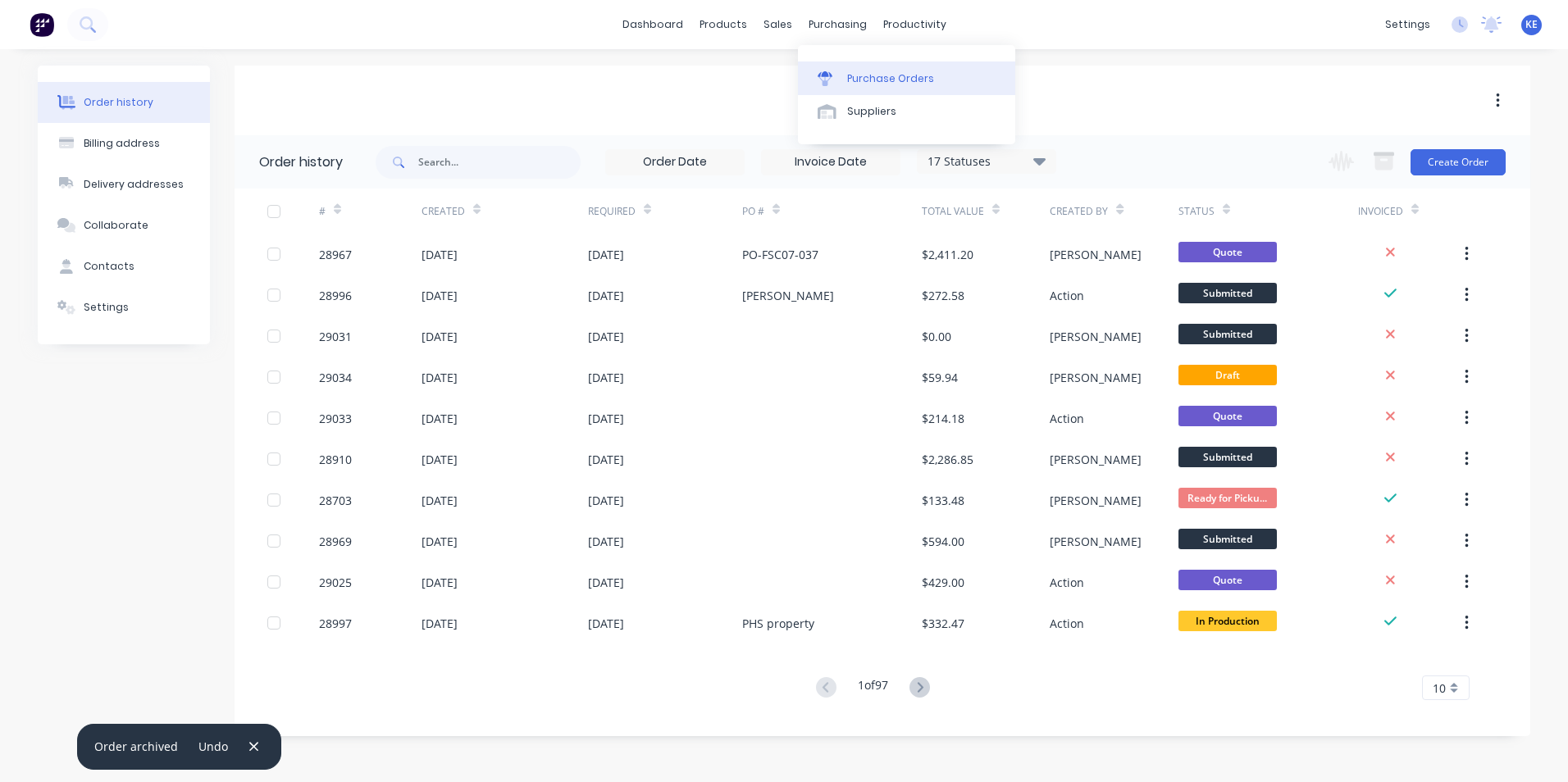
click at [845, 81] on link "Purchase Orders" at bounding box center [907, 78] width 217 height 33
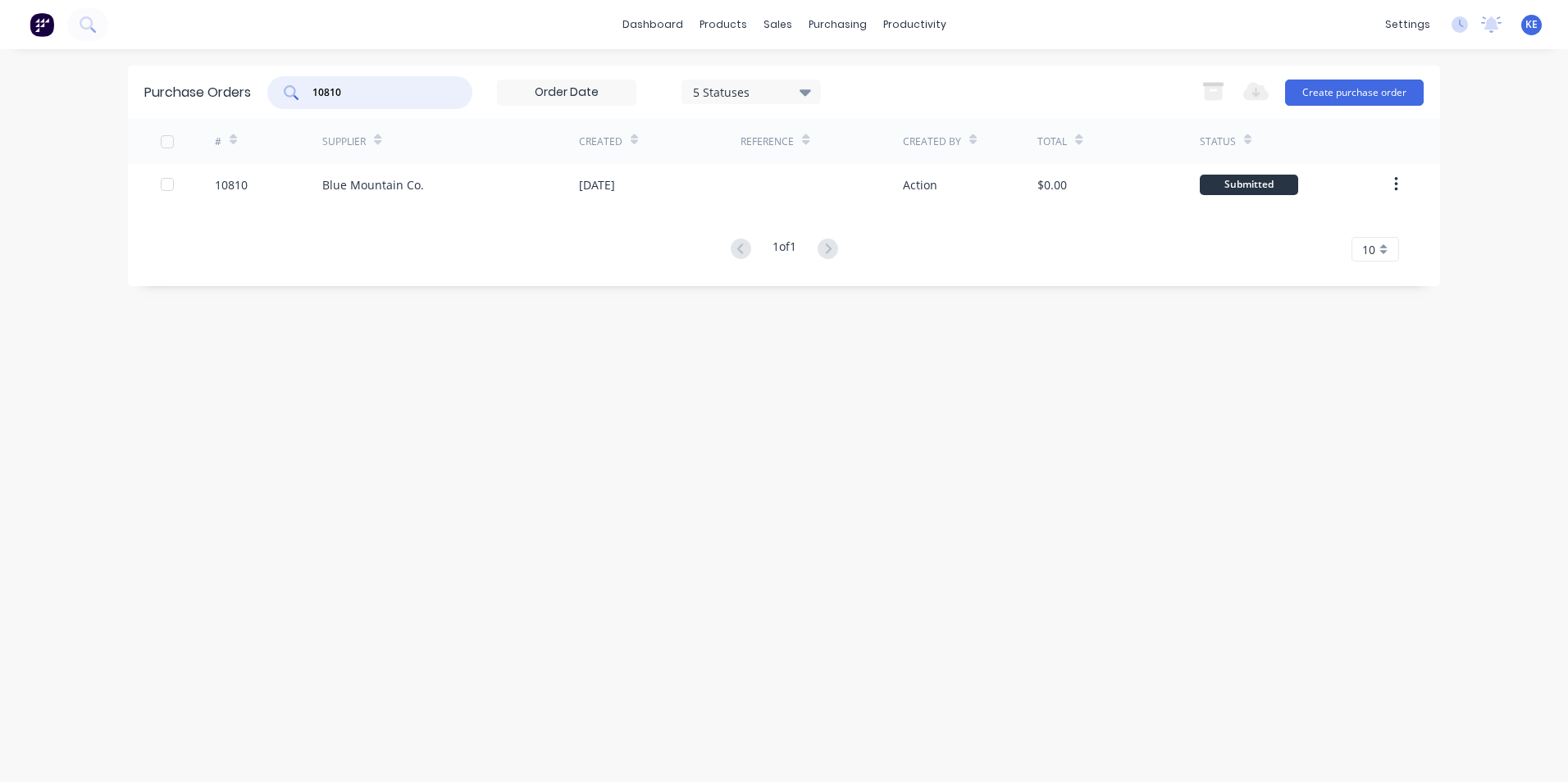
drag, startPoint x: 365, startPoint y: 85, endPoint x: 267, endPoint y: 95, distance: 98.5
click at [267, 95] on div "Purchase Orders 10810 5 Statuses 5 Statuses Export to Excel (XLSX) Create purch…" at bounding box center [783, 92] width 1312 height 53
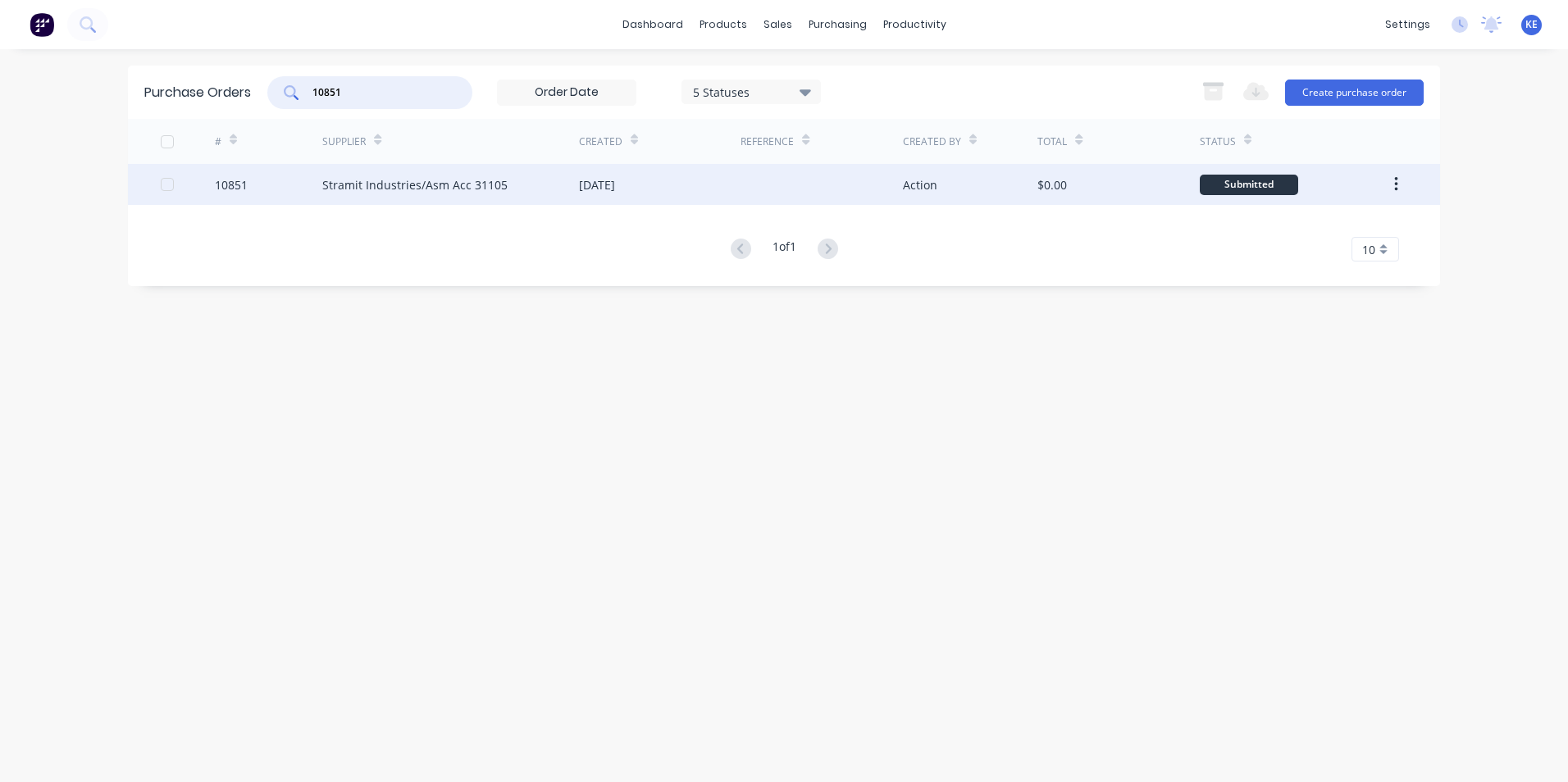
type input "10851"
click at [268, 186] on div "10851" at bounding box center [269, 185] width 109 height 41
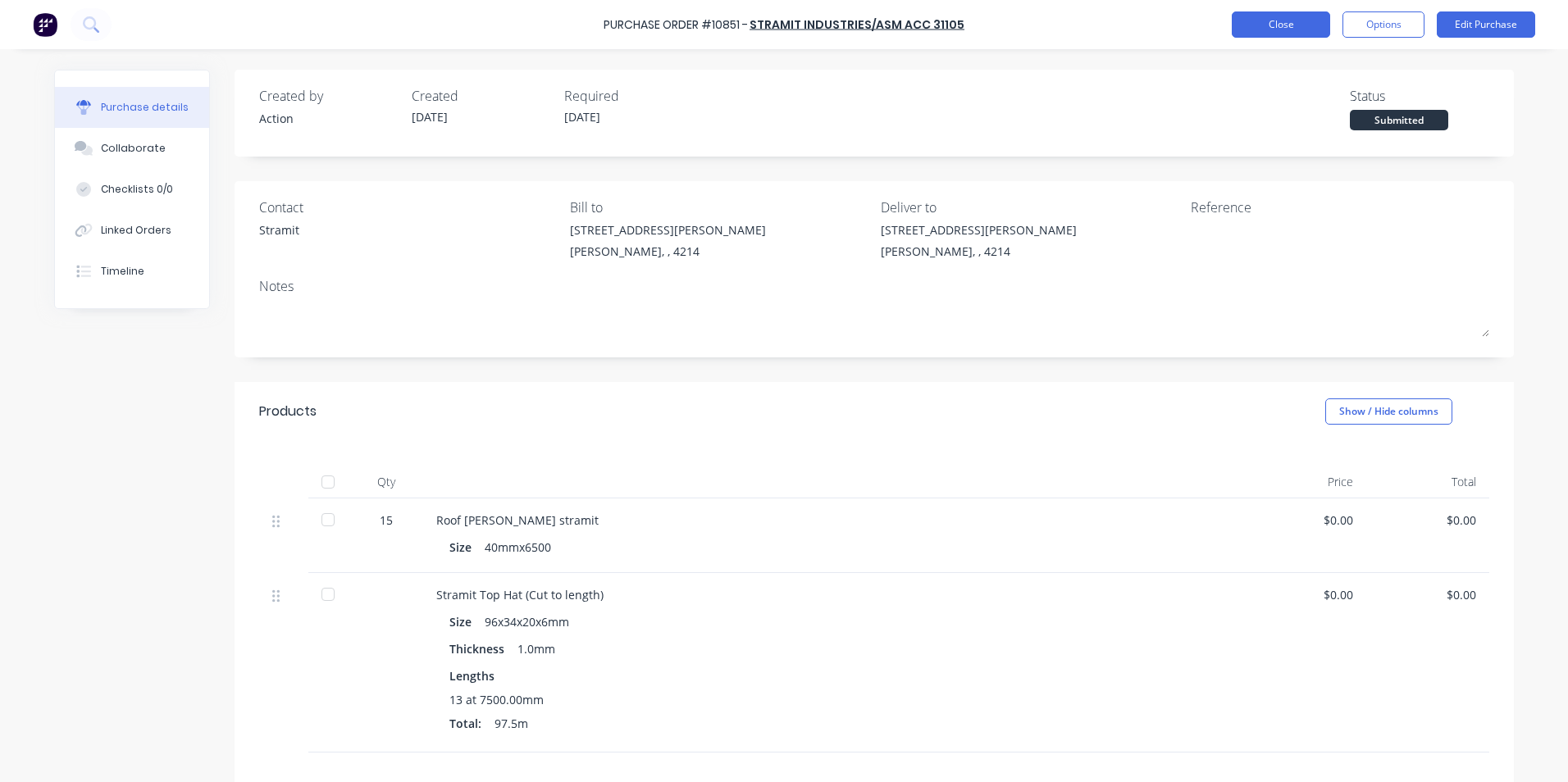
click at [1281, 23] on button "Close" at bounding box center [1282, 24] width 99 height 26
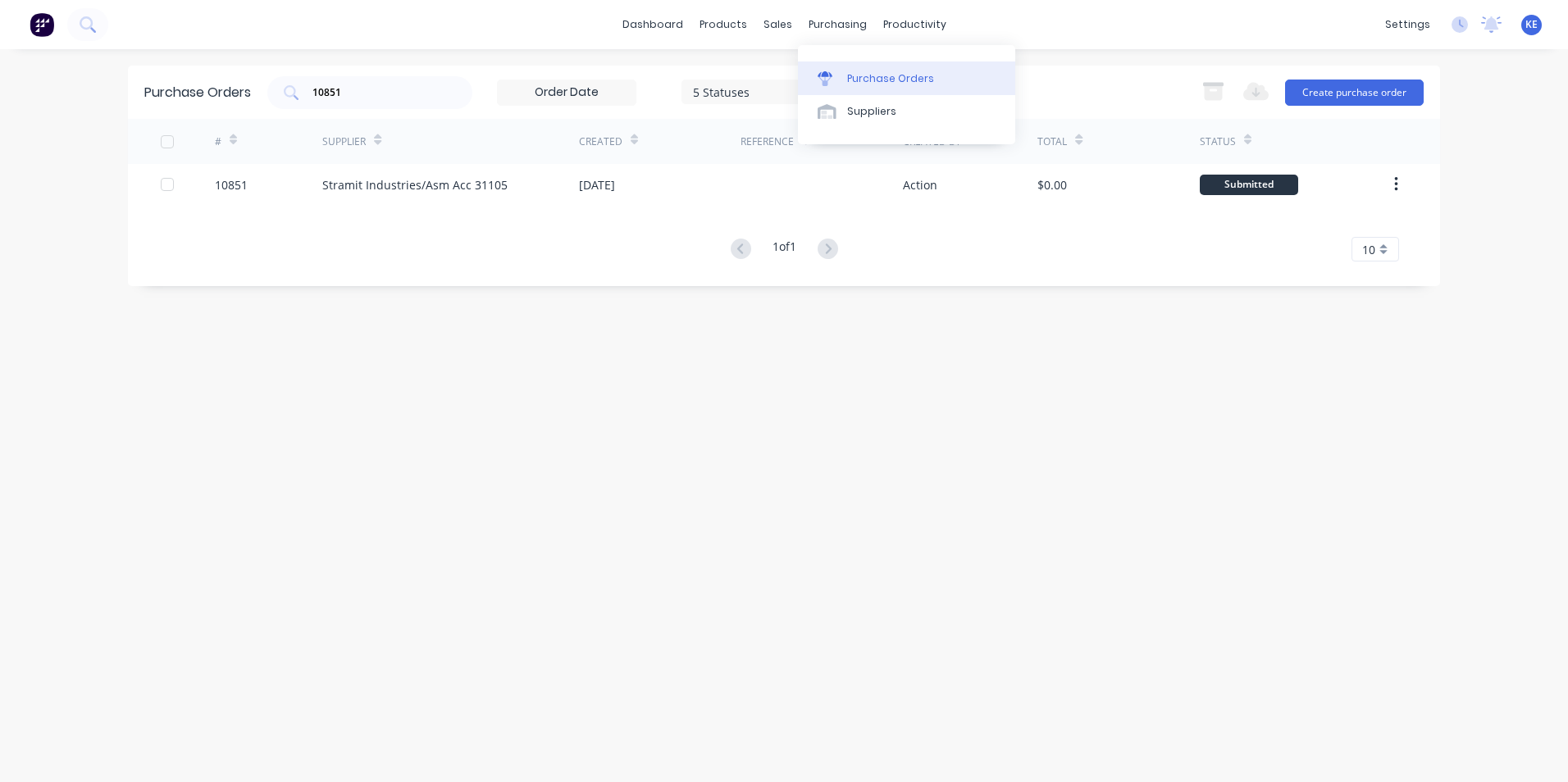
click at [894, 72] on div "Purchase Orders" at bounding box center [891, 78] width 87 height 14
drag, startPoint x: 265, startPoint y: 101, endPoint x: 242, endPoint y: 107, distance: 23.8
click at [242, 107] on div "Purchase Orders 10851 5 Statuses 5 Statuses Export to Excel (XLSX) Create purch…" at bounding box center [783, 92] width 1312 height 53
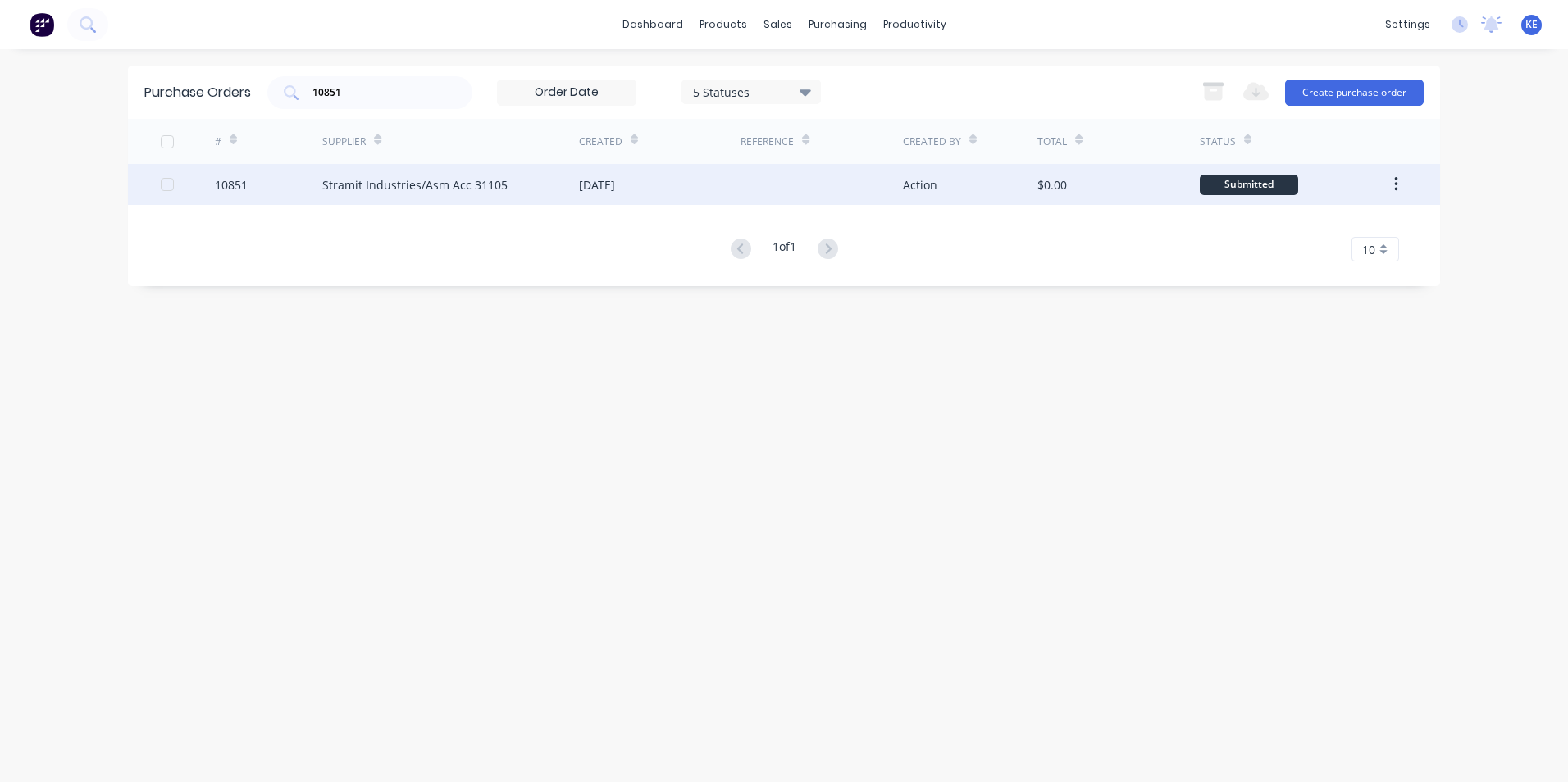
click at [253, 180] on div "10851" at bounding box center [269, 185] width 109 height 41
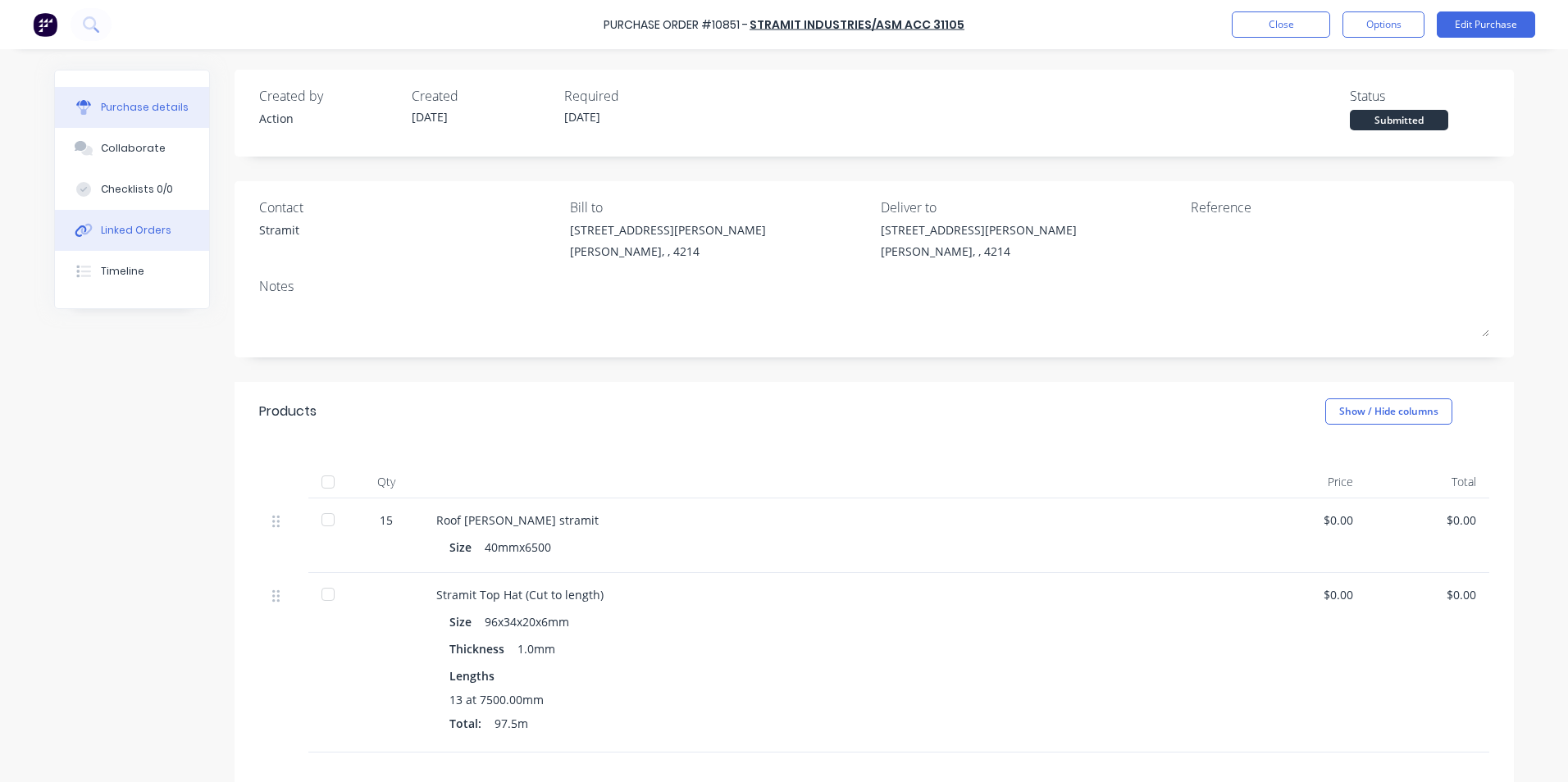
click at [128, 223] on button "Linked Orders" at bounding box center [132, 231] width 154 height 41
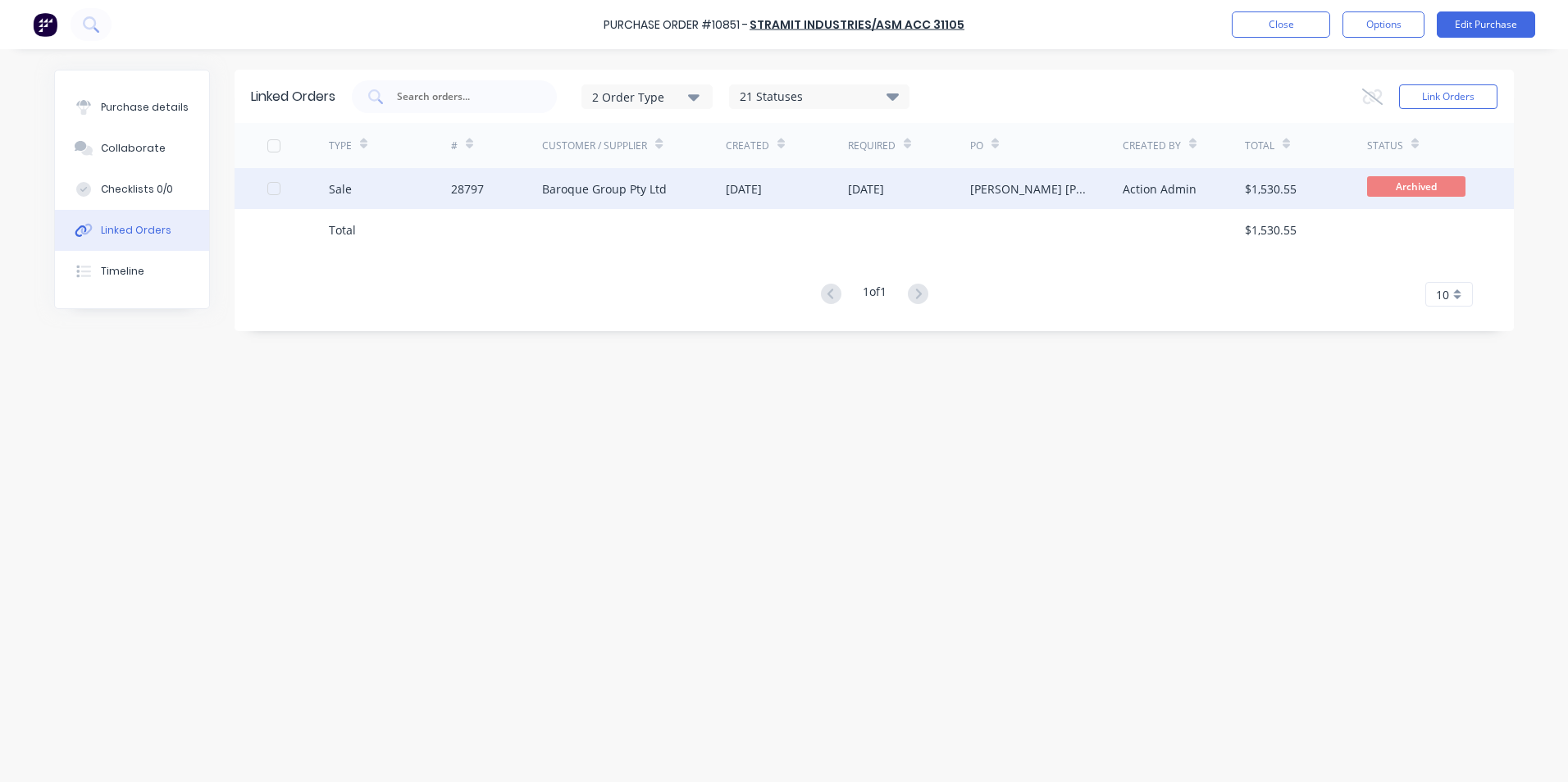
click at [420, 184] on div "Sale" at bounding box center [390, 189] width 122 height 41
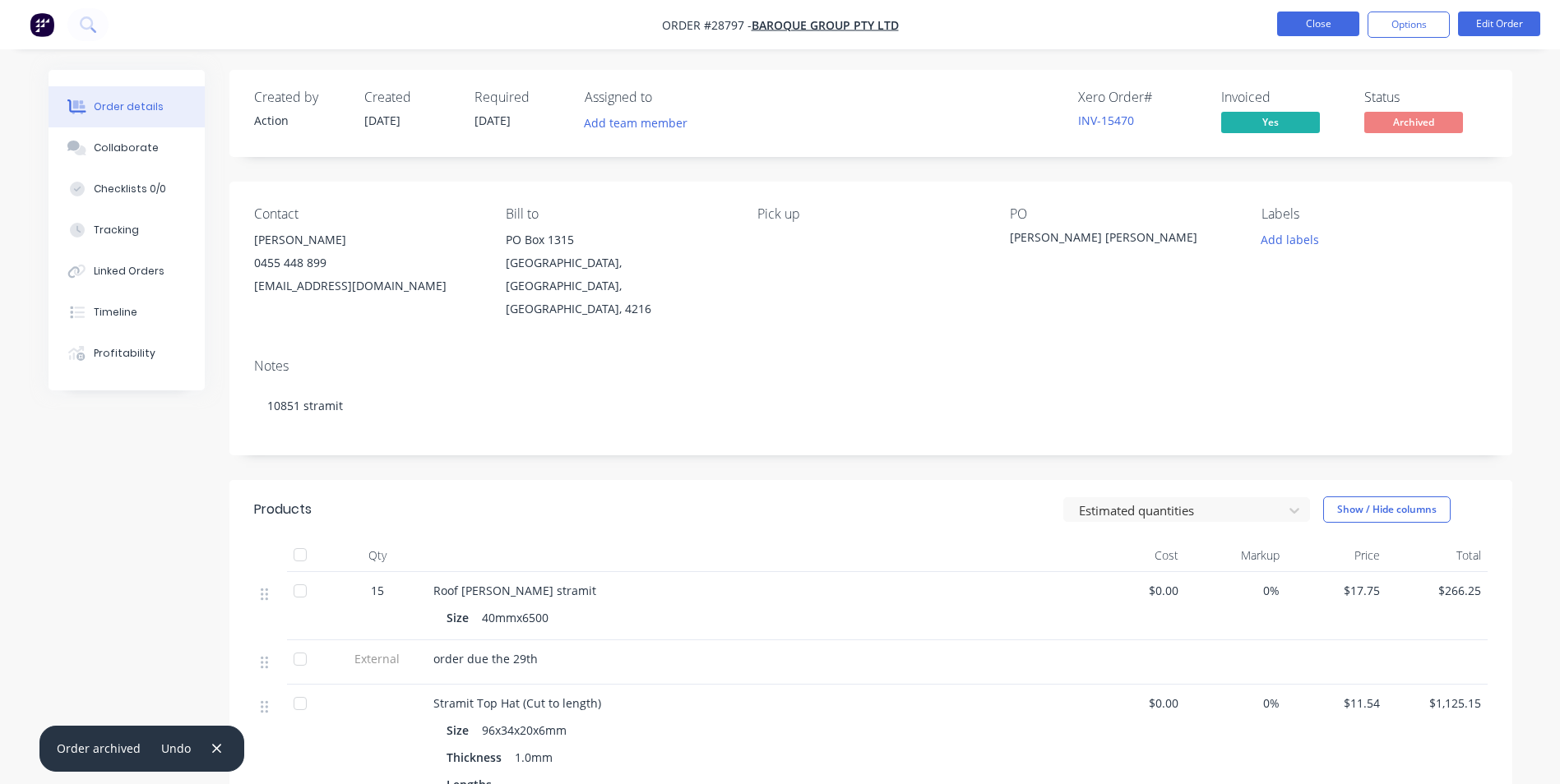
click at [1324, 19] on button "Close" at bounding box center [1317, 23] width 82 height 24
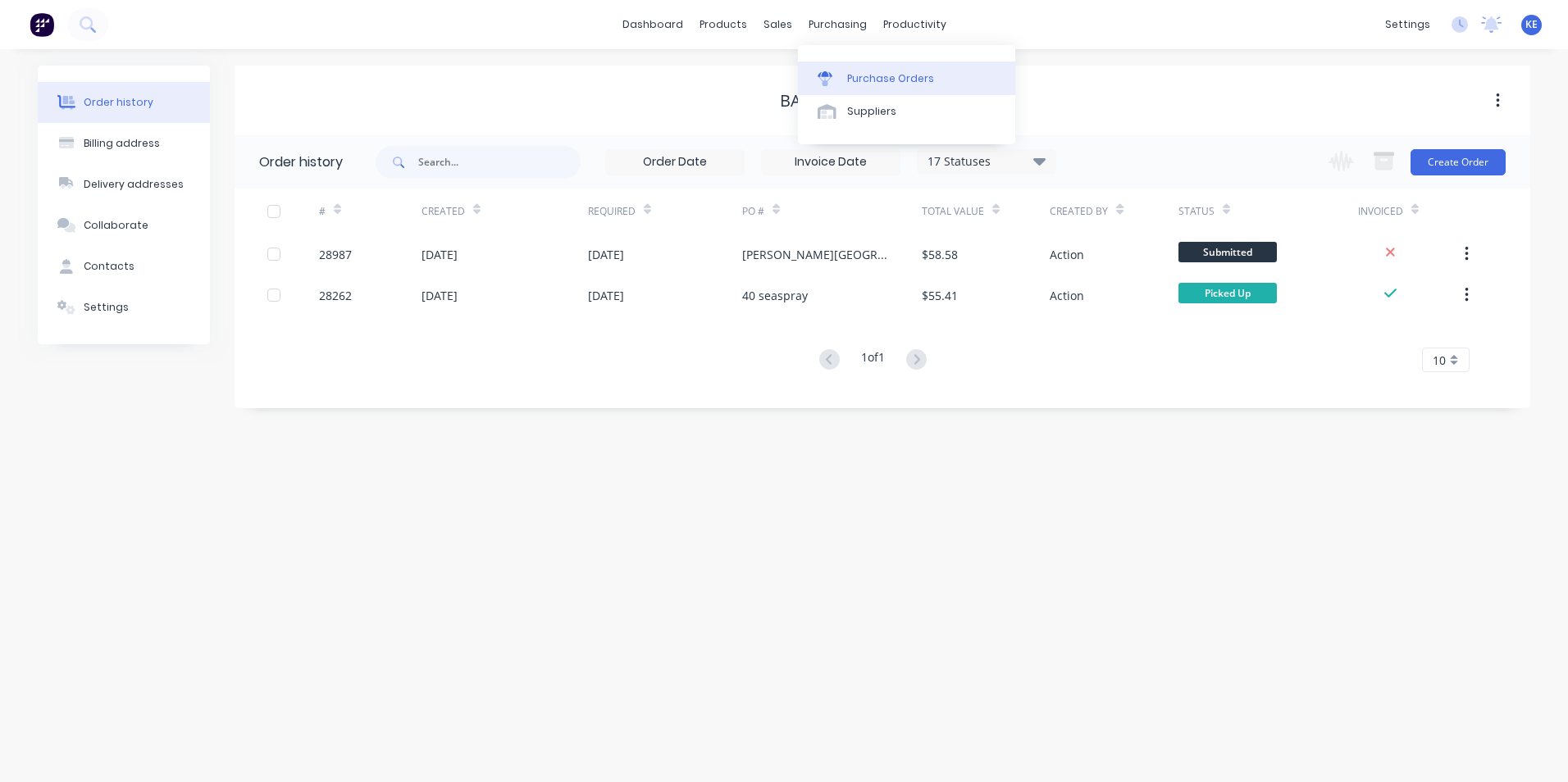
click at [867, 72] on div "Purchase Orders" at bounding box center [891, 78] width 87 height 14
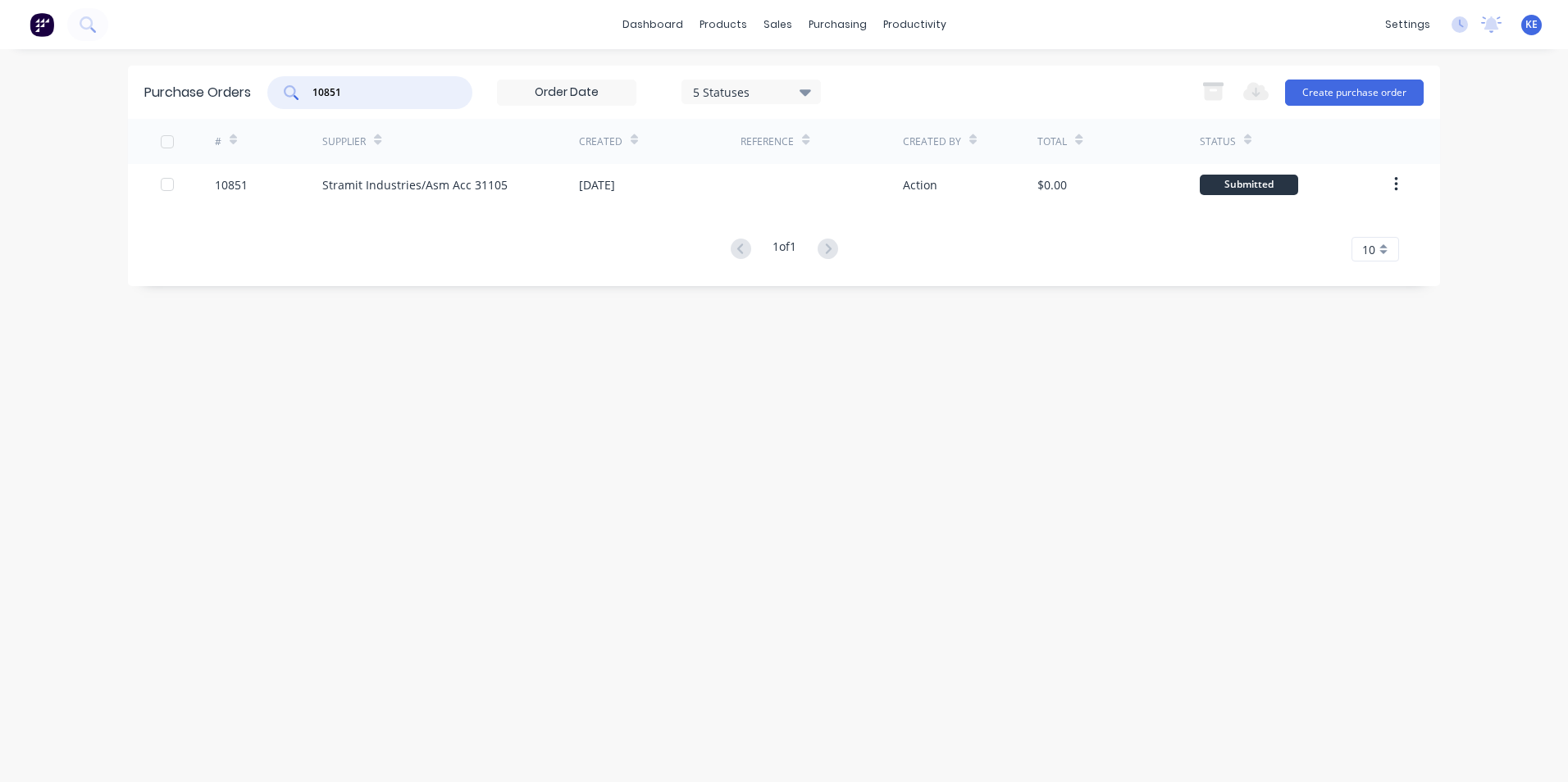
drag, startPoint x: 382, startPoint y: 98, endPoint x: 205, endPoint y: 91, distance: 177.1
click at [205, 91] on div "Purchase Orders 10851 5 Statuses 5 Statuses Export to Excel (XLSX) Create purch…" at bounding box center [783, 92] width 1312 height 53
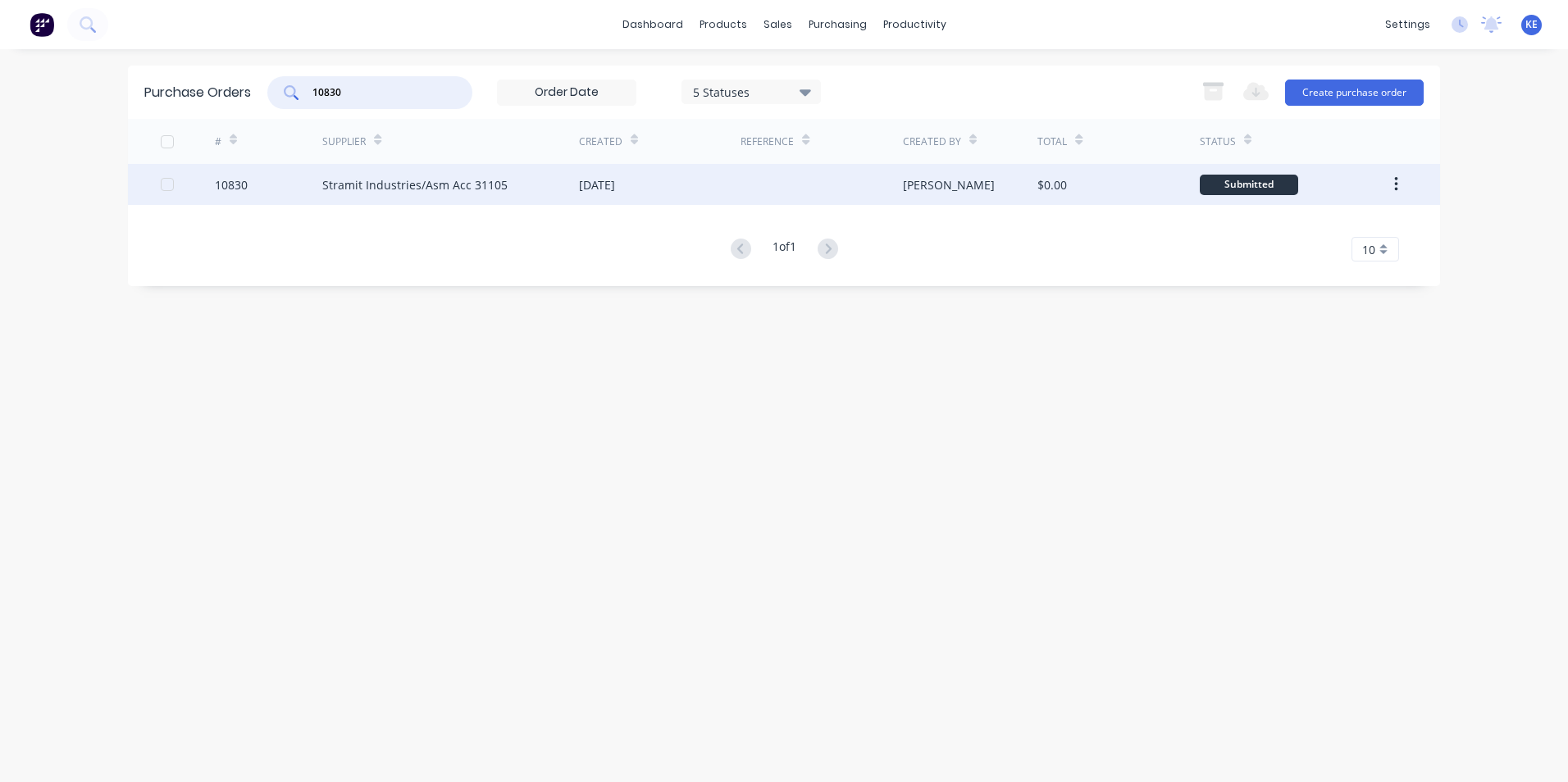
type input "10830"
click at [276, 187] on div "10830" at bounding box center [269, 185] width 109 height 41
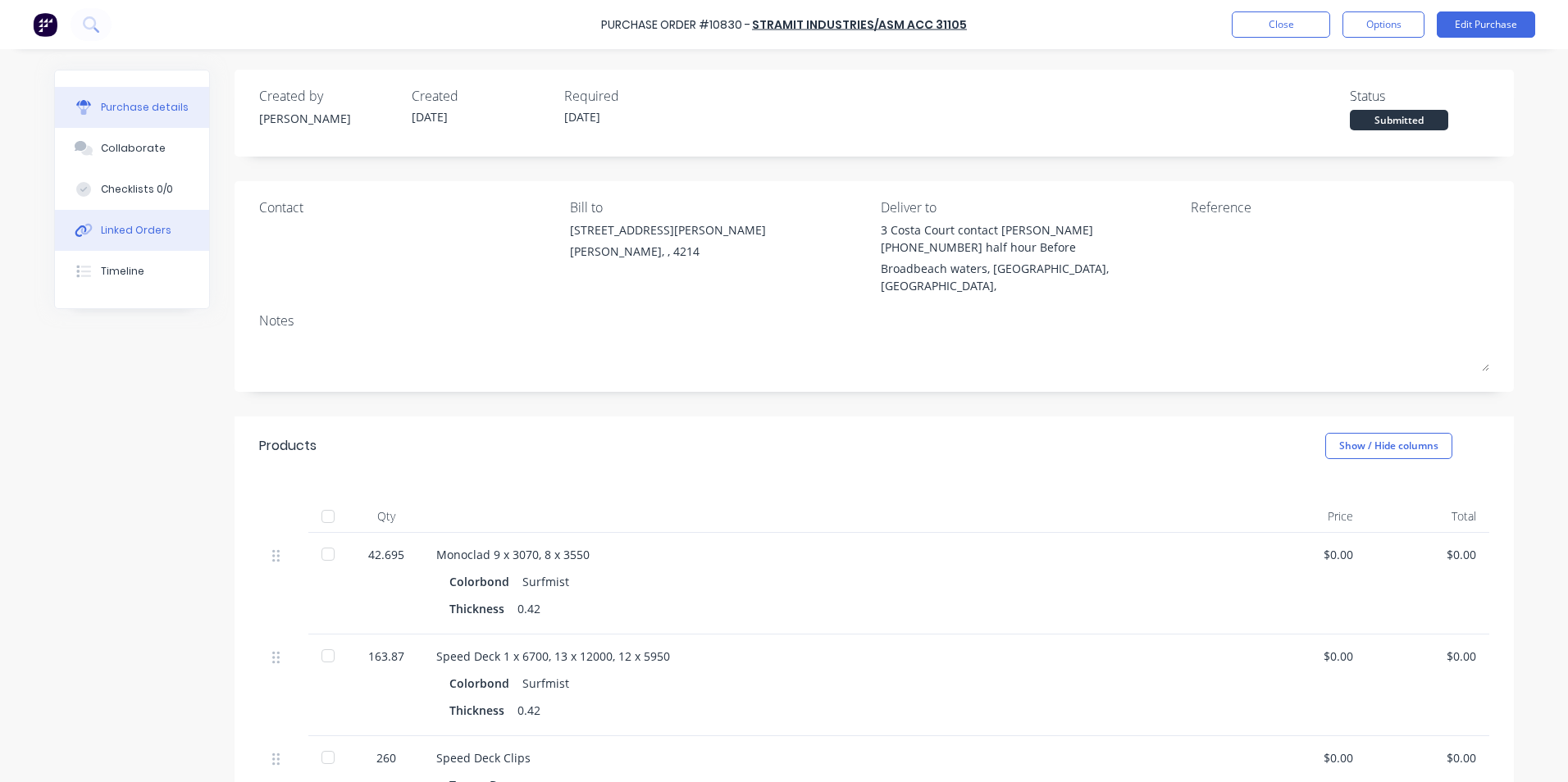
click at [119, 228] on div "Linked Orders" at bounding box center [136, 230] width 71 height 14
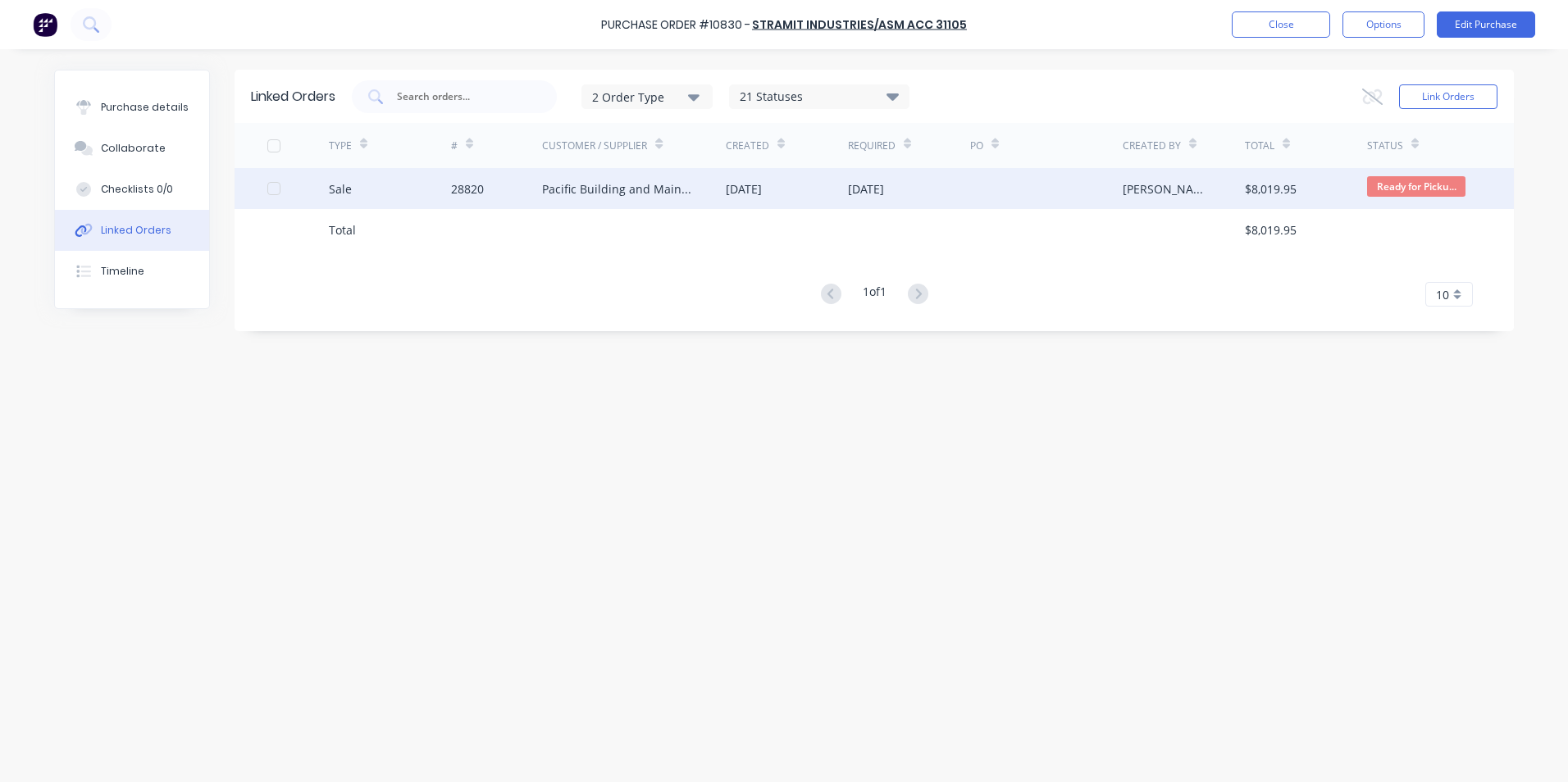
click at [405, 181] on div "Sale" at bounding box center [390, 189] width 122 height 41
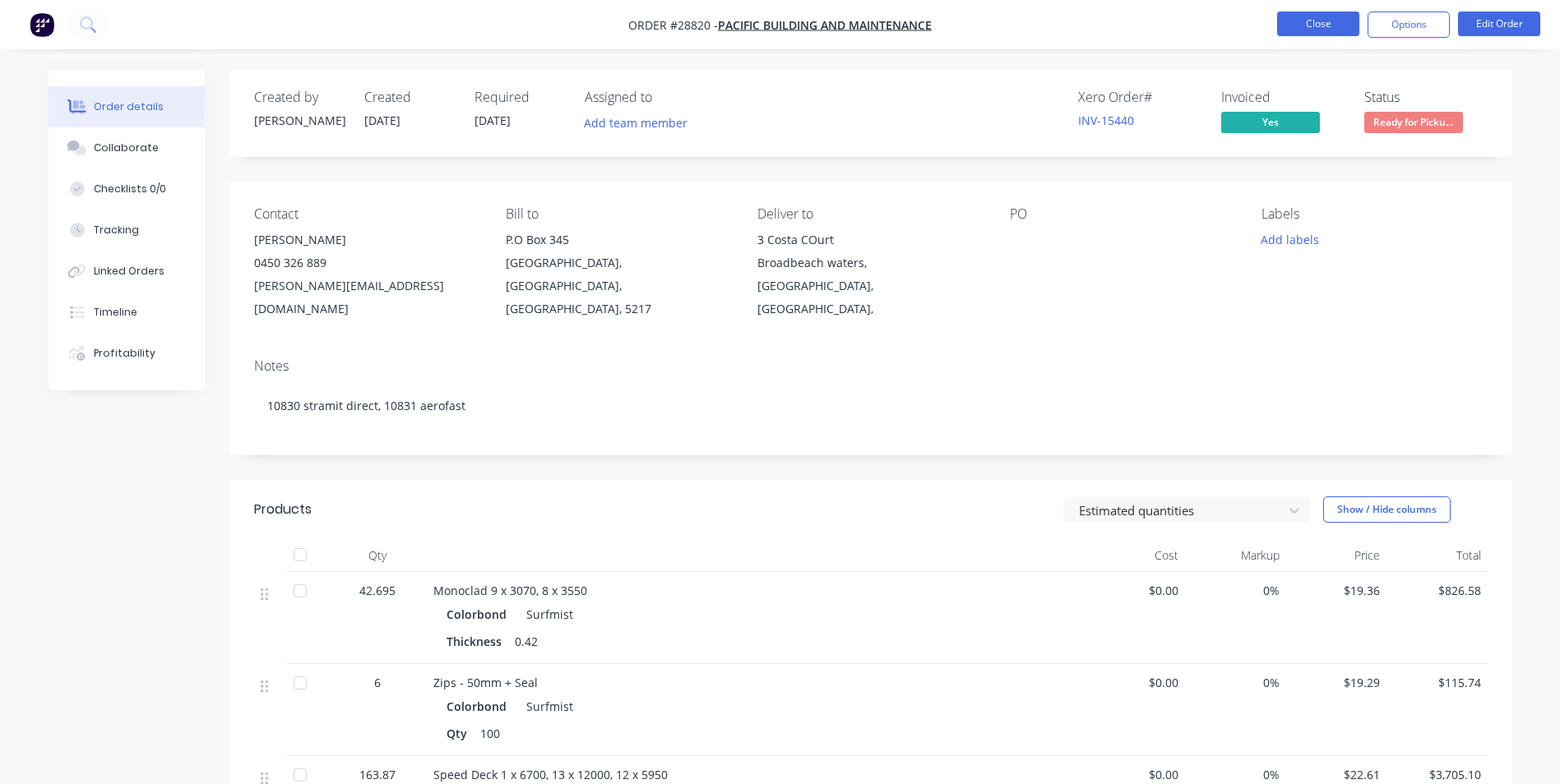
click at [1311, 24] on button "Close" at bounding box center [1317, 23] width 82 height 24
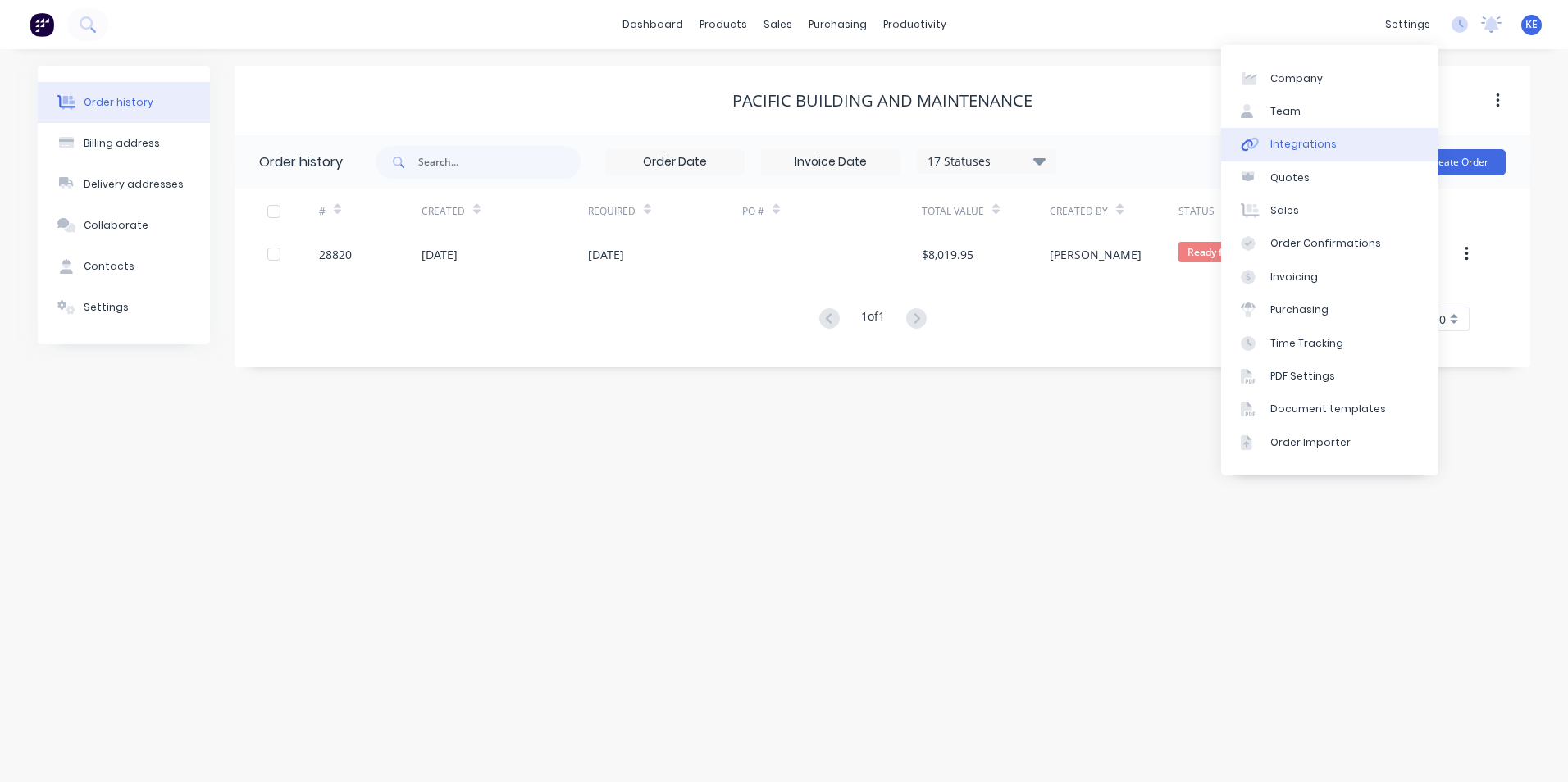
click at [1321, 147] on div "Integrations" at bounding box center [1304, 145] width 66 height 14
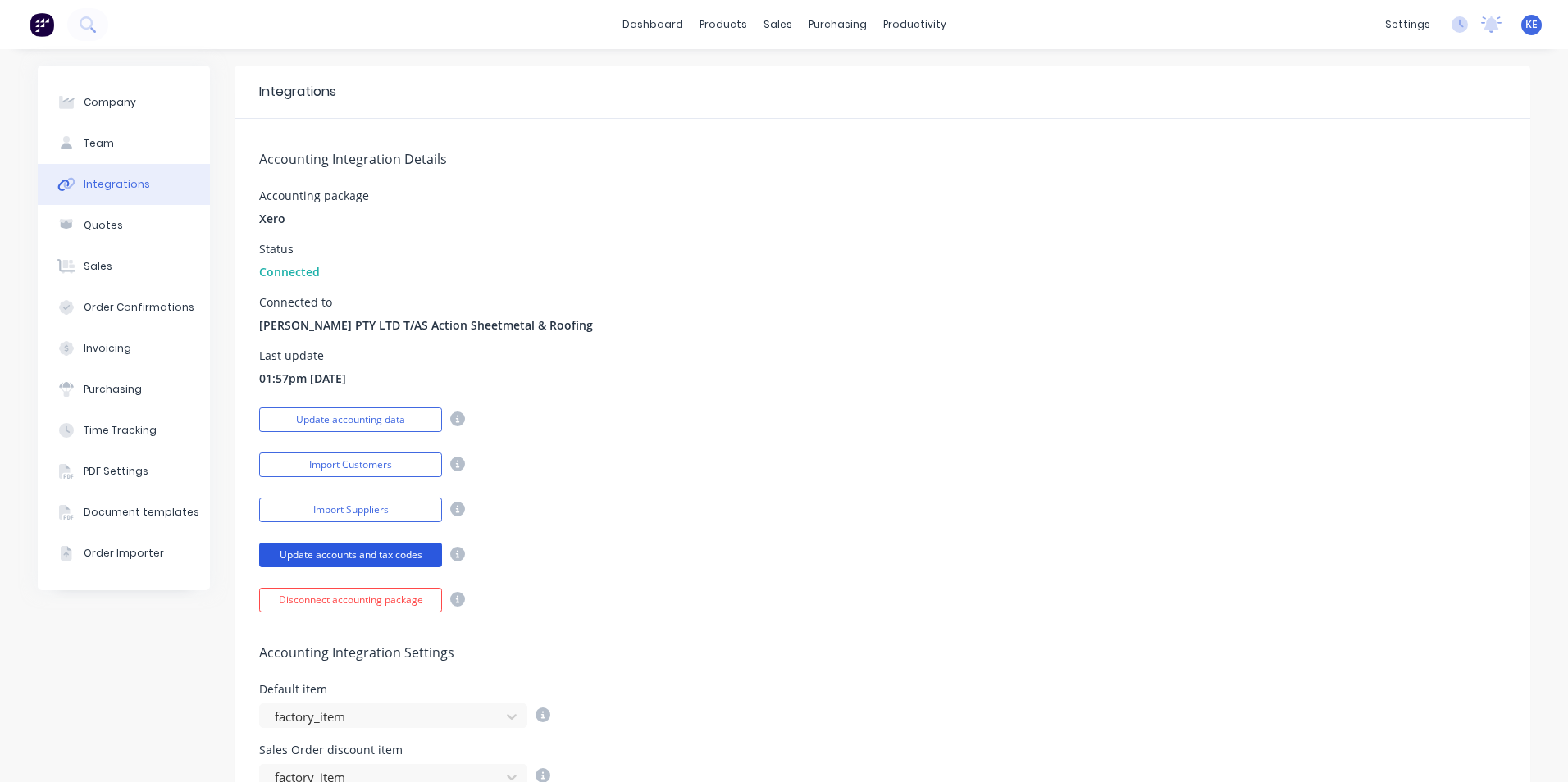
click at [353, 557] on button "Update accounts and tax codes" at bounding box center [351, 555] width 183 height 24
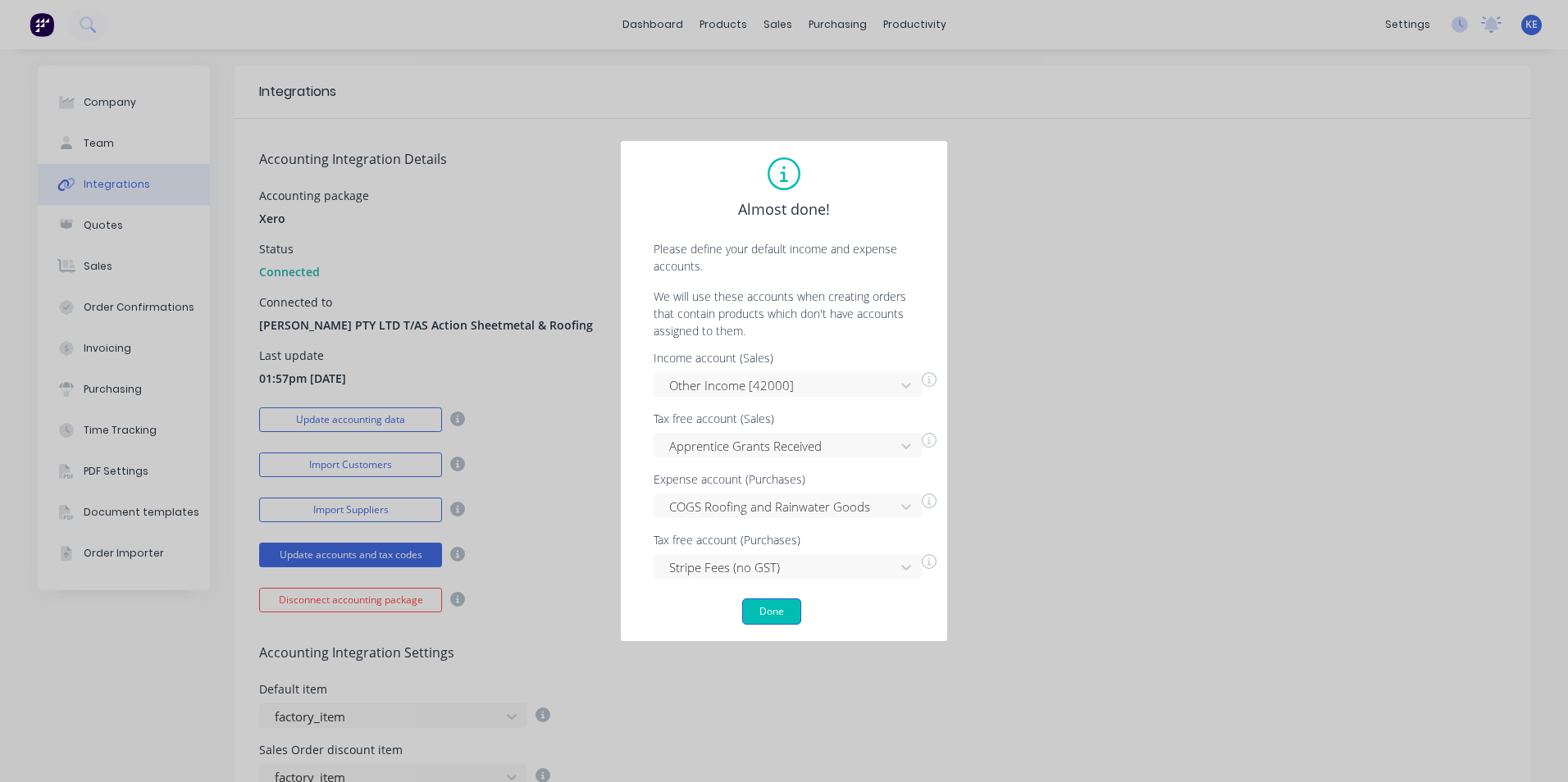
click at [775, 611] on button "Done" at bounding box center [772, 611] width 59 height 26
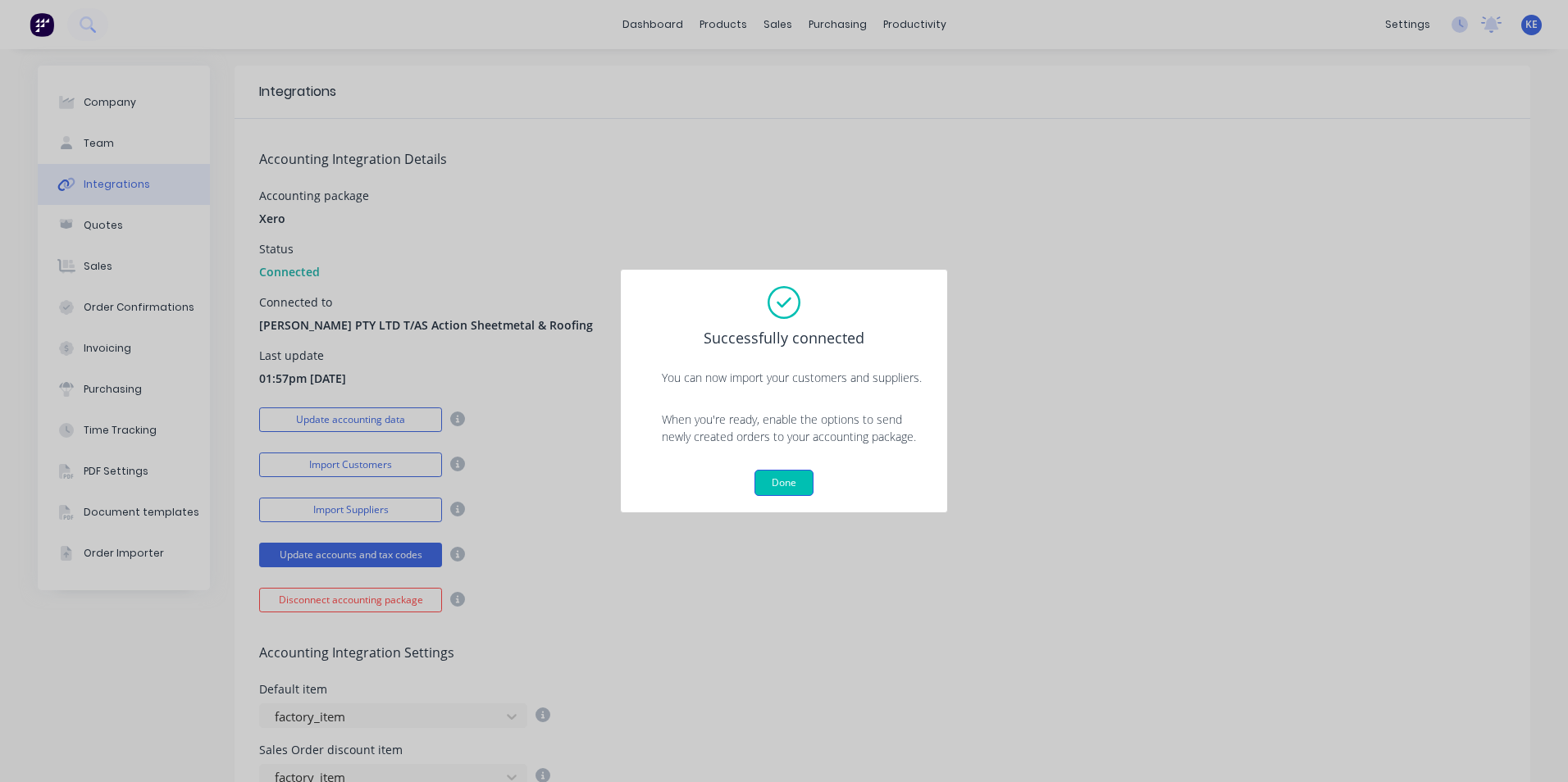
click at [781, 478] on button "Done" at bounding box center [784, 482] width 59 height 26
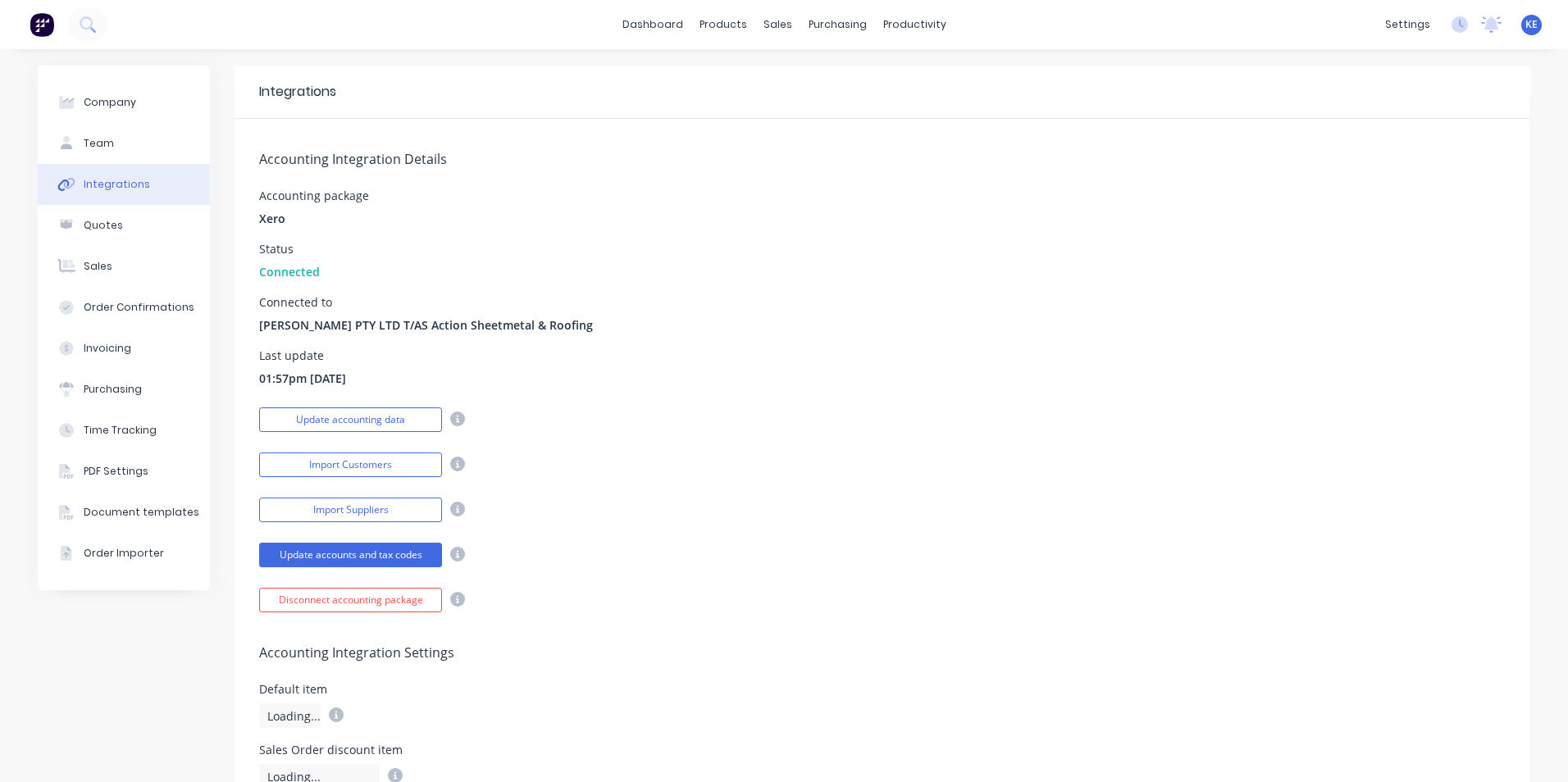
click at [667, 566] on div "Update accounts and tax codes" at bounding box center [883, 553] width 1246 height 29
click at [875, 80] on div "Purchase Orders" at bounding box center [884, 78] width 87 height 14
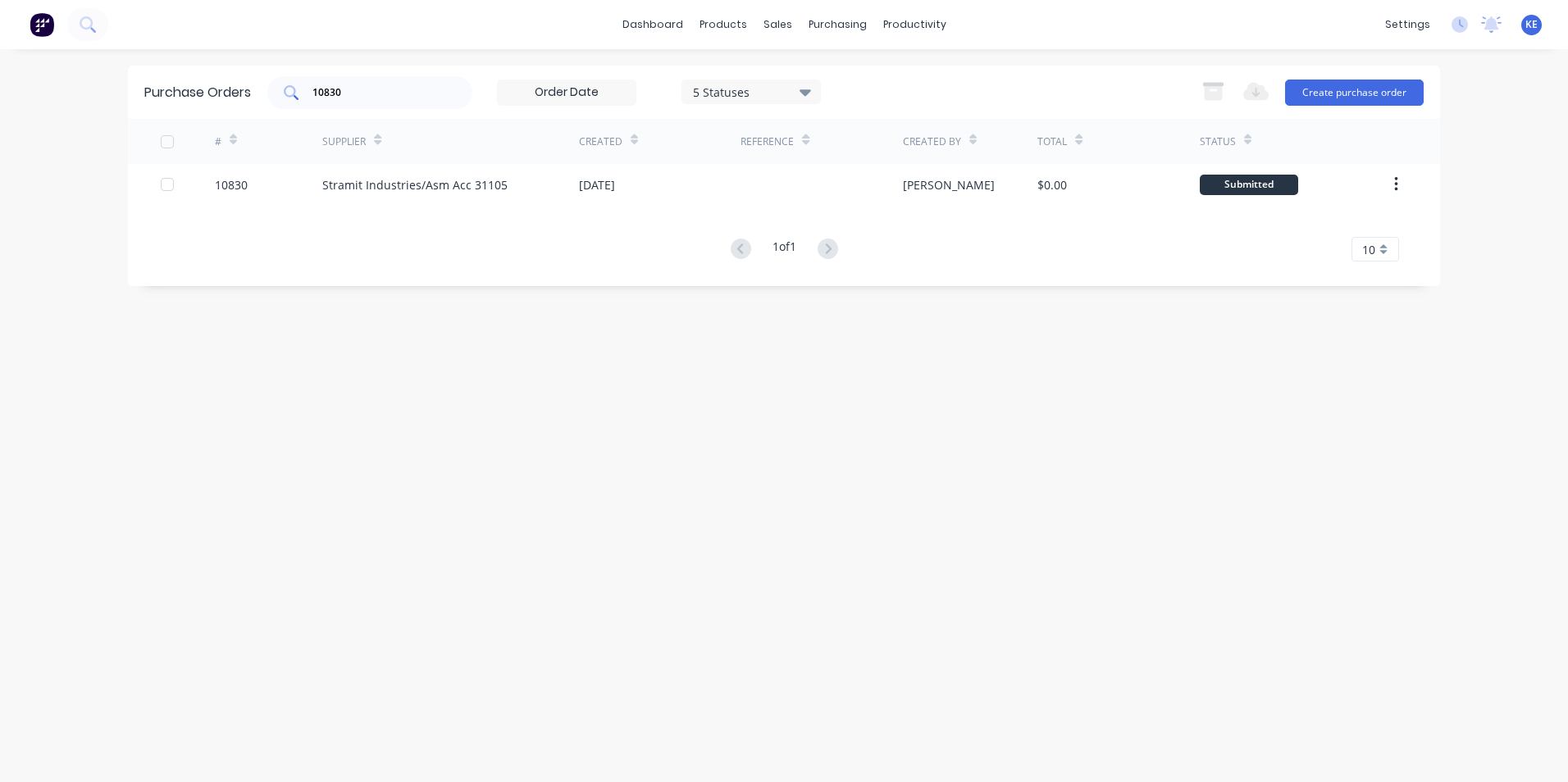
drag, startPoint x: 381, startPoint y: 104, endPoint x: 282, endPoint y: 87, distance: 100.4
click at [282, 87] on div "10830" at bounding box center [370, 92] width 205 height 33
drag, startPoint x: 355, startPoint y: 100, endPoint x: 233, endPoint y: 17, distance: 147.6
click at [247, 98] on div "Purchase Orders 10830 5 Statuses 5 Statuses Export to Excel (XLSX) Create purch…" at bounding box center [783, 92] width 1312 height 53
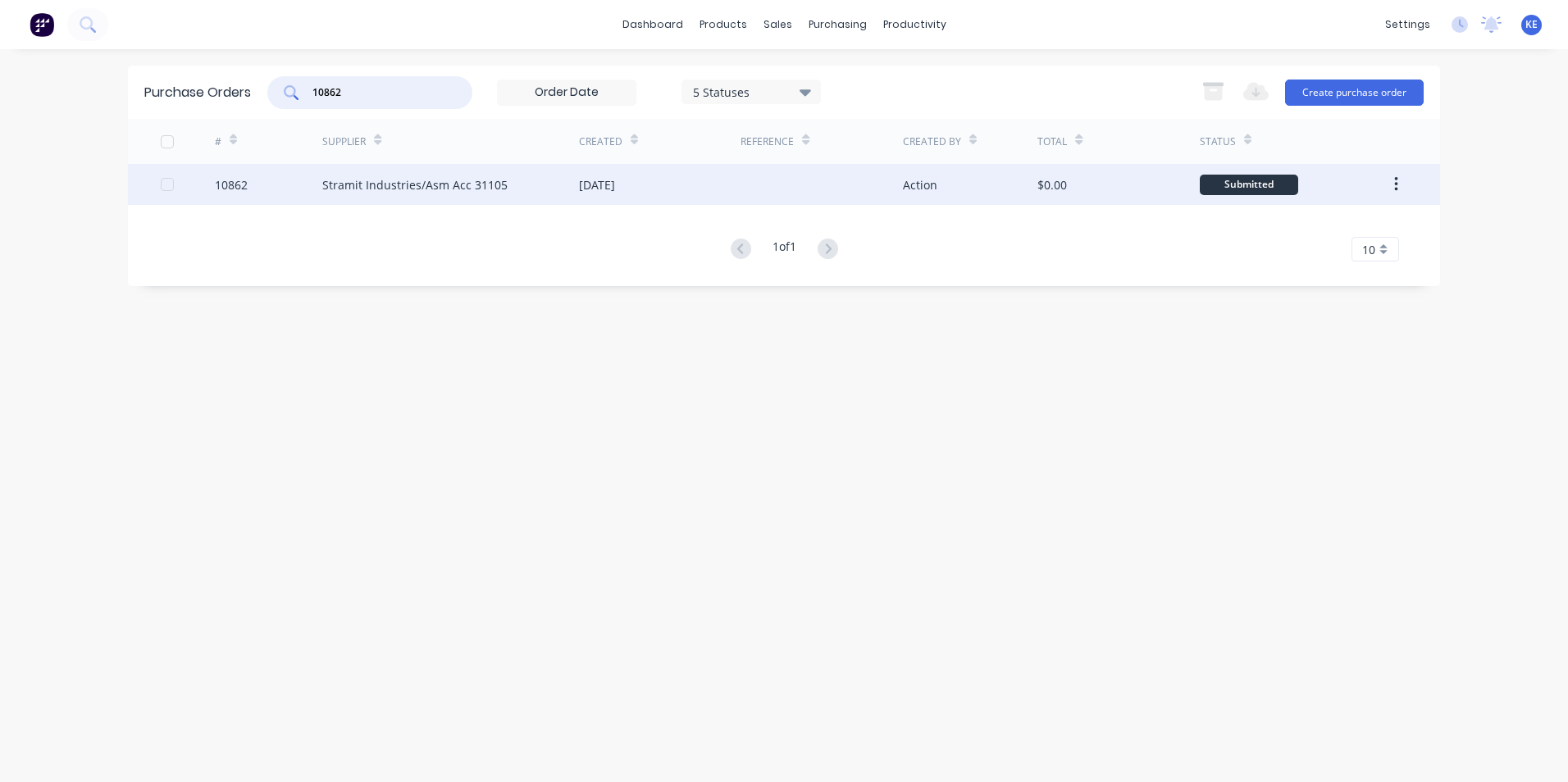
type input "10862"
click at [269, 184] on div "10862" at bounding box center [269, 185] width 109 height 41
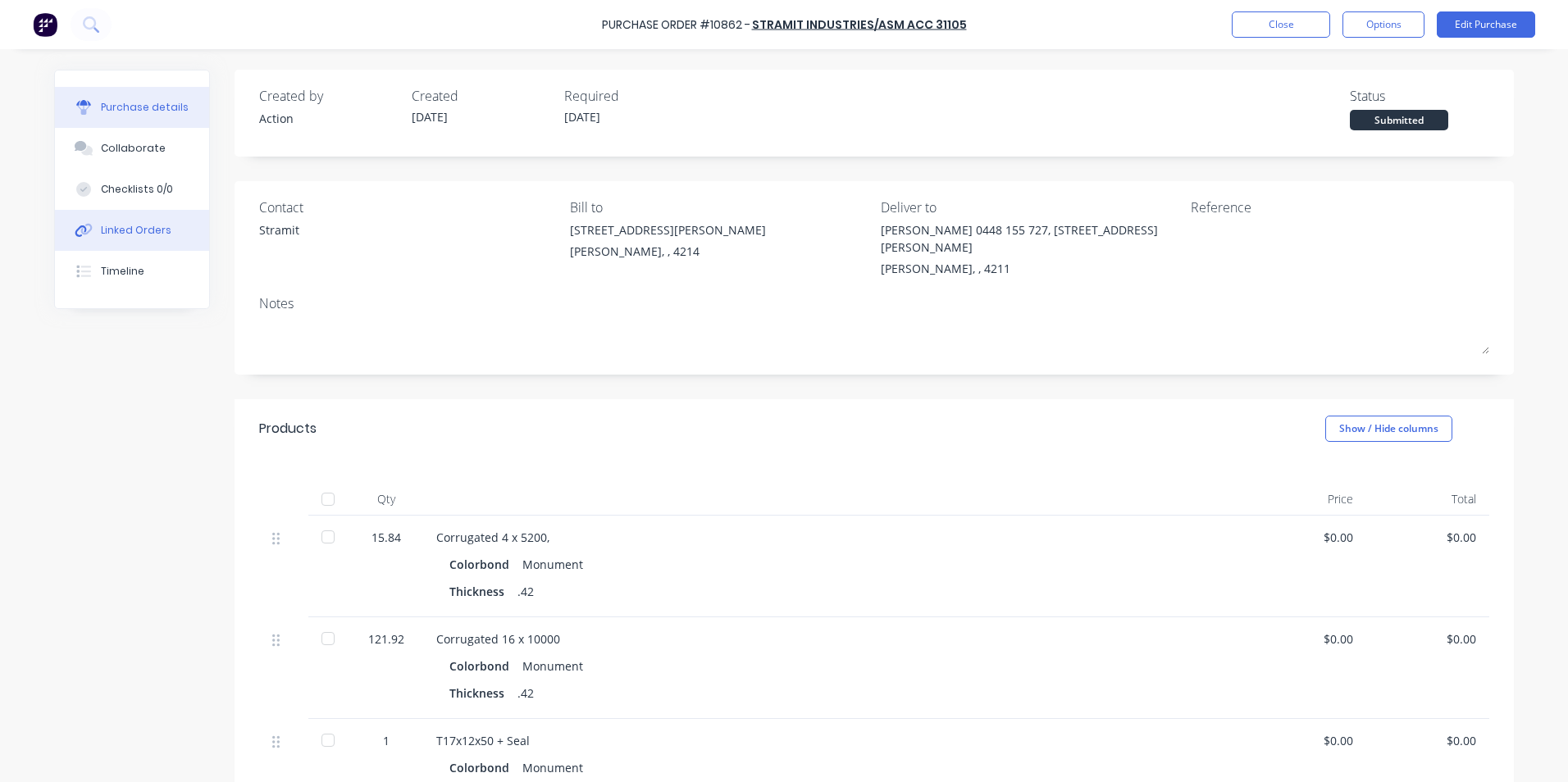
click at [124, 225] on div "Linked Orders" at bounding box center [136, 230] width 71 height 14
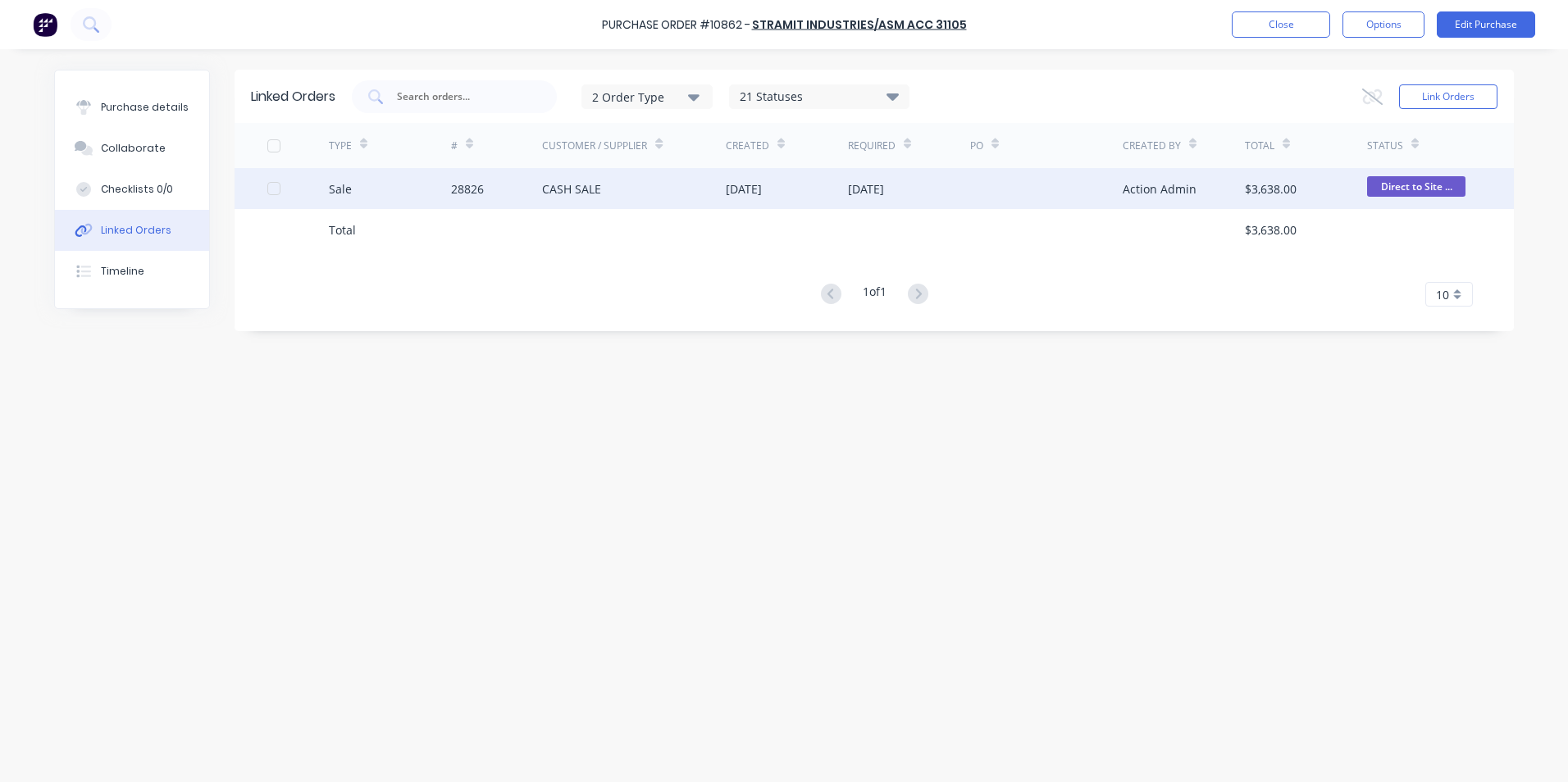
click at [392, 189] on div "Sale" at bounding box center [390, 189] width 122 height 41
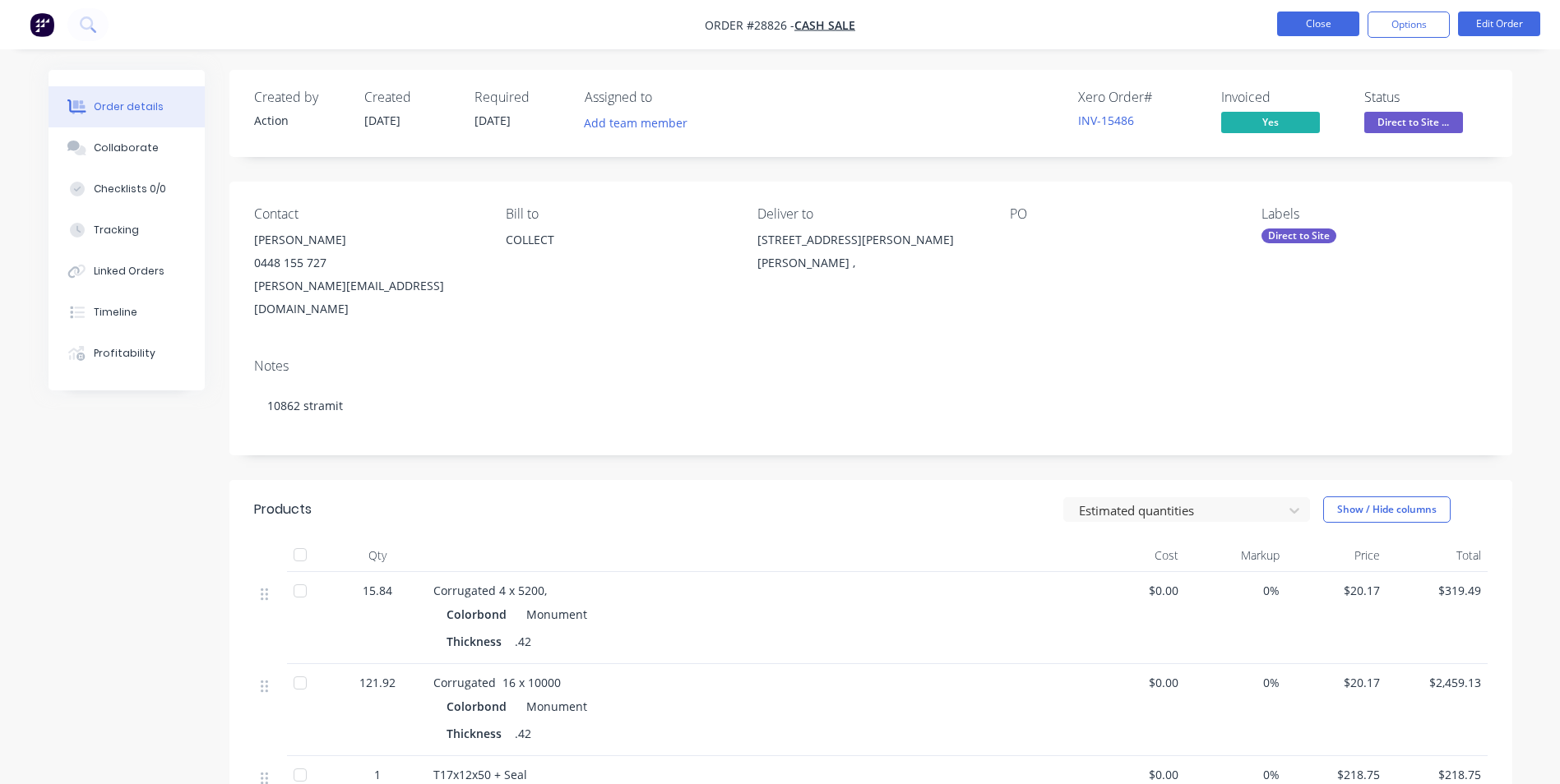
click at [1314, 20] on button "Close" at bounding box center [1317, 23] width 82 height 24
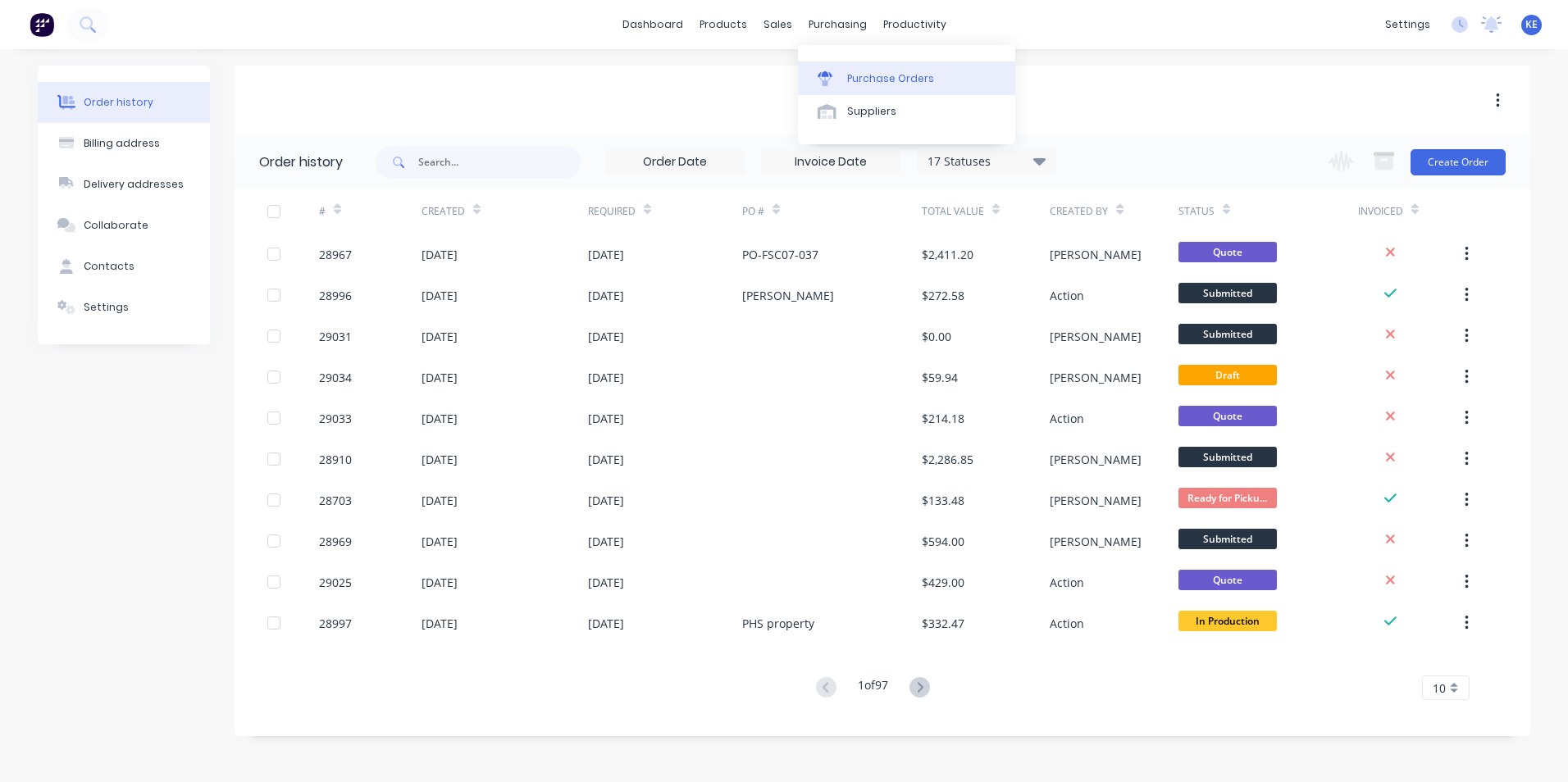
click at [874, 81] on div "Purchase Orders" at bounding box center [891, 78] width 87 height 14
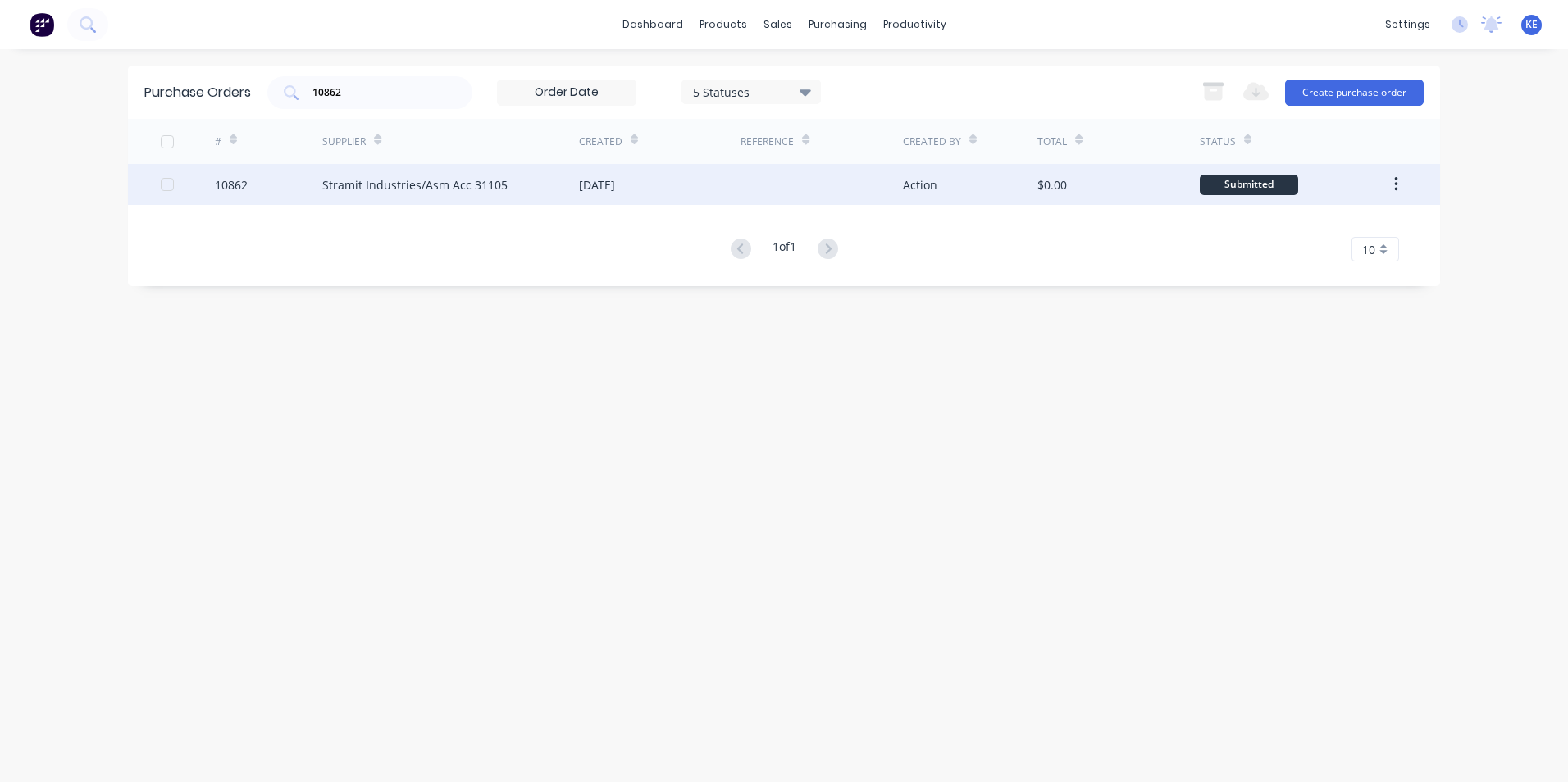
click at [279, 186] on div "10862" at bounding box center [269, 185] width 109 height 41
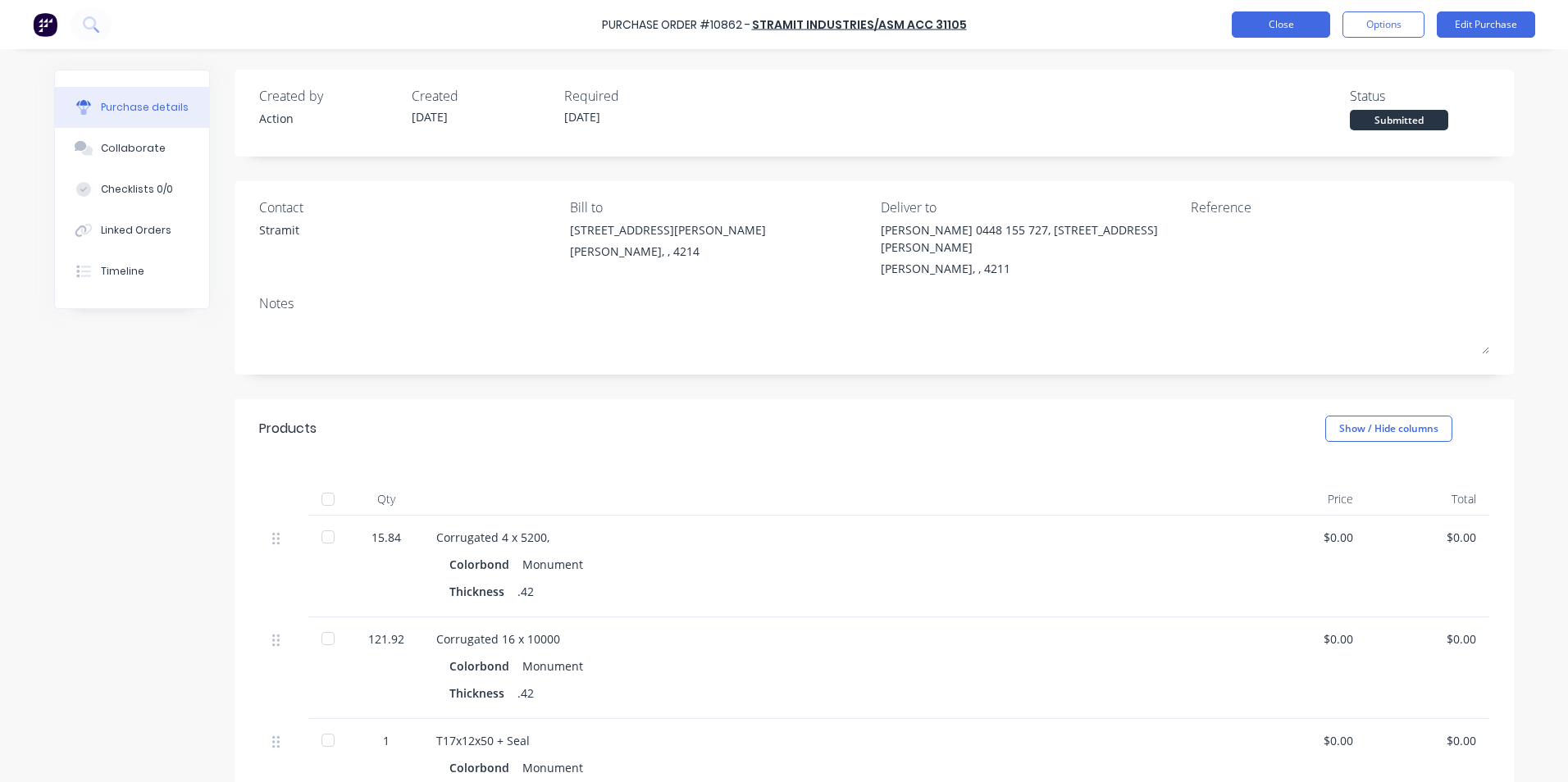
click at [1297, 27] on button "Close" at bounding box center [1282, 24] width 99 height 26
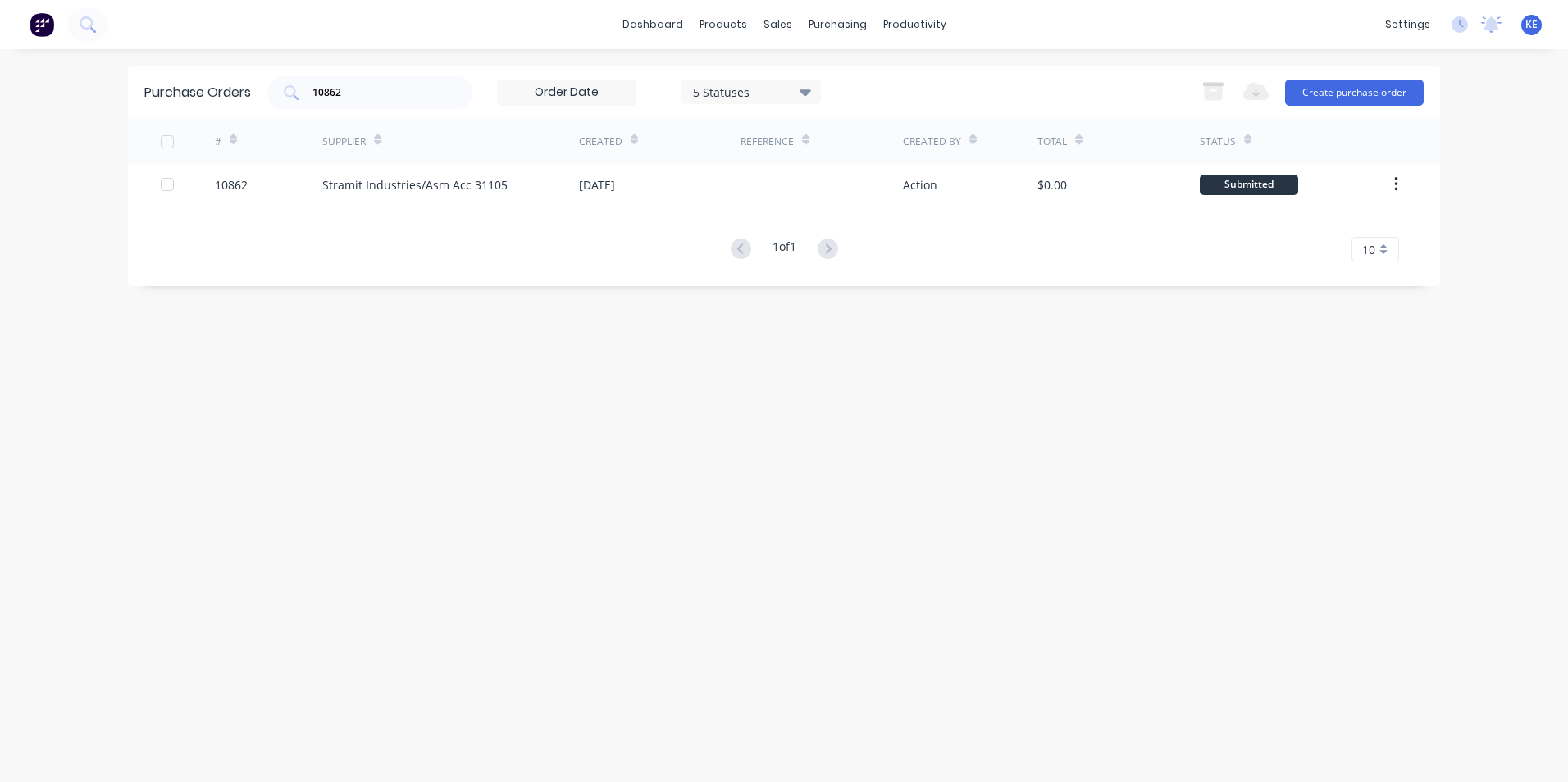
drag, startPoint x: 365, startPoint y: 101, endPoint x: 277, endPoint y: 110, distance: 88.5
click at [277, 110] on div "Purchase Orders 10862 5 Statuses 5 Statuses Export to Excel (XLSX) Create purch…" at bounding box center [783, 92] width 1312 height 53
drag, startPoint x: 375, startPoint y: 85, endPoint x: 267, endPoint y: 101, distance: 109.2
click at [267, 101] on div "Purchase Orders 10862 5 Statuses 5 Statuses Export to Excel (XLSX) Create purch…" at bounding box center [783, 92] width 1312 height 53
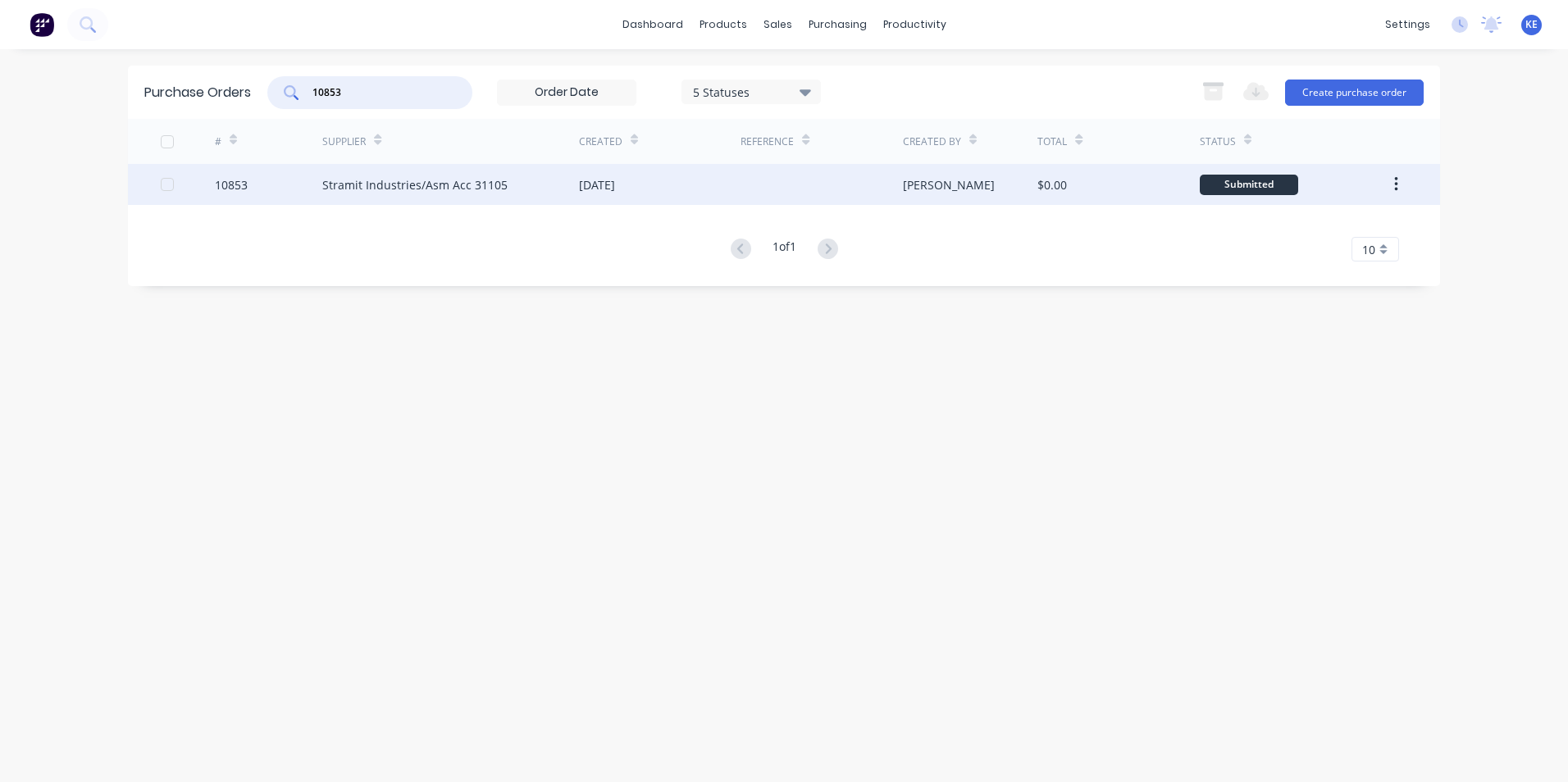
type input "10853"
click at [262, 181] on div "10853" at bounding box center [269, 185] width 109 height 41
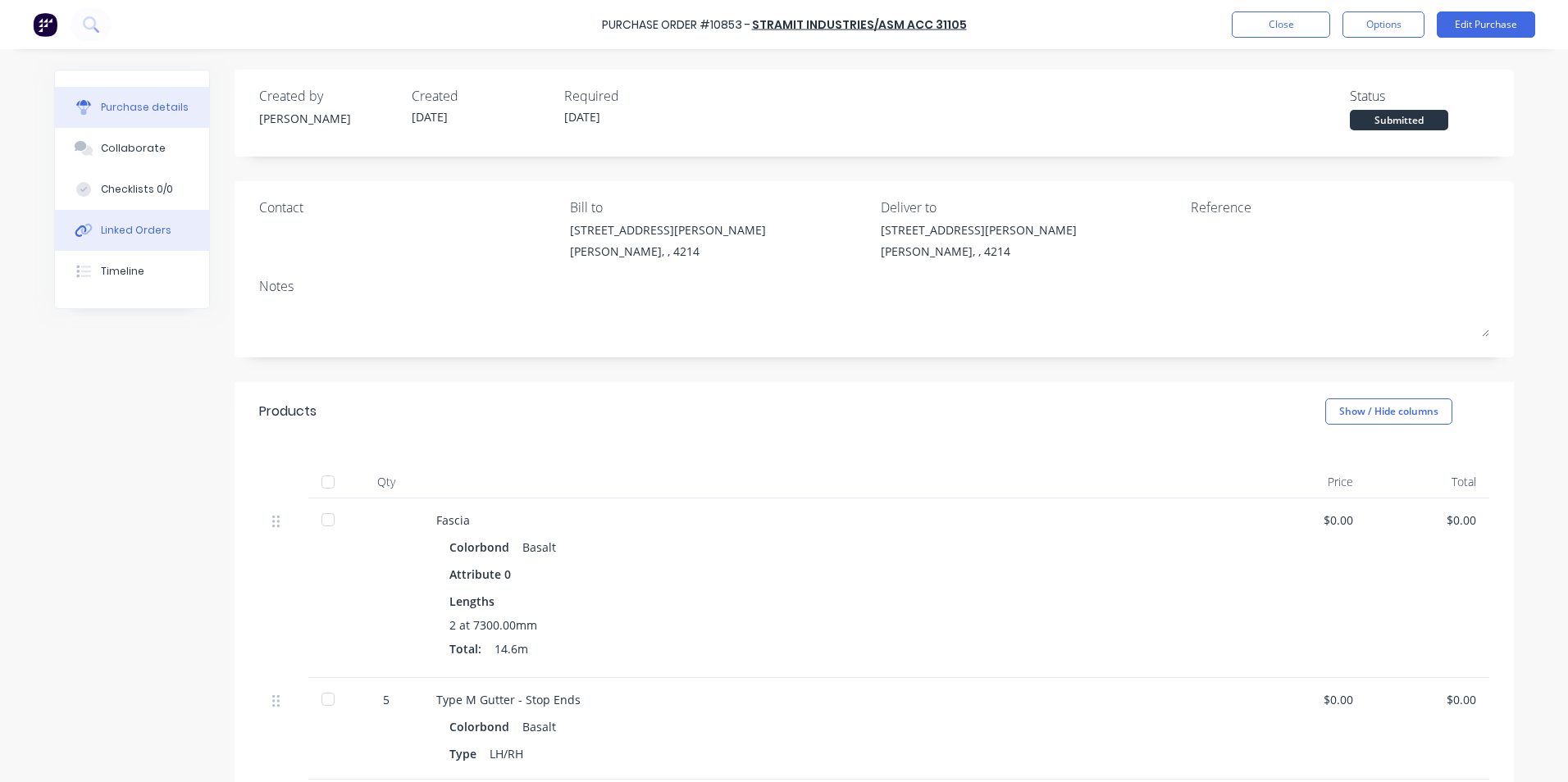
click at [126, 233] on div "Linked Orders" at bounding box center [136, 230] width 71 height 14
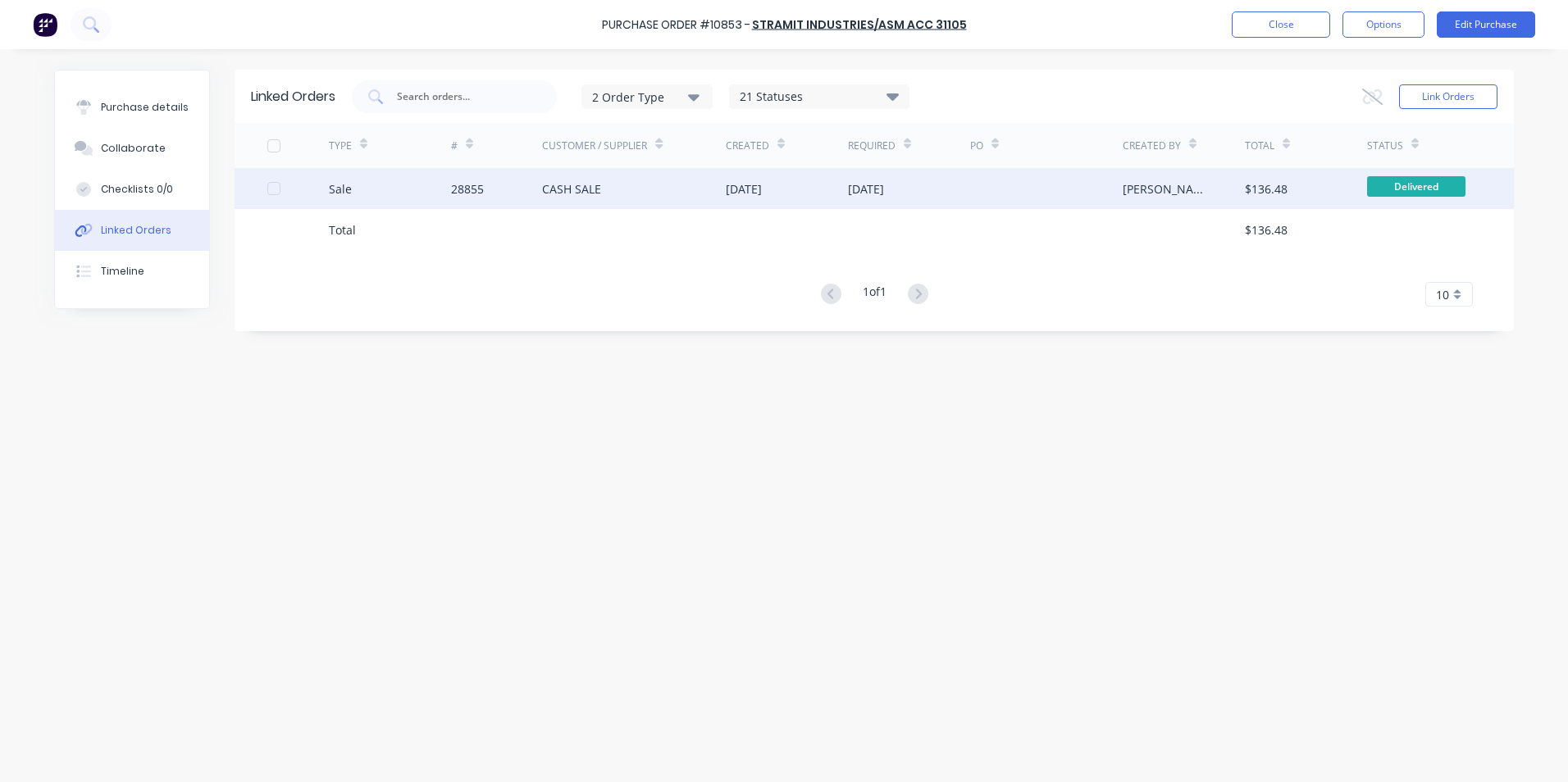
click at [421, 181] on div "Sale" at bounding box center [390, 189] width 122 height 41
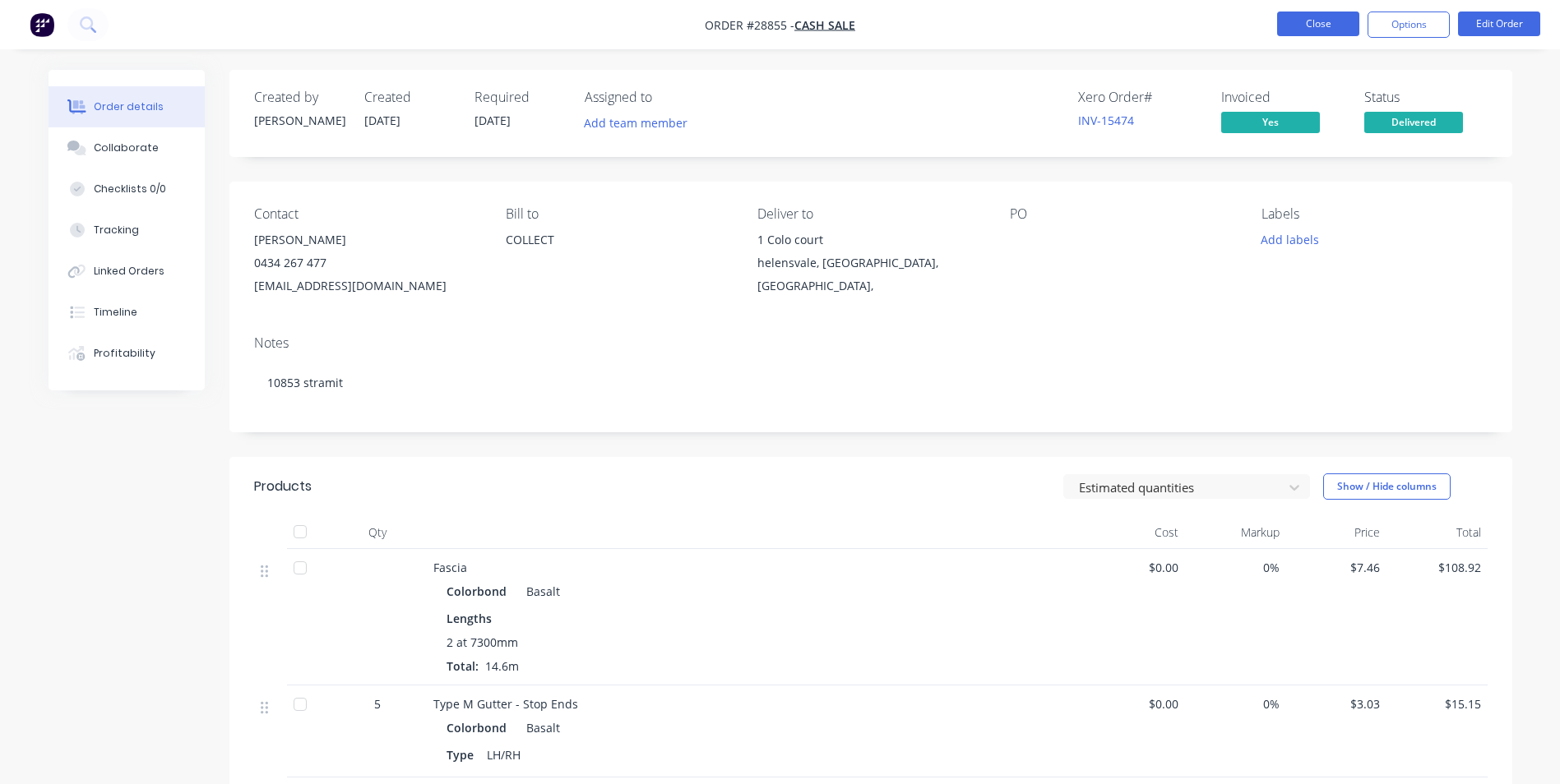
click at [1294, 23] on button "Close" at bounding box center [1317, 23] width 82 height 24
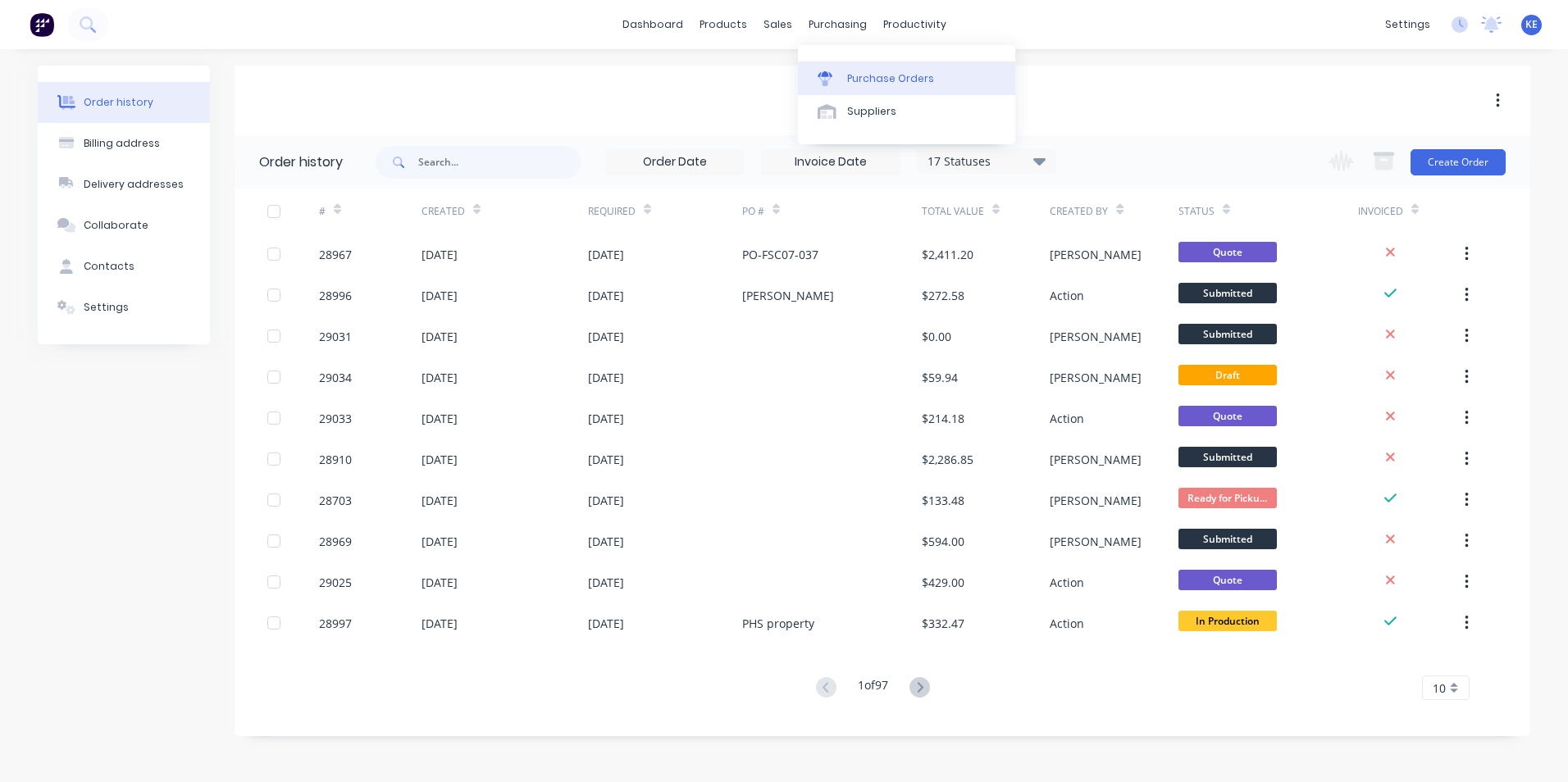
click at [898, 85] on div "Purchase Orders" at bounding box center [891, 78] width 87 height 14
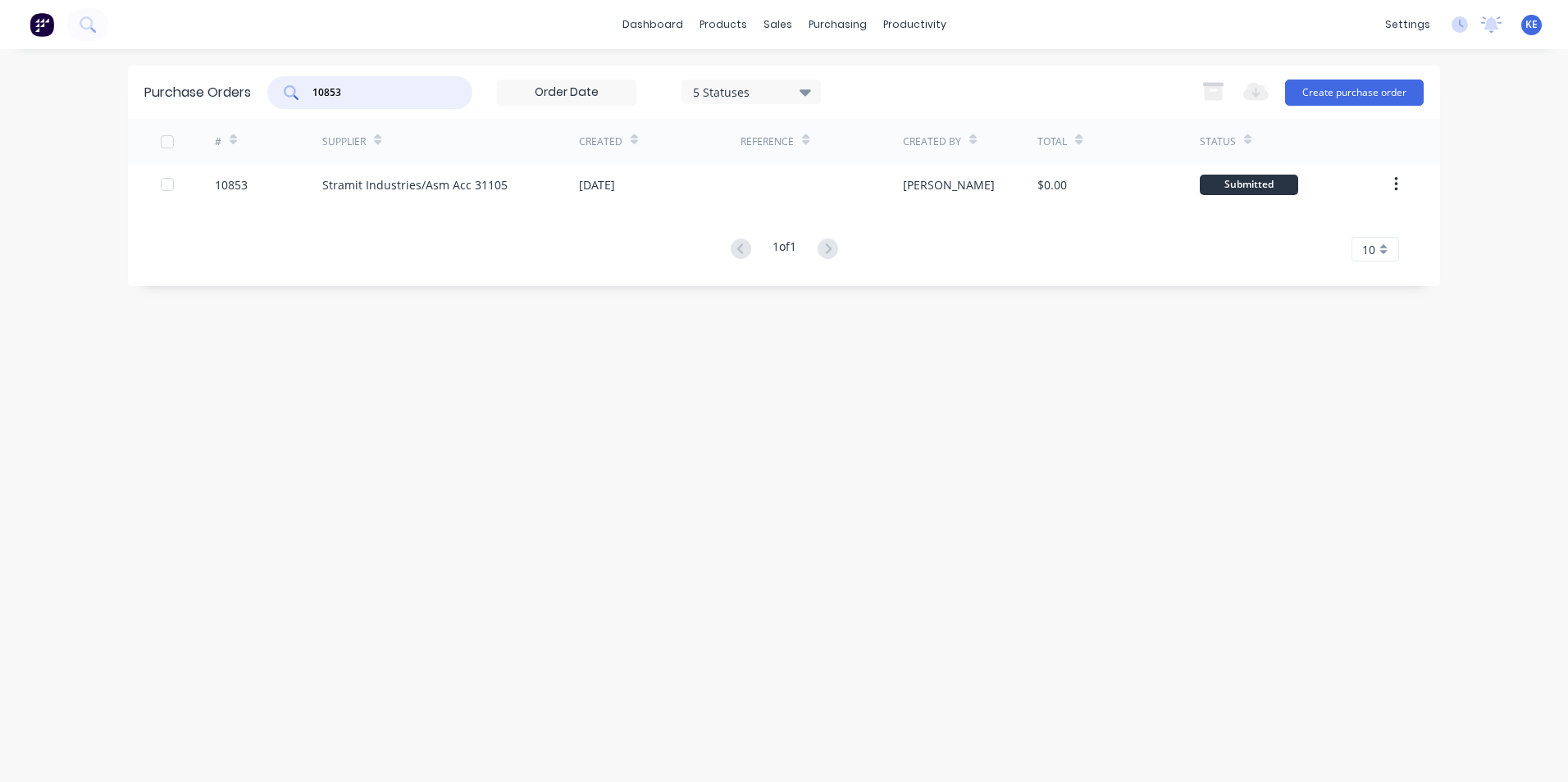
drag, startPoint x: 361, startPoint y: 96, endPoint x: 277, endPoint y: 96, distance: 84.0
click at [277, 96] on div "10853" at bounding box center [370, 92] width 205 height 33
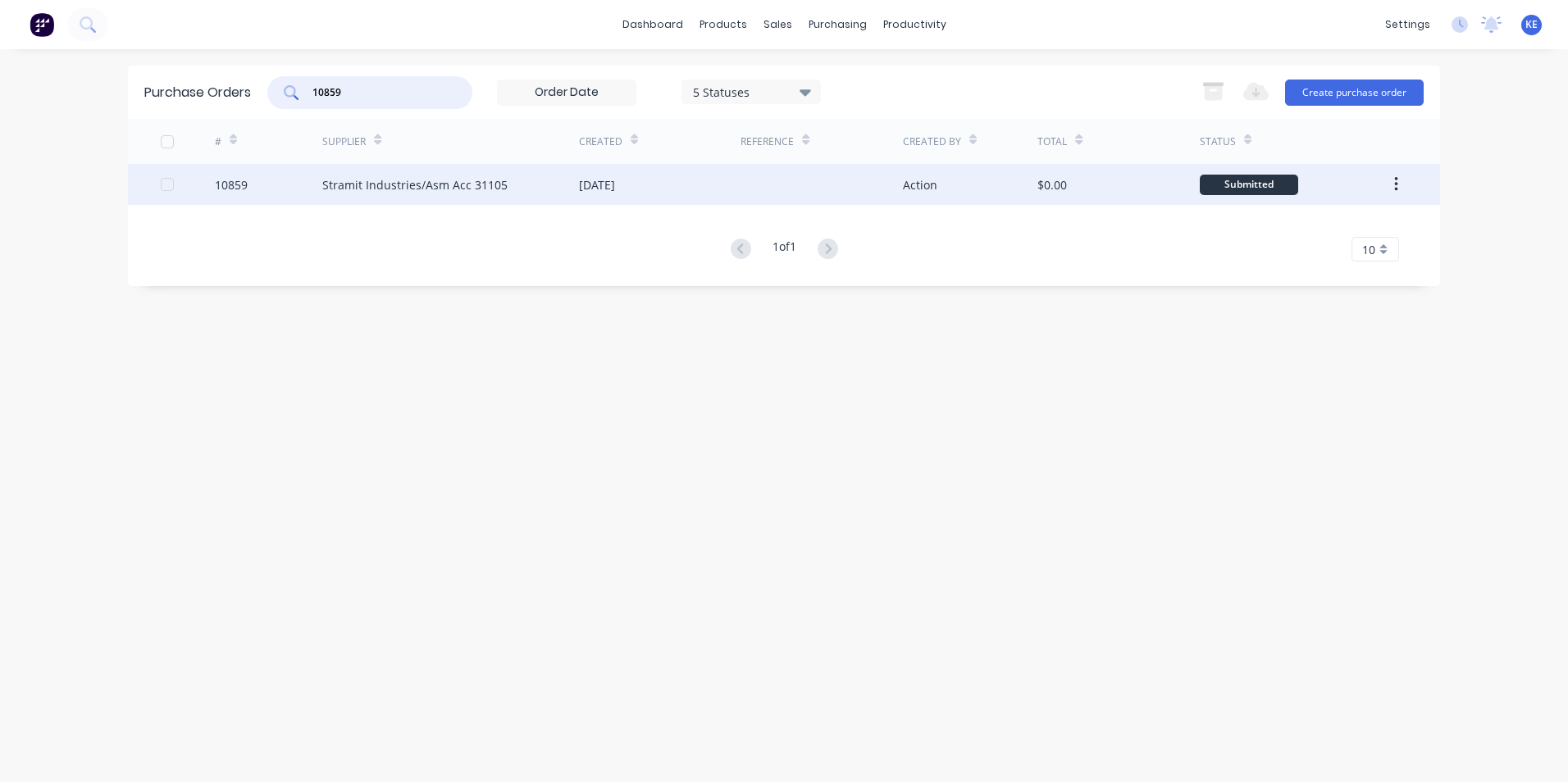
type input "10859"
click at [277, 184] on div "10859" at bounding box center [269, 185] width 109 height 41
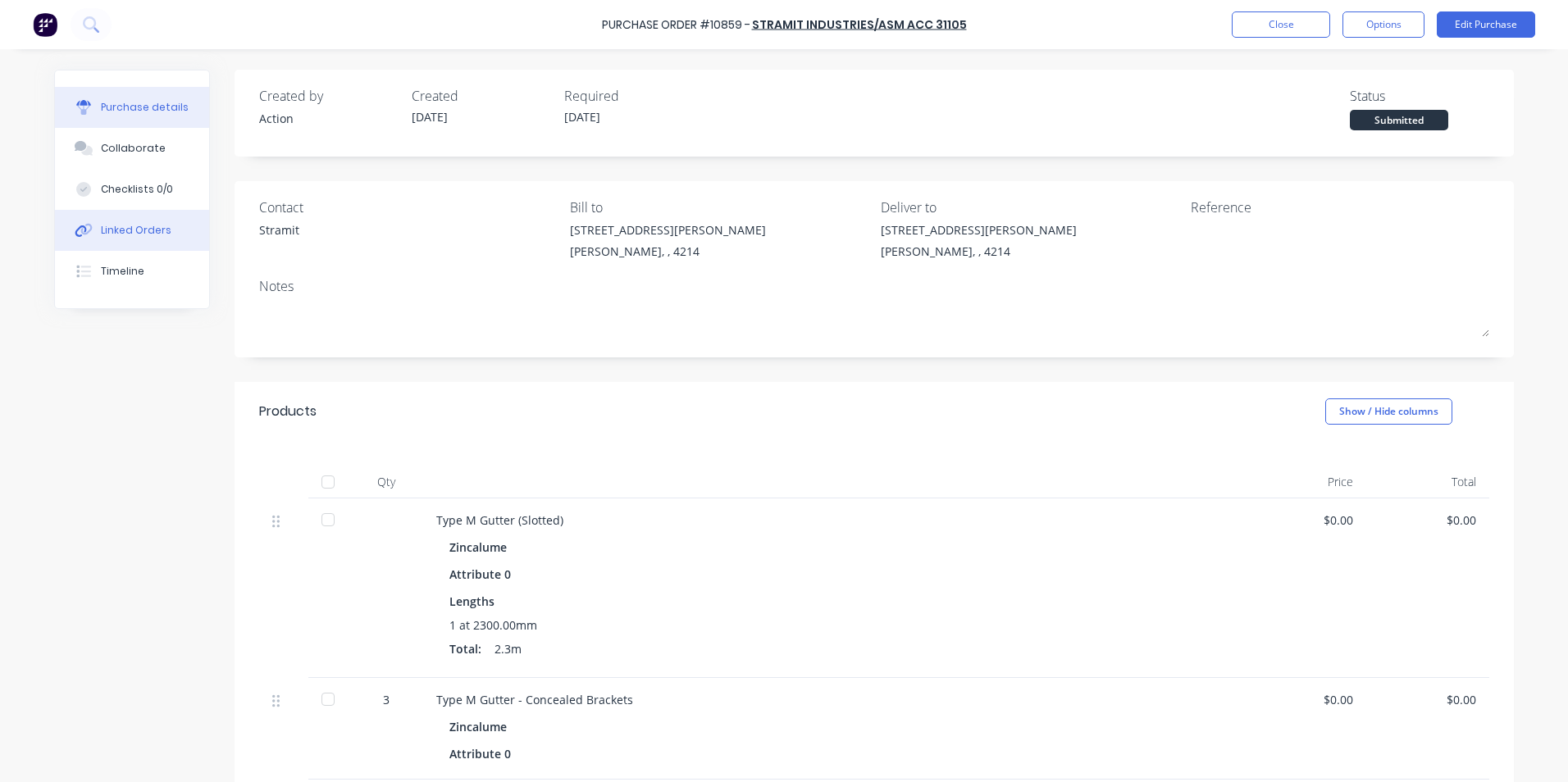
click at [119, 238] on button "Linked Orders" at bounding box center [132, 231] width 154 height 41
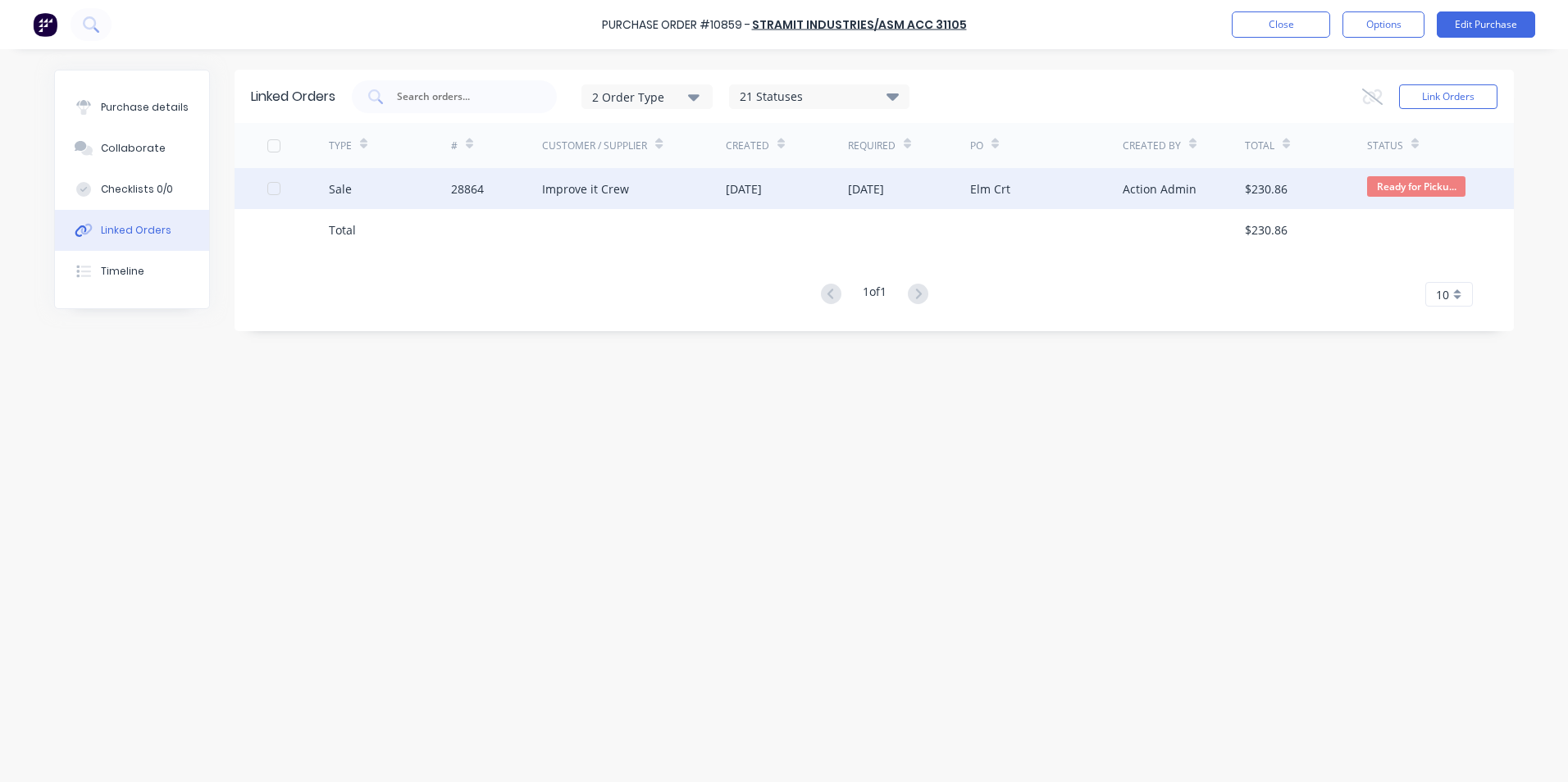
click at [404, 198] on div "Sale" at bounding box center [390, 189] width 122 height 41
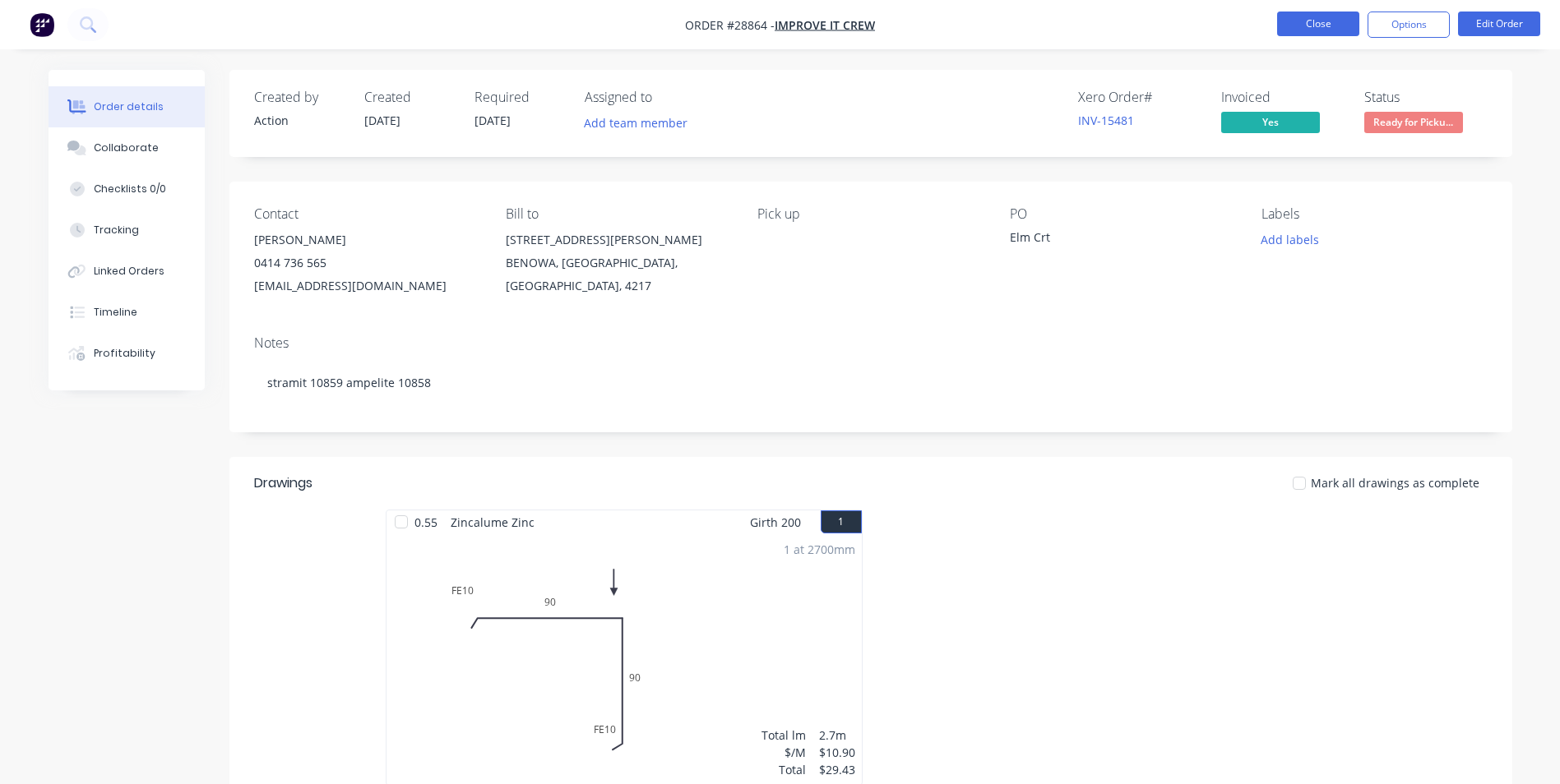
click at [1312, 19] on button "Close" at bounding box center [1317, 23] width 82 height 24
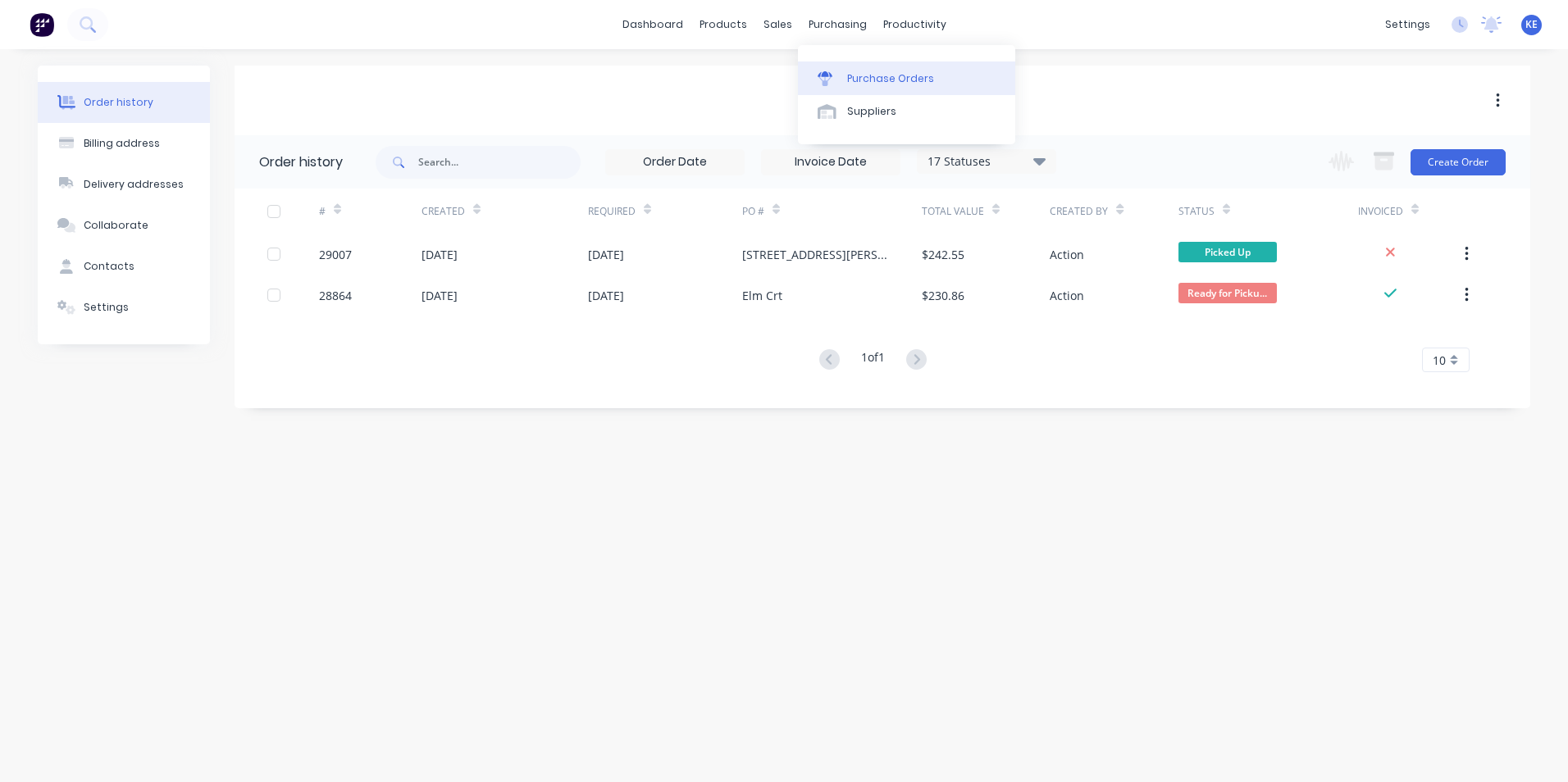
click at [873, 82] on div "Purchase Orders" at bounding box center [891, 78] width 87 height 14
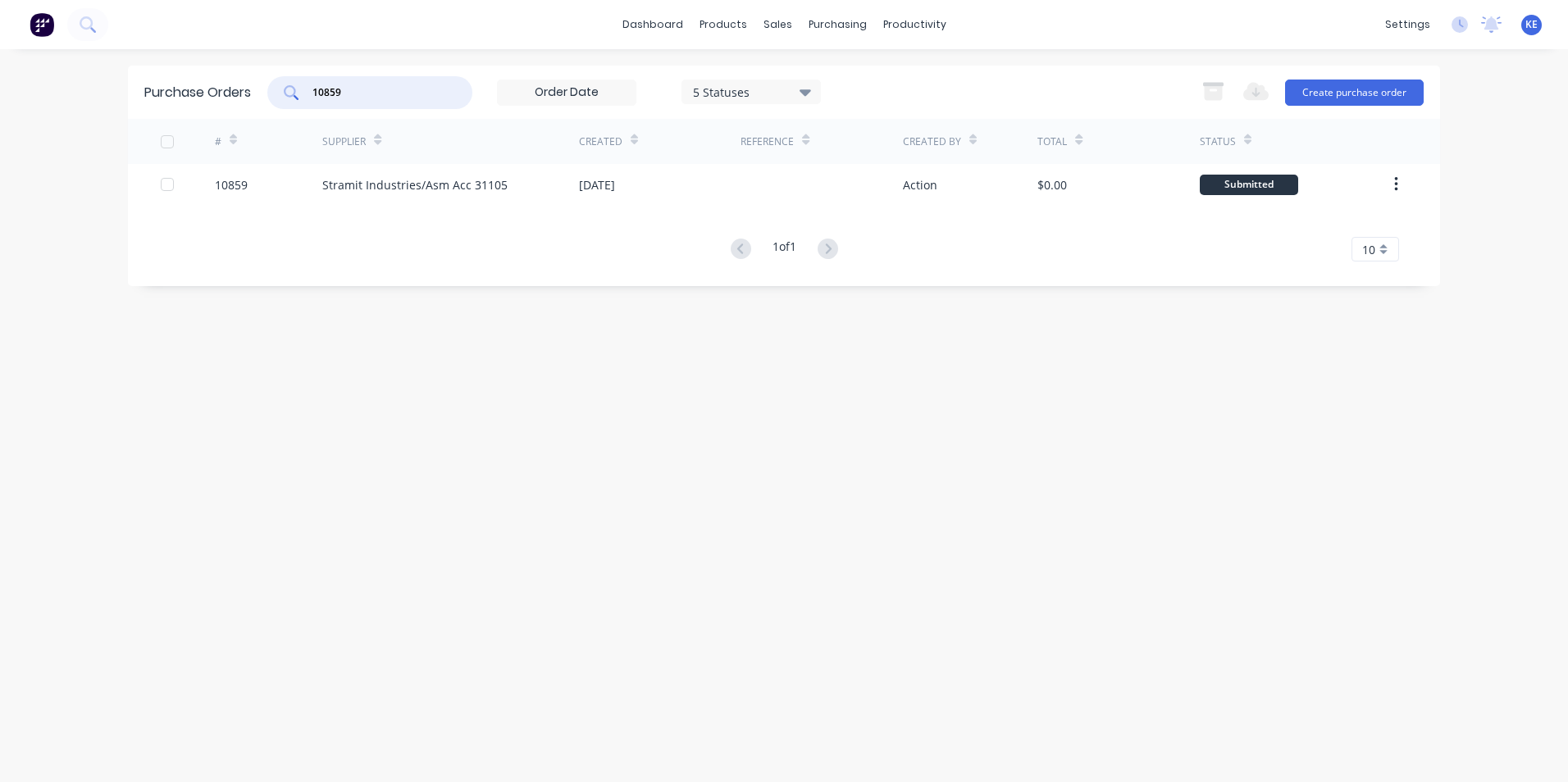
drag, startPoint x: 348, startPoint y: 84, endPoint x: 255, endPoint y: 97, distance: 93.9
click at [255, 97] on div "Purchase Orders 10859 5 Statuses 5 Statuses Export to Excel (XLSX) Create purch…" at bounding box center [783, 92] width 1312 height 53
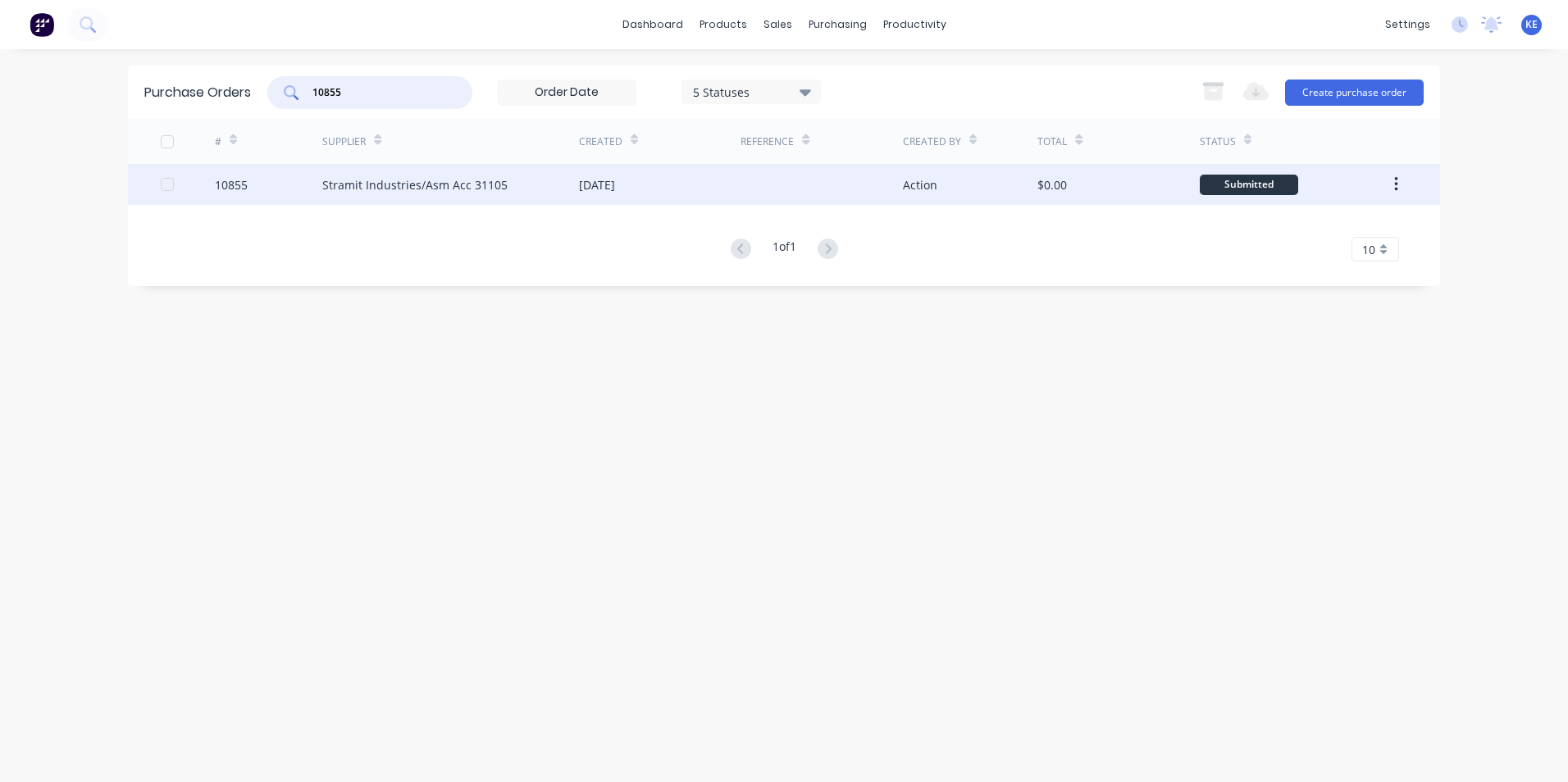
type input "10855"
click at [275, 183] on div "10855" at bounding box center [269, 185] width 109 height 41
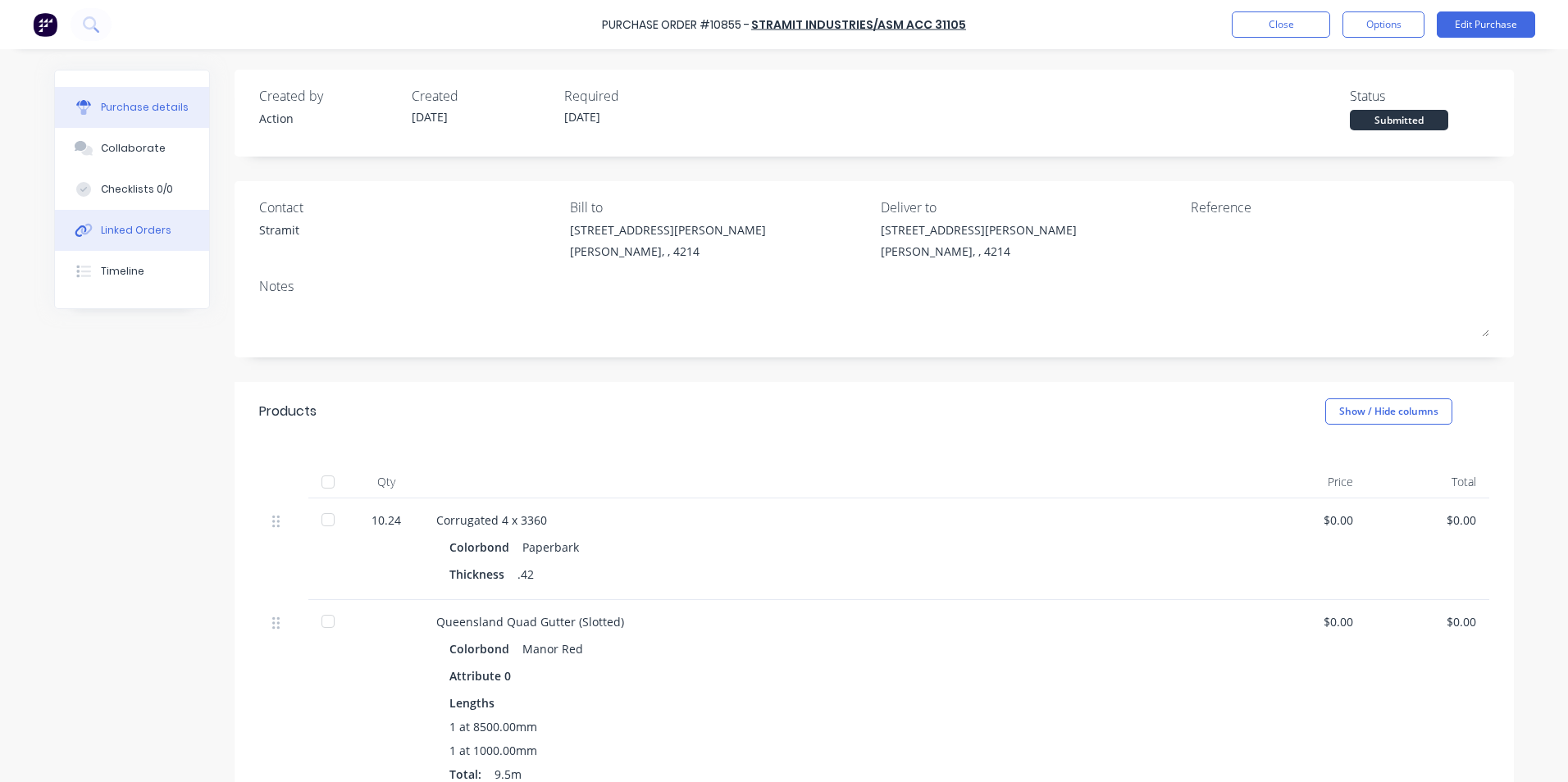
click at [139, 232] on div "Linked Orders" at bounding box center [136, 230] width 71 height 14
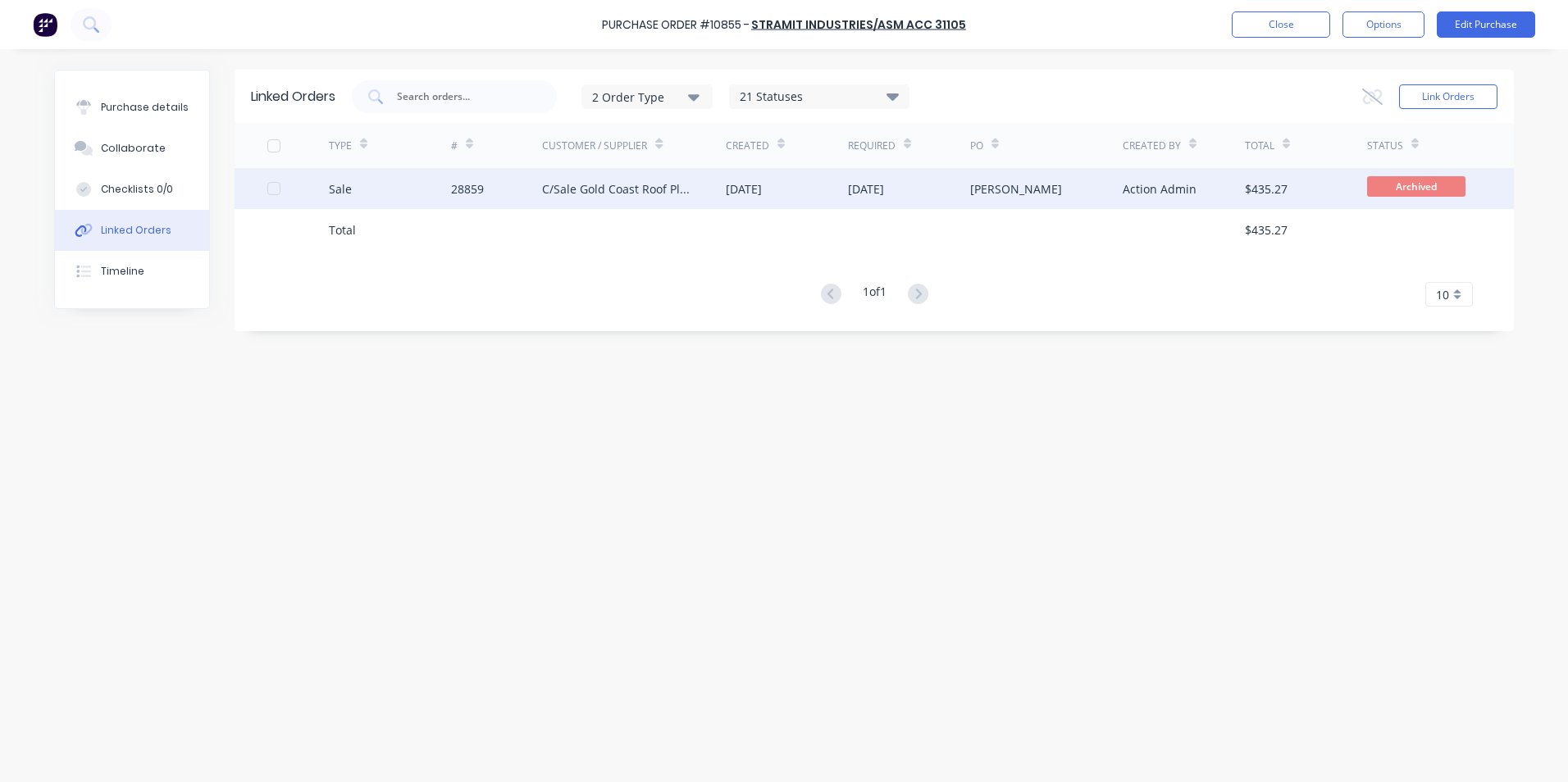
click at [392, 182] on div "Sale" at bounding box center [390, 189] width 122 height 41
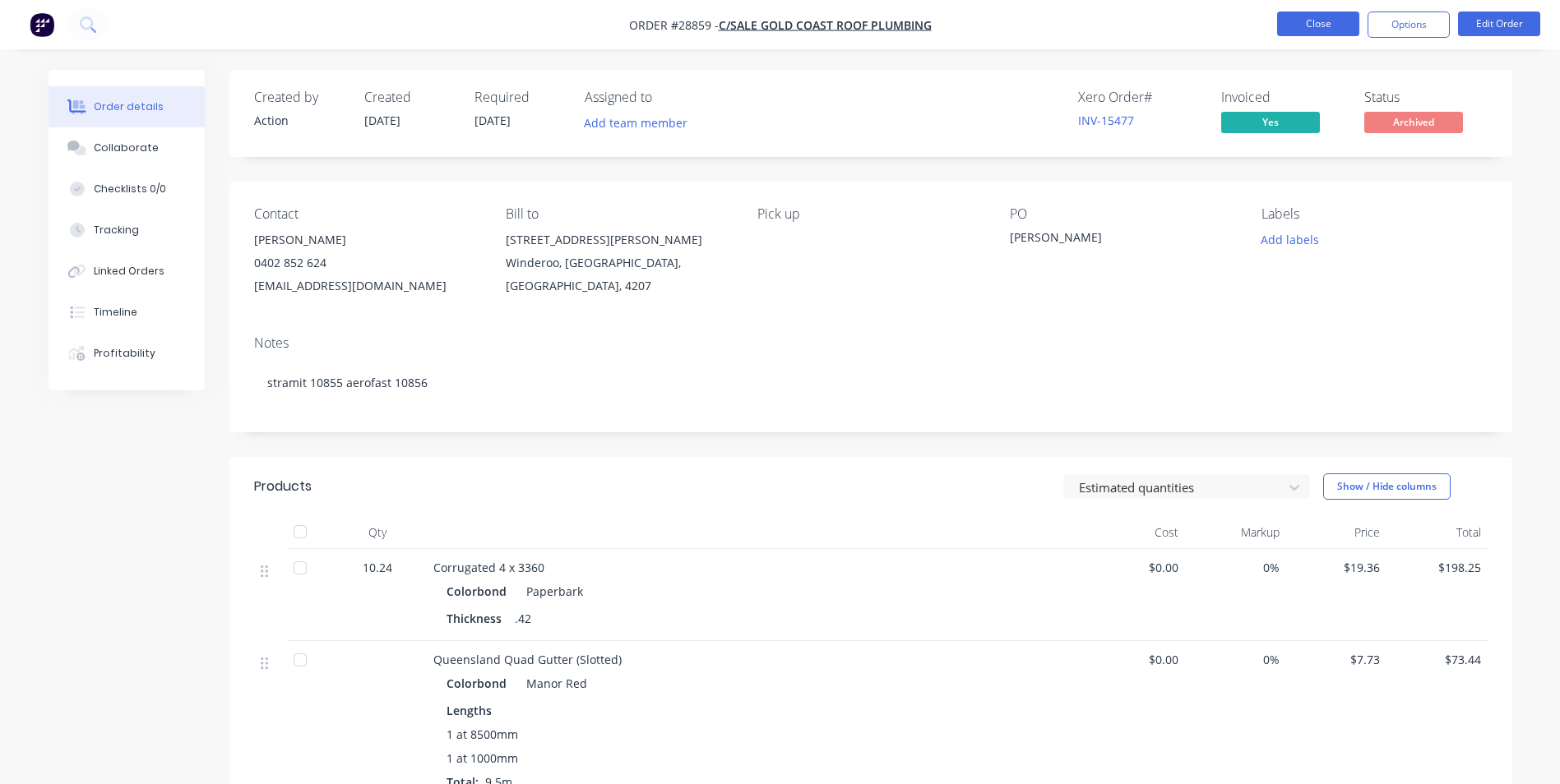
click at [1327, 22] on button "Close" at bounding box center [1317, 23] width 82 height 24
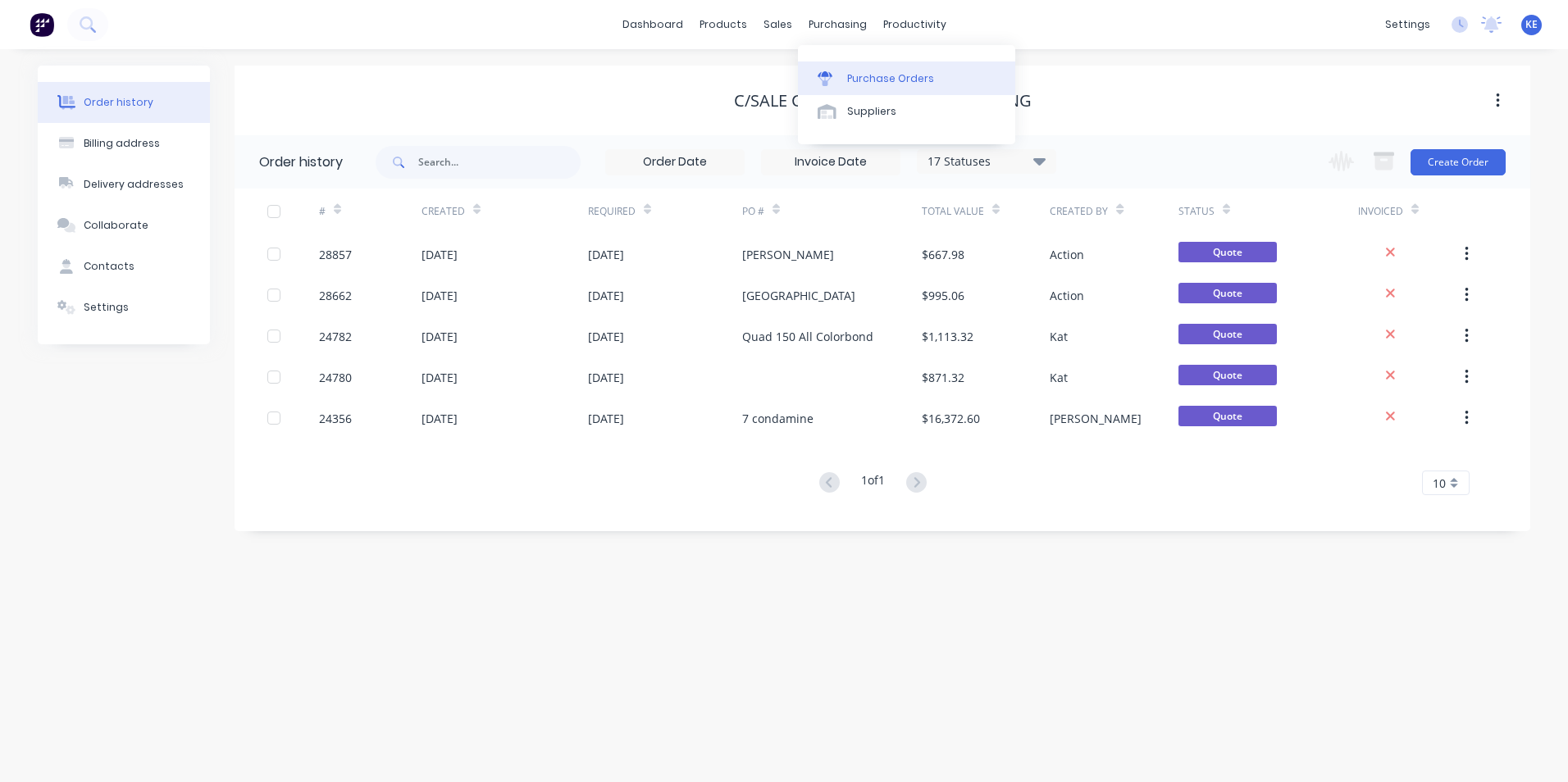
click at [876, 67] on link "Purchase Orders" at bounding box center [907, 78] width 217 height 33
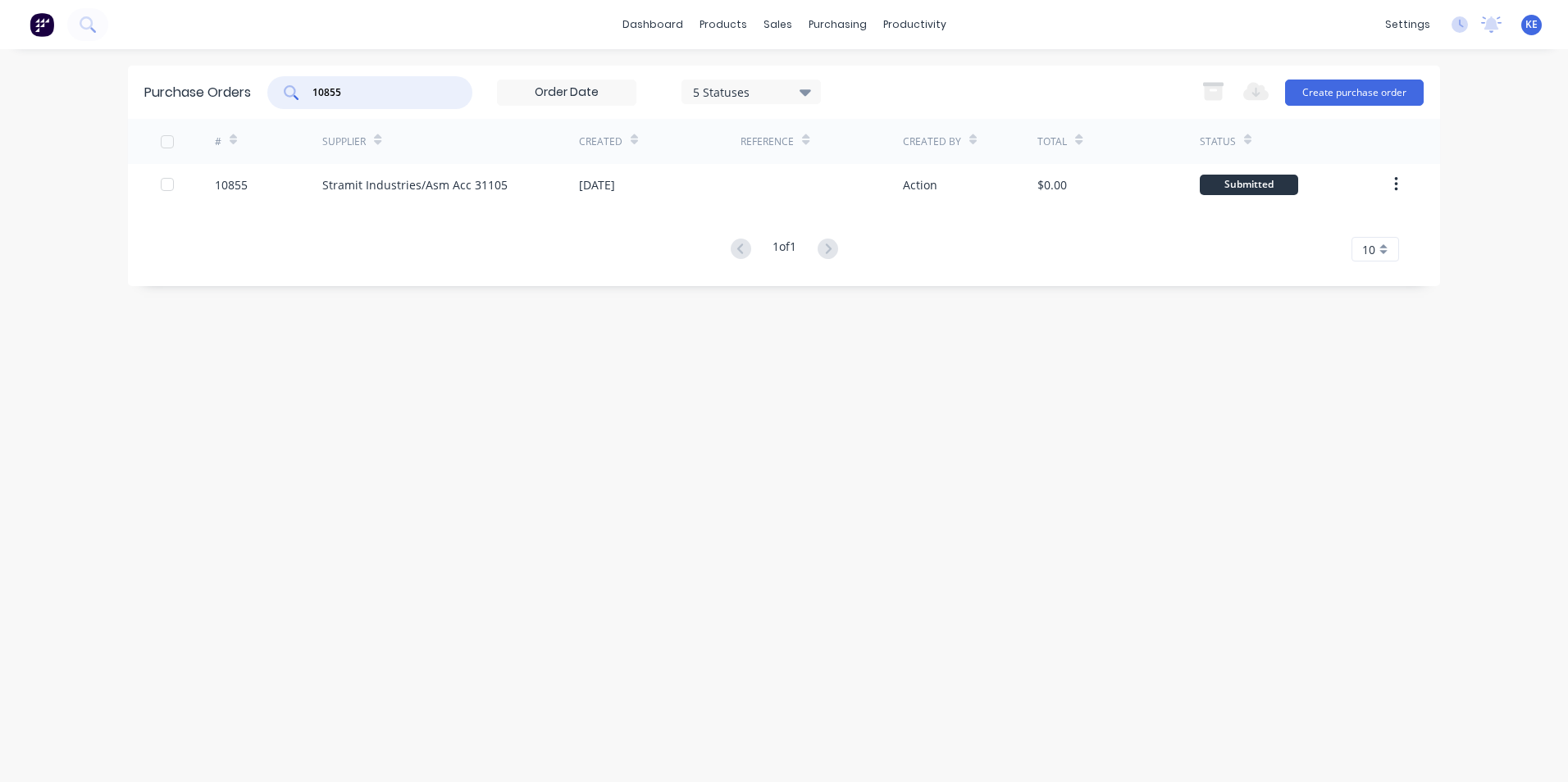
drag, startPoint x: 355, startPoint y: 90, endPoint x: 163, endPoint y: 87, distance: 192.0
click at [163, 87] on div "Purchase Orders 10855 5 Statuses 5 Statuses Export to Excel (XLSX) Create purch…" at bounding box center [783, 92] width 1312 height 53
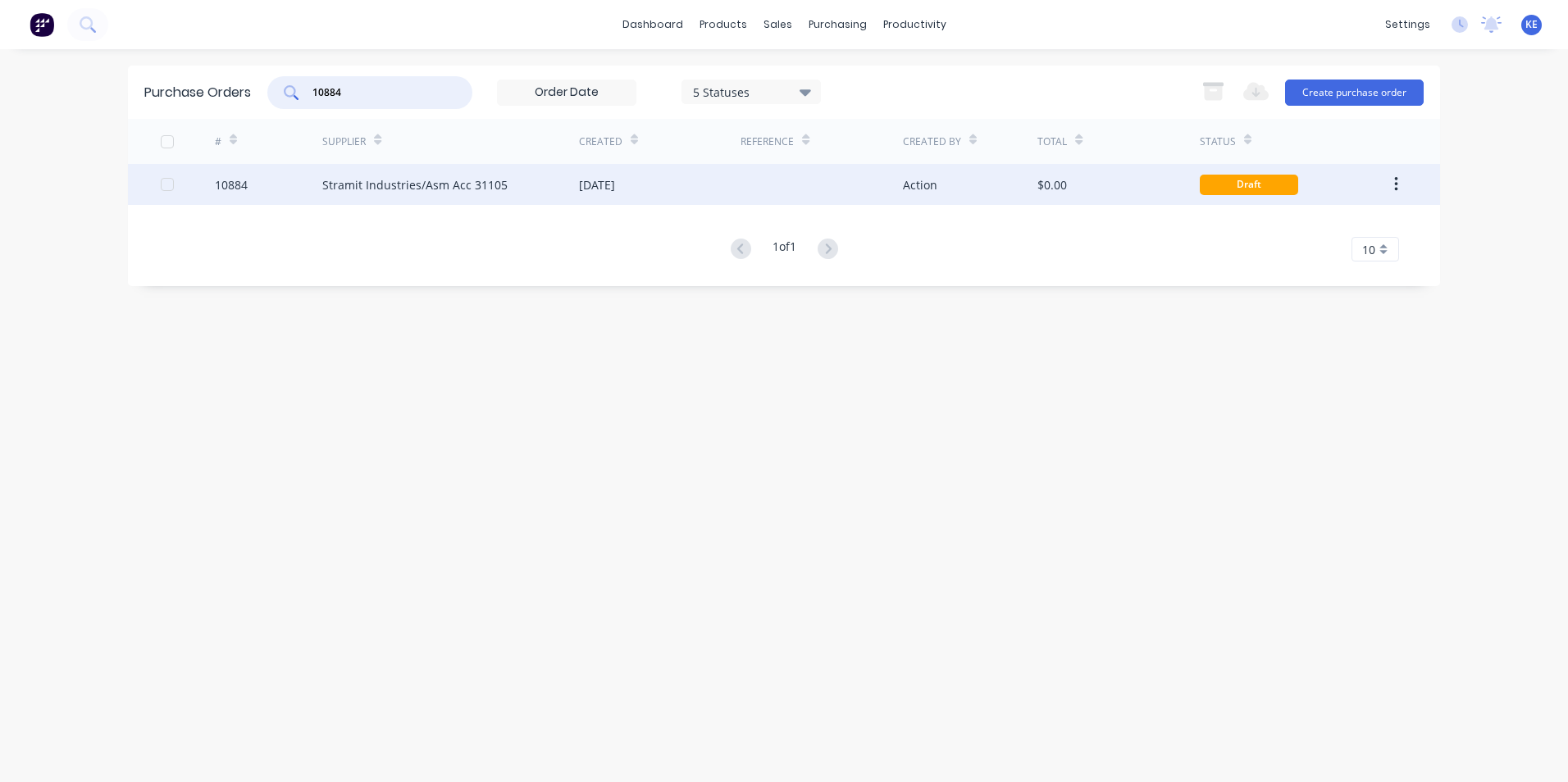
type input "10884"
click at [277, 185] on div "10884" at bounding box center [269, 185] width 109 height 41
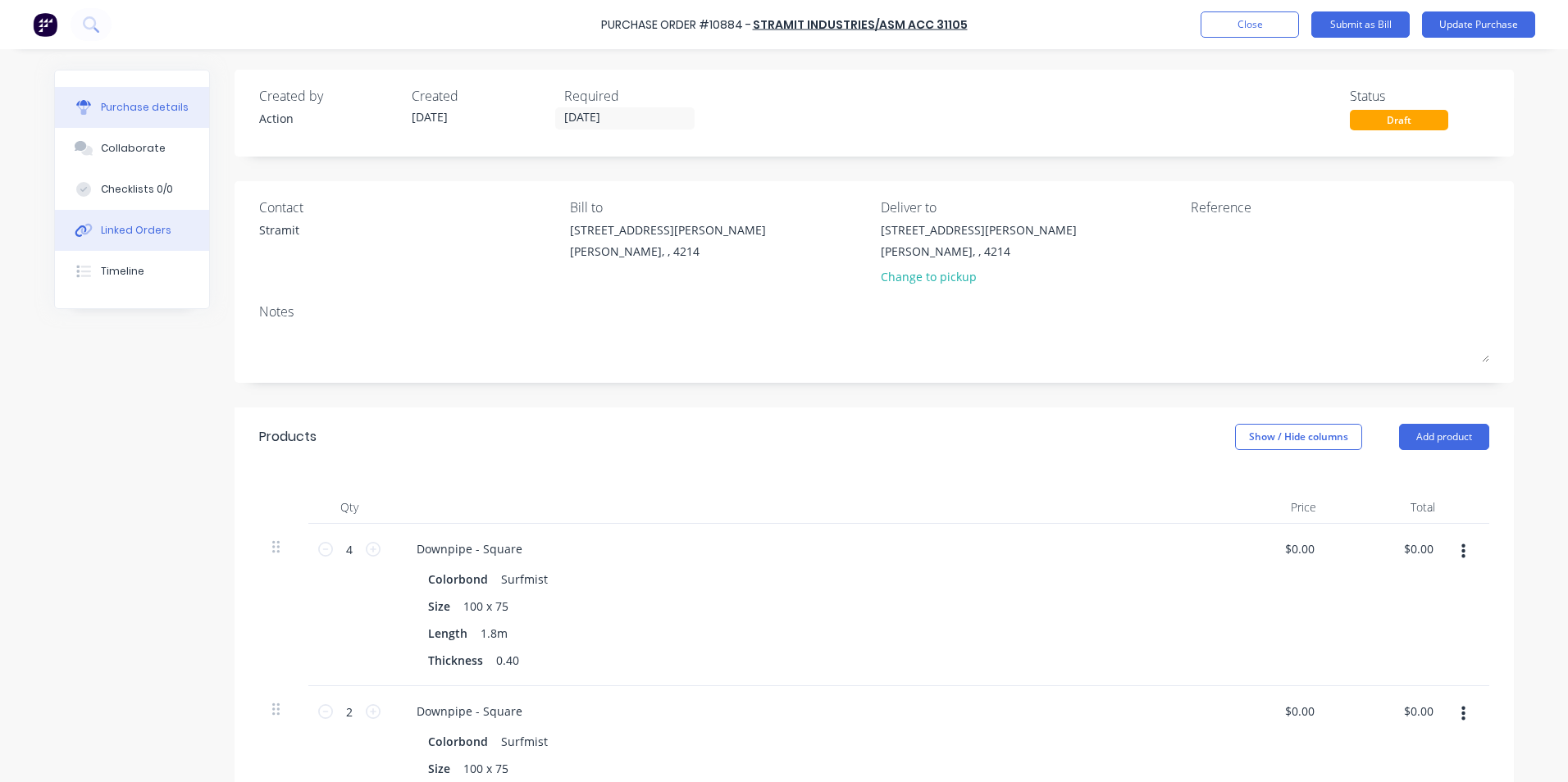
click at [128, 223] on button "Linked Orders" at bounding box center [132, 231] width 154 height 41
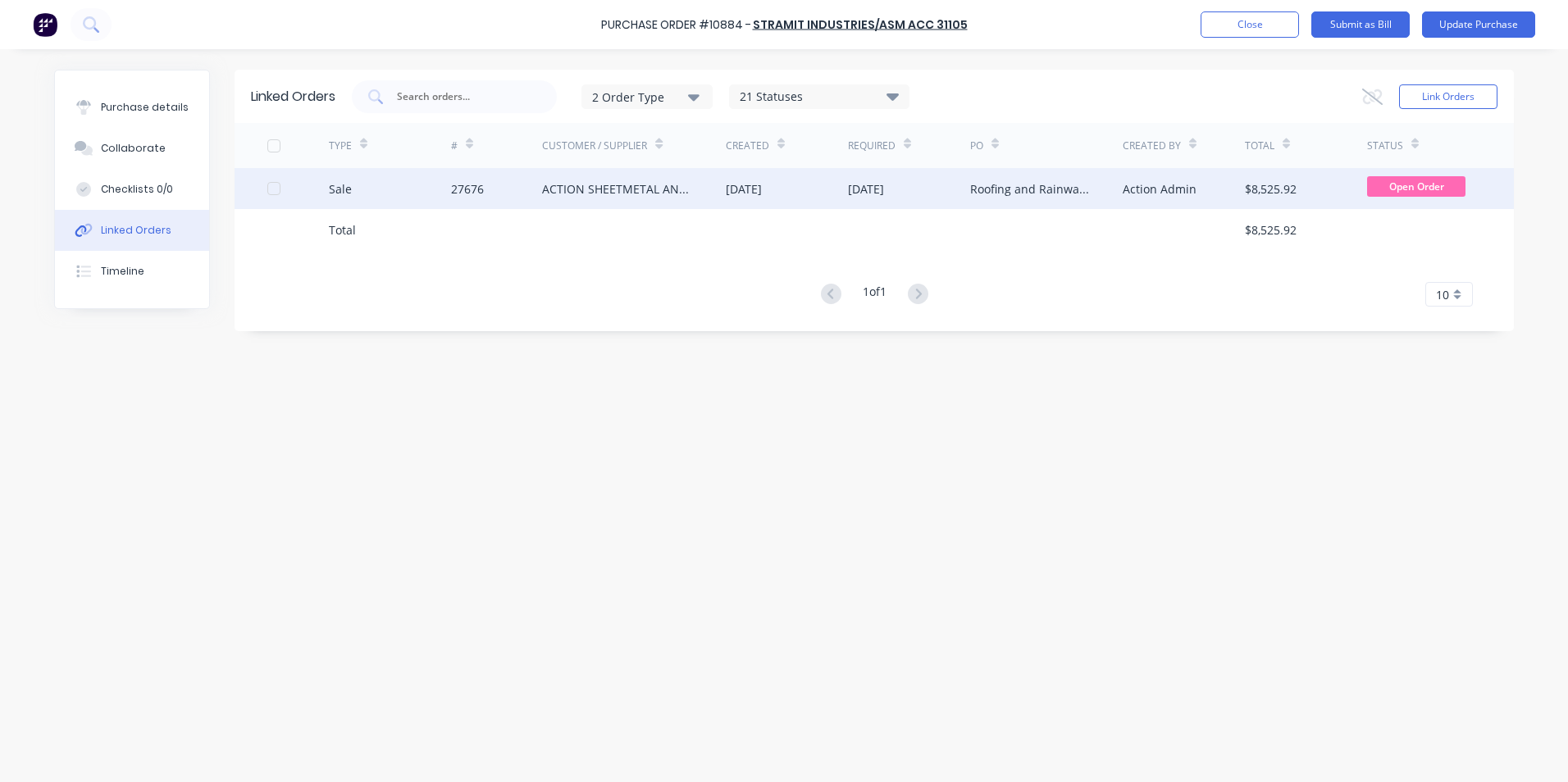
click at [374, 189] on div "Sale" at bounding box center [390, 189] width 122 height 41
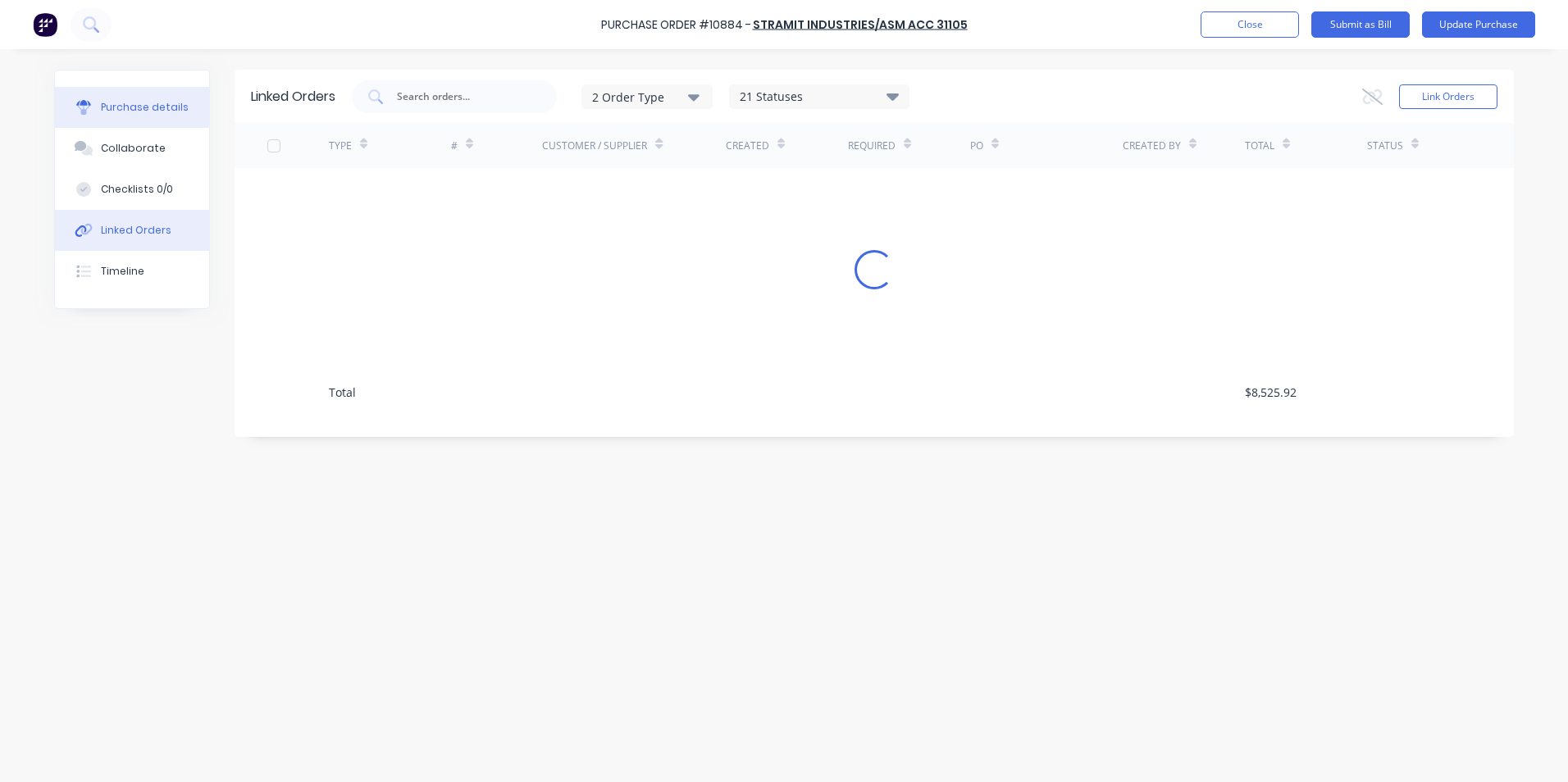
click at [138, 110] on div "Purchase details" at bounding box center [145, 107] width 88 height 14
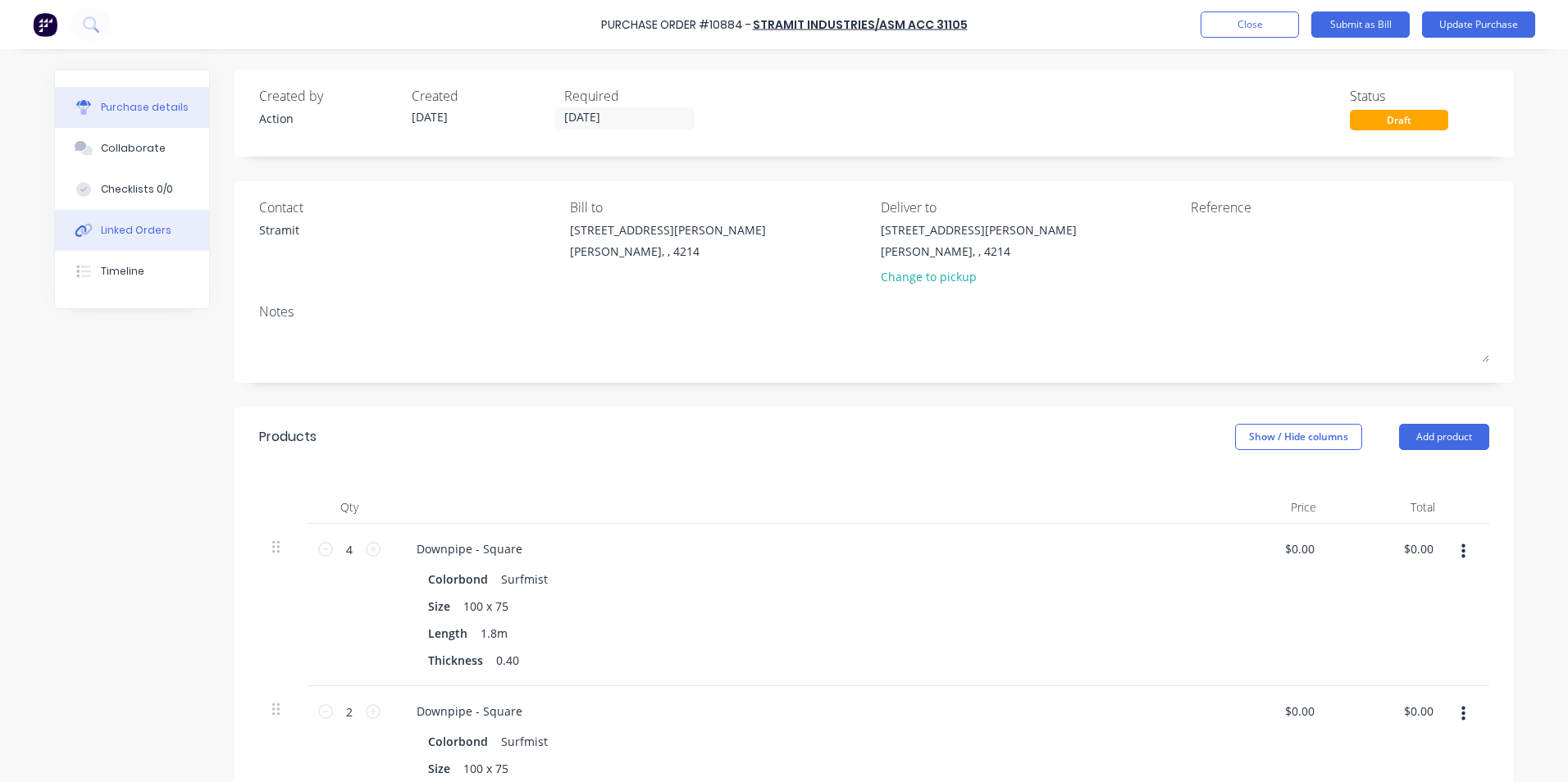
click at [82, 233] on icon at bounding box center [86, 229] width 12 height 12
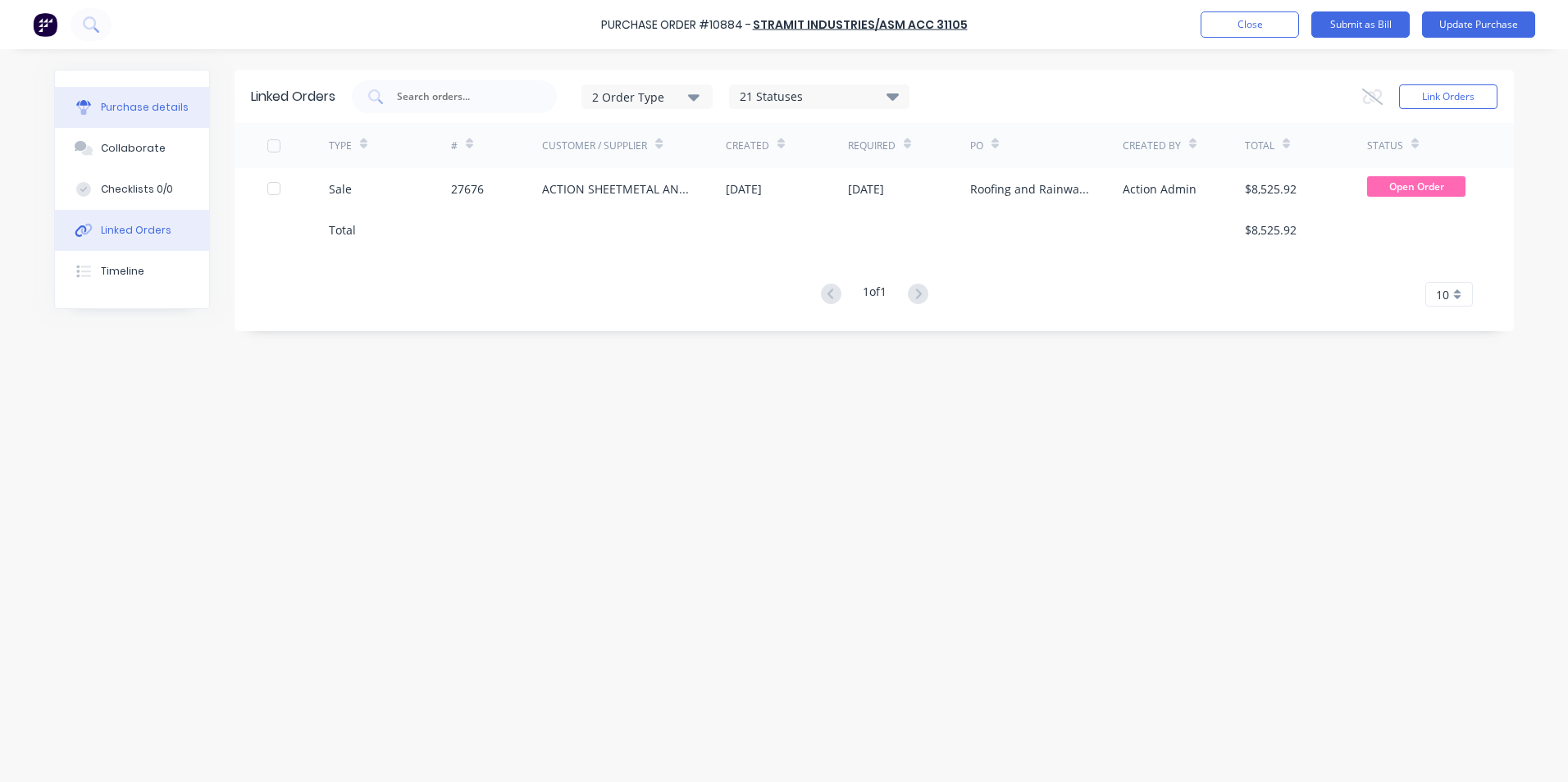
click at [127, 113] on div "Purchase details" at bounding box center [145, 107] width 88 height 14
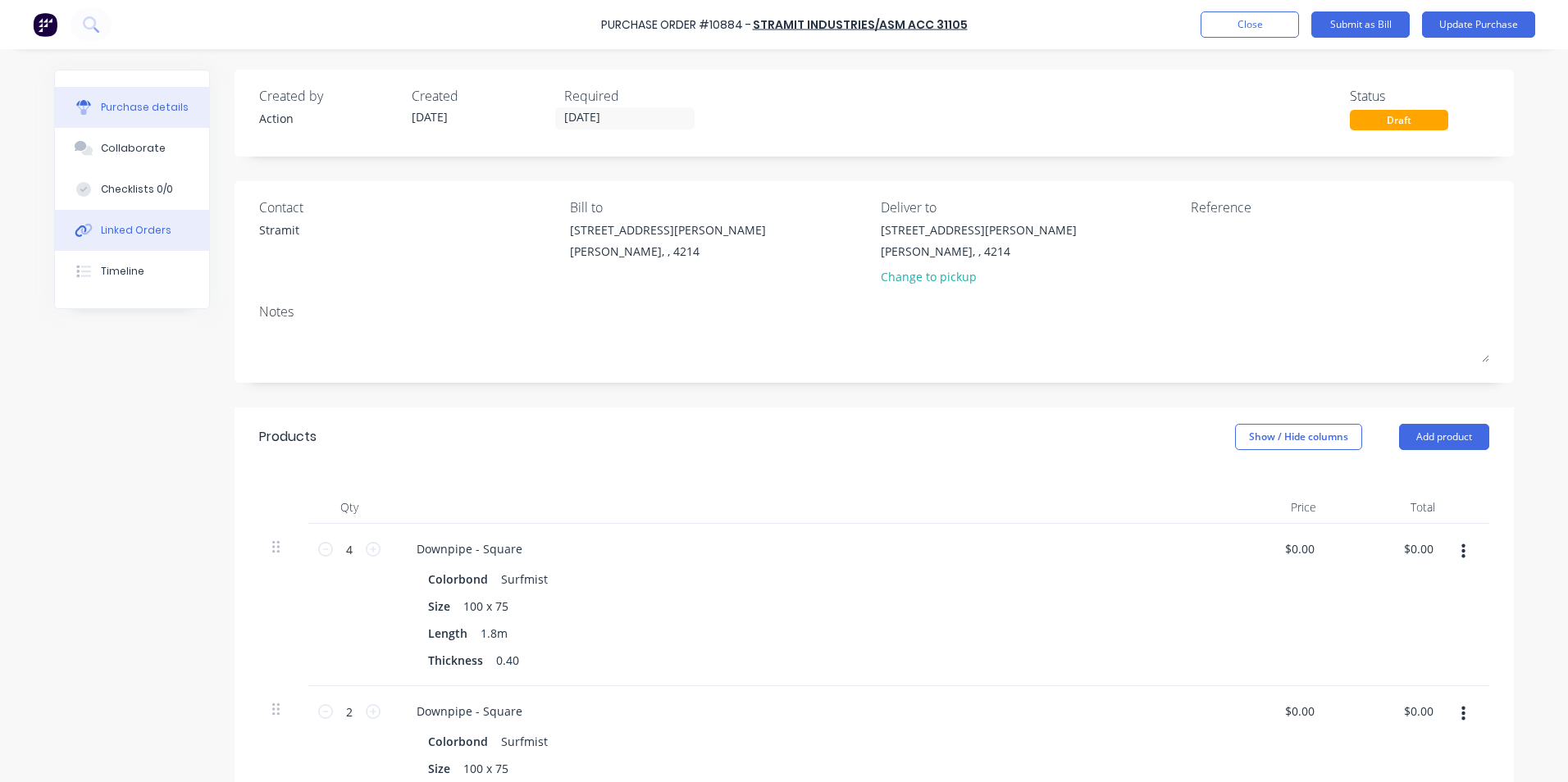
click at [110, 224] on div "Linked Orders" at bounding box center [136, 230] width 71 height 14
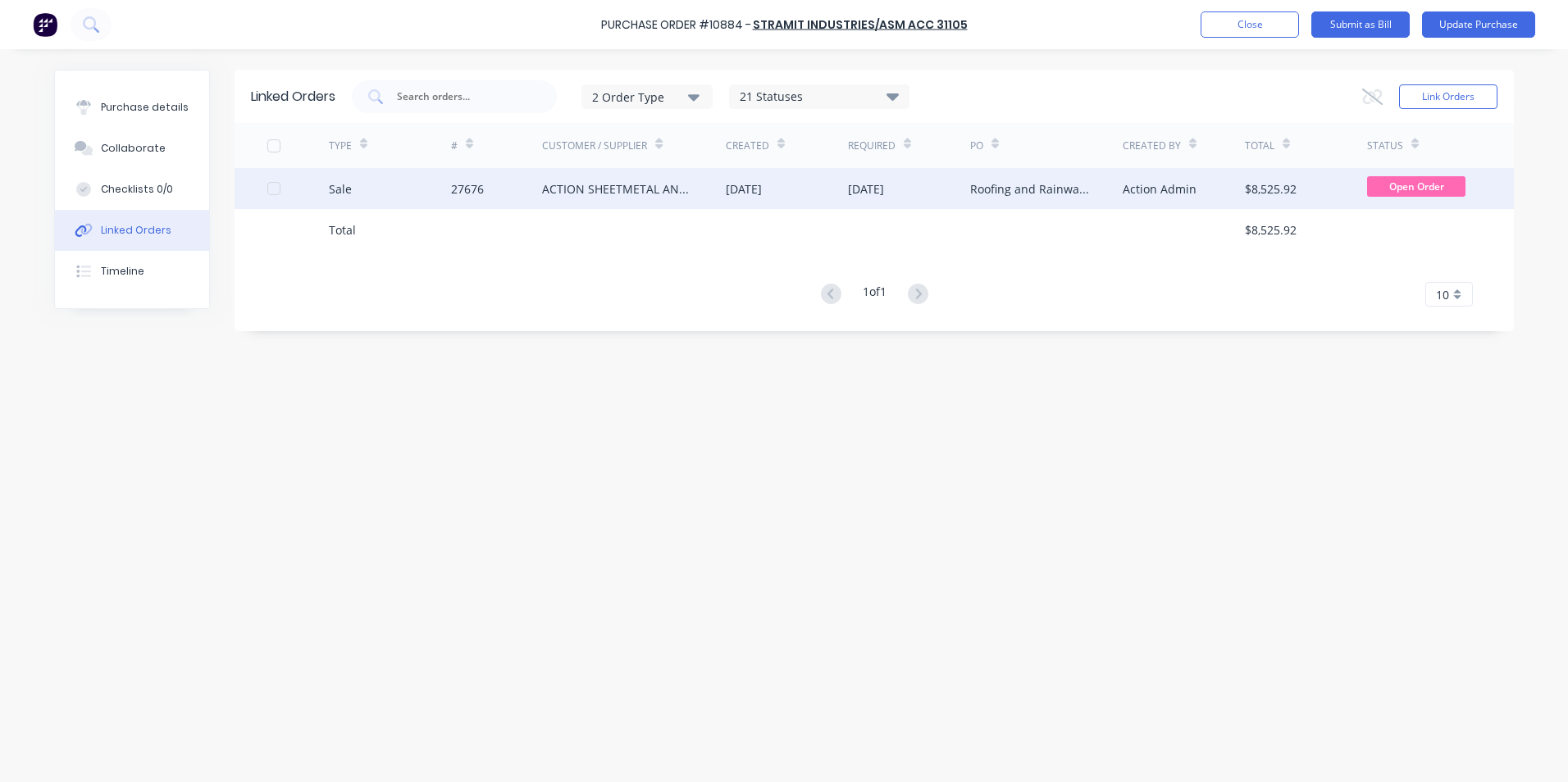
click at [404, 201] on div "Sale" at bounding box center [390, 189] width 122 height 41
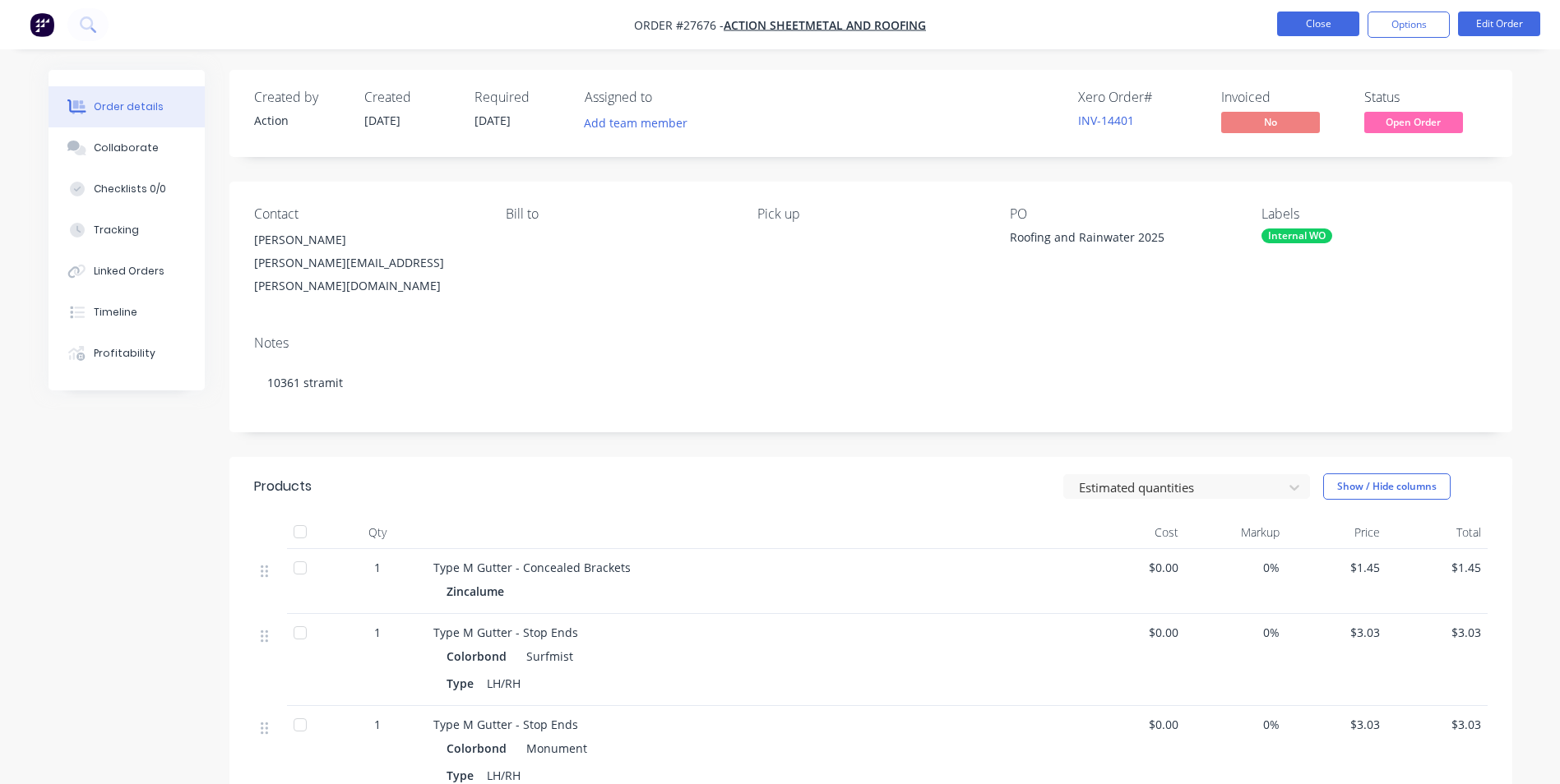
click at [1322, 20] on button "Close" at bounding box center [1317, 23] width 82 height 24
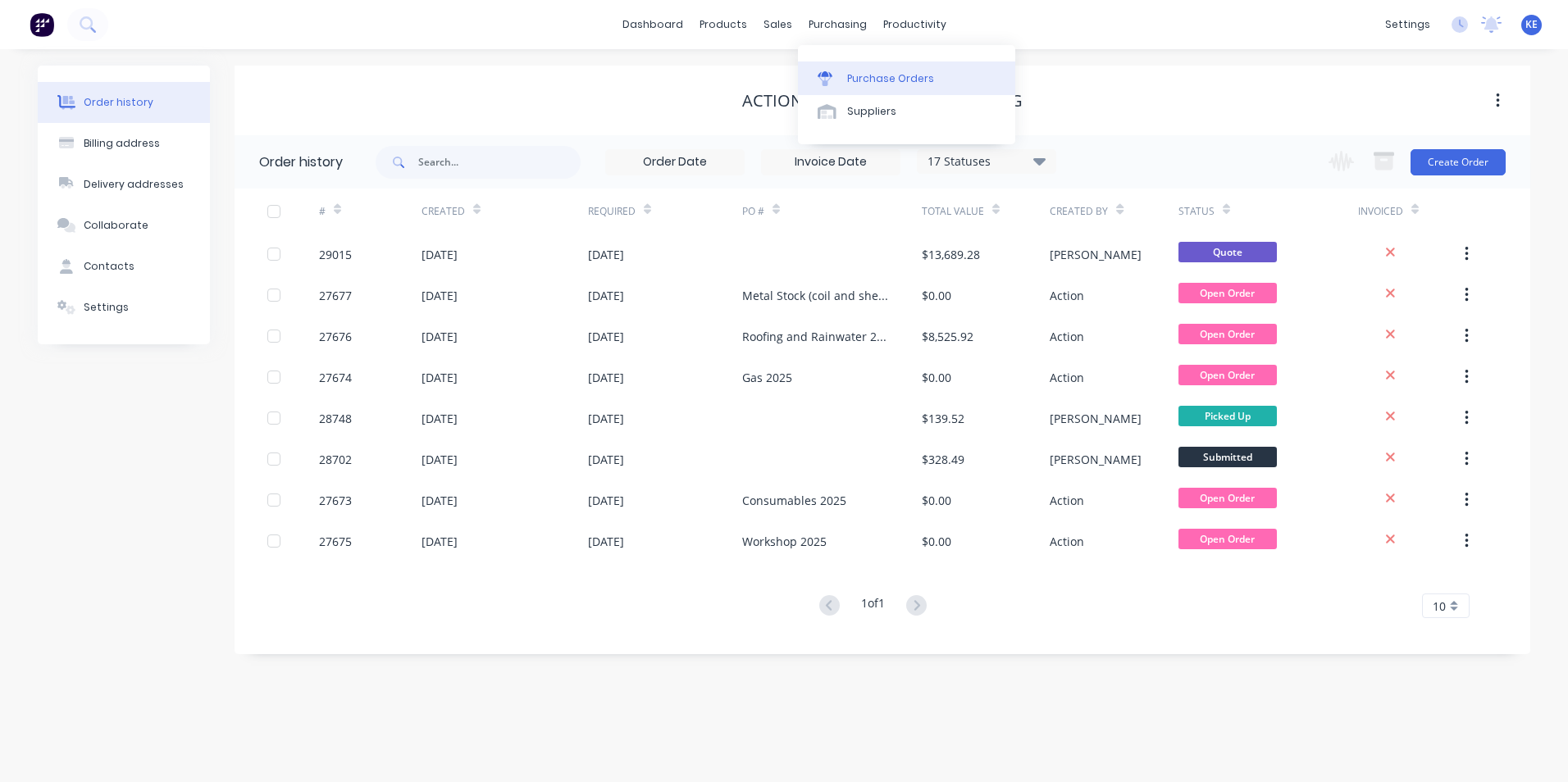
click at [877, 90] on link "Purchase Orders" at bounding box center [907, 78] width 217 height 33
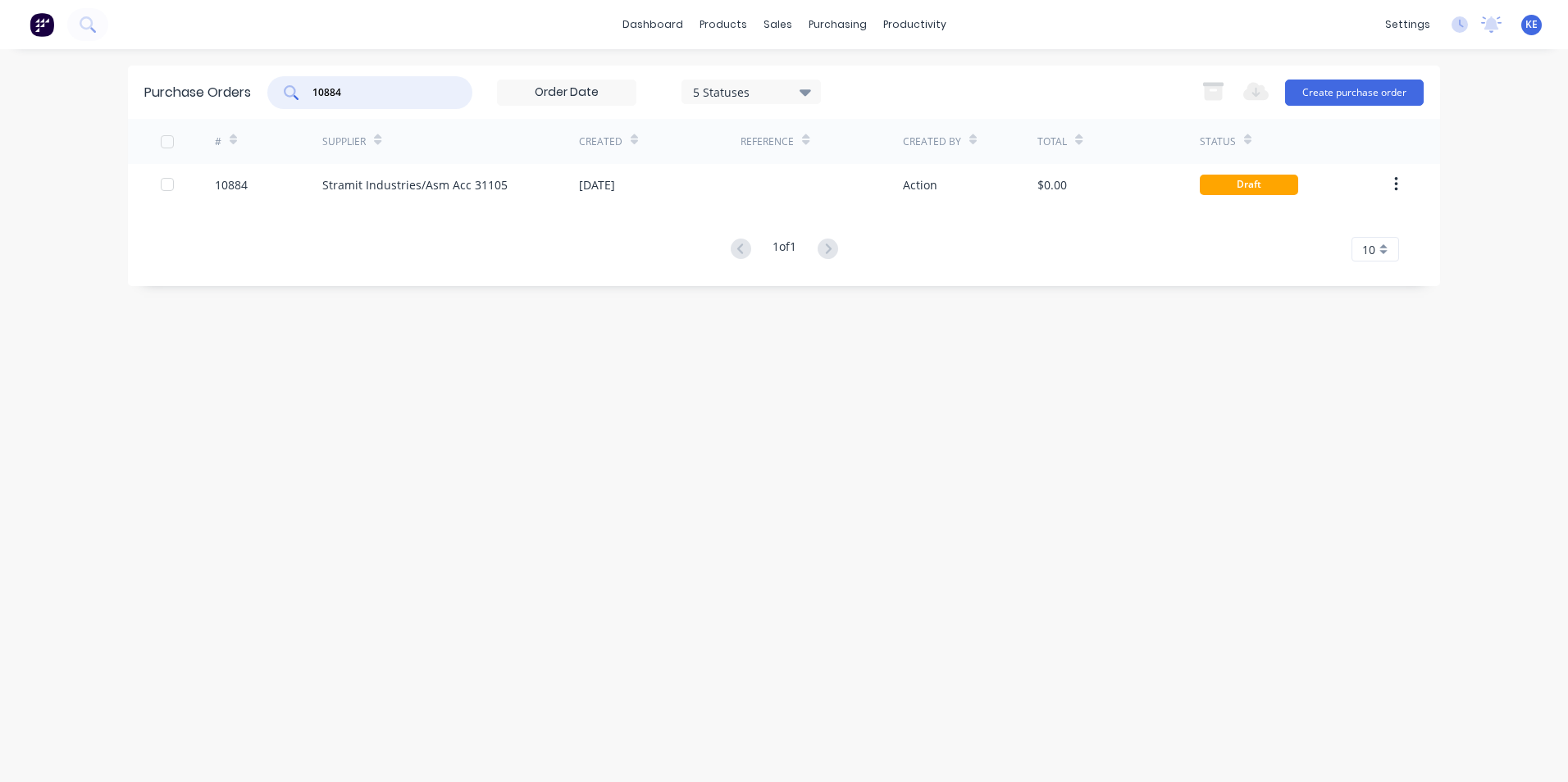
drag, startPoint x: 410, startPoint y: 85, endPoint x: 232, endPoint y: 85, distance: 178.0
click at [232, 85] on div "Purchase Orders 10884 5 Statuses 5 Statuses Export to Excel (XLSX) Create purch…" at bounding box center [783, 92] width 1312 height 53
click at [818, 79] on div "Sales Orders" at bounding box center [838, 78] width 67 height 14
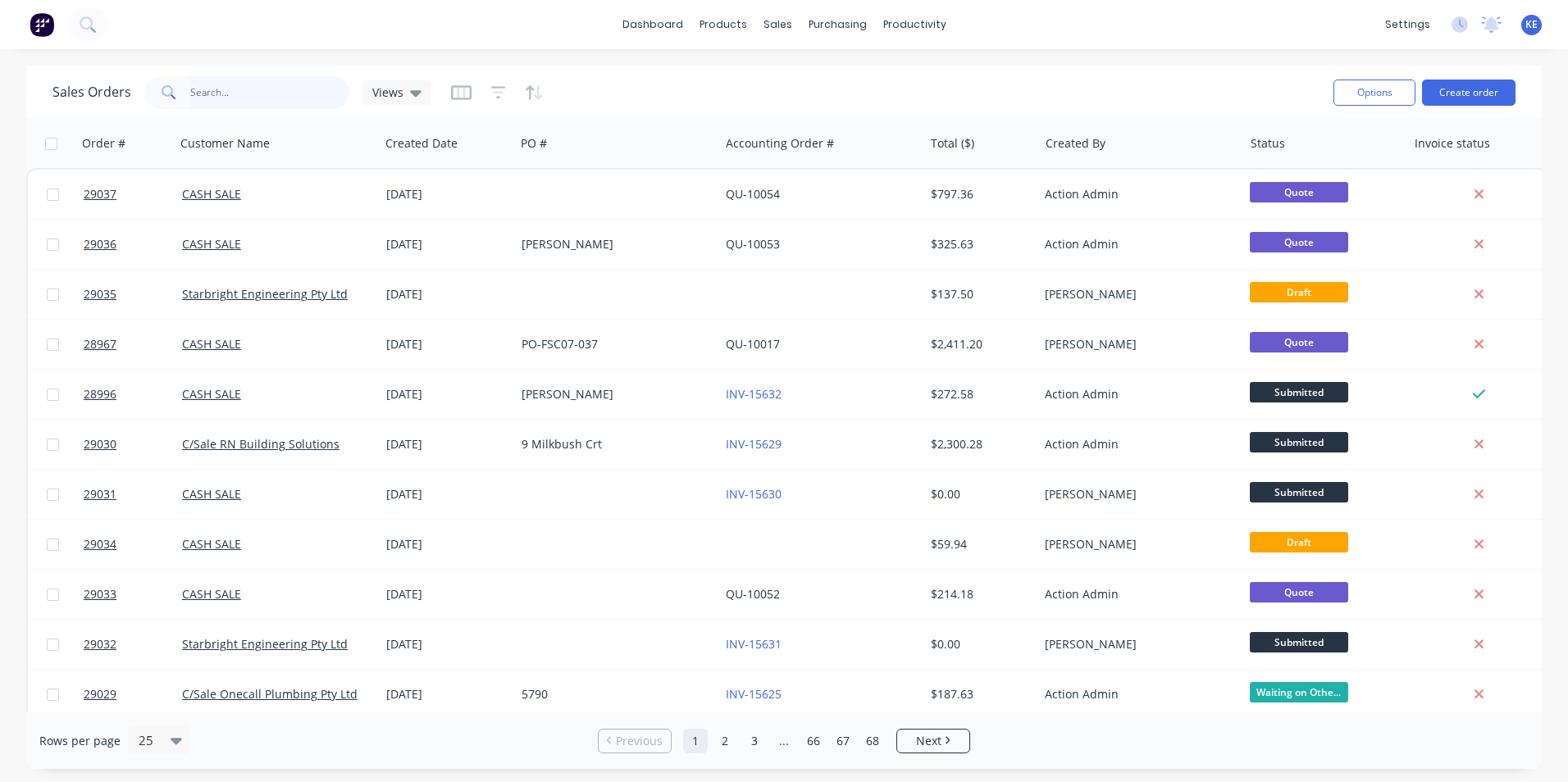
click at [244, 101] on input "text" at bounding box center [270, 92] width 160 height 33
type input "28802"
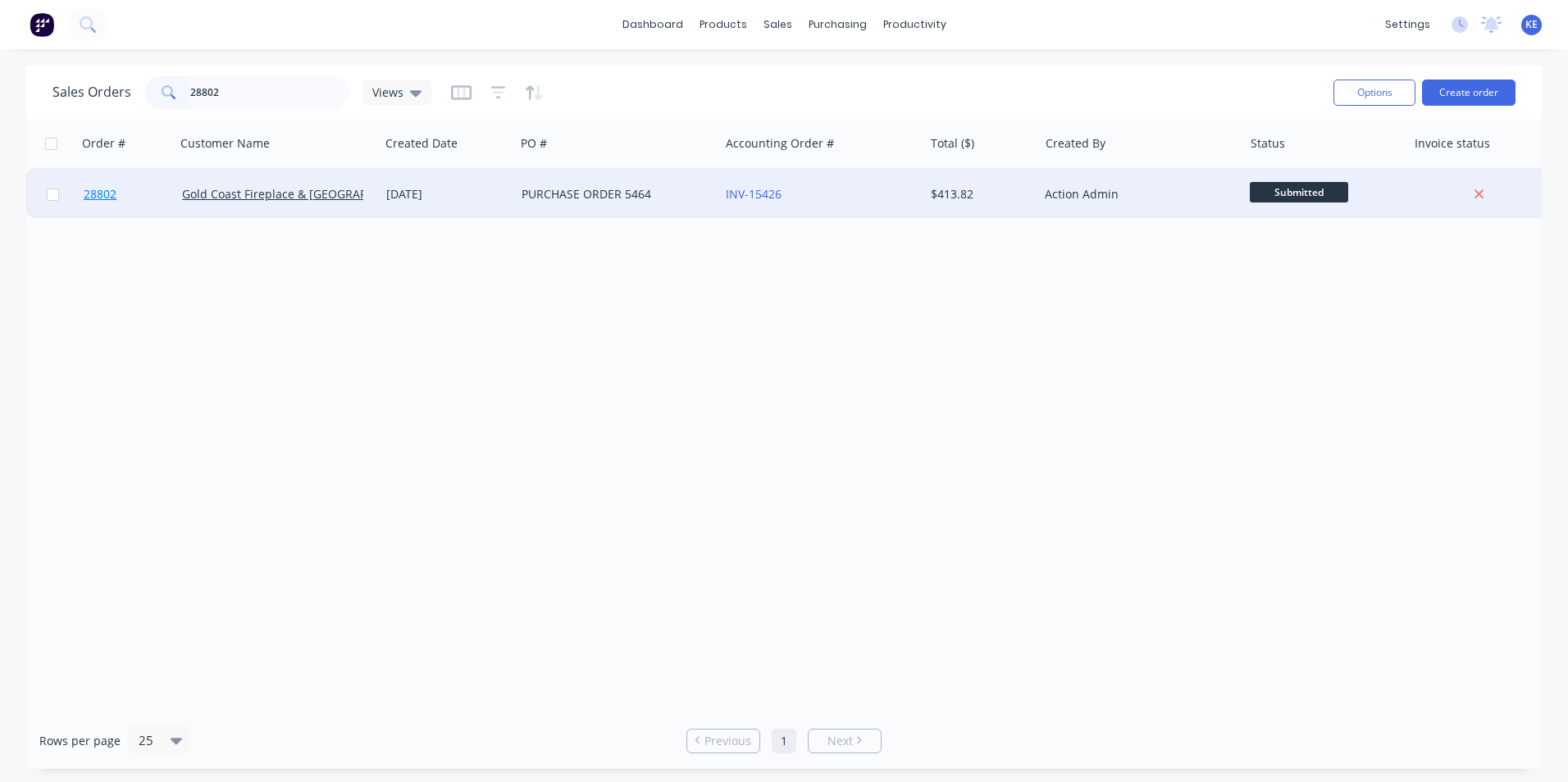
click at [150, 198] on link "28802" at bounding box center [133, 194] width 99 height 49
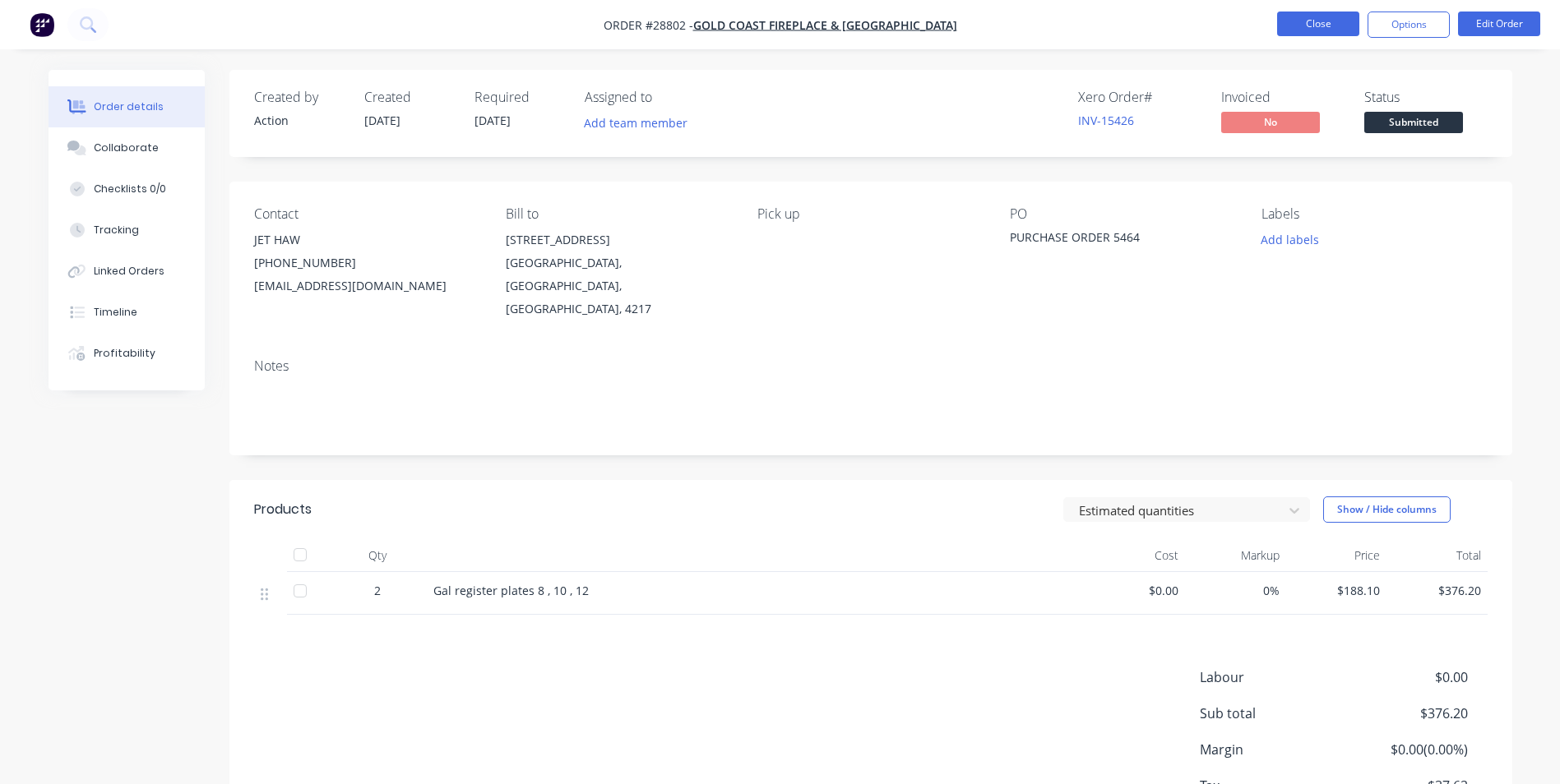
click at [1333, 24] on button "Close" at bounding box center [1317, 23] width 82 height 24
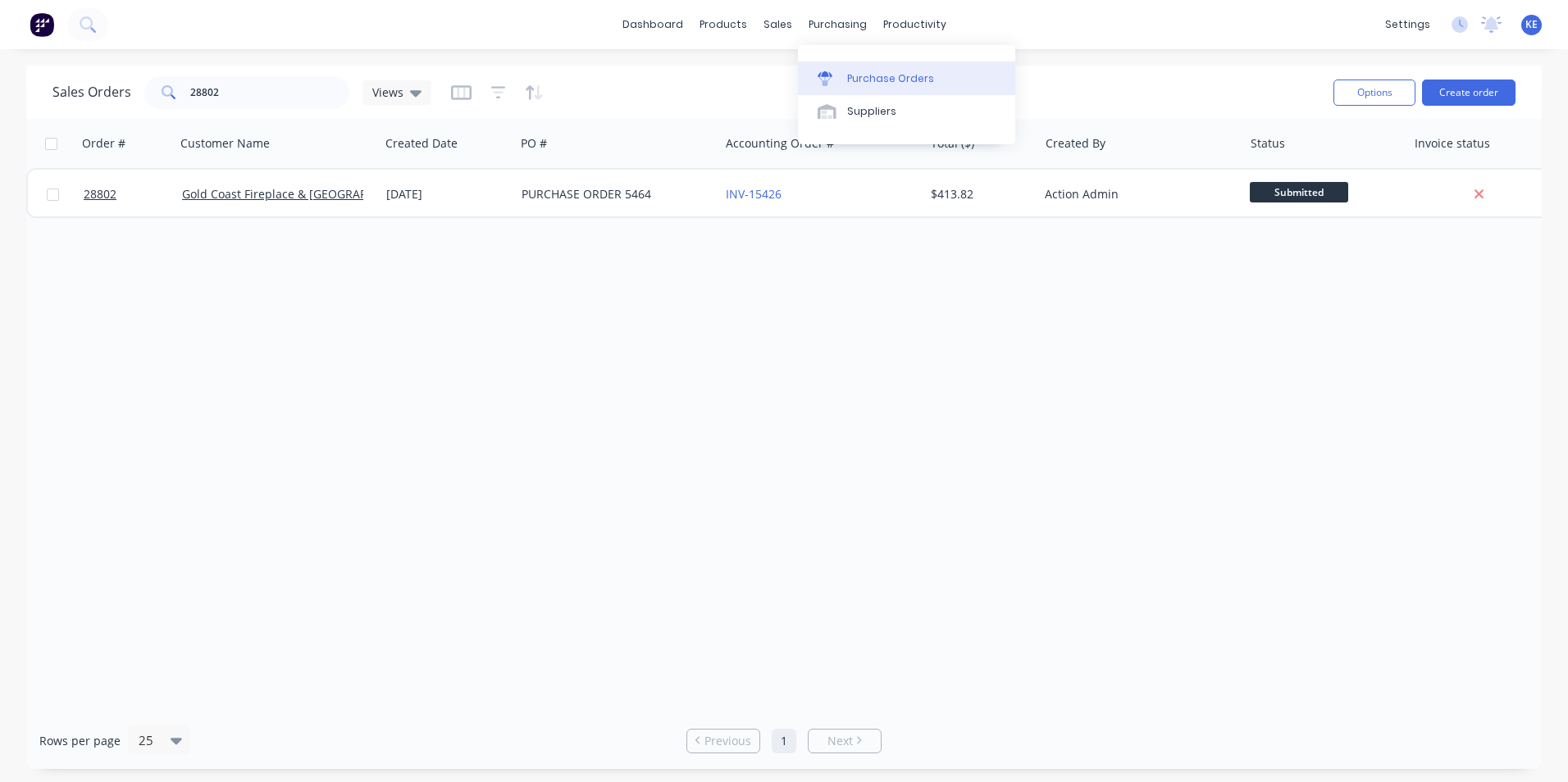
click at [874, 77] on div "Purchase Orders" at bounding box center [891, 78] width 87 height 14
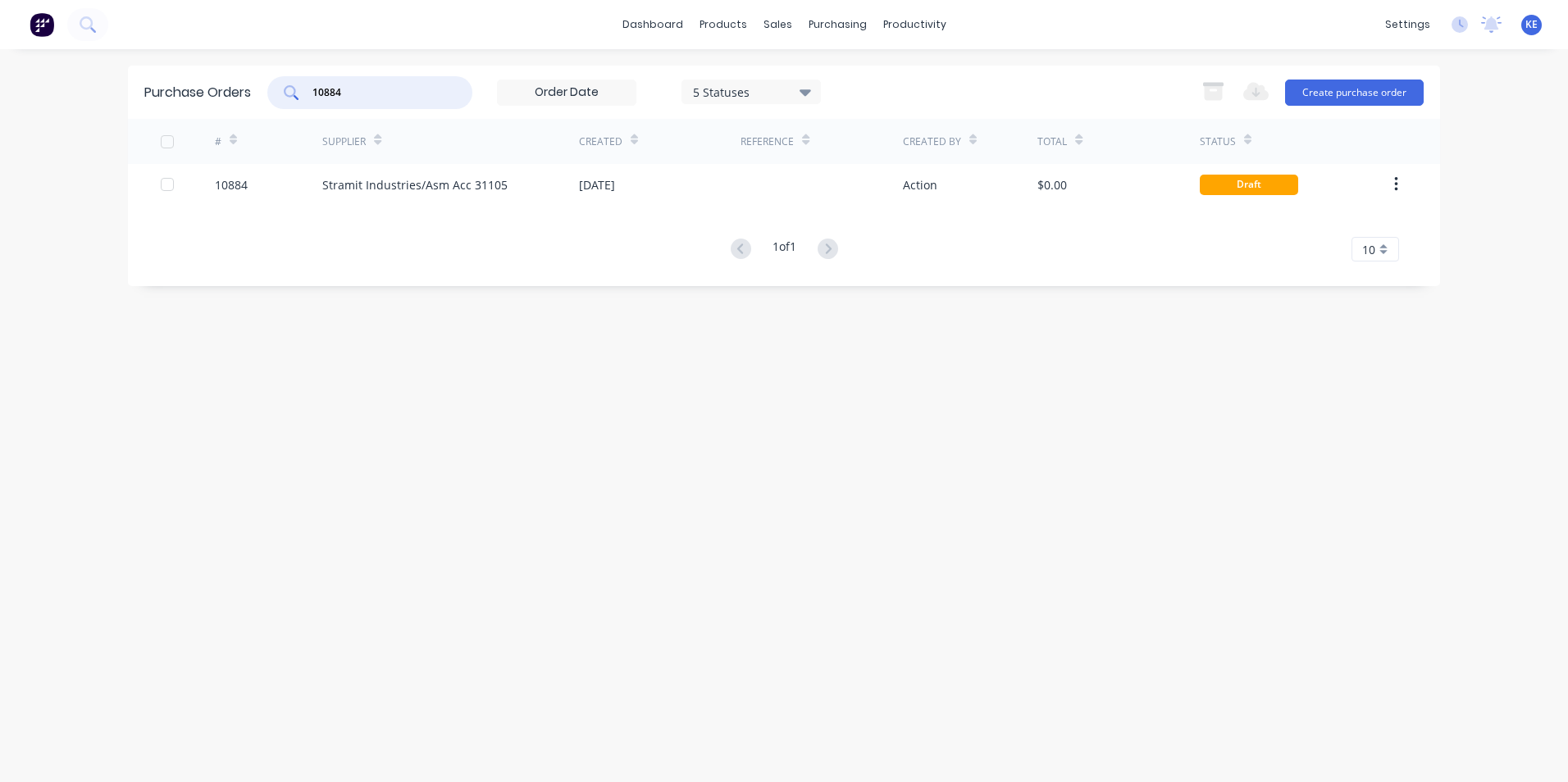
drag, startPoint x: 364, startPoint y: 91, endPoint x: 167, endPoint y: 91, distance: 197.0
click at [167, 91] on div "Purchase Orders 10884 5 Statuses 5 Statuses Export to Excel (XLSX) Create purch…" at bounding box center [783, 92] width 1312 height 53
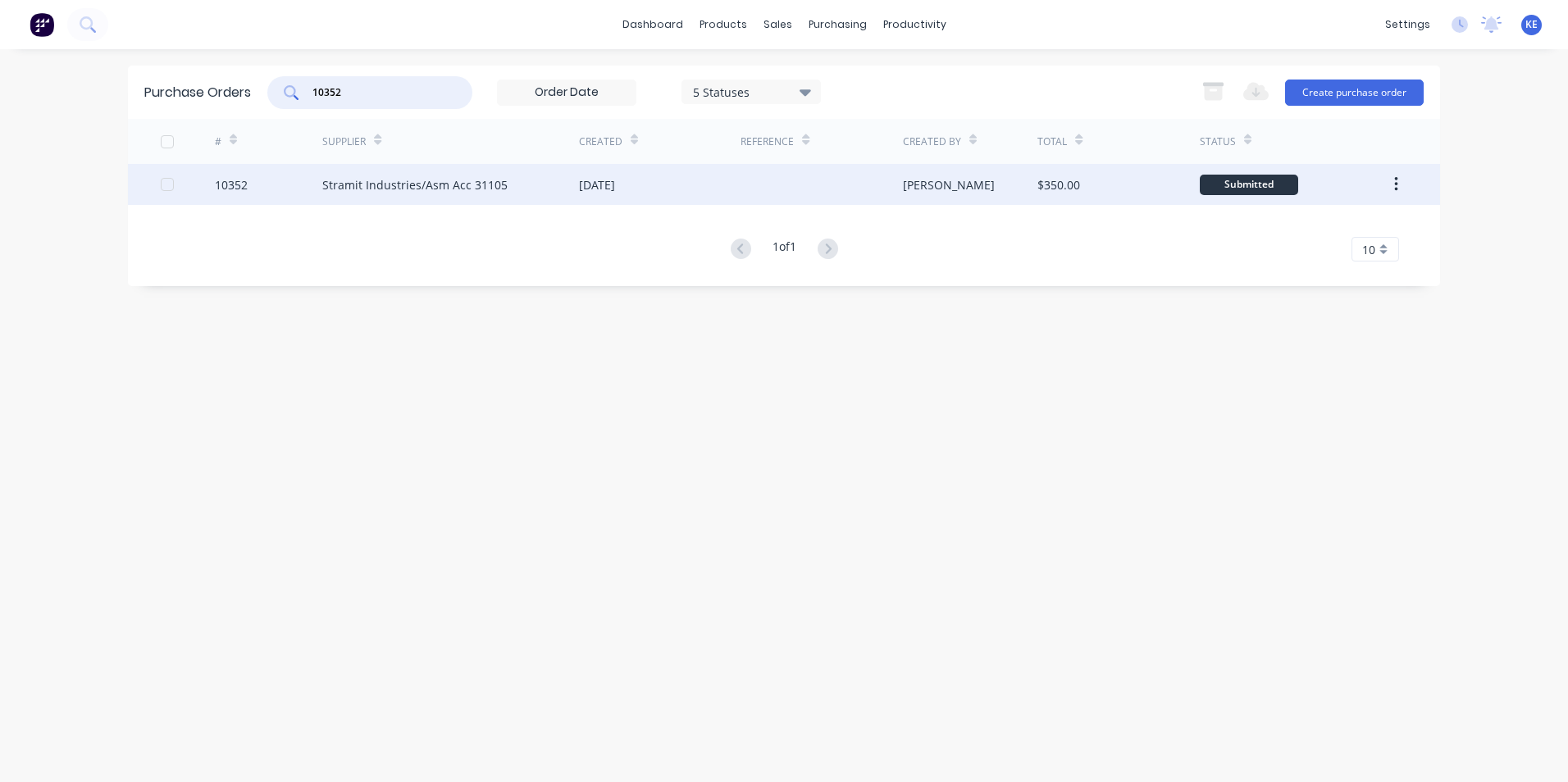
type input "10352"
click at [284, 194] on div "10352" at bounding box center [269, 185] width 109 height 41
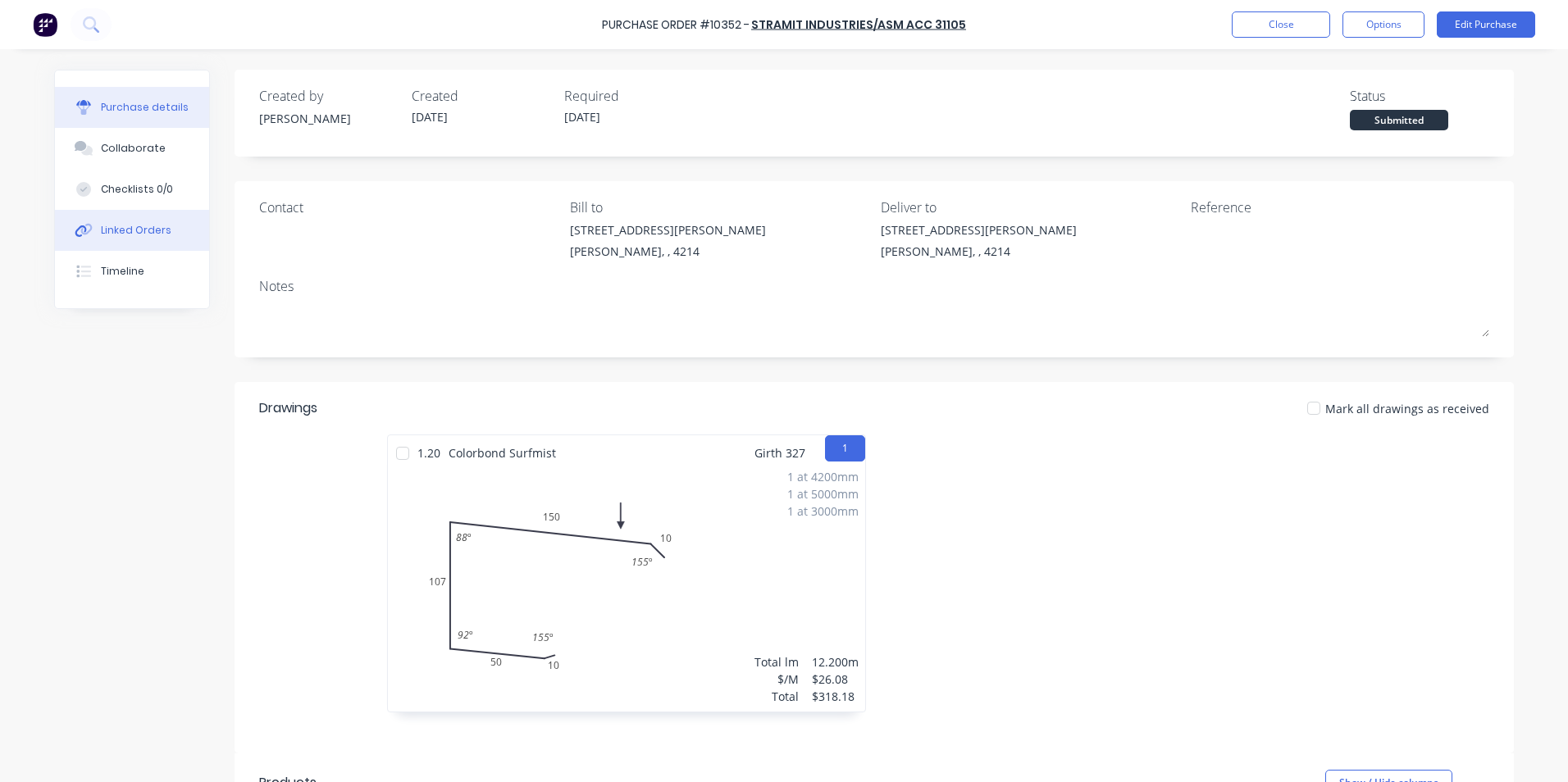
click at [133, 232] on div "Linked Orders" at bounding box center [136, 230] width 71 height 14
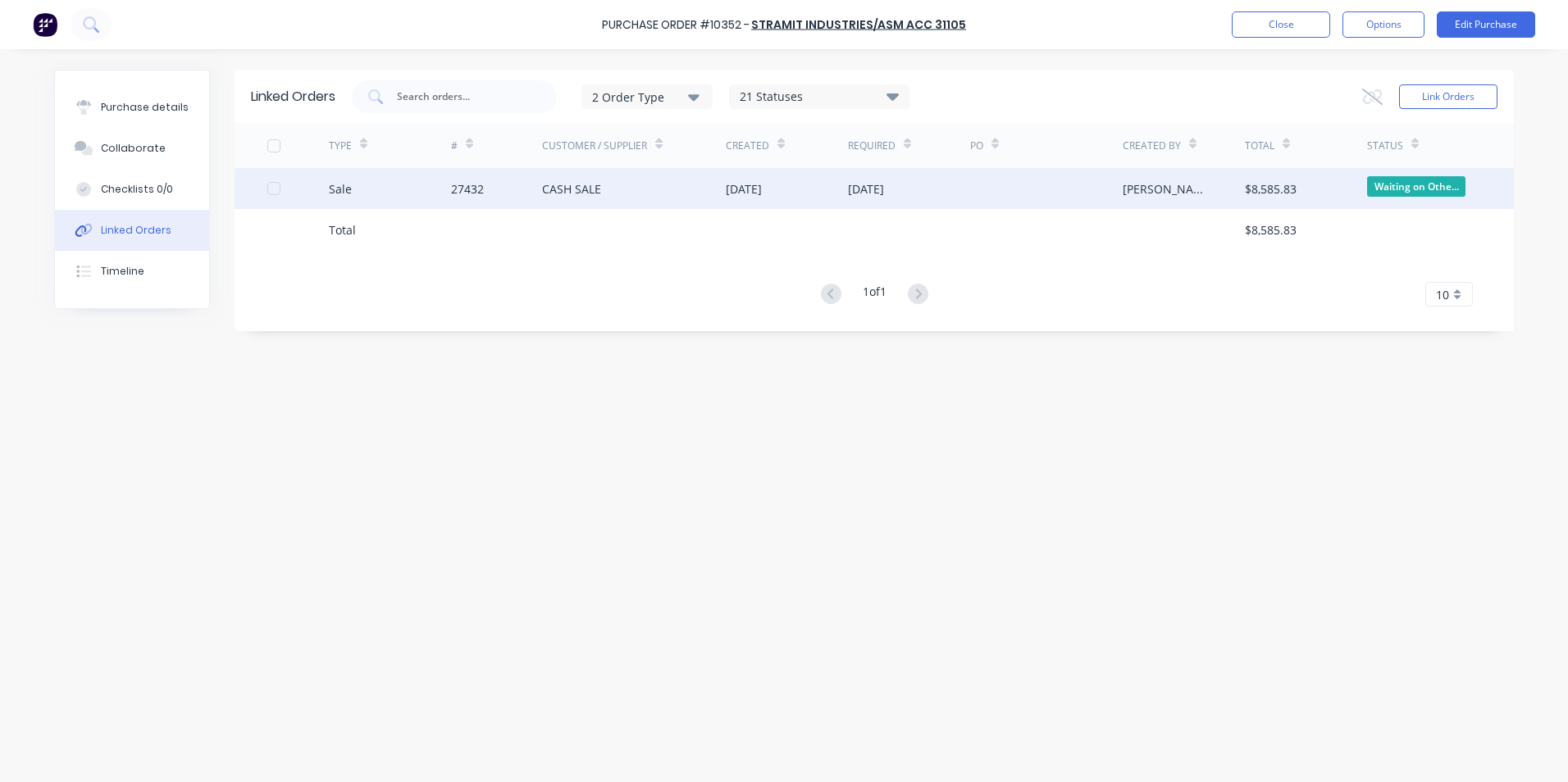
click at [404, 198] on div "Sale" at bounding box center [390, 189] width 122 height 41
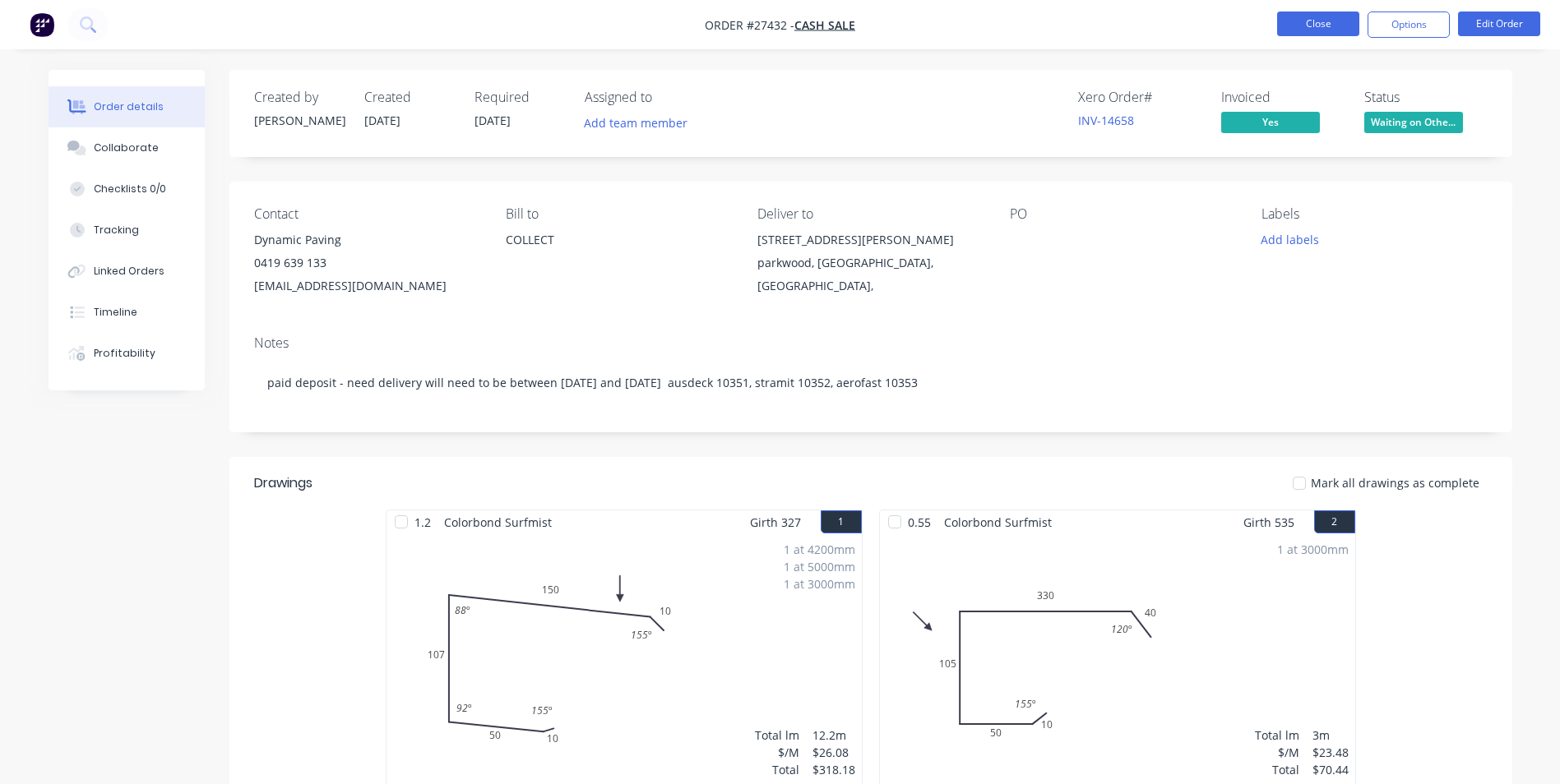
click at [1305, 23] on button "Close" at bounding box center [1317, 23] width 82 height 24
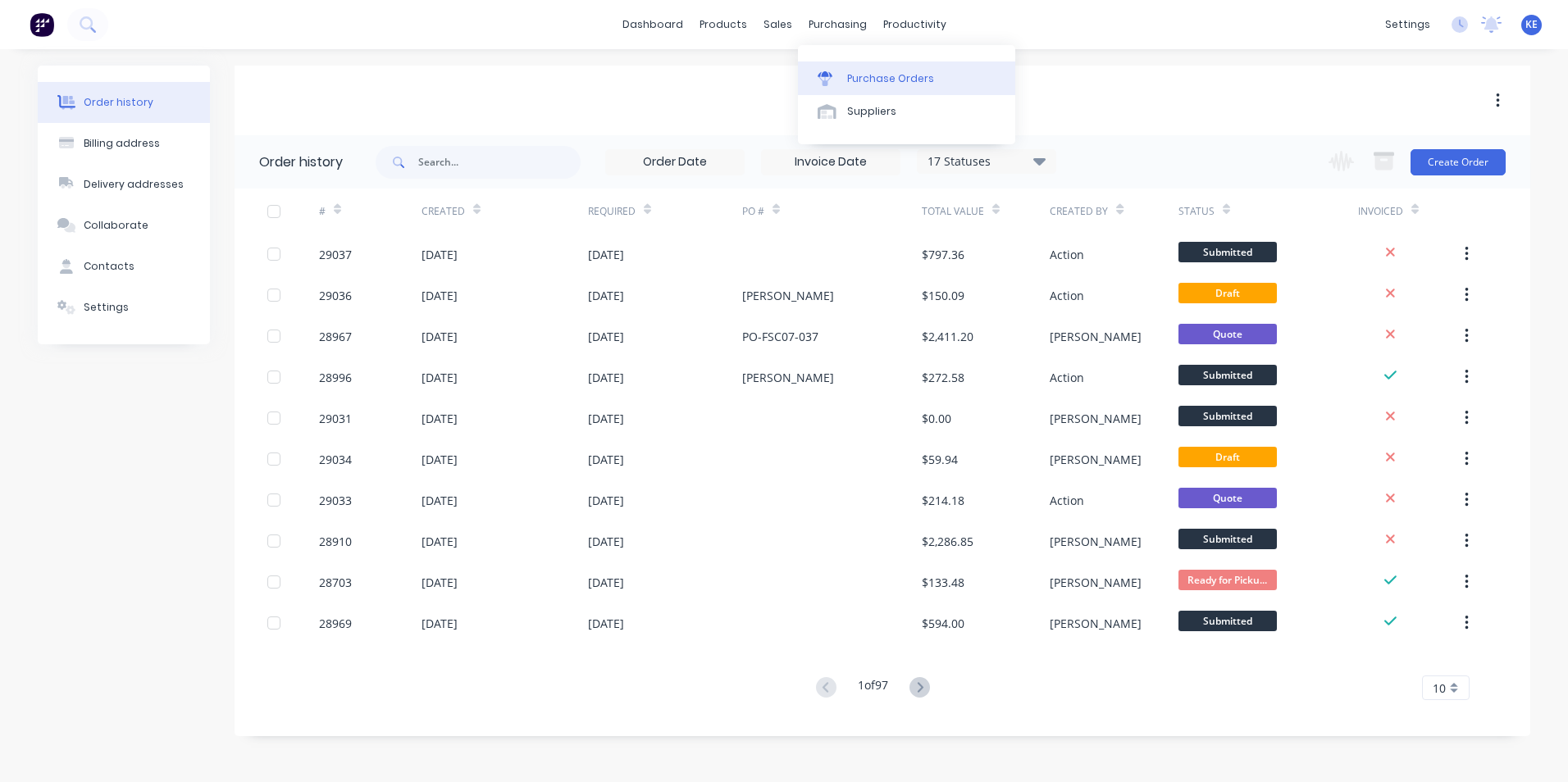
click at [850, 75] on div "Purchase Orders" at bounding box center [891, 78] width 87 height 14
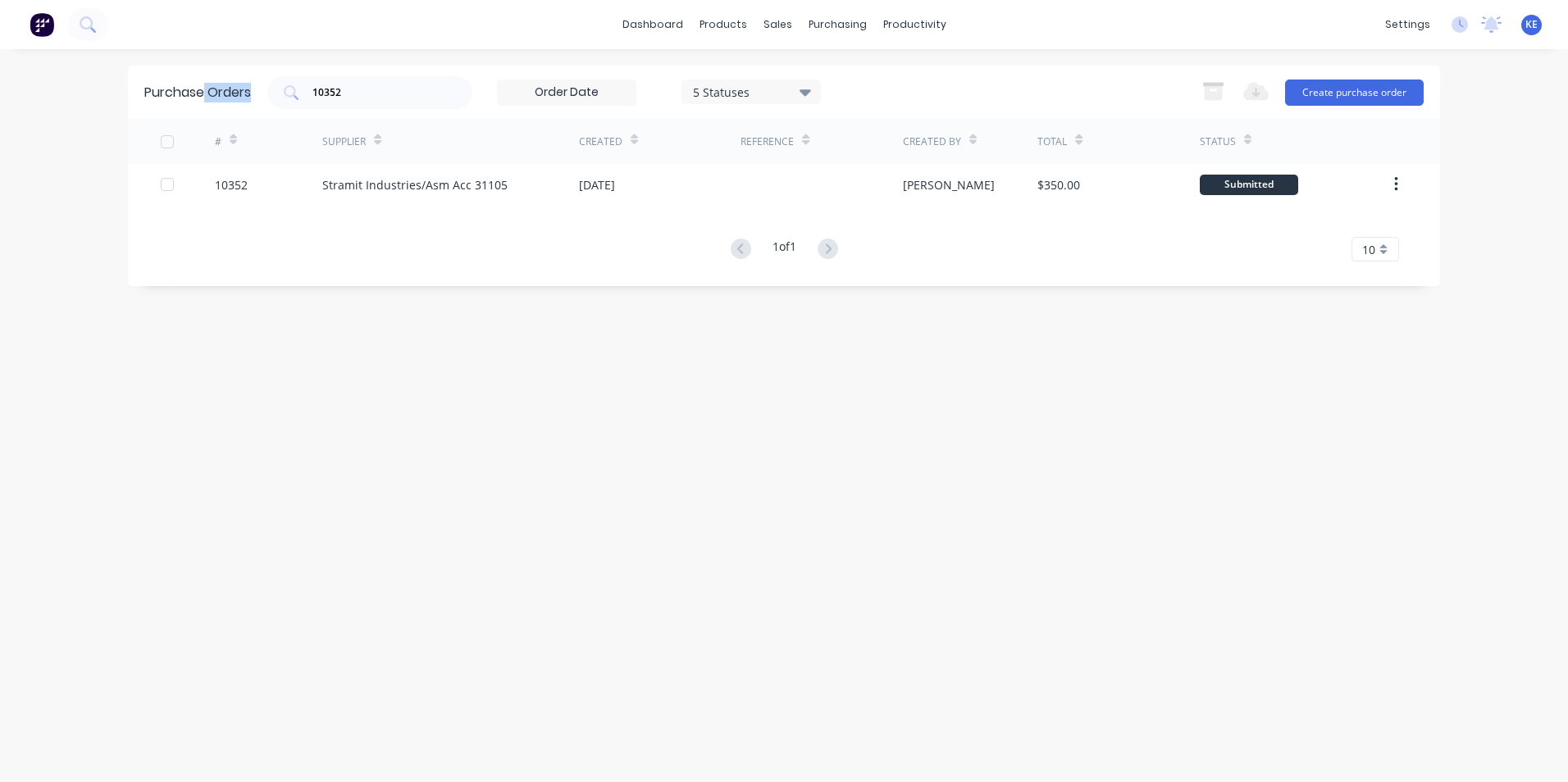
drag, startPoint x: 383, startPoint y: 102, endPoint x: 199, endPoint y: 110, distance: 184.2
click at [199, 110] on div "Purchase Orders 10352 5 Statuses 5 Statuses Export to Excel (XLSX) Create purch…" at bounding box center [783, 92] width 1312 height 53
drag, startPoint x: 95, startPoint y: 383, endPoint x: 100, endPoint y: 325, distance: 58.2
click at [95, 365] on div "dashboard products sales purchasing productivity dashboard products Product Cat…" at bounding box center [784, 391] width 1568 height 782
drag, startPoint x: 362, startPoint y: 91, endPoint x: 280, endPoint y: 99, distance: 82.4
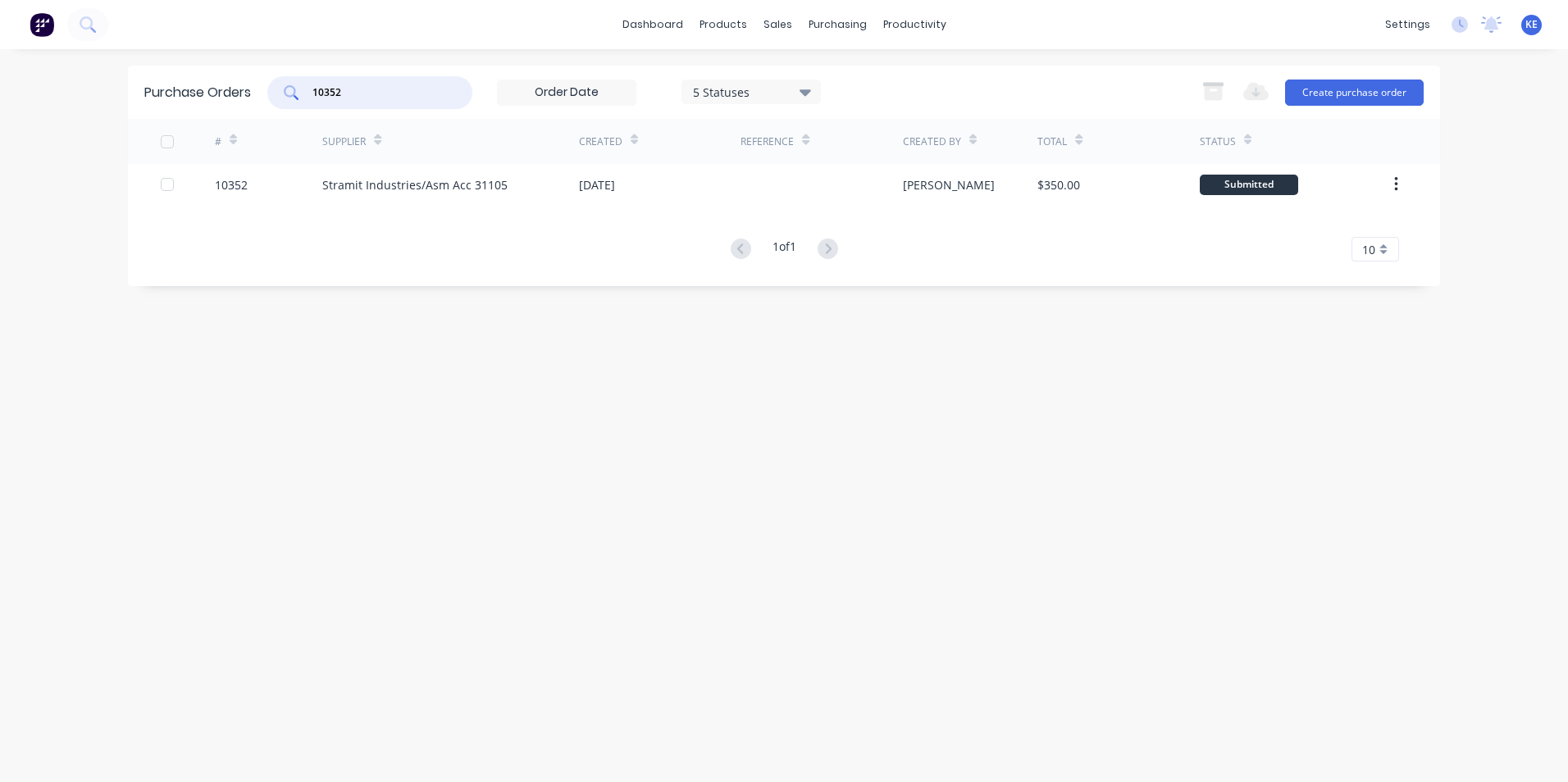
click at [280, 99] on div "10352" at bounding box center [370, 92] width 205 height 33
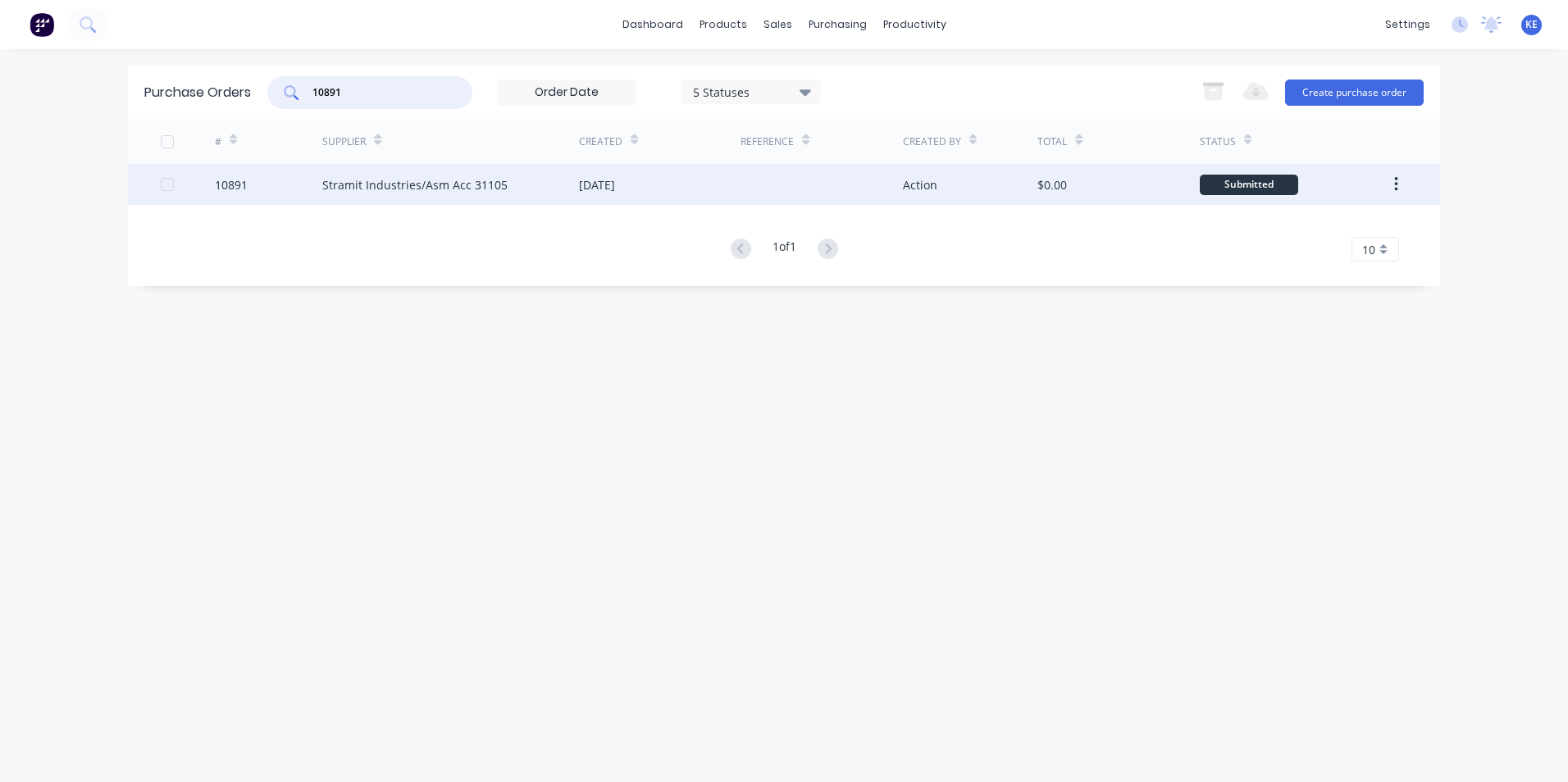
type input "10891"
click at [265, 196] on div "10891" at bounding box center [269, 185] width 109 height 41
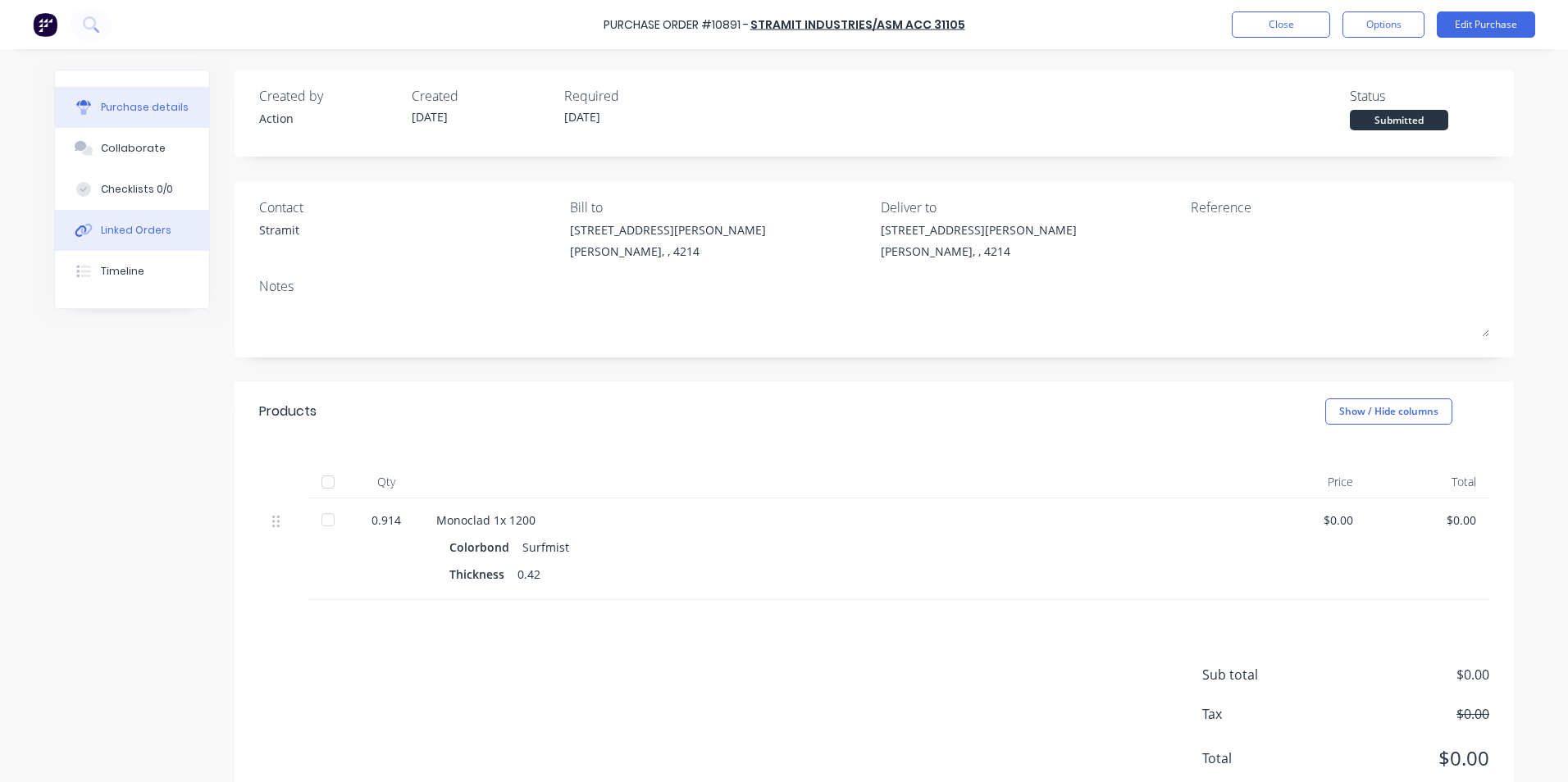
click at [142, 230] on div "Linked Orders" at bounding box center [136, 230] width 71 height 14
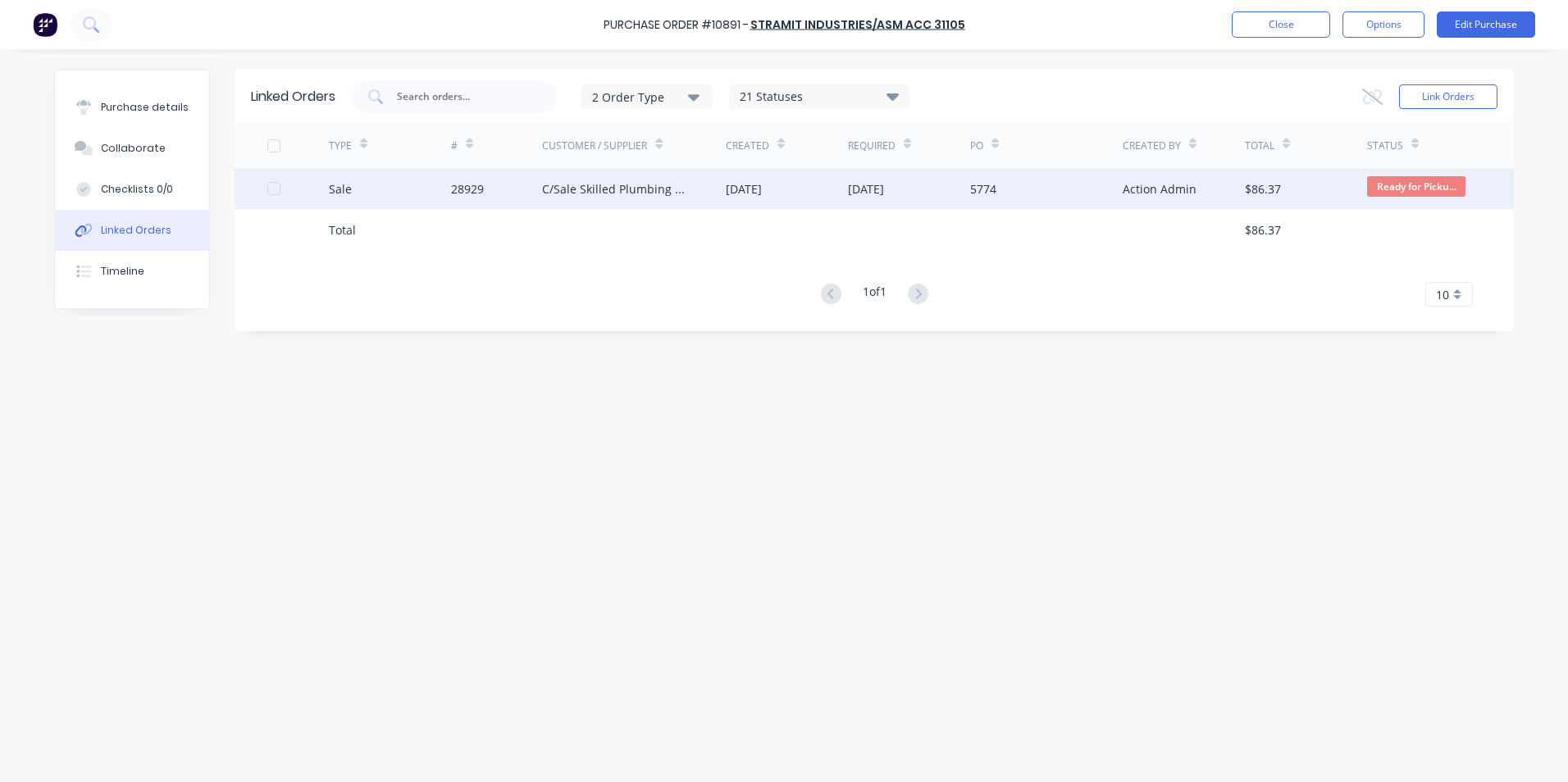
click at [416, 187] on div "Sale" at bounding box center [390, 189] width 122 height 41
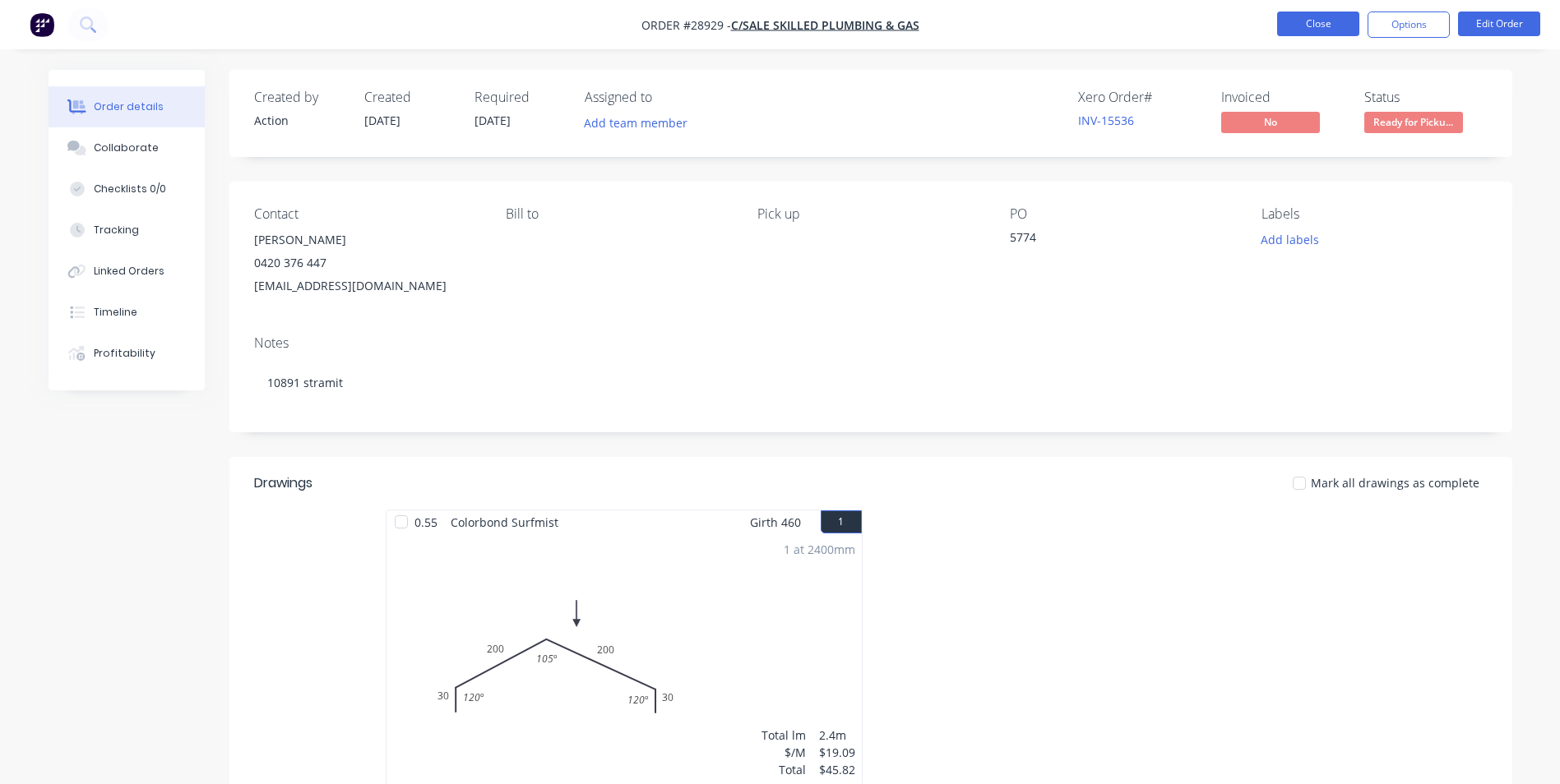
click at [1332, 26] on button "Close" at bounding box center [1317, 23] width 82 height 24
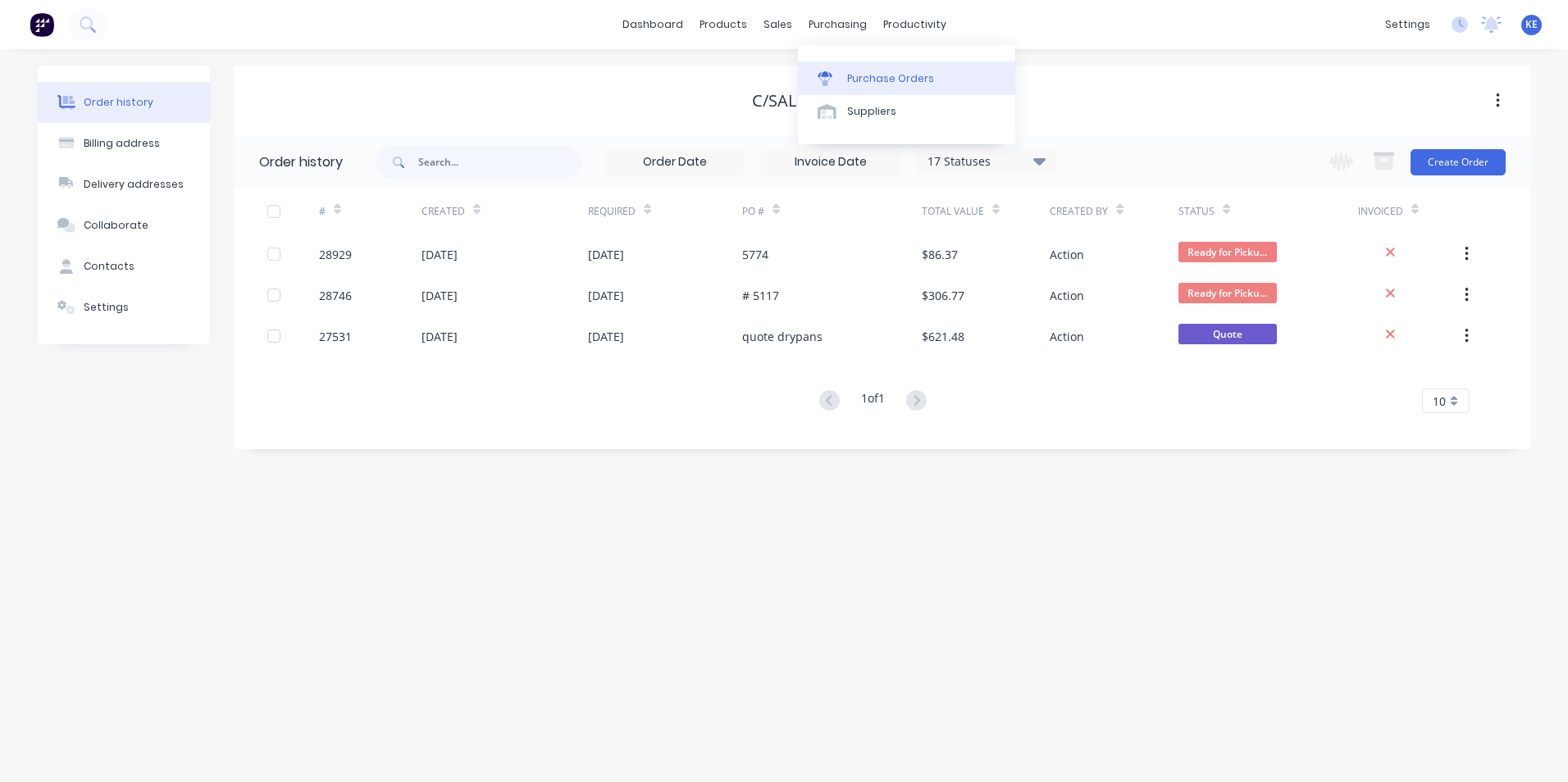
click at [898, 85] on div "Purchase Orders" at bounding box center [891, 78] width 87 height 14
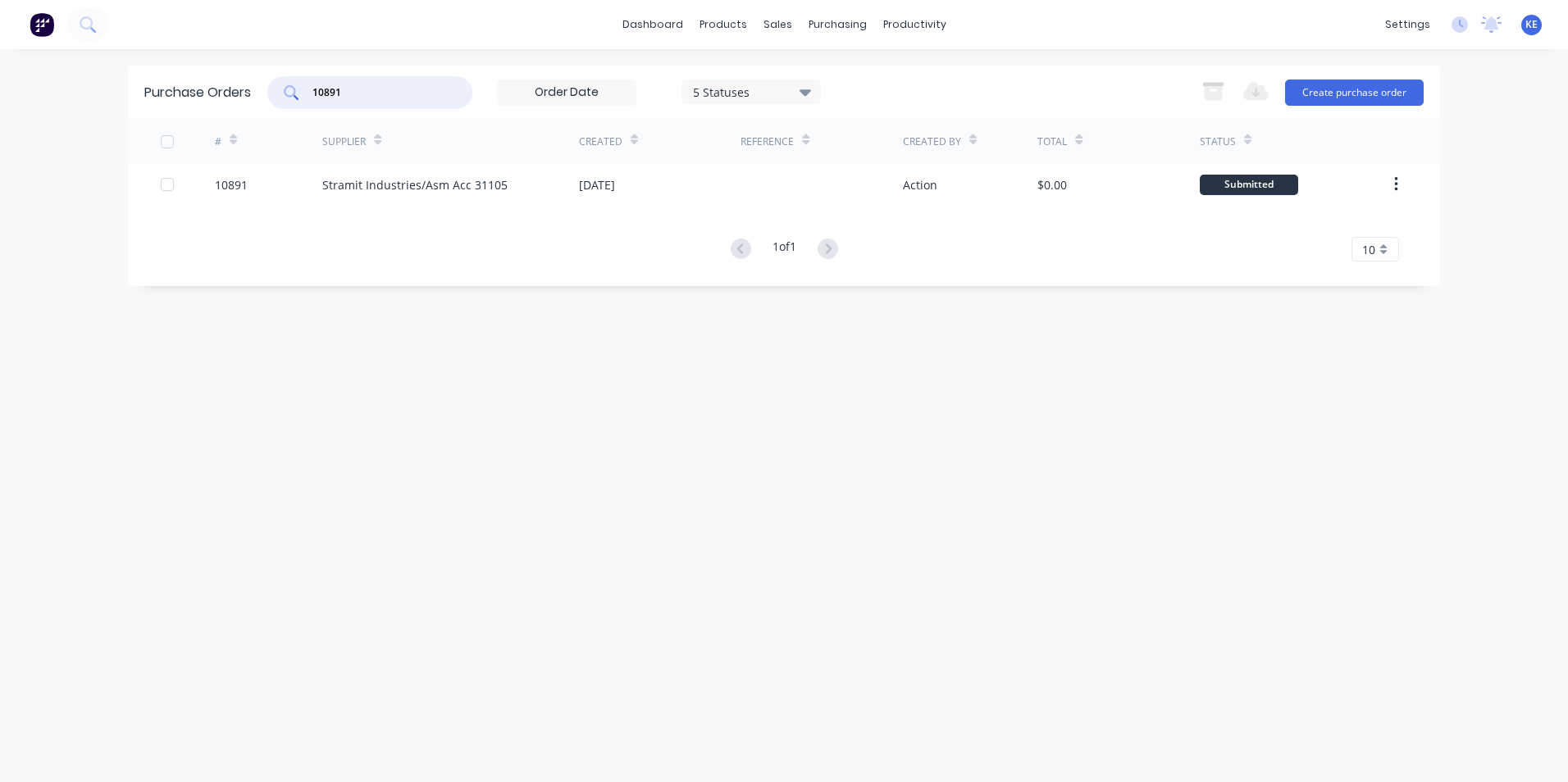
drag, startPoint x: 376, startPoint y: 89, endPoint x: 247, endPoint y: 92, distance: 129.0
click at [247, 92] on div "Purchase Orders 10891 5 Statuses 5 Statuses Export to Excel (XLSX) Create purch…" at bounding box center [783, 92] width 1312 height 53
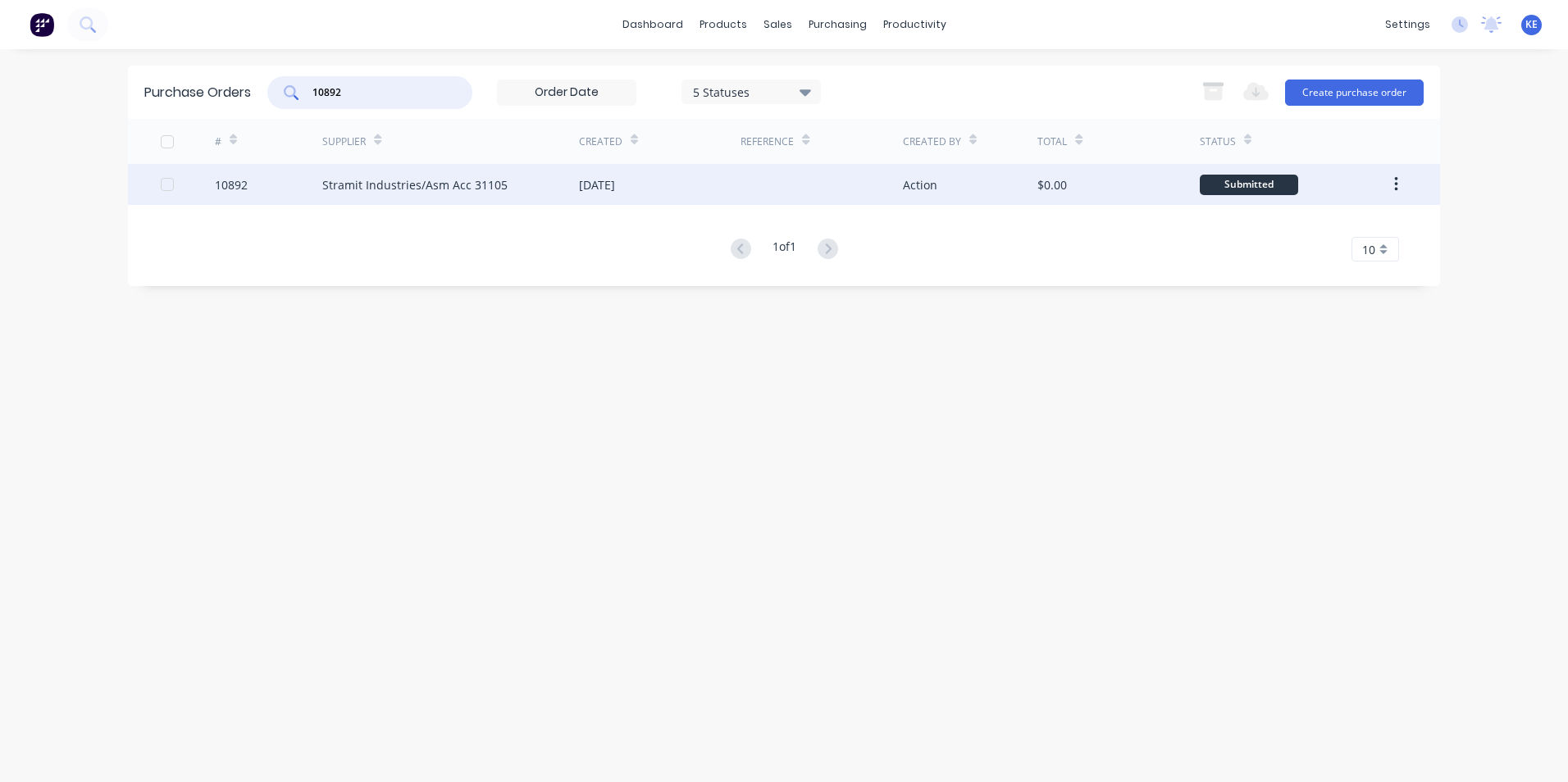
type input "10892"
click at [267, 196] on div "10892" at bounding box center [269, 185] width 109 height 41
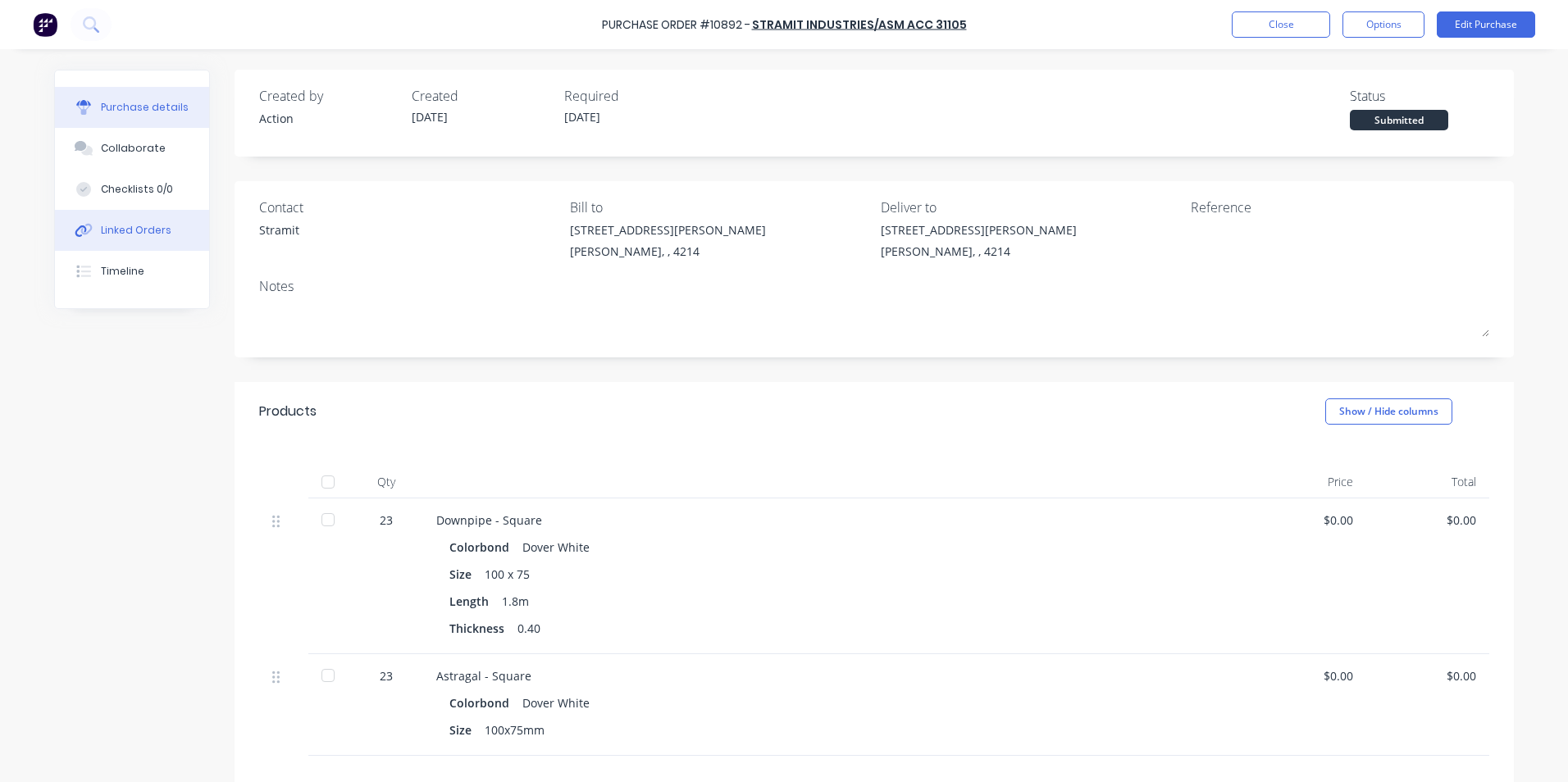
click at [128, 230] on div "Linked Orders" at bounding box center [136, 230] width 71 height 14
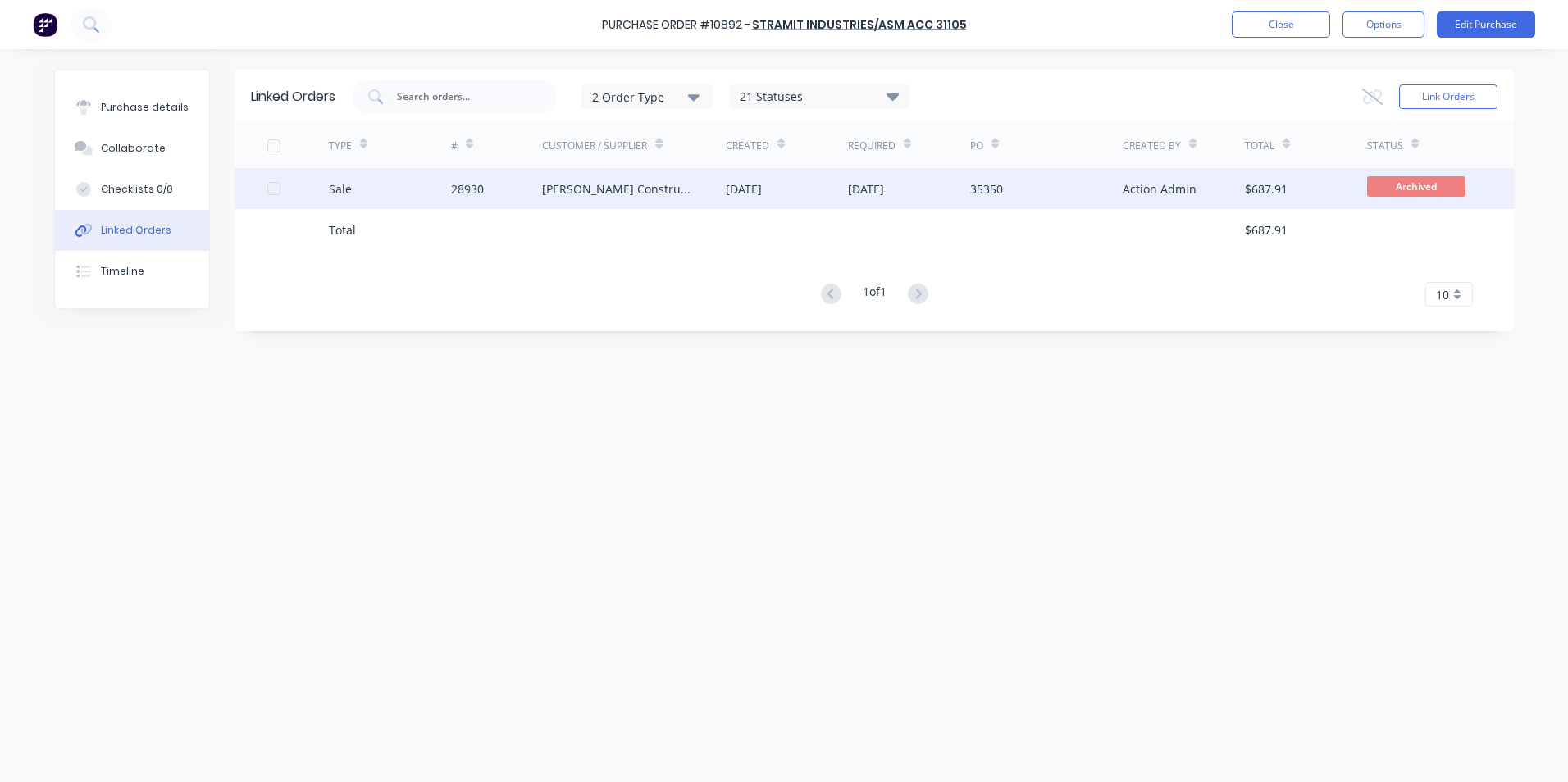
click at [389, 189] on div "Sale" at bounding box center [390, 189] width 122 height 41
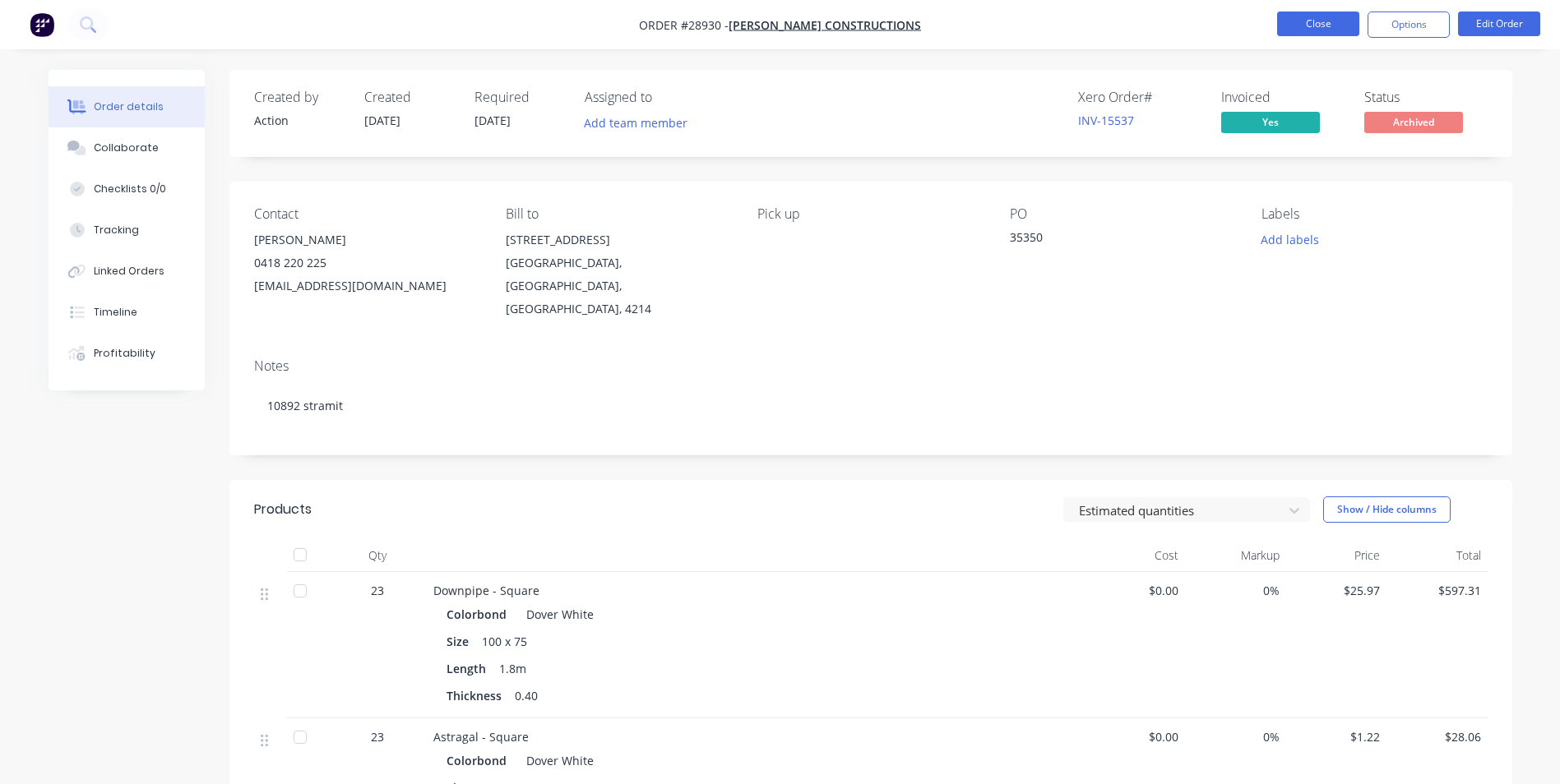
click at [1308, 32] on button "Close" at bounding box center [1317, 23] width 82 height 24
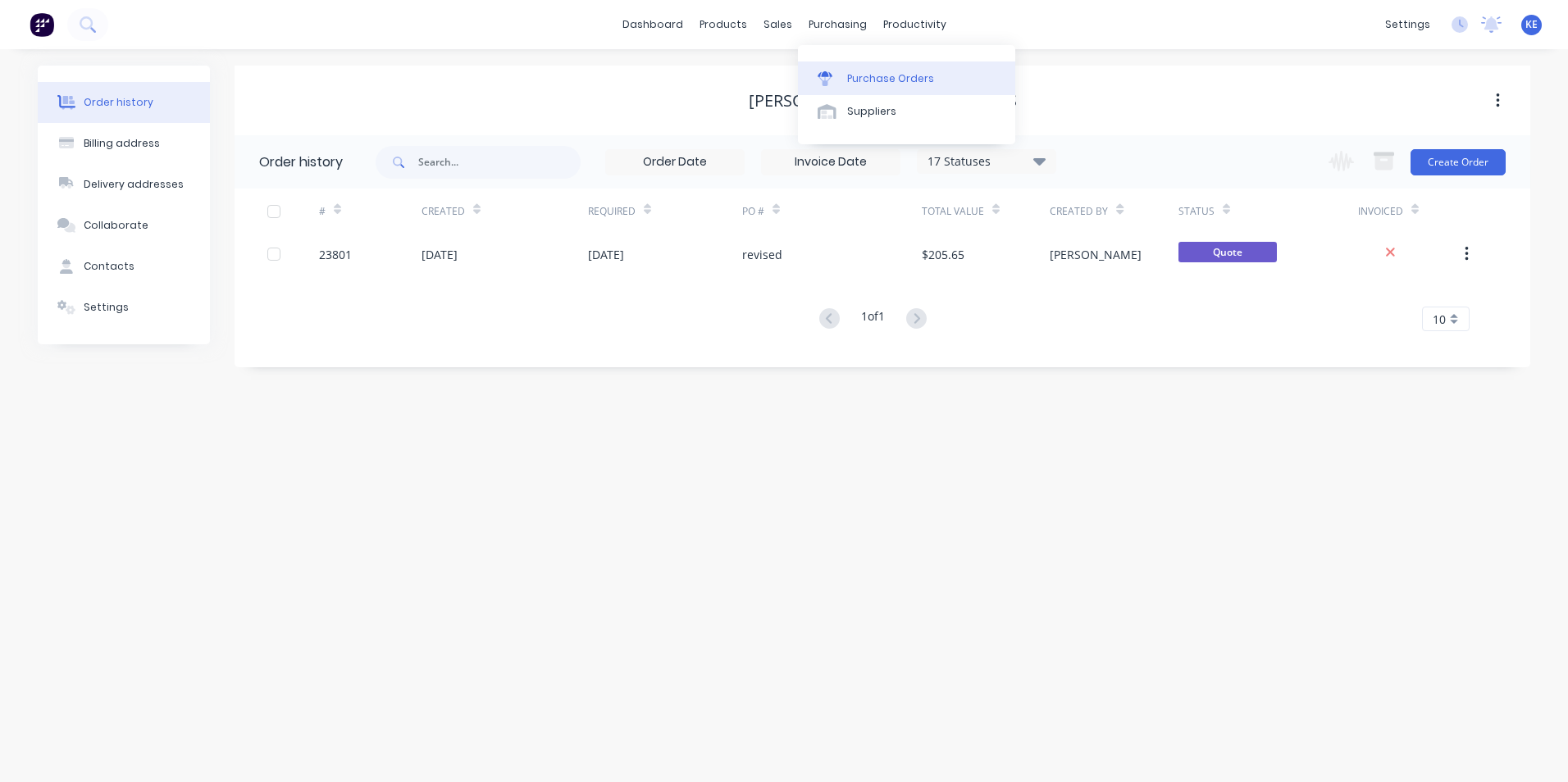
click at [894, 80] on div "Purchase Orders" at bounding box center [891, 78] width 87 height 14
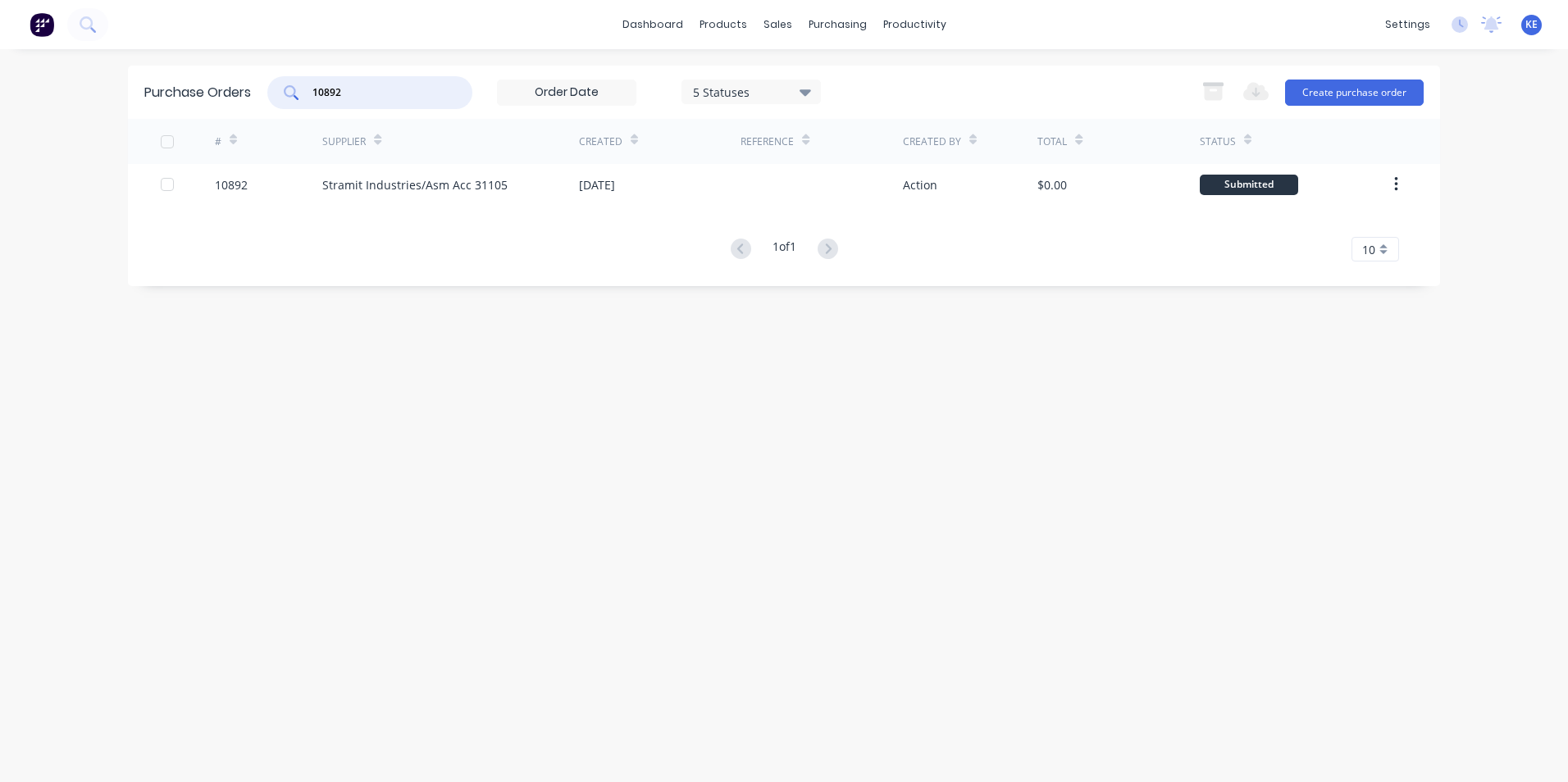
drag, startPoint x: 361, startPoint y: 100, endPoint x: 253, endPoint y: 109, distance: 108.4
click at [253, 109] on div "Purchase Orders 10892 5 Statuses 5 Statuses Export to Excel (XLSX) Create purch…" at bounding box center [783, 92] width 1312 height 53
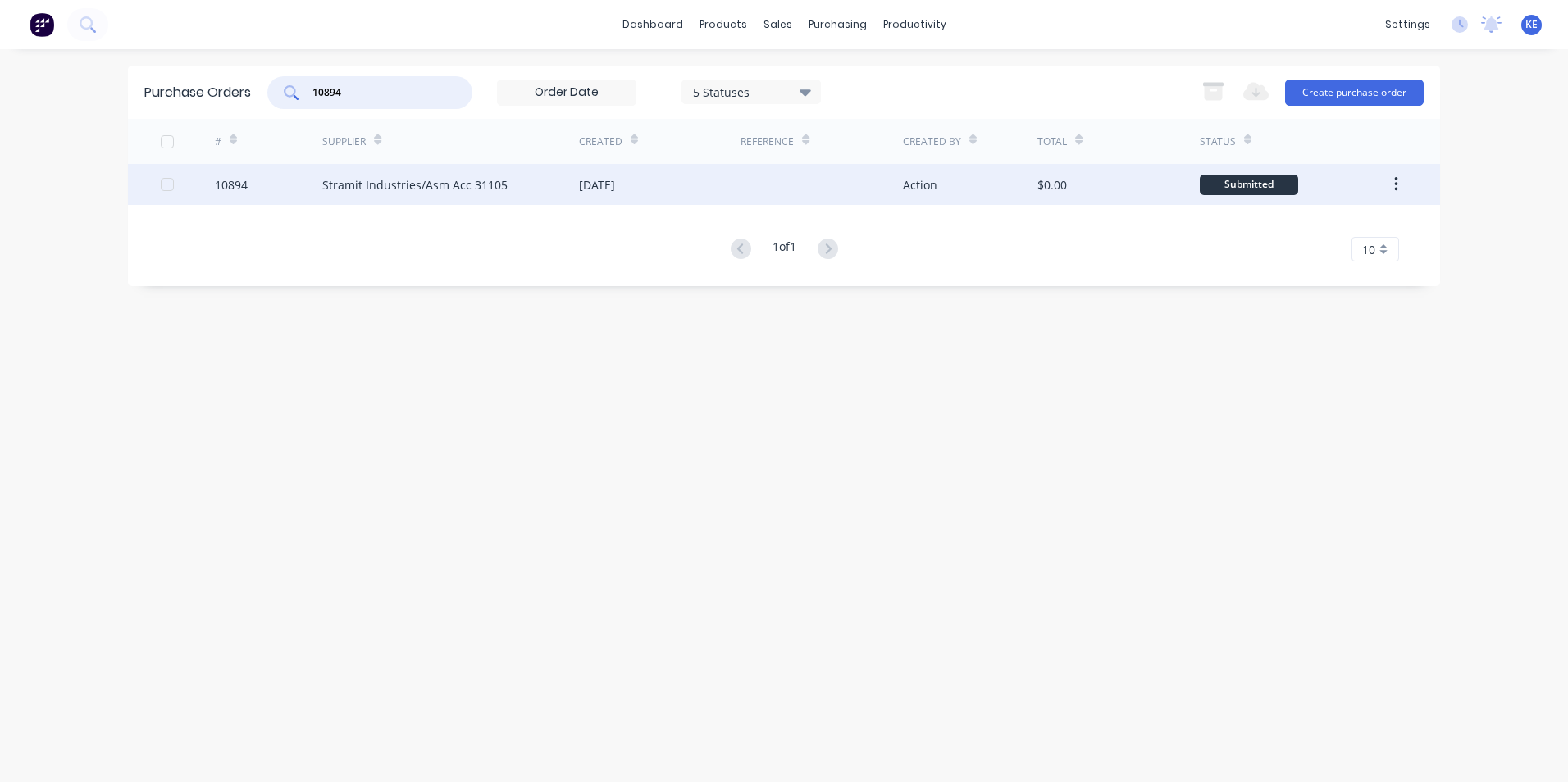
type input "10894"
click at [284, 187] on div "10894" at bounding box center [269, 185] width 109 height 41
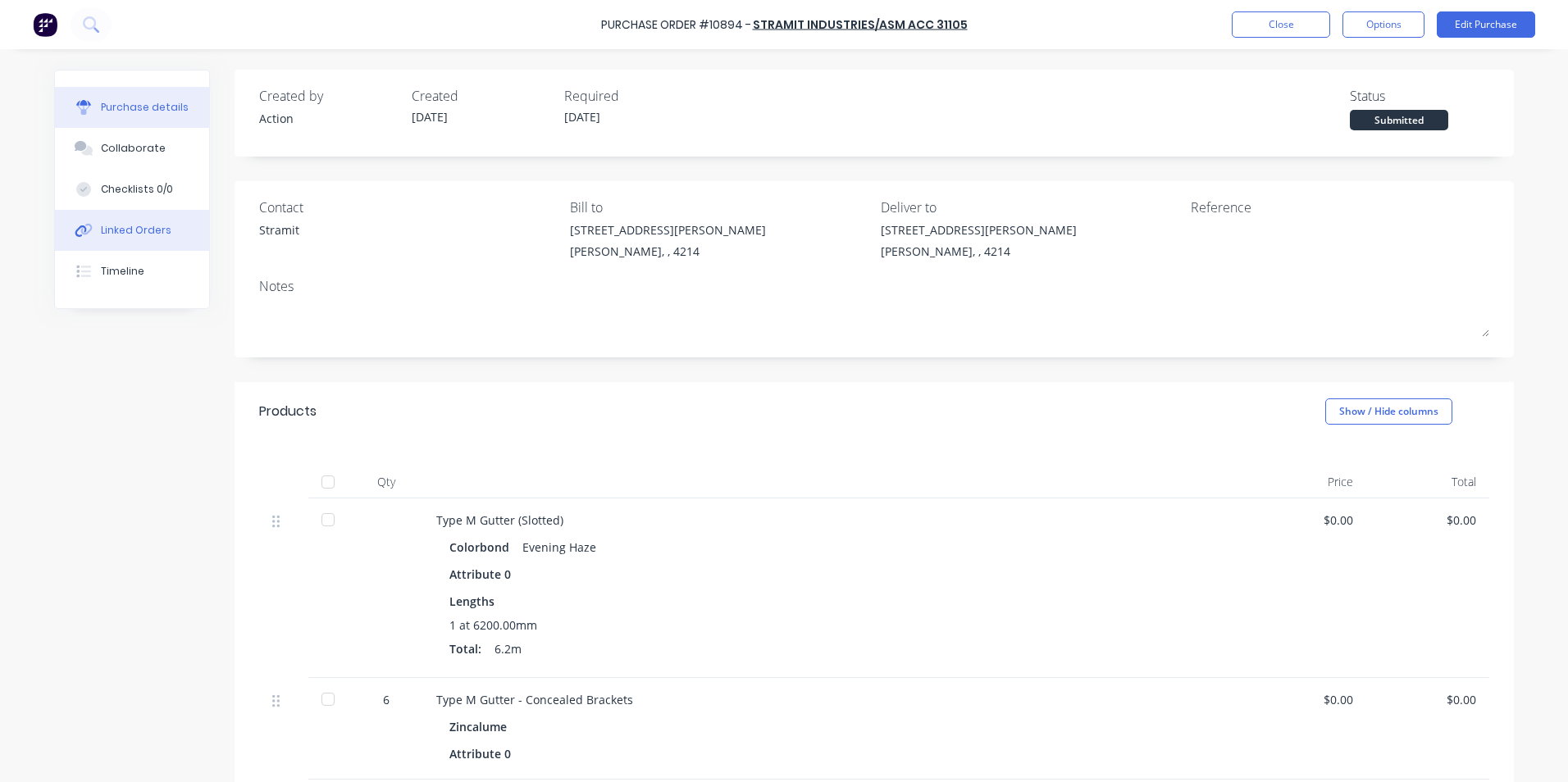
click at [119, 227] on div "Linked Orders" at bounding box center [136, 230] width 71 height 14
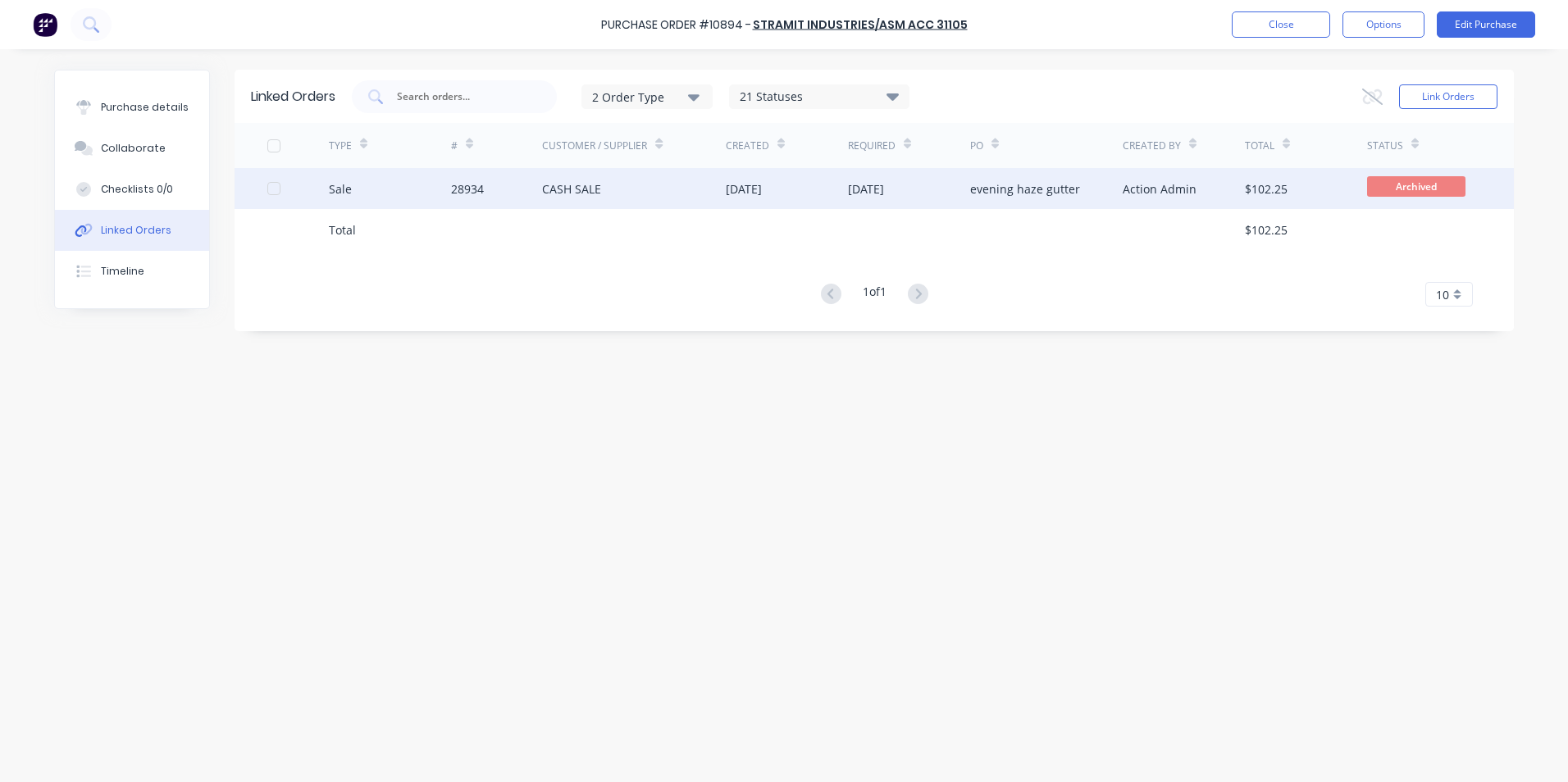
click at [380, 198] on div "Sale" at bounding box center [390, 189] width 122 height 41
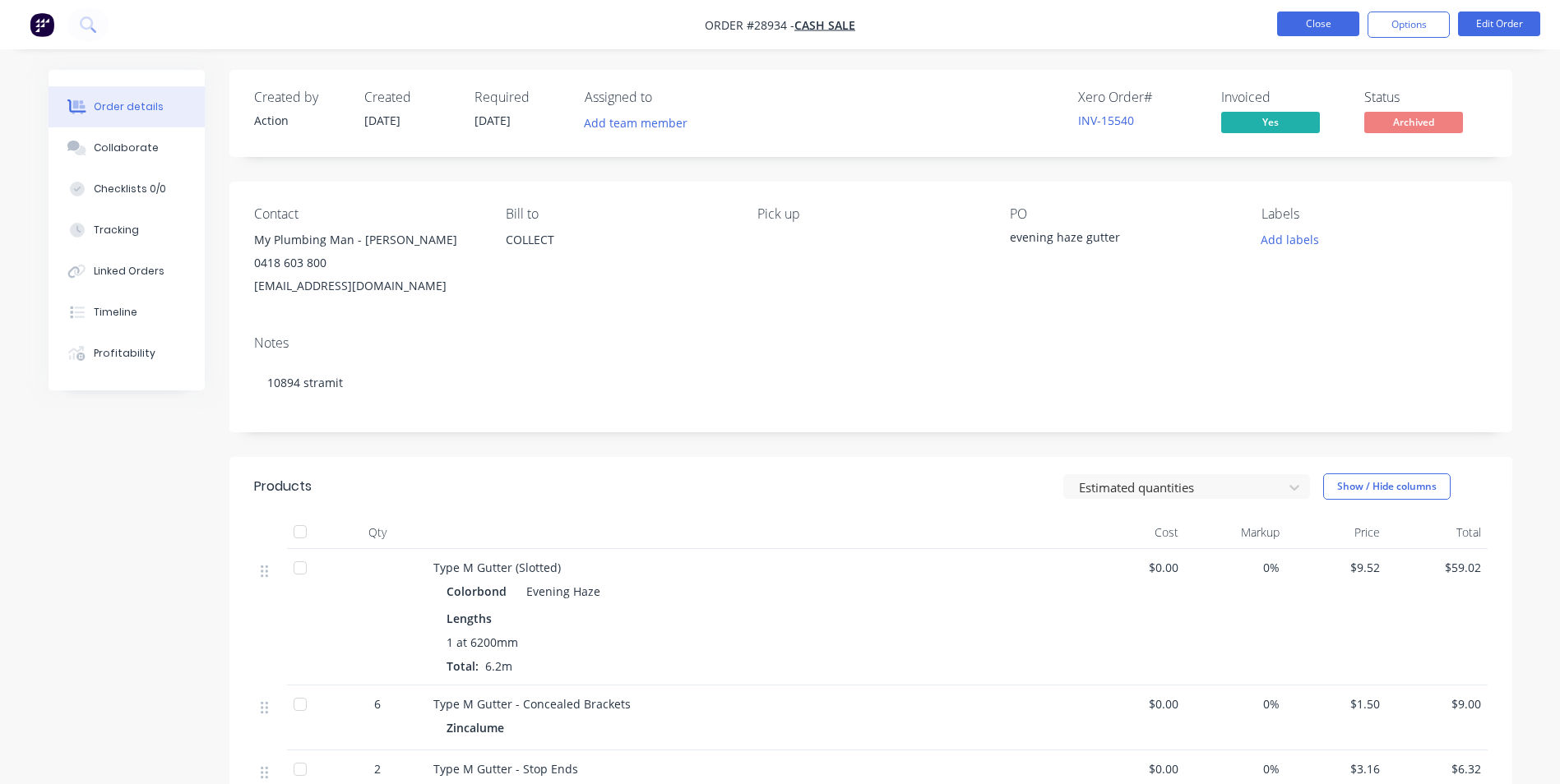
click at [1305, 26] on button "Close" at bounding box center [1317, 23] width 82 height 24
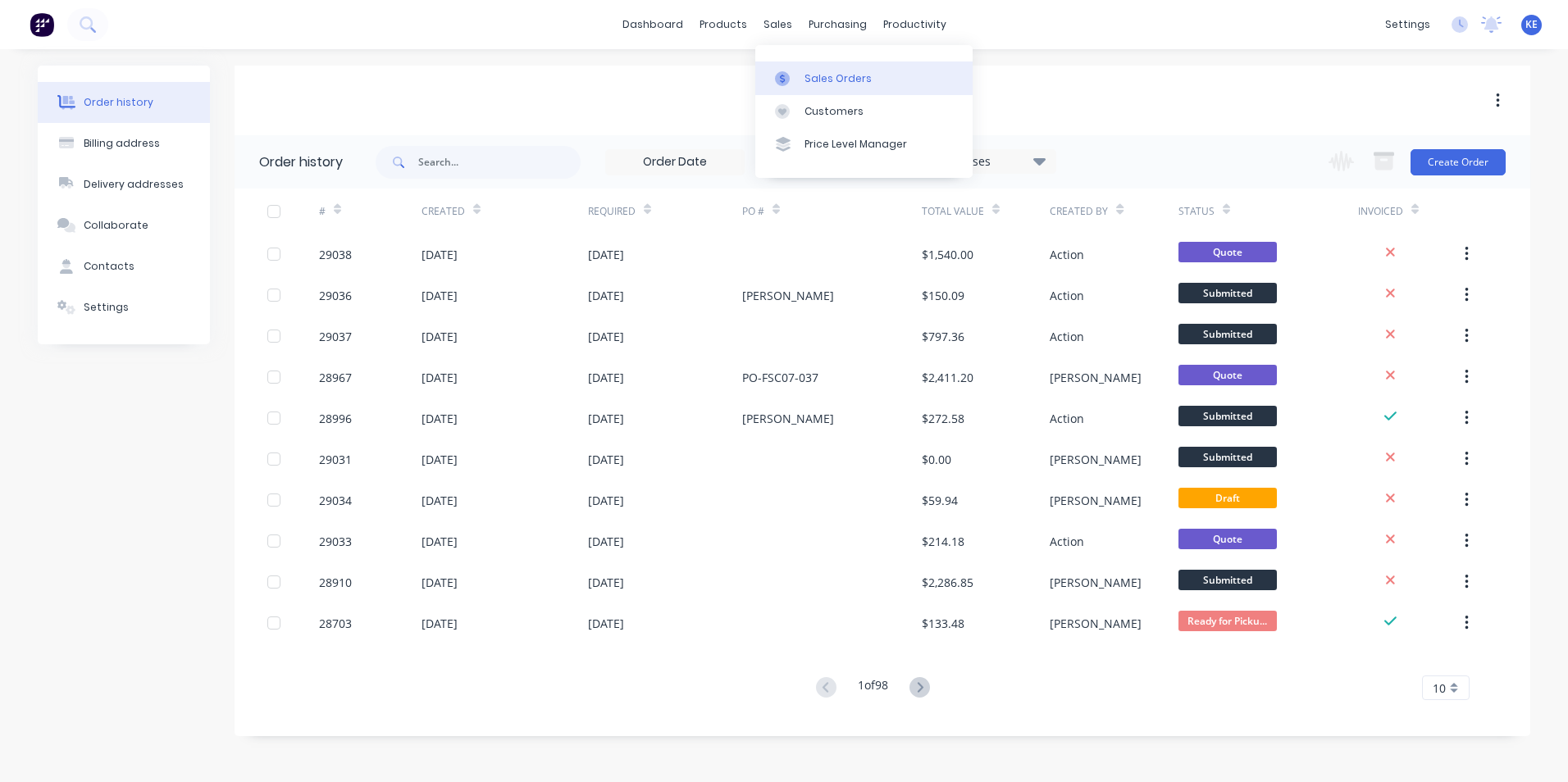
click at [820, 77] on div "Sales Orders" at bounding box center [838, 78] width 67 height 14
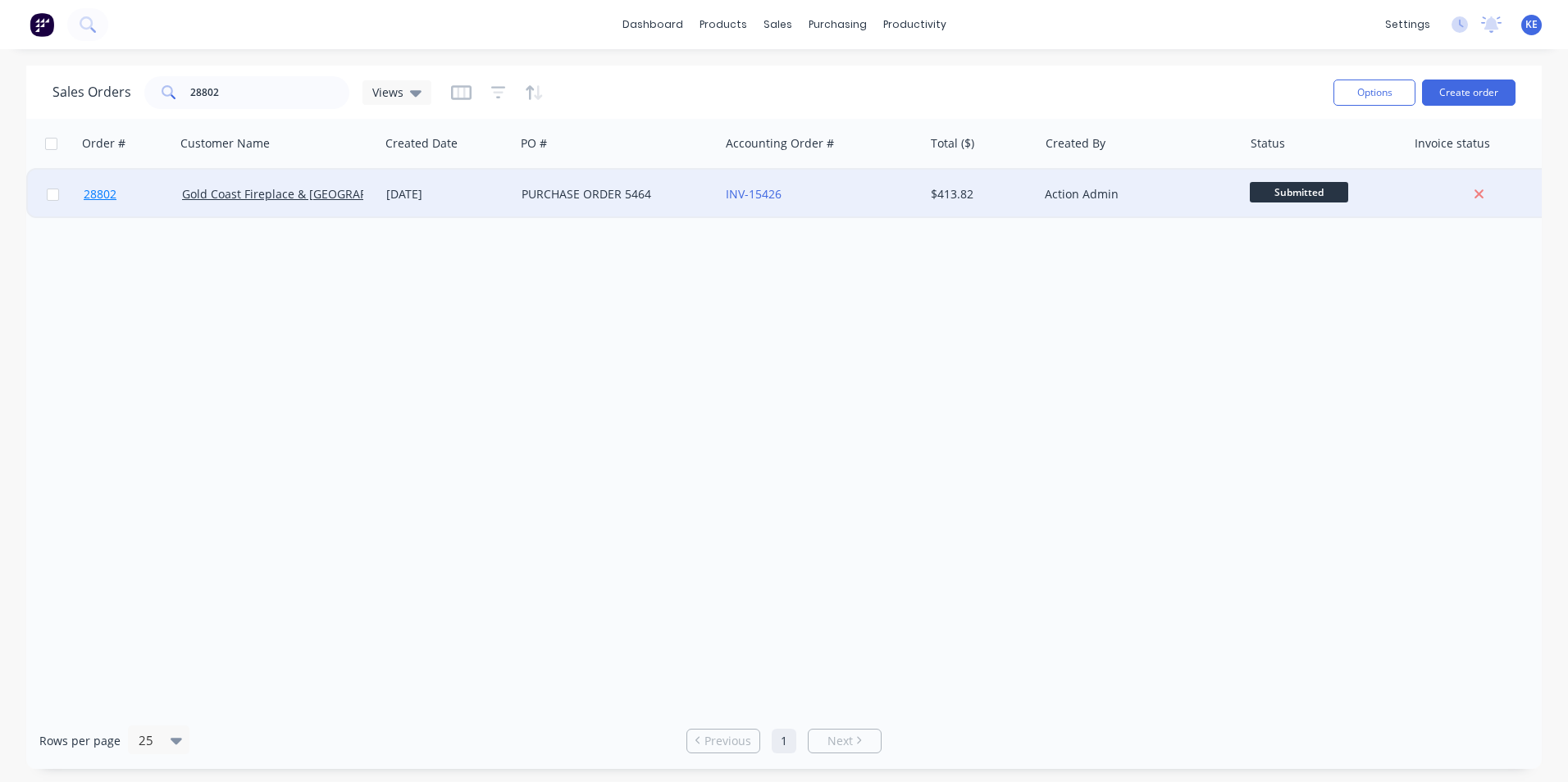
click at [151, 191] on link "28802" at bounding box center [133, 194] width 99 height 49
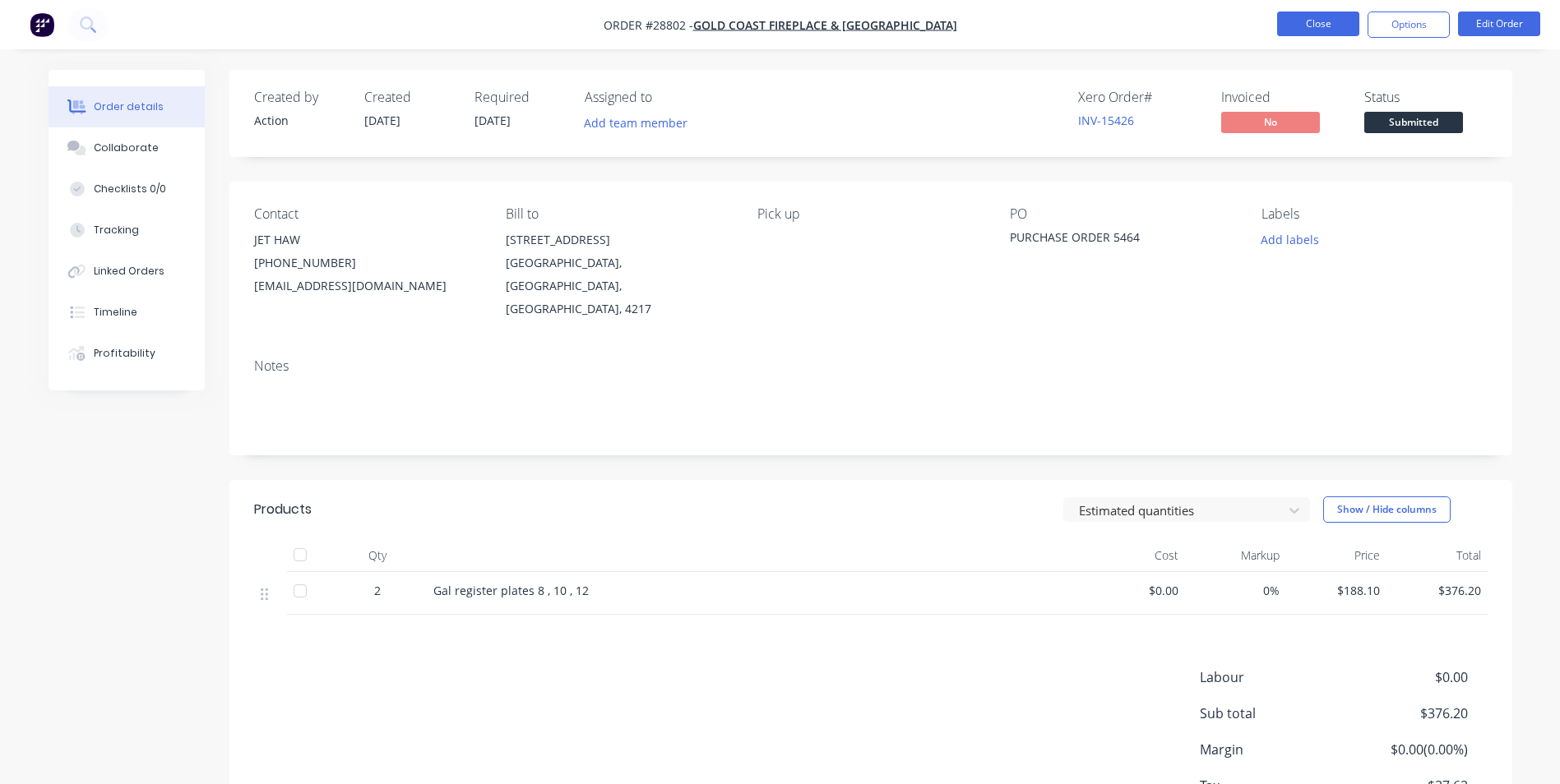
click at [1321, 20] on button "Close" at bounding box center [1317, 23] width 82 height 24
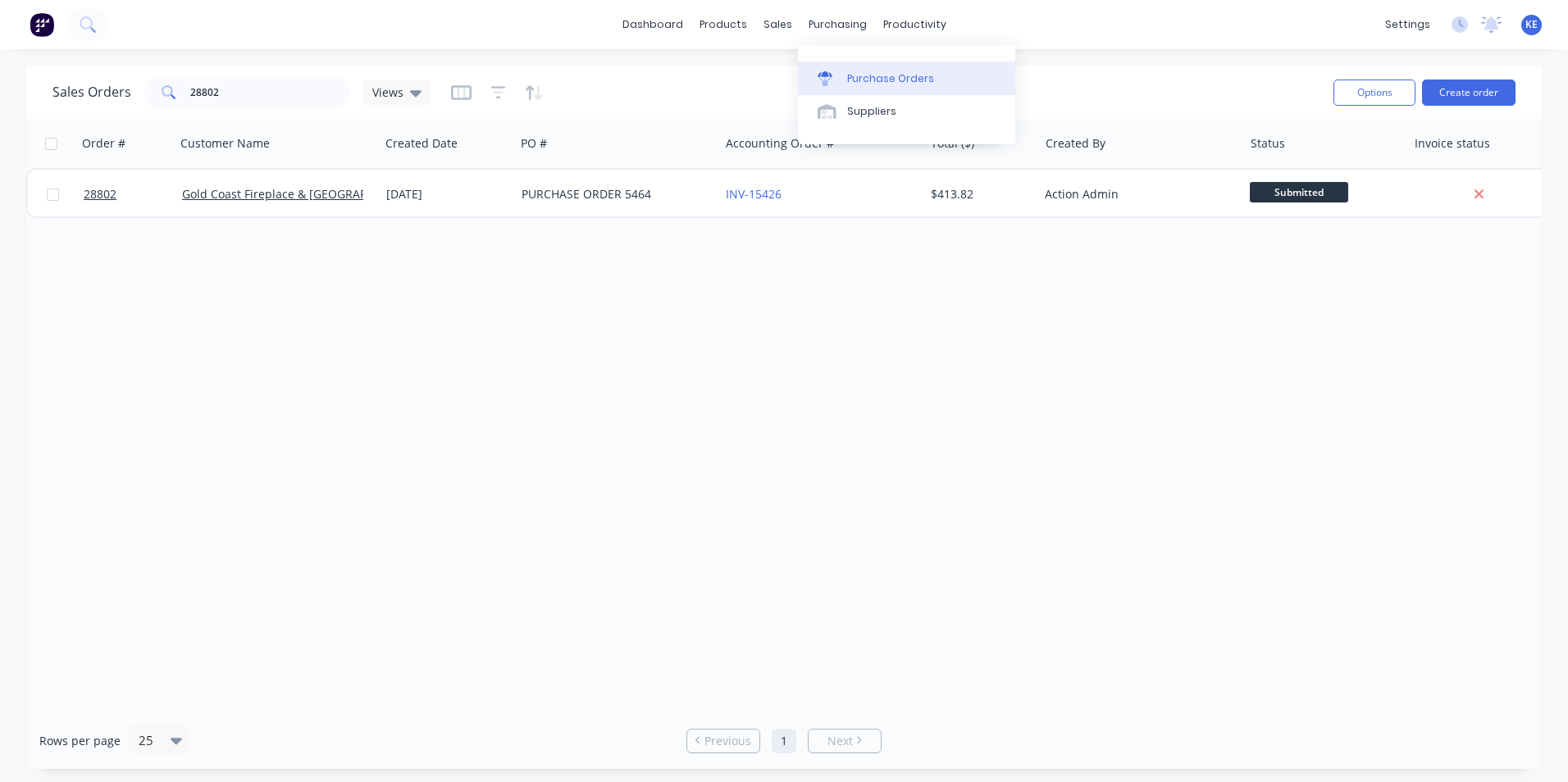
click at [885, 79] on div "Purchase Orders" at bounding box center [891, 78] width 87 height 14
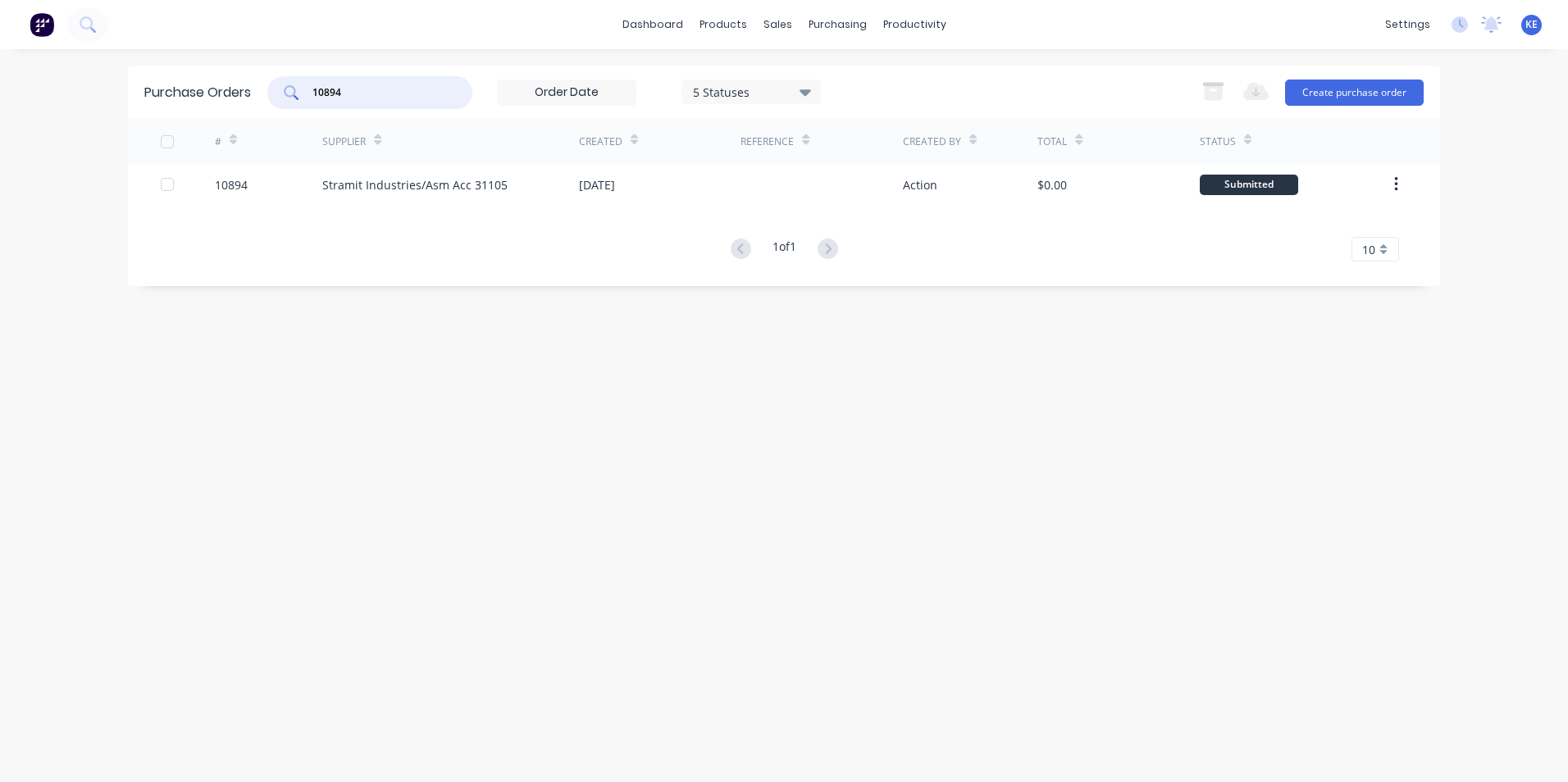
drag, startPoint x: 368, startPoint y: 93, endPoint x: 250, endPoint y: 106, distance: 118.7
click at [250, 106] on div "Purchase Orders 10894 5 Statuses 5 Statuses Export to Excel (XLSX) Create purch…" at bounding box center [783, 92] width 1312 height 53
type input "10958"
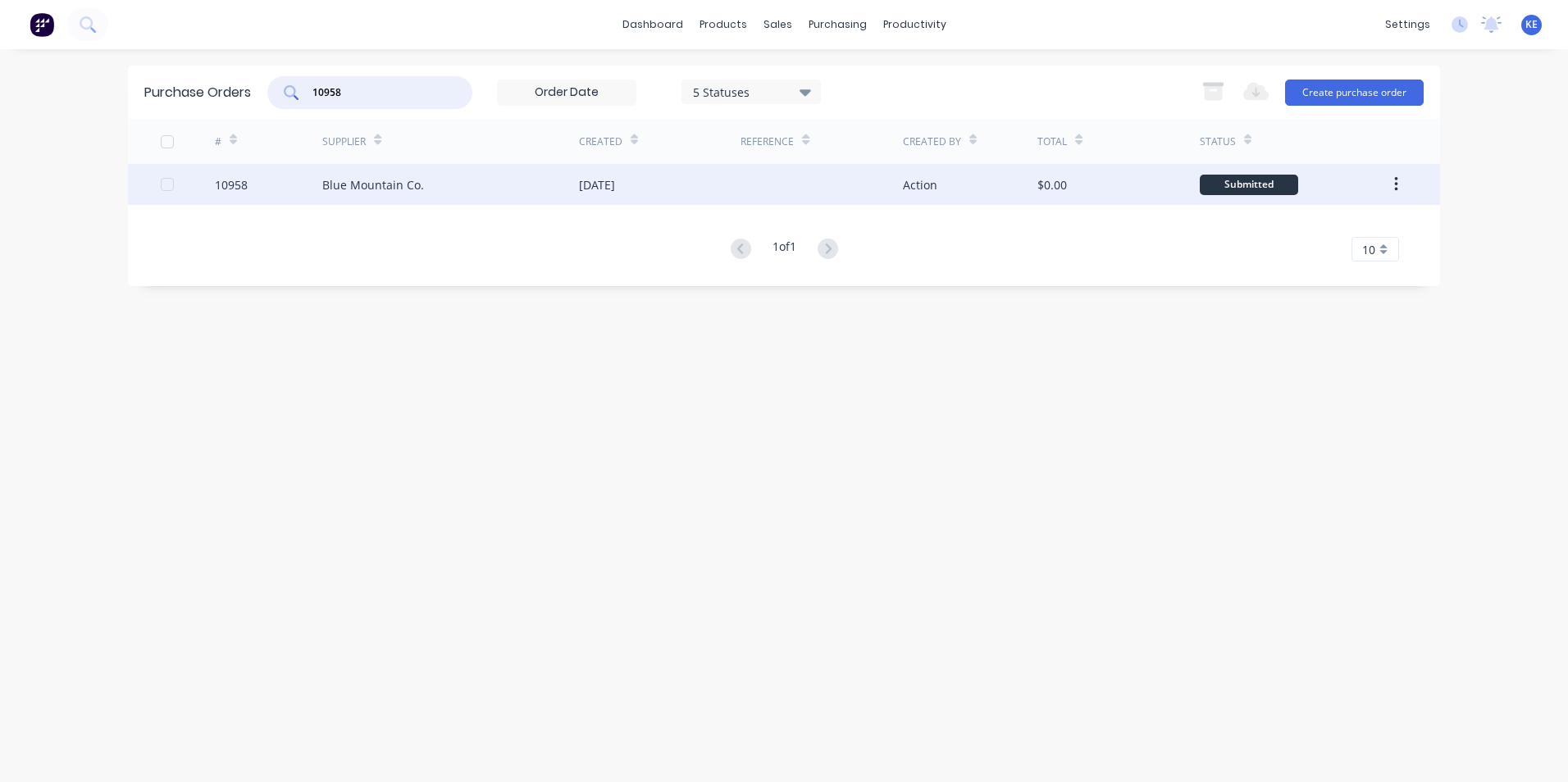
click at [277, 188] on div "10958" at bounding box center [269, 185] width 109 height 41
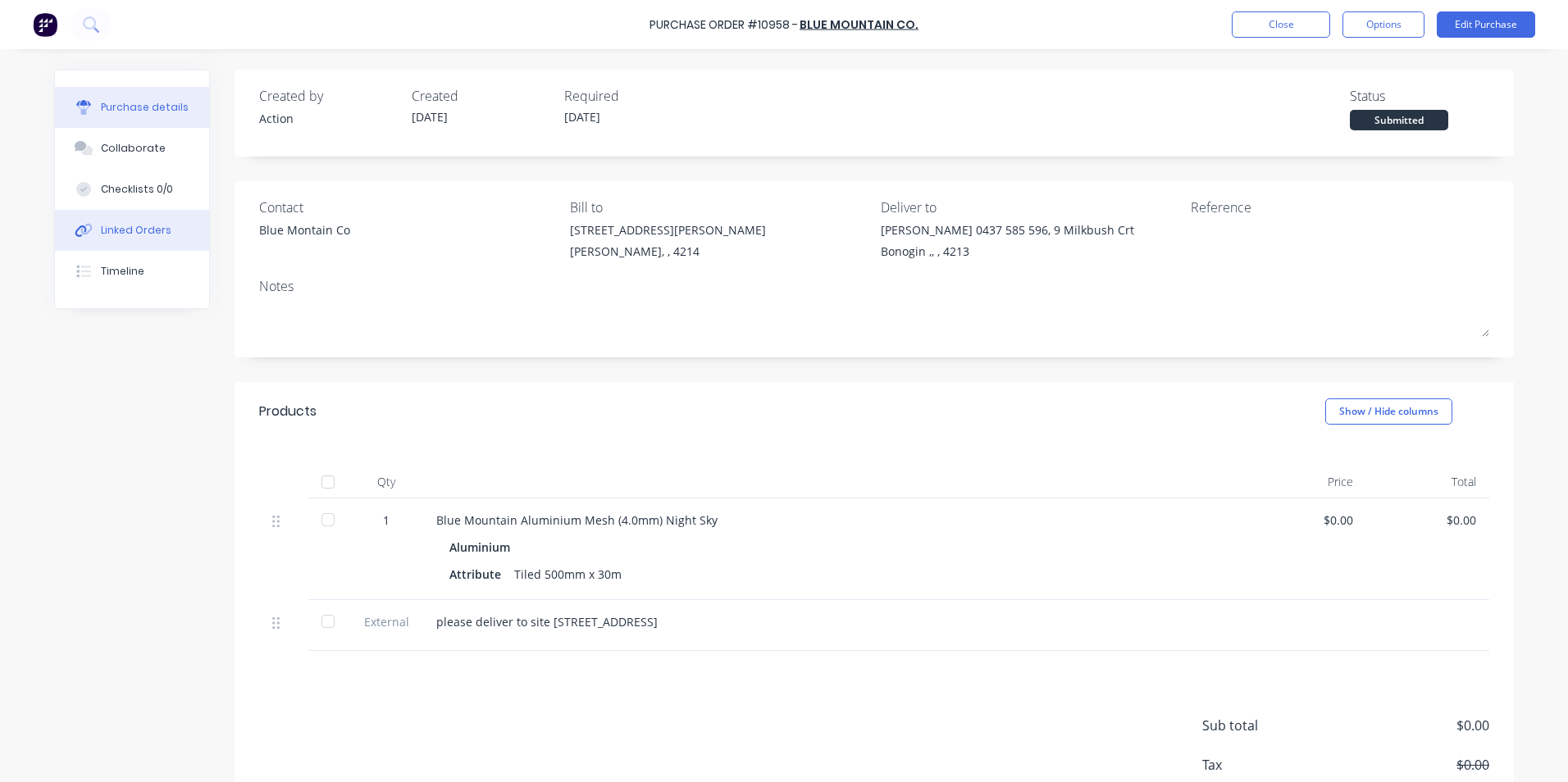
click at [128, 223] on div "Linked Orders" at bounding box center [136, 230] width 71 height 14
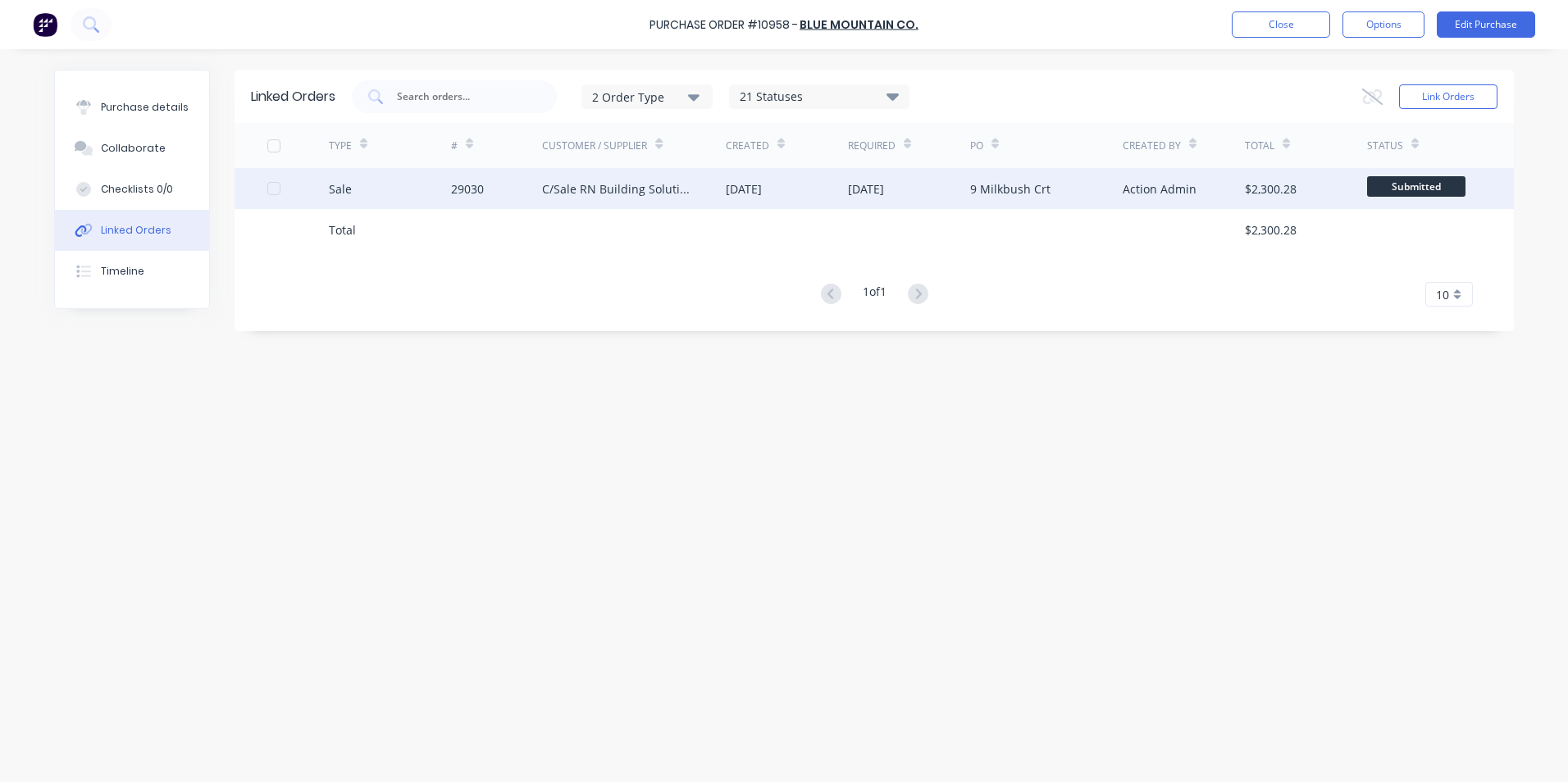
click at [402, 189] on div "Sale" at bounding box center [390, 189] width 122 height 41
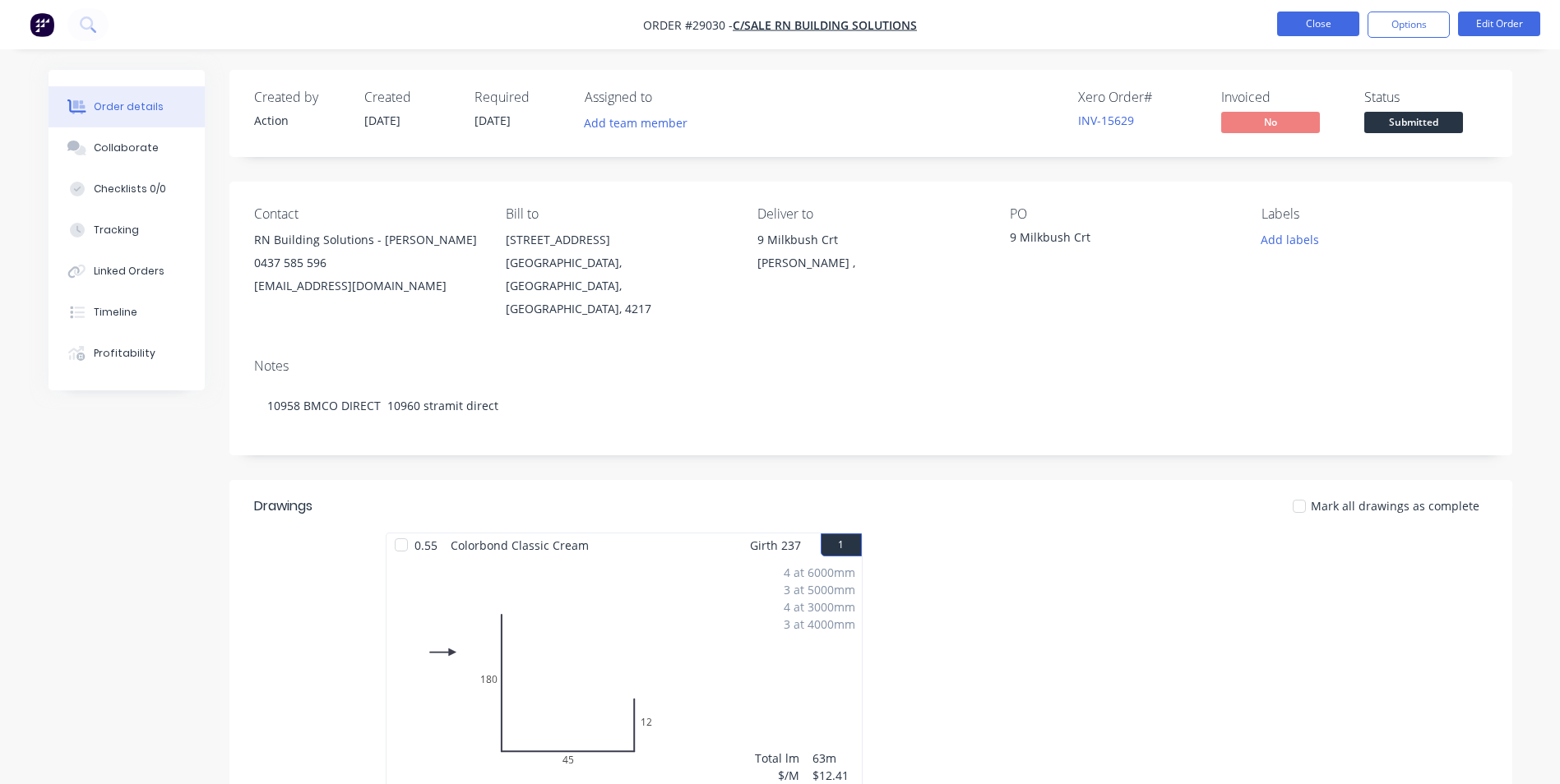
click at [1319, 25] on button "Close" at bounding box center [1317, 23] width 82 height 24
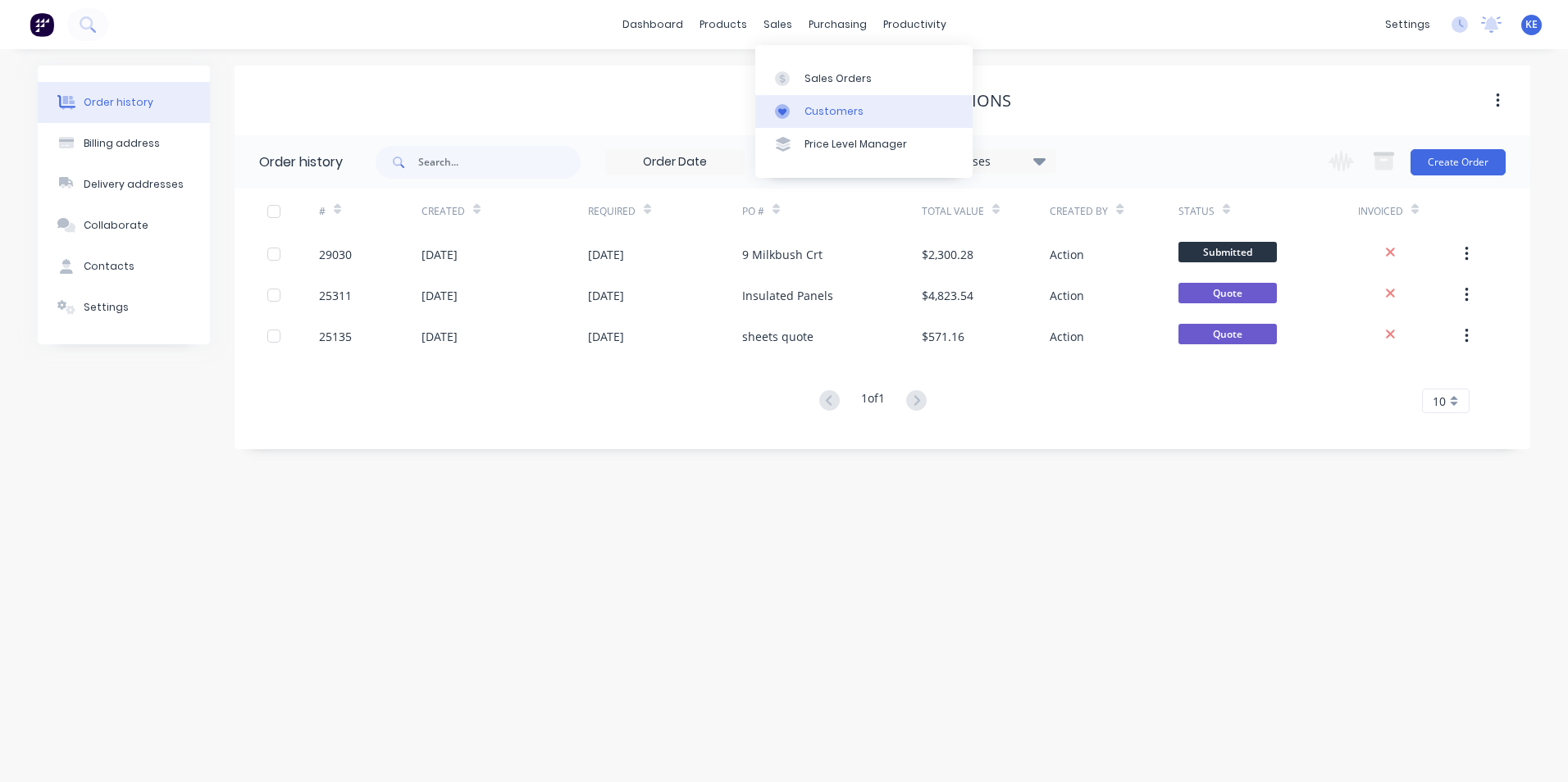
click at [815, 104] on div "Customers" at bounding box center [834, 111] width 59 height 14
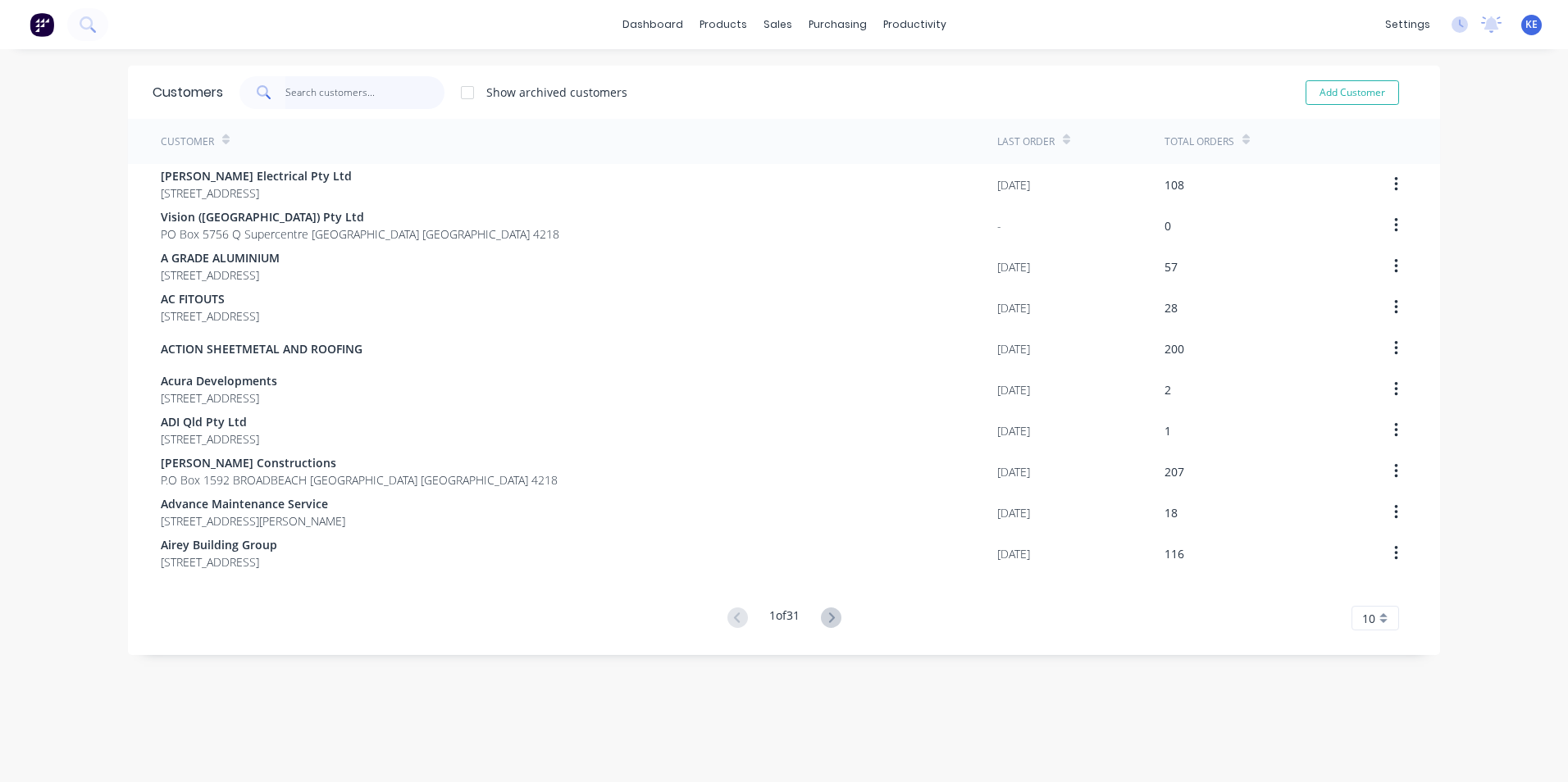
click at [322, 89] on input "text" at bounding box center [366, 92] width 160 height 33
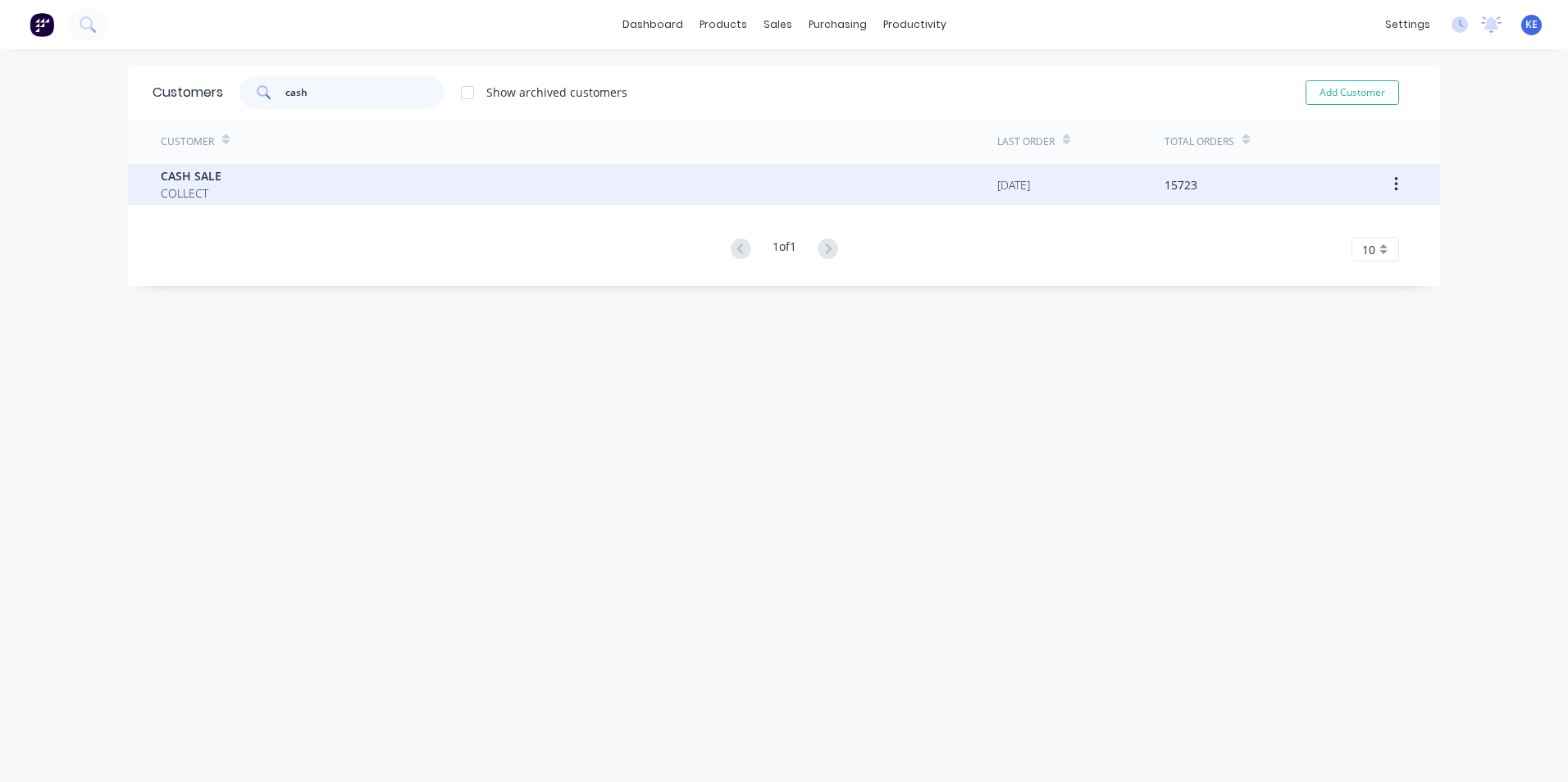
type input "cash"
click at [321, 198] on div "CASH SALE COLLECT" at bounding box center [579, 185] width 837 height 41
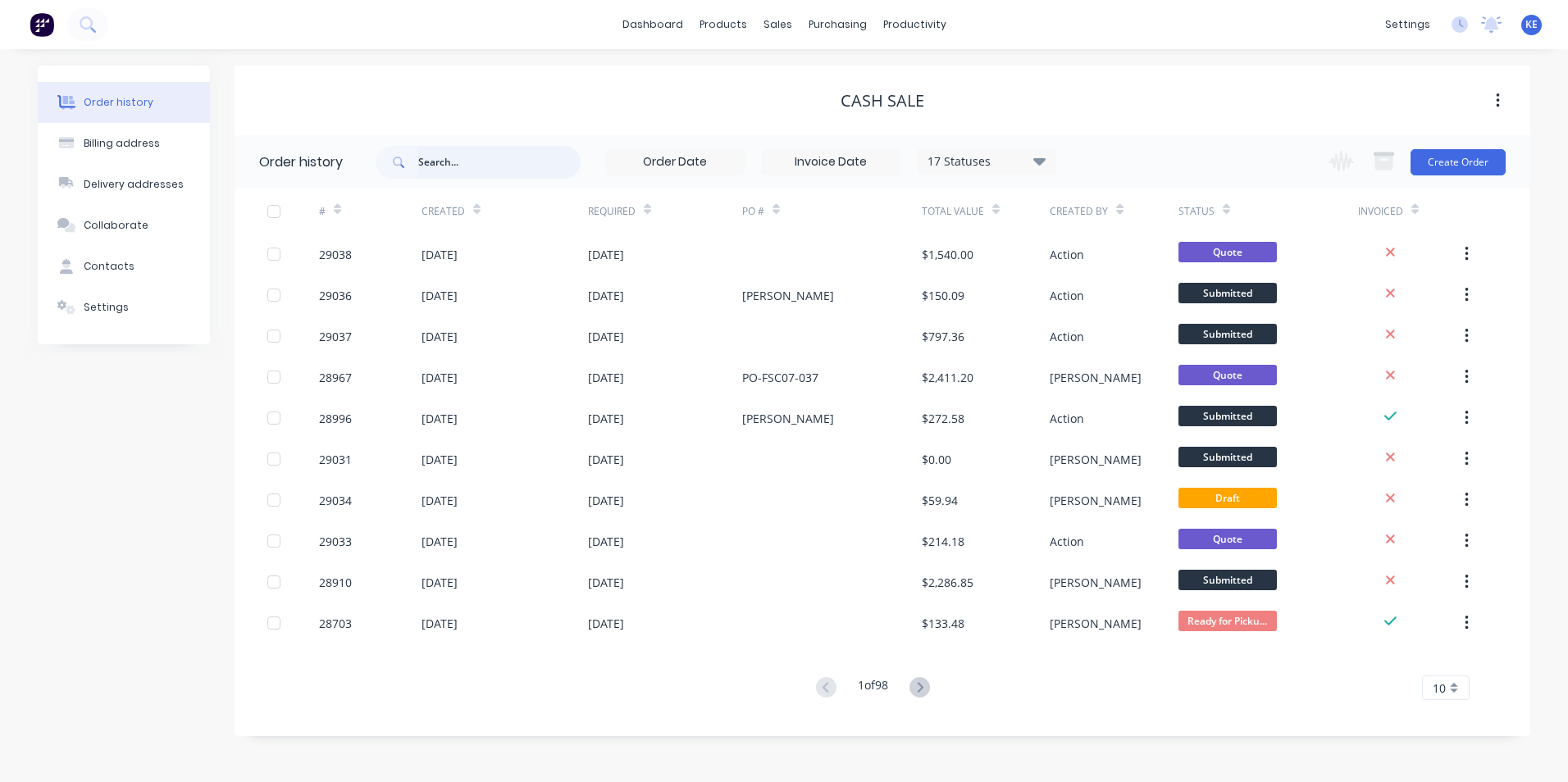
click at [469, 166] on input "text" at bounding box center [499, 163] width 163 height 33
type input "28881"
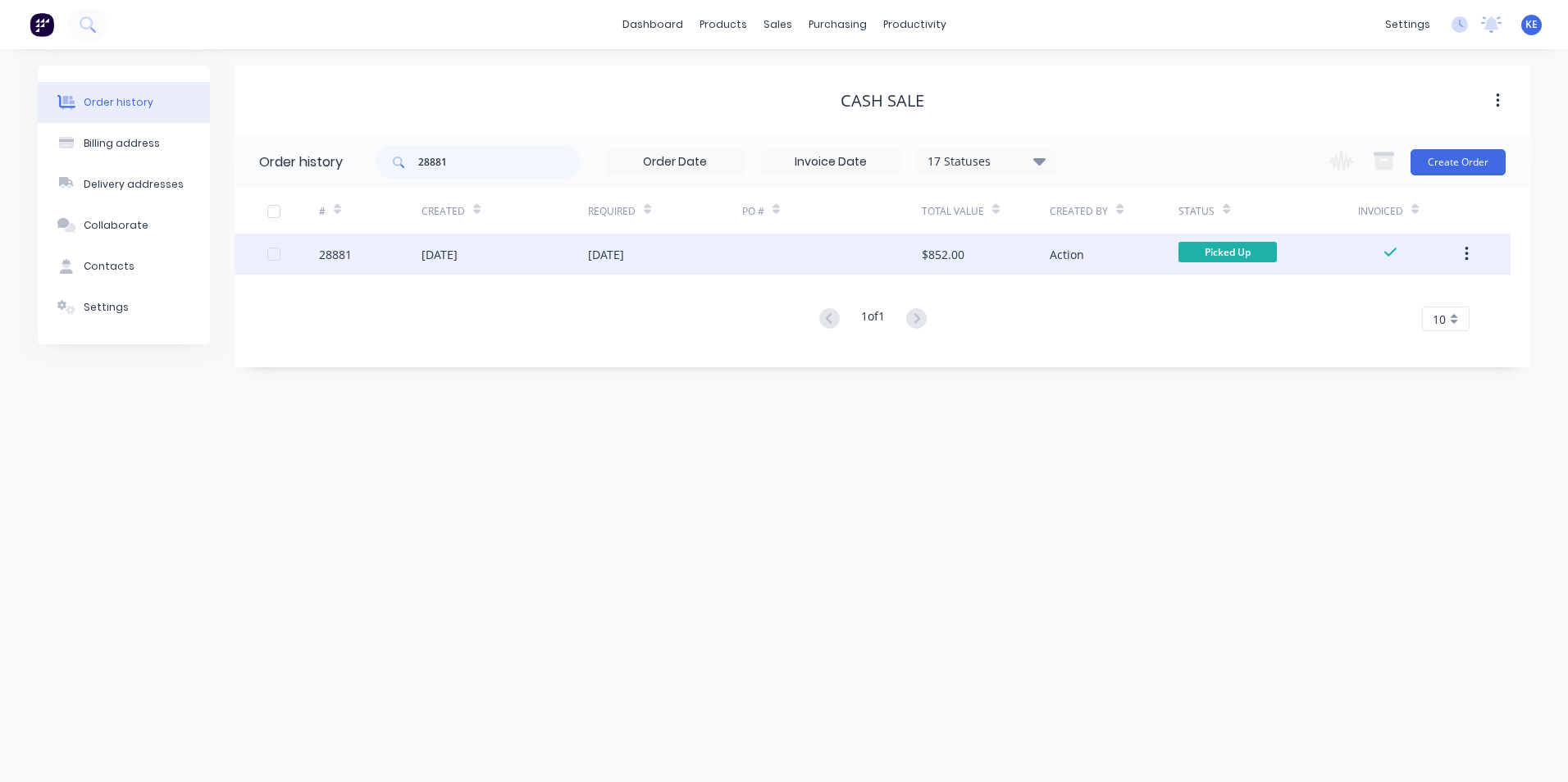
click at [357, 254] on div "28881" at bounding box center [370, 254] width 102 height 41
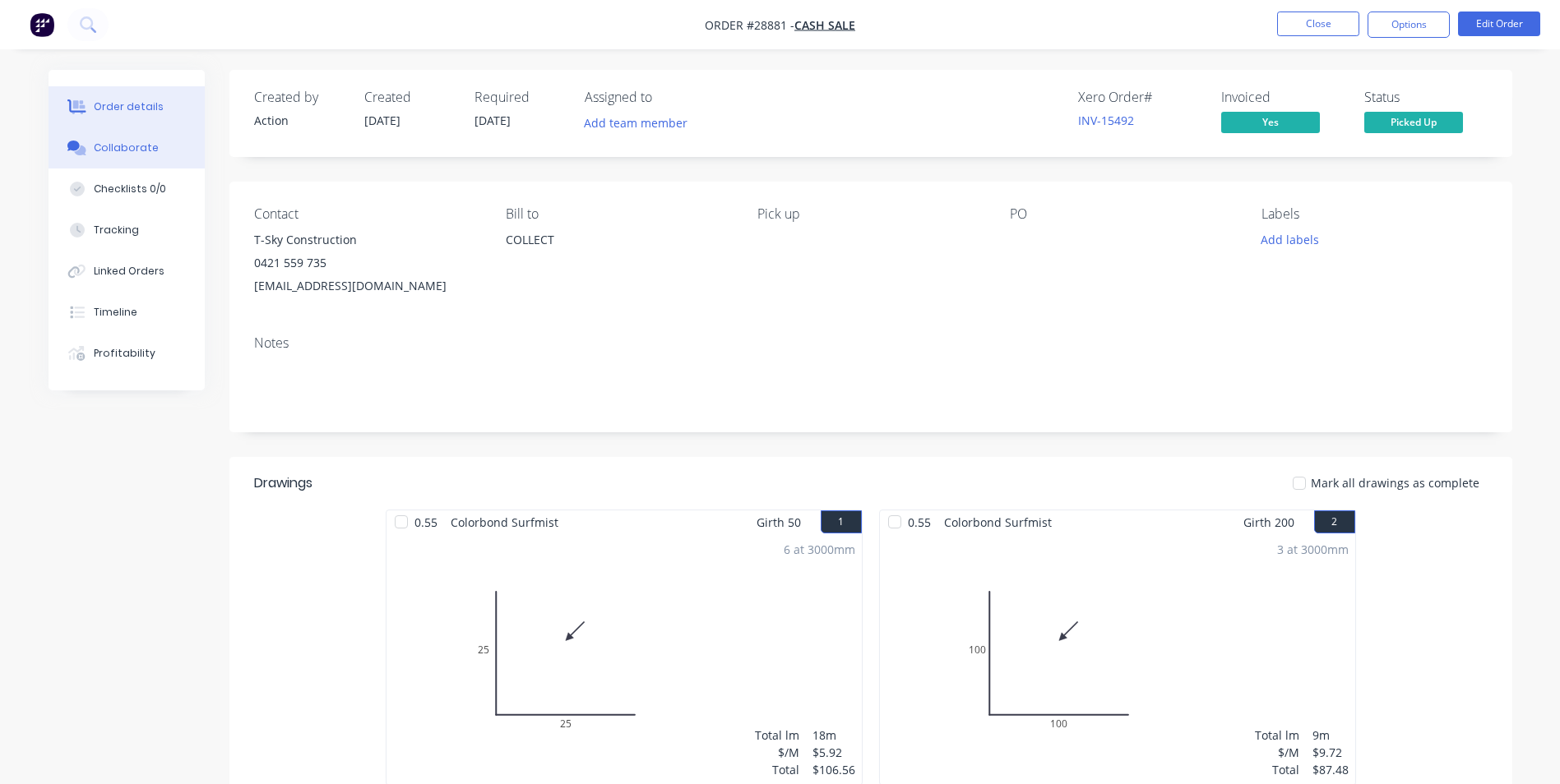
click at [116, 145] on div "Collaborate" at bounding box center [126, 148] width 65 height 14
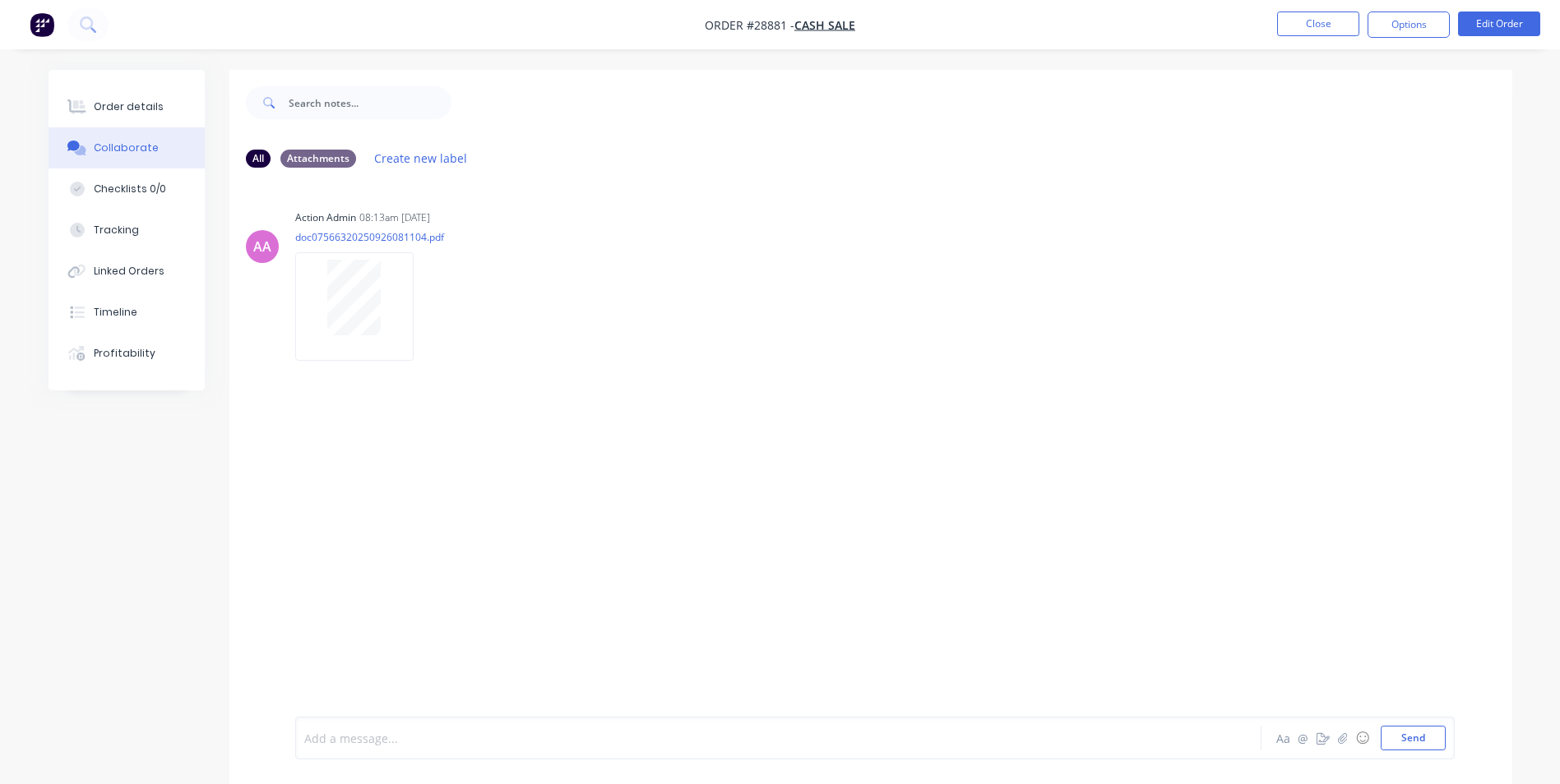
click at [386, 737] on div at bounding box center [733, 738] width 855 height 17
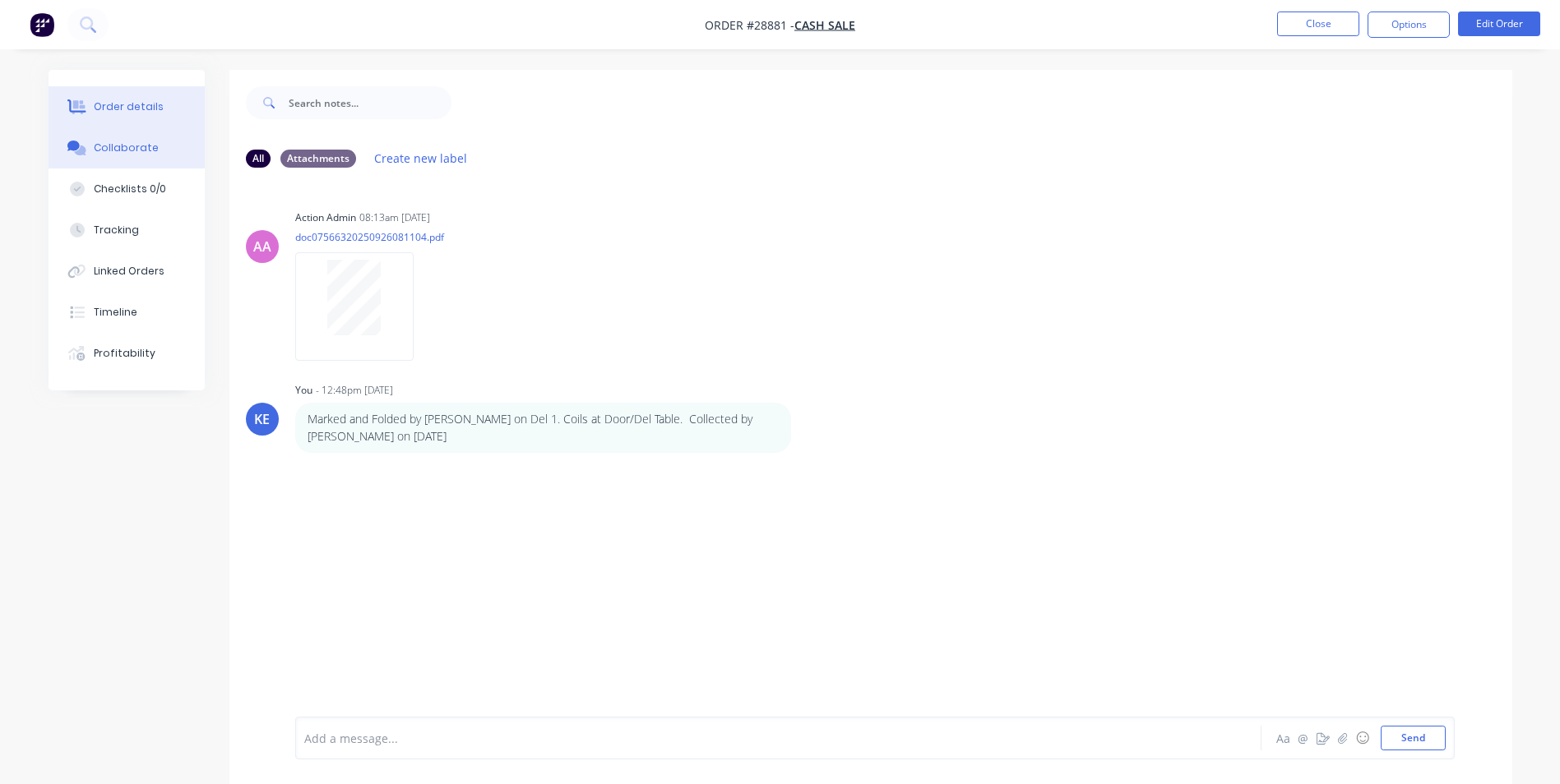
click at [114, 105] on div "Order details" at bounding box center [129, 107] width 70 height 14
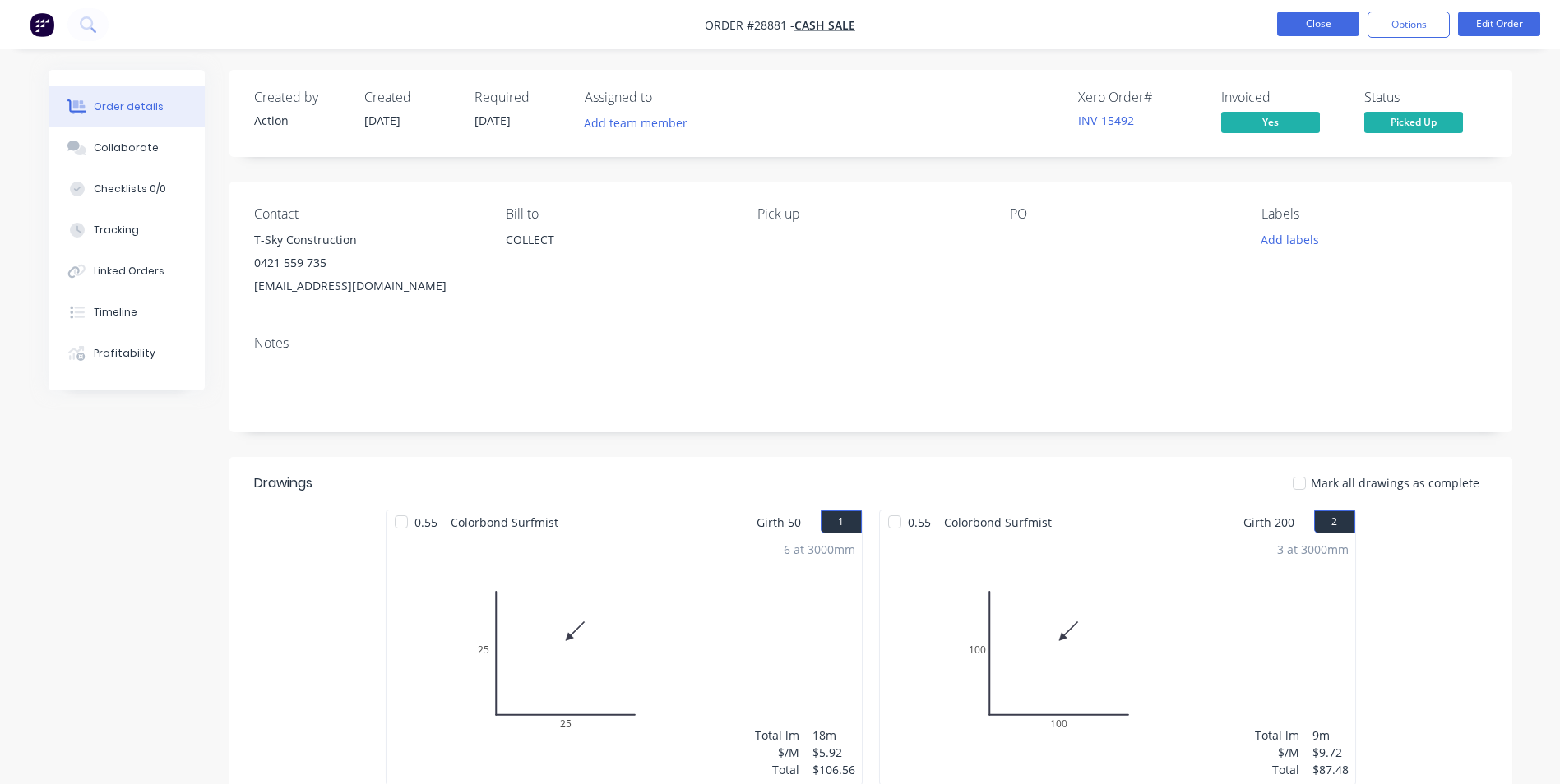
click at [1319, 22] on button "Close" at bounding box center [1317, 23] width 82 height 24
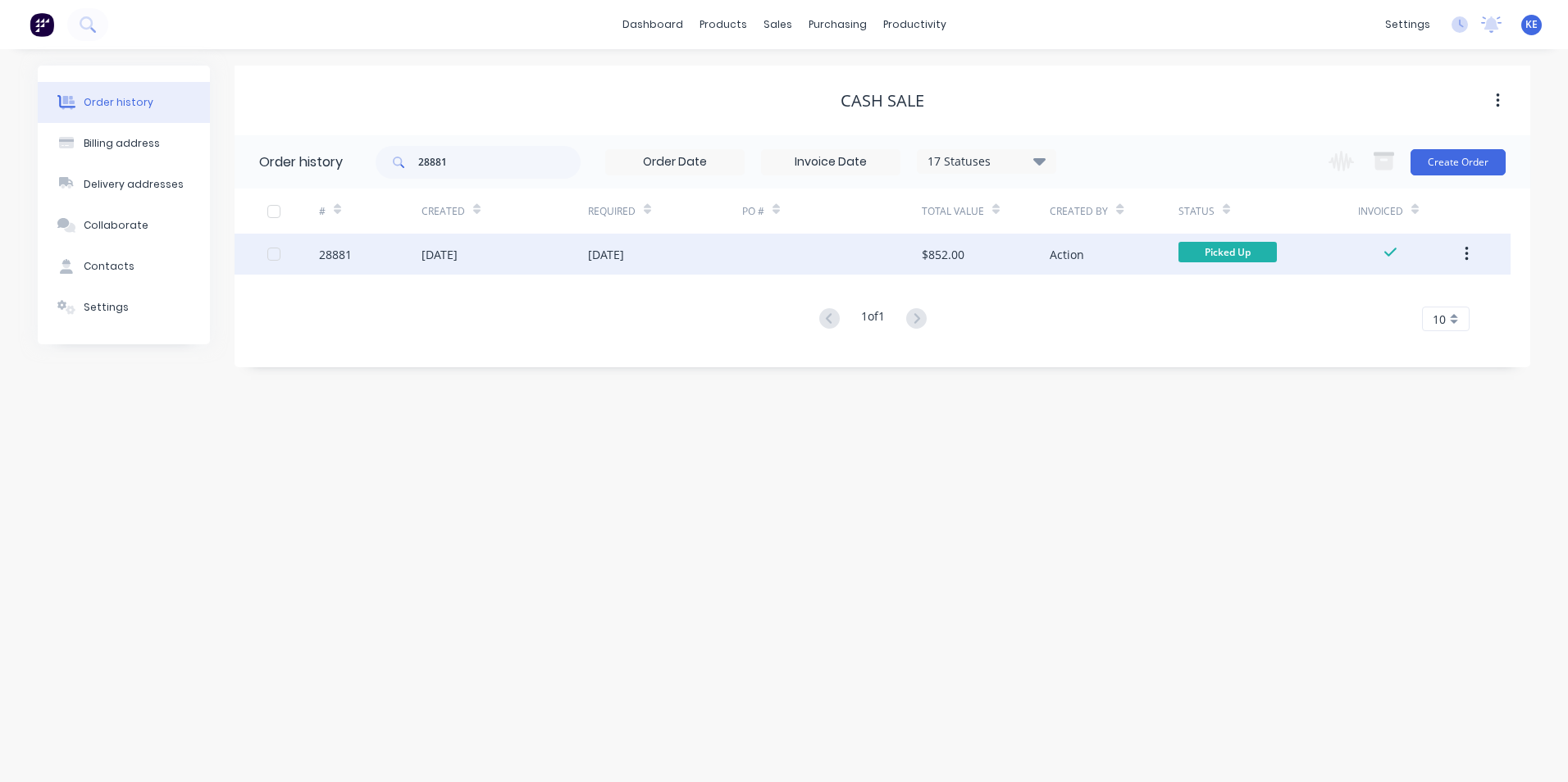
click at [1462, 250] on button "button" at bounding box center [1467, 254] width 39 height 30
click at [1386, 297] on div "Archive" at bounding box center [1408, 297] width 127 height 23
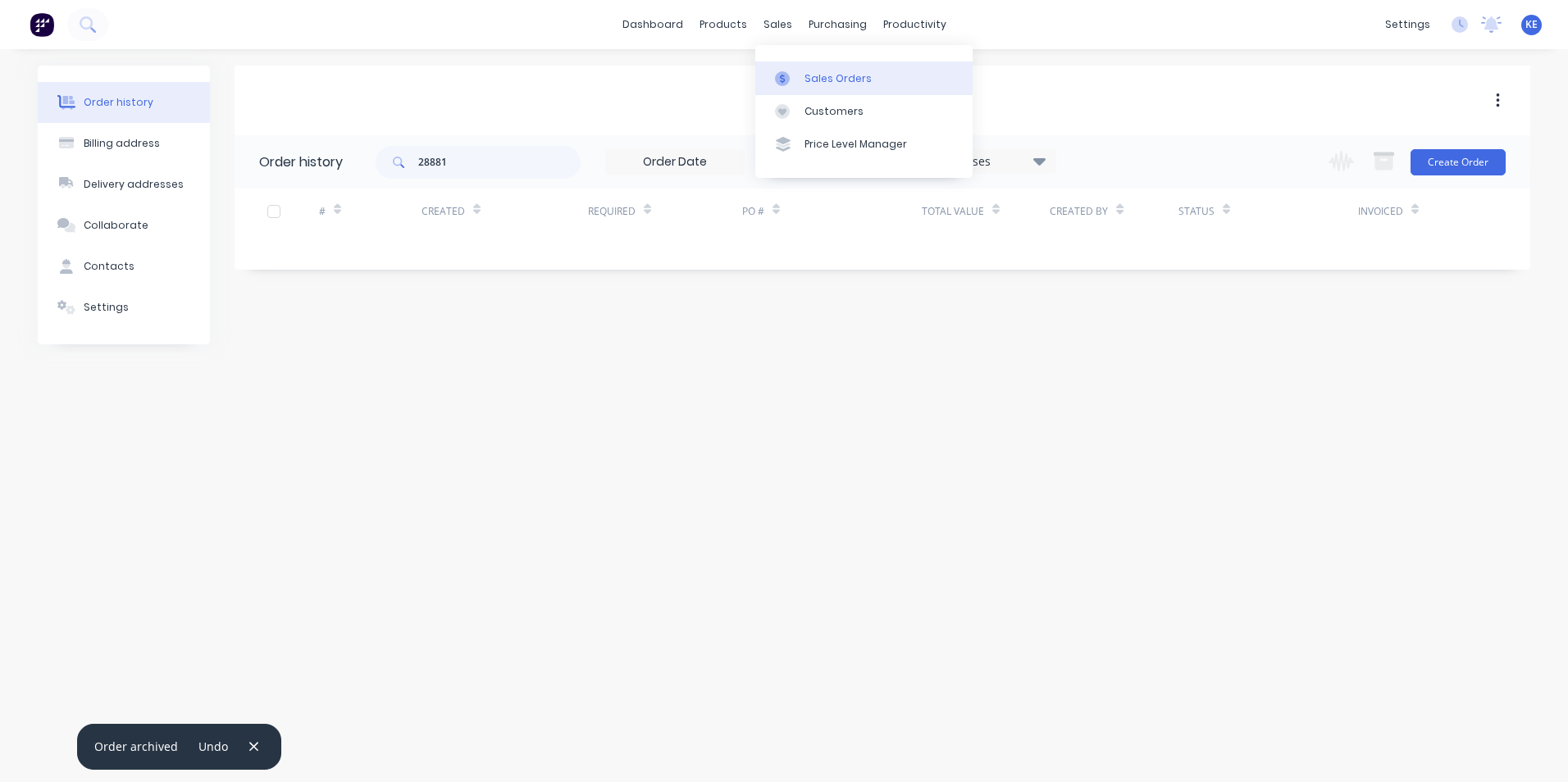
click at [828, 80] on div "Sales Orders" at bounding box center [838, 78] width 67 height 14
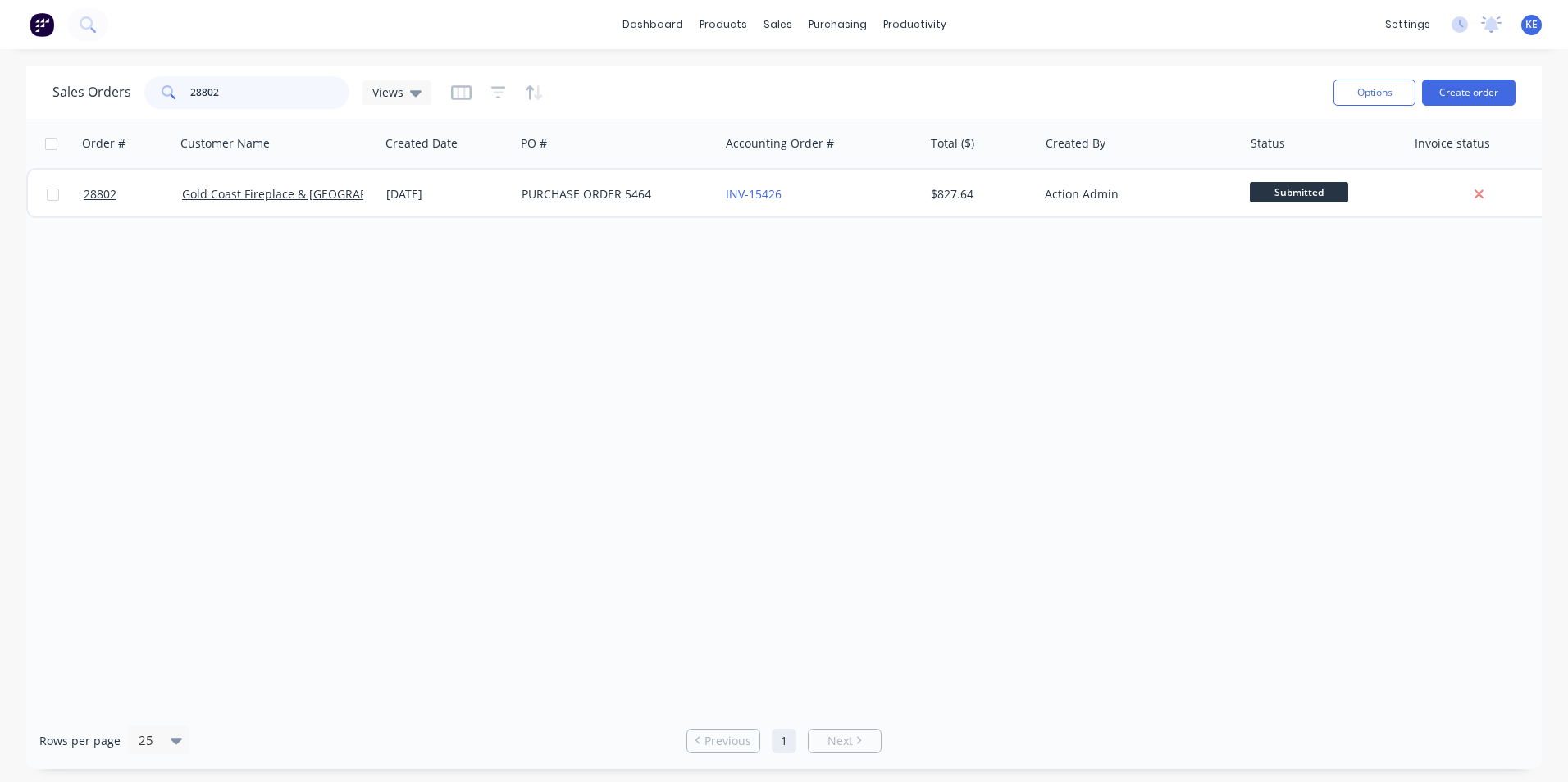
drag, startPoint x: 260, startPoint y: 90, endPoint x: 47, endPoint y: 90, distance: 213.0
click at [47, 90] on div "Sales Orders 28802 Views Options Create order" at bounding box center [784, 92] width 1516 height 53
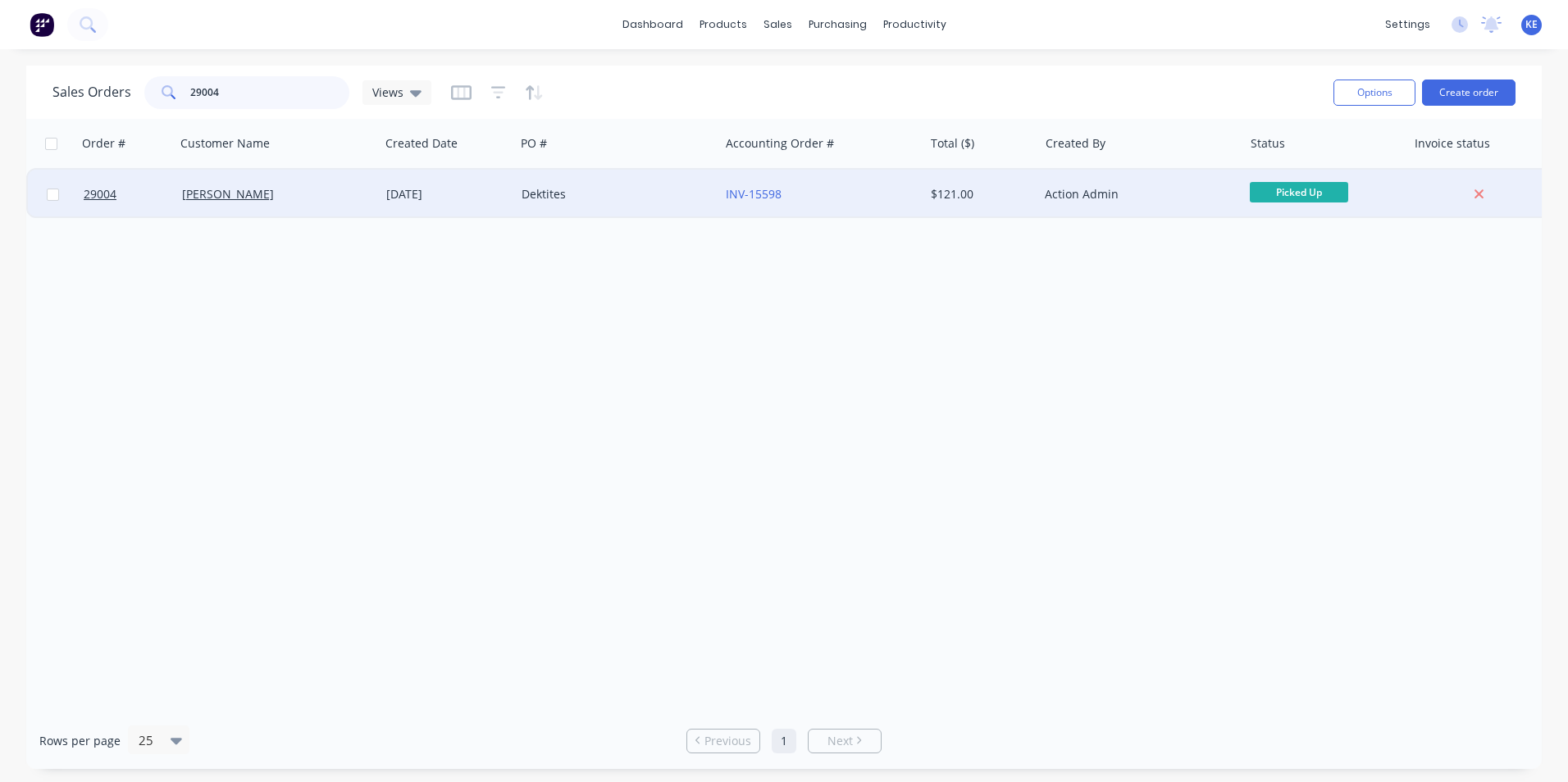
type input "29004"
click at [304, 200] on div "[PERSON_NAME]" at bounding box center [273, 194] width 182 height 16
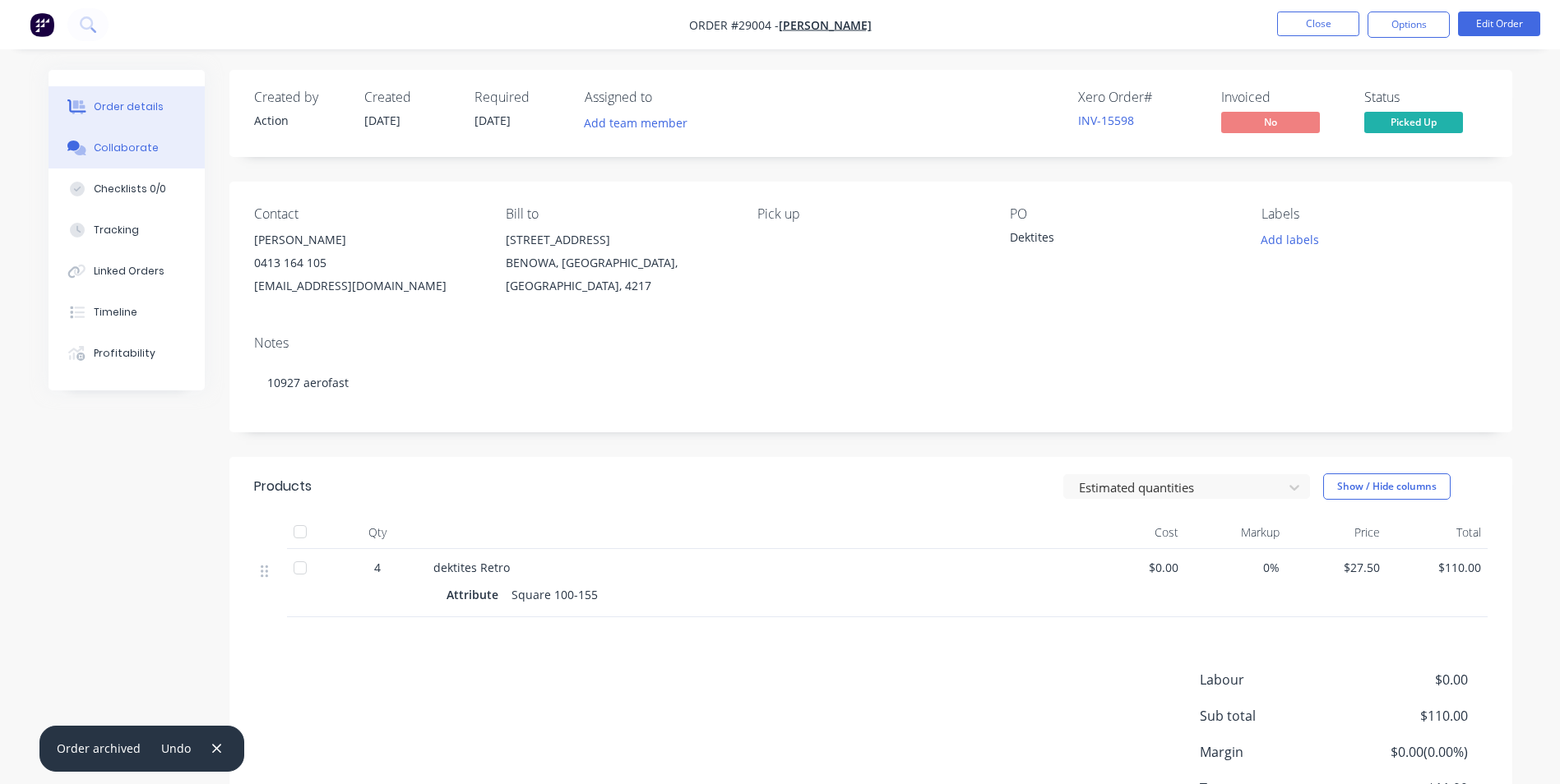
click at [111, 148] on div "Collaborate" at bounding box center [126, 148] width 65 height 14
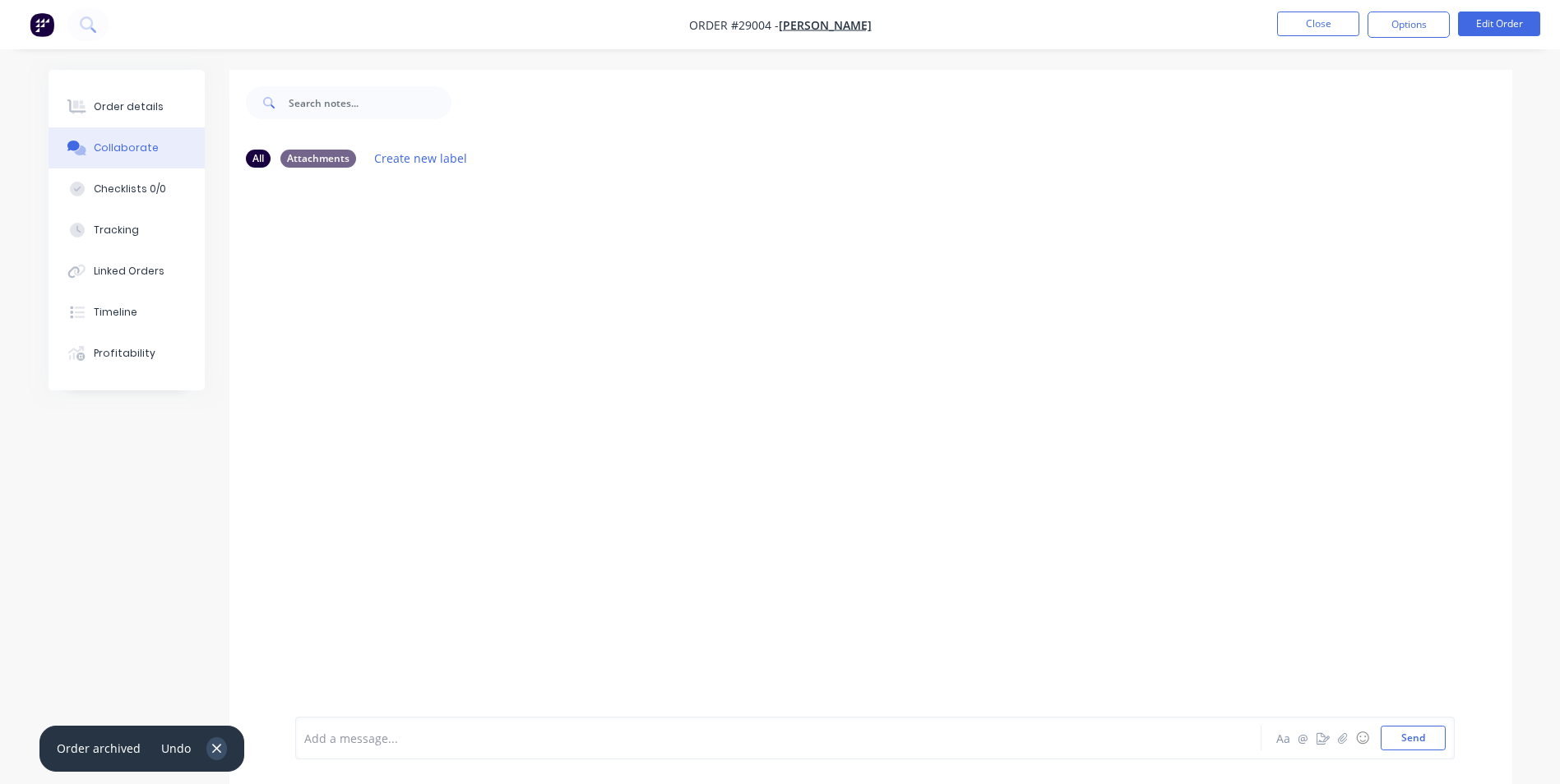
click at [214, 749] on icon "button" at bounding box center [217, 749] width 11 height 14
drag, startPoint x: 345, startPoint y: 744, endPoint x: 361, endPoint y: 698, distance: 48.7
click at [349, 730] on div at bounding box center [733, 738] width 855 height 17
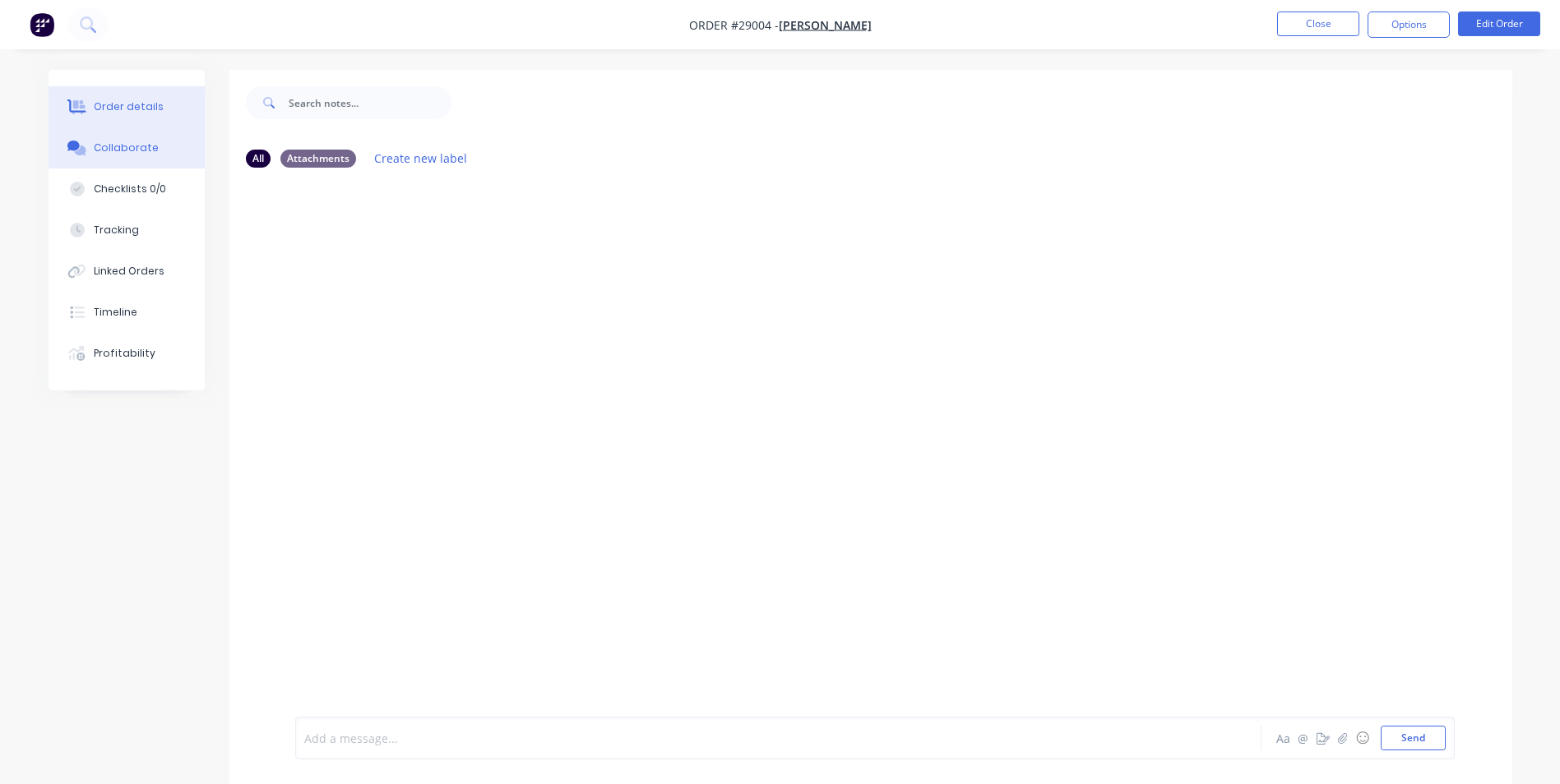
click at [109, 95] on button "Order details" at bounding box center [127, 107] width 157 height 41
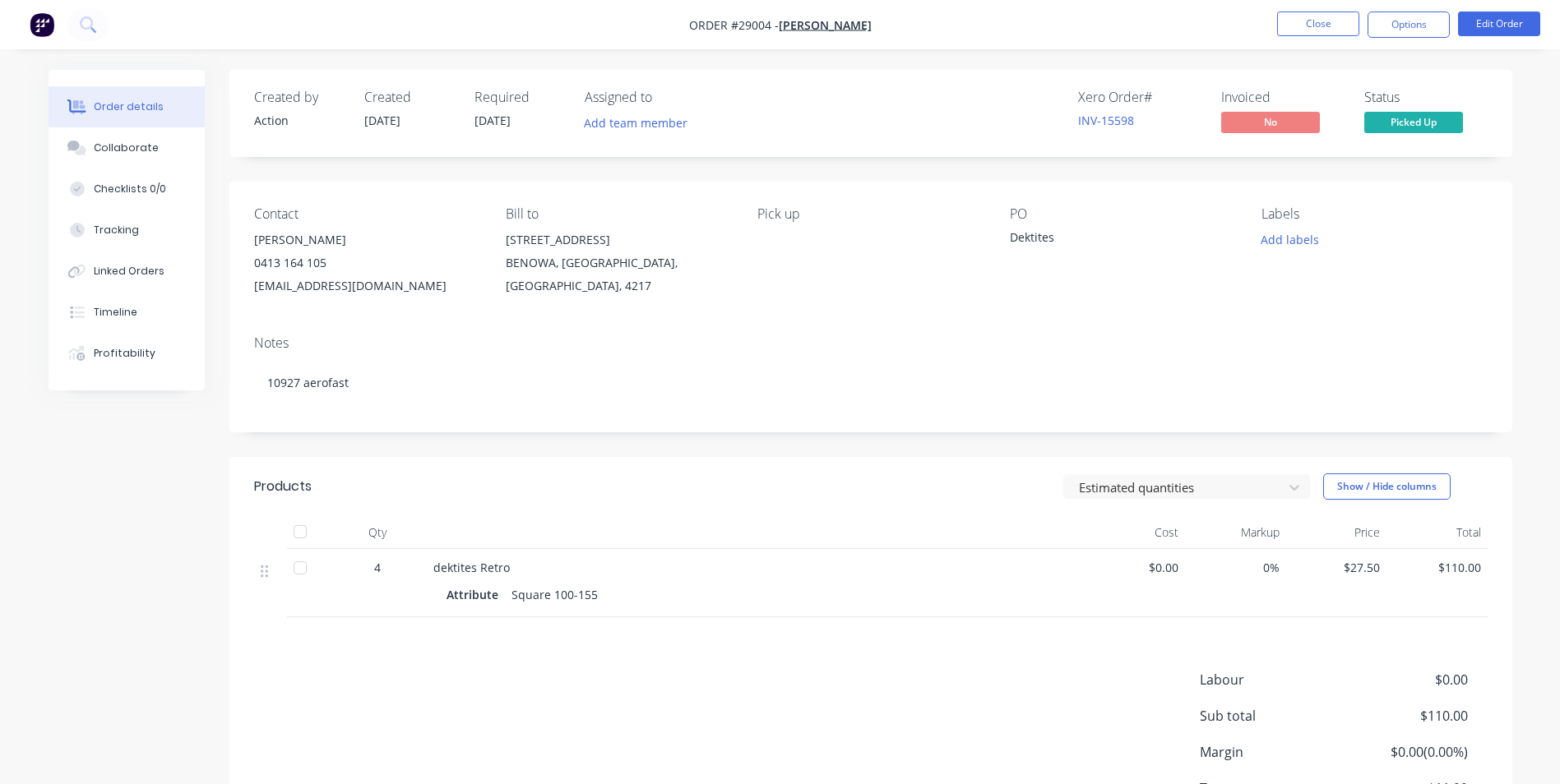
scroll to position [126, 0]
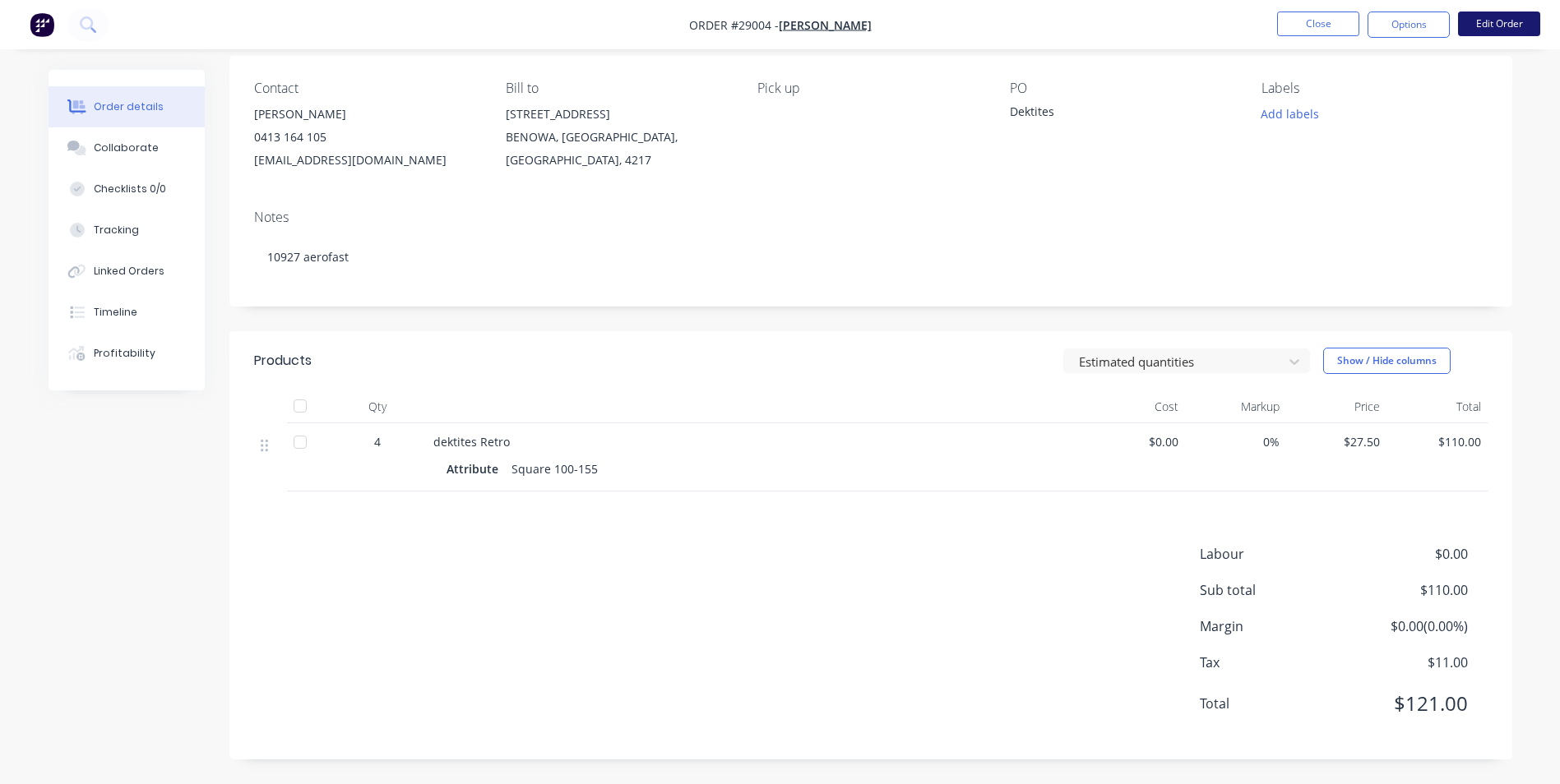
click at [1486, 18] on button "Edit Order" at bounding box center [1498, 23] width 82 height 24
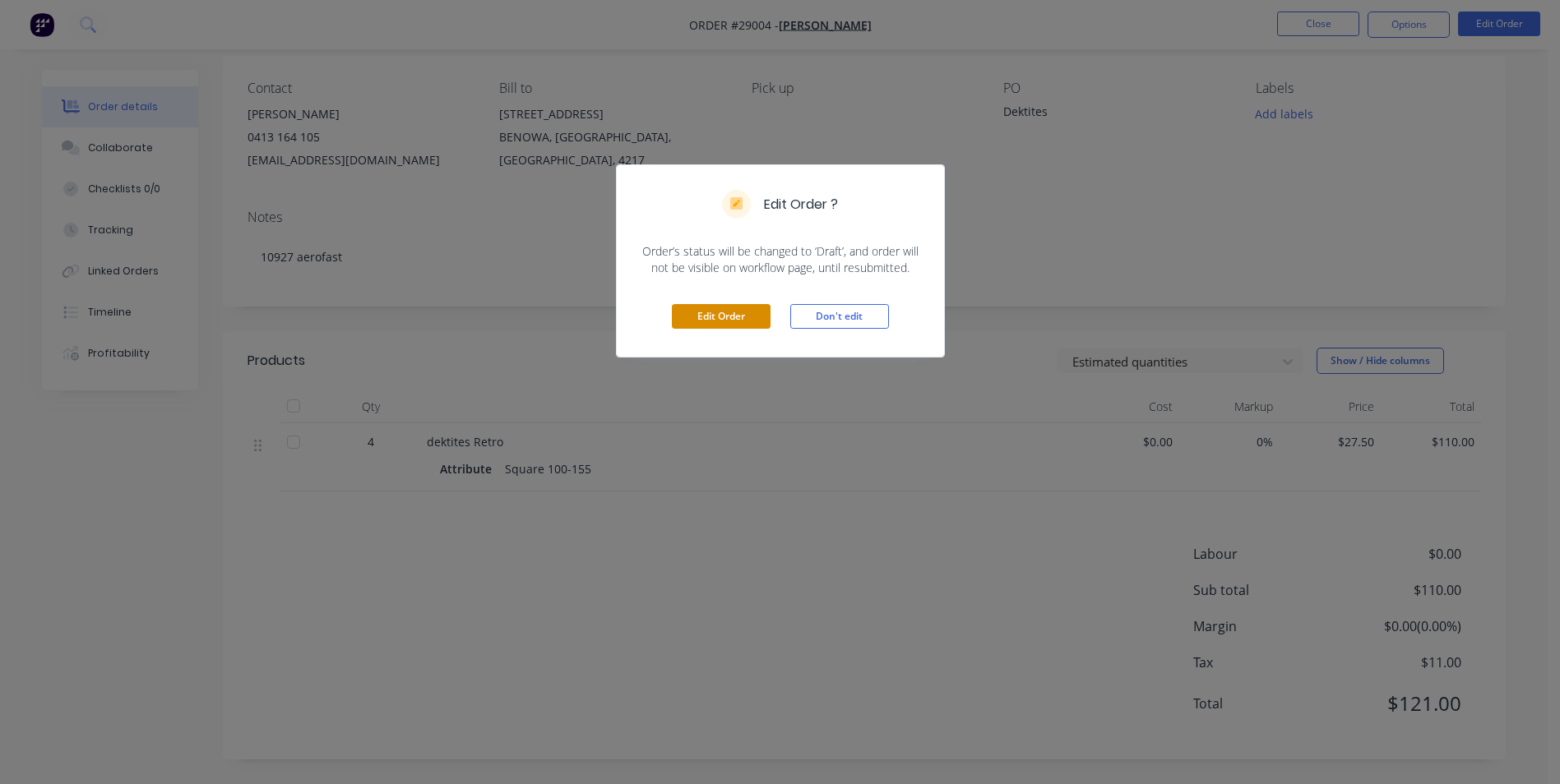
click at [696, 318] on button "Edit Order" at bounding box center [721, 316] width 99 height 24
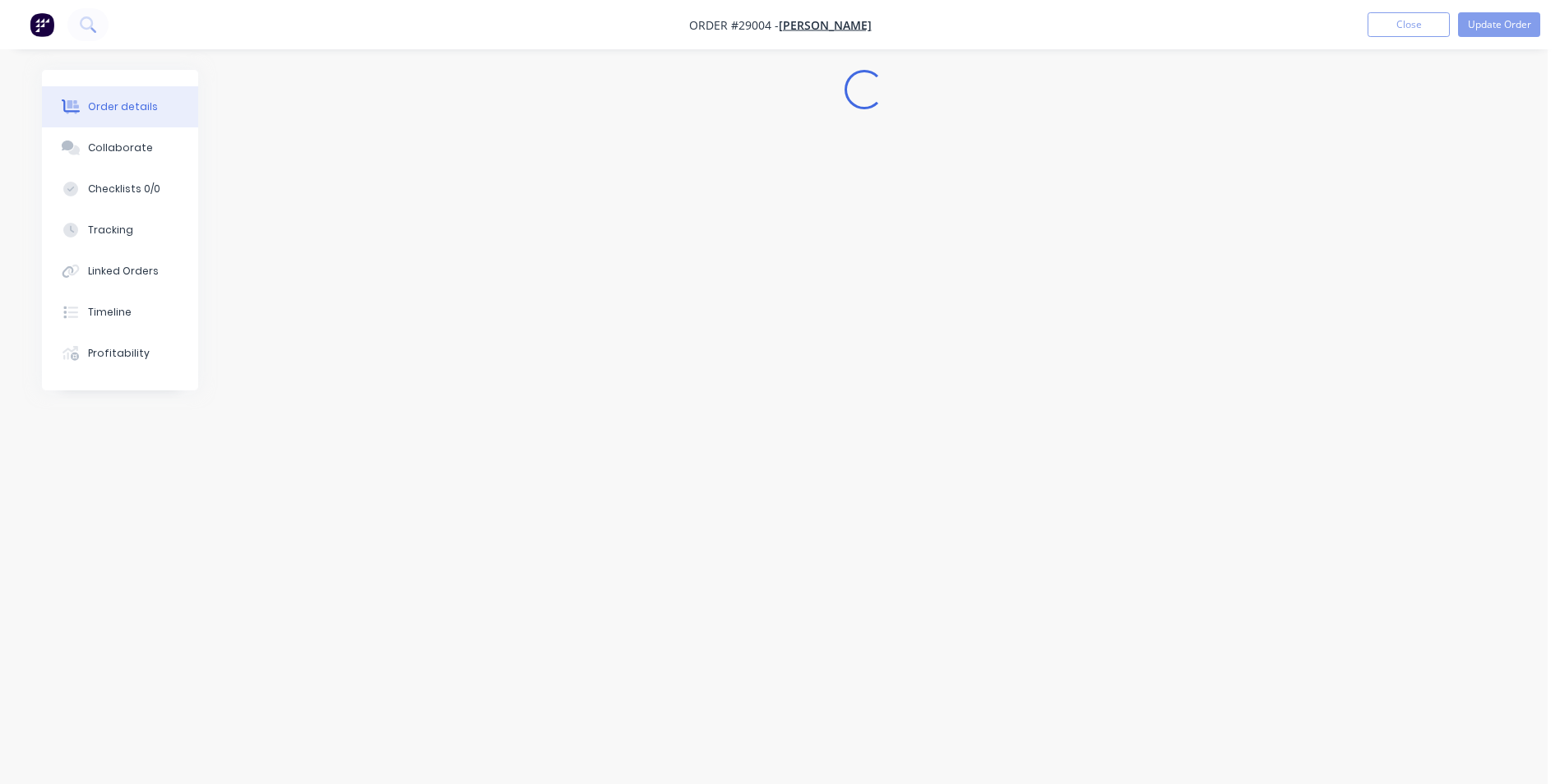
scroll to position [0, 0]
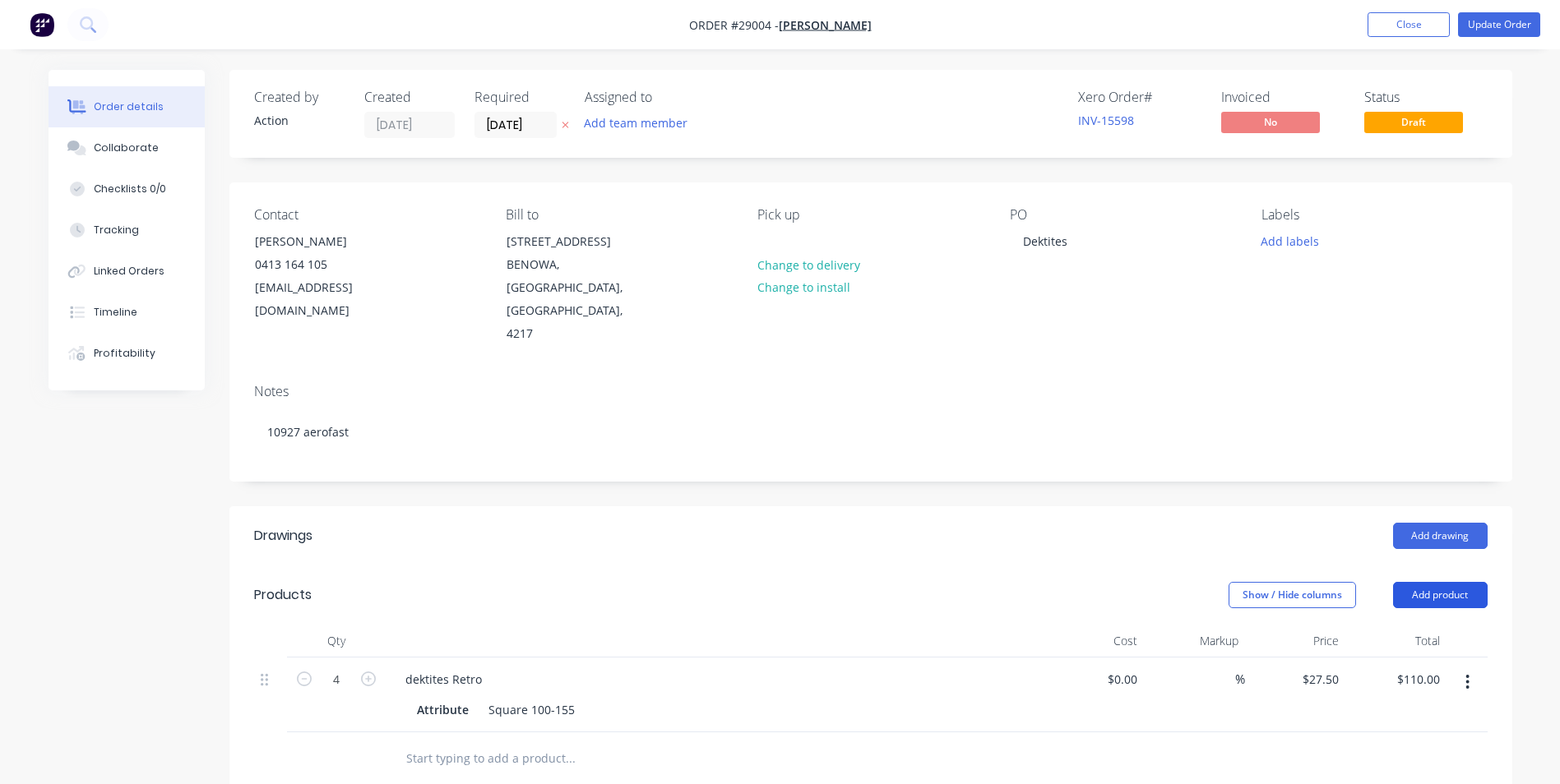
click at [1428, 582] on button "Add product" at bounding box center [1439, 595] width 95 height 26
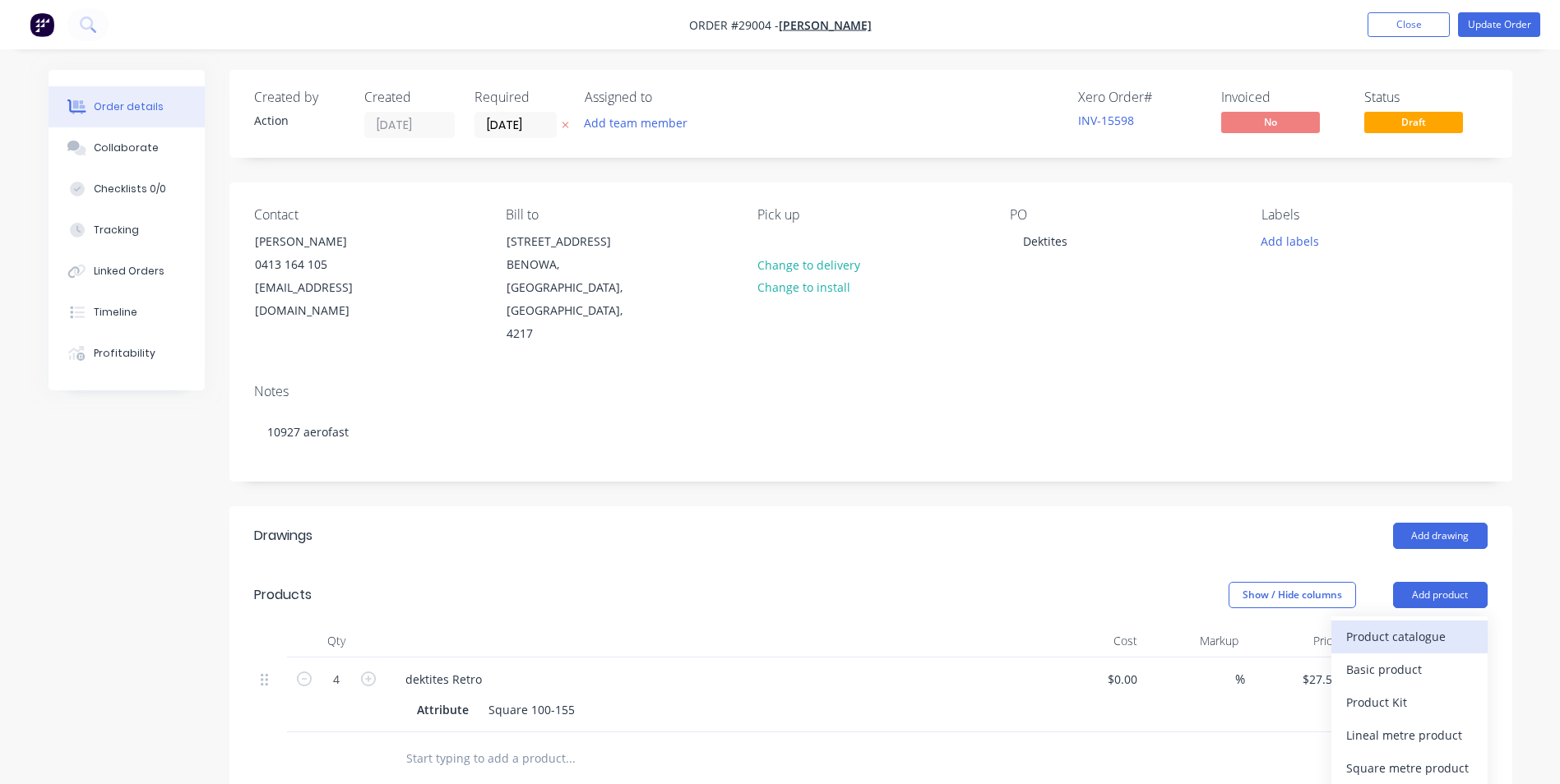
click at [1362, 625] on div "Product catalogue" at bounding box center [1409, 636] width 127 height 23
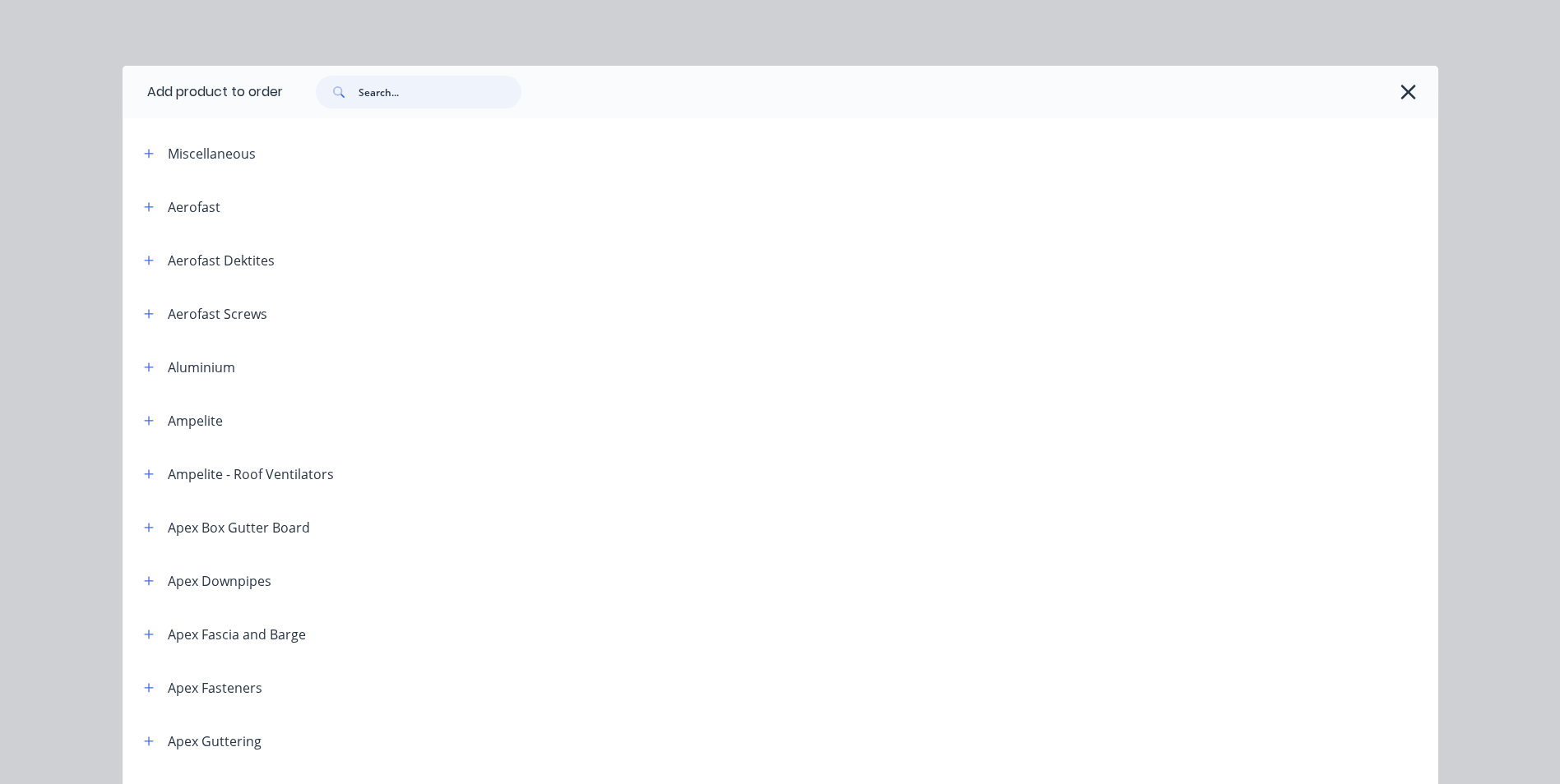
click at [359, 95] on input "text" at bounding box center [439, 92] width 163 height 33
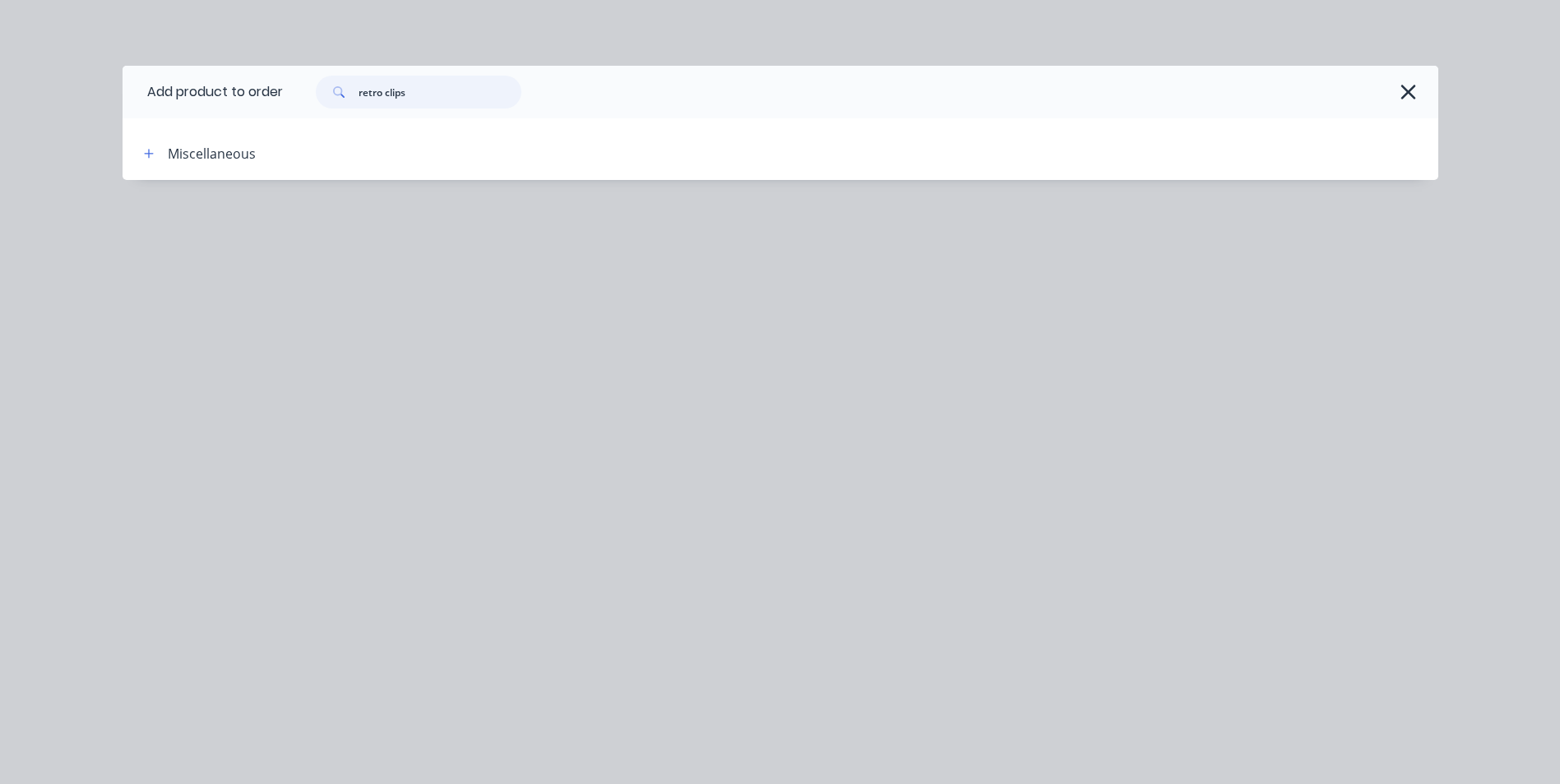
drag, startPoint x: 418, startPoint y: 91, endPoint x: 293, endPoint y: 88, distance: 125.0
click at [293, 88] on div "retro clips" at bounding box center [852, 92] width 1139 height 33
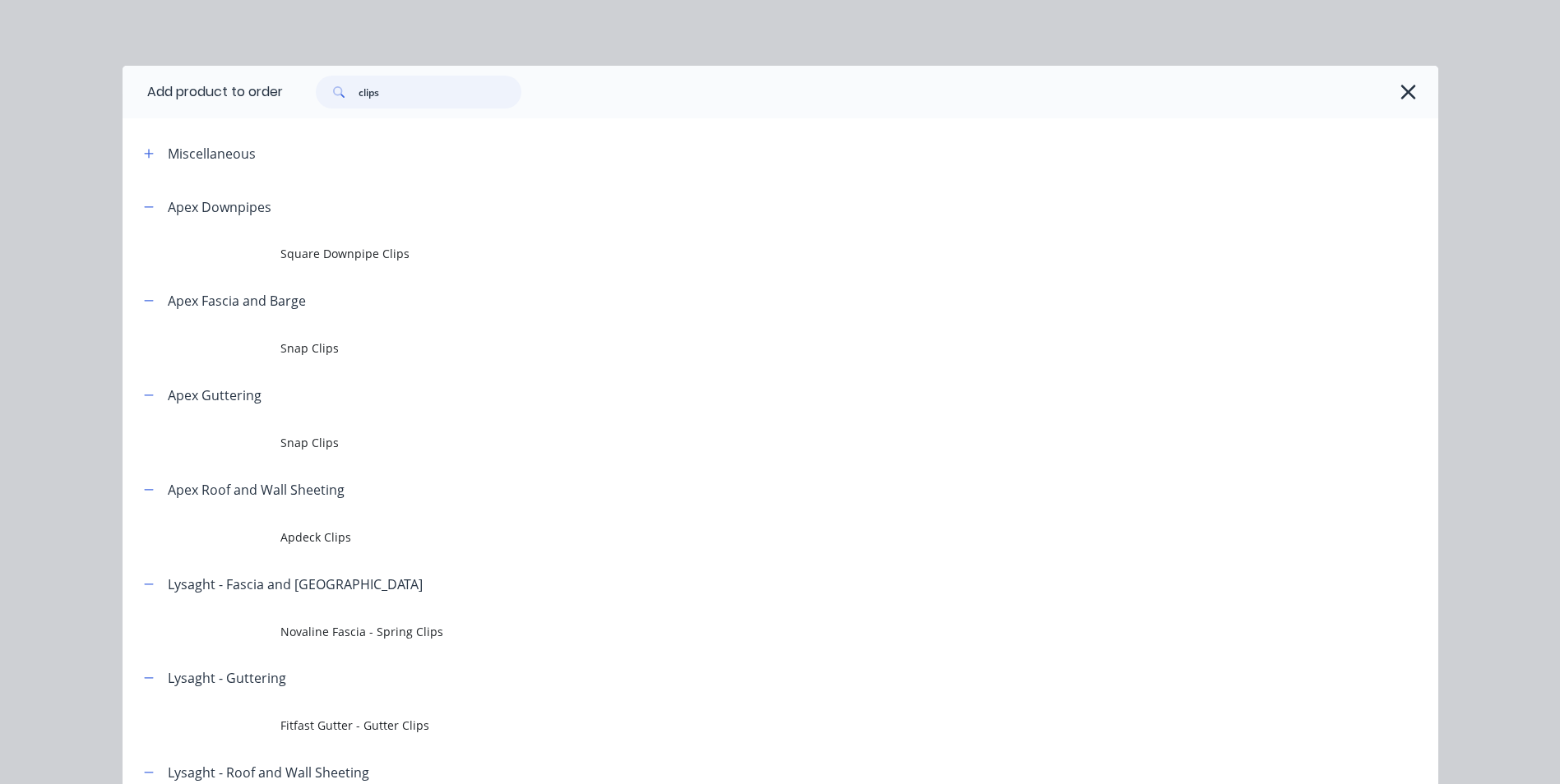
drag, startPoint x: 413, startPoint y: 102, endPoint x: 283, endPoint y: 97, distance: 130.1
click at [283, 97] on div "clips" at bounding box center [852, 92] width 1139 height 33
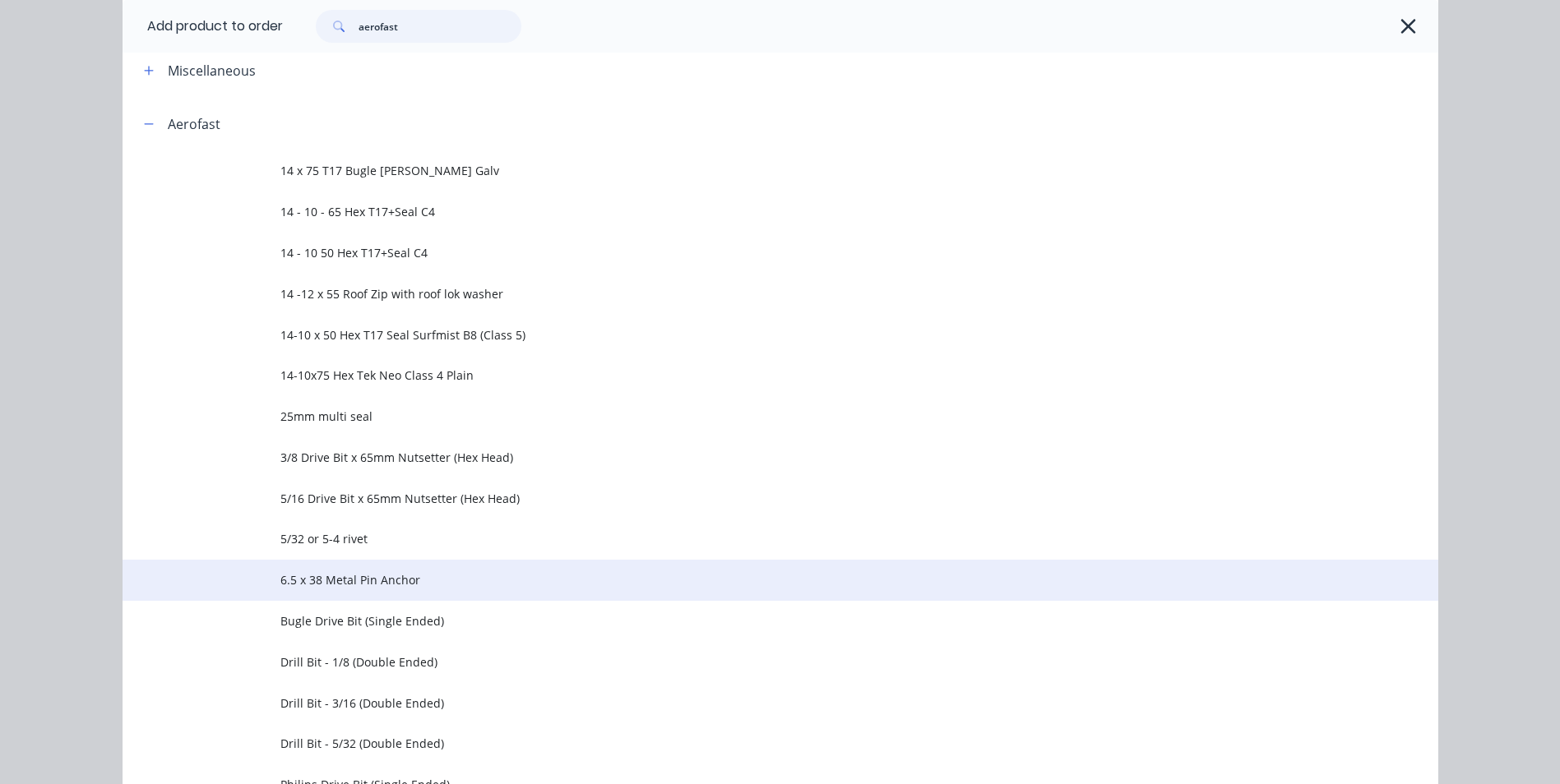
scroll to position [82, 0]
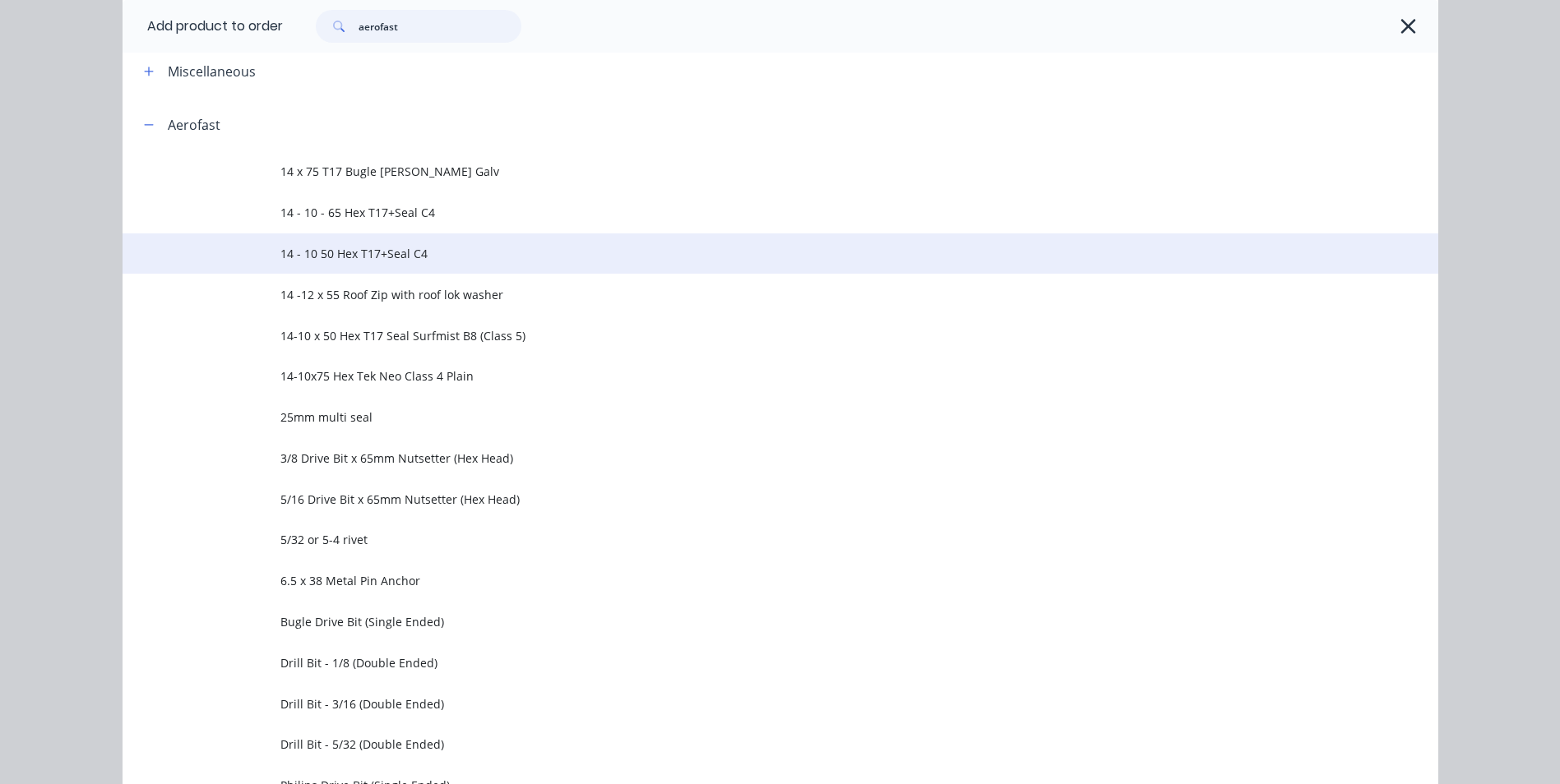
drag, startPoint x: 355, startPoint y: 28, endPoint x: 145, endPoint y: 262, distance: 314.4
click at [283, 24] on div "aerofast" at bounding box center [852, 26] width 1139 height 33
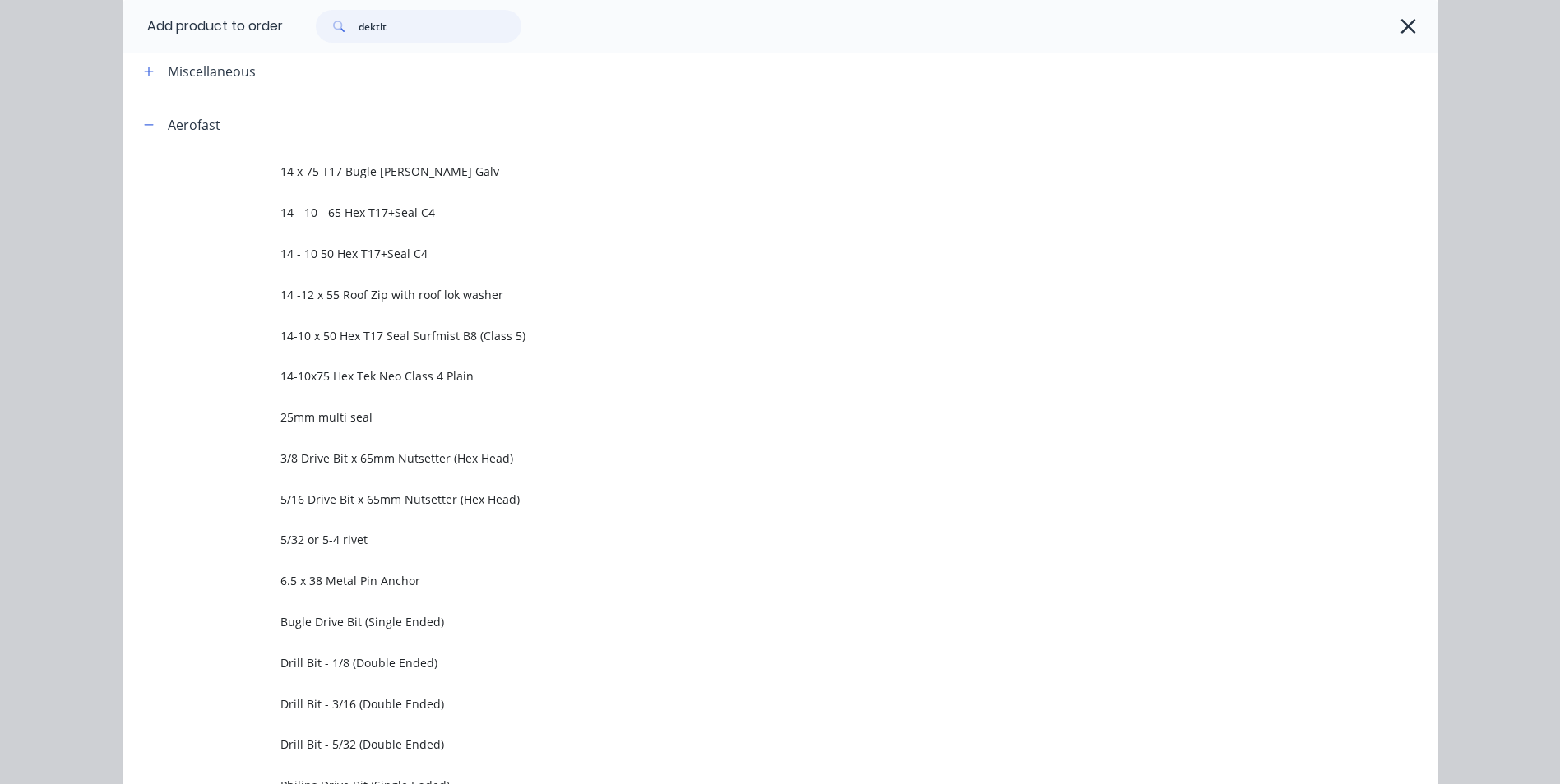
scroll to position [0, 0]
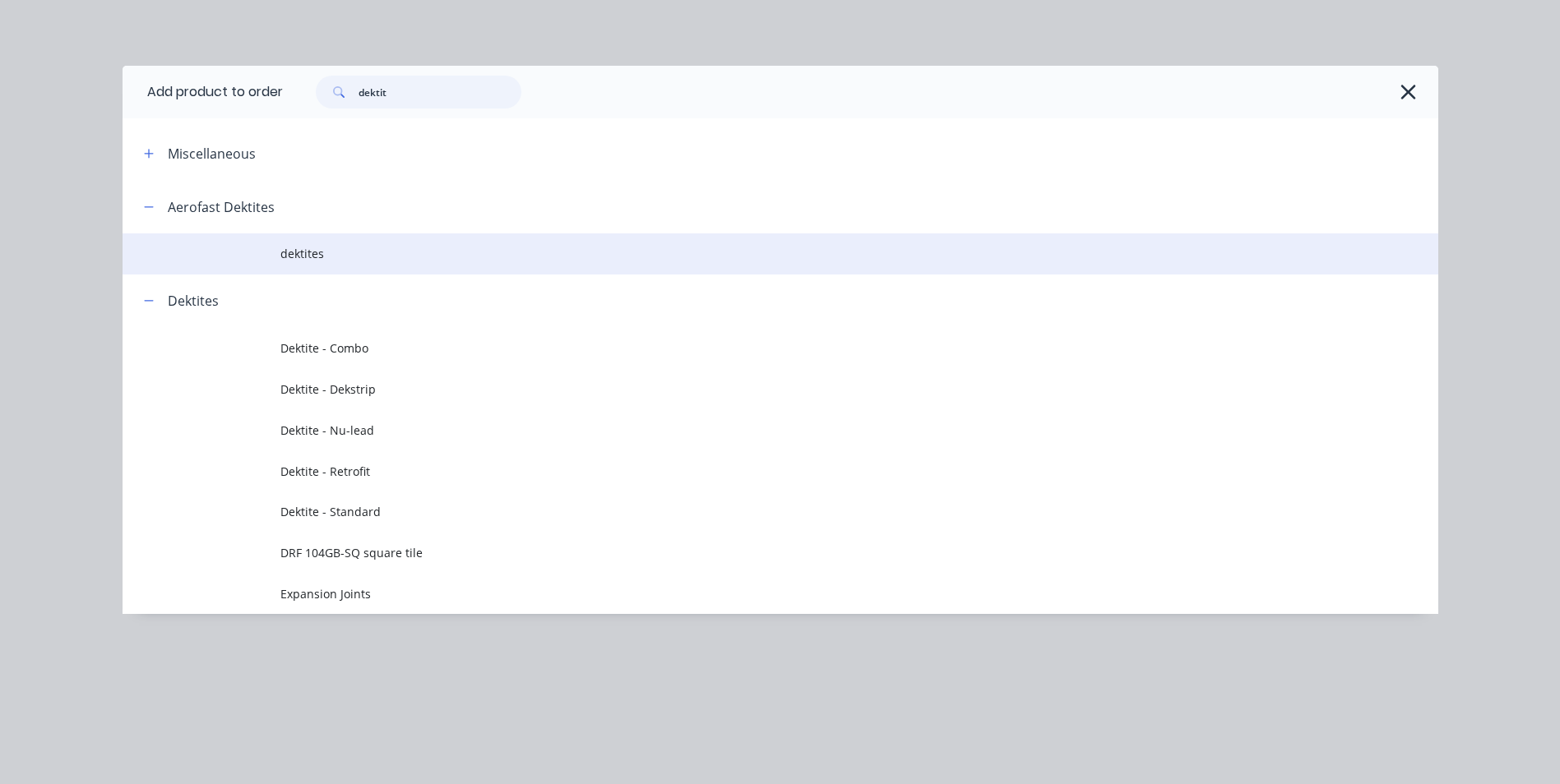
type input "dektit"
click at [354, 242] on td "dektites" at bounding box center [859, 254] width 1158 height 41
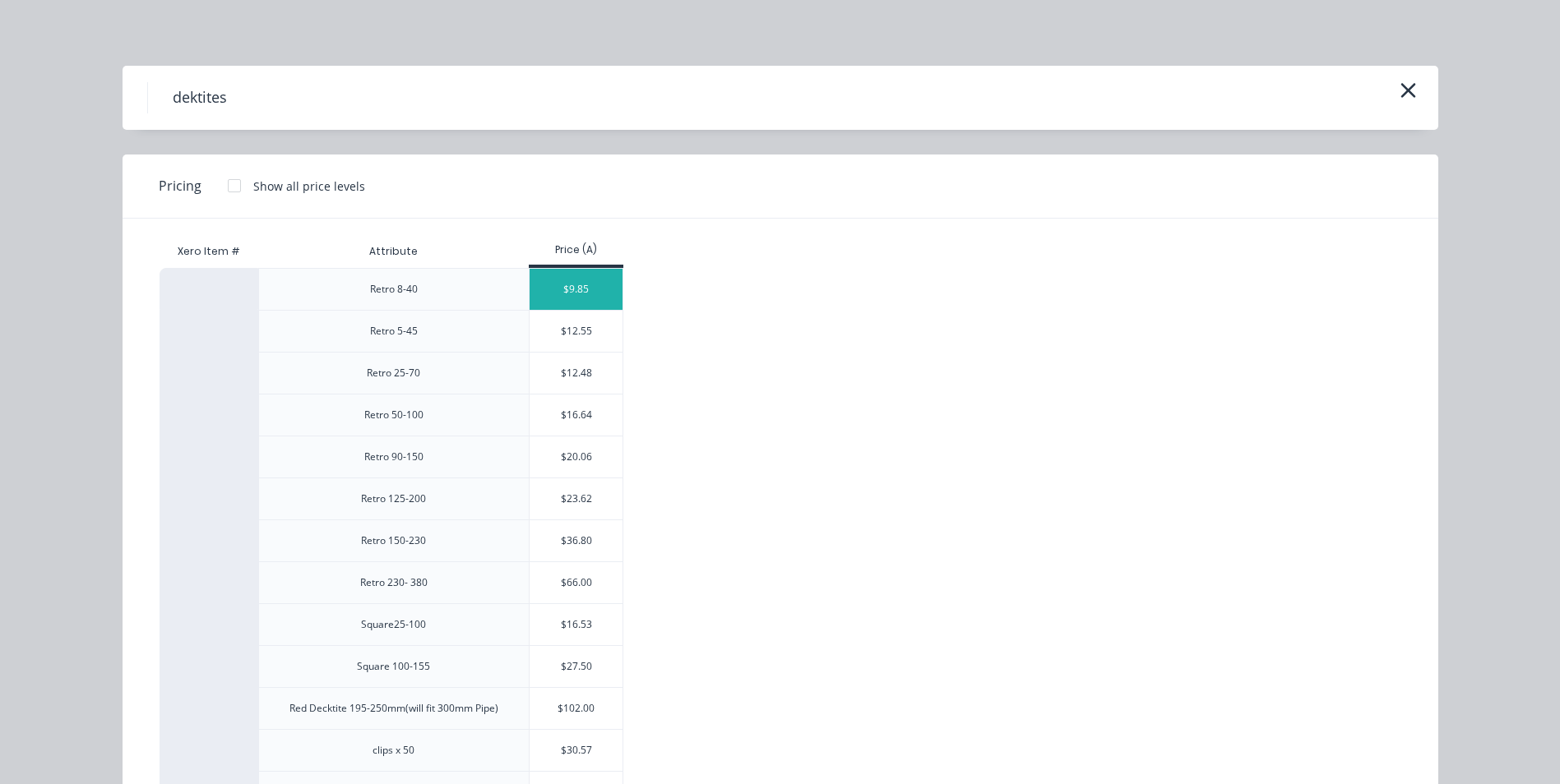
click at [587, 285] on div "$9.85" at bounding box center [575, 290] width 93 height 41
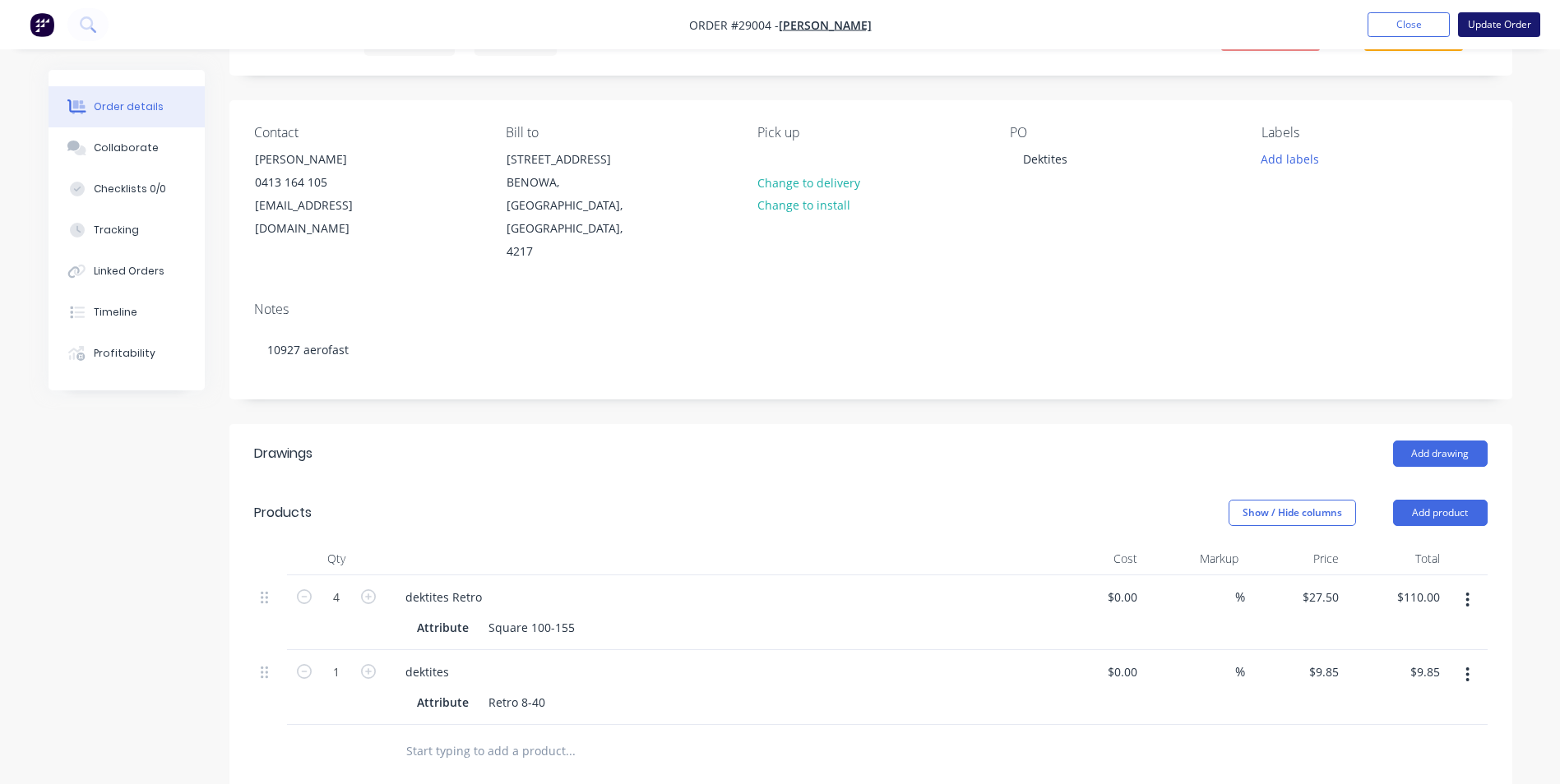
click at [1492, 19] on button "Update Order" at bounding box center [1498, 24] width 82 height 24
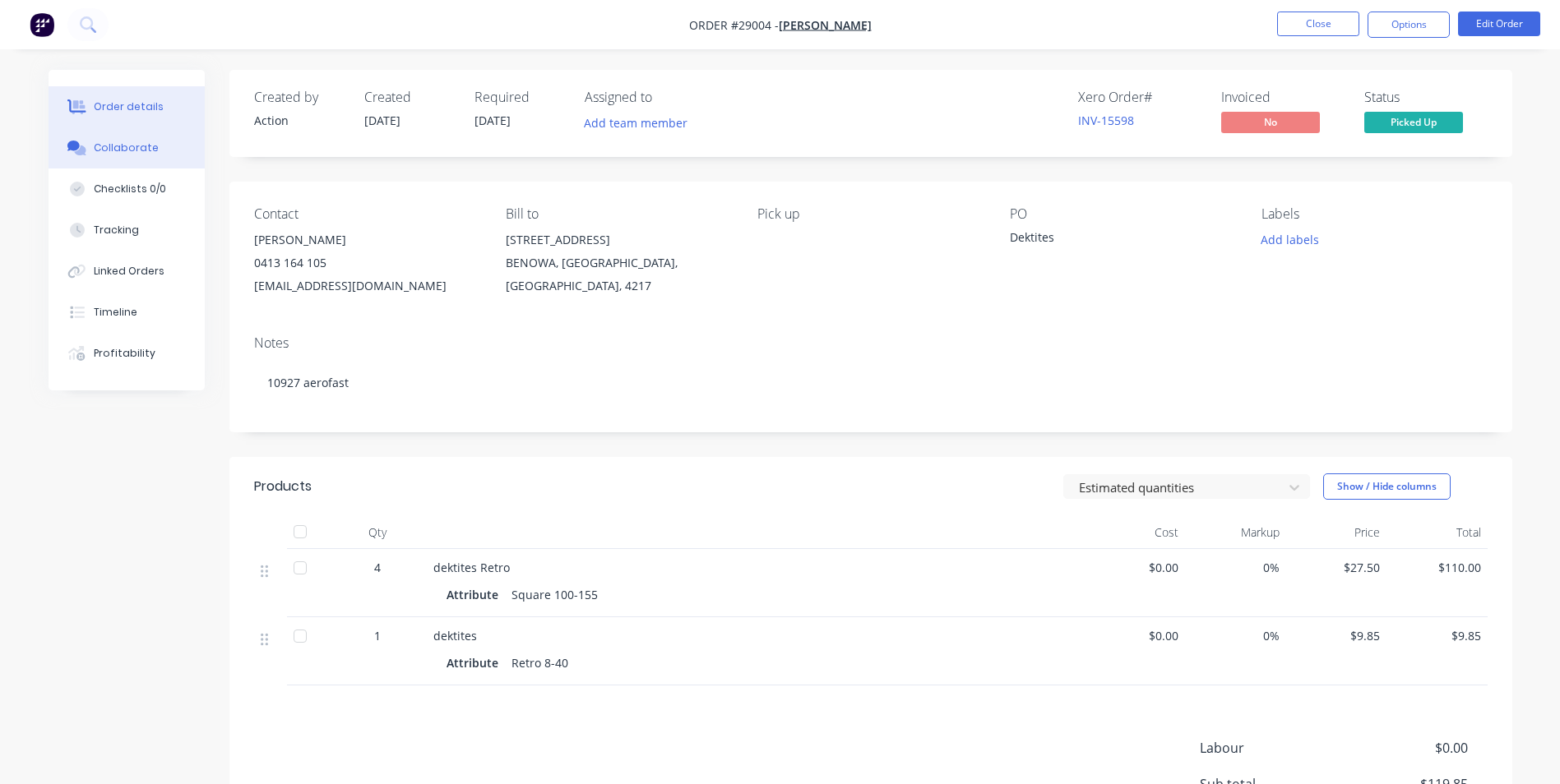
click at [119, 156] on button "Collaborate" at bounding box center [127, 149] width 157 height 41
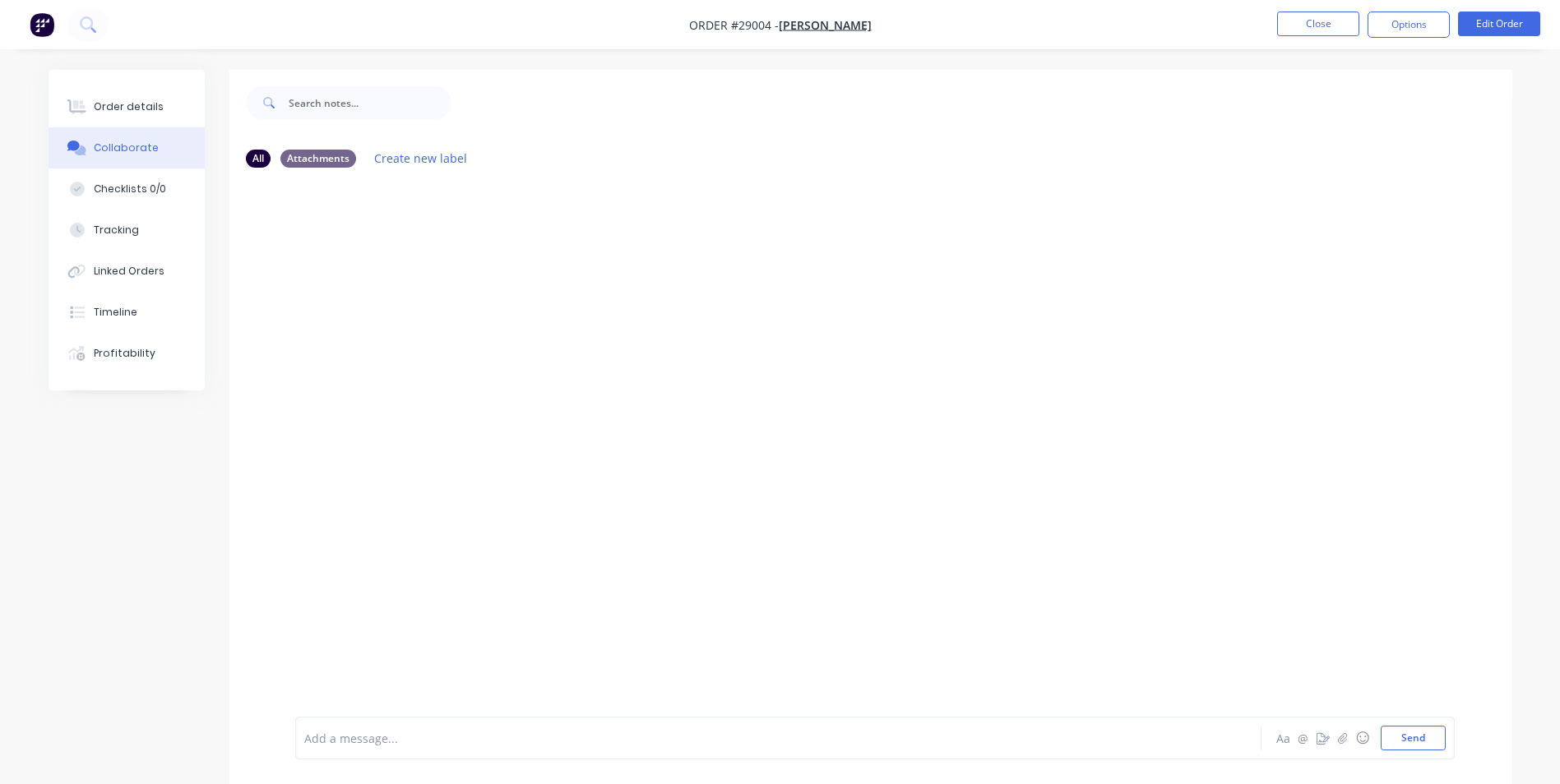
click at [434, 743] on div at bounding box center [733, 738] width 855 height 17
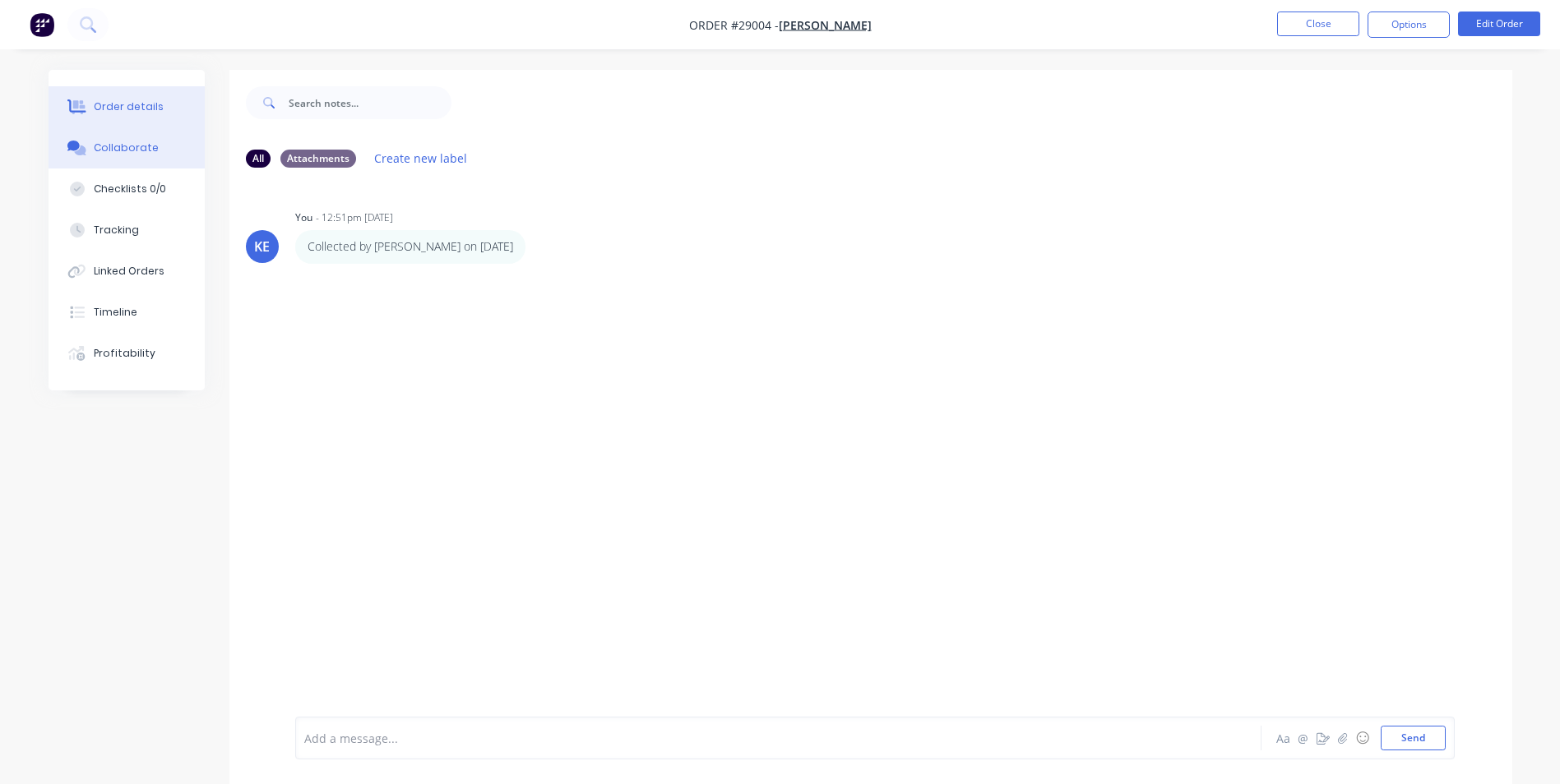
click at [145, 114] on button "Order details" at bounding box center [127, 107] width 157 height 41
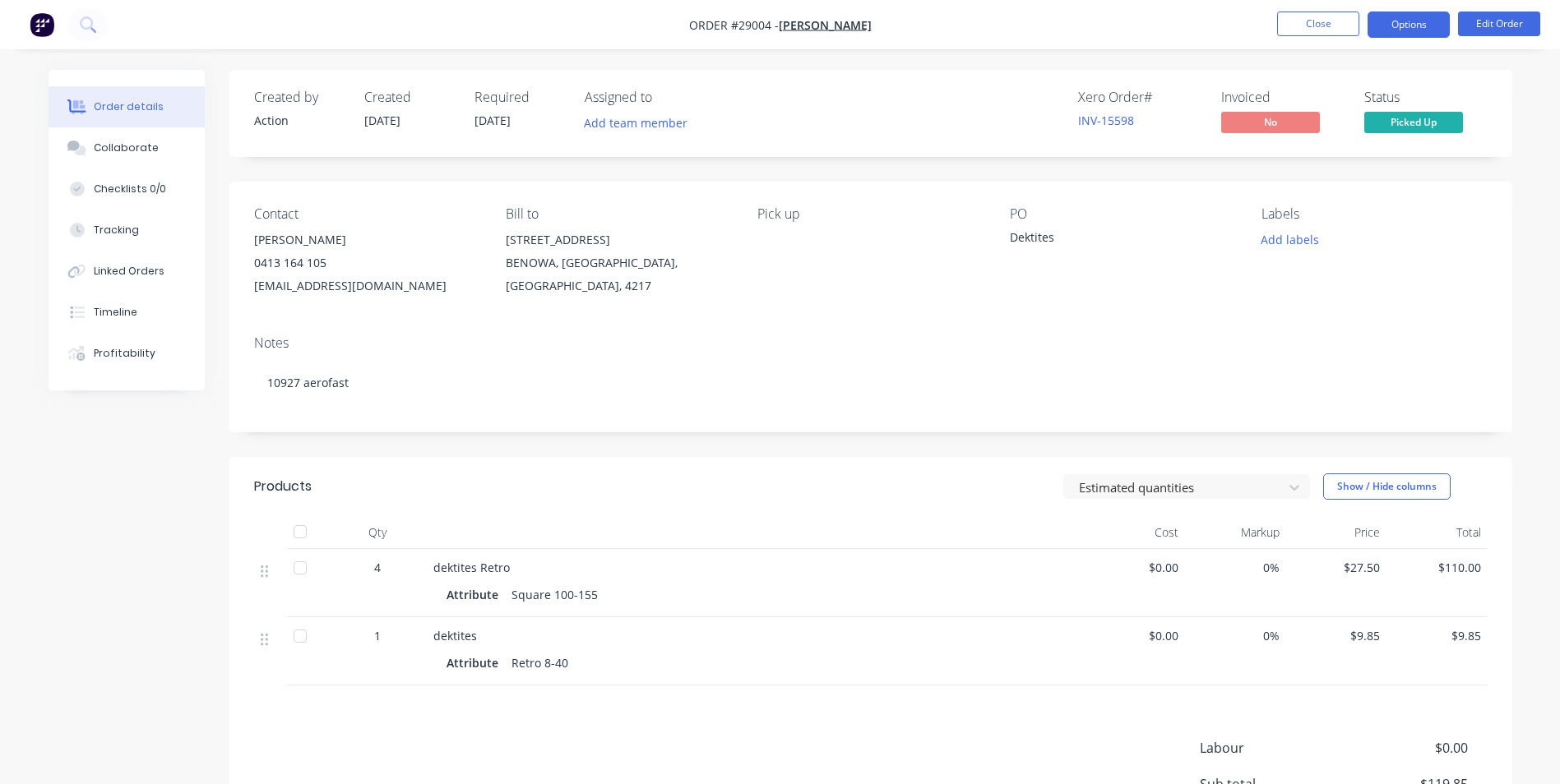
click at [1432, 23] on button "Options" at bounding box center [1408, 24] width 82 height 26
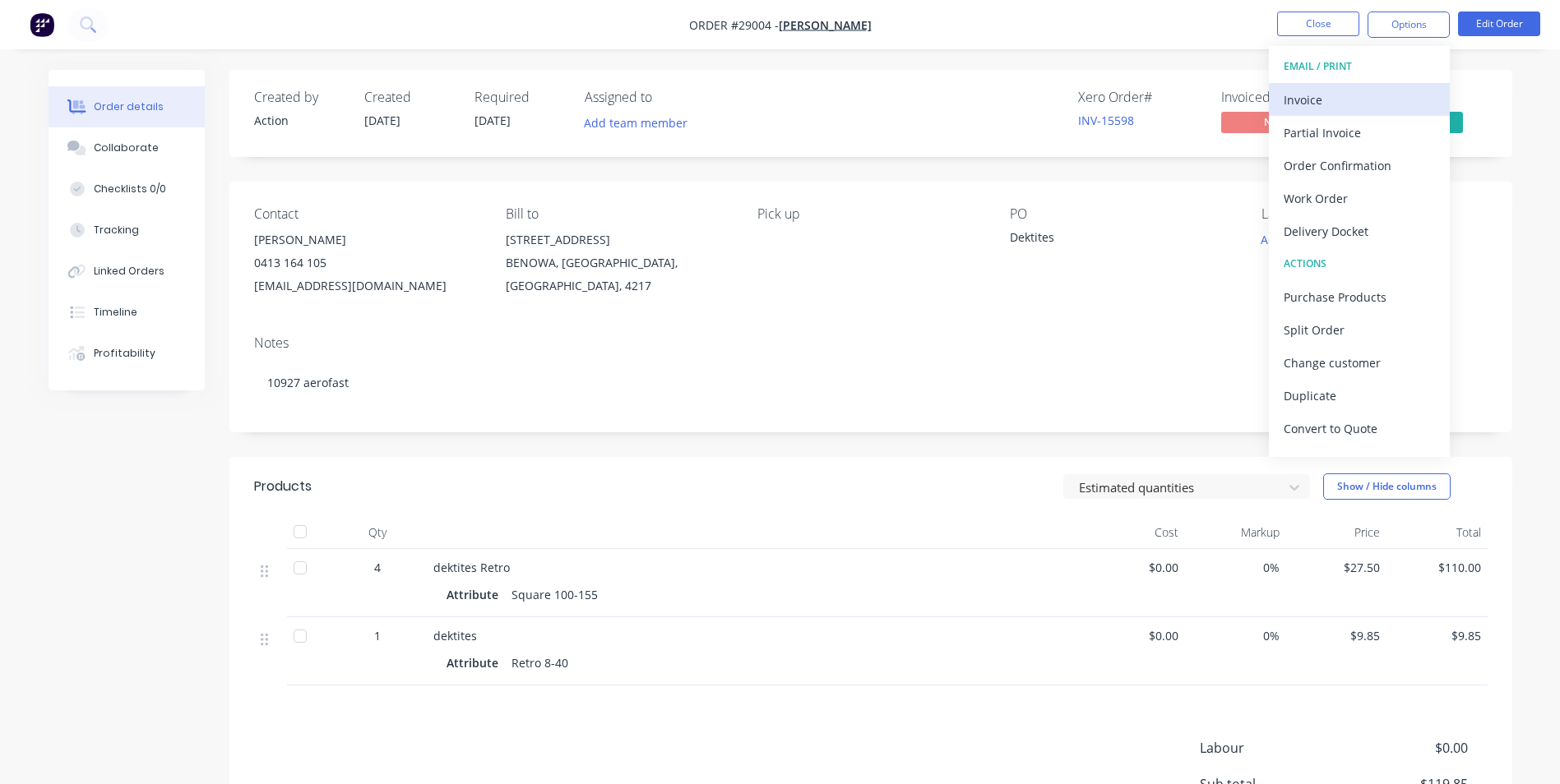
click at [1365, 105] on div "Invoice" at bounding box center [1359, 100] width 151 height 23
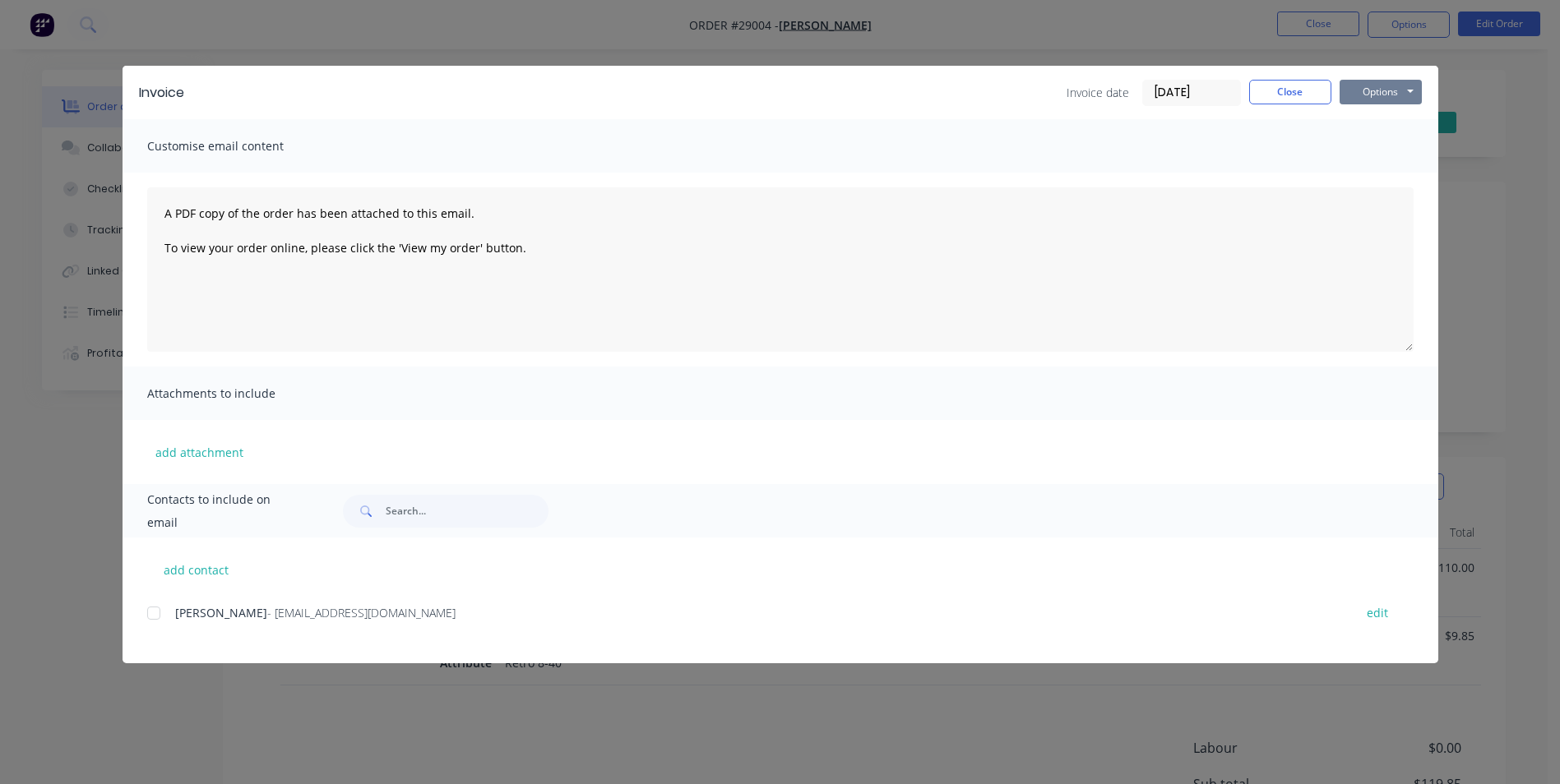
click at [1378, 96] on button "Options" at bounding box center [1380, 92] width 82 height 24
click at [1381, 151] on button "Print" at bounding box center [1392, 149] width 105 height 27
click at [1285, 95] on button "Close" at bounding box center [1289, 92] width 82 height 24
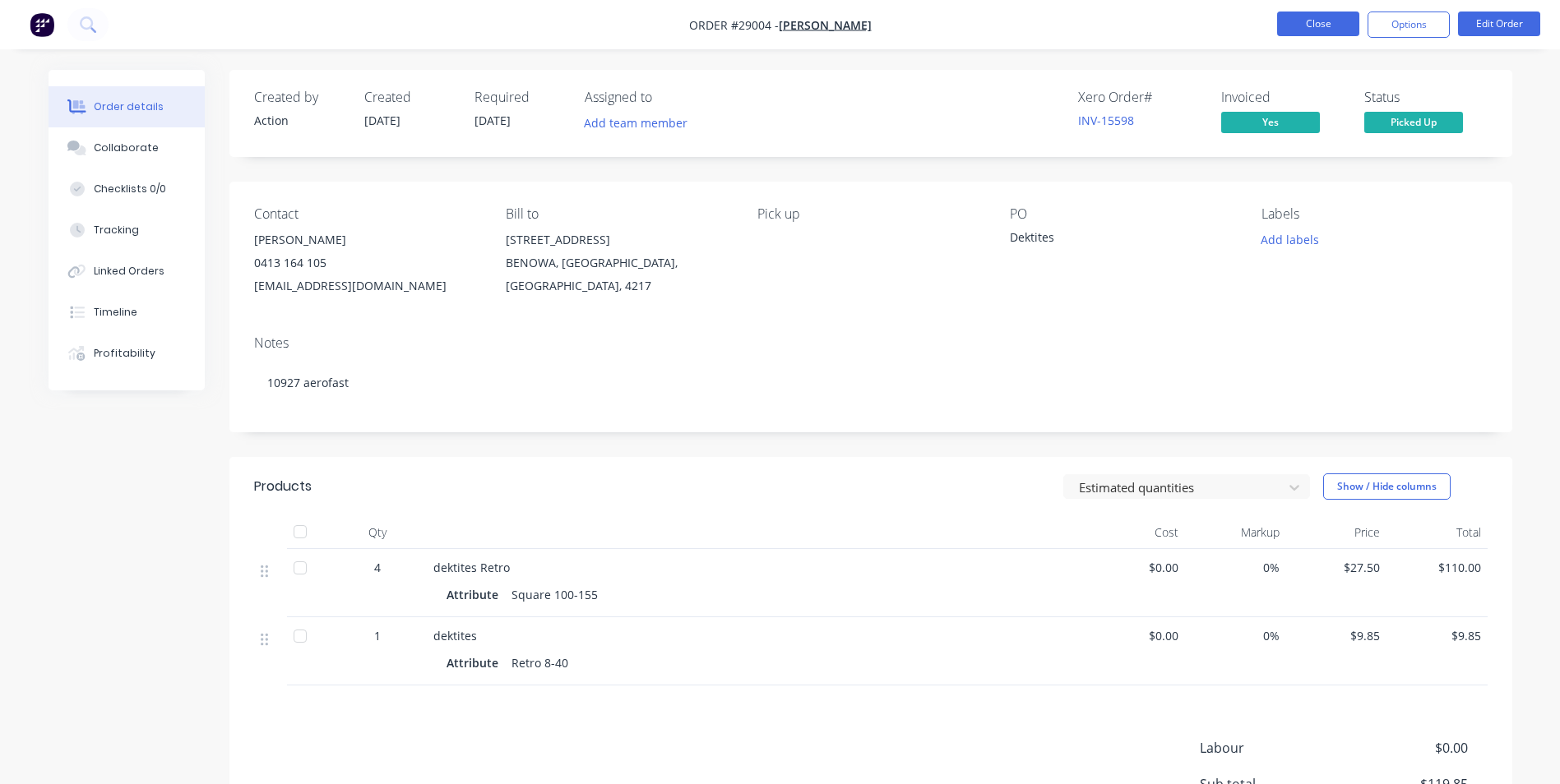
click at [1315, 18] on button "Close" at bounding box center [1317, 23] width 82 height 24
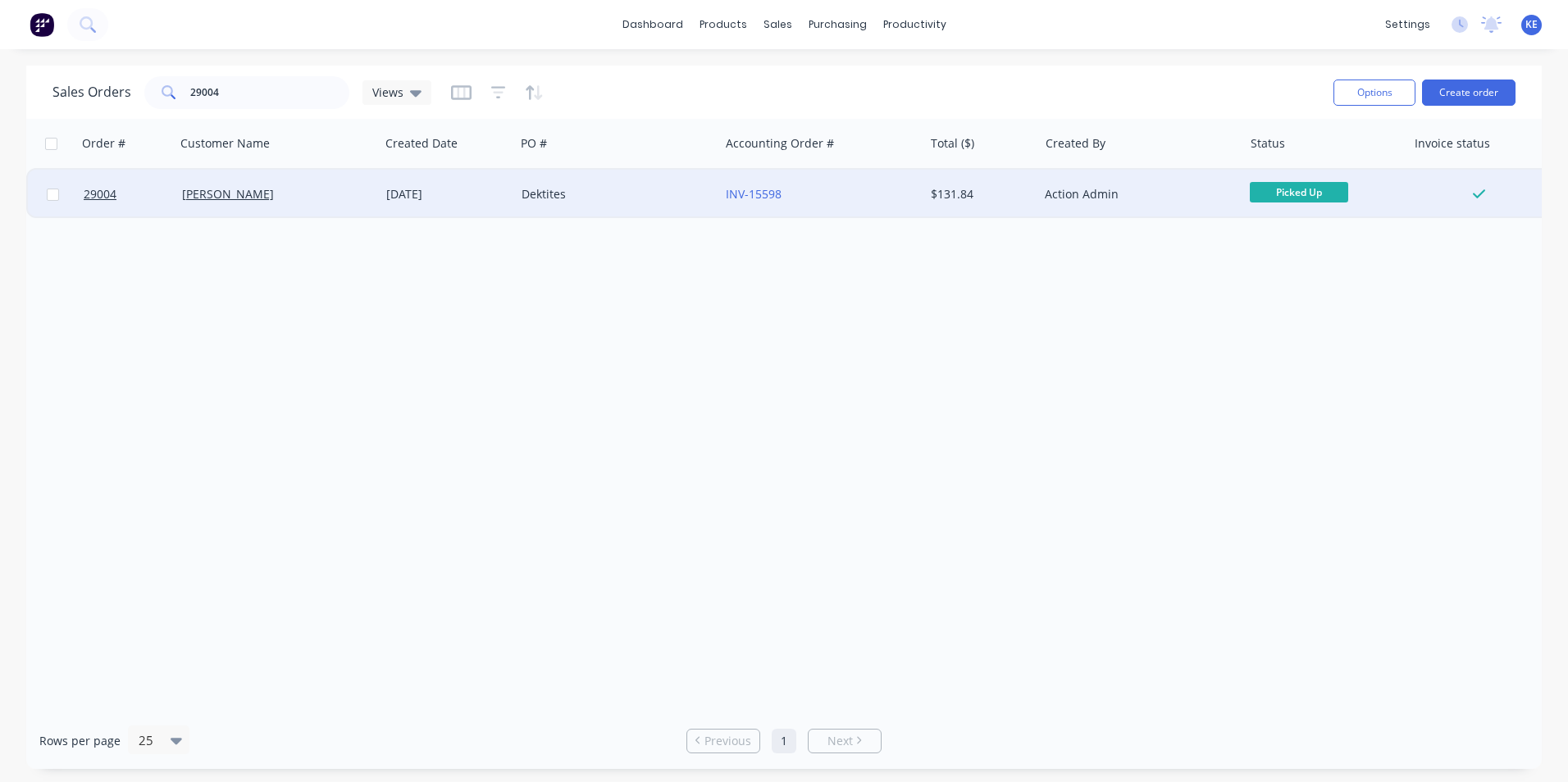
click at [55, 198] on input "checkbox" at bounding box center [53, 195] width 13 height 13
checkbox input "true"
click at [1367, 93] on button "Options" at bounding box center [1374, 92] width 82 height 26
click at [1313, 165] on div "Archive" at bounding box center [1326, 167] width 151 height 23
checkbox input "false"
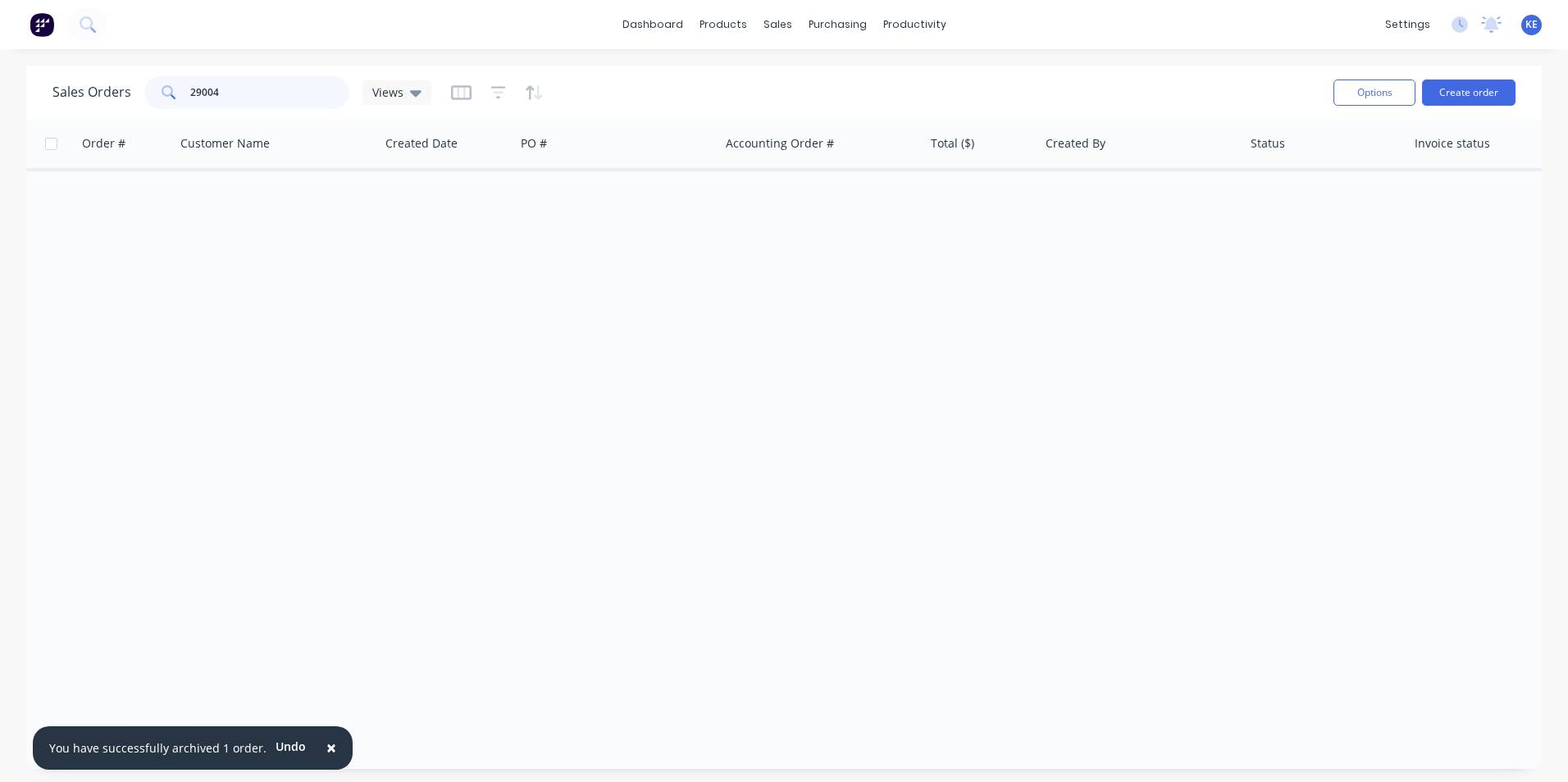
drag, startPoint x: 232, startPoint y: 89, endPoint x: 124, endPoint y: 102, distance: 108.8
click at [124, 102] on div "Sales Orders 29004 Views" at bounding box center [242, 92] width 379 height 33
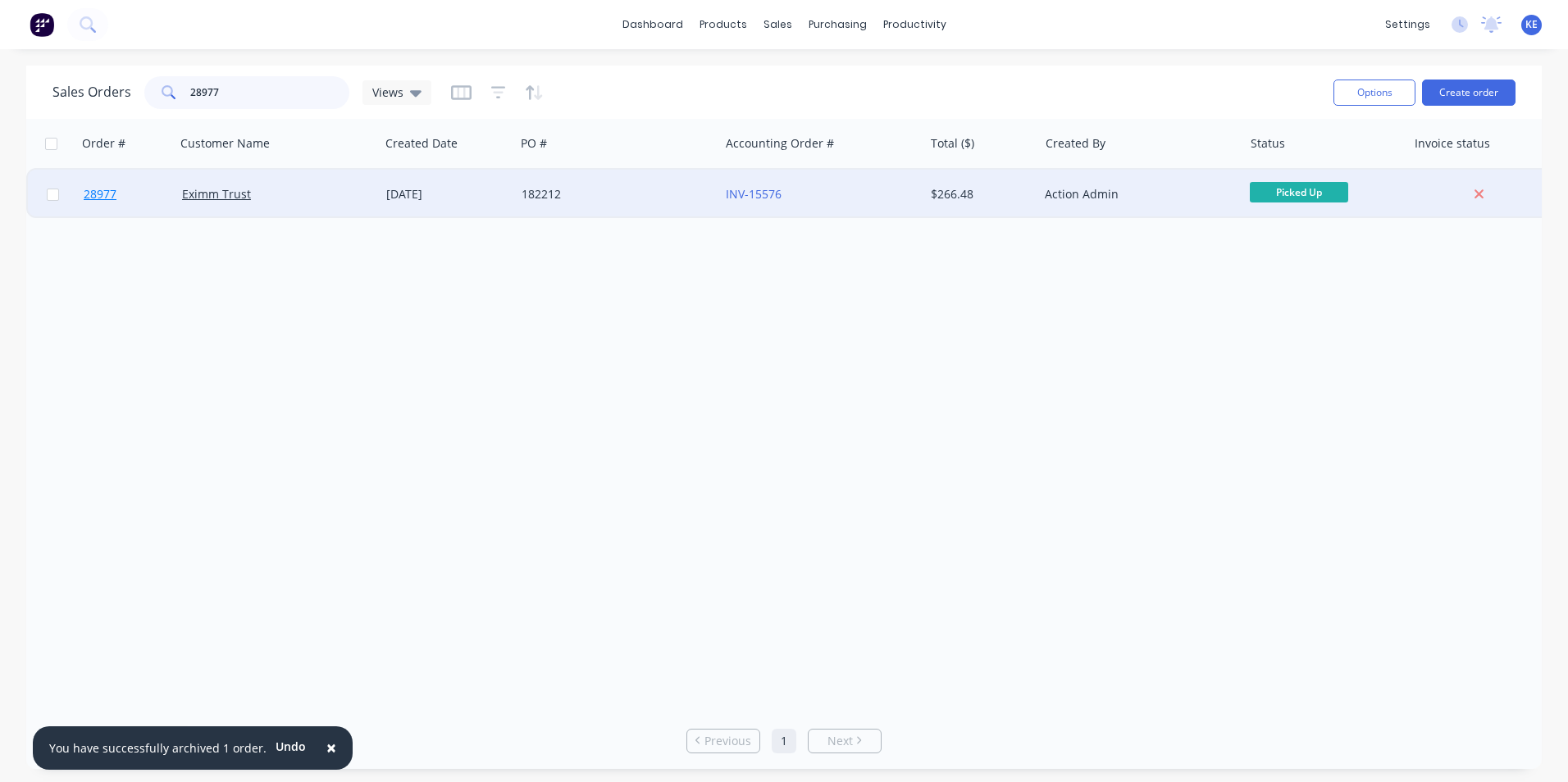
type input "28977"
click at [128, 185] on link "28977" at bounding box center [133, 194] width 99 height 49
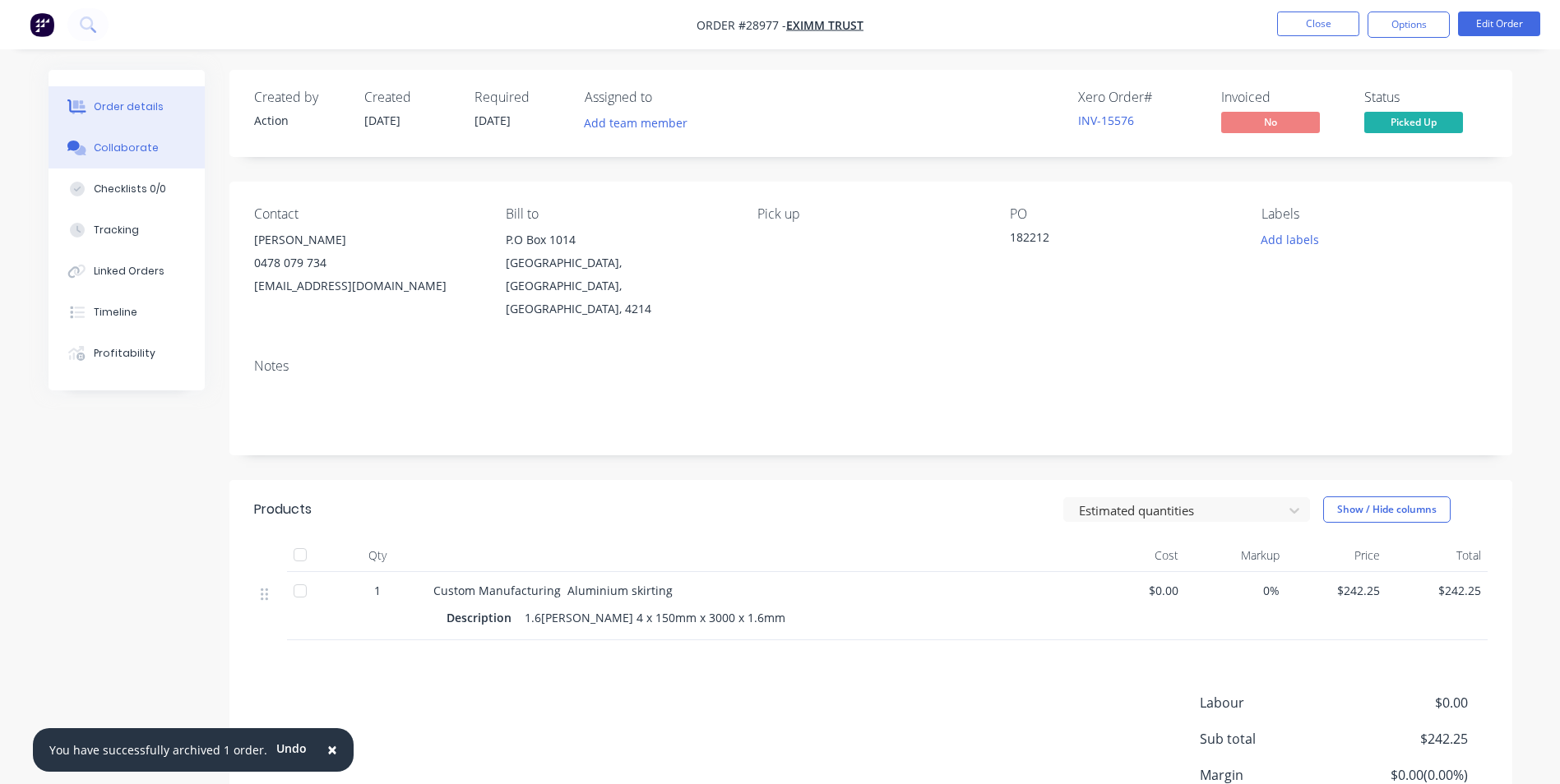
click at [119, 140] on button "Collaborate" at bounding box center [127, 149] width 157 height 41
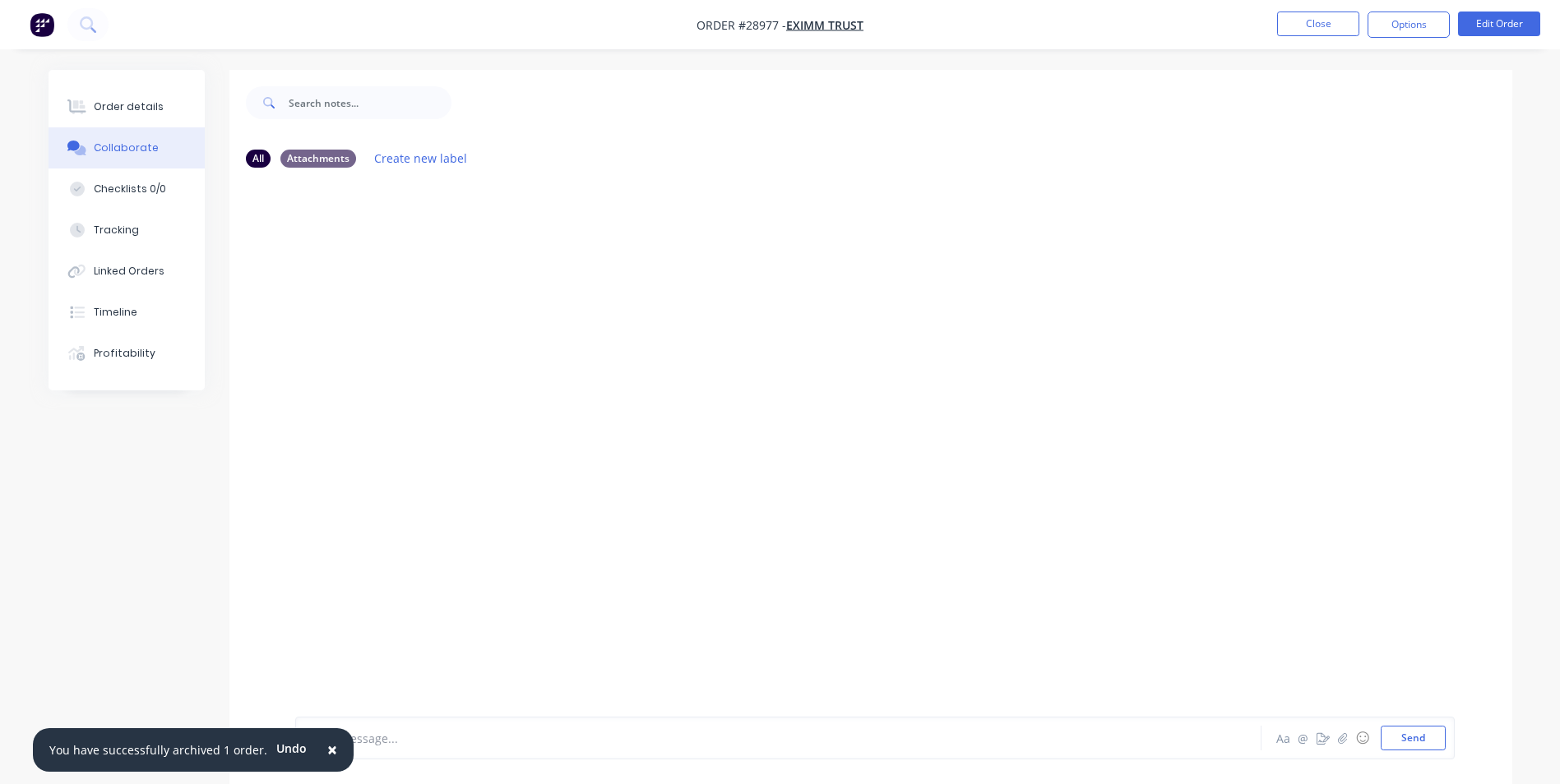
click at [328, 746] on span "×" at bounding box center [332, 750] width 10 height 23
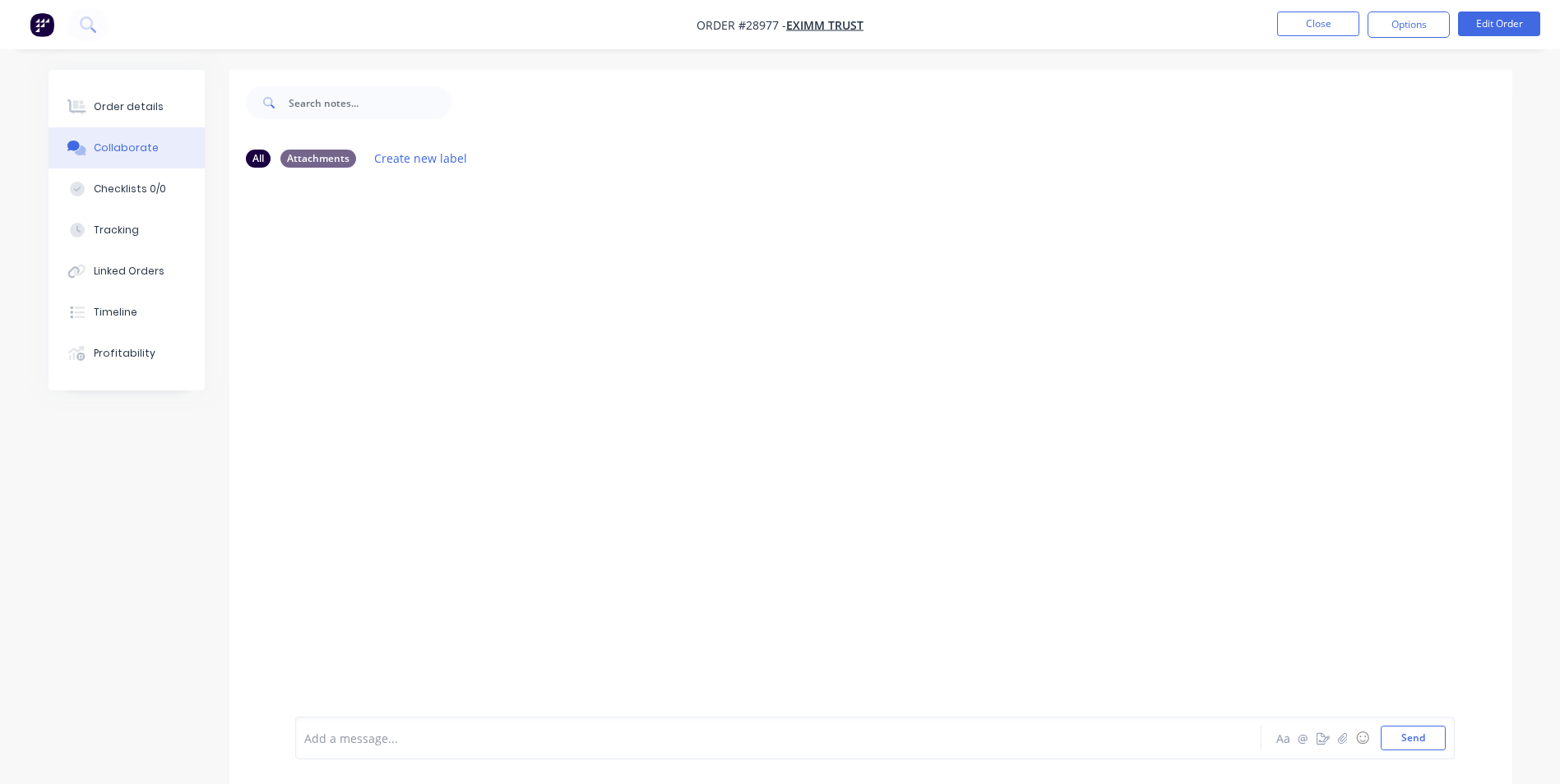
click at [341, 741] on div at bounding box center [733, 738] width 855 height 17
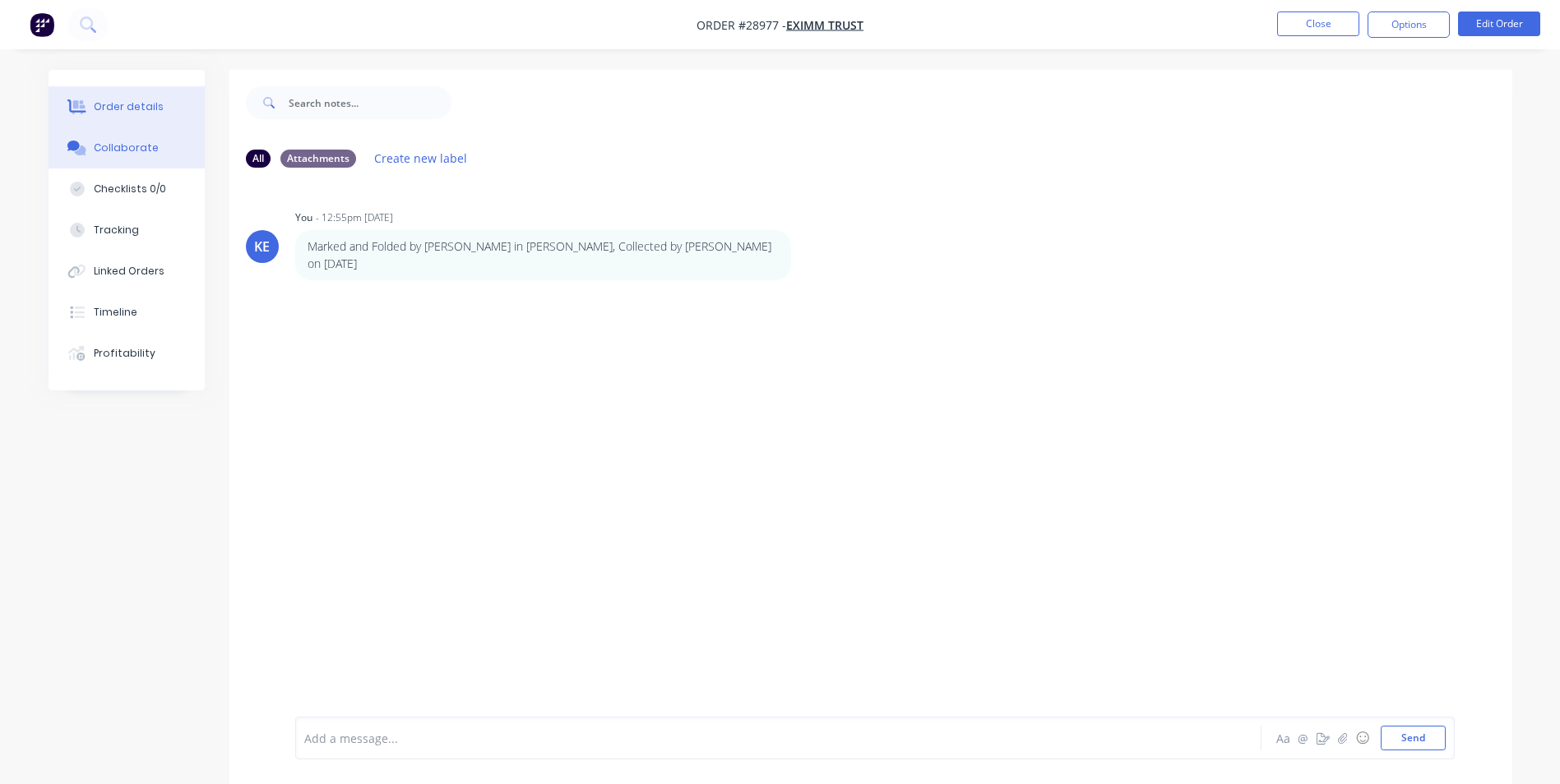
drag, startPoint x: 140, startPoint y: 102, endPoint x: 176, endPoint y: 96, distance: 36.5
click at [141, 102] on div "Order details" at bounding box center [129, 107] width 70 height 14
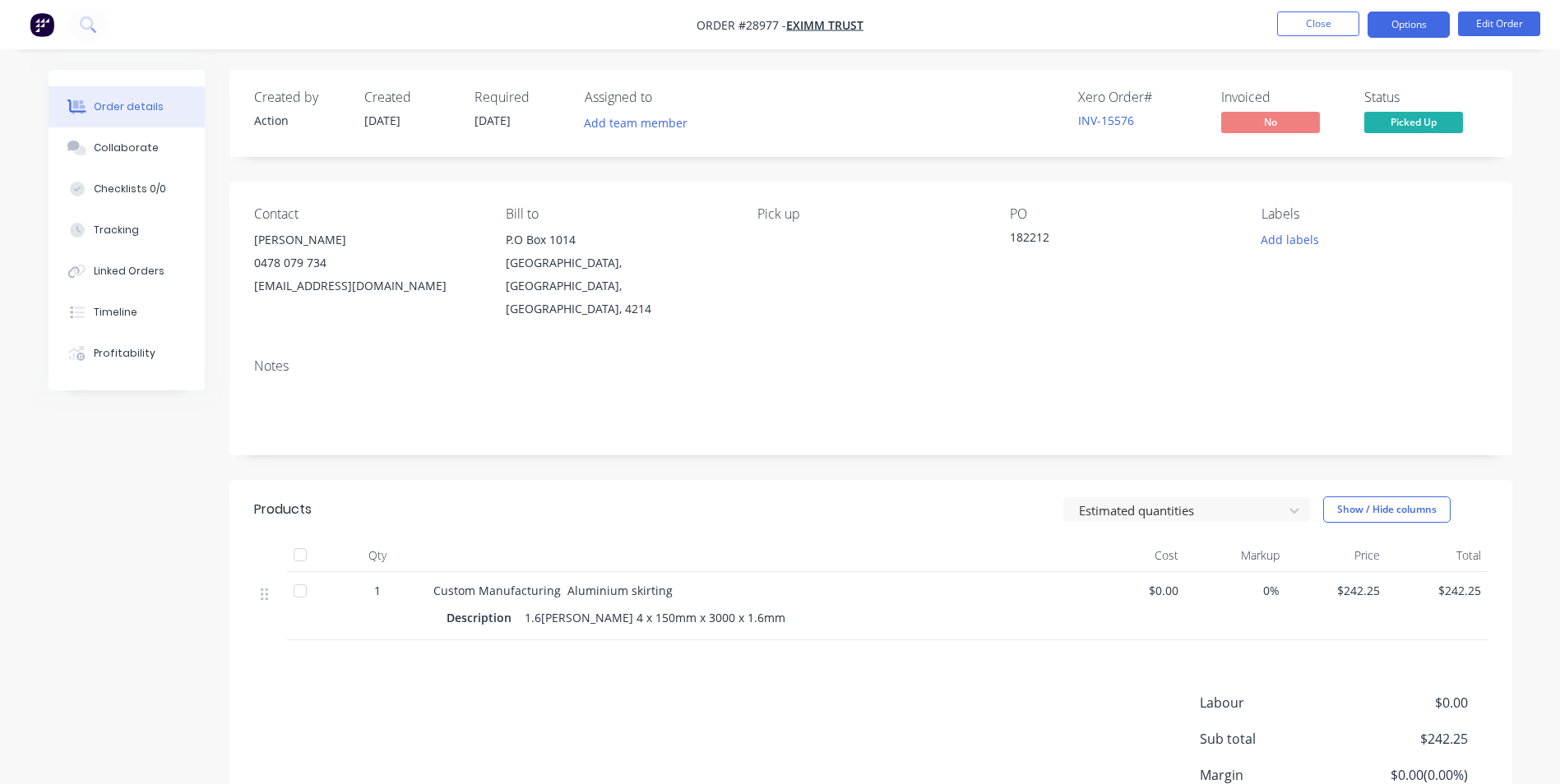
click at [1421, 16] on button "Options" at bounding box center [1408, 24] width 82 height 26
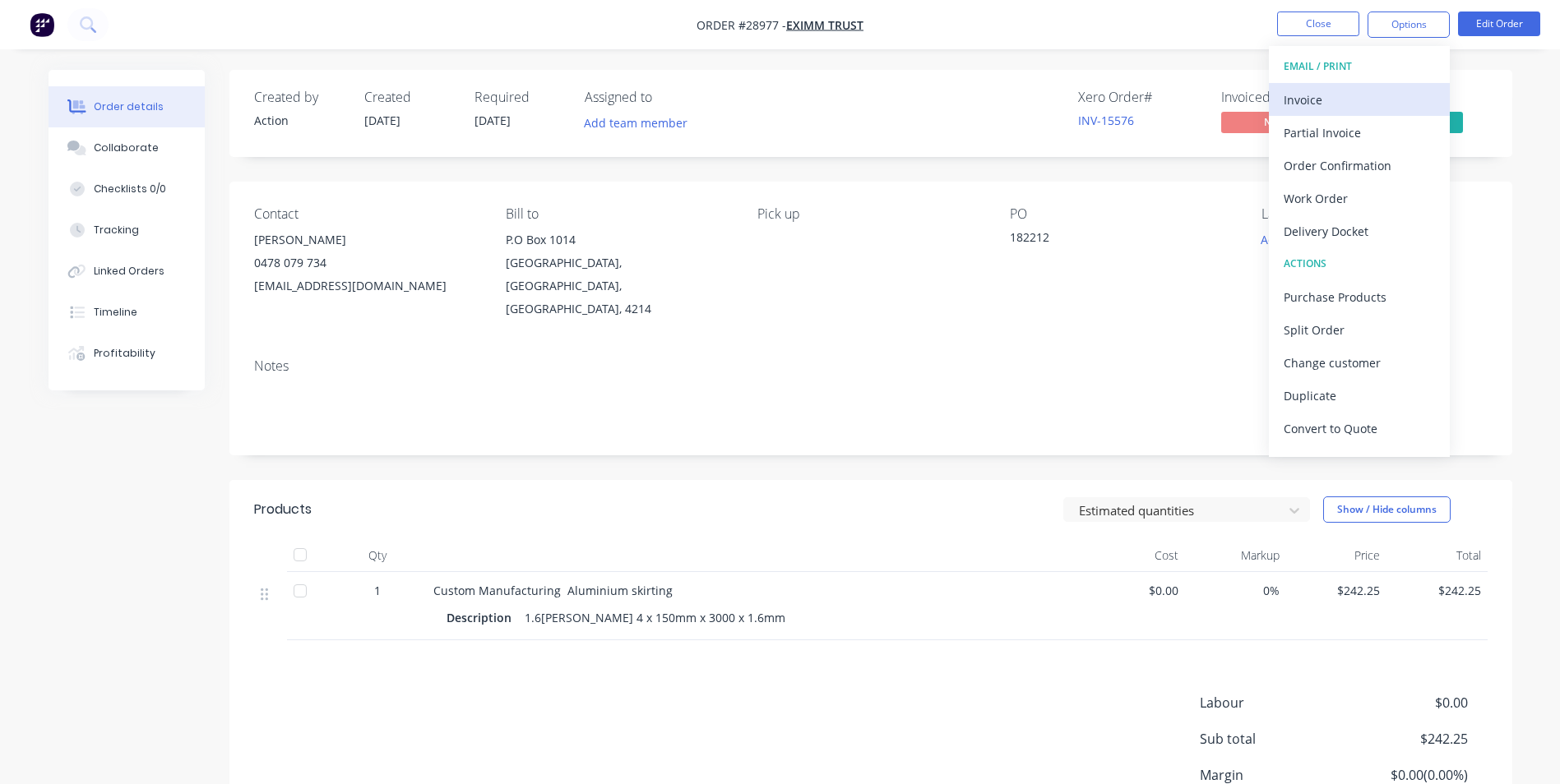
click at [1333, 93] on div "Invoice" at bounding box center [1359, 100] width 151 height 23
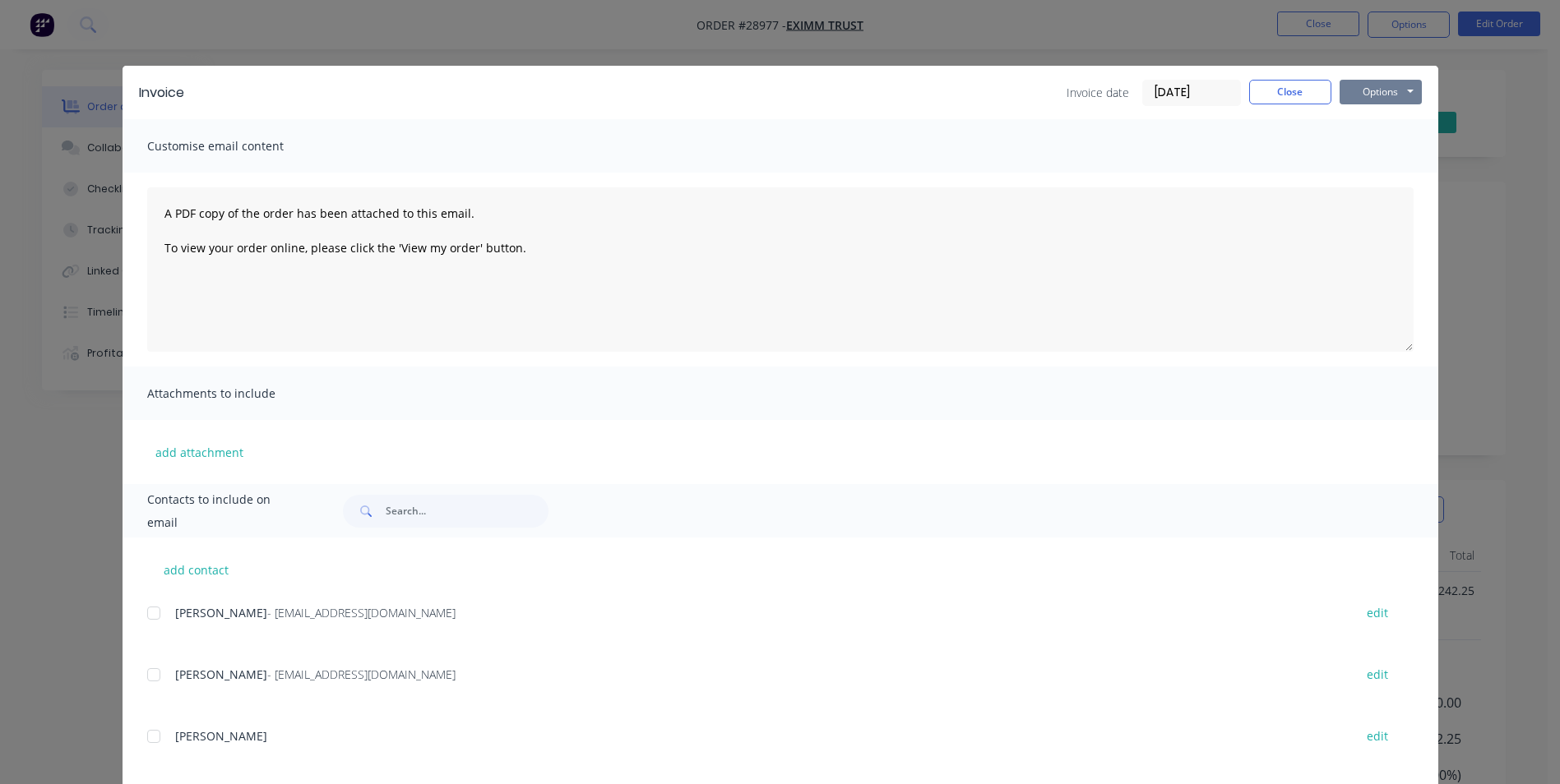
click at [1383, 84] on button "Options" at bounding box center [1380, 92] width 82 height 24
click at [1376, 139] on button "Print" at bounding box center [1392, 149] width 105 height 27
click at [1287, 90] on button "Close" at bounding box center [1289, 92] width 82 height 24
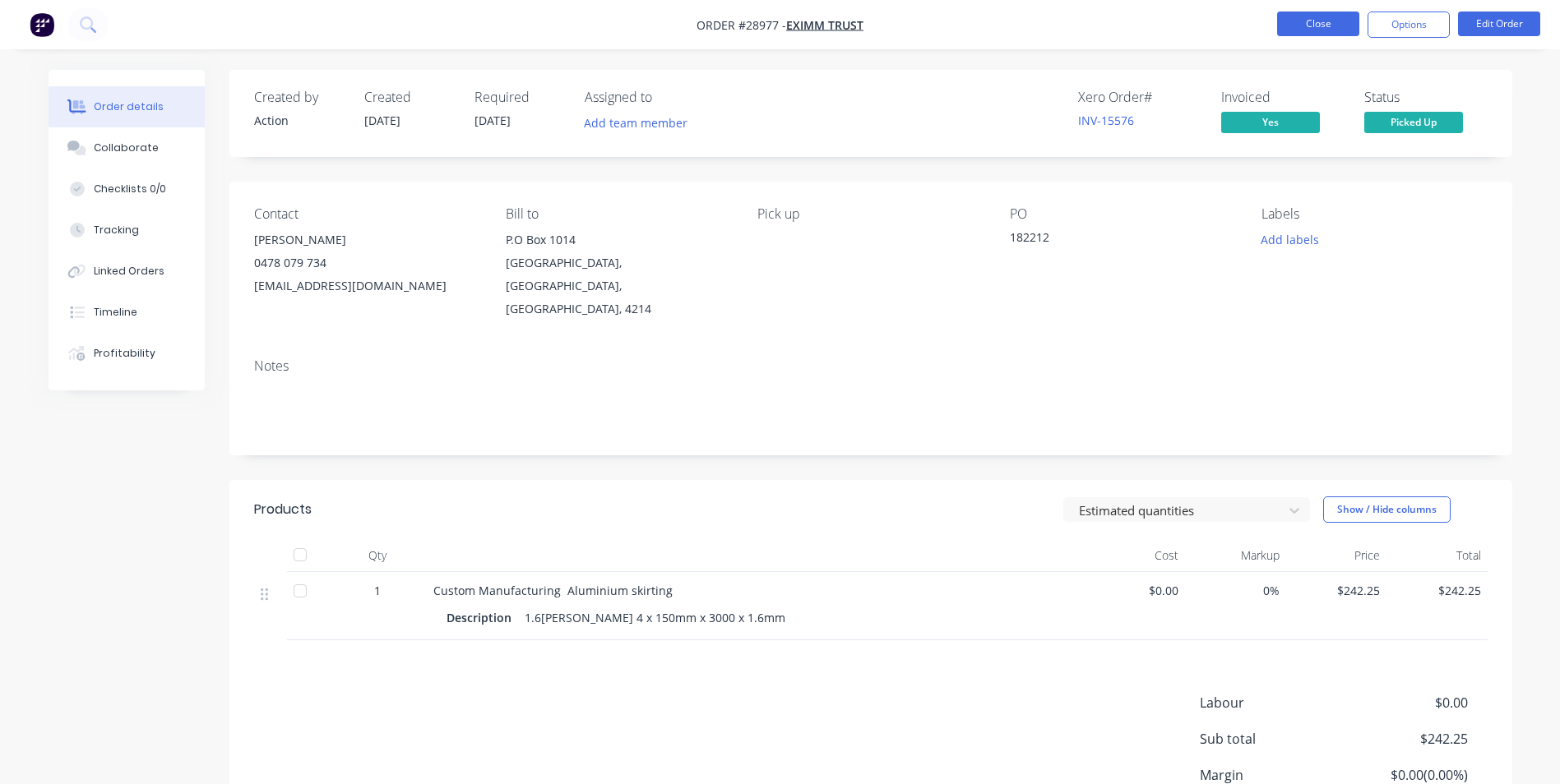
click at [1330, 19] on button "Close" at bounding box center [1317, 23] width 82 height 24
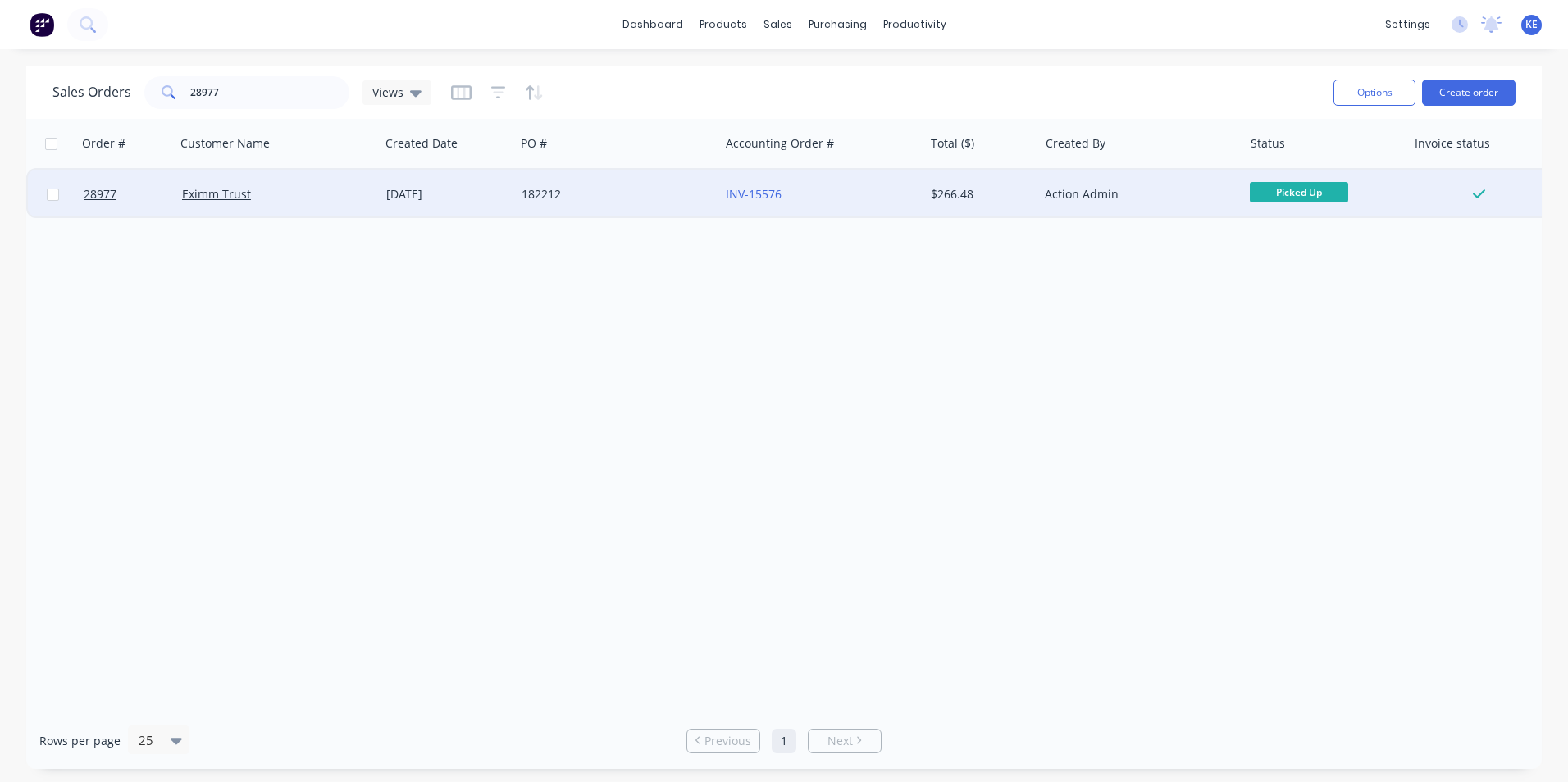
click at [52, 192] on input "checkbox" at bounding box center [53, 195] width 13 height 13
checkbox input "true"
click at [1361, 92] on button "Options" at bounding box center [1374, 92] width 82 height 26
click at [1304, 173] on div "Archive" at bounding box center [1326, 167] width 151 height 23
checkbox input "false"
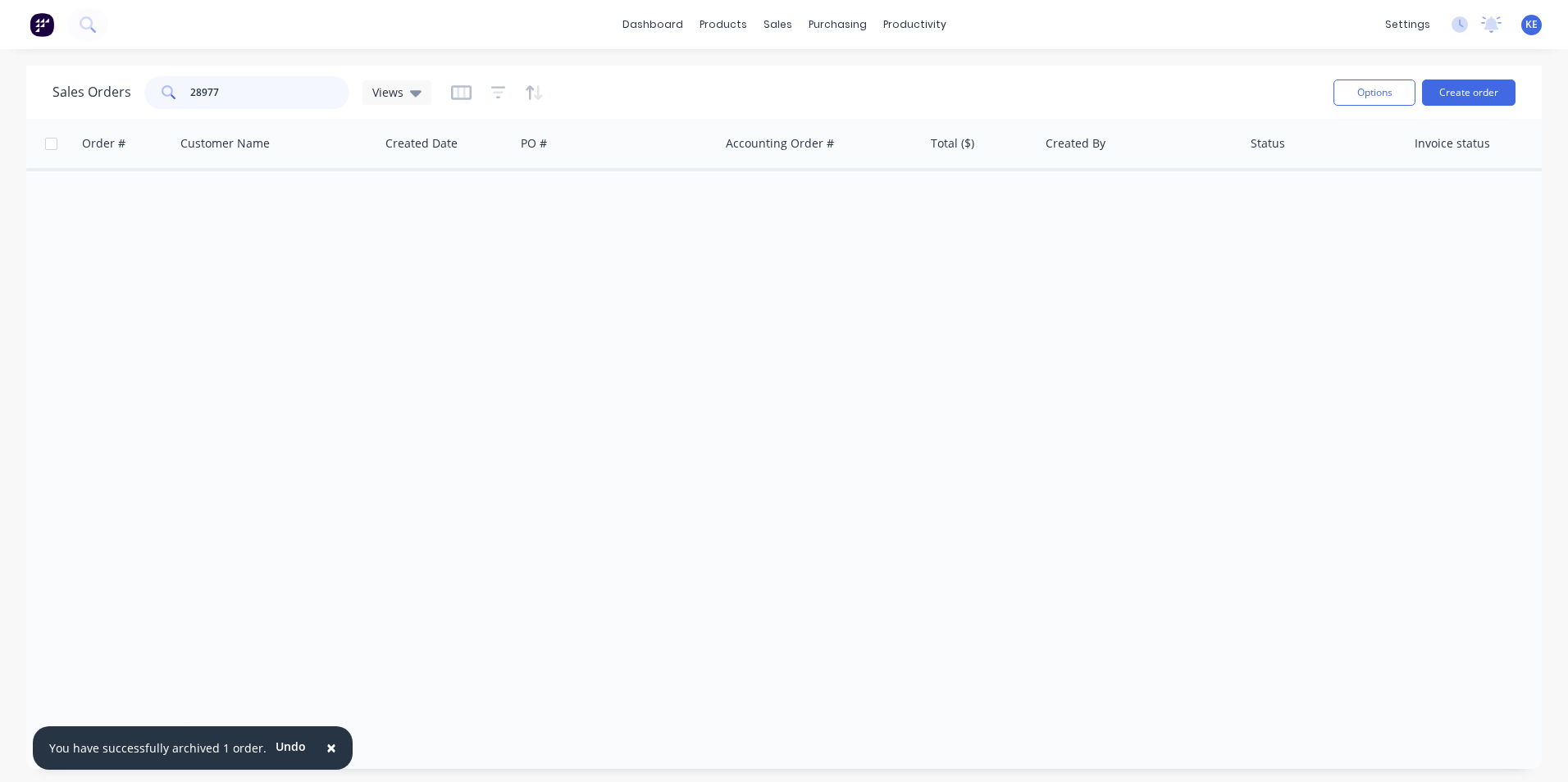
drag, startPoint x: 252, startPoint y: 92, endPoint x: 132, endPoint y: 110, distance: 121.3
click at [132, 110] on div "Sales Orders 28977 Views" at bounding box center [686, 92] width 1268 height 40
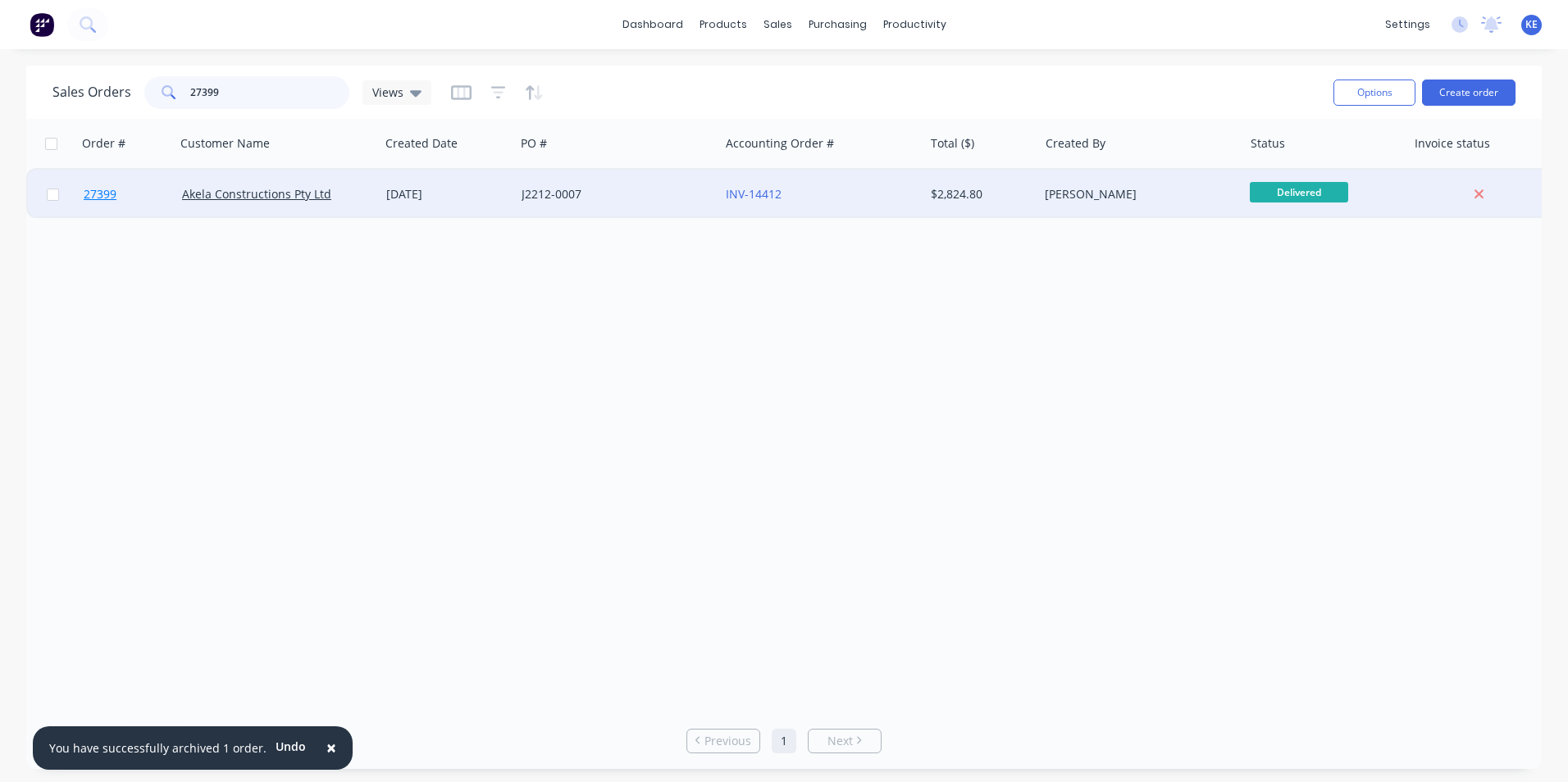
type input "27399"
click at [132, 188] on link "27399" at bounding box center [133, 194] width 99 height 49
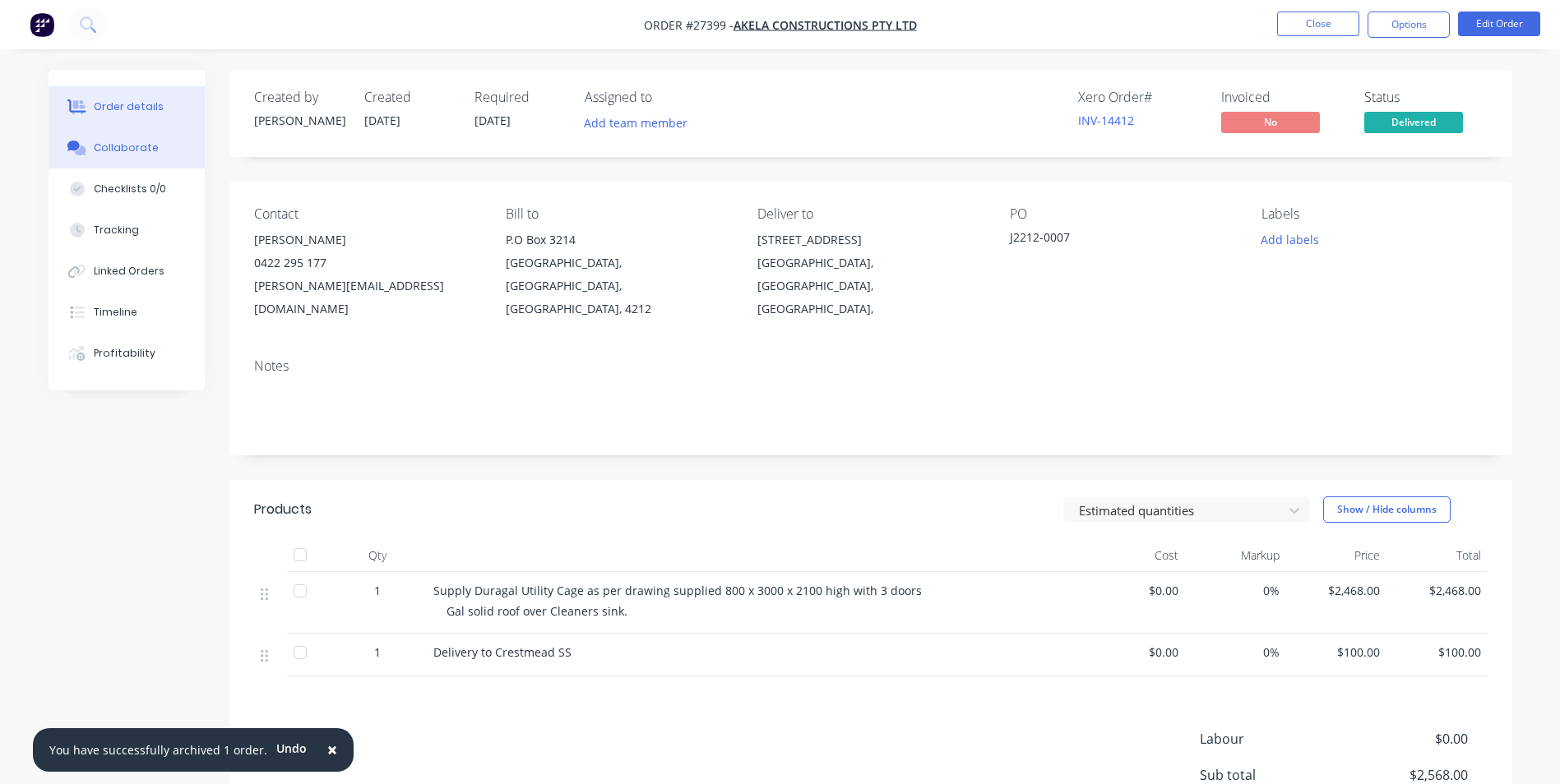
click at [113, 145] on div "Collaborate" at bounding box center [126, 148] width 65 height 14
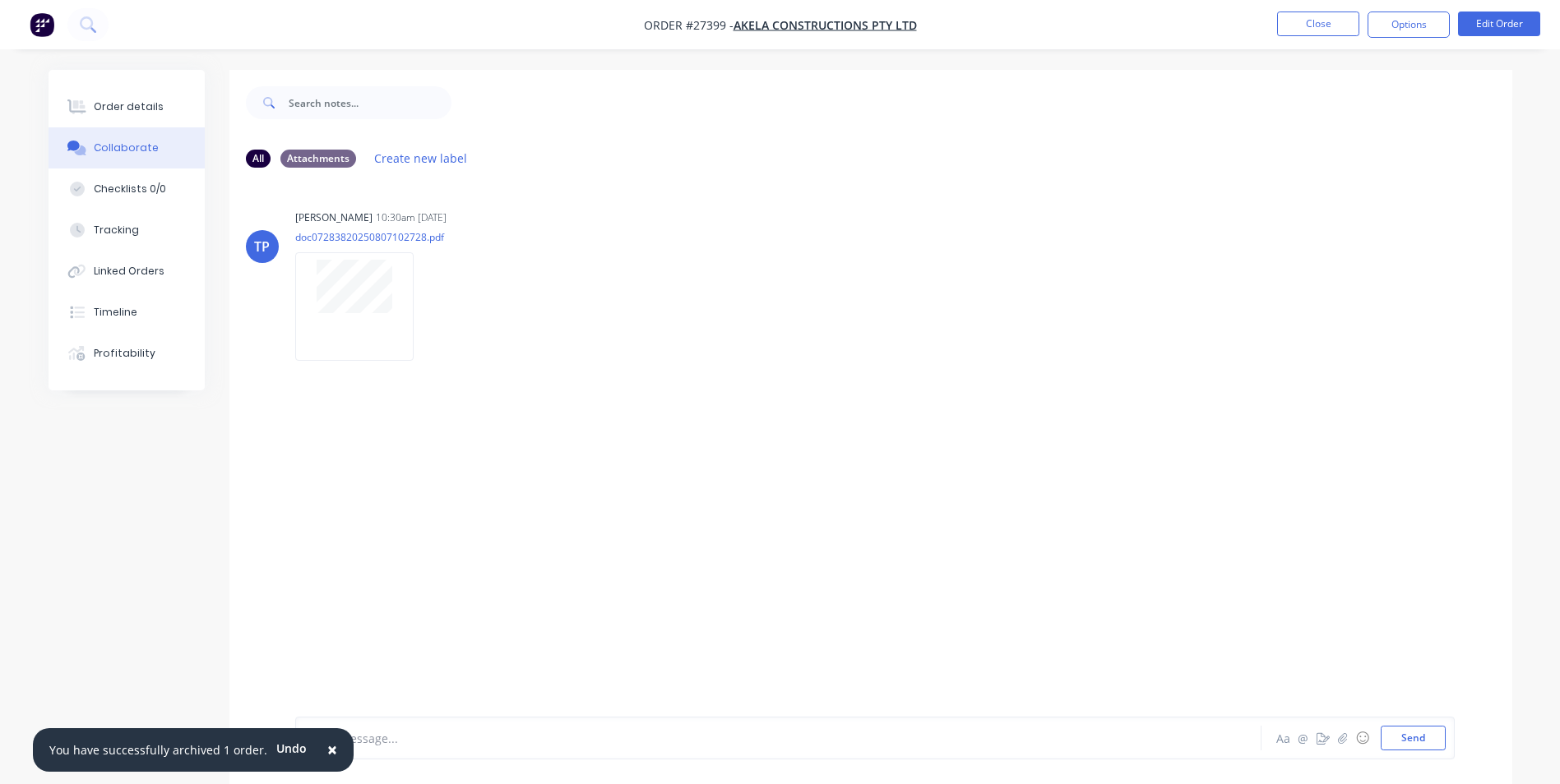
drag, startPoint x: 320, startPoint y: 751, endPoint x: 346, endPoint y: 745, distance: 26.7
click at [328, 746] on span "×" at bounding box center [332, 750] width 10 height 23
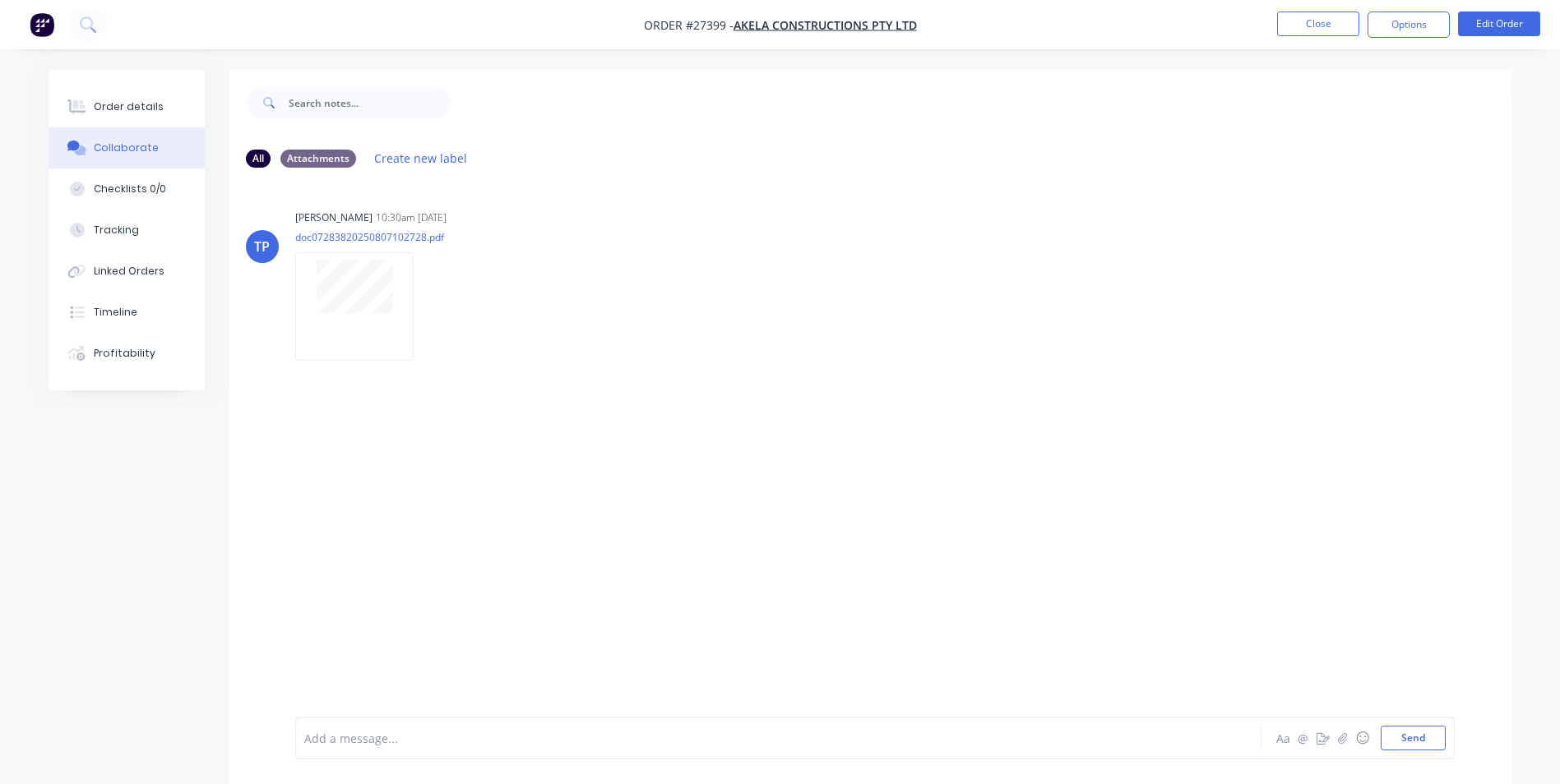
click at [347, 745] on div at bounding box center [733, 738] width 855 height 17
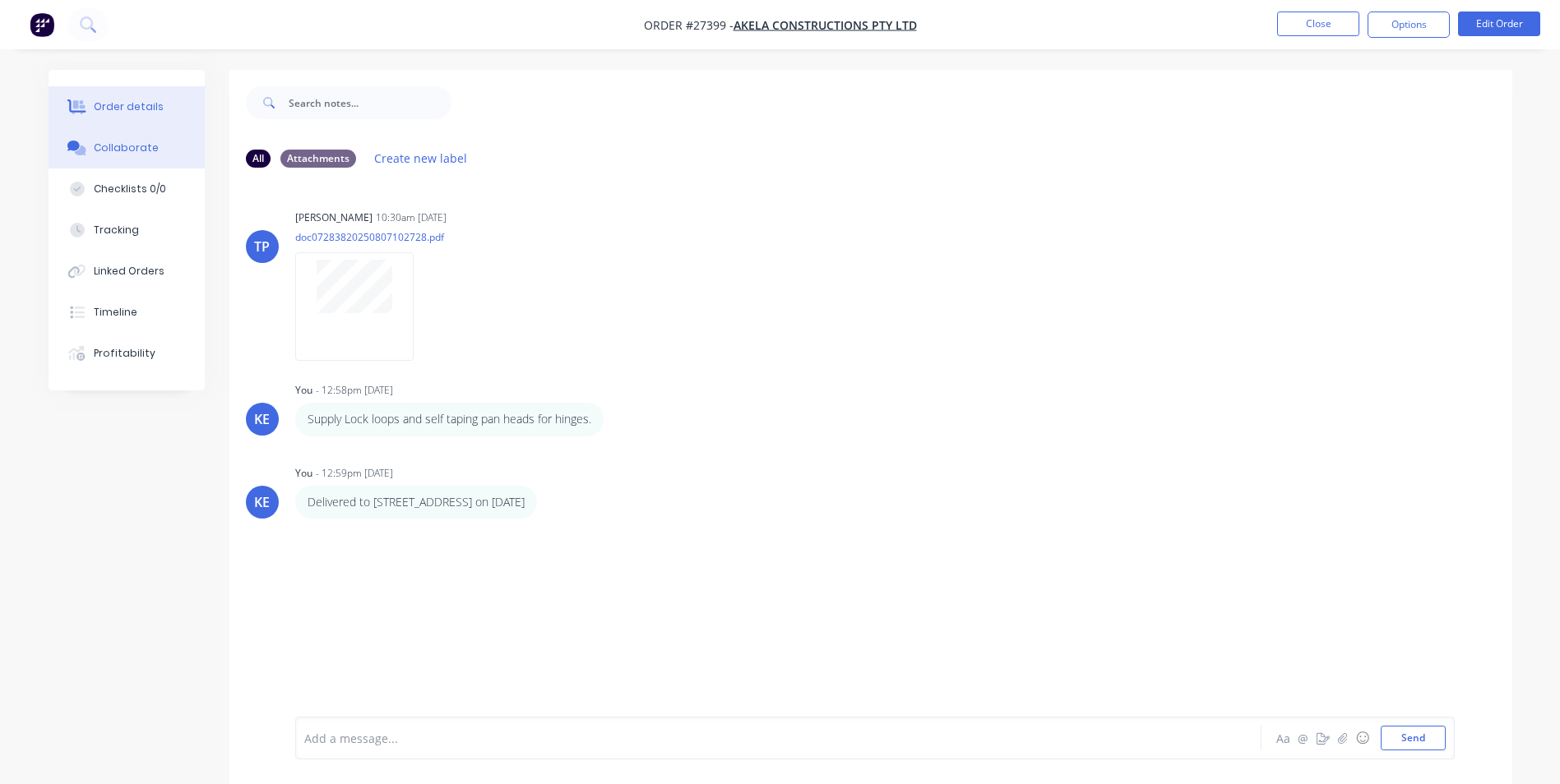
click at [123, 95] on button "Order details" at bounding box center [127, 107] width 157 height 41
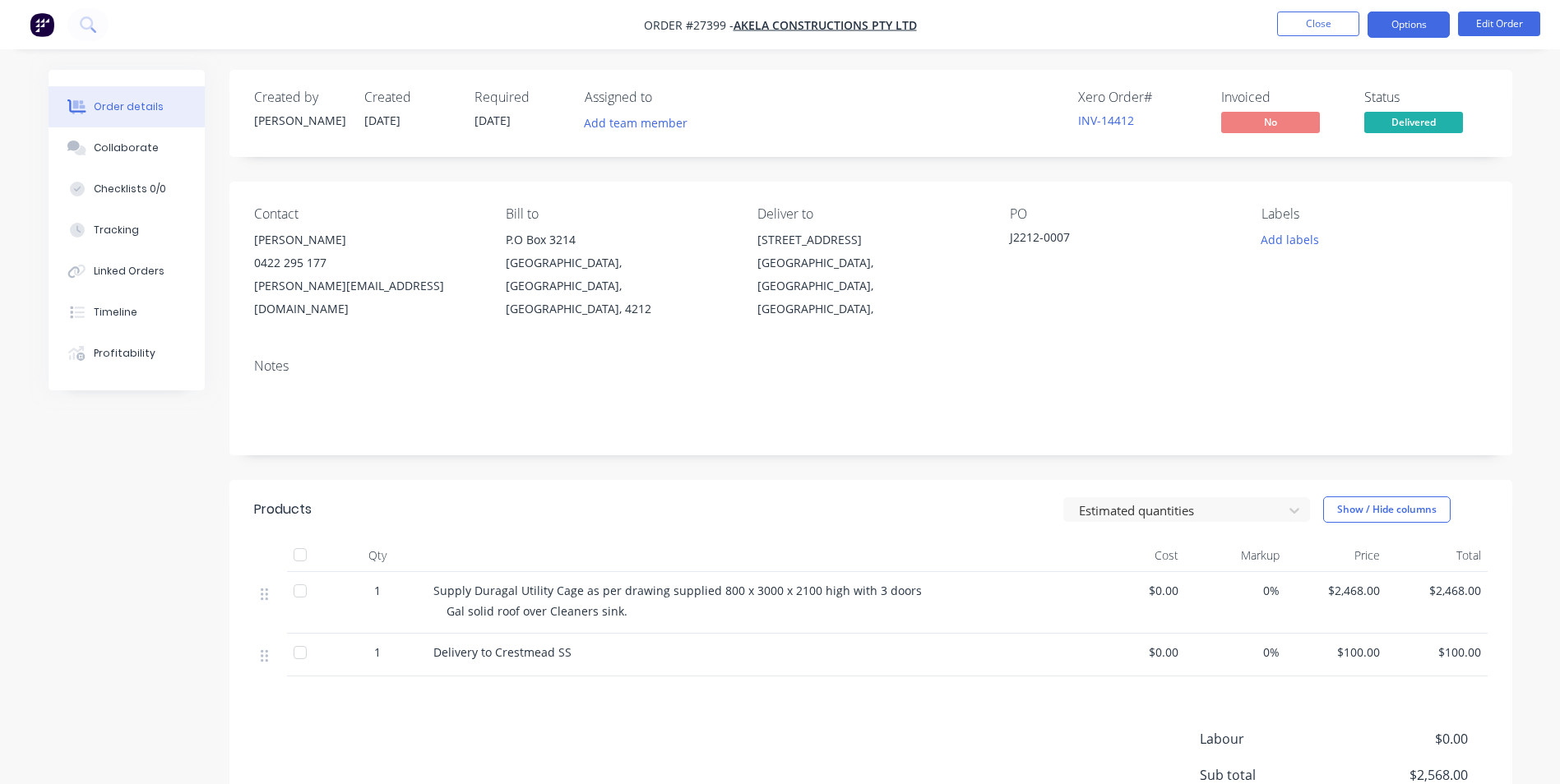
click at [1406, 27] on button "Options" at bounding box center [1408, 24] width 82 height 26
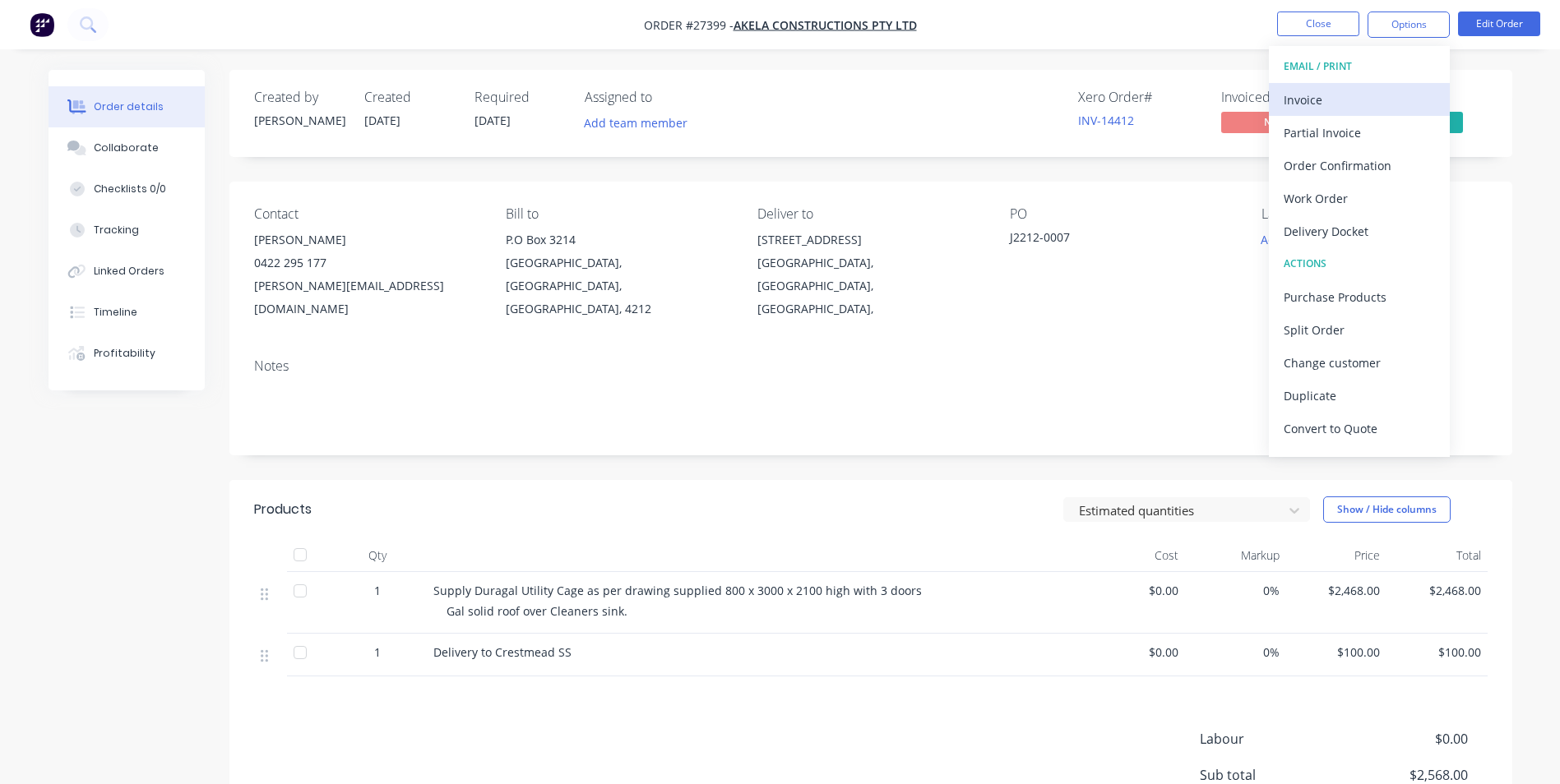
click at [1322, 86] on button "Invoice" at bounding box center [1358, 99] width 181 height 33
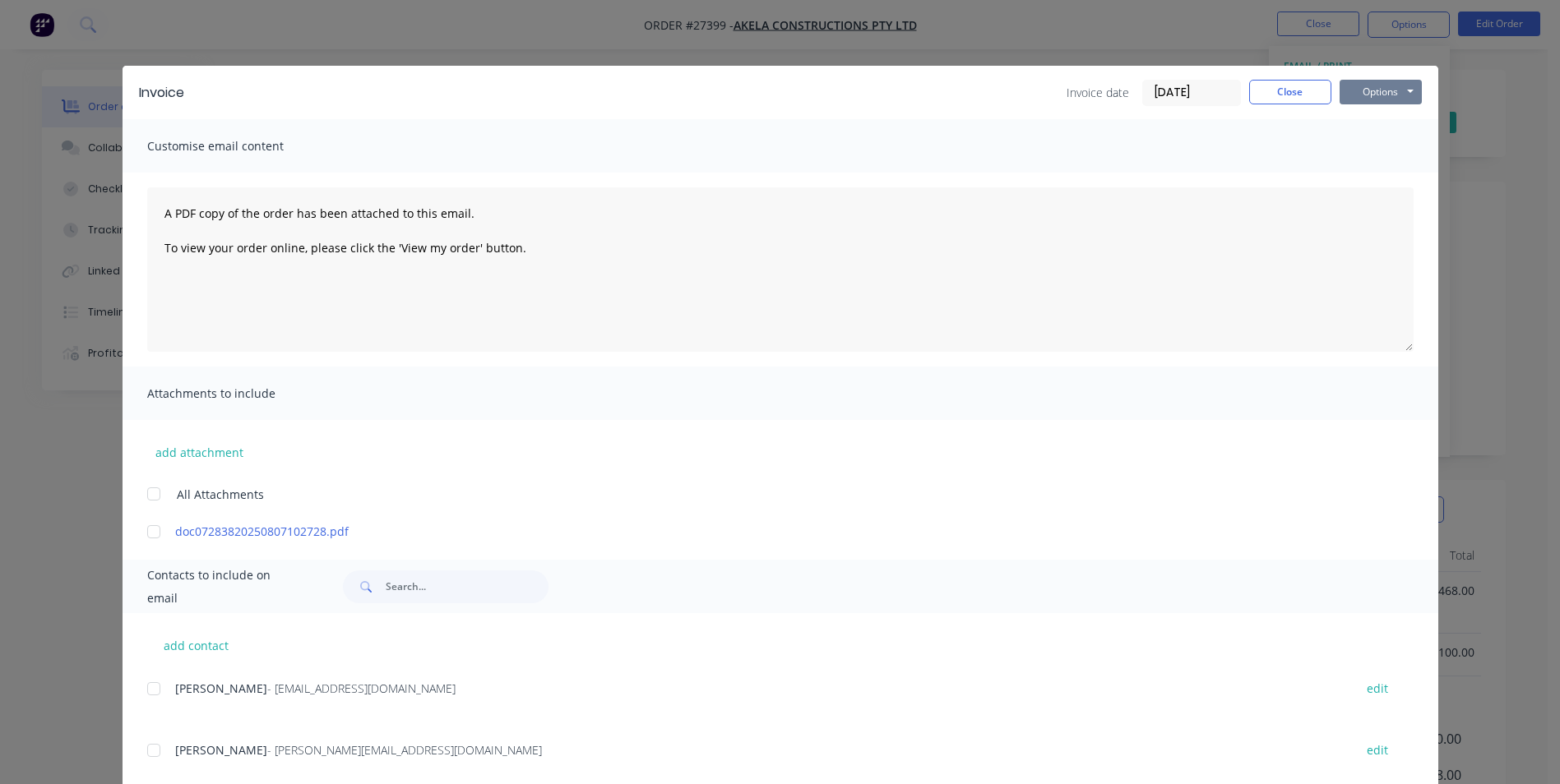
click at [1376, 84] on button "Options" at bounding box center [1380, 92] width 82 height 24
click at [1359, 147] on button "Print" at bounding box center [1392, 149] width 105 height 27
click at [1294, 94] on button "Close" at bounding box center [1289, 92] width 82 height 24
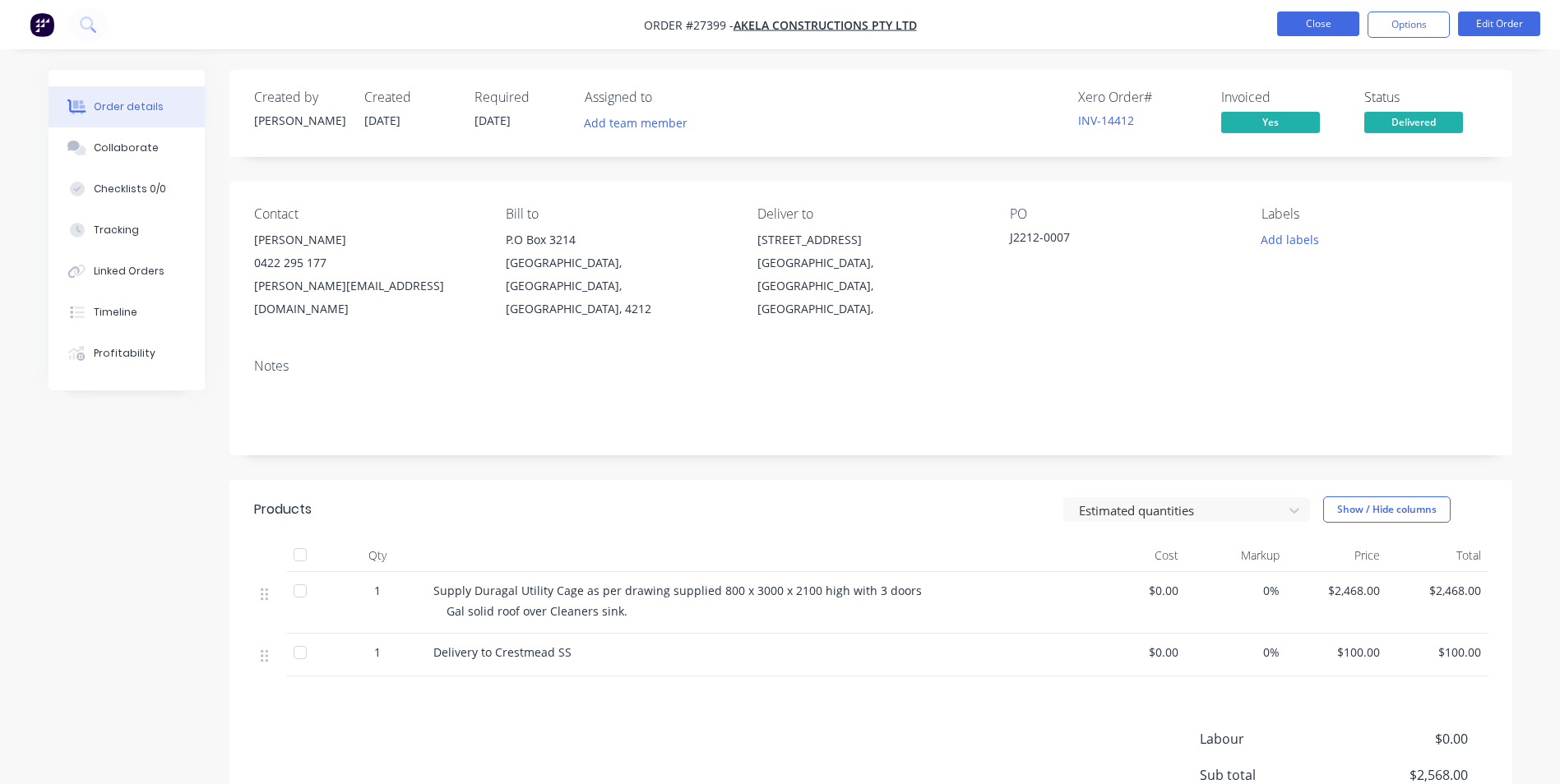
click at [1319, 27] on button "Close" at bounding box center [1317, 23] width 82 height 24
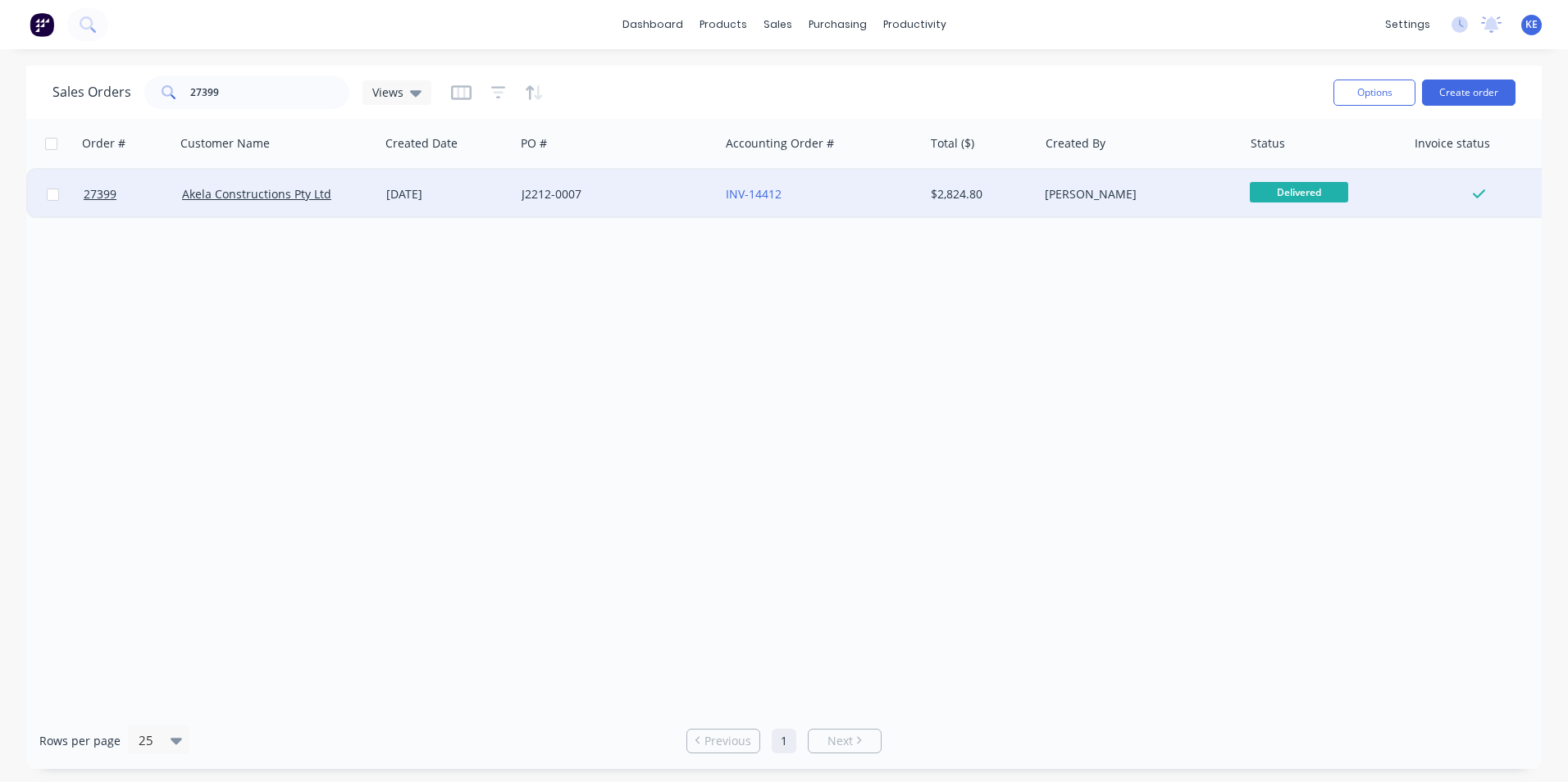
click at [51, 194] on input "checkbox" at bounding box center [53, 195] width 13 height 13
checkbox input "true"
click at [1380, 90] on button "Options" at bounding box center [1374, 92] width 82 height 26
click at [1326, 162] on div "Archive" at bounding box center [1326, 167] width 151 height 23
checkbox input "false"
